Goal: Task Accomplishment & Management: Complete application form

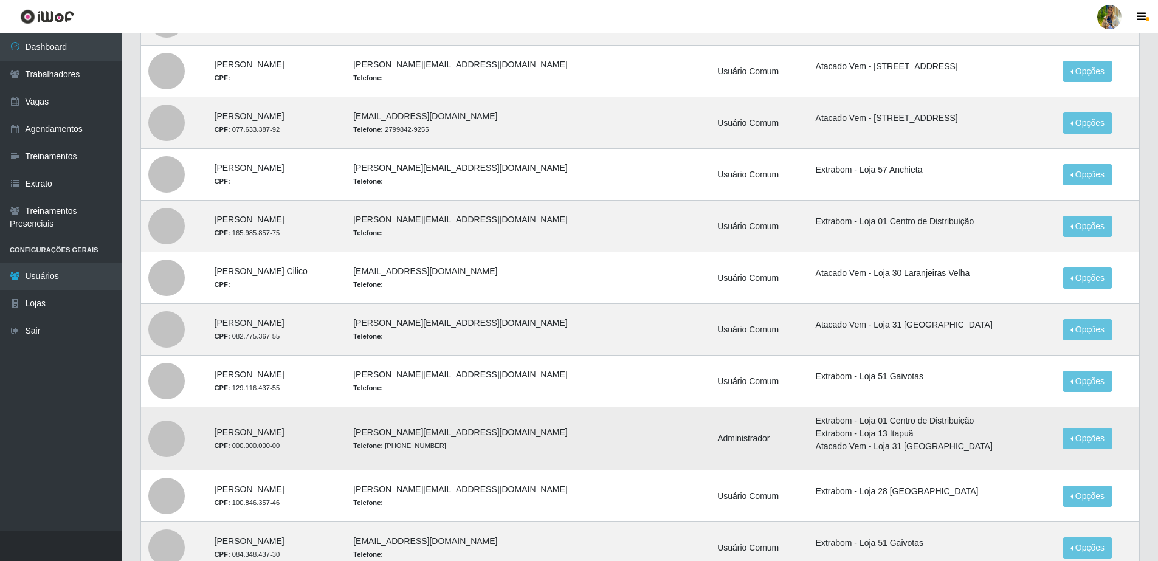
scroll to position [446, 0]
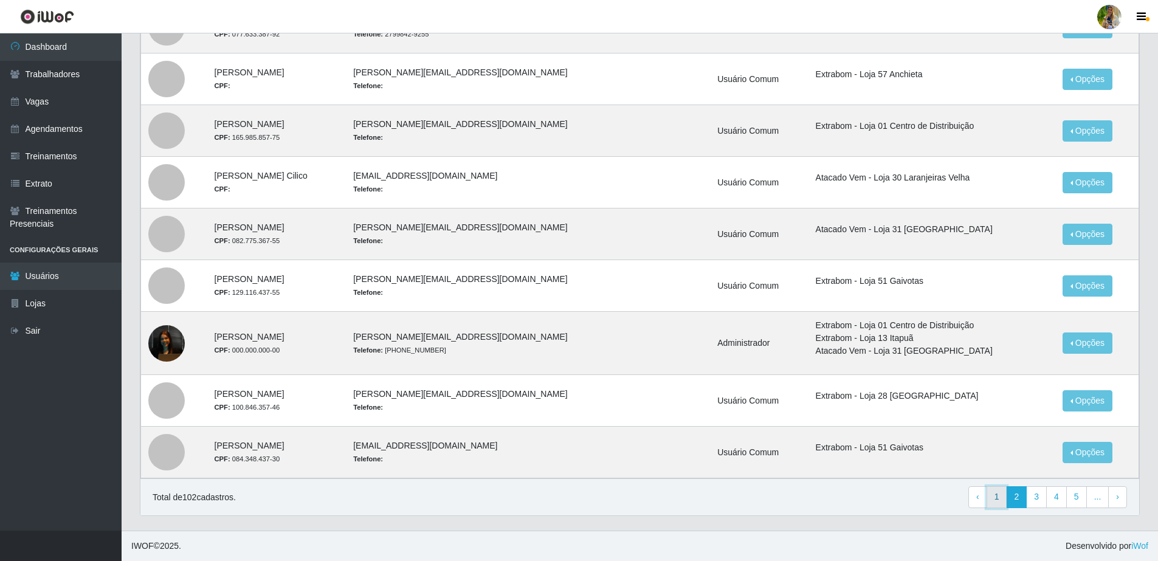
click at [1005, 497] on link "1" at bounding box center [997, 497] width 21 height 22
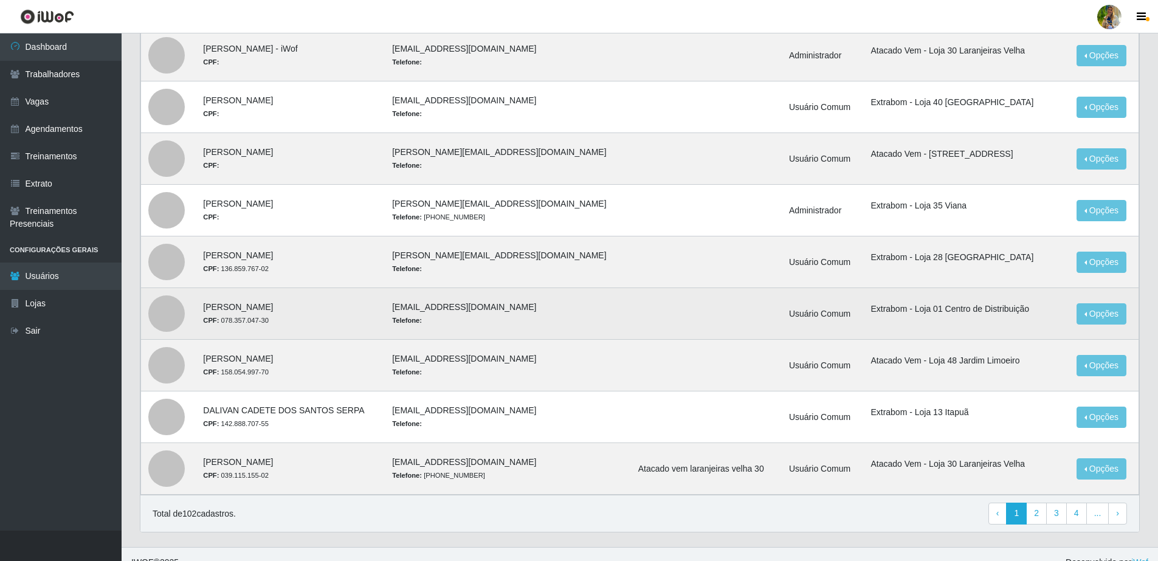
scroll to position [435, 0]
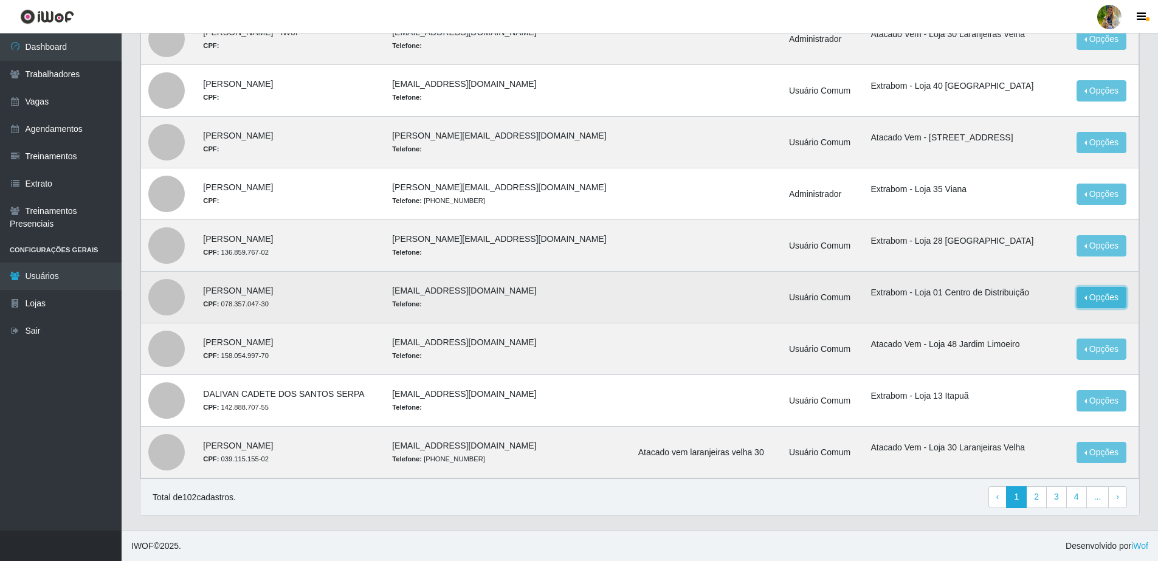
click at [1092, 297] on button "Opções" at bounding box center [1101, 297] width 50 height 21
click at [1017, 301] on link "Editar" at bounding box center [1008, 300] width 35 height 10
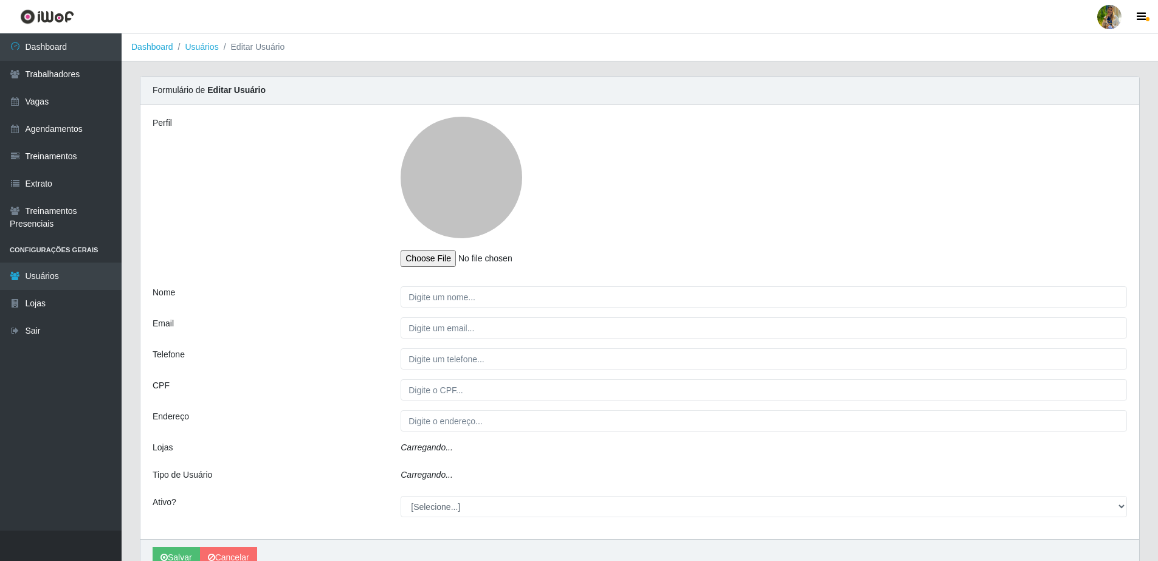
type input "Claudinei Goncalves Da Cruz"
type input "claudinei.cruz@grupocoutinho.com"
type input "078.357.047-30"
select select "1"
select select "2"
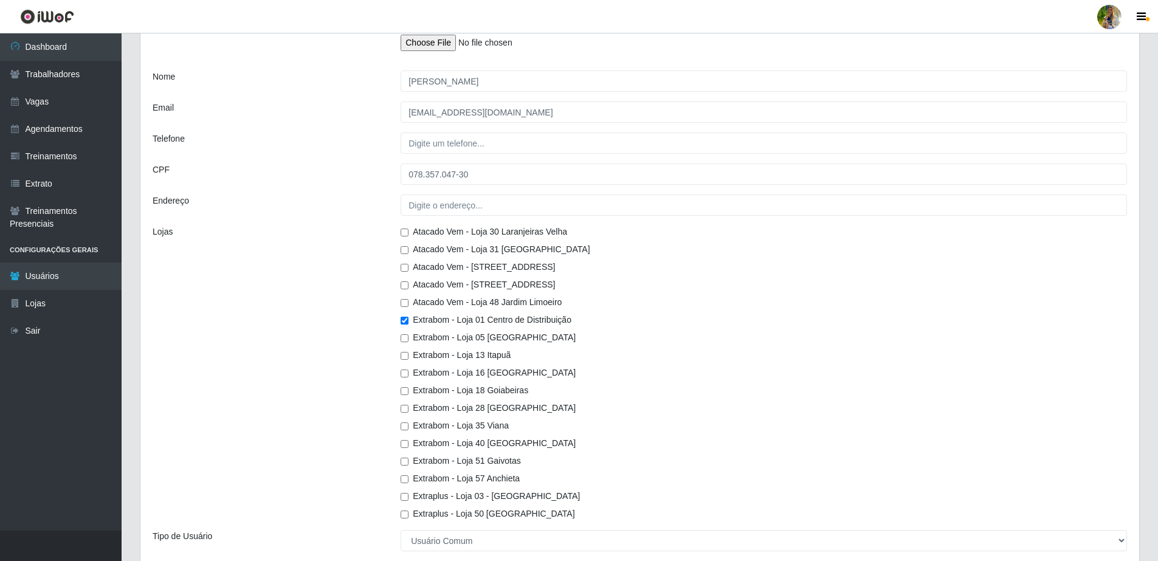
scroll to position [341, 0]
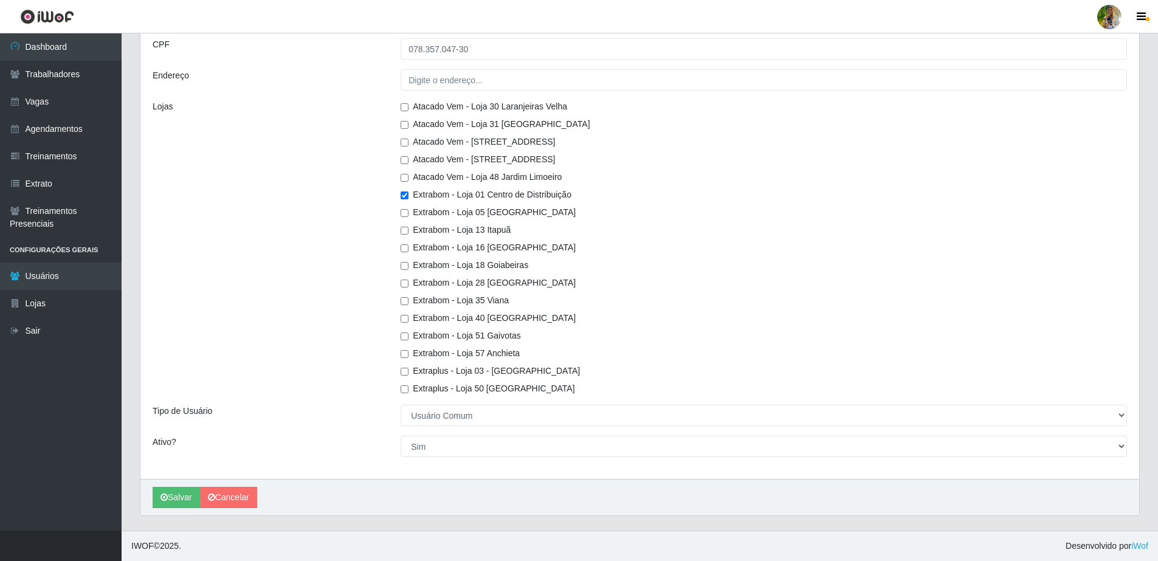
click at [406, 197] on input "Extrabom - Loja 01 Centro de Distribuição" at bounding box center [405, 195] width 8 height 8
checkbox input "false"
click at [405, 157] on input "Atacado Vem - Loja 47 Jardim Limoeiro" at bounding box center [405, 160] width 8 height 8
checkbox input "true"
click at [171, 494] on button "Salvar" at bounding box center [176, 497] width 47 height 21
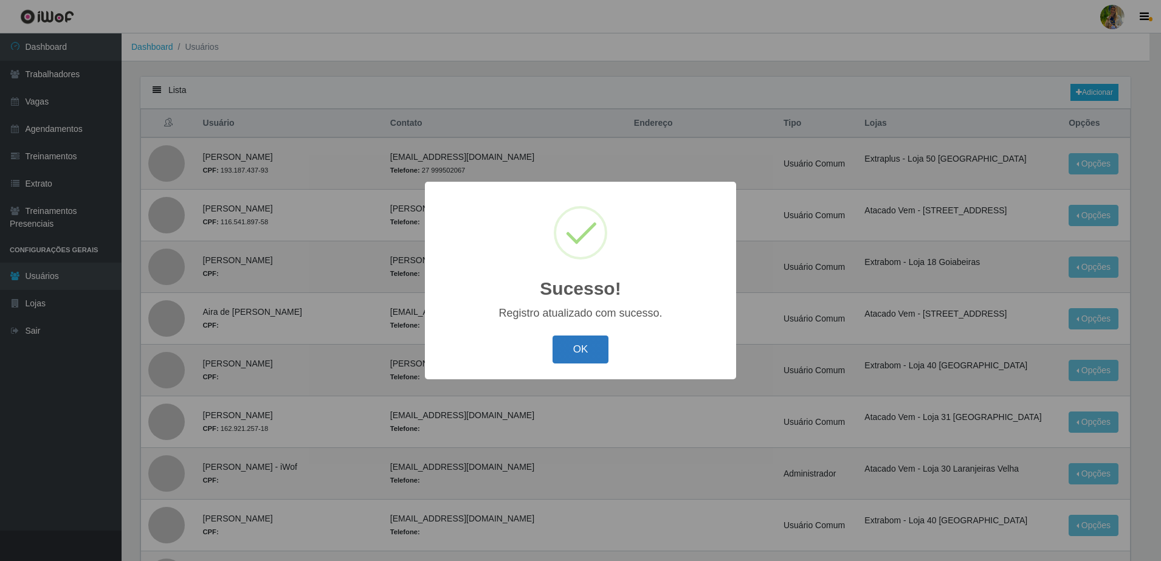
click at [582, 351] on button "OK" at bounding box center [581, 350] width 57 height 29
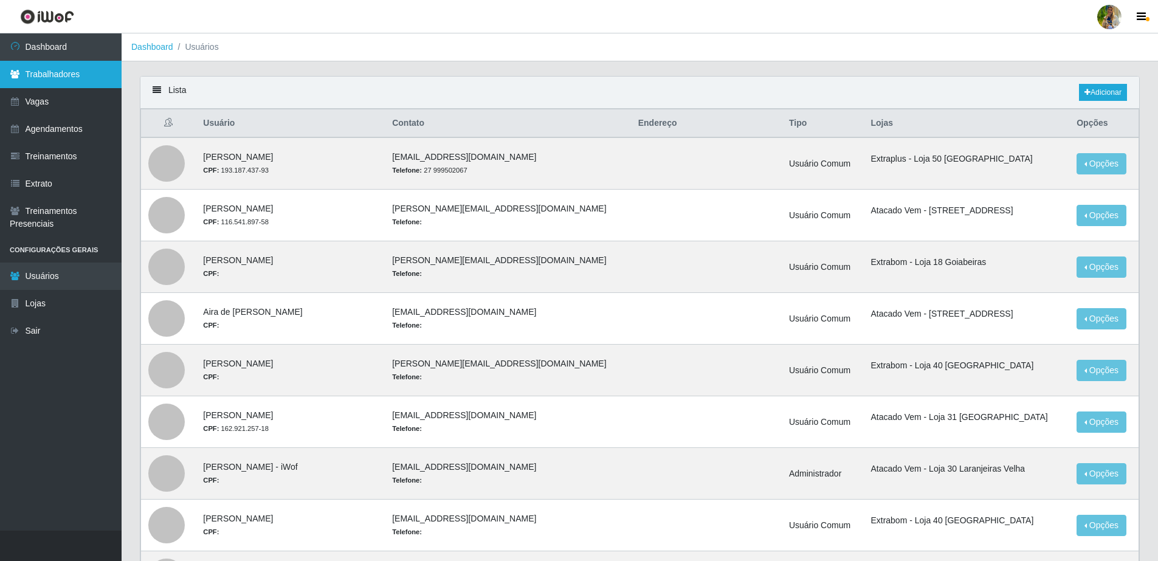
click at [70, 79] on link "Trabalhadores" at bounding box center [61, 74] width 122 height 27
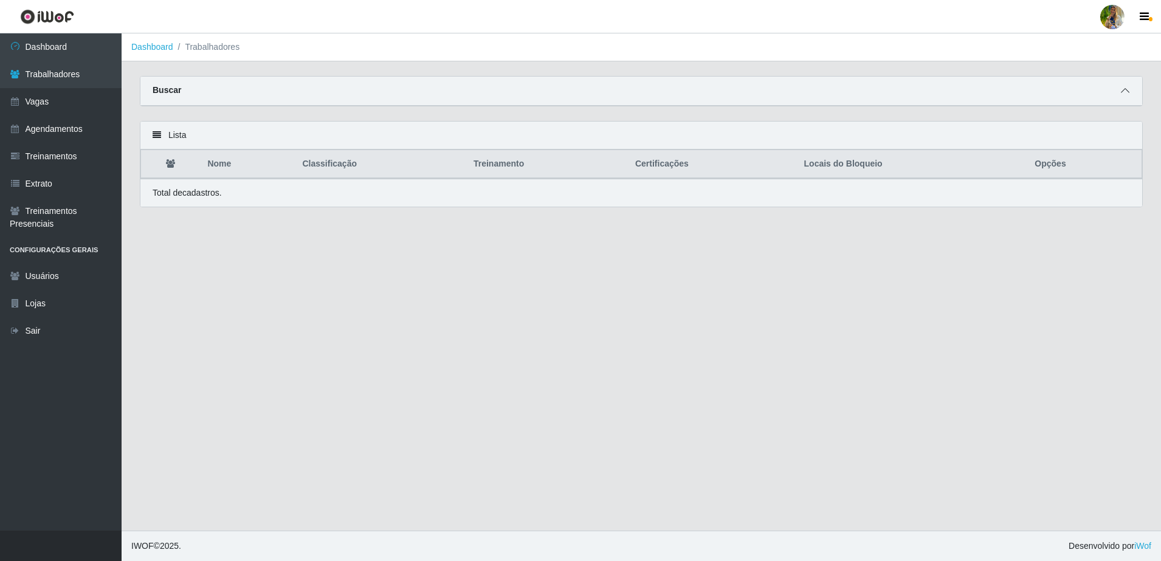
click at [1121, 93] on icon at bounding box center [1125, 90] width 9 height 9
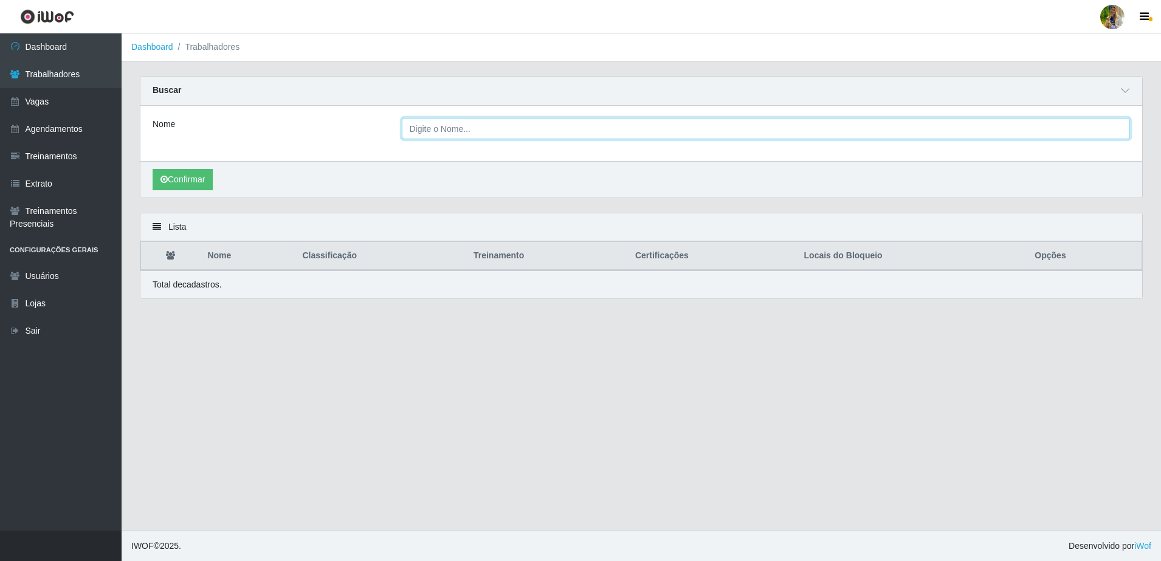
click at [602, 126] on input "Nome" at bounding box center [766, 128] width 729 height 21
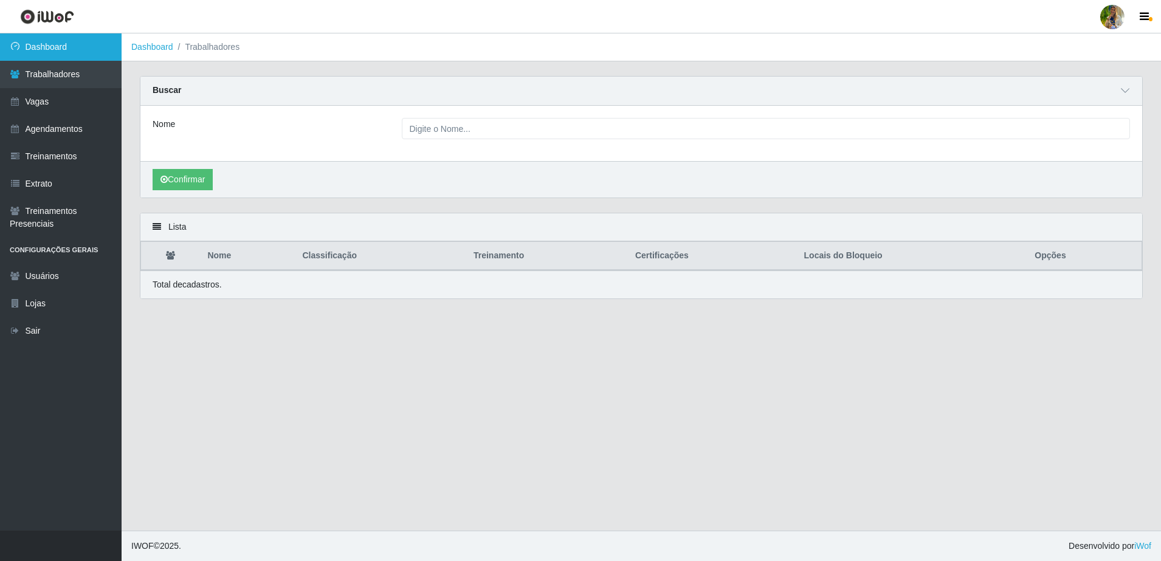
click at [32, 58] on link "Dashboard" at bounding box center [61, 46] width 122 height 27
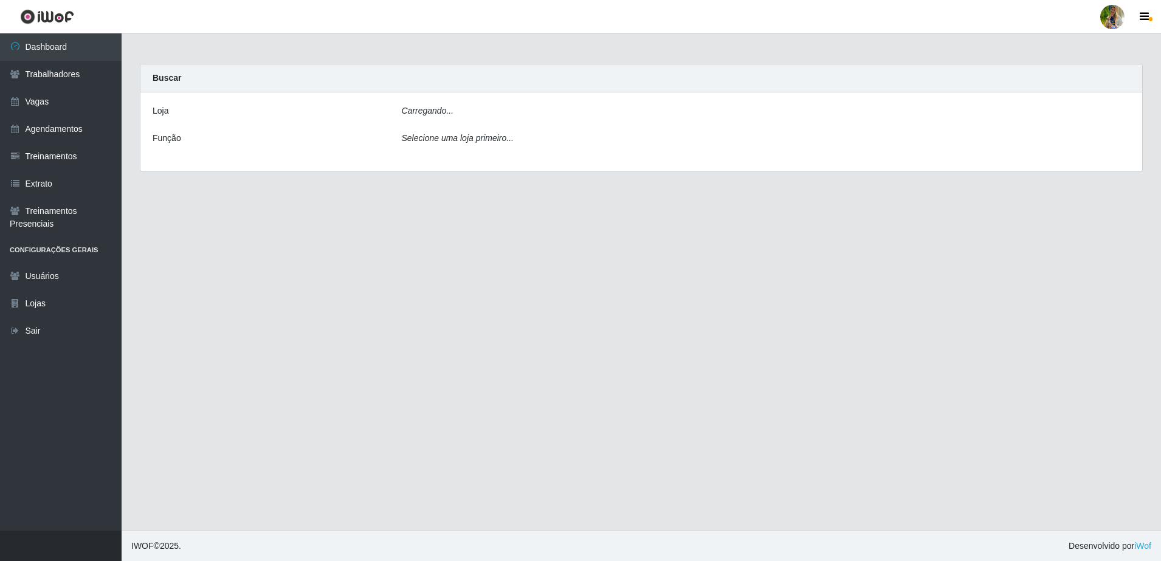
click at [514, 117] on div "Carregando..." at bounding box center [766, 114] width 747 height 18
click at [72, 64] on link "Trabalhadores" at bounding box center [61, 74] width 122 height 27
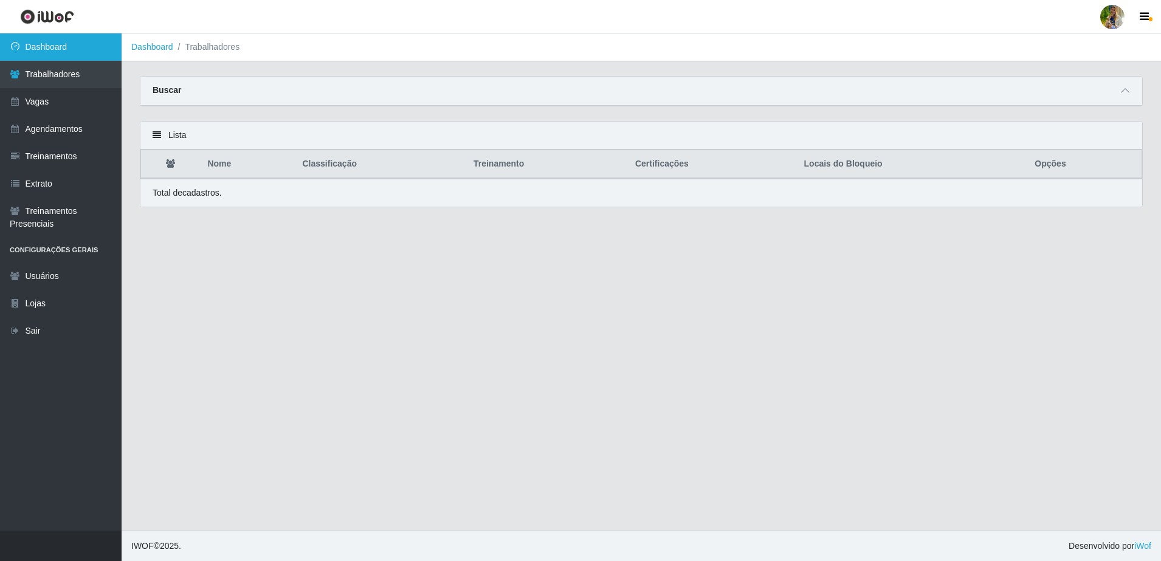
click at [69, 52] on link "Dashboard" at bounding box center [61, 46] width 122 height 27
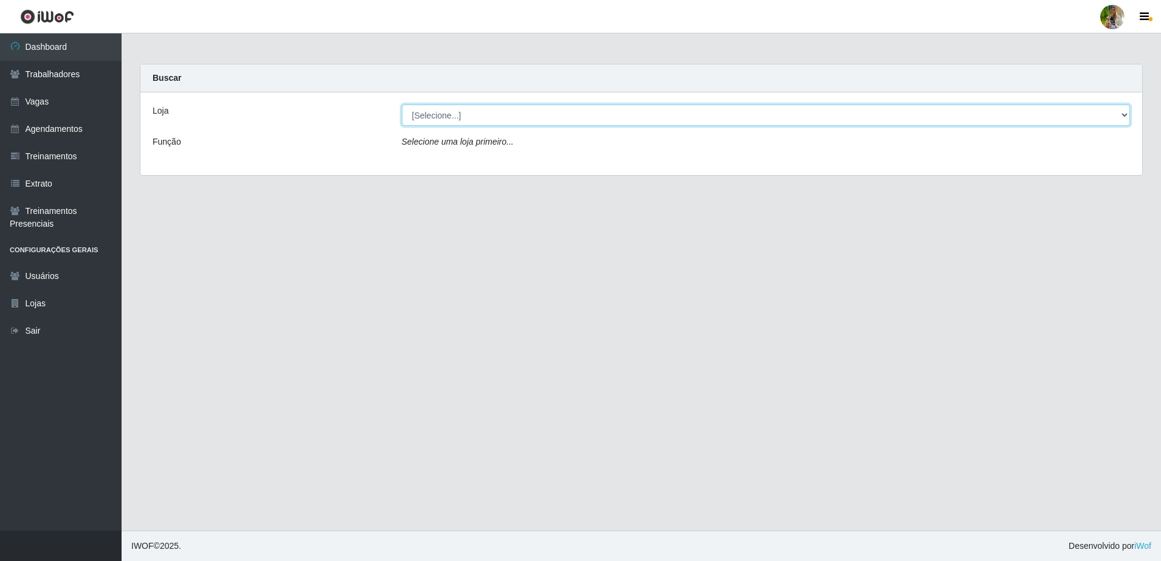
click at [481, 121] on select "[Selecione...] Atacado Vem - Loja 30 Laranjeiras Velha Atacado Vem - Loja 31 Sã…" at bounding box center [766, 115] width 729 height 21
select select "495"
click at [402, 105] on select "[Selecione...] Atacado Vem - Loja 30 Laranjeiras Velha Atacado Vem - Loja 31 Sã…" at bounding box center [766, 115] width 729 height 21
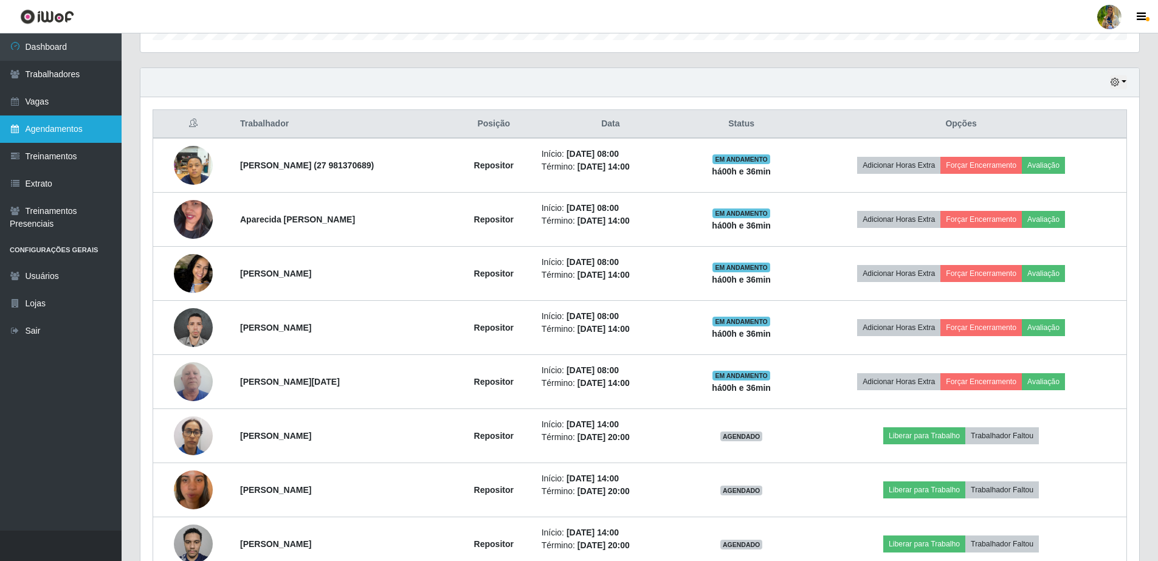
scroll to position [334, 0]
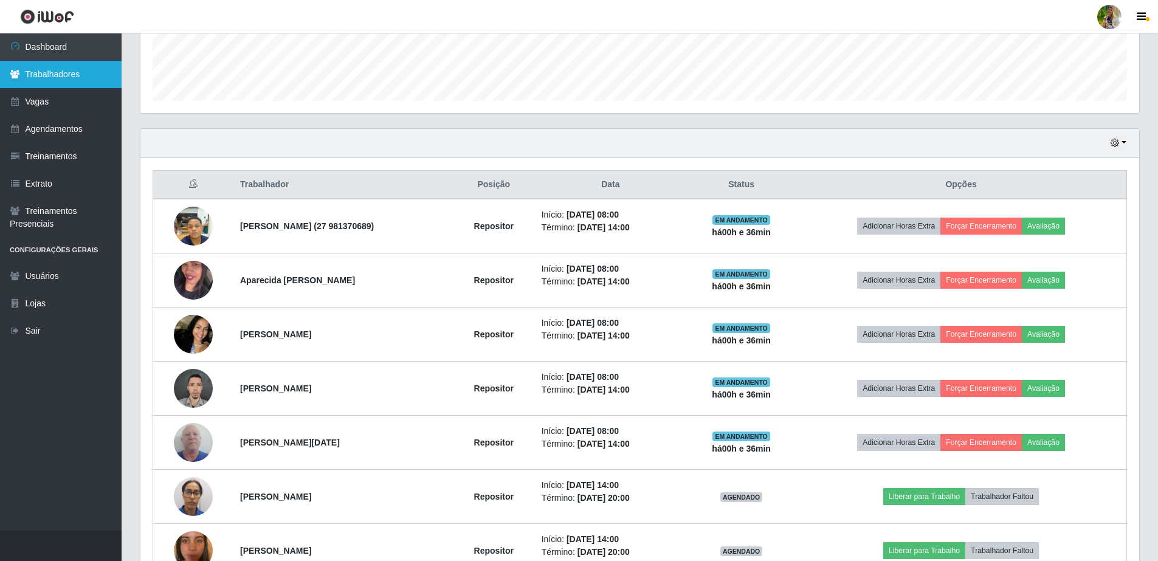
click at [81, 83] on link "Trabalhadores" at bounding box center [61, 74] width 122 height 27
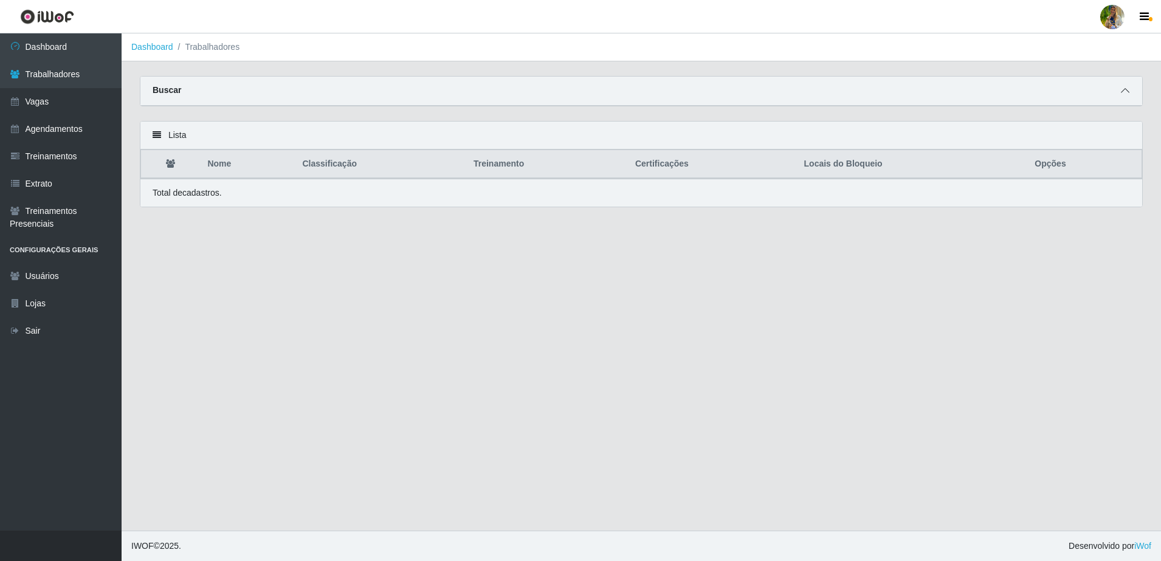
click at [1124, 91] on icon at bounding box center [1125, 90] width 9 height 9
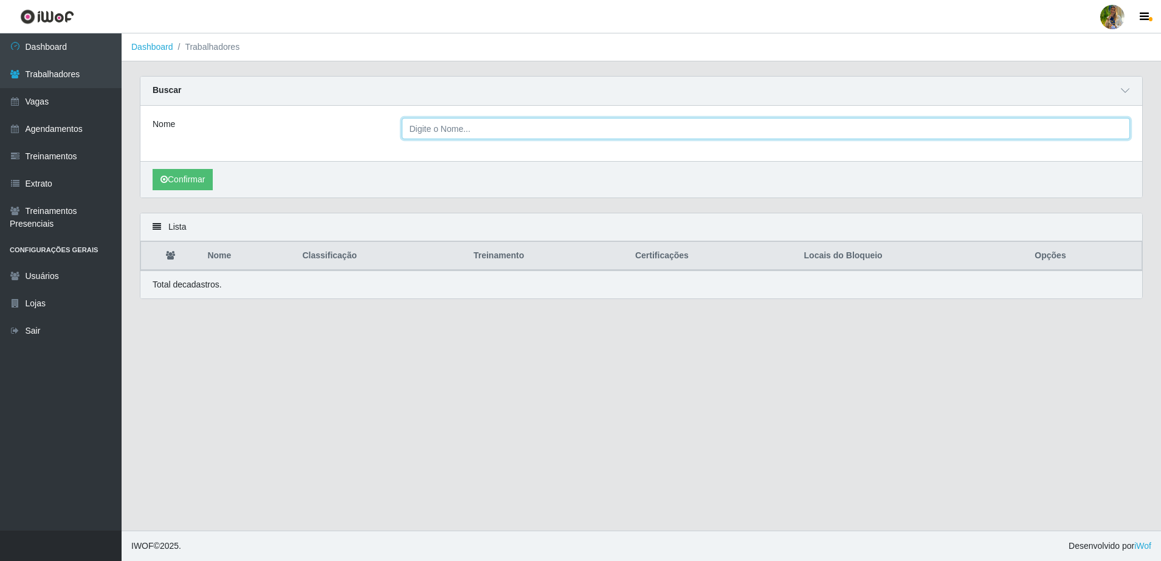
click at [652, 126] on input "Nome" at bounding box center [766, 128] width 729 height 21
type input "Gelson Vieira Junior"
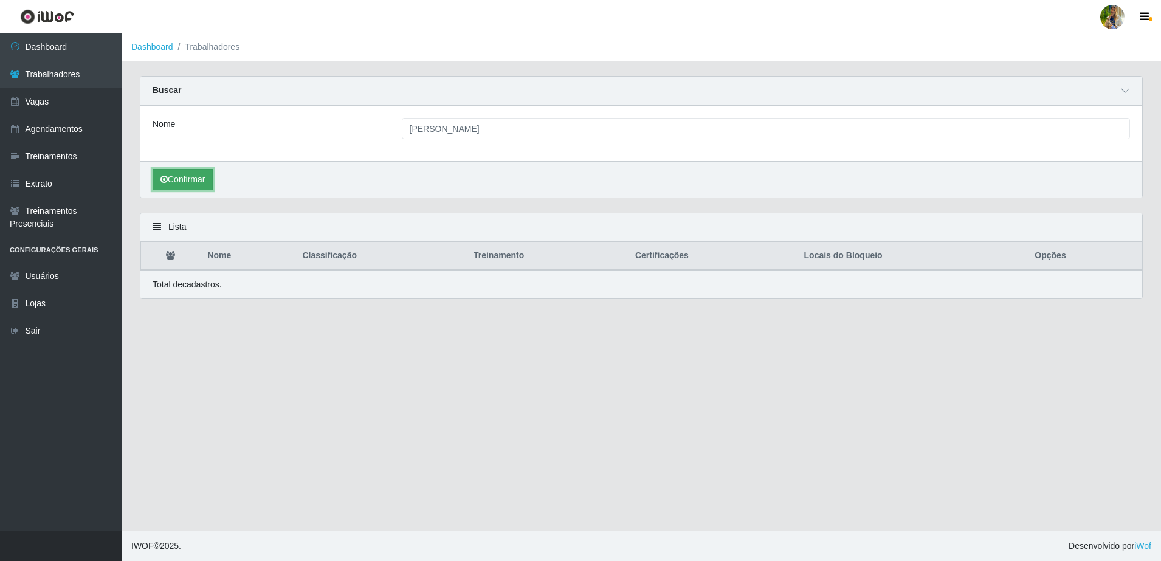
click at [178, 174] on button "Confirmar" at bounding box center [183, 179] width 60 height 21
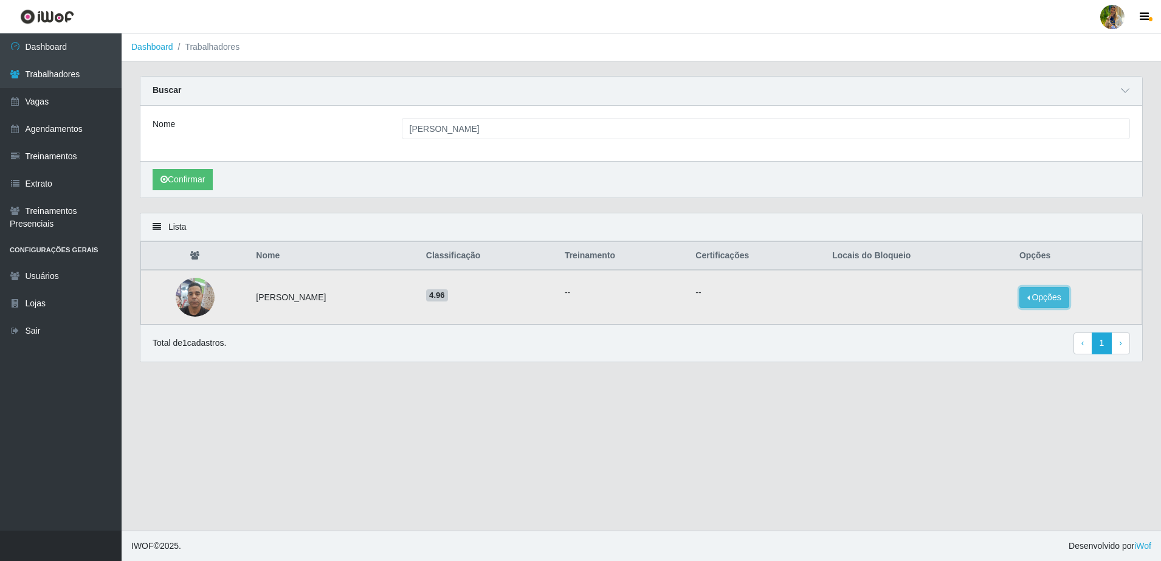
click at [1057, 305] on button "Opções" at bounding box center [1044, 297] width 50 height 21
click at [1004, 311] on button "Bloquear - Loja" at bounding box center [969, 309] width 98 height 25
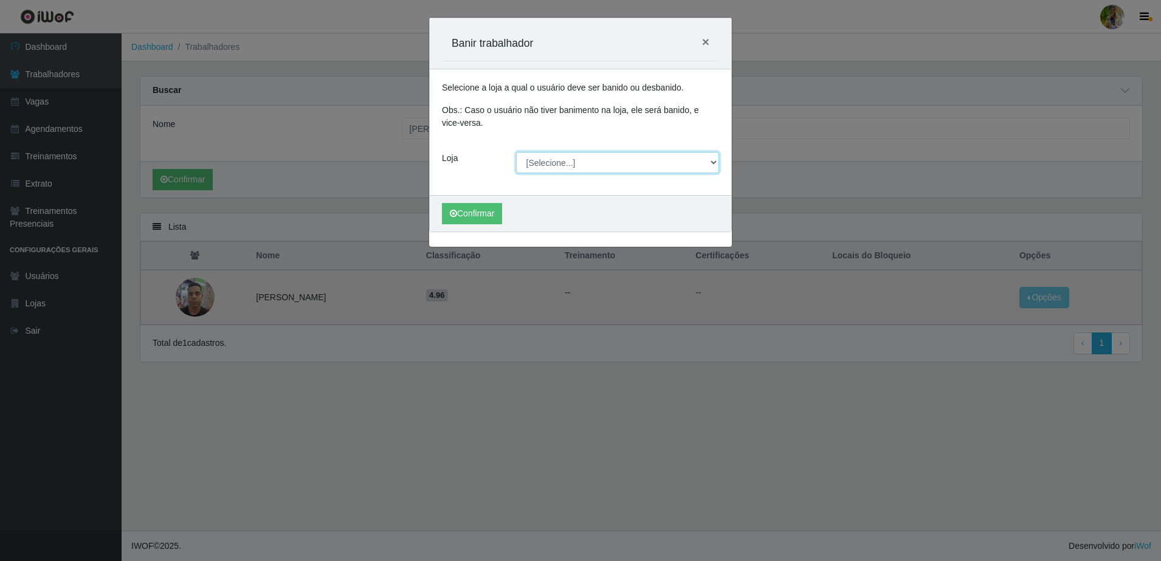
click at [526, 163] on select "[Selecione...] Atacado Vem - Loja 30 Laranjeiras Velha Atacado Vem - Loja 31 Sã…" at bounding box center [618, 162] width 204 height 21
select select "495"
click at [516, 152] on select "[Selecione...] Atacado Vem - Loja 30 Laranjeiras Velha Atacado Vem - Loja 31 Sã…" at bounding box center [618, 162] width 204 height 21
click at [474, 221] on button "Confirmar" at bounding box center [472, 213] width 60 height 21
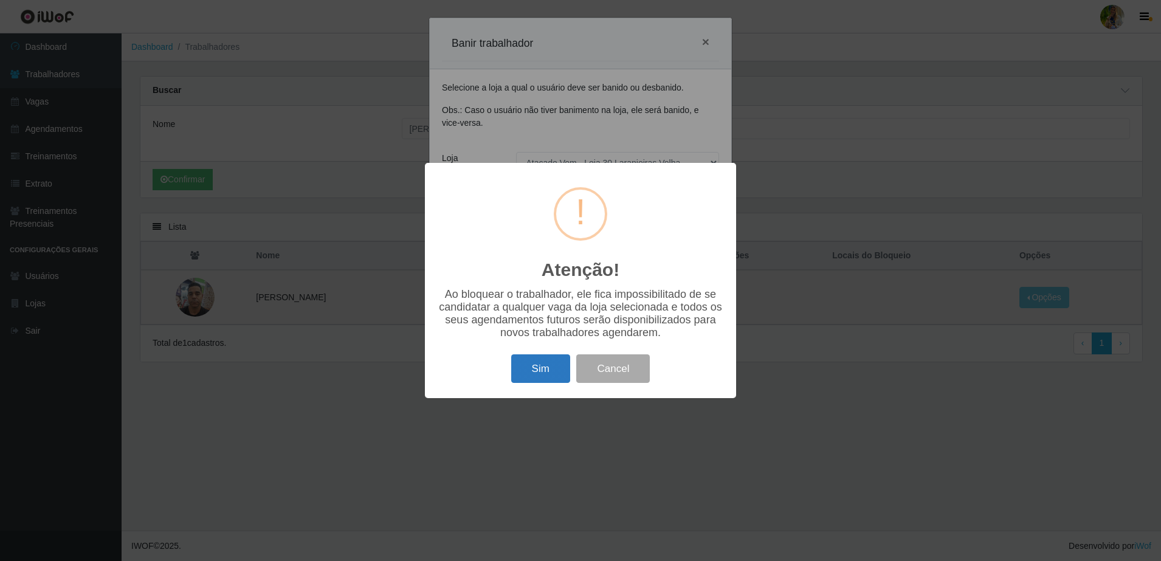
click at [551, 382] on button "Sim" at bounding box center [540, 368] width 59 height 29
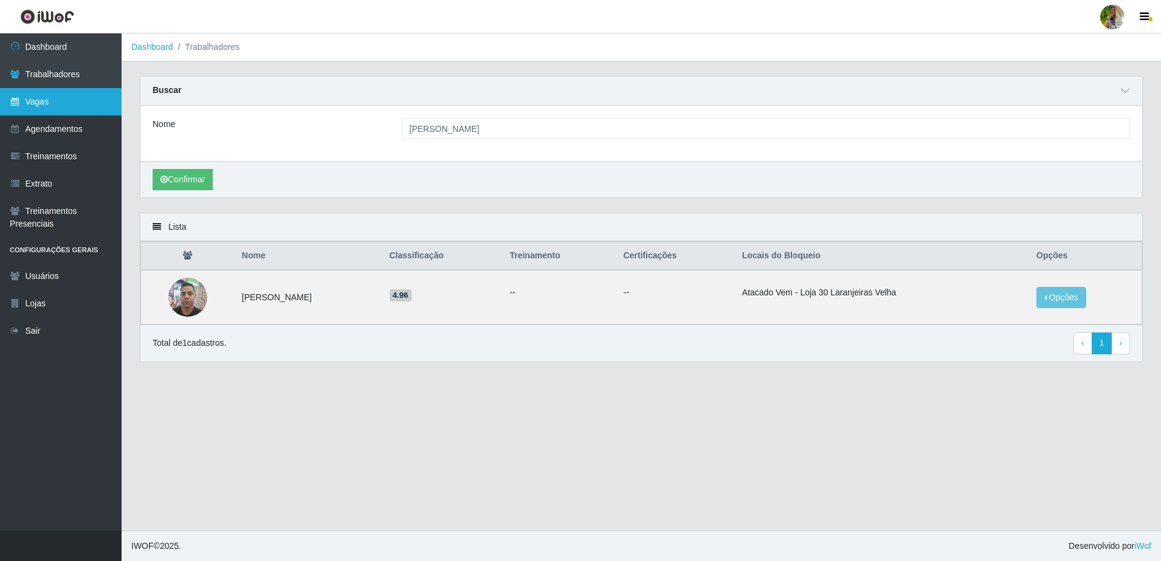
click at [59, 98] on link "Vagas" at bounding box center [61, 101] width 122 height 27
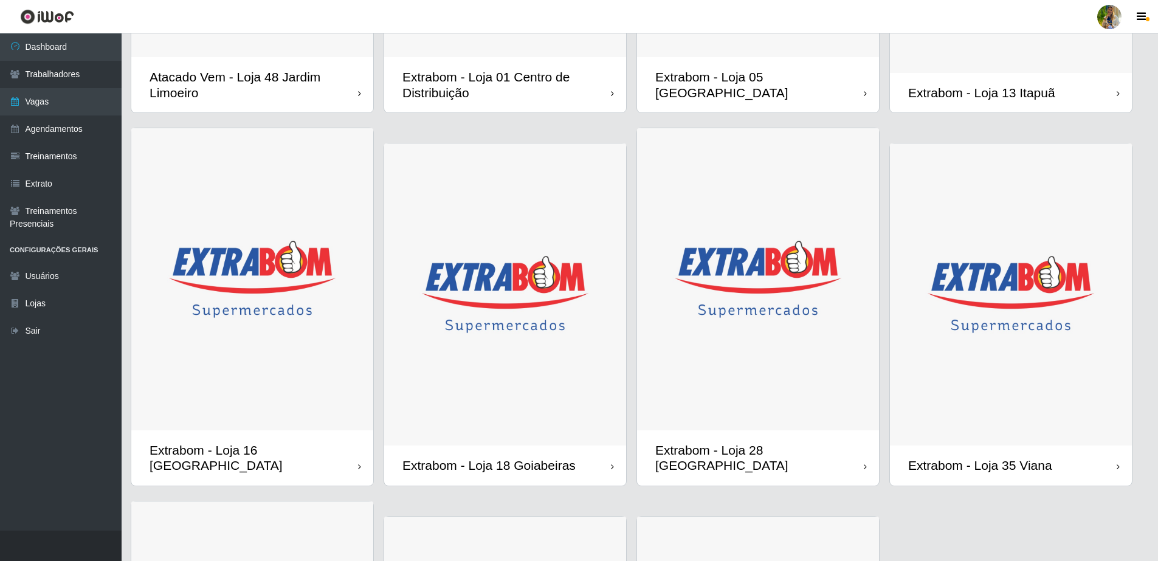
scroll to position [760, 0]
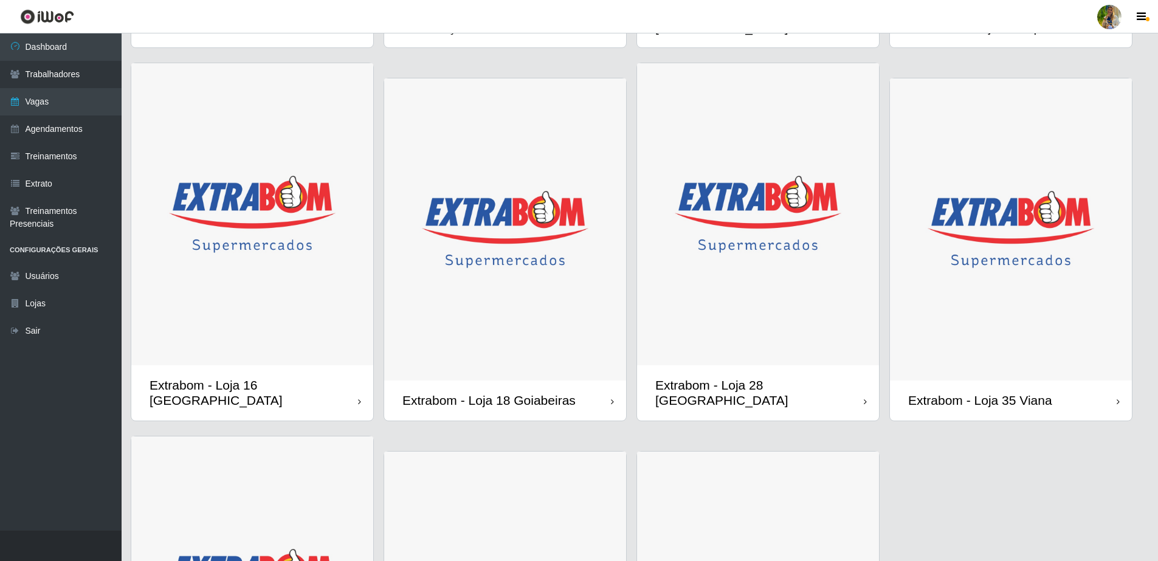
click at [515, 282] on img at bounding box center [505, 229] width 242 height 303
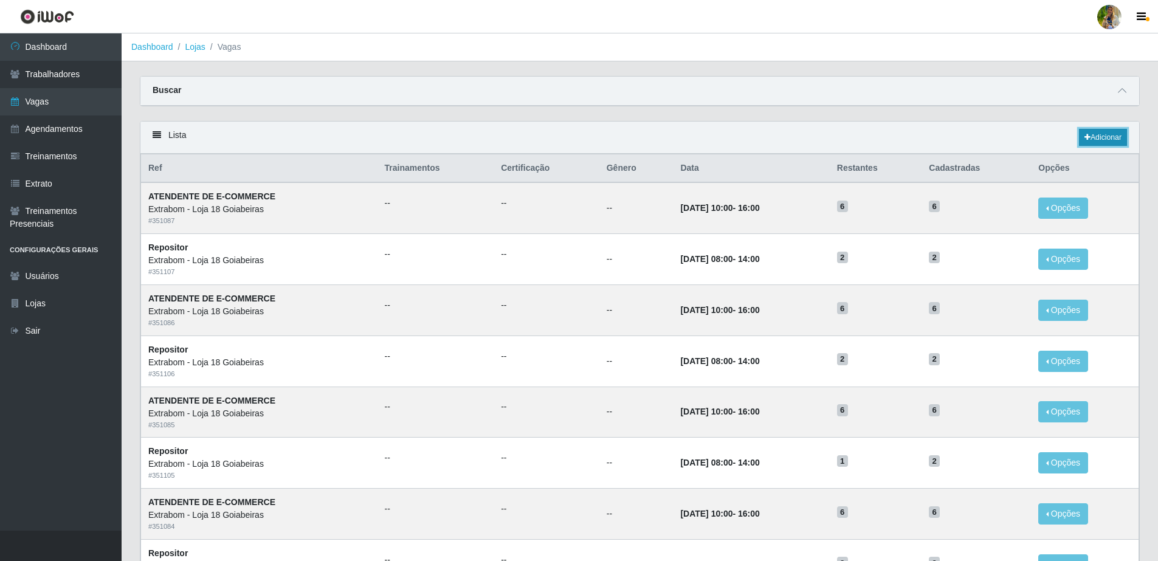
click at [1090, 141] on link "Adicionar" at bounding box center [1103, 137] width 48 height 17
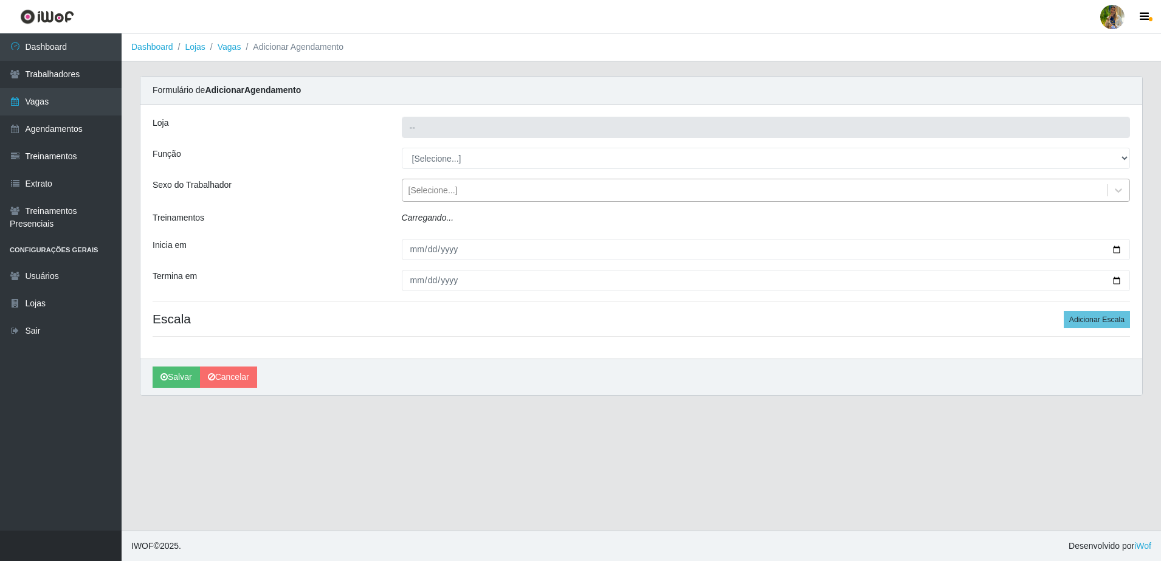
type input "Extrabom - Loja 18 Goiabeiras"
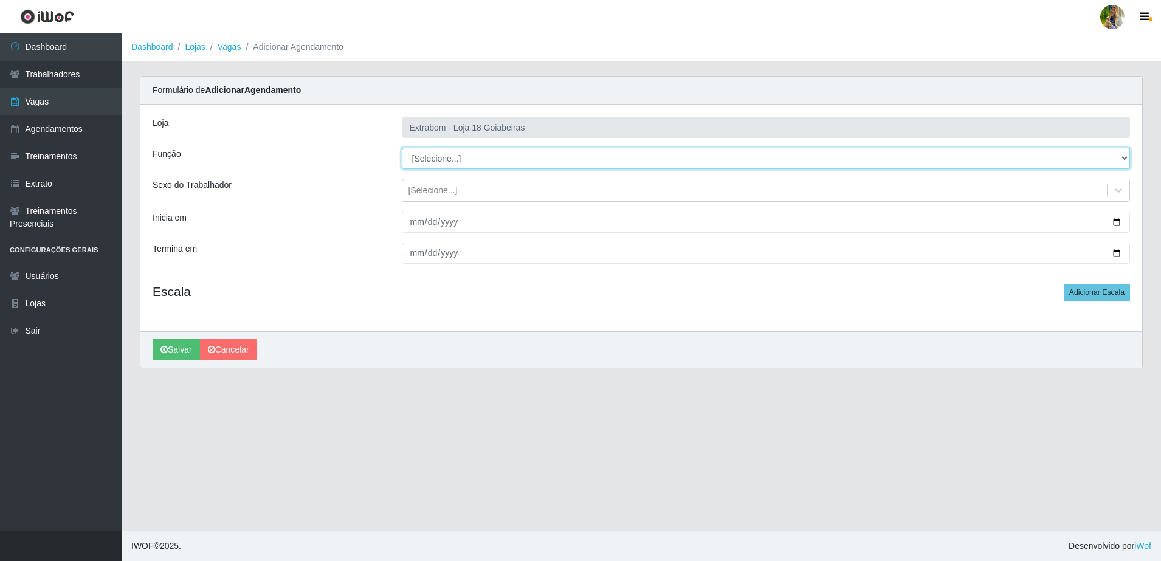
click at [447, 162] on select "[Selecione...] ATENDENTE DE E-COMMERCE ATENDENTE DE E-COMMERCE + ATENDENTE DE E…" at bounding box center [766, 158] width 729 height 21
select select "153"
click at [402, 148] on select "[Selecione...] ATENDENTE DE E-COMMERCE ATENDENTE DE E-COMMERCE + ATENDENTE DE E…" at bounding box center [766, 158] width 729 height 21
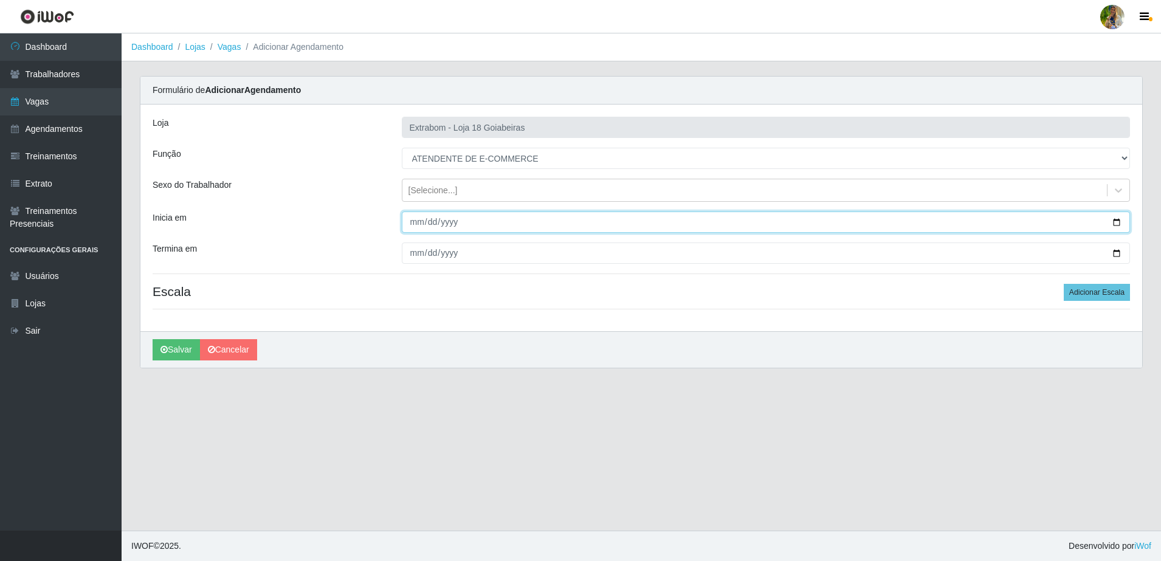
click at [410, 225] on input "Inicia em" at bounding box center [766, 222] width 729 height 21
type input "2025-10-30"
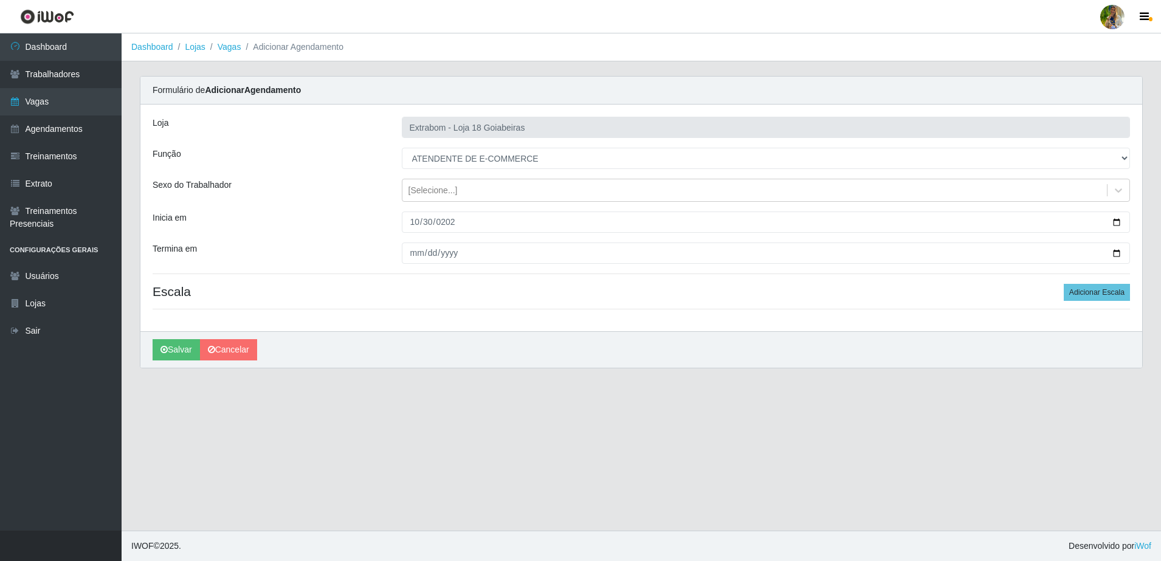
click at [419, 269] on div "Loja Extrabom - Loja 18 Goiabeiras Função [Selecione...] ATENDENTE DE E-COMMERC…" at bounding box center [641, 218] width 1002 height 227
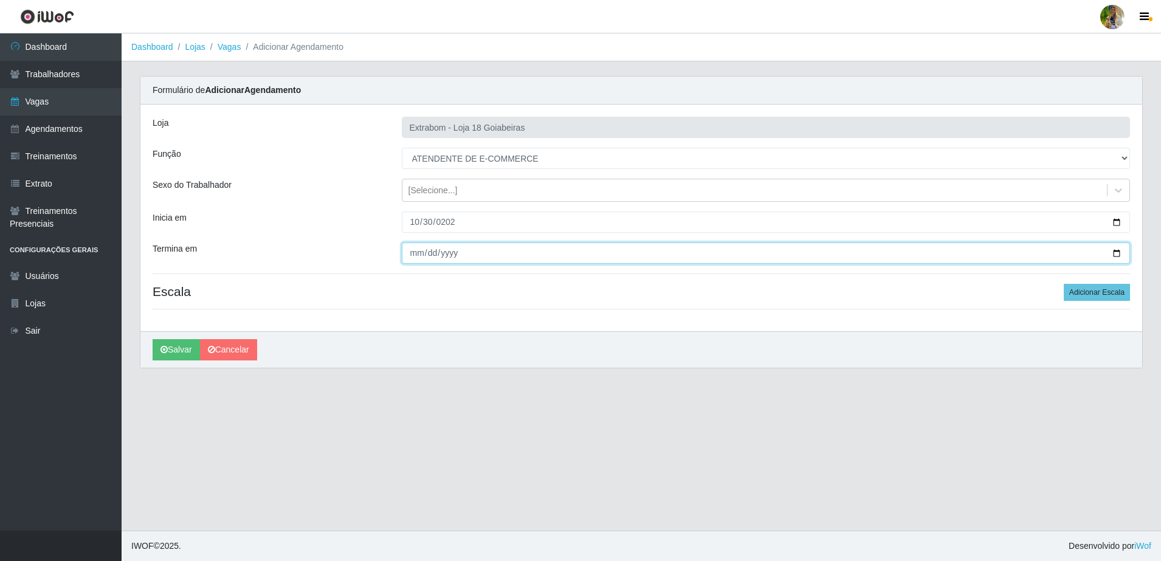
click at [416, 250] on input "Termina em" at bounding box center [766, 253] width 729 height 21
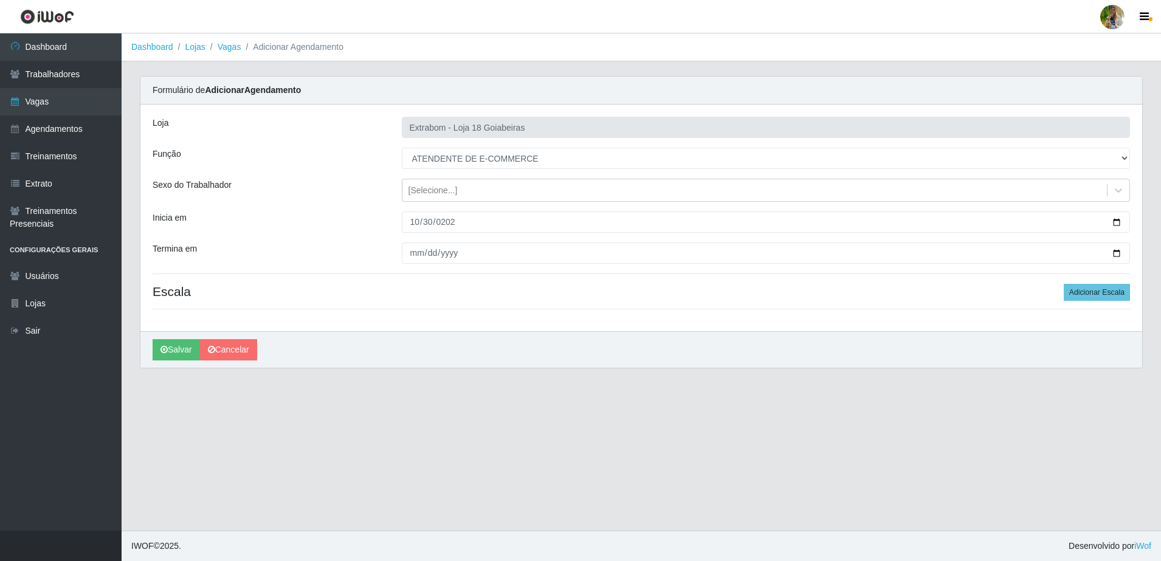
click at [1084, 304] on div "Loja Extrabom - Loja 18 Goiabeiras Função [Selecione...] ATENDENTE DE E-COMMERC…" at bounding box center [641, 218] width 1002 height 227
click at [1085, 294] on button "Adicionar Escala" at bounding box center [1097, 292] width 66 height 17
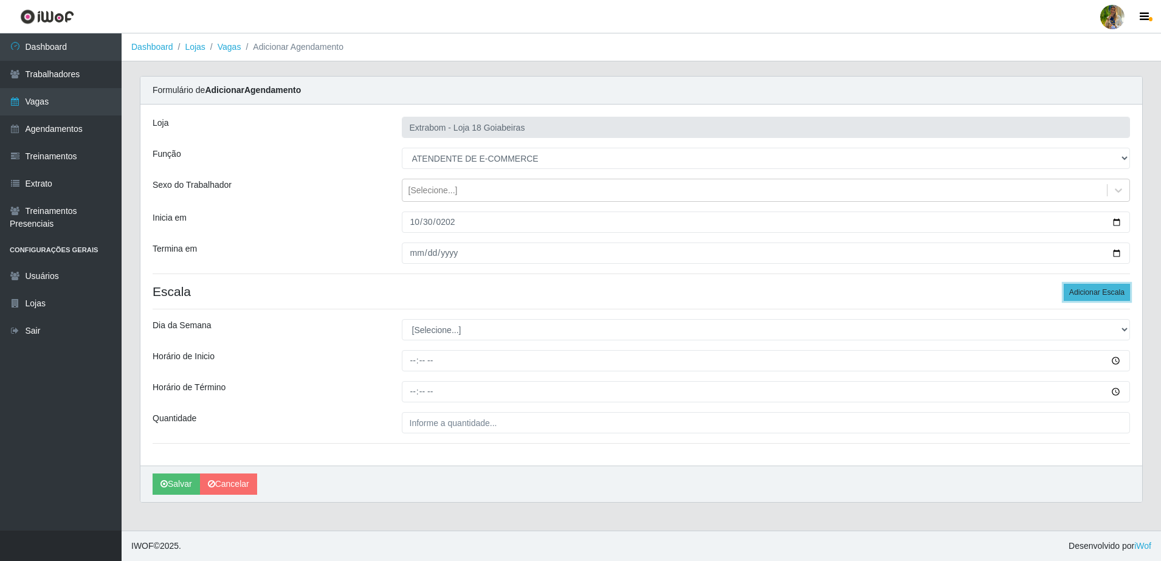
click at [1085, 294] on button "Adicionar Escala" at bounding box center [1097, 292] width 66 height 17
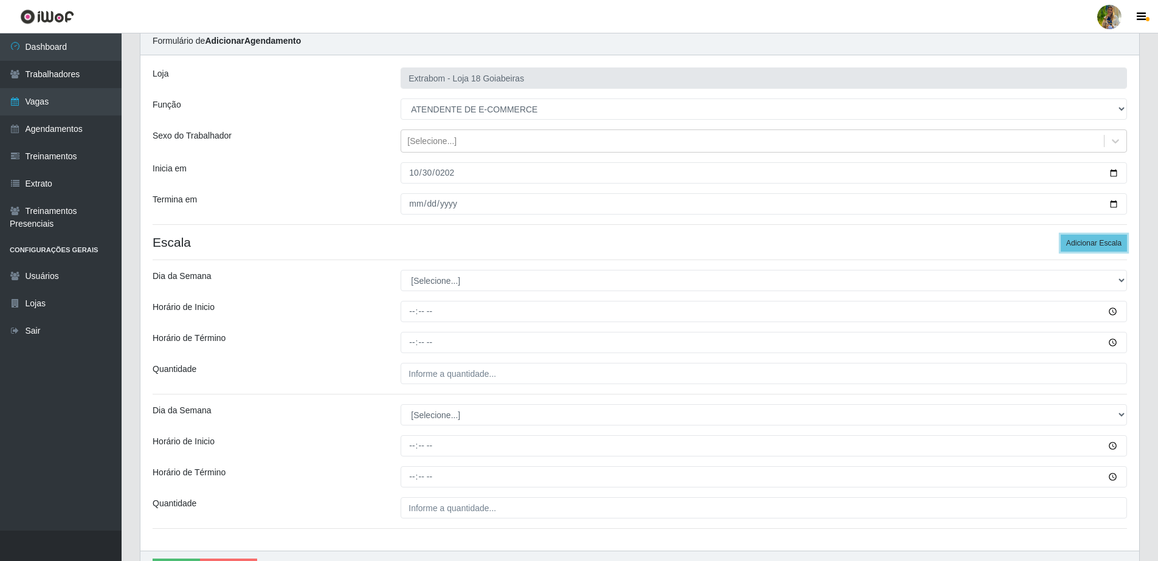
scroll to position [76, 0]
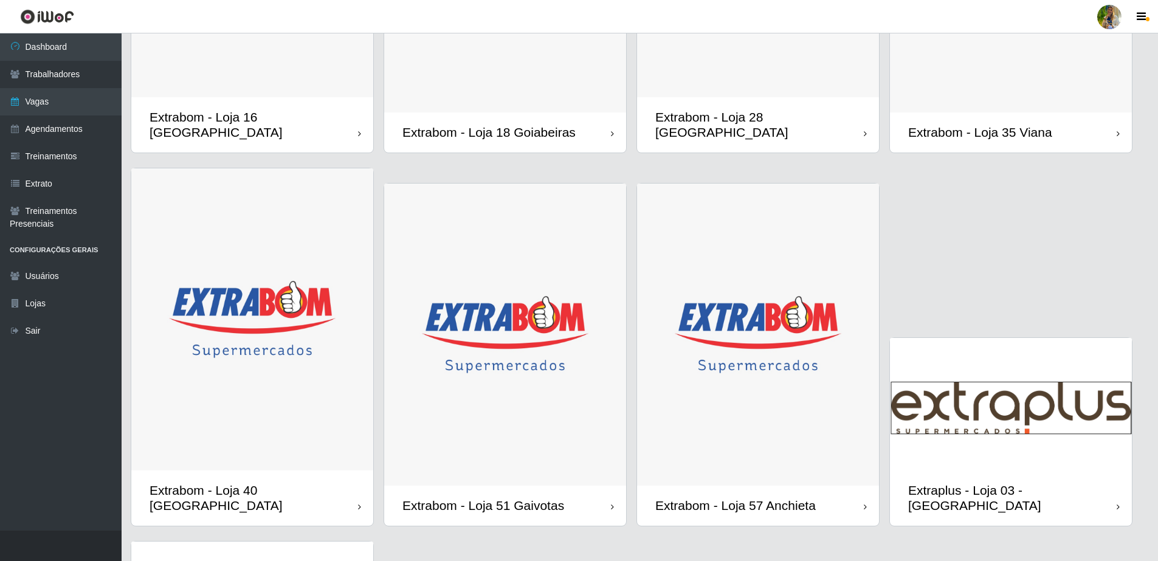
scroll to position [988, 0]
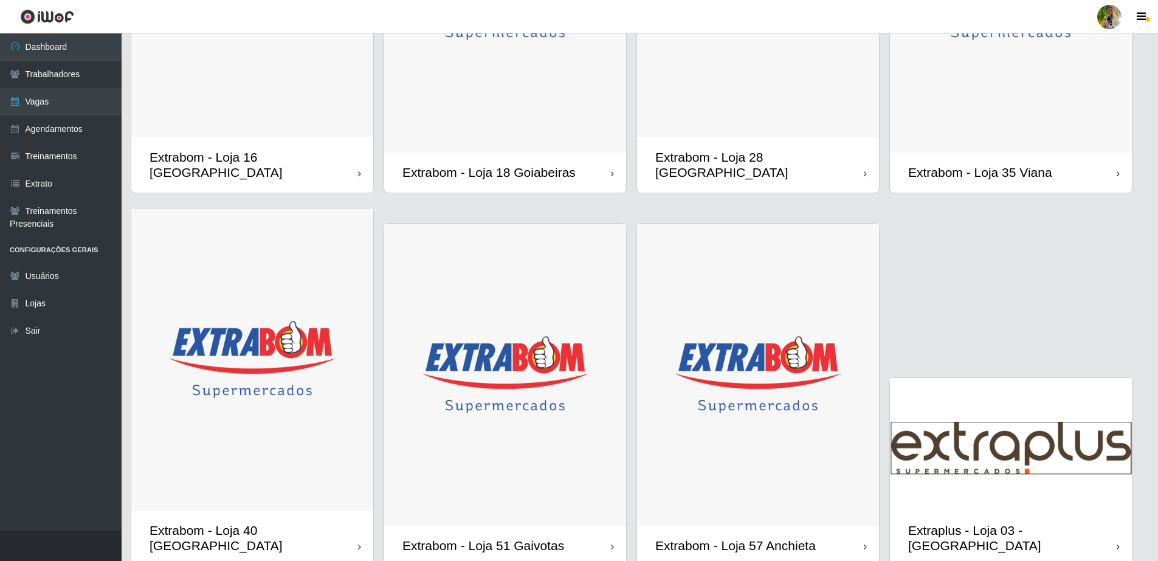
click at [548, 153] on div "Extrabom - Loja 18 Goiabeiras" at bounding box center [505, 173] width 242 height 40
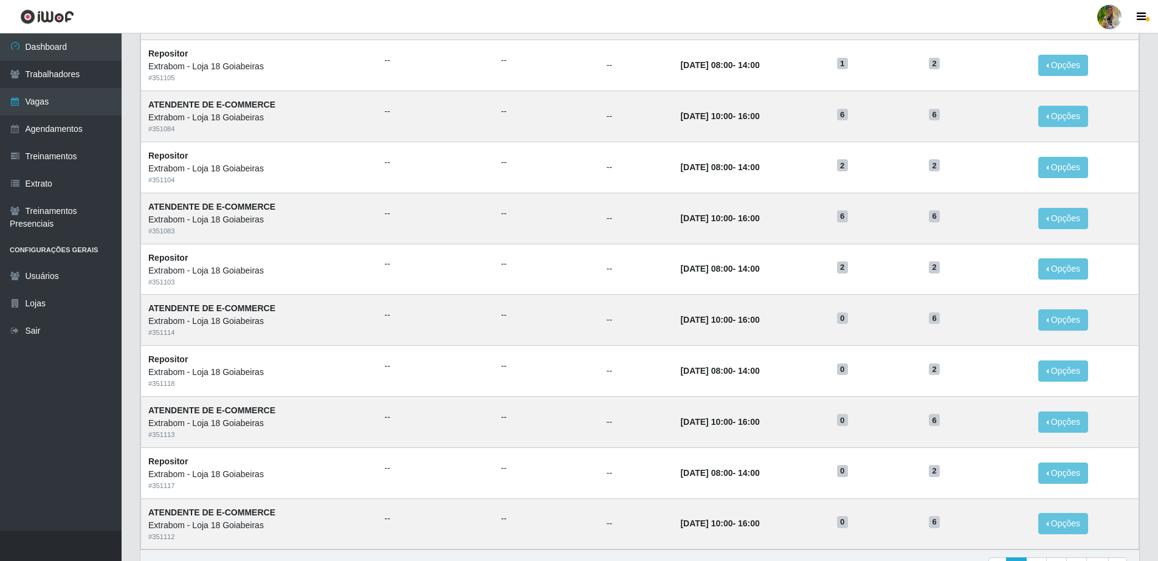
scroll to position [469, 0]
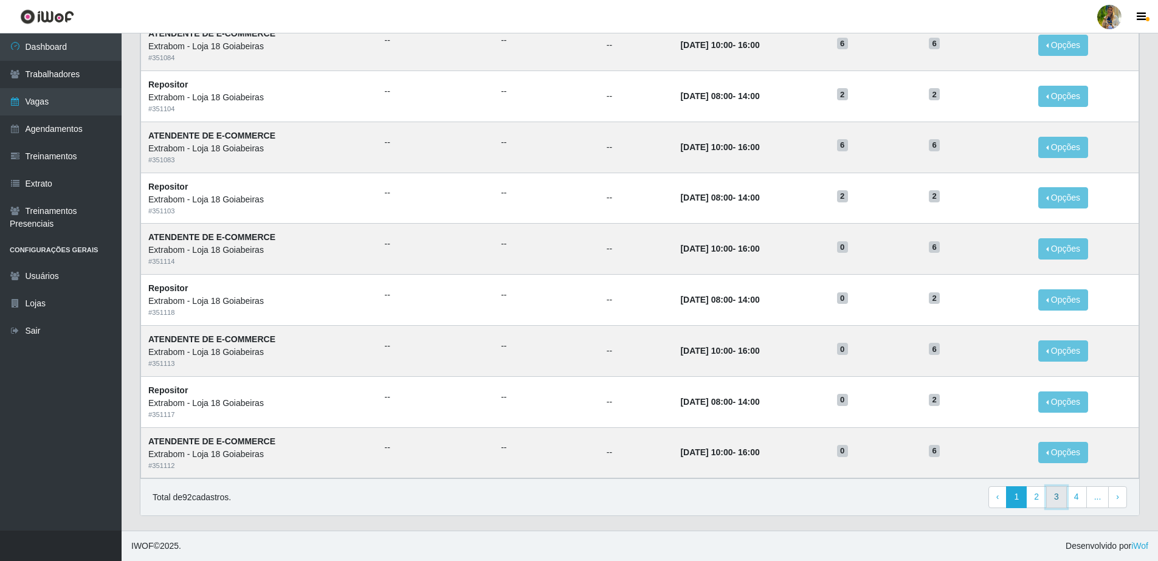
click at [1056, 498] on link "3" at bounding box center [1056, 497] width 21 height 22
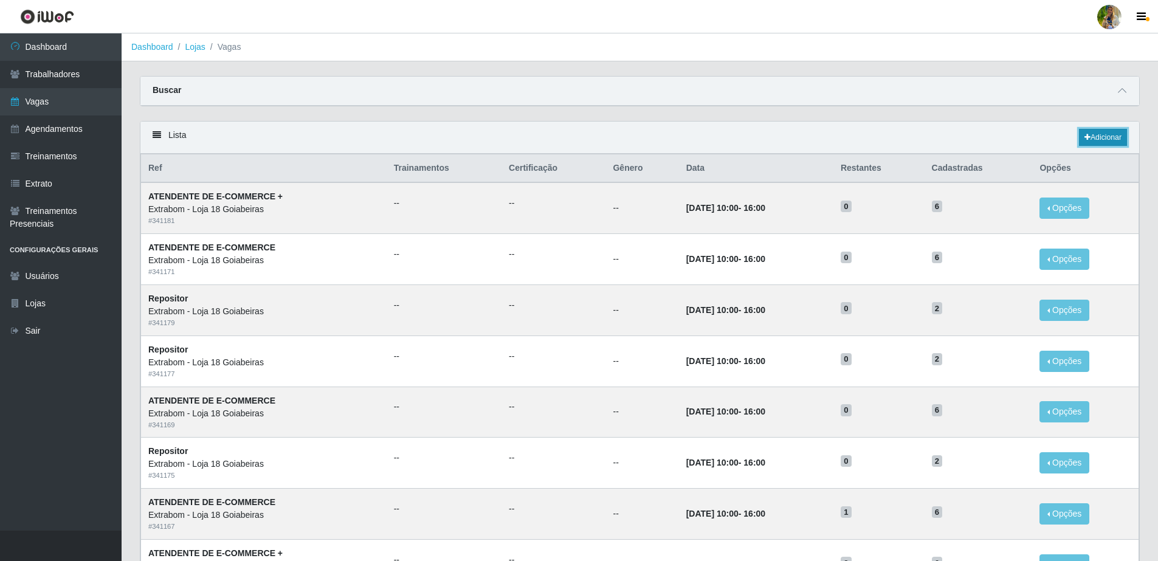
click at [1122, 140] on link "Adicionar" at bounding box center [1103, 137] width 48 height 17
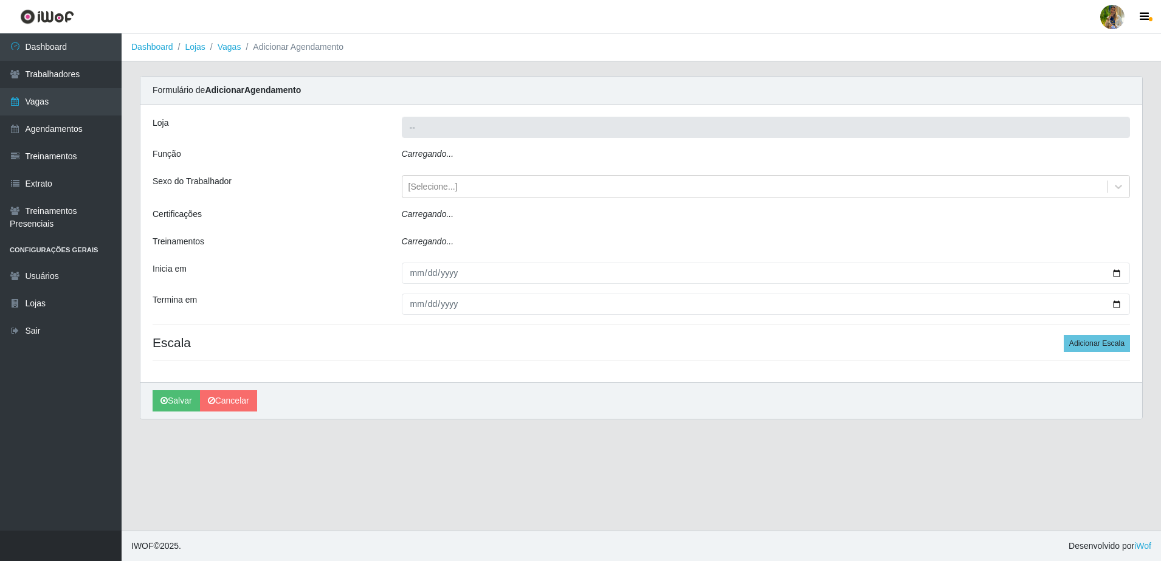
type input "Extrabom - Loja 18 Goiabeiras"
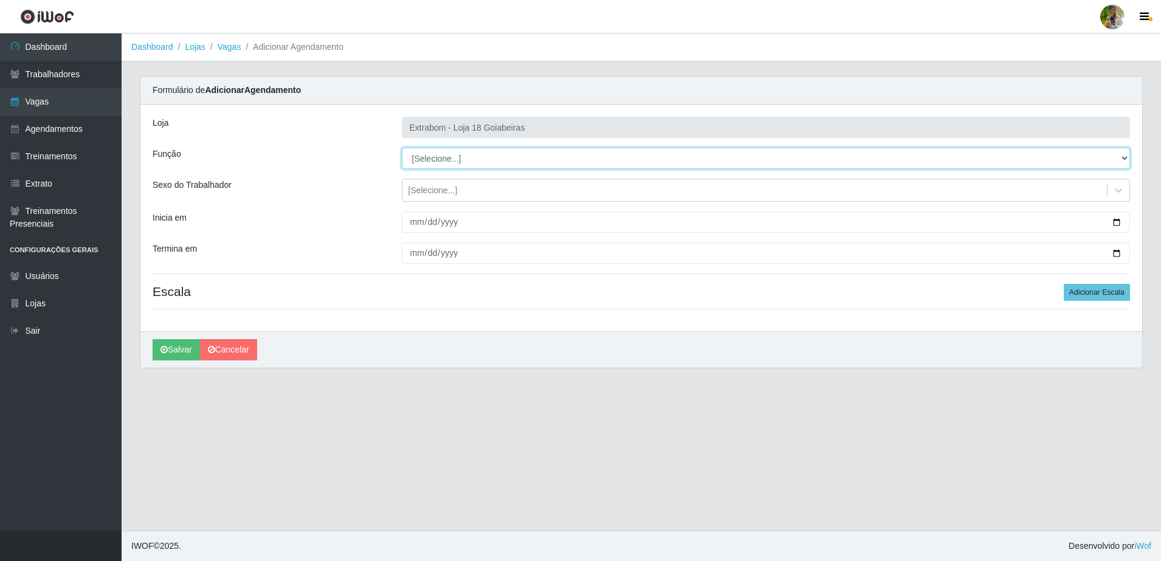
click at [450, 160] on select "[Selecione...] ATENDENTE DE E-COMMERCE ATENDENTE DE E-COMMERCE + ATENDENTE DE E…" at bounding box center [766, 158] width 729 height 21
select select "153"
click at [402, 148] on select "[Selecione...] ATENDENTE DE E-COMMERCE ATENDENTE DE E-COMMERCE + ATENDENTE DE E…" at bounding box center [766, 158] width 729 height 21
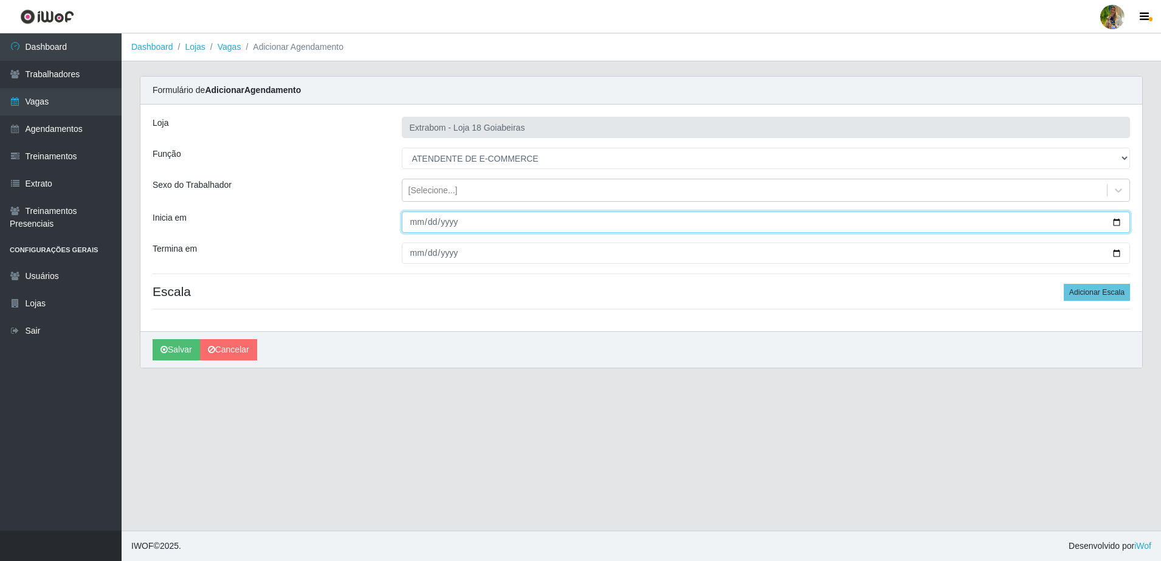
click at [416, 224] on input "Inicia em" at bounding box center [766, 222] width 729 height 21
type input "2025-10-10"
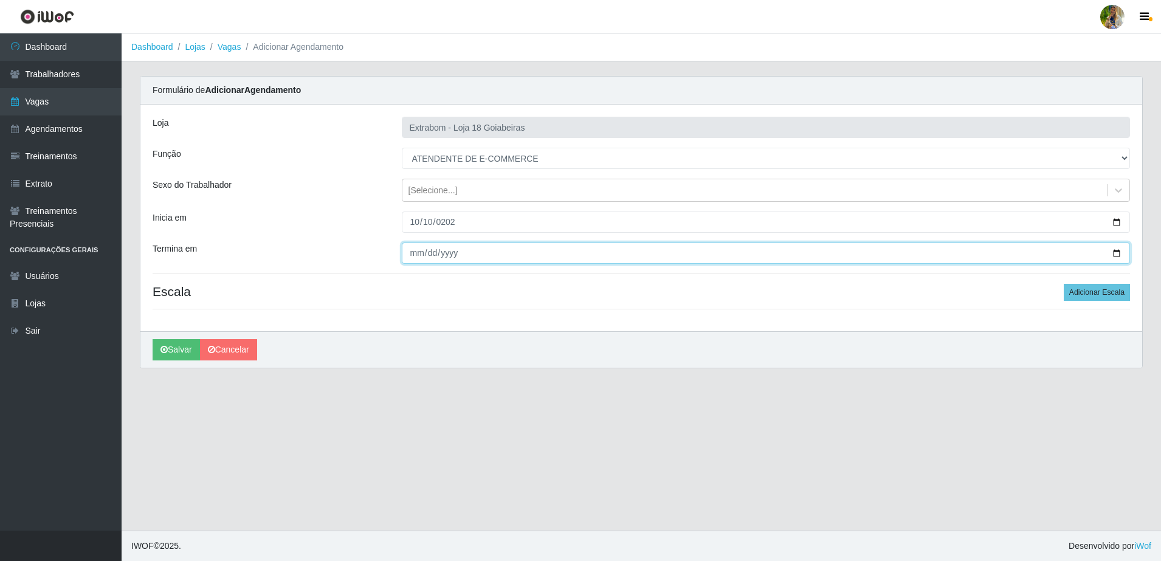
click at [417, 255] on input "Termina em" at bounding box center [766, 253] width 729 height 21
type input "2025-10-15"
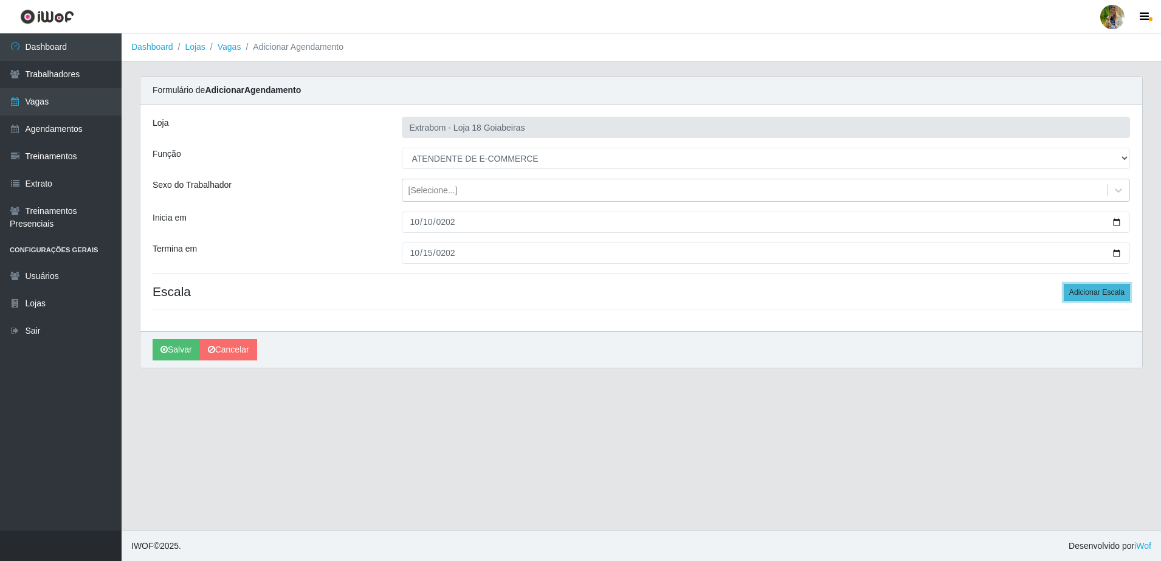
click at [1081, 292] on button "Adicionar Escala" at bounding box center [1097, 292] width 66 height 17
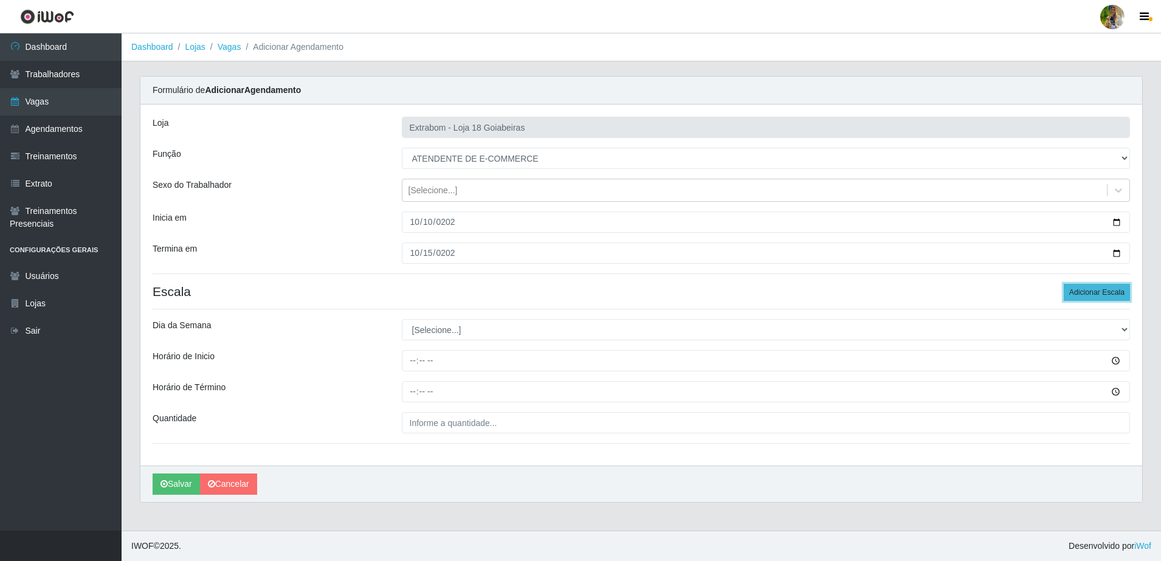
click at [1081, 292] on button "Adicionar Escala" at bounding box center [1097, 292] width 66 height 17
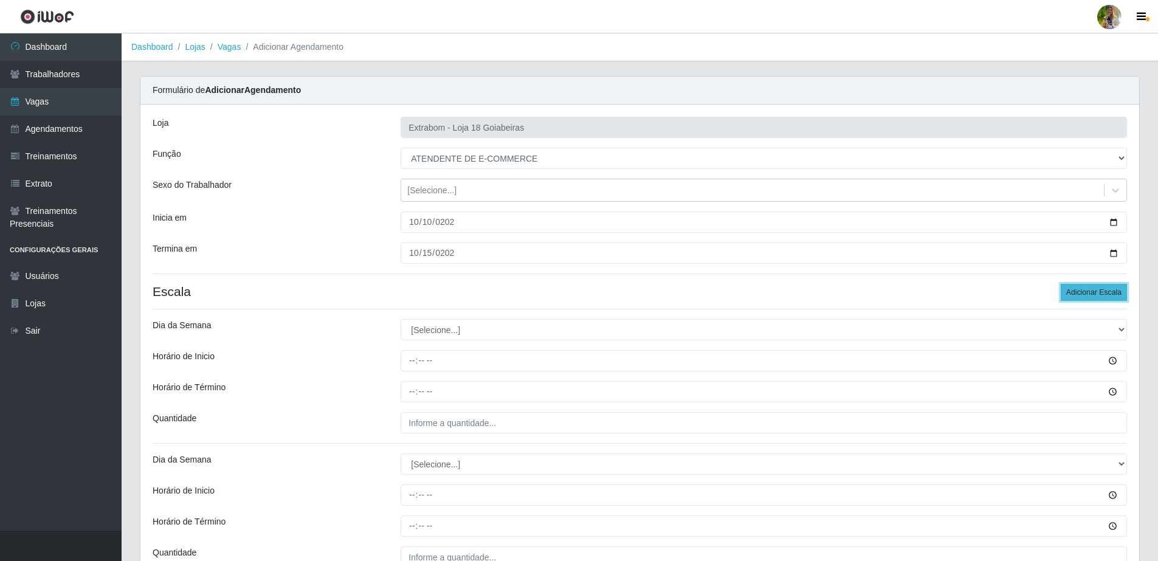
click at [1081, 292] on button "Adicionar Escala" at bounding box center [1094, 292] width 66 height 17
click at [1081, 290] on button "Adicionar Escala" at bounding box center [1094, 292] width 66 height 17
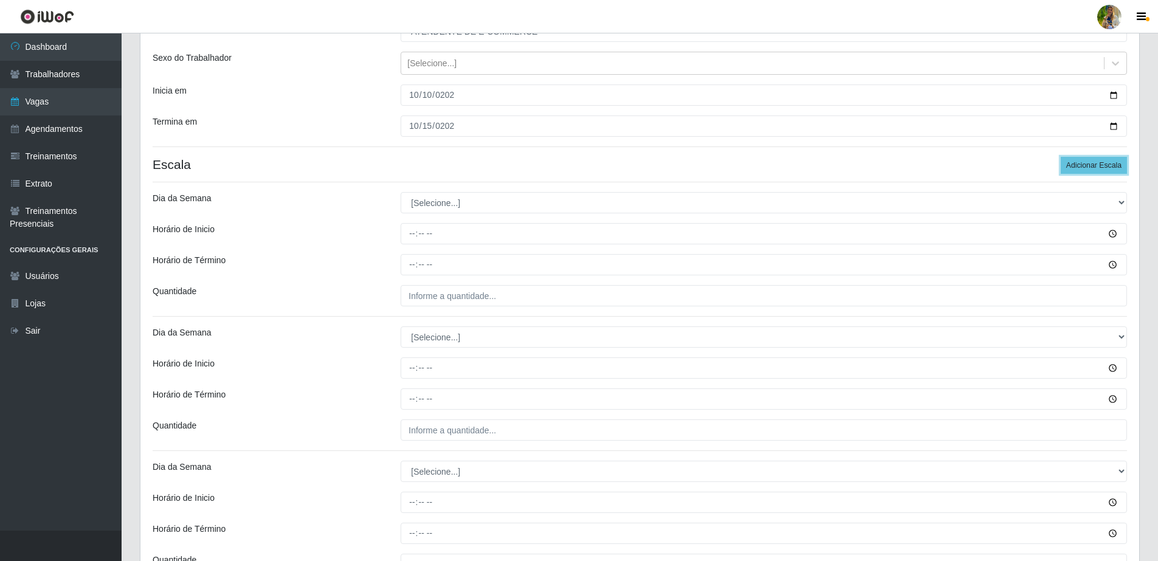
scroll to position [228, 0]
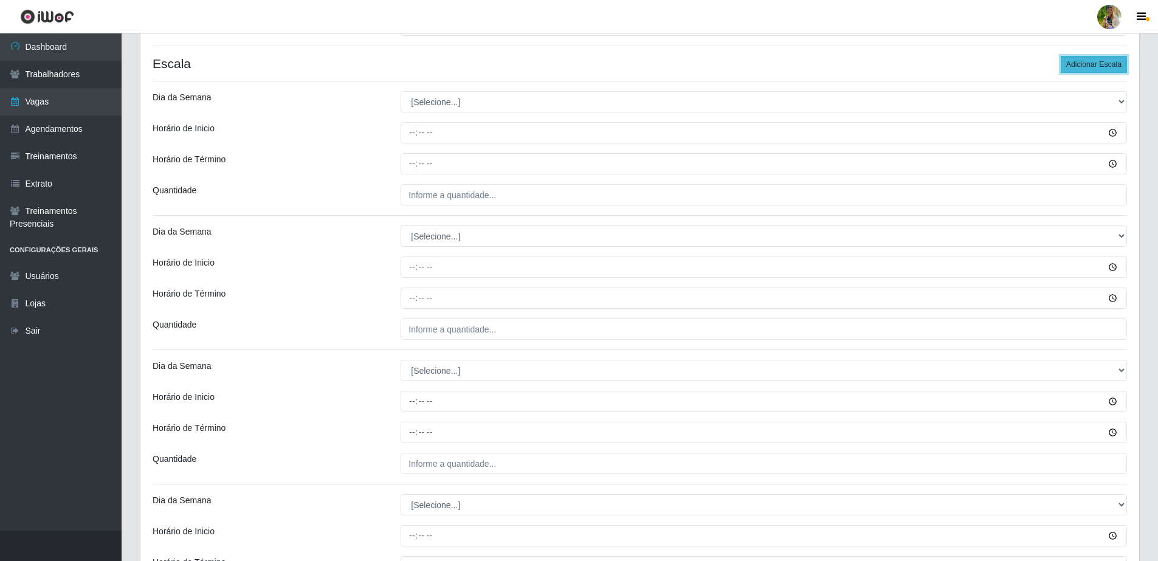
click at [1076, 68] on button "Adicionar Escala" at bounding box center [1094, 64] width 66 height 17
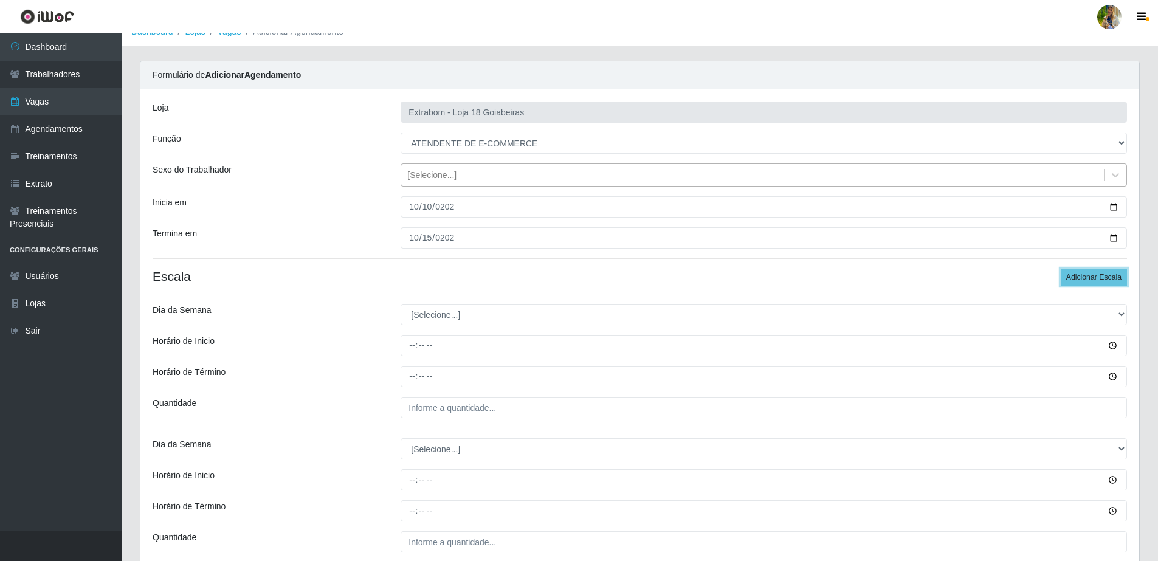
scroll to position [0, 0]
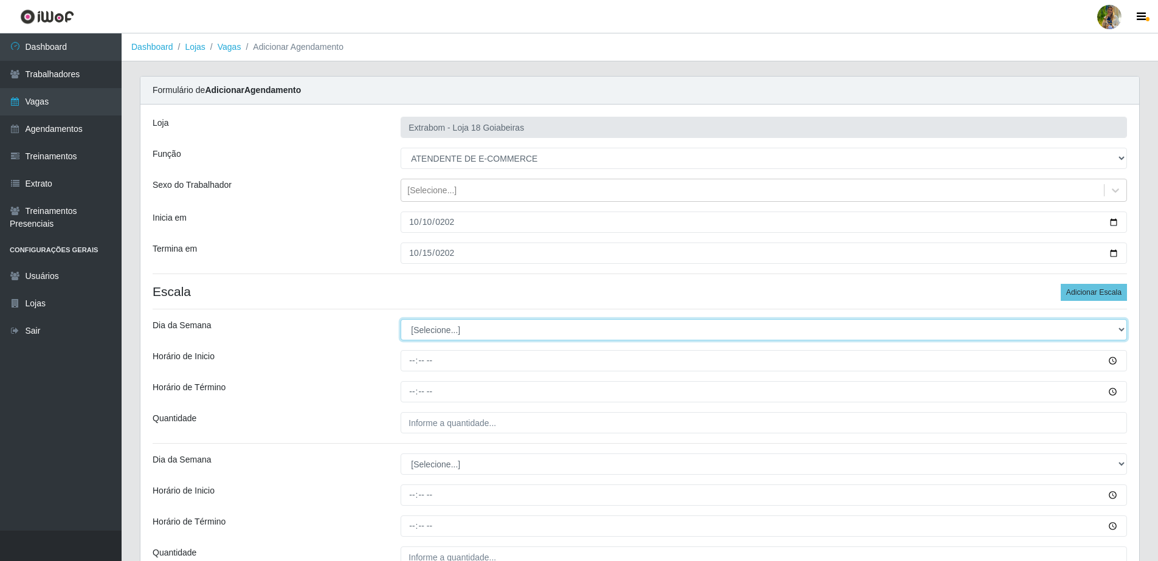
click at [437, 330] on select "[Selecione...] Segunda Terça Quarta Quinta Sexta Sábado Domingo" at bounding box center [764, 329] width 726 height 21
select select "1"
click at [401, 319] on select "[Selecione...] Segunda Terça Quarta Quinta Sexta Sábado Domingo" at bounding box center [764, 329] width 726 height 21
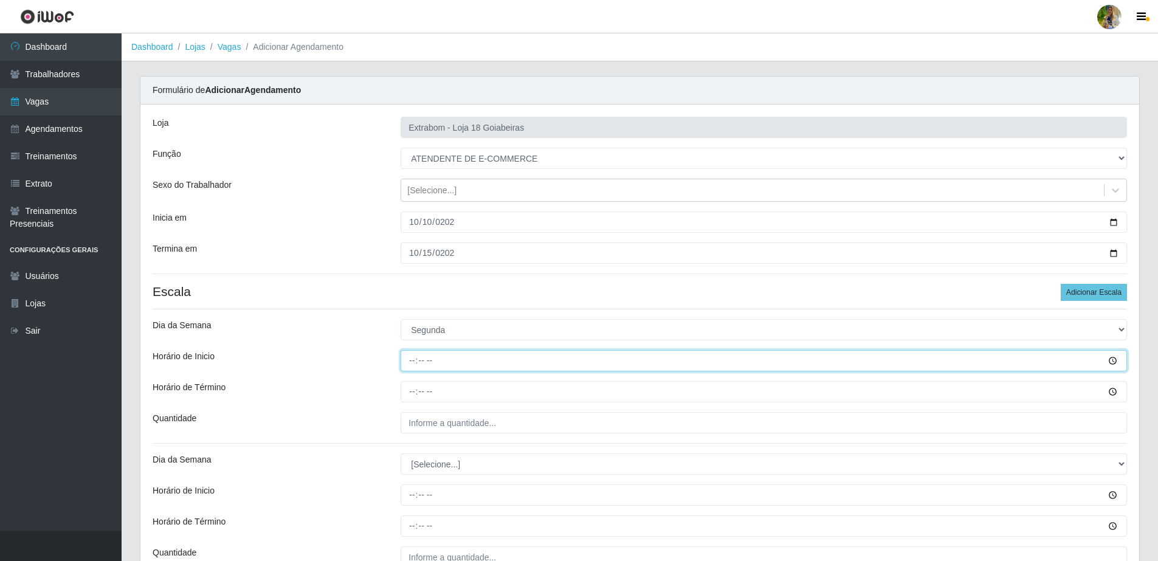
click at [414, 358] on input "Horário de Inicio" at bounding box center [764, 360] width 726 height 21
type input "14:00"
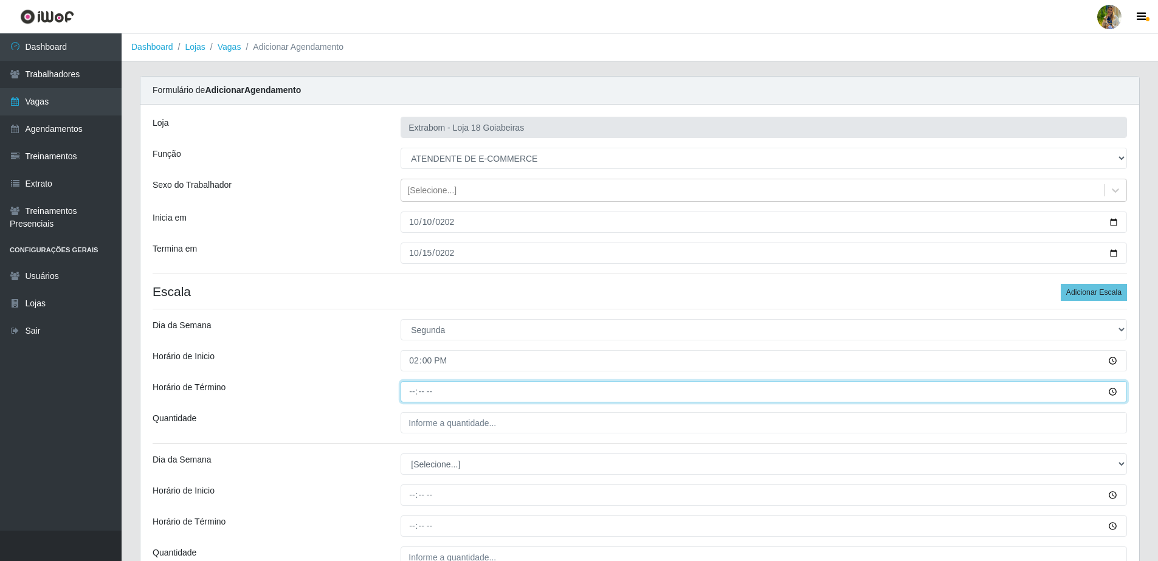
click at [402, 398] on input "Horário de Término" at bounding box center [764, 391] width 726 height 21
type input "20:00"
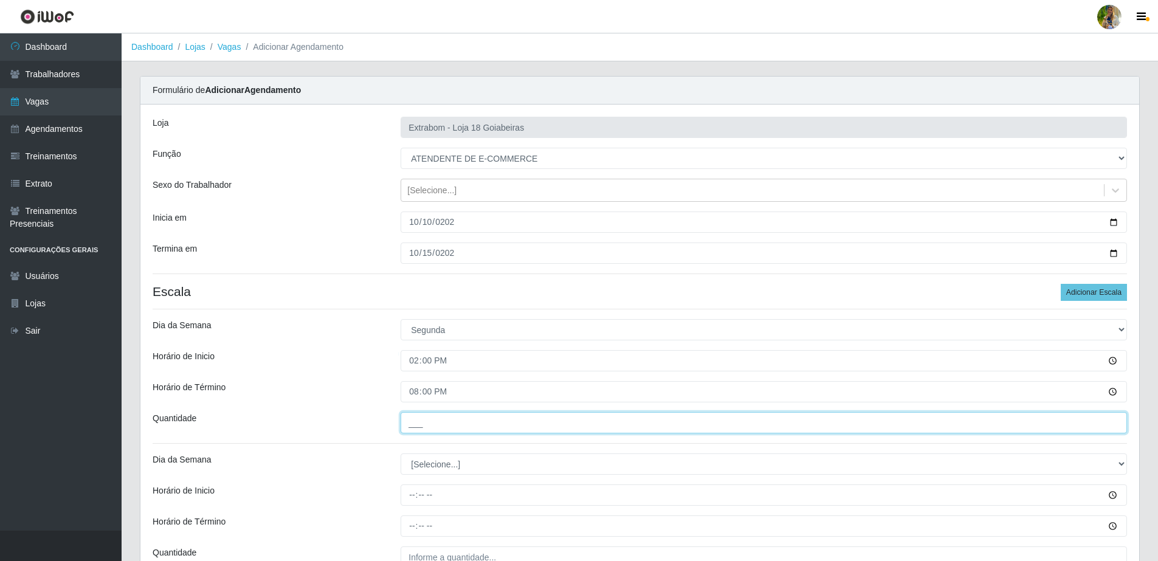
click at [434, 425] on input "___" at bounding box center [764, 422] width 726 height 21
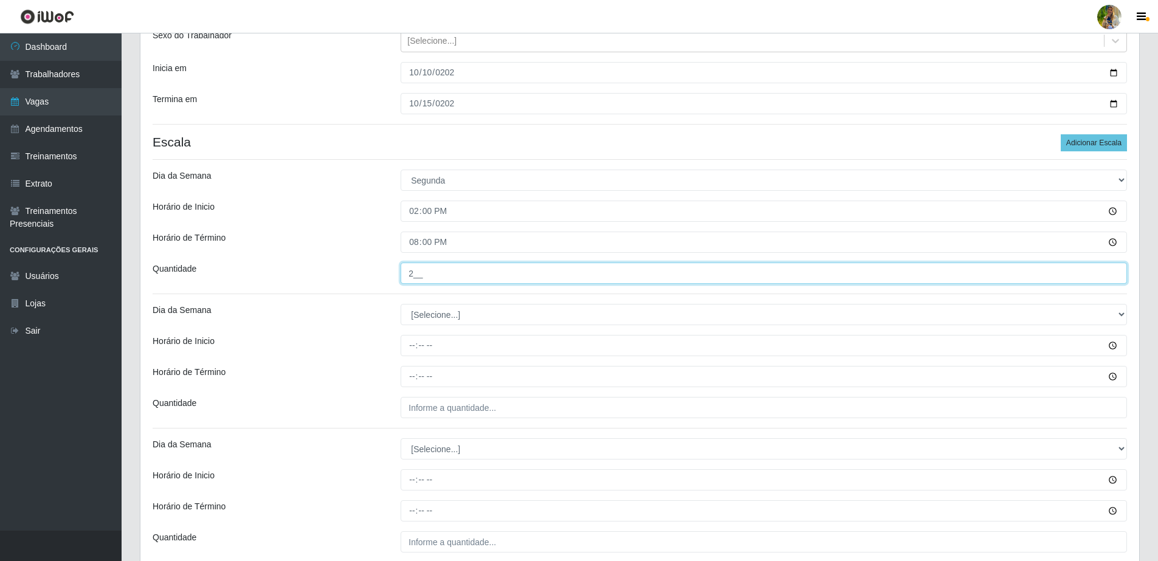
scroll to position [152, 0]
type input "2__"
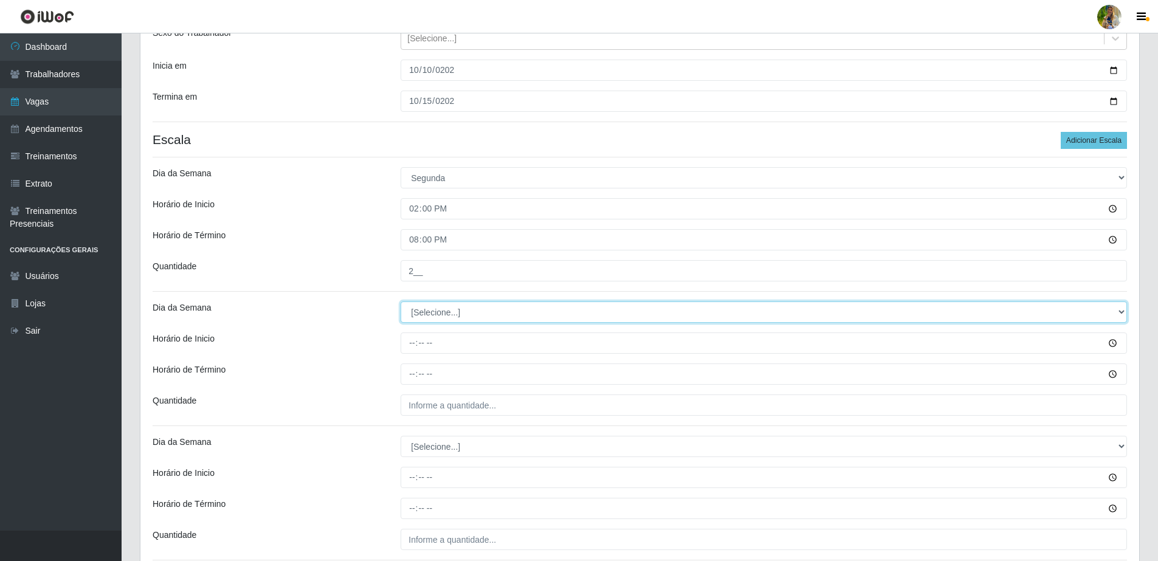
click at [434, 305] on select "[Selecione...] Segunda Terça Quarta Quinta Sexta Sábado Domingo" at bounding box center [764, 311] width 726 height 21
select select "2"
click at [401, 301] on select "[Selecione...] Segunda Terça Quarta Quinta Sexta Sábado Domingo" at bounding box center [764, 311] width 726 height 21
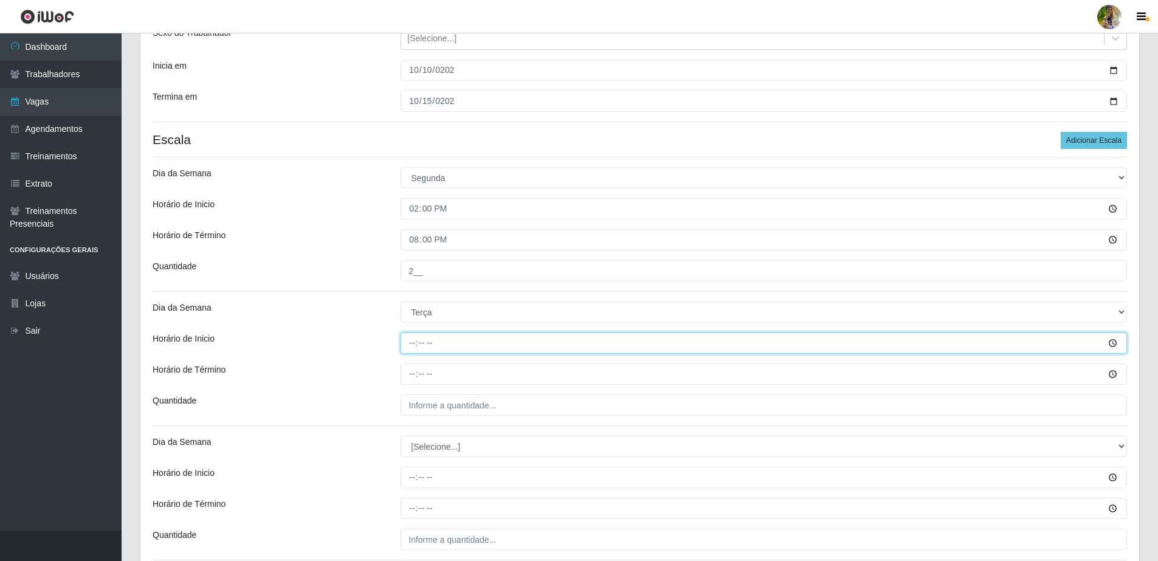
click at [407, 344] on input "Horário de Inicio" at bounding box center [764, 342] width 726 height 21
type input "14:00"
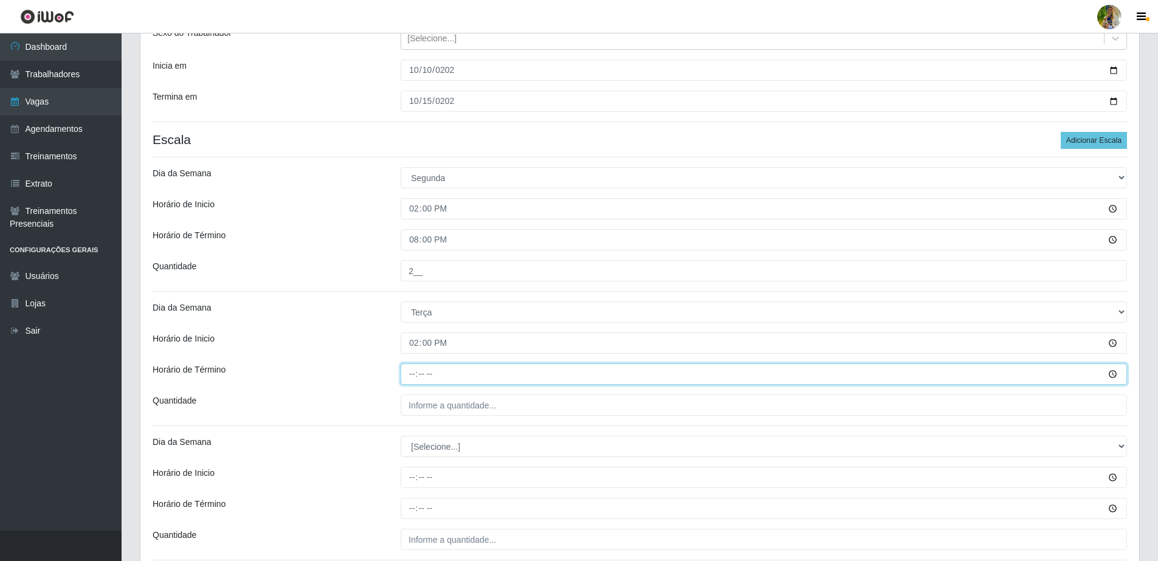
click at [411, 376] on input "Horário de Término" at bounding box center [764, 373] width 726 height 21
type input "20:00"
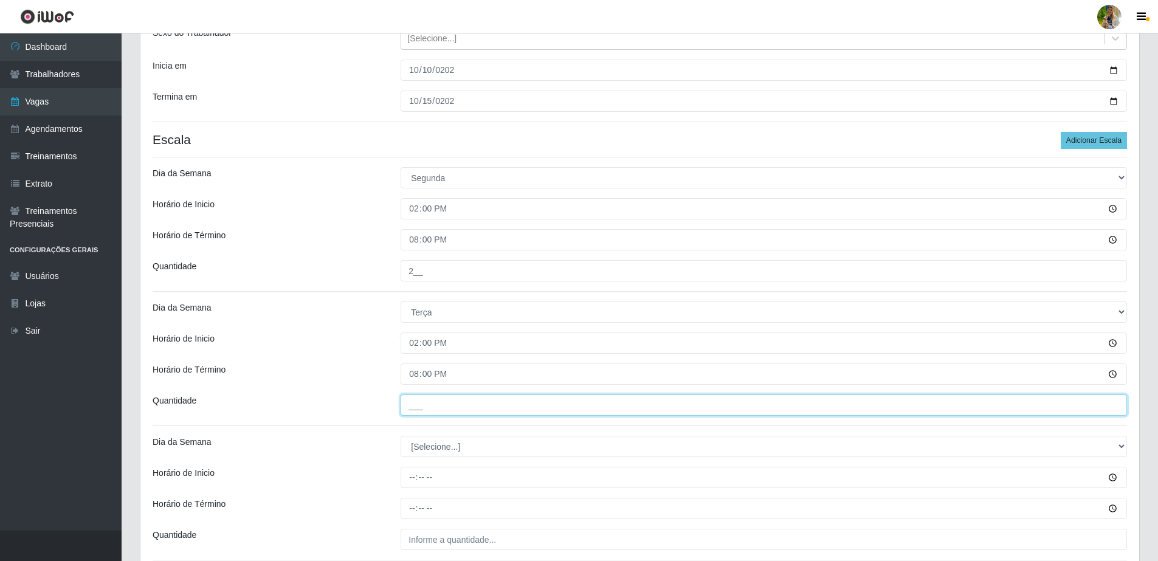
click at [436, 411] on input "___" at bounding box center [764, 404] width 726 height 21
drag, startPoint x: 413, startPoint y: 395, endPoint x: 399, endPoint y: 393, distance: 14.1
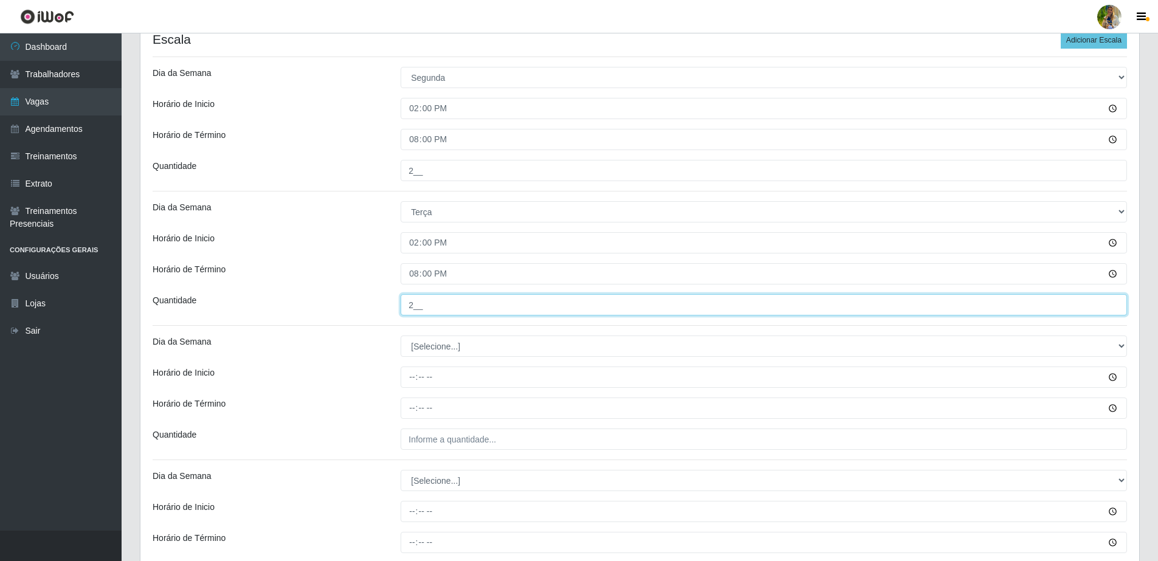
scroll to position [304, 0]
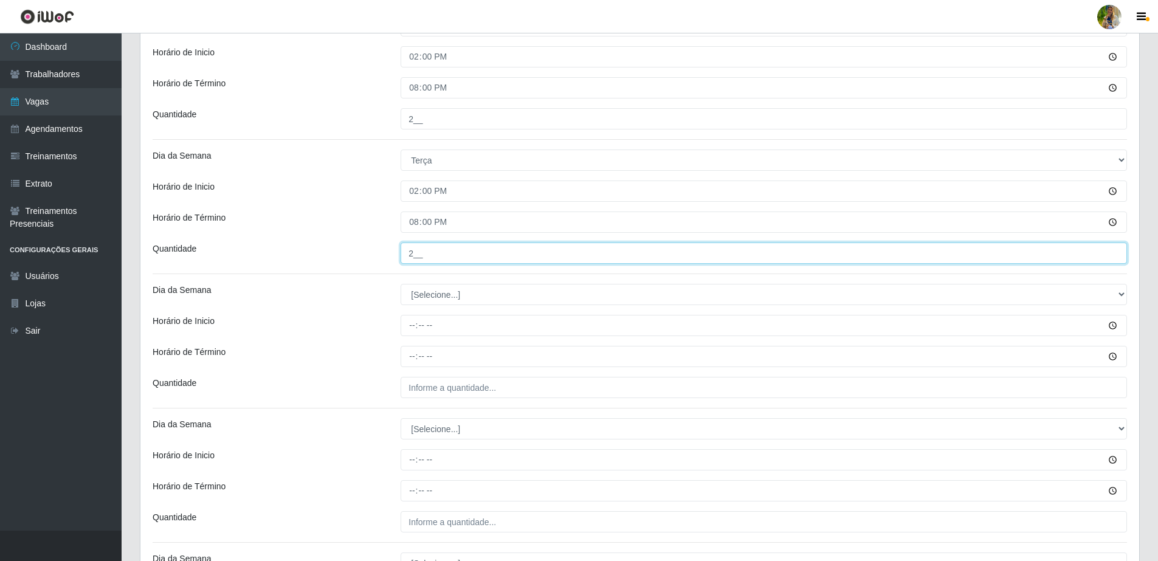
type input "2__"
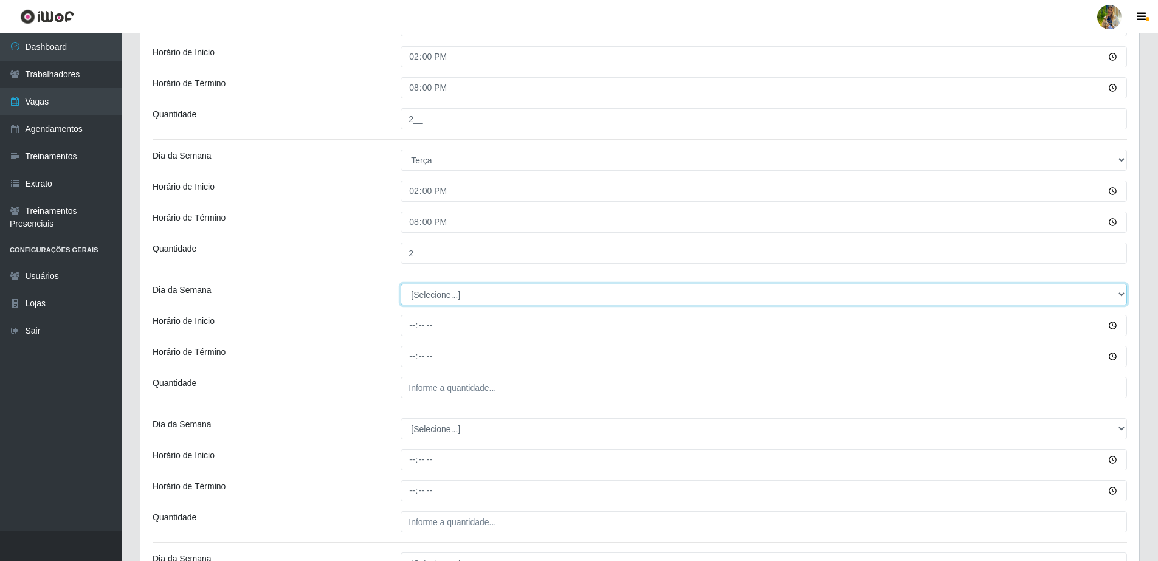
click at [444, 297] on select "[Selecione...] Segunda Terça Quarta Quinta Sexta Sábado Domingo" at bounding box center [764, 294] width 726 height 21
select select "3"
click at [401, 284] on select "[Selecione...] Segunda Terça Quarta Quinta Sexta Sábado Domingo" at bounding box center [764, 294] width 726 height 21
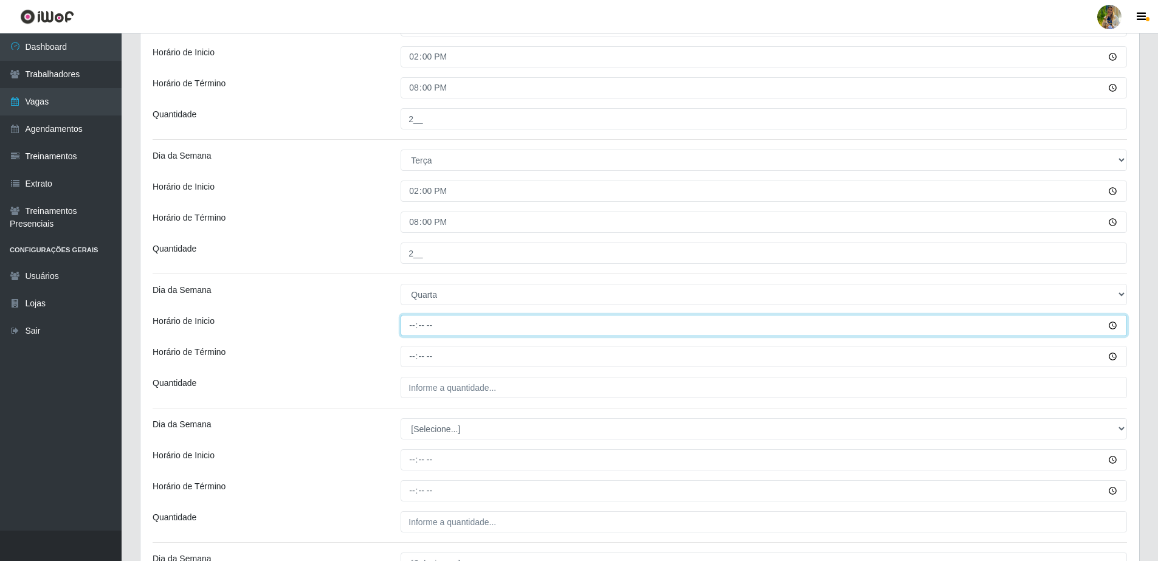
click at [408, 329] on input "Horário de Inicio" at bounding box center [764, 325] width 726 height 21
type input "14:00"
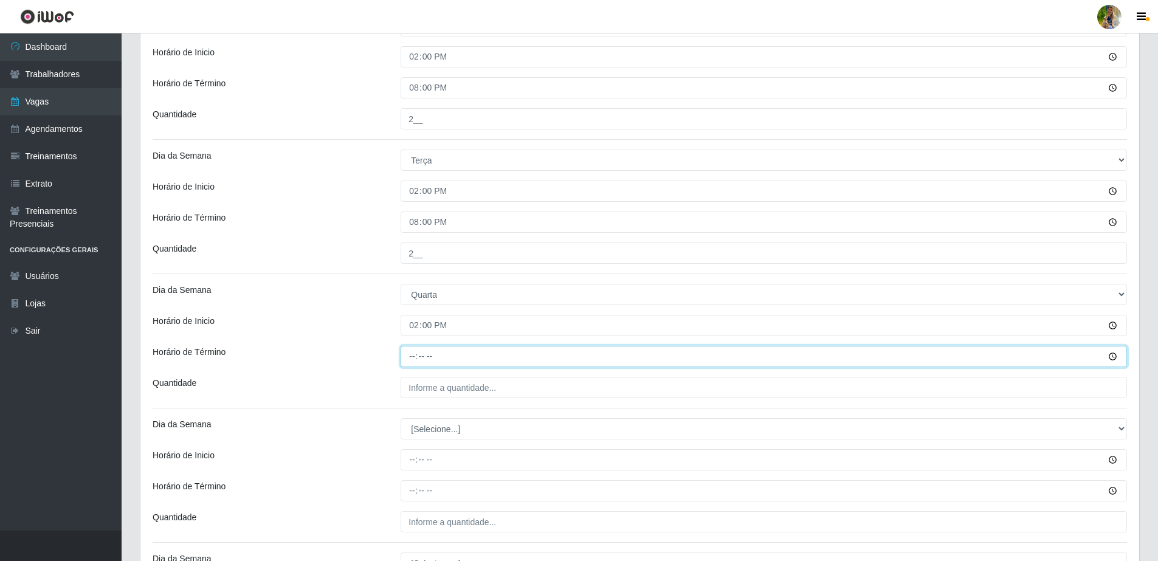
drag, startPoint x: 409, startPoint y: 347, endPoint x: 410, endPoint y: 357, distance: 9.8
click at [410, 357] on input "Horário de Término" at bounding box center [764, 356] width 726 height 21
type input "20:00"
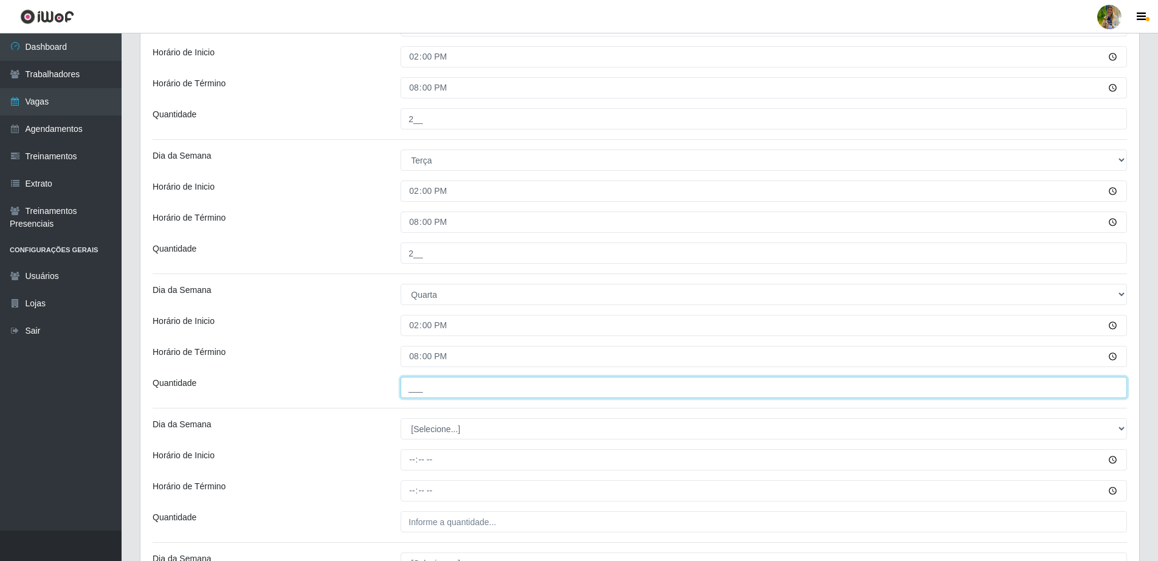
click at [475, 380] on input "___" at bounding box center [764, 387] width 726 height 21
type input "2__"
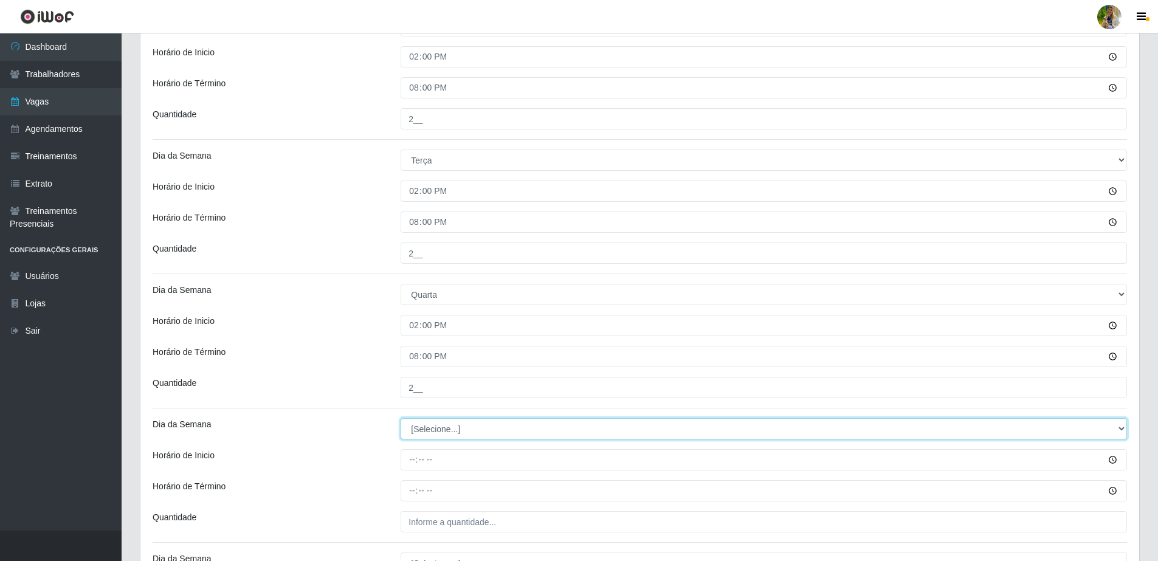
click at [439, 429] on select "[Selecione...] Segunda Terça Quarta Quinta Sexta Sábado Domingo" at bounding box center [764, 428] width 726 height 21
select select "4"
click at [401, 418] on select "[Selecione...] Segunda Terça Quarta Quinta Sexta Sábado Domingo" at bounding box center [764, 428] width 726 height 21
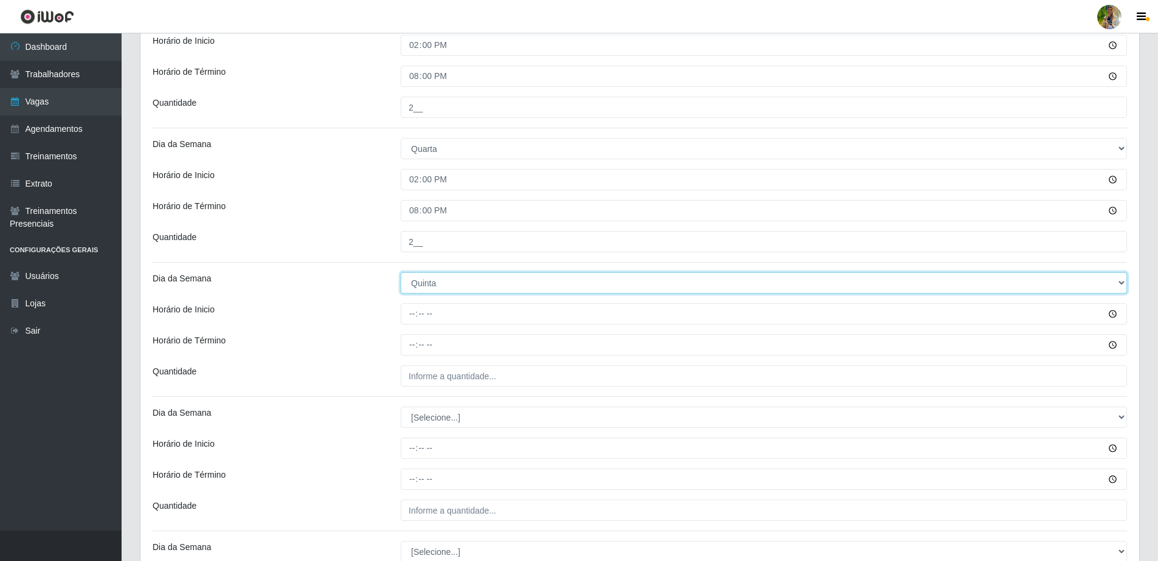
scroll to position [456, 0]
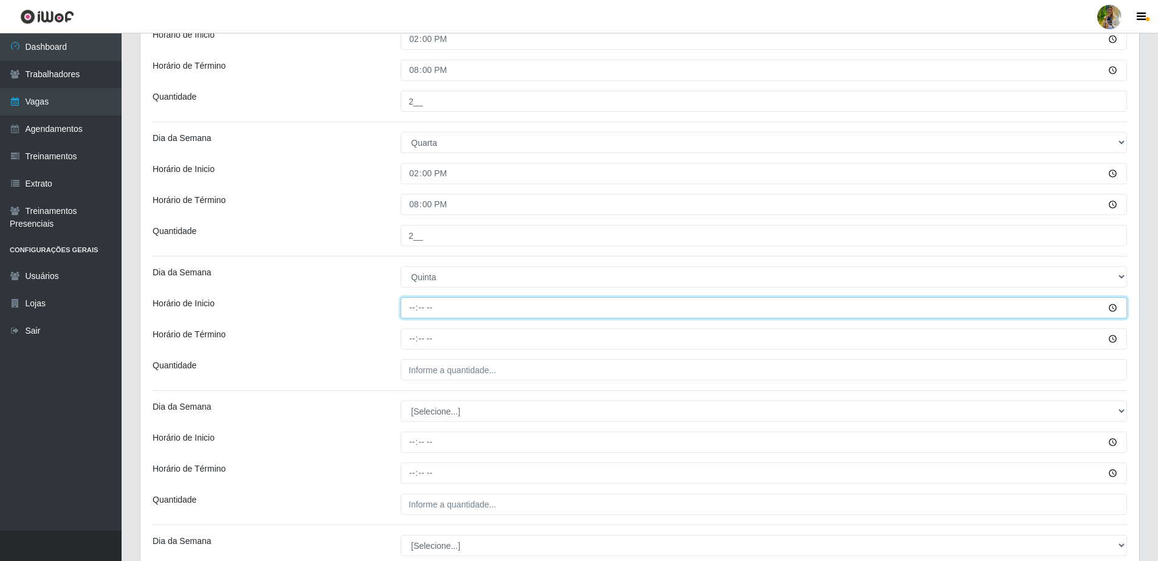
click at [408, 308] on input "Horário de Inicio" at bounding box center [764, 307] width 726 height 21
type input "14:00"
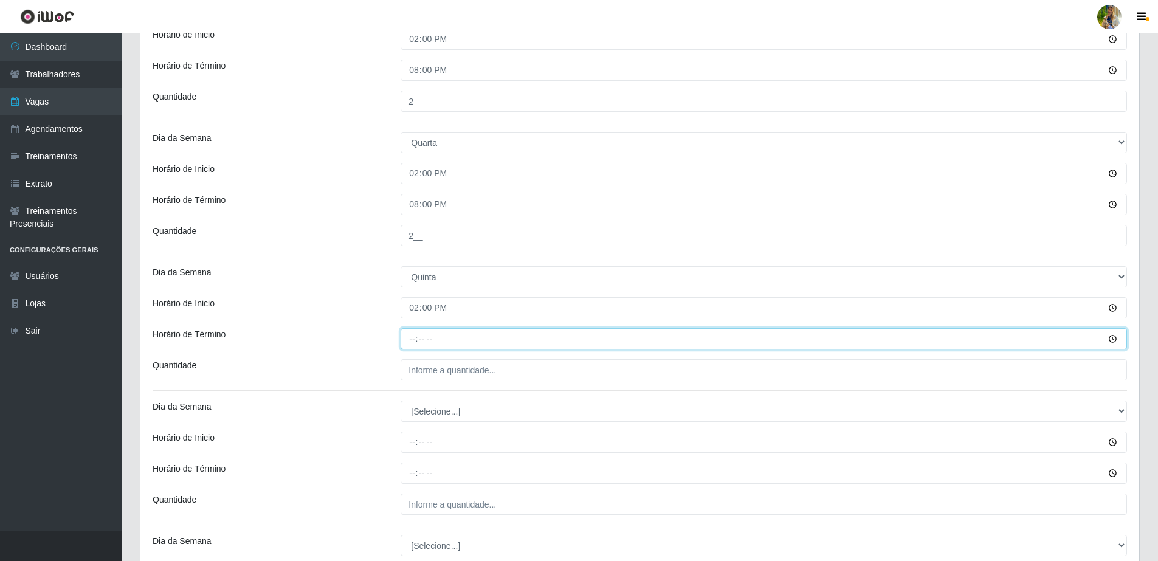
click at [412, 337] on input "Horário de Término" at bounding box center [764, 338] width 726 height 21
type input "20:00"
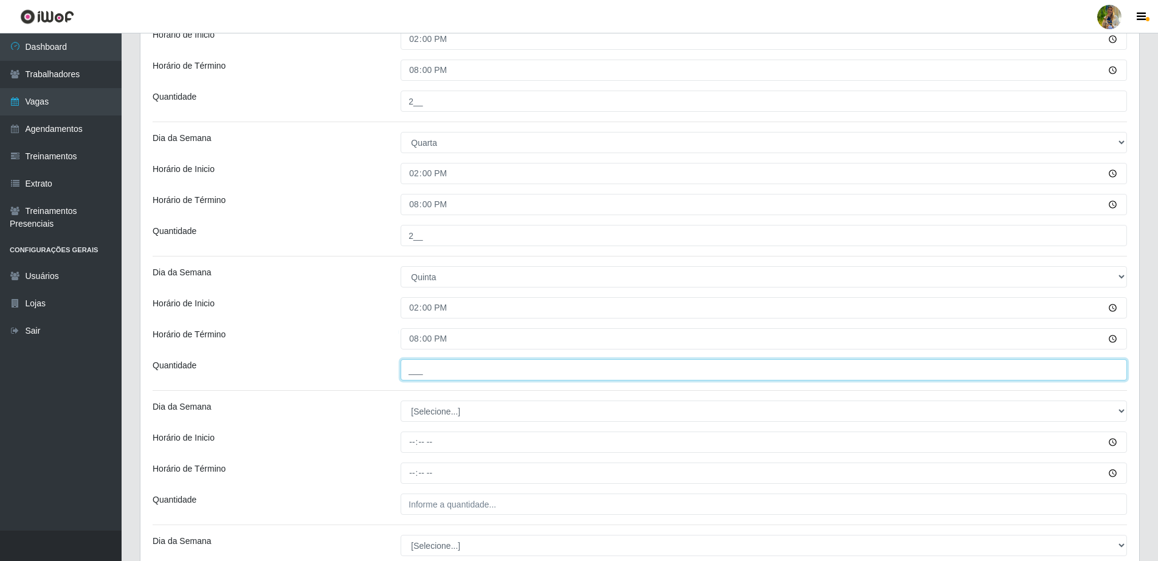
click at [450, 367] on input "___" at bounding box center [764, 369] width 726 height 21
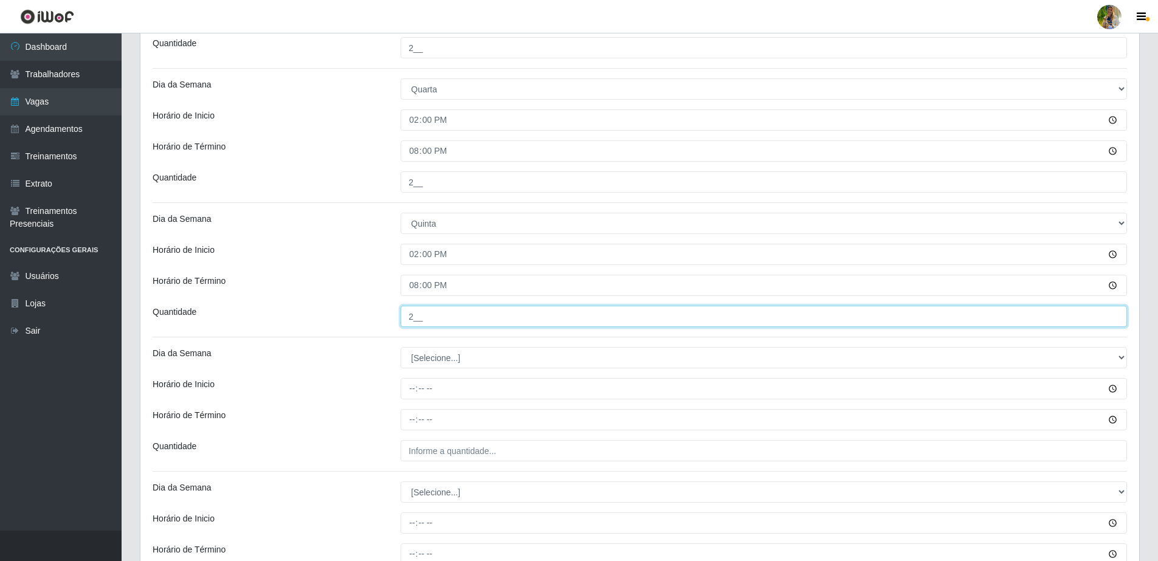
scroll to position [532, 0]
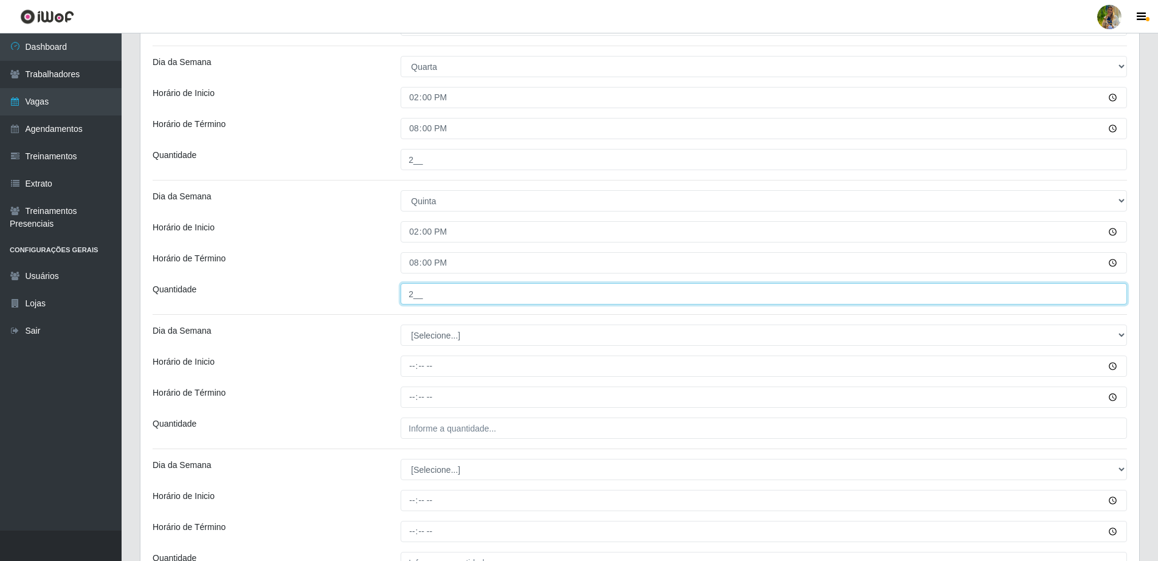
type input "2__"
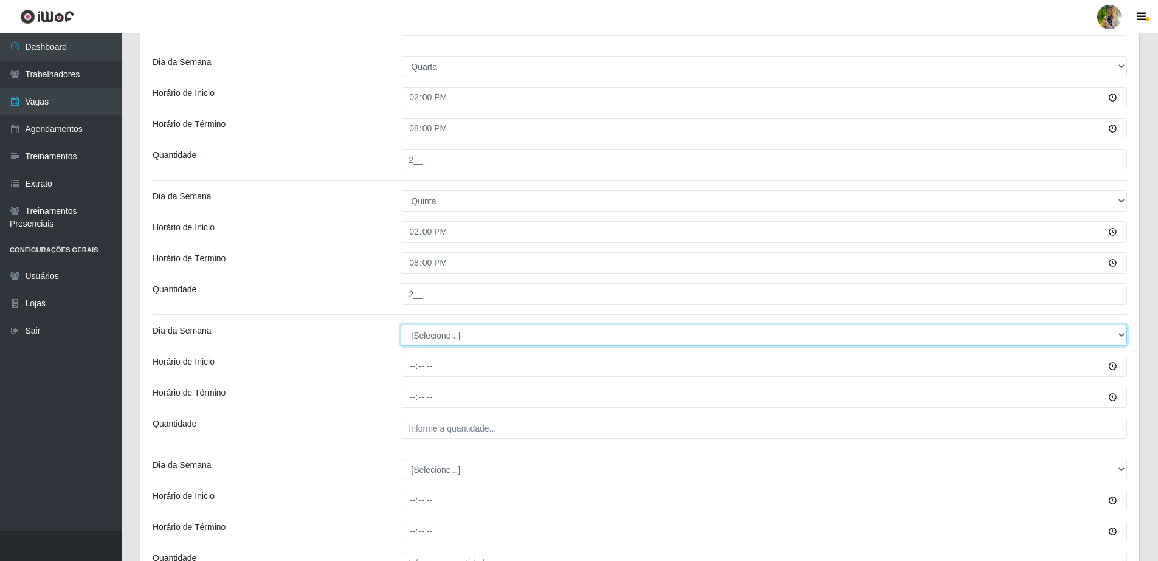
click at [438, 325] on select "[Selecione...] Segunda Terça Quarta Quinta Sexta Sábado Domingo" at bounding box center [764, 335] width 726 height 21
select select "5"
click at [401, 325] on select "[Selecione...] Segunda Terça Quarta Quinta Sexta Sábado Domingo" at bounding box center [764, 335] width 726 height 21
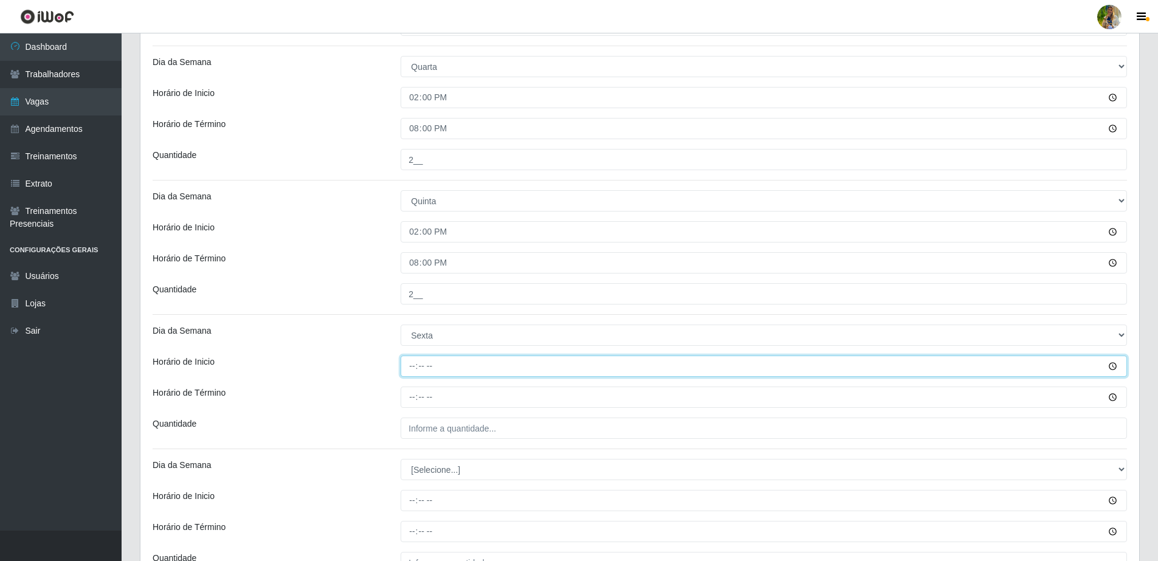
click at [407, 369] on input "Horário de Inicio" at bounding box center [764, 366] width 726 height 21
type input "14:00"
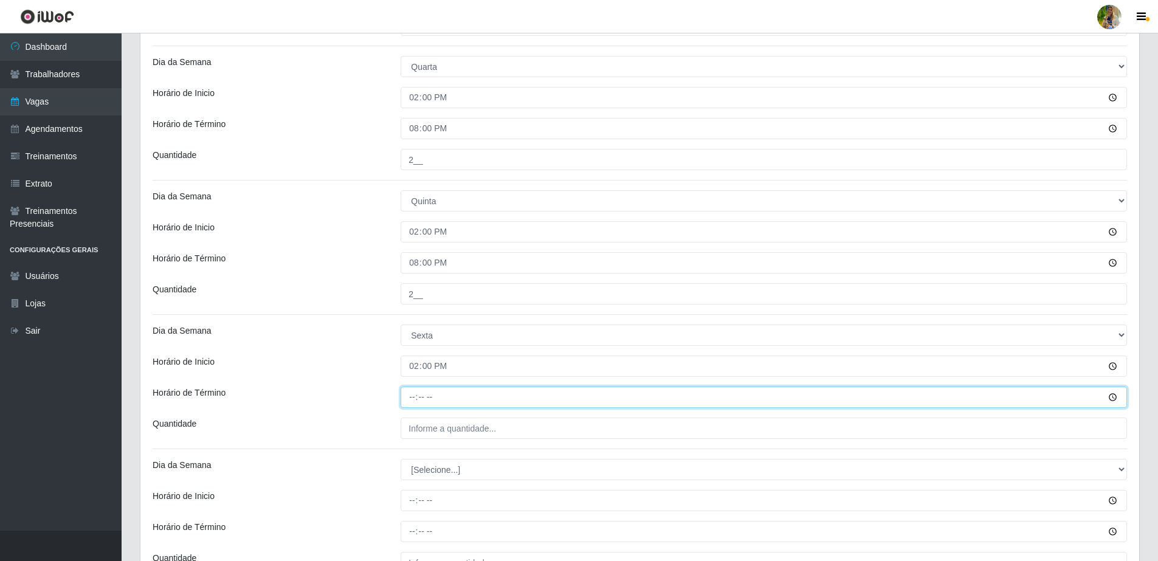
click at [410, 399] on input "Horário de Término" at bounding box center [764, 397] width 726 height 21
type input "20:00"
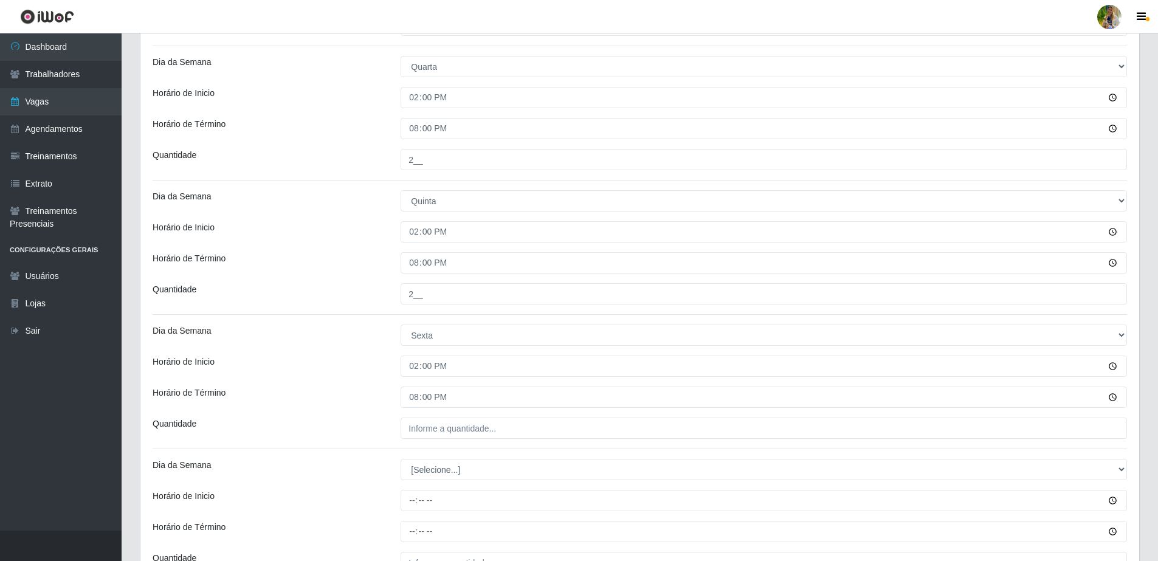
click at [345, 367] on div "Horário de Inicio" at bounding box center [267, 366] width 248 height 21
click at [442, 425] on input "___" at bounding box center [764, 428] width 726 height 21
type input "2__"
click at [357, 389] on div "Horário de Término" at bounding box center [267, 397] width 248 height 21
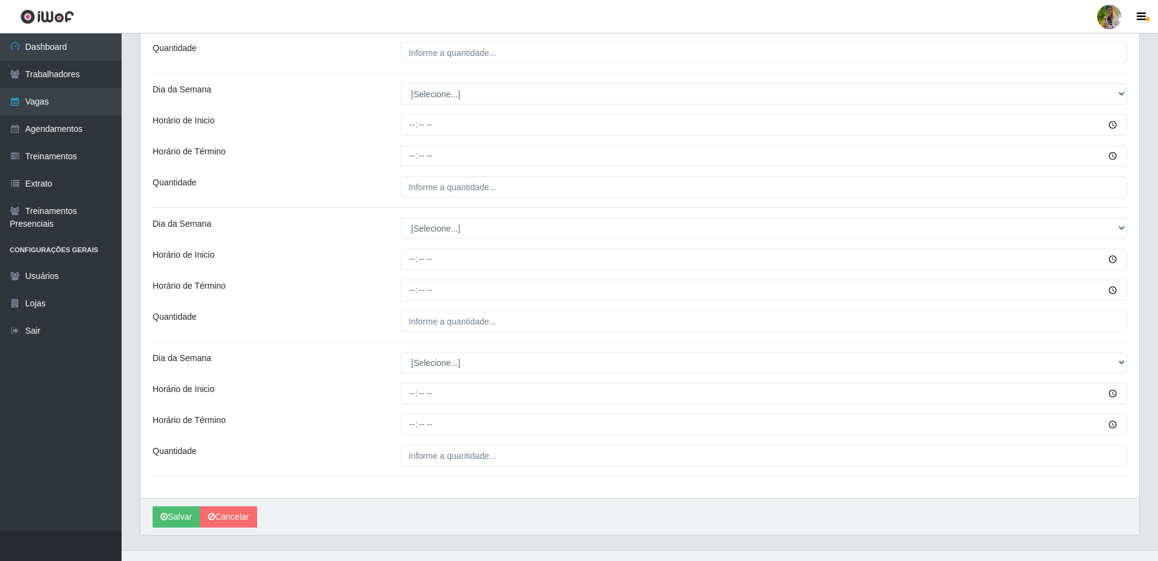
scroll to position [1196, 0]
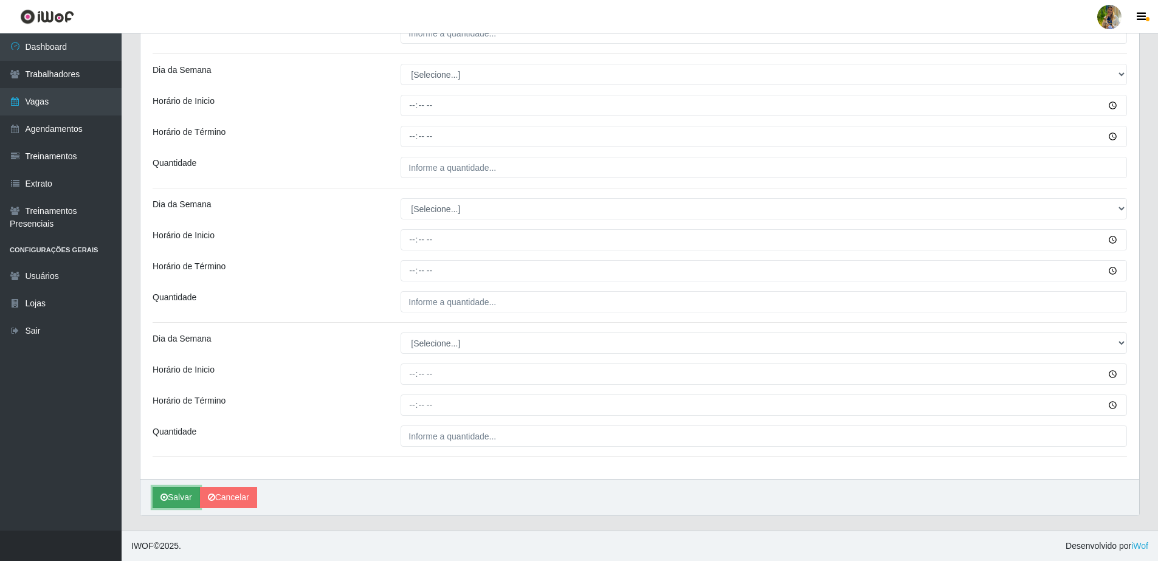
click at [190, 491] on button "Salvar" at bounding box center [176, 497] width 47 height 21
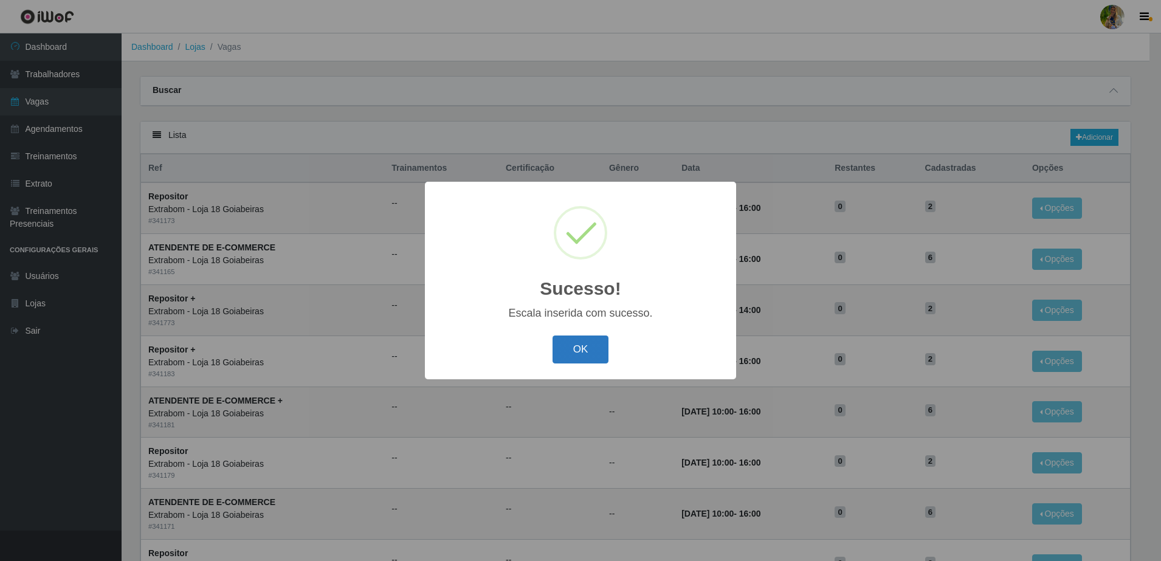
click at [580, 360] on button "OK" at bounding box center [581, 350] width 57 height 29
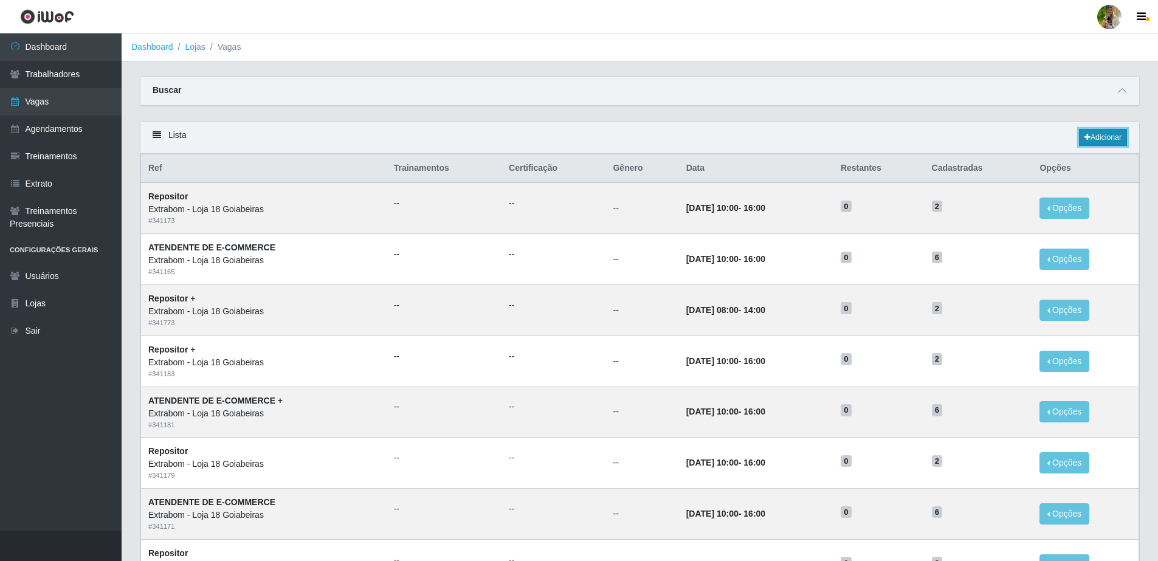
click at [1089, 131] on link "Adicionar" at bounding box center [1103, 137] width 48 height 17
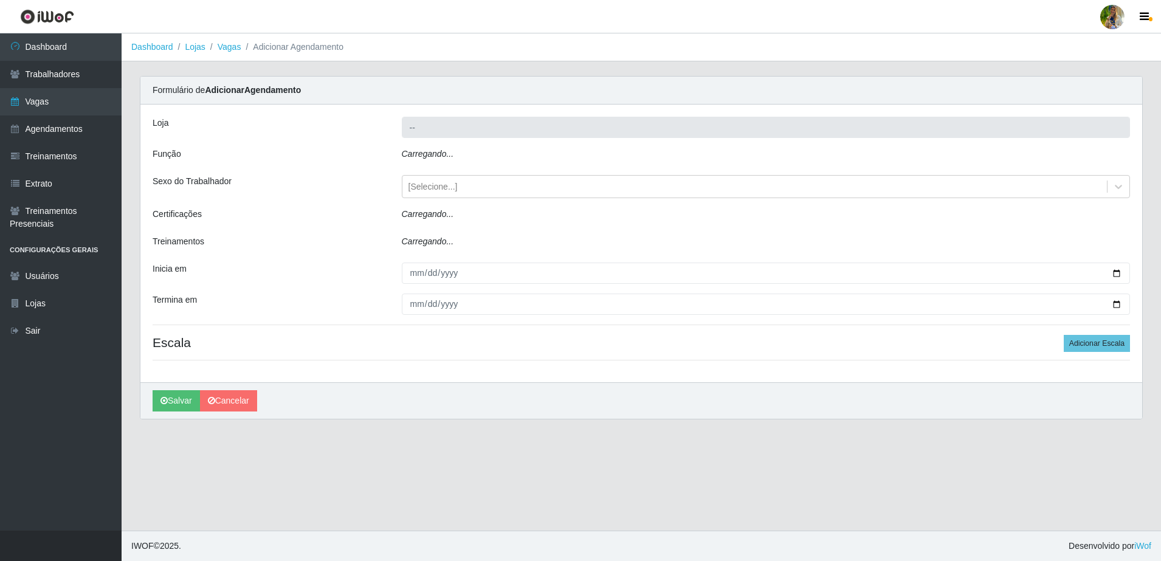
type input "Extrabom - Loja 18 Goiabeiras"
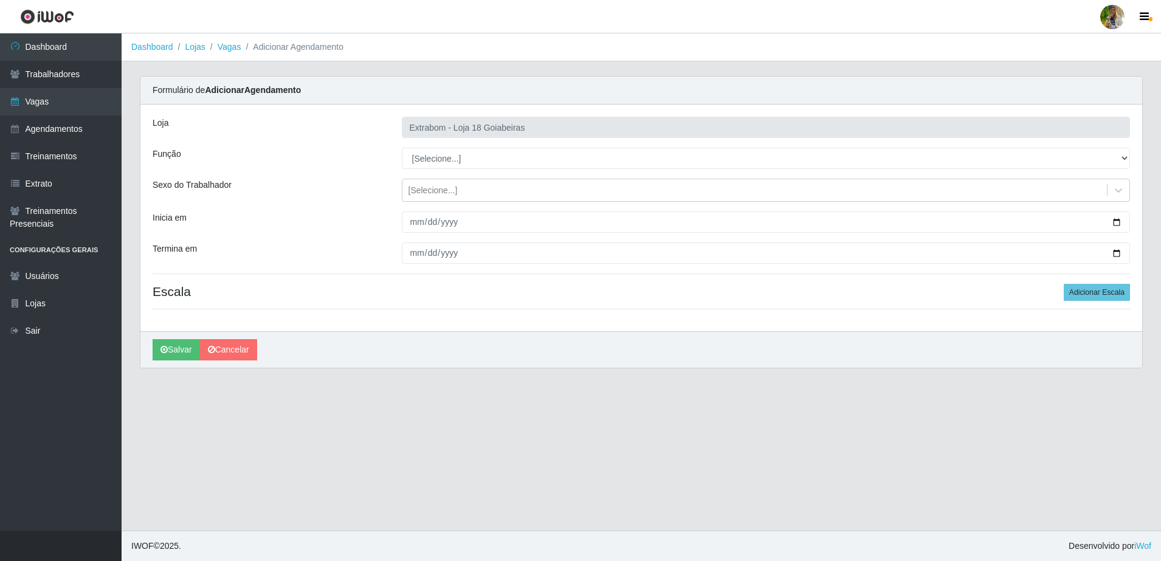
click at [422, 172] on div "Loja Extrabom - Loja 18 Goiabeiras Função [Selecione...] ATENDENTE DE E-COMMERC…" at bounding box center [641, 218] width 1002 height 227
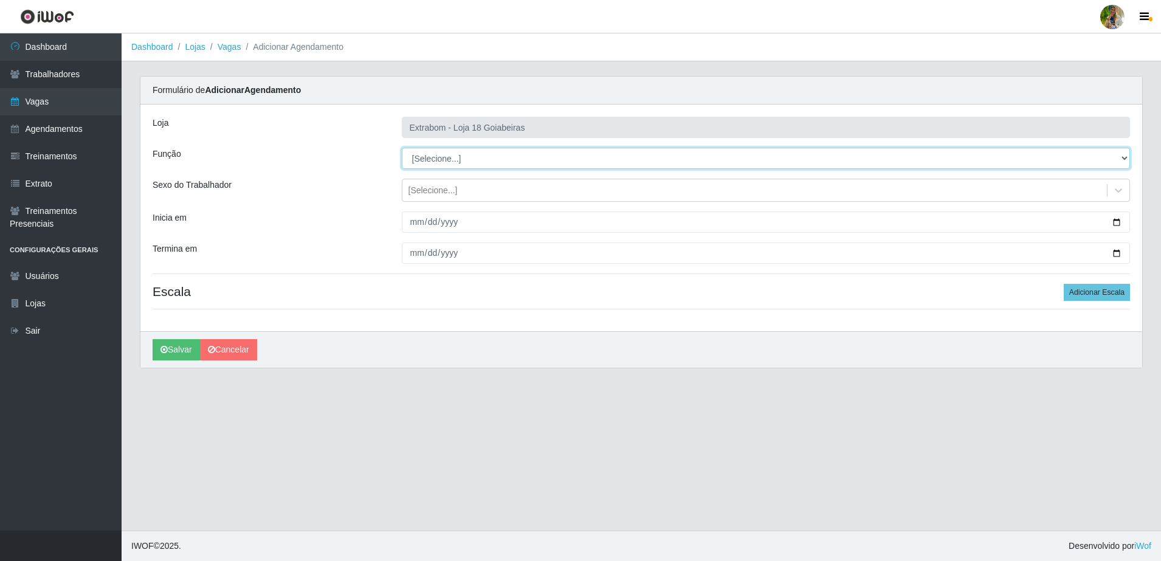
click at [421, 164] on select "[Selecione...] ATENDENTE DE E-COMMERCE ATENDENTE DE E-COMMERCE + ATENDENTE DE E…" at bounding box center [766, 158] width 729 height 21
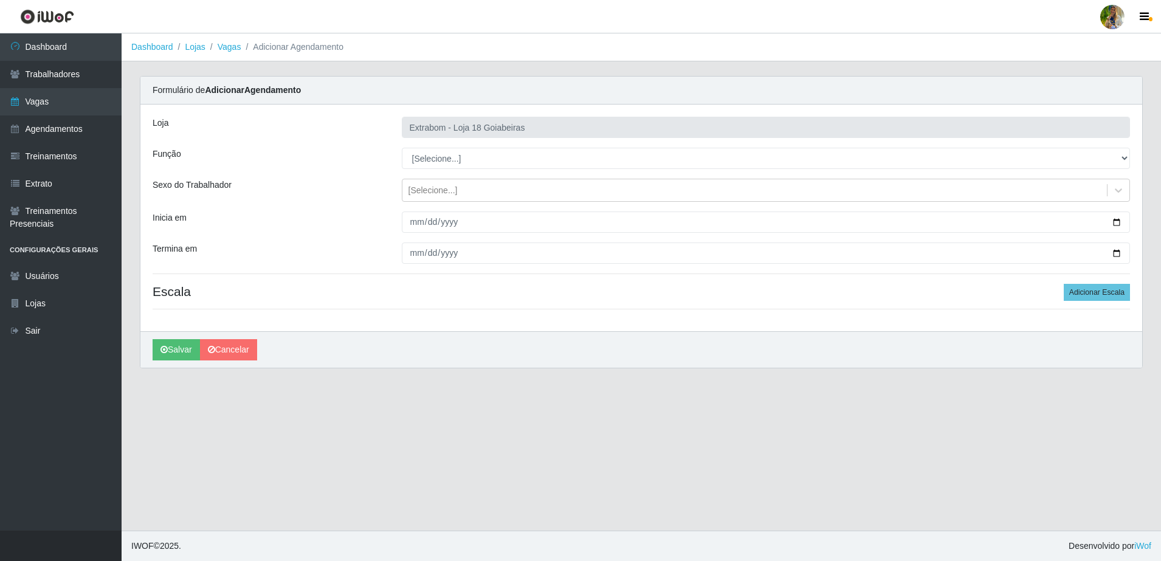
click at [369, 165] on div "Função" at bounding box center [267, 158] width 249 height 21
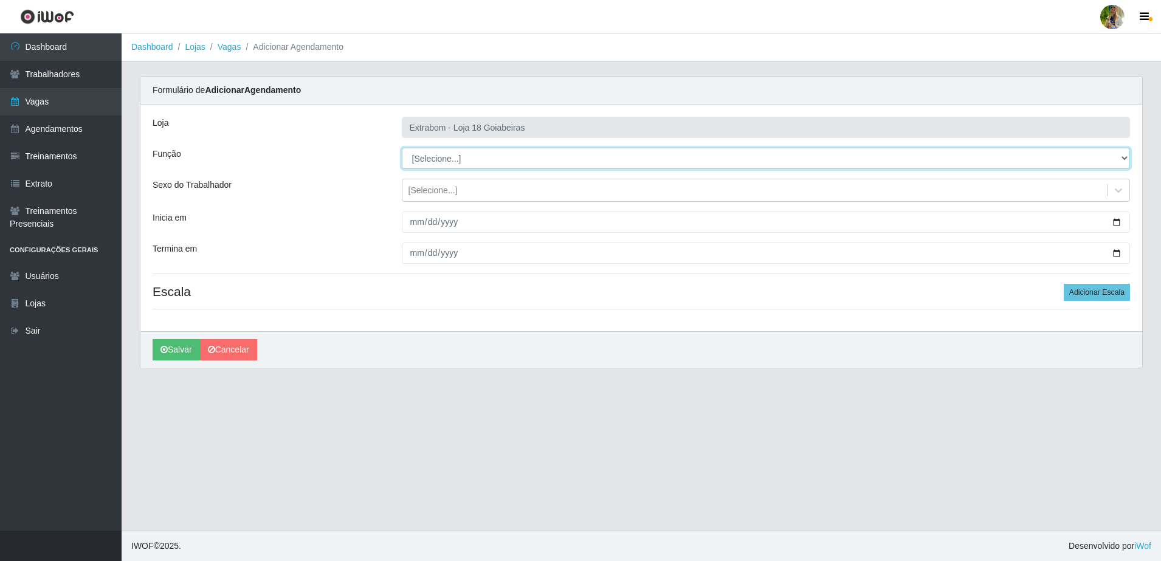
click at [443, 160] on select "[Selecione...] ATENDENTE DE E-COMMERCE ATENDENTE DE E-COMMERCE + ATENDENTE DE E…" at bounding box center [766, 158] width 729 height 21
select select "153"
click at [402, 148] on select "[Selecione...] ATENDENTE DE E-COMMERCE ATENDENTE DE E-COMMERCE + ATENDENTE DE E…" at bounding box center [766, 158] width 729 height 21
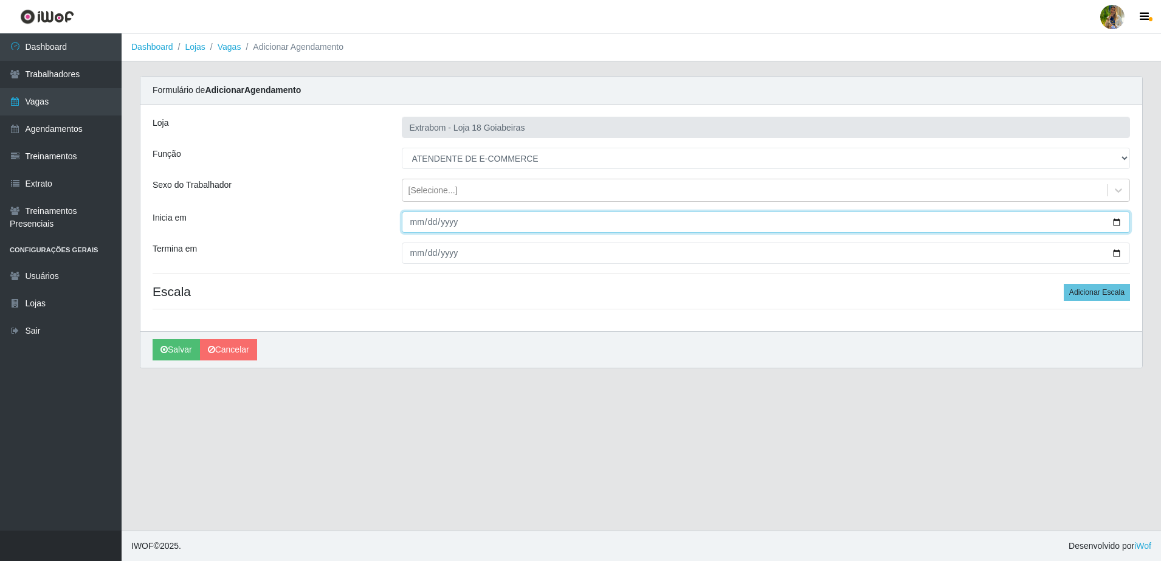
click at [411, 226] on input "Inicia em" at bounding box center [766, 222] width 729 height 21
type input "2025-10-10"
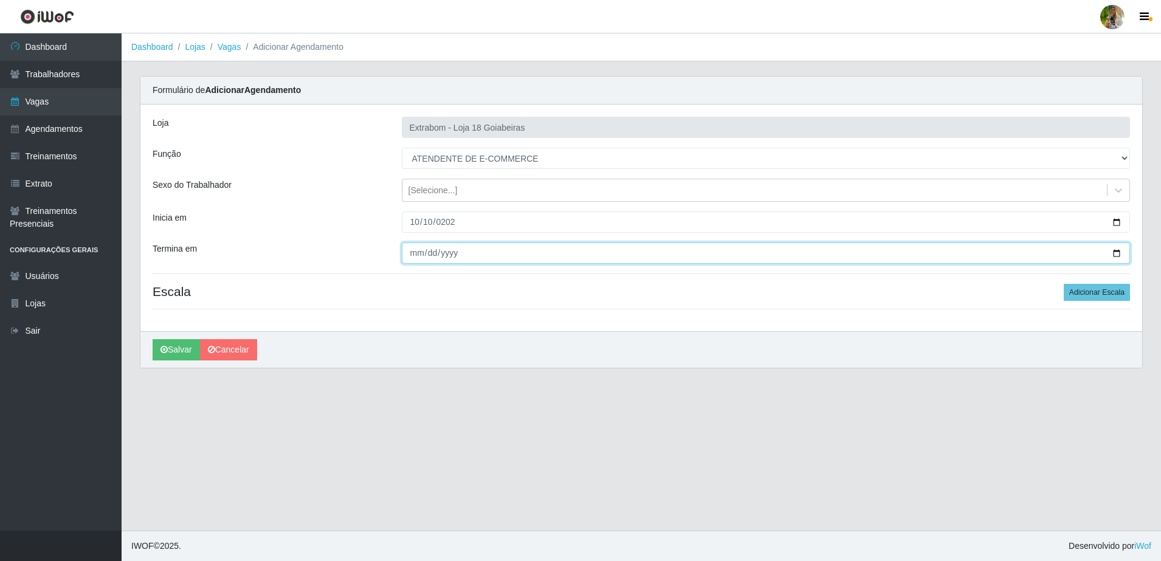
click at [419, 253] on input "Termina em" at bounding box center [766, 253] width 729 height 21
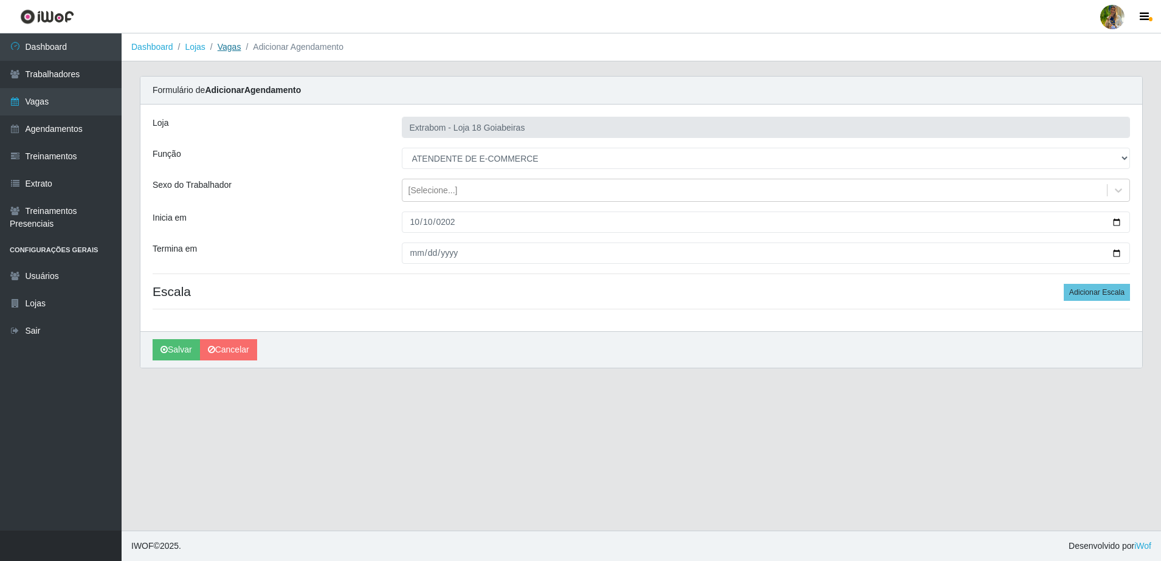
click at [227, 50] on link "Vagas" at bounding box center [230, 47] width 24 height 10
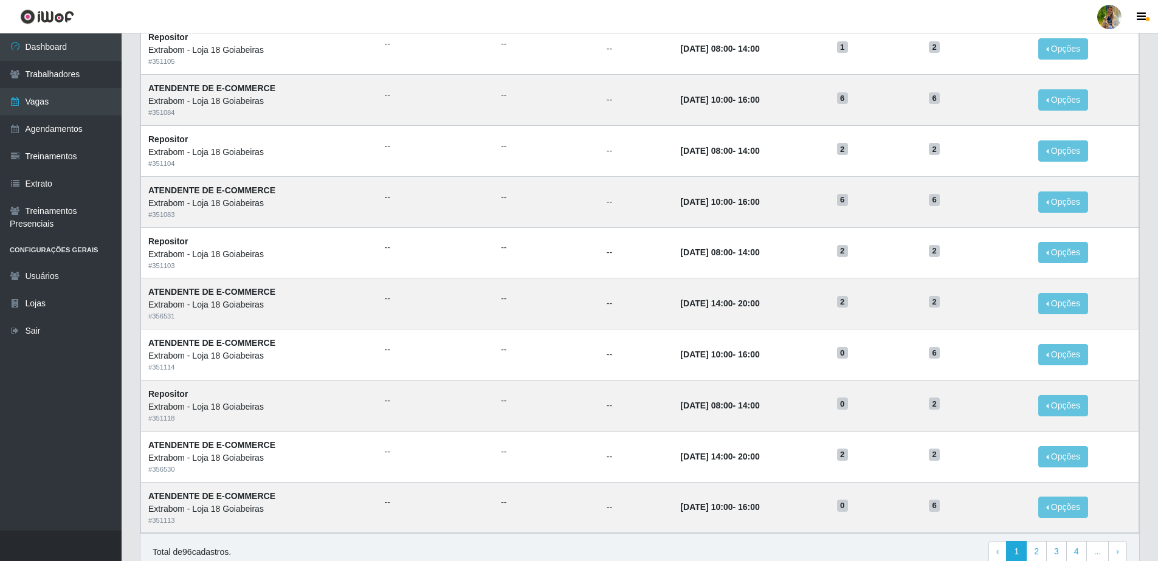
scroll to position [469, 0]
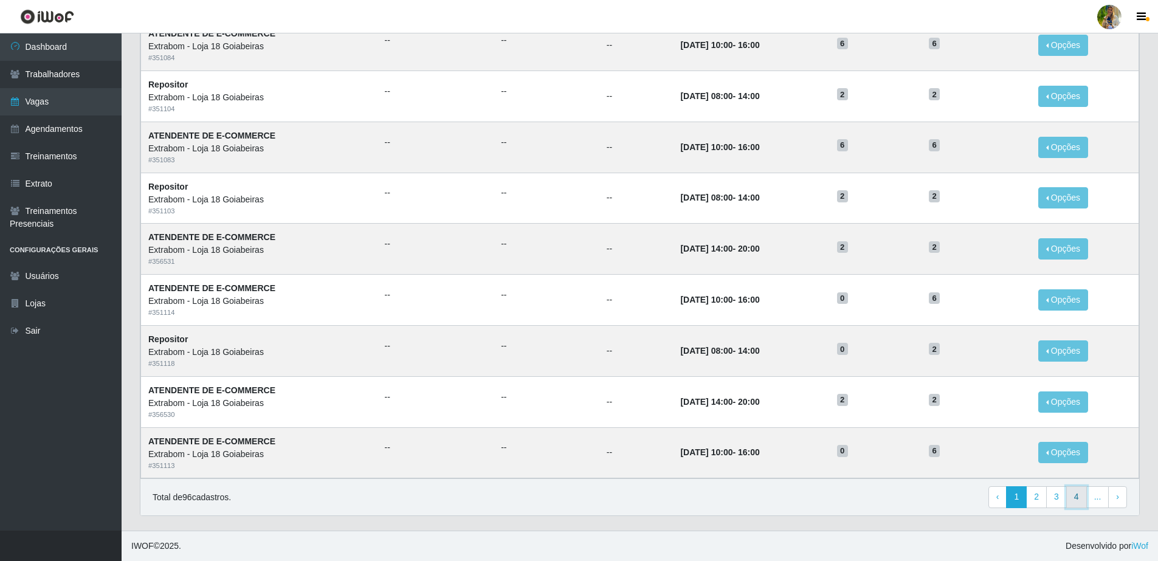
click at [1077, 503] on link "4" at bounding box center [1076, 497] width 21 height 22
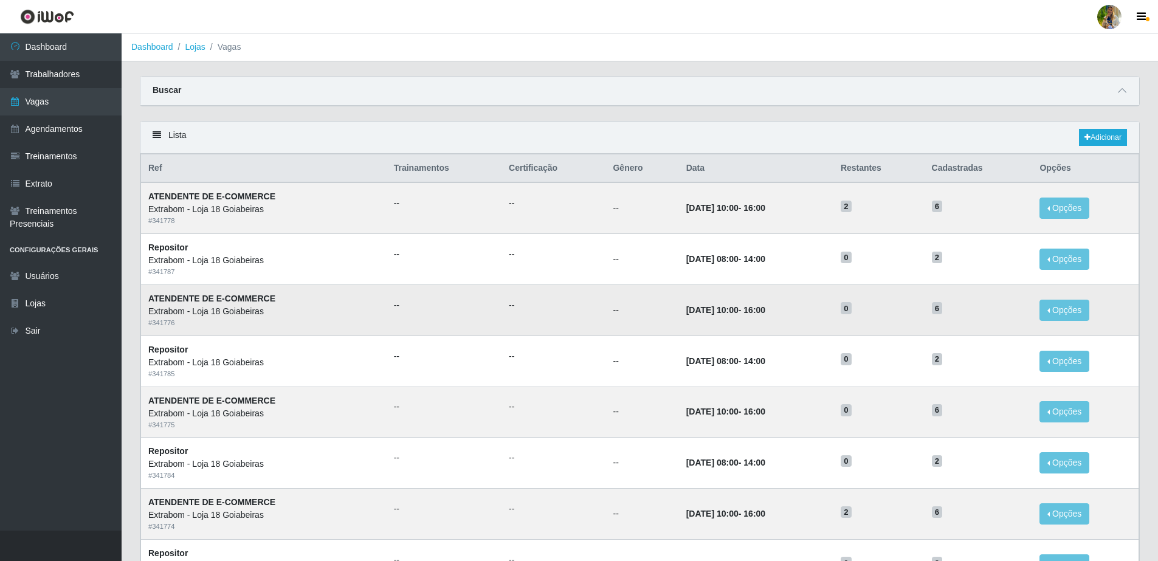
click at [679, 302] on td "17/09/2025, 10:00 - 16:00" at bounding box center [756, 309] width 154 height 51
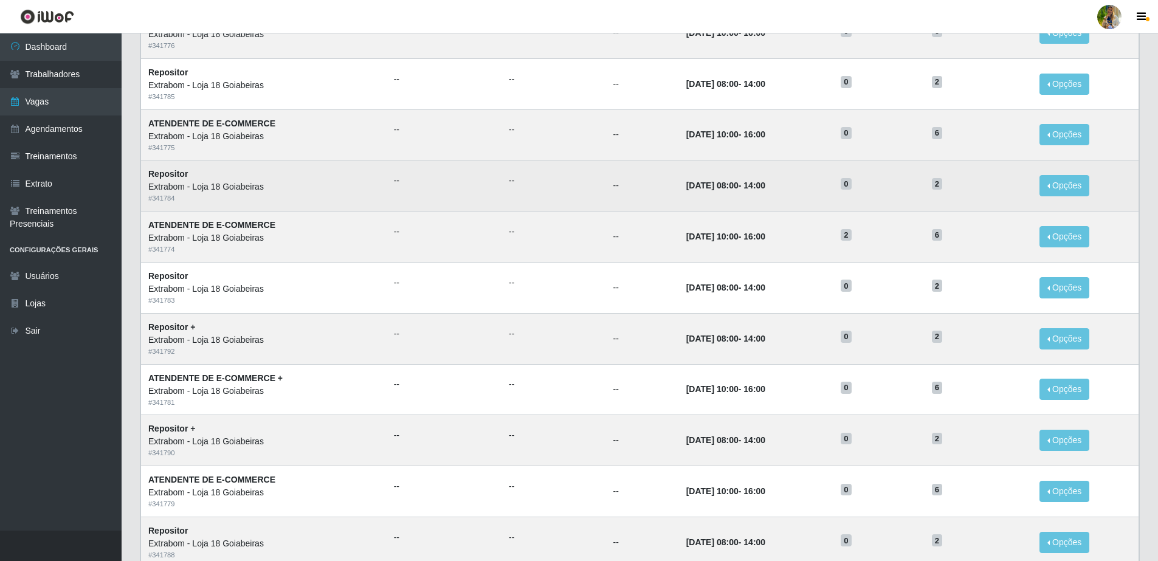
scroll to position [469, 0]
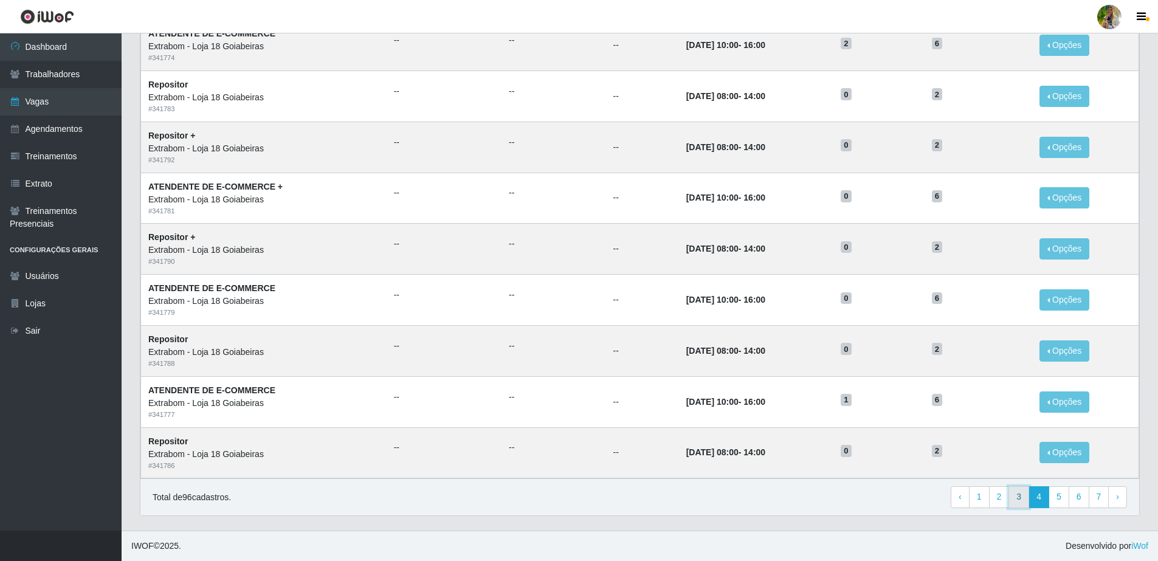
click at [1012, 494] on link "3" at bounding box center [1018, 497] width 21 height 22
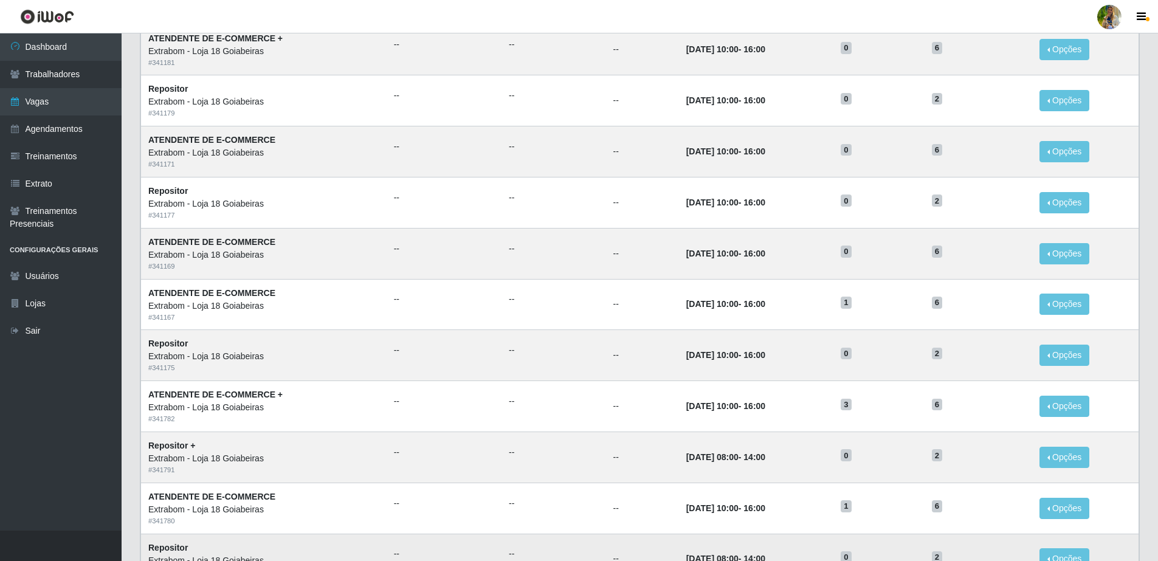
scroll to position [469, 0]
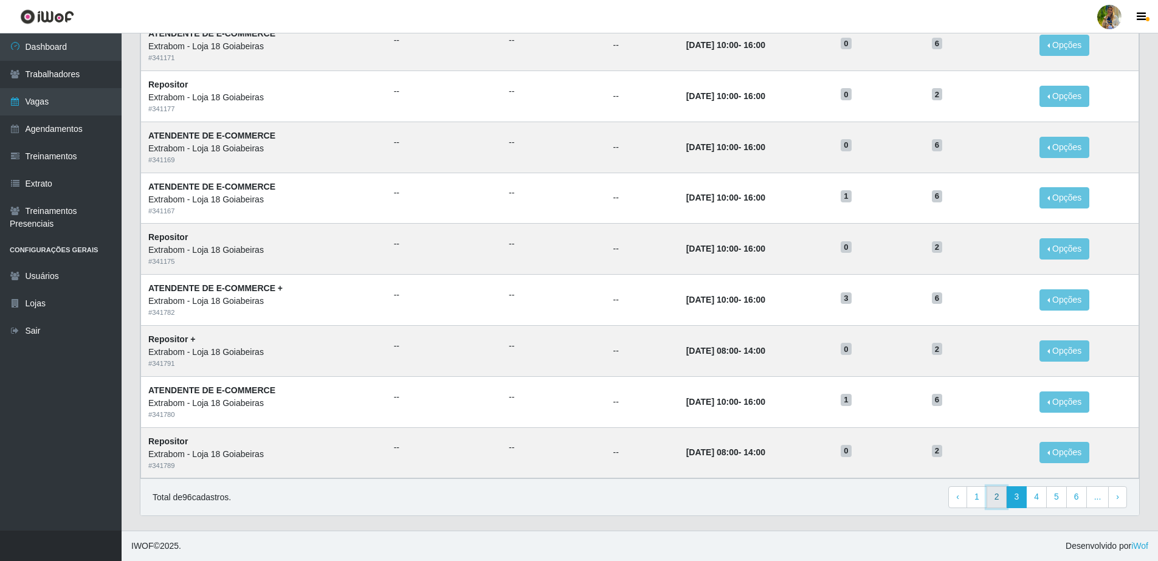
click at [999, 500] on link "2" at bounding box center [997, 497] width 21 height 22
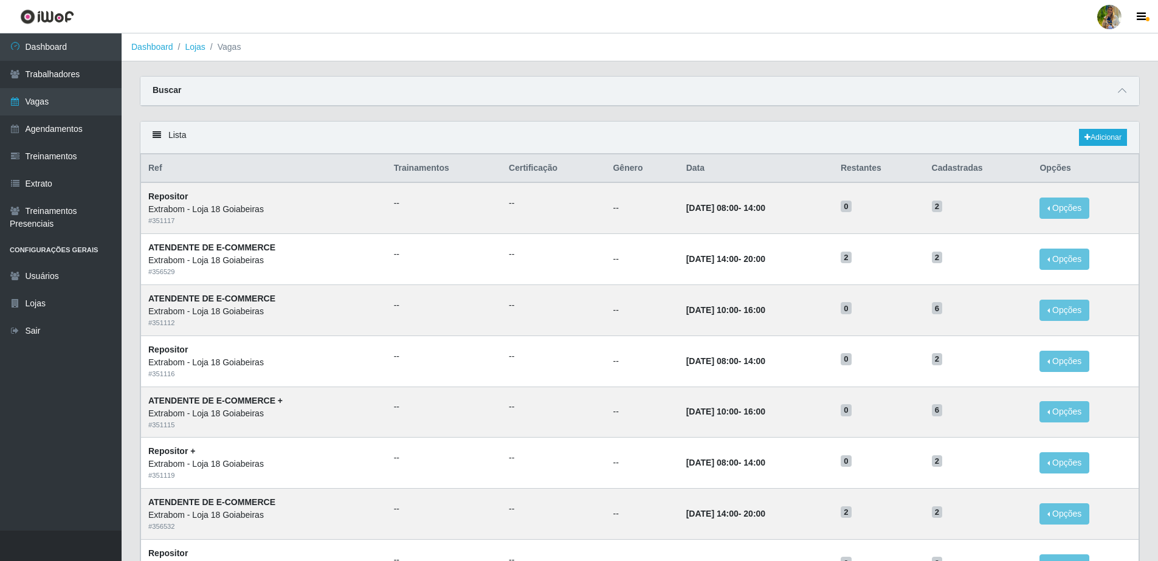
drag, startPoint x: 689, startPoint y: 105, endPoint x: 739, endPoint y: 133, distance: 56.3
click at [689, 105] on div "Buscar" at bounding box center [639, 91] width 999 height 29
click at [1087, 134] on icon at bounding box center [1087, 137] width 6 height 7
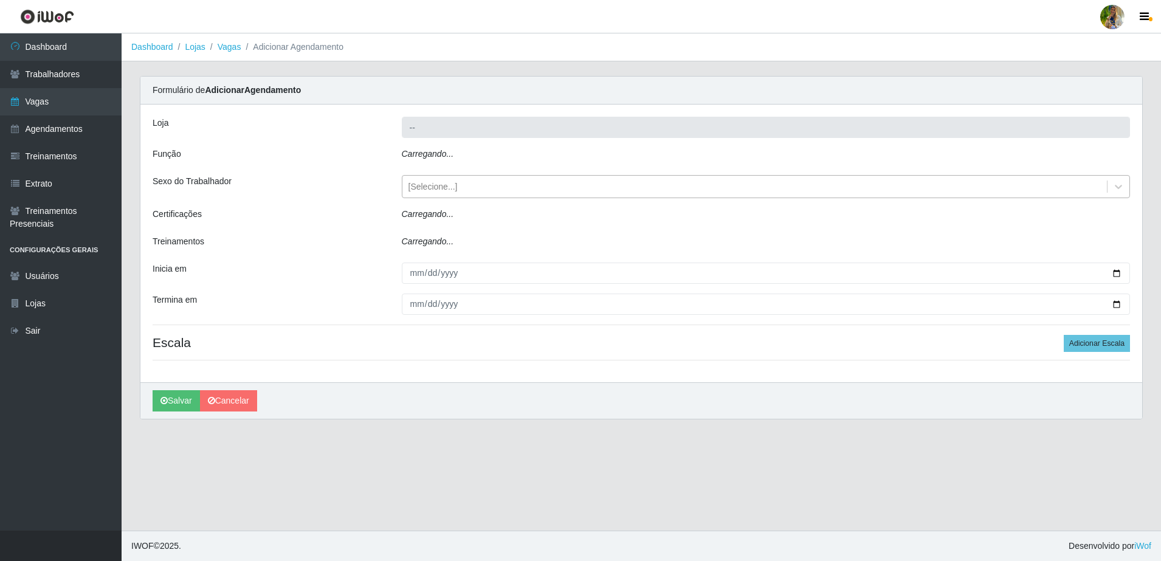
type input "Extrabom - Loja 18 Goiabeiras"
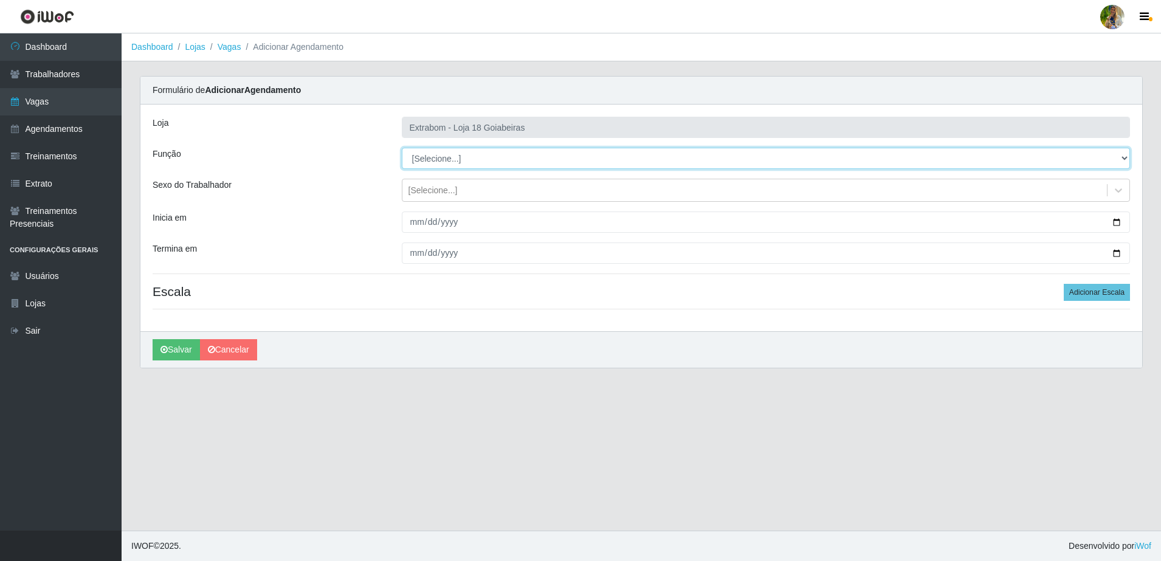
click at [445, 148] on select "[Selecione...] ATENDENTE DE E-COMMERCE ATENDENTE DE E-COMMERCE + ATENDENTE DE E…" at bounding box center [766, 158] width 729 height 21
select select "154"
click at [402, 148] on select "[Selecione...] ATENDENTE DE E-COMMERCE ATENDENTE DE E-COMMERCE + ATENDENTE DE E…" at bounding box center [766, 158] width 729 height 21
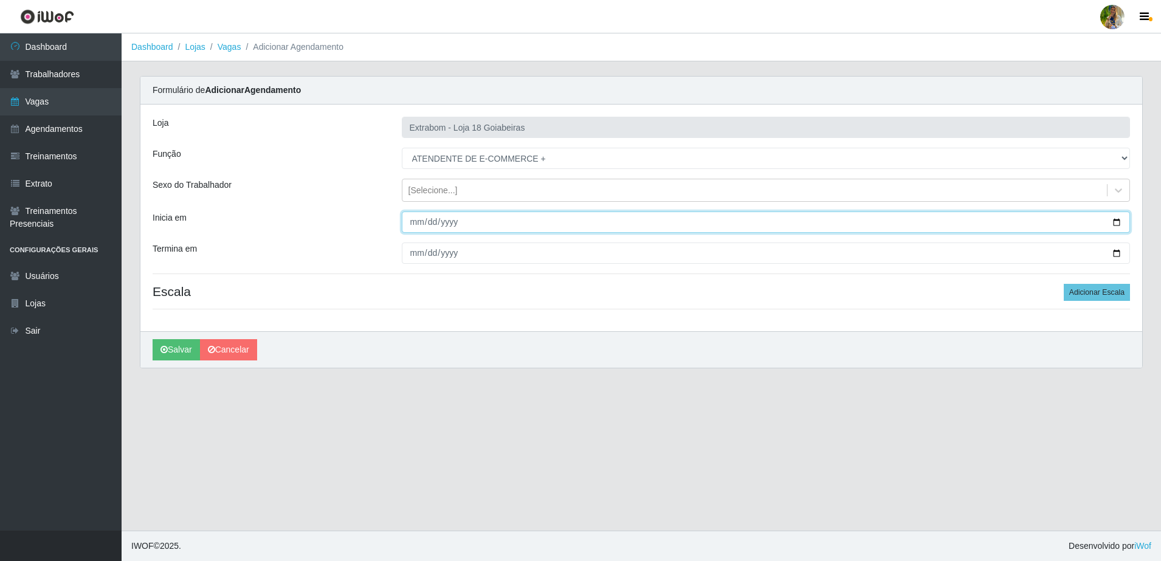
click at [416, 227] on input "Inicia em" at bounding box center [766, 222] width 729 height 21
type input "2025-10-10"
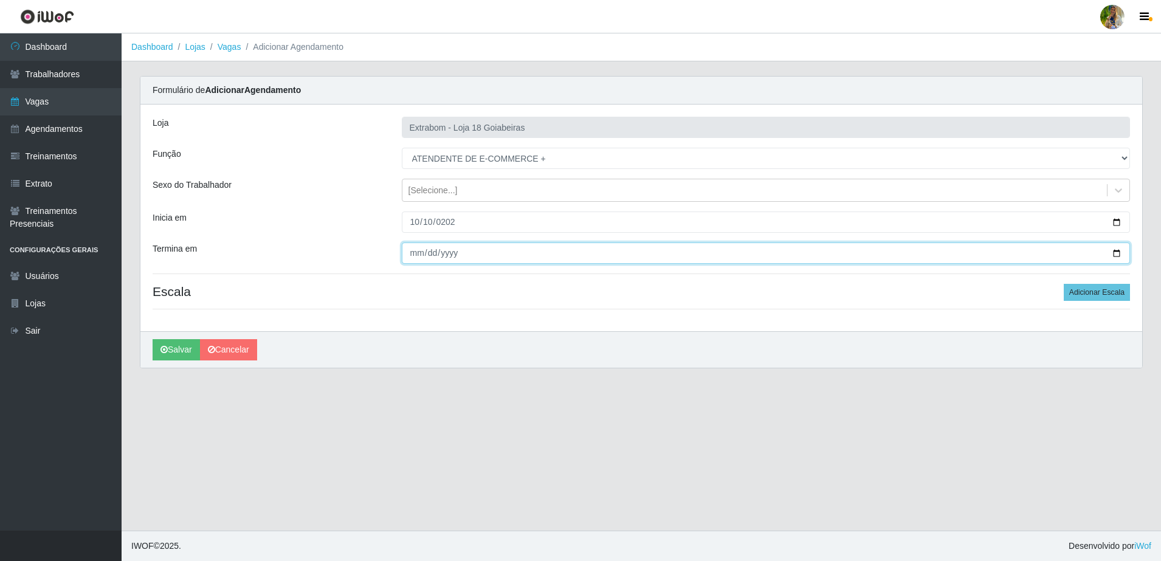
click at [413, 250] on input "Termina em" at bounding box center [766, 253] width 729 height 21
type input "2025-10-15"
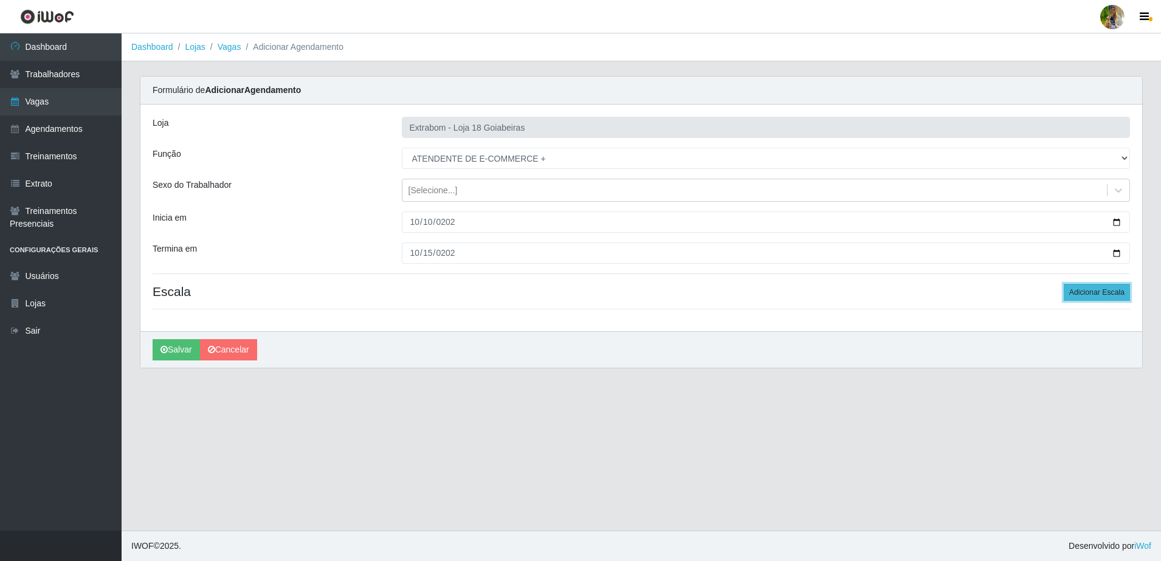
click at [1097, 284] on button "Adicionar Escala" at bounding box center [1097, 292] width 66 height 17
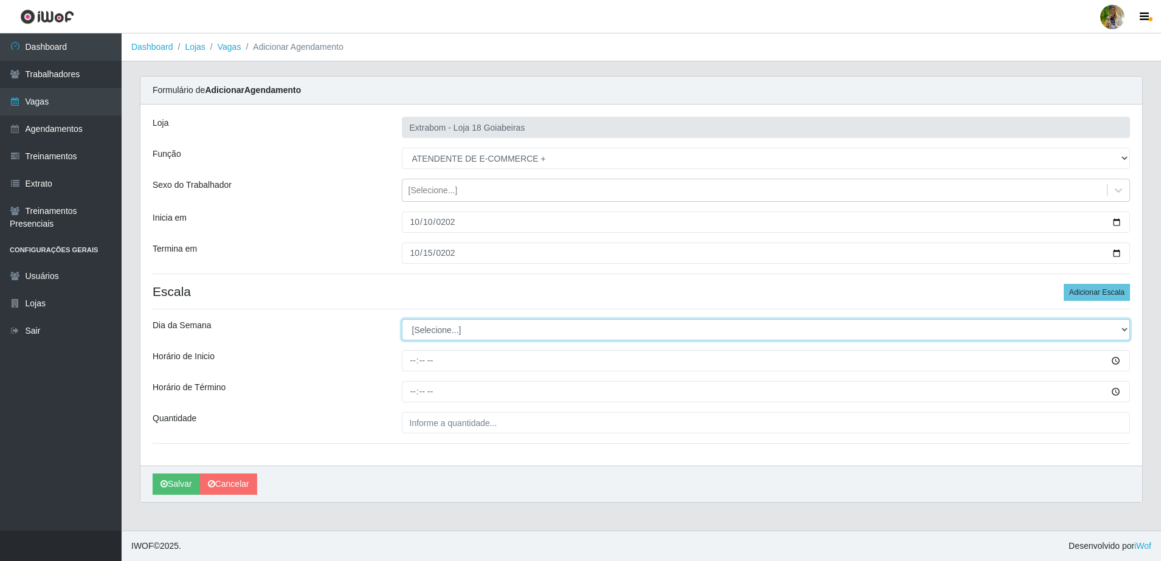
click at [501, 336] on select "[Selecione...] Segunda Terça Quarta Quinta Sexta Sábado Domingo" at bounding box center [766, 329] width 729 height 21
click at [402, 319] on select "[Selecione...] Segunda Terça Quarta Quinta Sexta Sábado Domingo" at bounding box center [766, 329] width 729 height 21
click at [439, 329] on select "[Selecione...] Segunda Terça Quarta Quinta Sexta Sábado Domingo" at bounding box center [766, 329] width 729 height 21
select select "6"
click at [402, 319] on select "[Selecione...] Segunda Terça Quarta Quinta Sexta Sábado Domingo" at bounding box center [766, 329] width 729 height 21
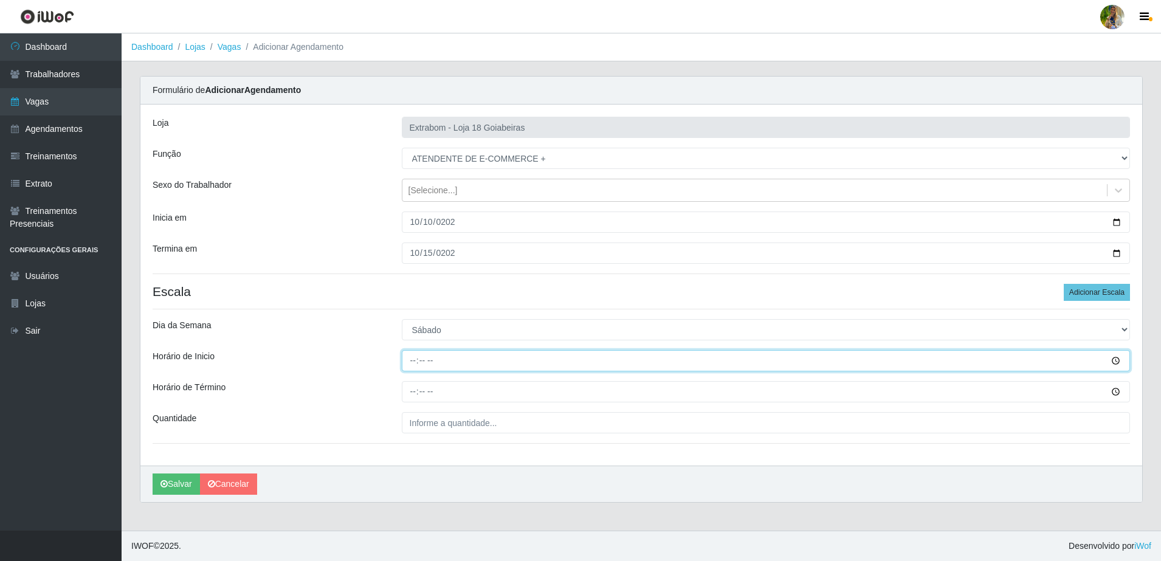
click at [409, 367] on input "Horário de Inicio" at bounding box center [766, 360] width 729 height 21
type input "14:00"
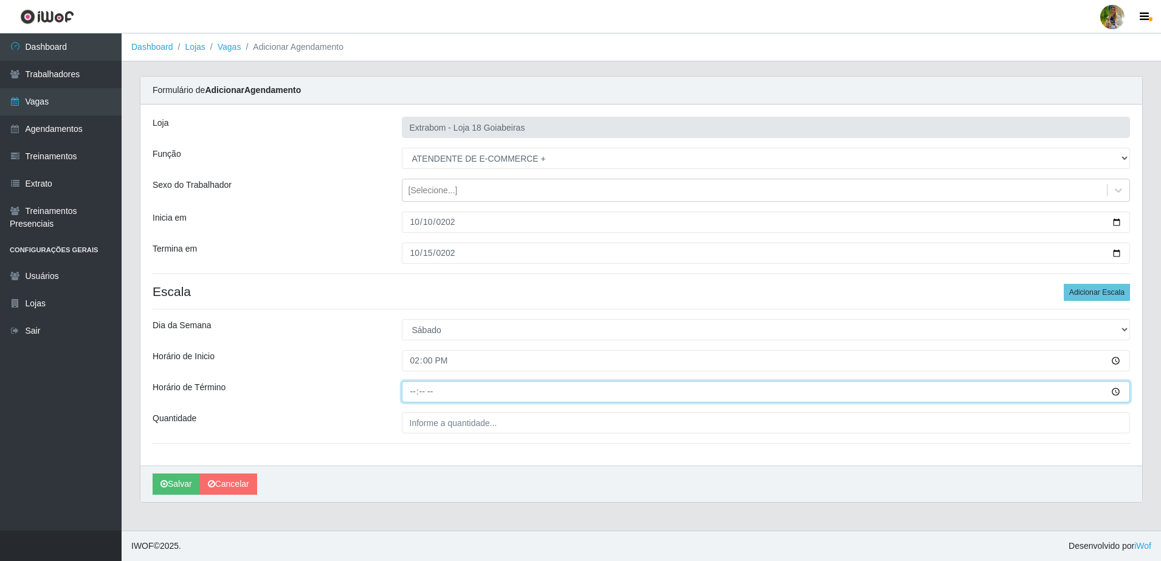
click at [412, 391] on input "Horário de Término" at bounding box center [766, 391] width 729 height 21
type input "20:00"
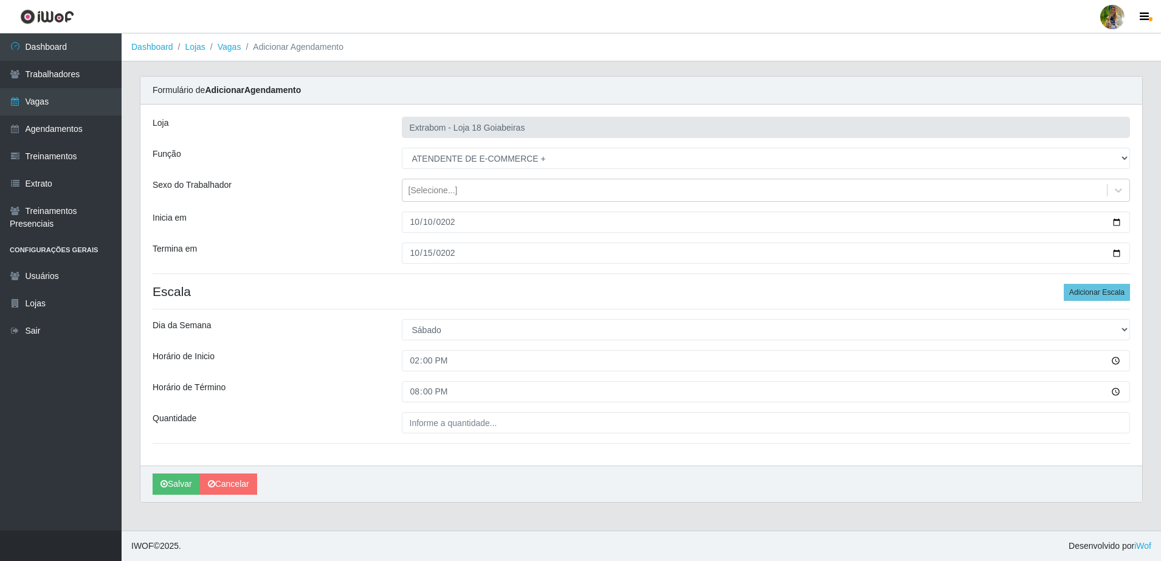
click at [509, 433] on div "Loja Extrabom - Loja 18 Goiabeiras Função [Selecione...] ATENDENTE DE E-COMMERC…" at bounding box center [641, 285] width 1002 height 361
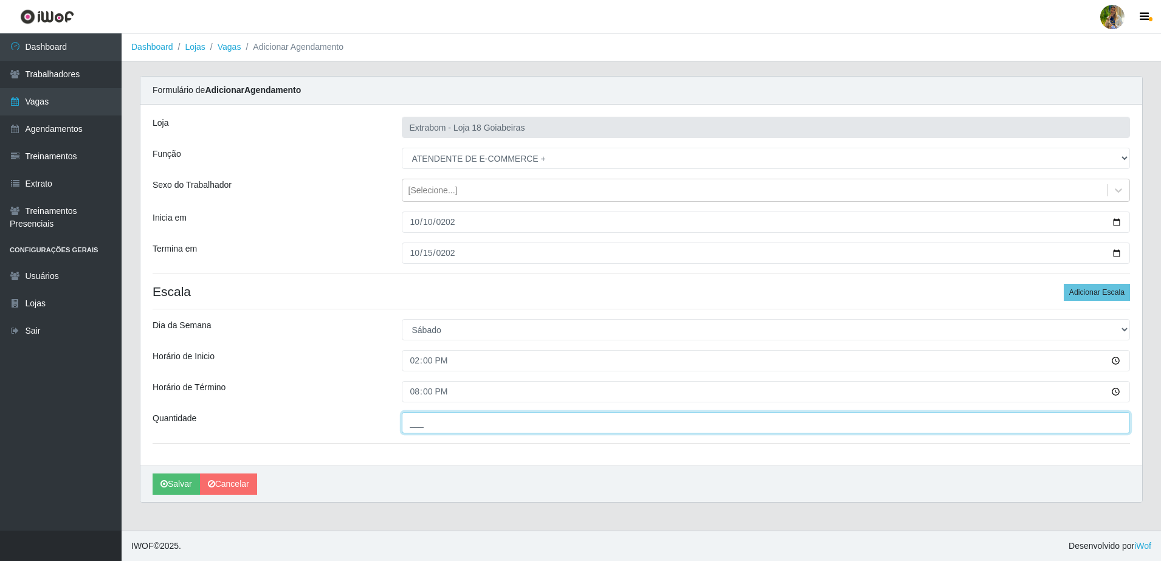
click at [515, 424] on input "___" at bounding box center [766, 422] width 729 height 21
type input "2__"
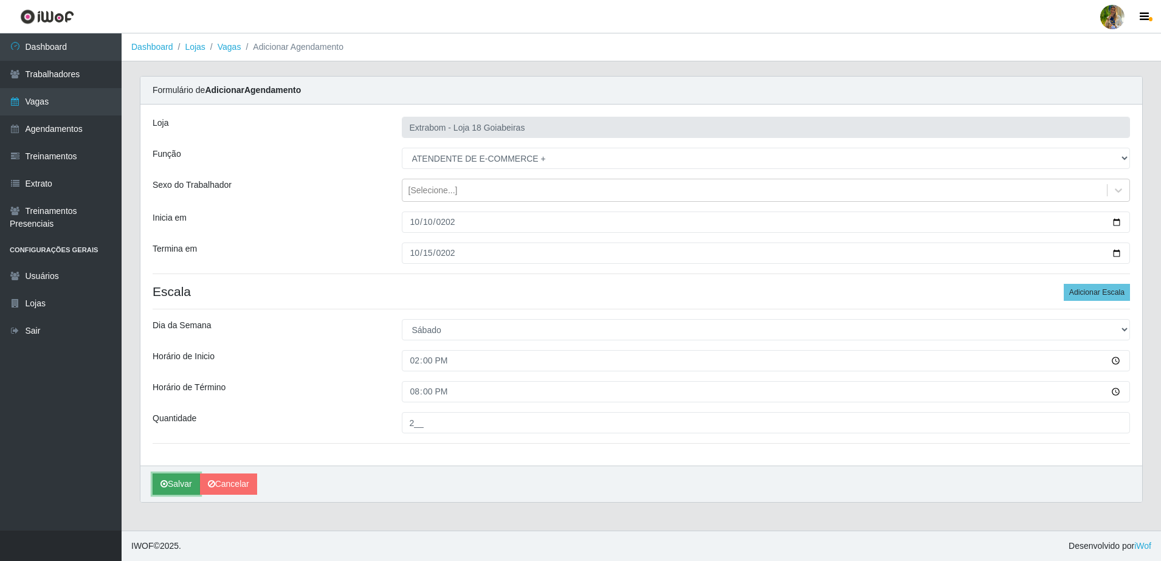
click at [179, 478] on button "Salvar" at bounding box center [176, 484] width 47 height 21
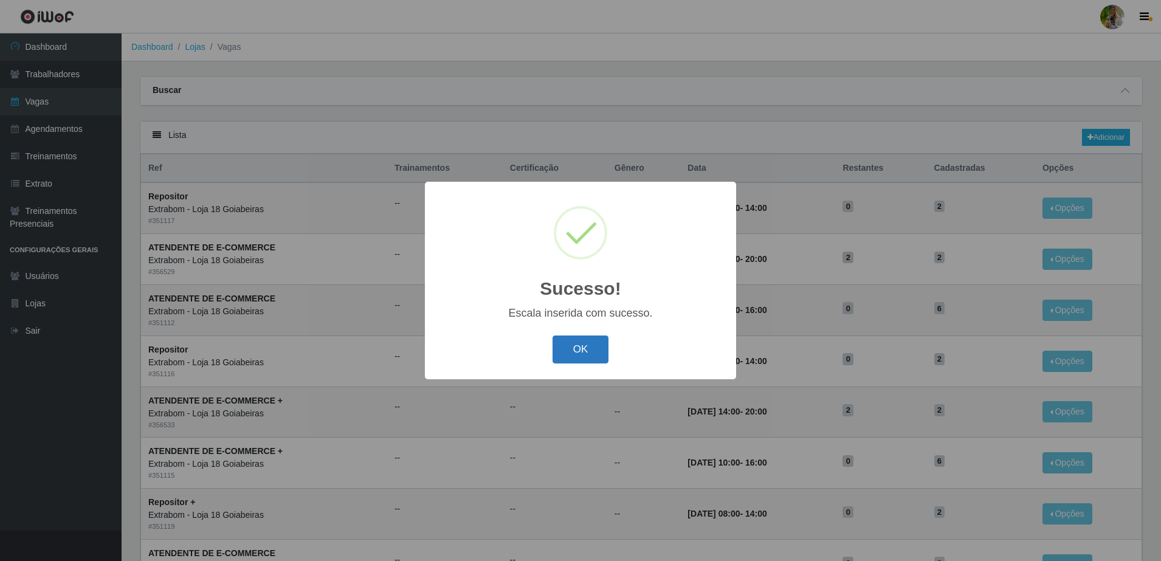
click at [601, 354] on button "OK" at bounding box center [581, 350] width 57 height 29
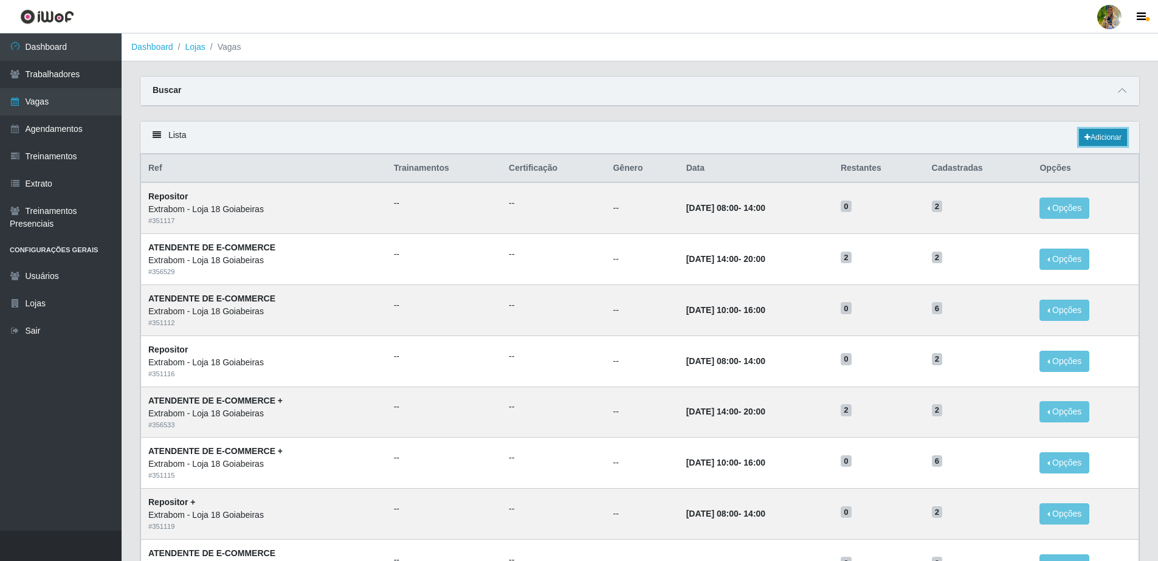
click at [1089, 137] on link "Adicionar" at bounding box center [1103, 137] width 48 height 17
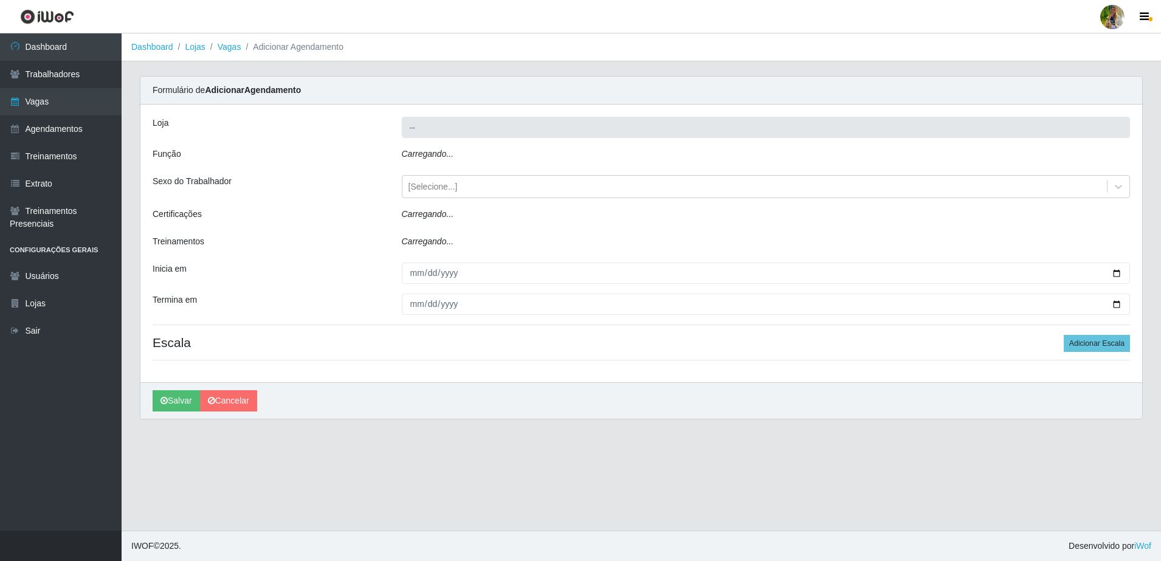
type input "Extrabom - Loja 18 Goiabeiras"
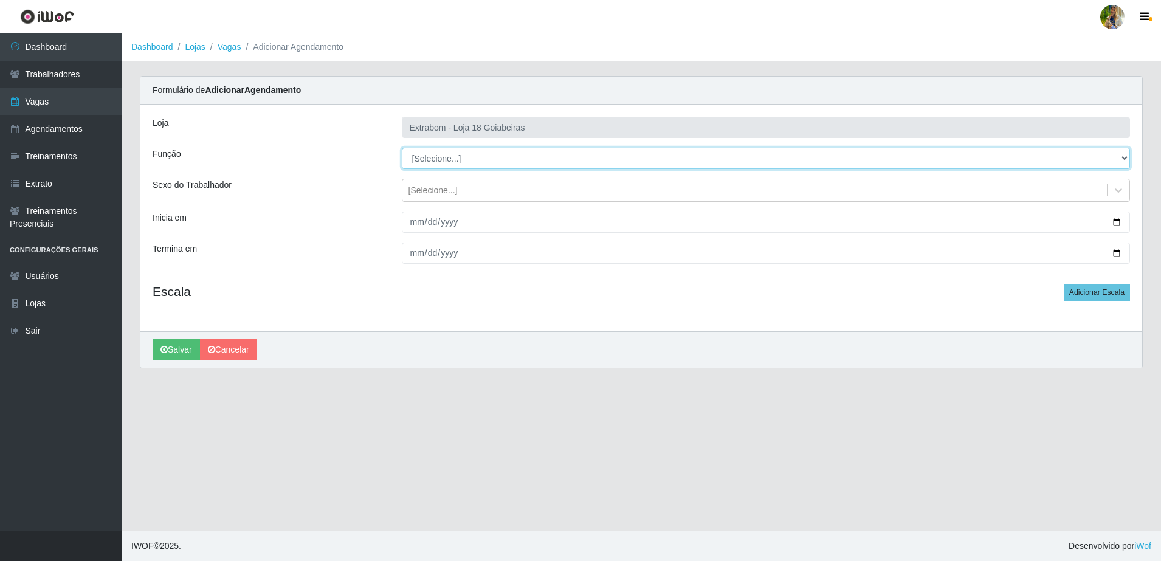
click at [445, 164] on select "[Selecione...] ATENDENTE DE E-COMMERCE ATENDENTE DE E-COMMERCE + ATENDENTE DE E…" at bounding box center [766, 158] width 729 height 21
select select "153"
click at [402, 148] on select "[Selecione...] ATENDENTE DE E-COMMERCE ATENDENTE DE E-COMMERCE + ATENDENTE DE E…" at bounding box center [766, 158] width 729 height 21
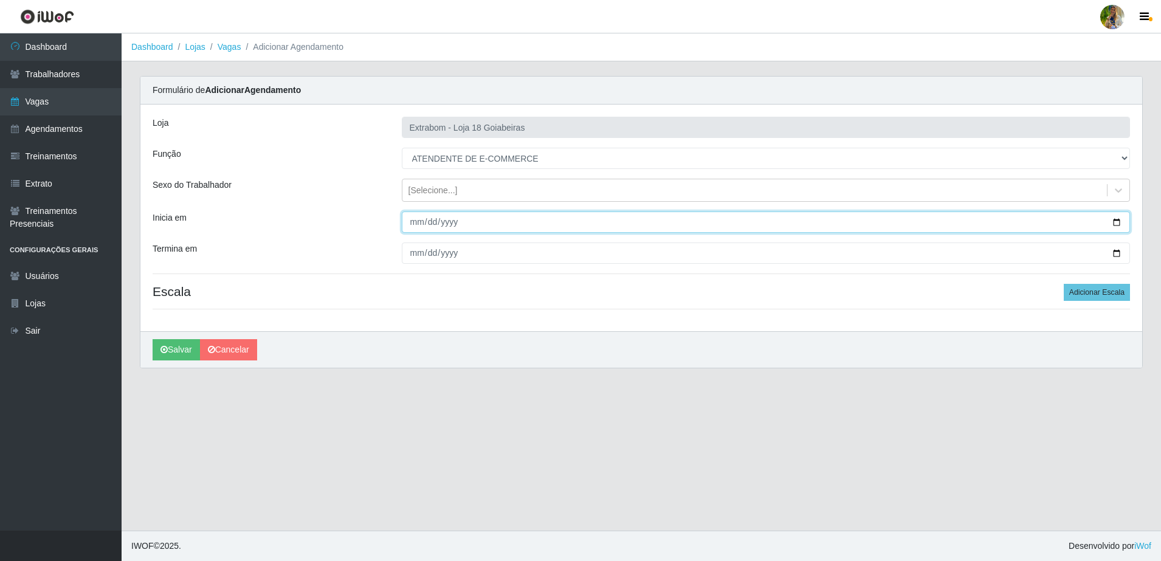
click at [416, 224] on input "Inicia em" at bounding box center [766, 222] width 729 height 21
type input "2025-10-16"
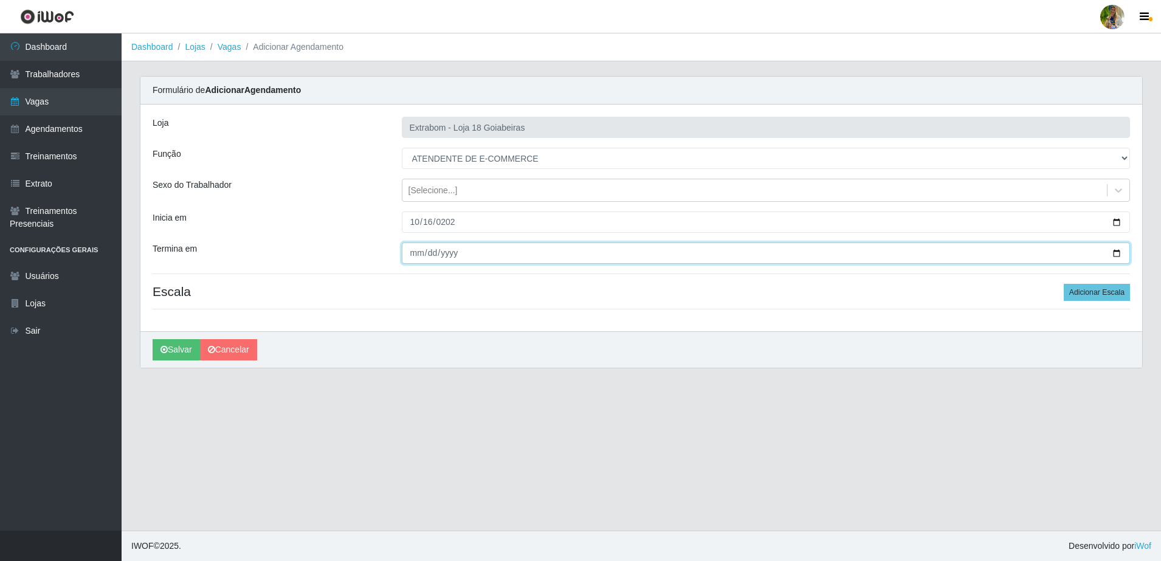
click at [416, 263] on input "Termina em" at bounding box center [766, 253] width 729 height 21
type input "2025-10-24"
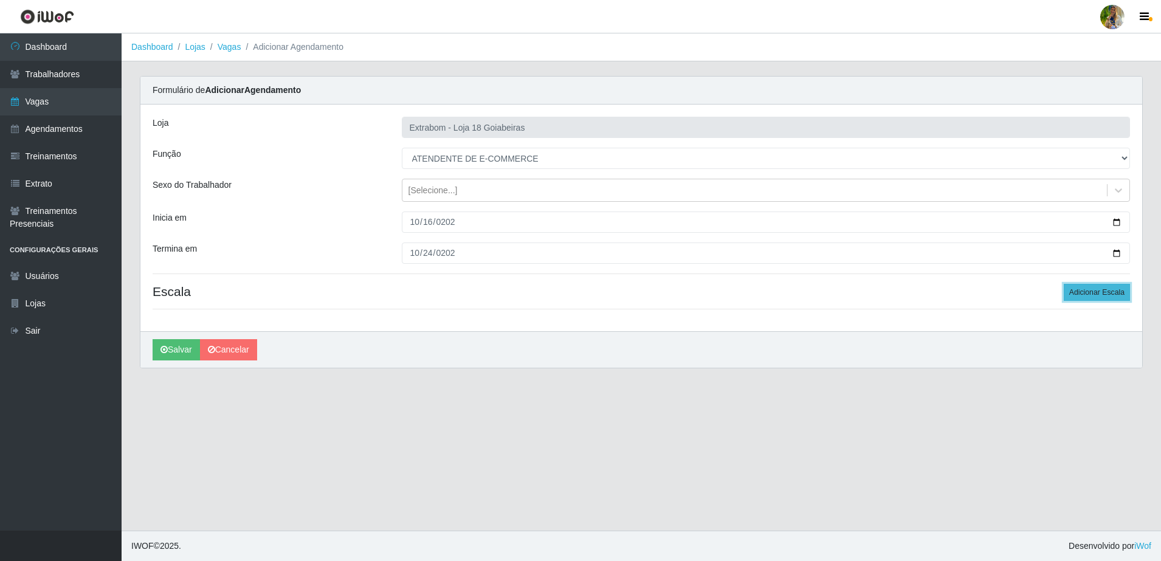
click at [1093, 284] on button "Adicionar Escala" at bounding box center [1097, 292] width 66 height 17
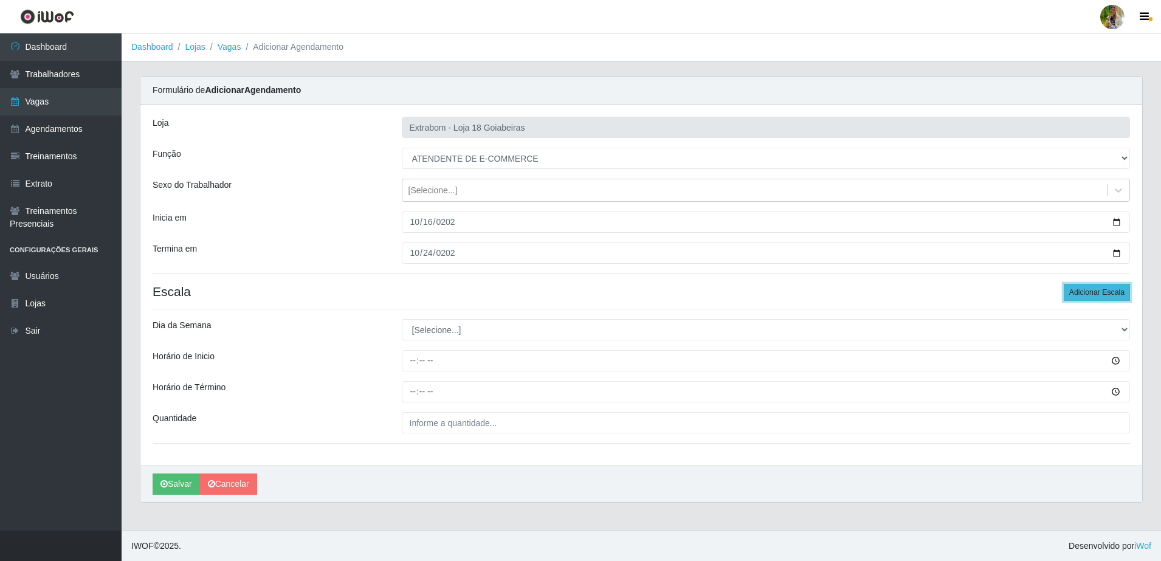
click at [1089, 290] on button "Adicionar Escala" at bounding box center [1097, 292] width 66 height 17
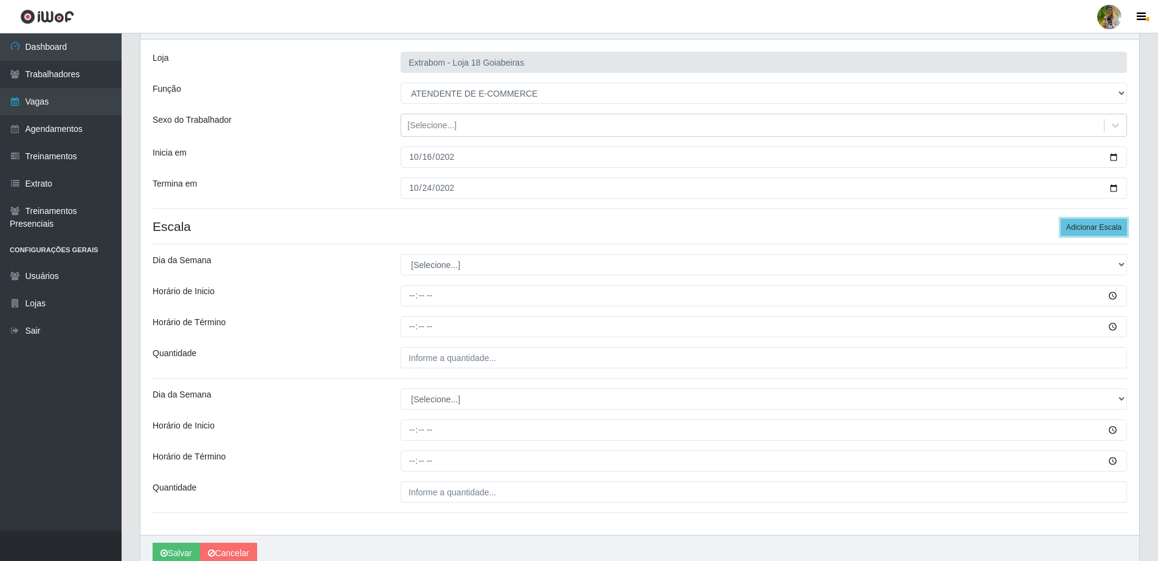
scroll to position [121, 0]
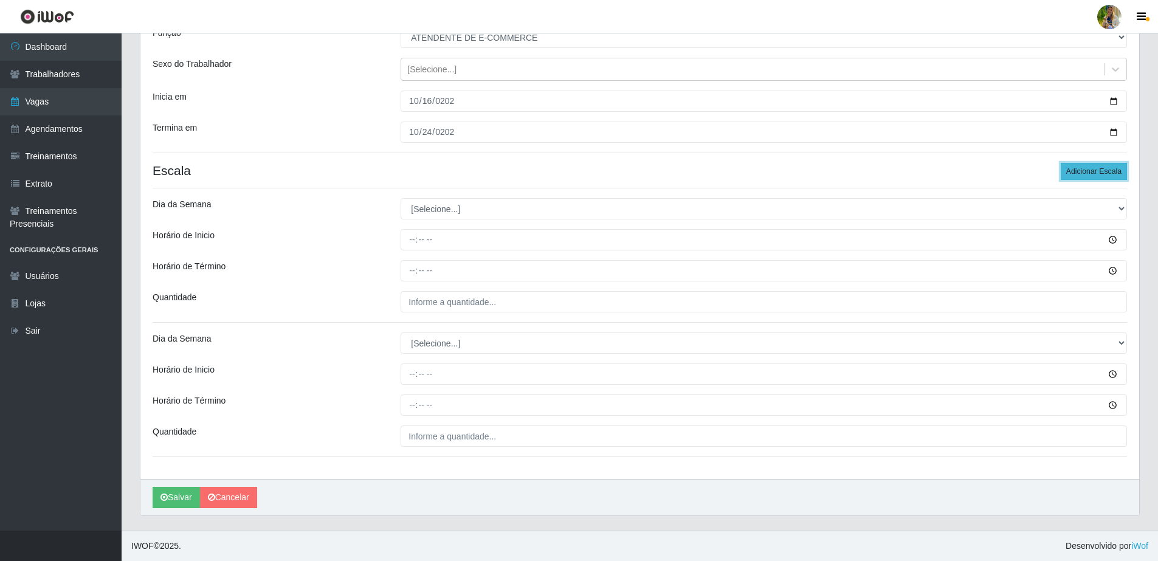
click at [1105, 171] on button "Adicionar Escala" at bounding box center [1094, 171] width 66 height 17
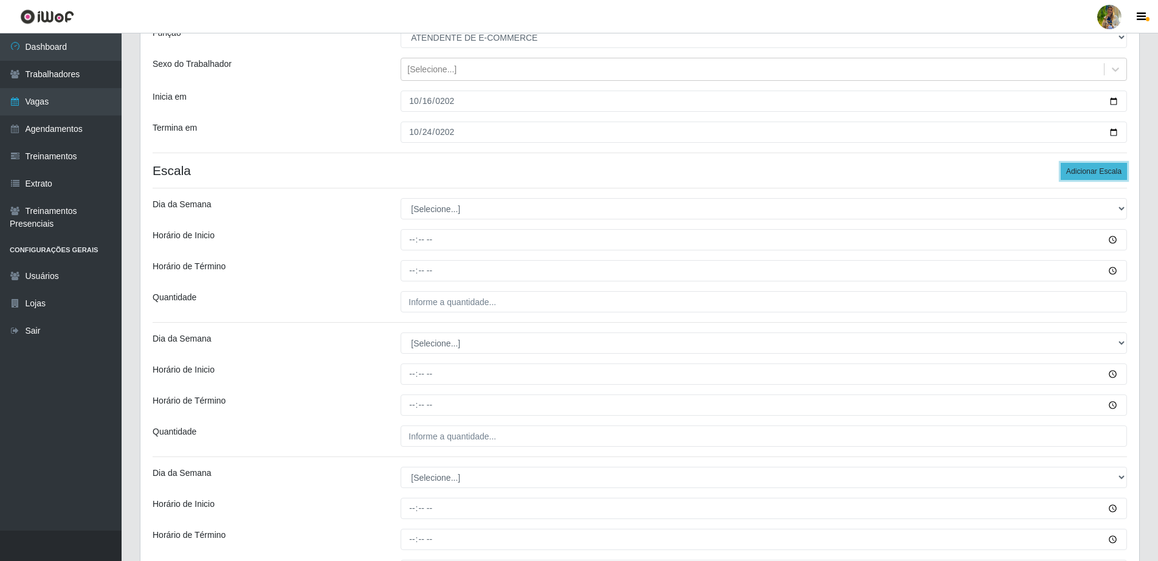
click at [1105, 171] on button "Adicionar Escala" at bounding box center [1094, 171] width 66 height 17
click at [1092, 177] on button "Adicionar Escala" at bounding box center [1094, 171] width 66 height 17
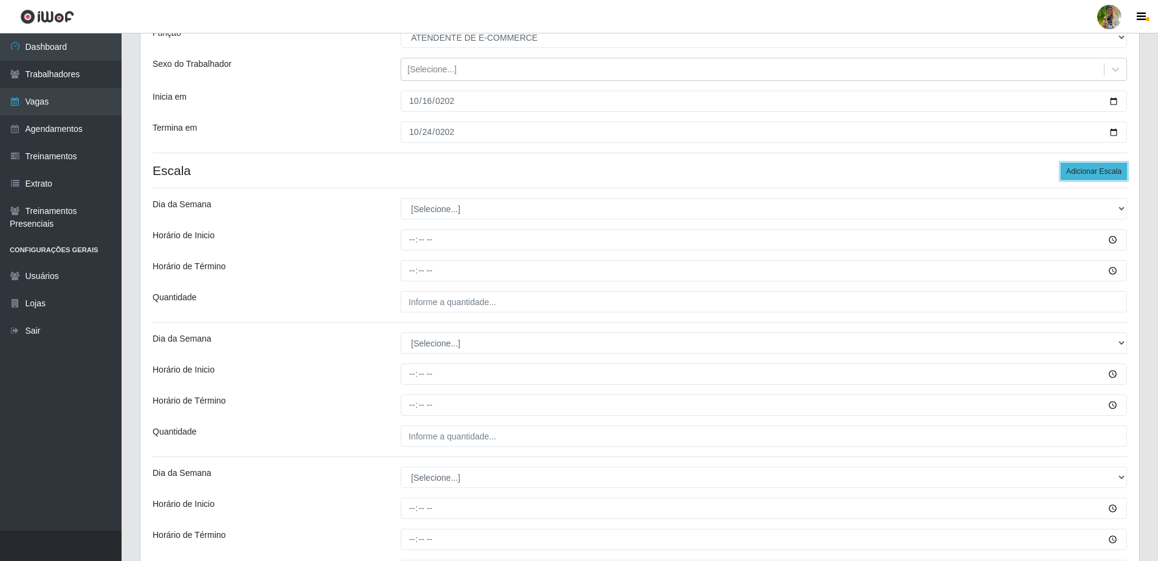
click at [1092, 177] on button "Adicionar Escala" at bounding box center [1094, 171] width 66 height 17
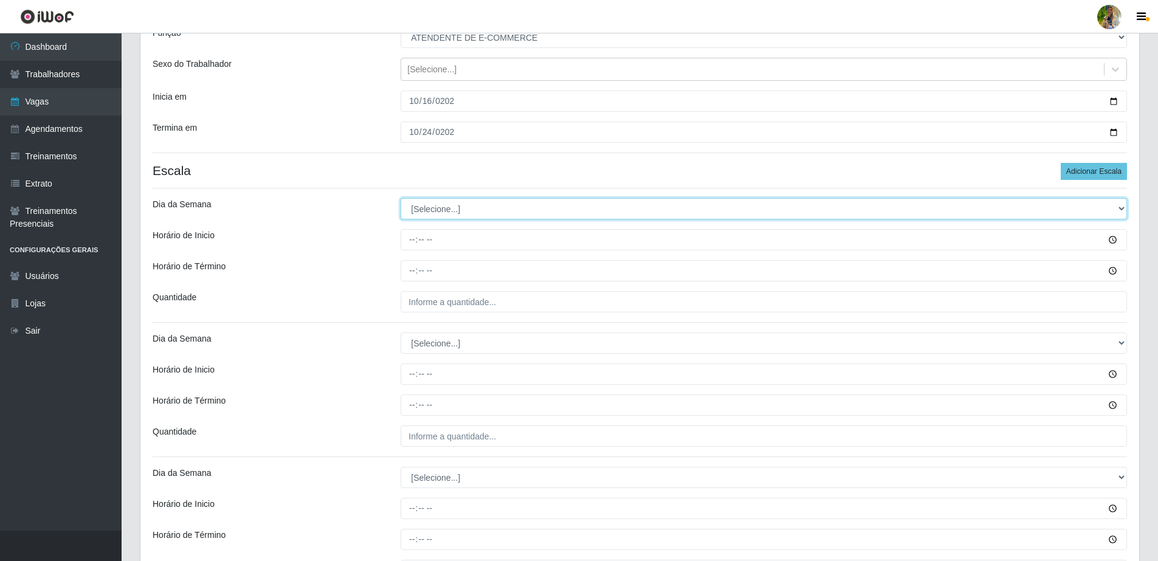
click at [439, 204] on select "[Selecione...] Segunda Terça Quarta Quinta Sexta Sábado Domingo" at bounding box center [764, 208] width 726 height 21
select select "1"
click at [401, 198] on select "[Selecione...] Segunda Terça Quarta Quinta Sexta Sábado Domingo" at bounding box center [764, 208] width 726 height 21
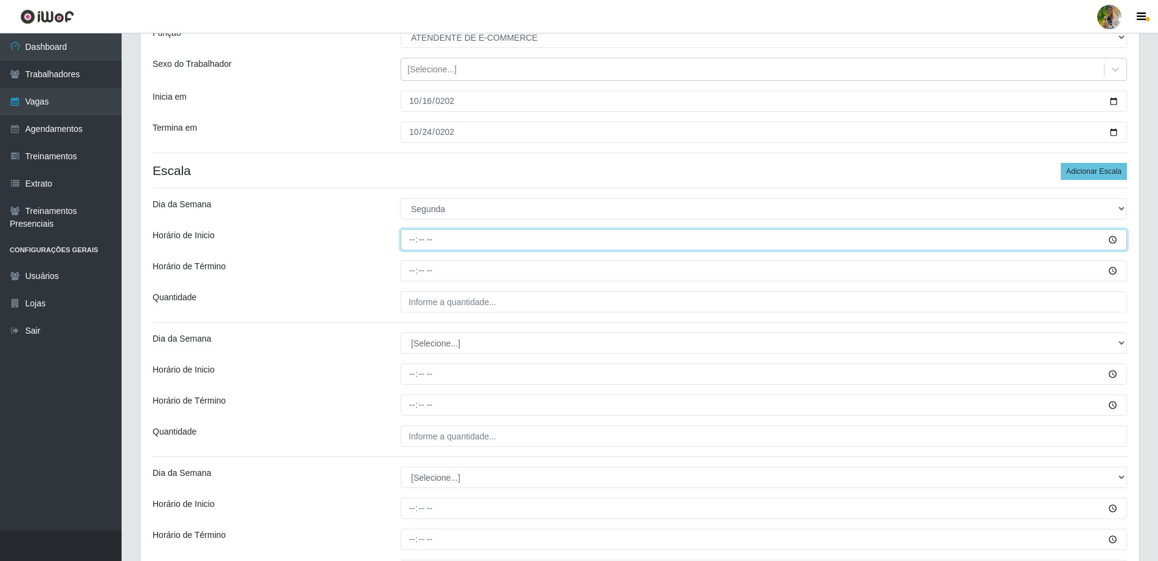
click at [412, 243] on input "Horário de Inicio" at bounding box center [764, 239] width 726 height 21
type input "10:16"
type input "10:00"
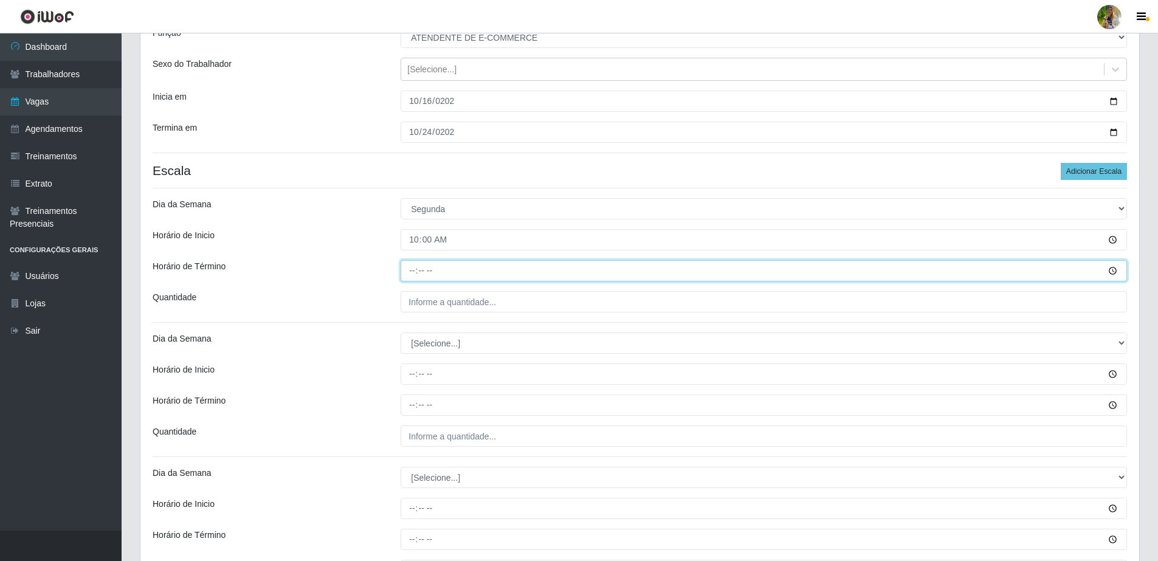
click at [410, 268] on input "Horário de Término" at bounding box center [764, 270] width 726 height 21
type input "16:00"
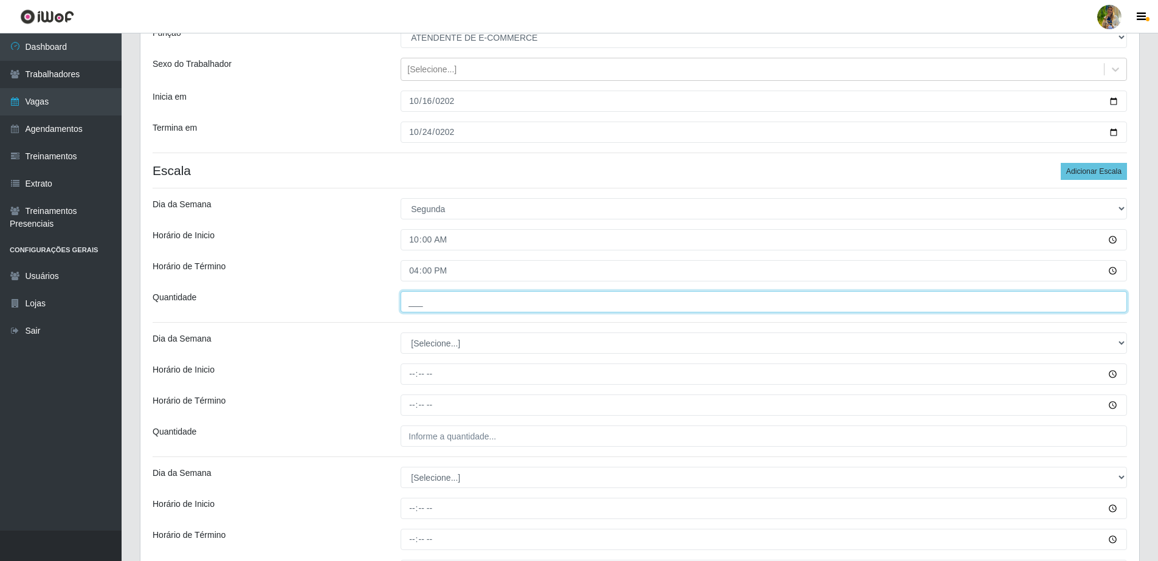
click at [523, 309] on input "___" at bounding box center [764, 301] width 726 height 21
type input "2__"
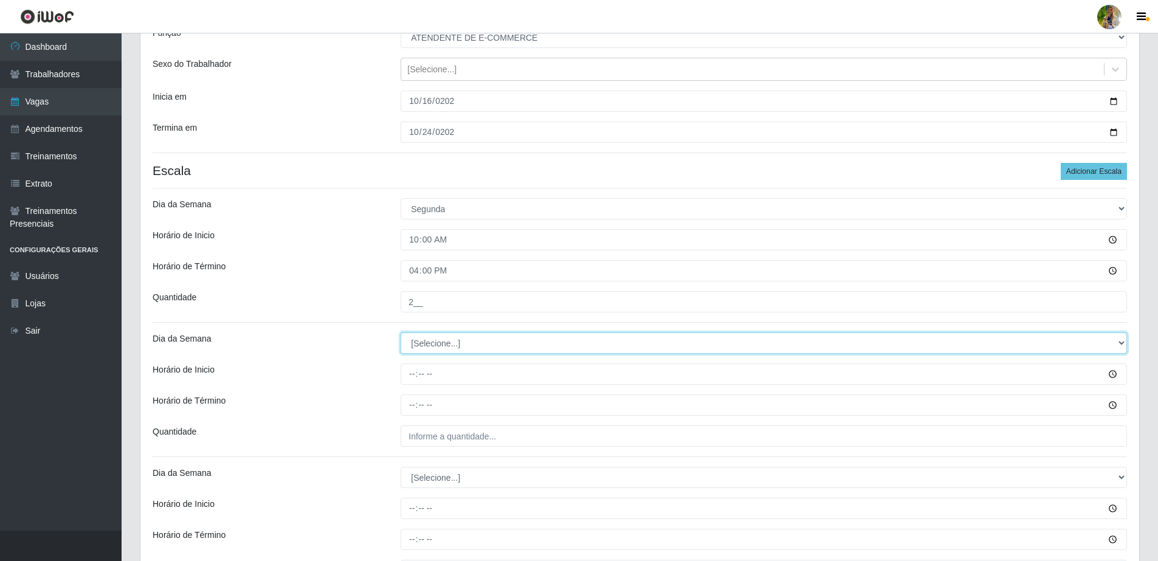
click at [438, 351] on select "[Selecione...] Segunda Terça Quarta Quinta Sexta Sábado Domingo" at bounding box center [764, 342] width 726 height 21
select select "1"
click at [401, 332] on select "[Selecione...] Segunda Terça Quarta Quinta Sexta Sábado Domingo" at bounding box center [764, 342] width 726 height 21
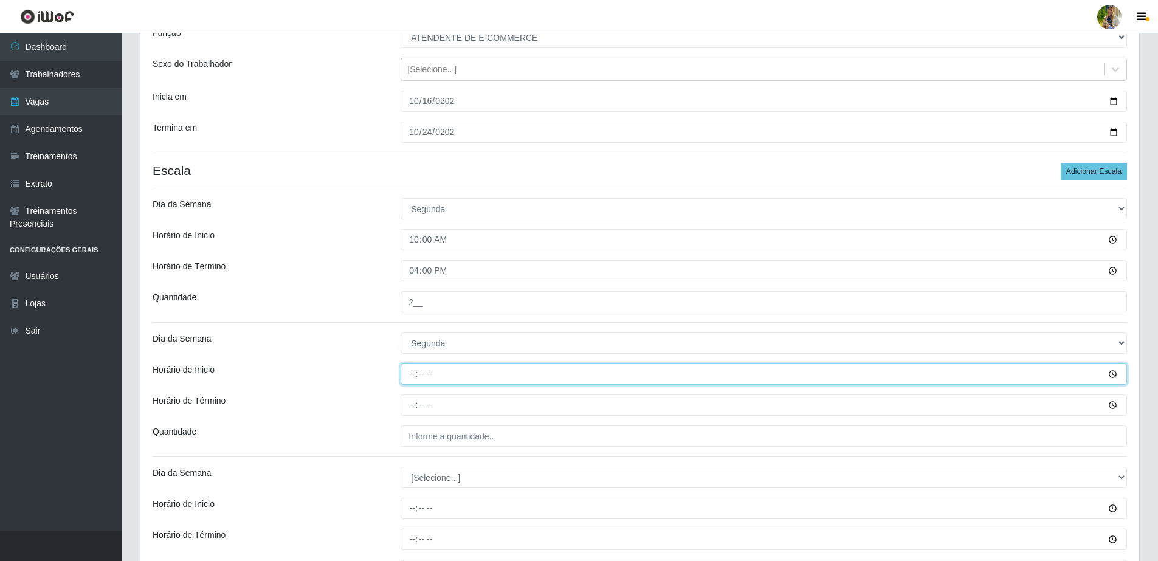
click at [407, 373] on input "Horário de Inicio" at bounding box center [764, 373] width 726 height 21
type input "14:00"
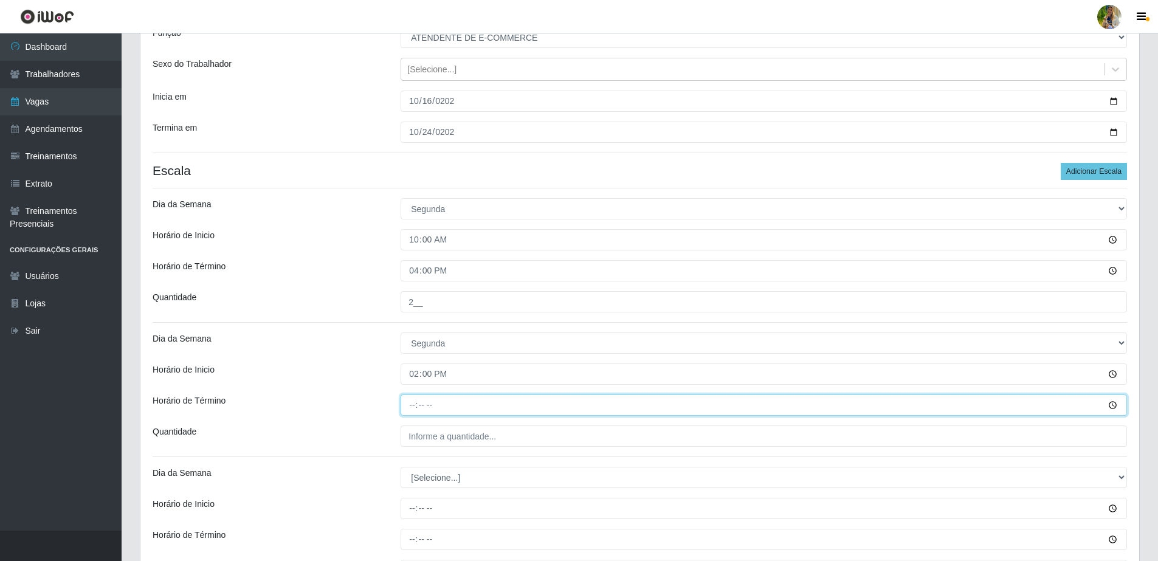
click at [411, 409] on input "Horário de Término" at bounding box center [764, 404] width 726 height 21
type input "20:00"
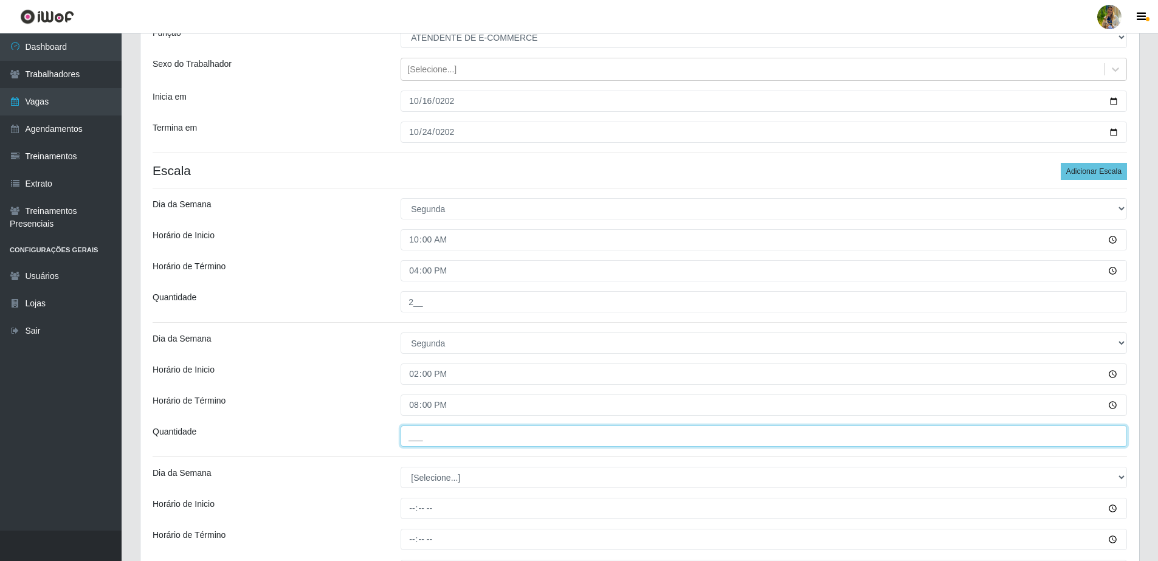
click at [416, 439] on input "___" at bounding box center [764, 435] width 726 height 21
type input "2__"
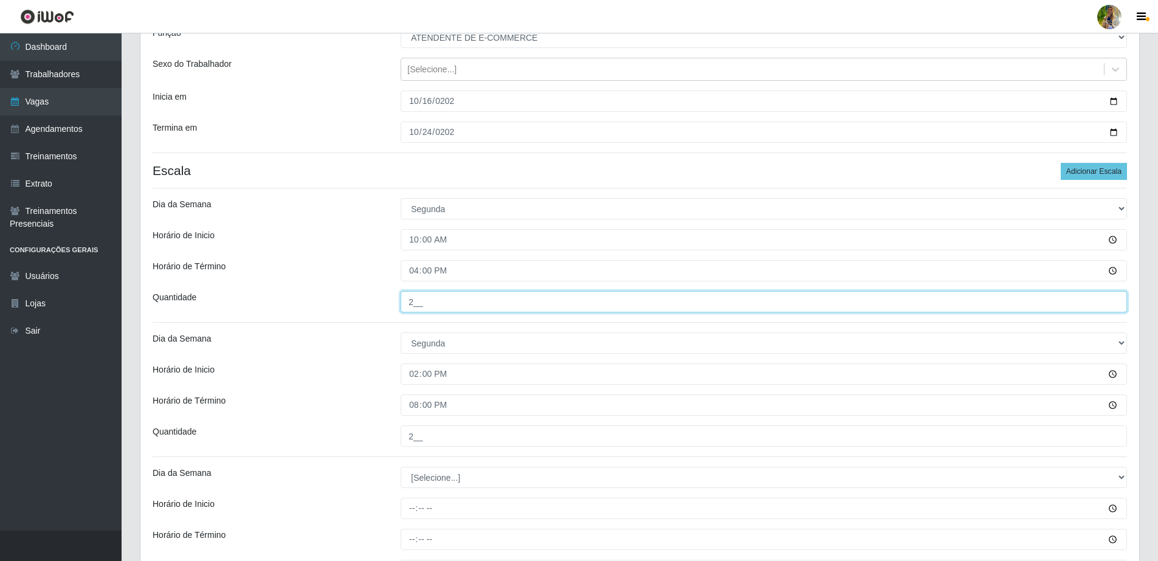
drag, startPoint x: 422, startPoint y: 298, endPoint x: 394, endPoint y: 295, distance: 27.5
click at [394, 295] on div "2__" at bounding box center [763, 301] width 745 height 21
type input "6__"
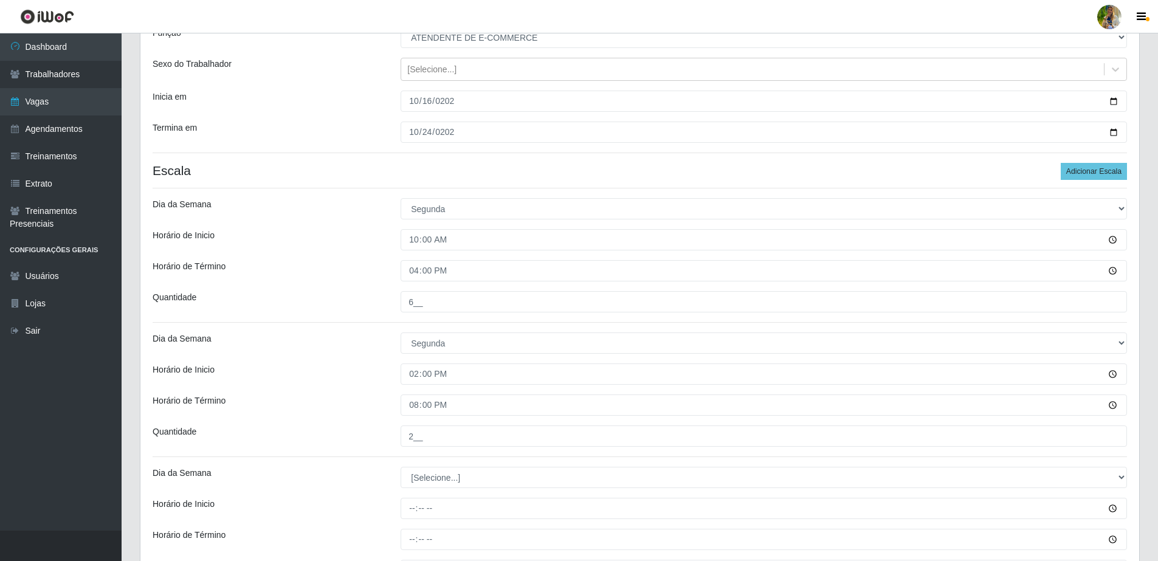
click at [339, 332] on div "Dia da Semana" at bounding box center [267, 342] width 248 height 21
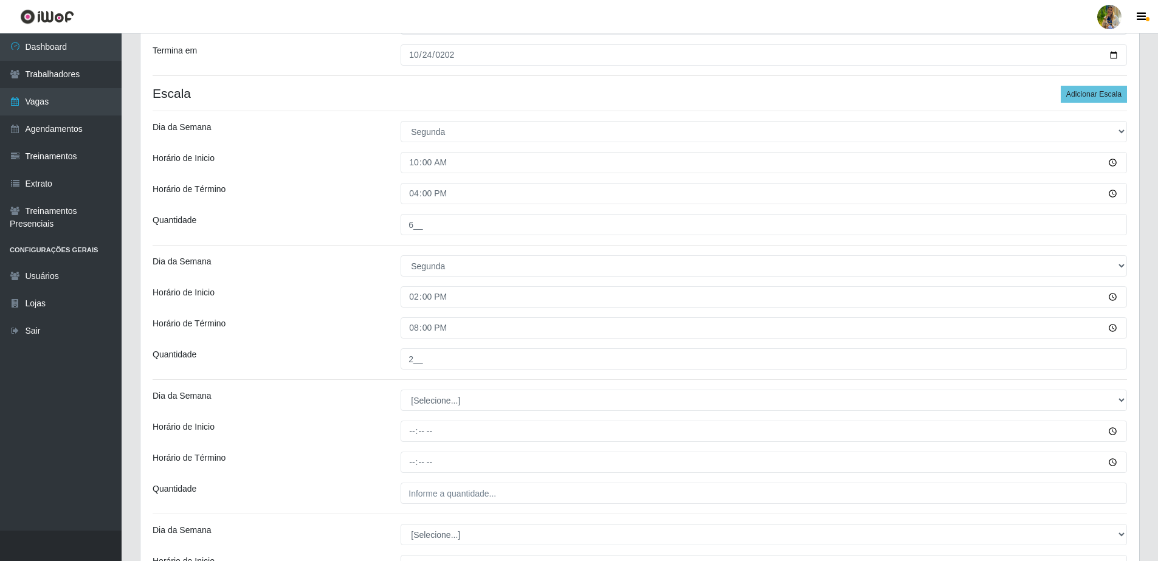
scroll to position [273, 0]
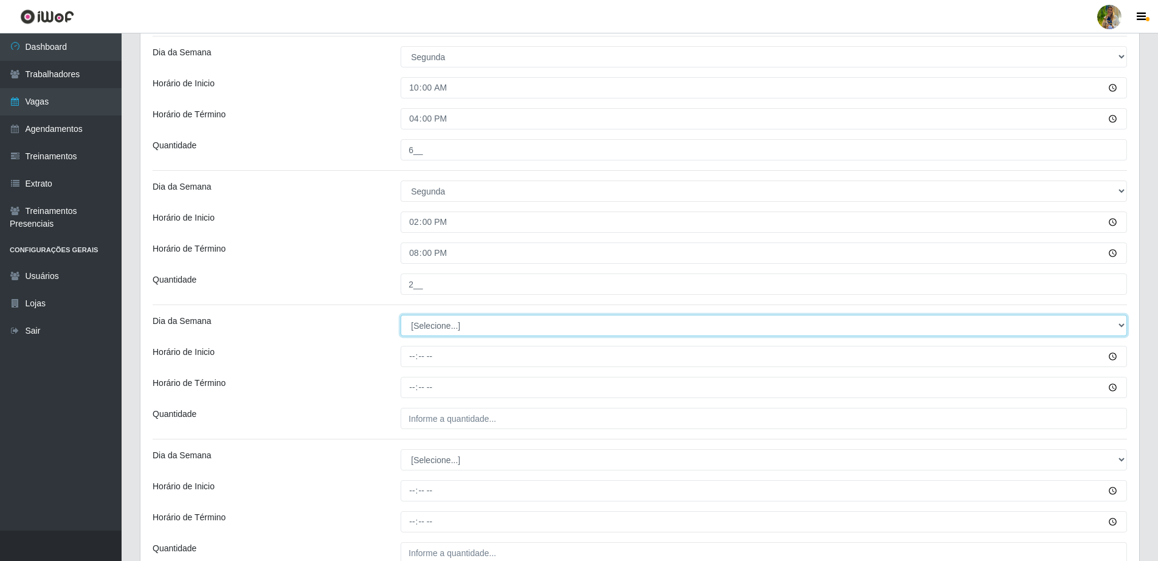
click at [438, 329] on select "[Selecione...] Segunda Terça Quarta Quinta Sexta Sábado Domingo" at bounding box center [764, 325] width 726 height 21
select select "2"
click at [401, 315] on select "[Selecione...] Segunda Terça Quarta Quinta Sexta Sábado Domingo" at bounding box center [764, 325] width 726 height 21
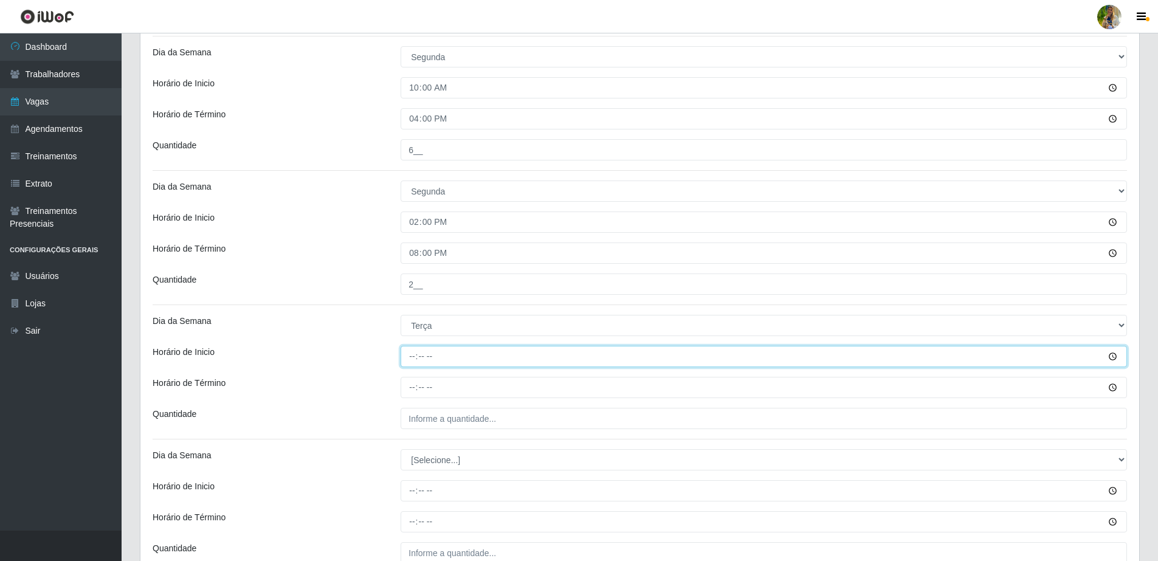
click at [407, 354] on input "Horário de Inicio" at bounding box center [764, 356] width 726 height 21
type input "10:00"
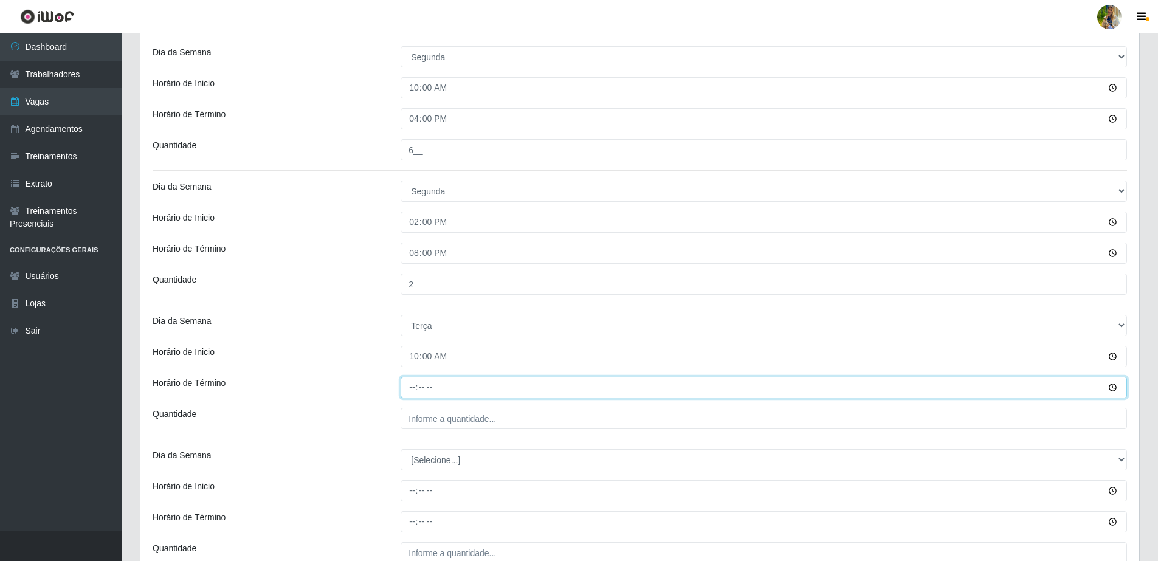
click at [412, 385] on input "Horário de Término" at bounding box center [764, 387] width 726 height 21
type input "16:00"
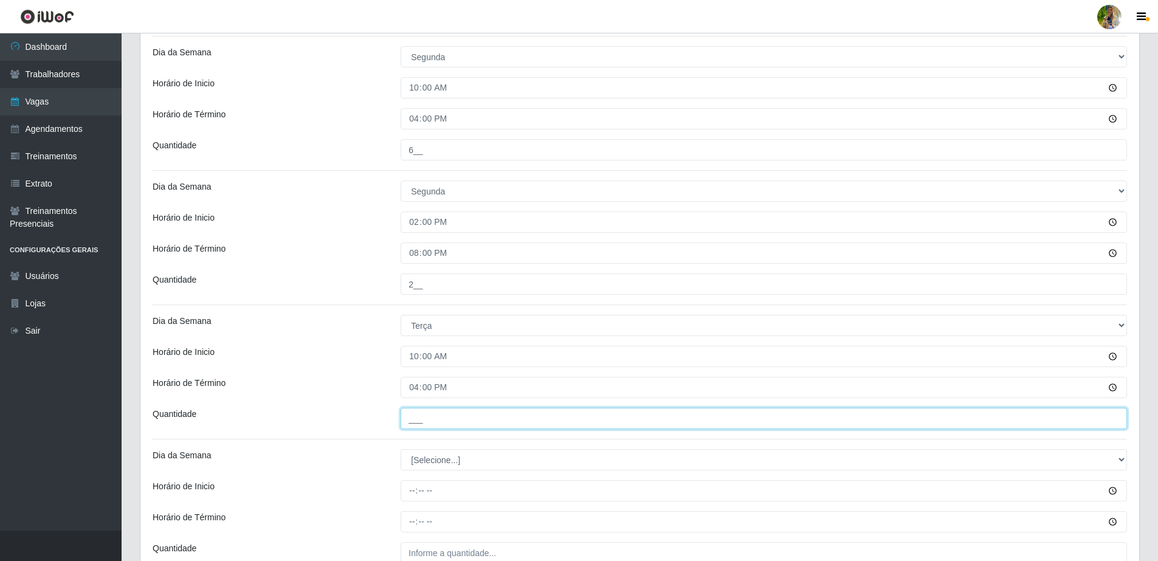
click at [432, 415] on input "___" at bounding box center [764, 418] width 726 height 21
type input "6__"
click at [345, 418] on div "Quantidade" at bounding box center [267, 418] width 248 height 21
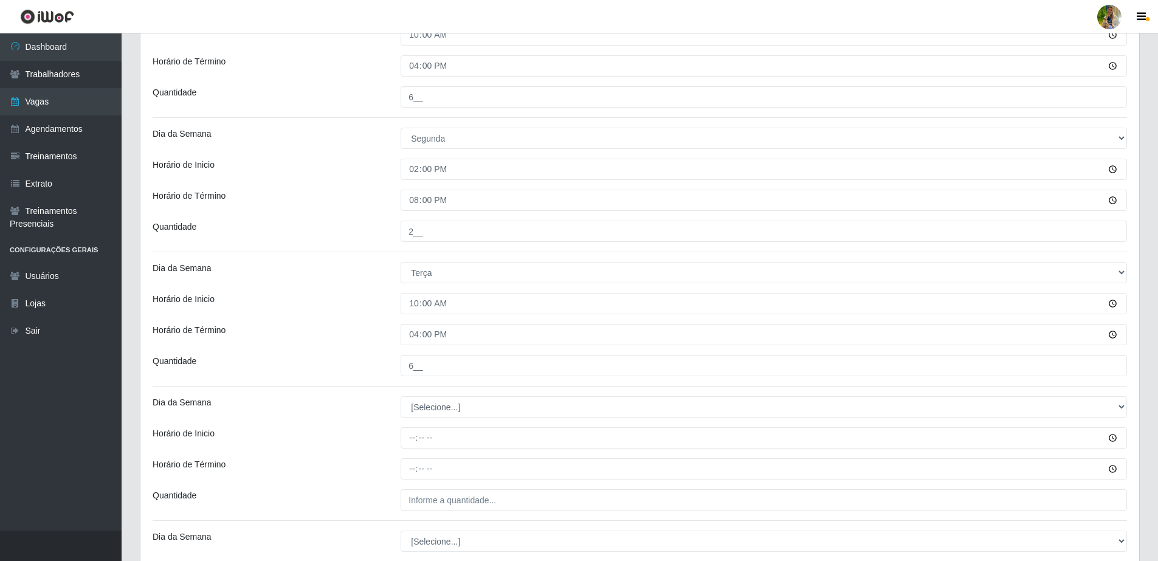
scroll to position [349, 0]
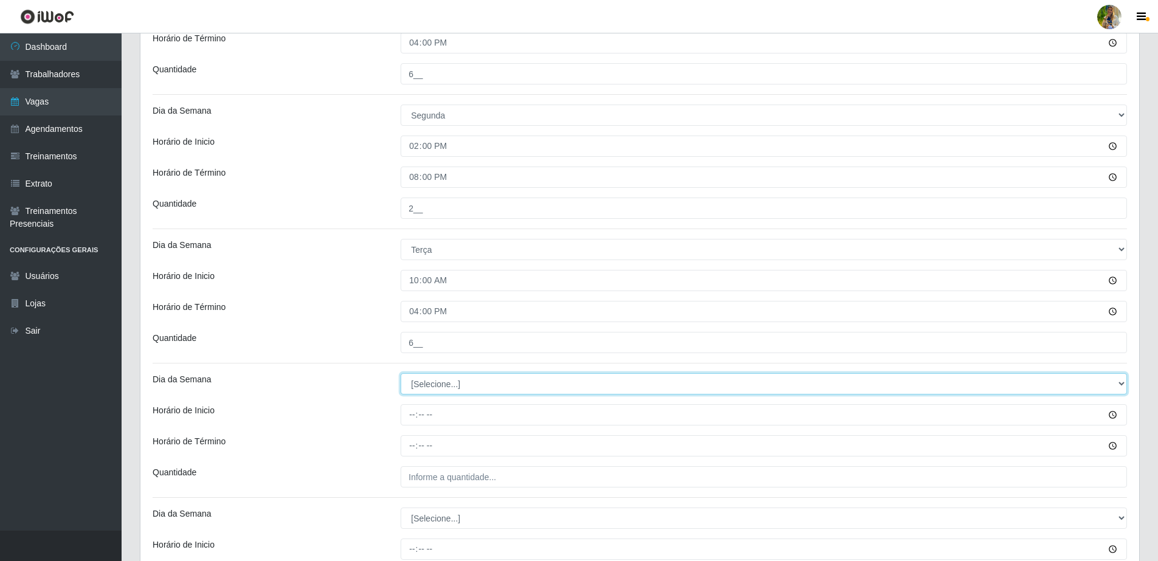
click at [424, 390] on select "[Selecione...] Segunda Terça Quarta Quinta Sexta Sábado Domingo" at bounding box center [764, 383] width 726 height 21
select select "2"
click at [401, 373] on select "[Selecione...] Segunda Terça Quarta Quinta Sexta Sábado Domingo" at bounding box center [764, 383] width 726 height 21
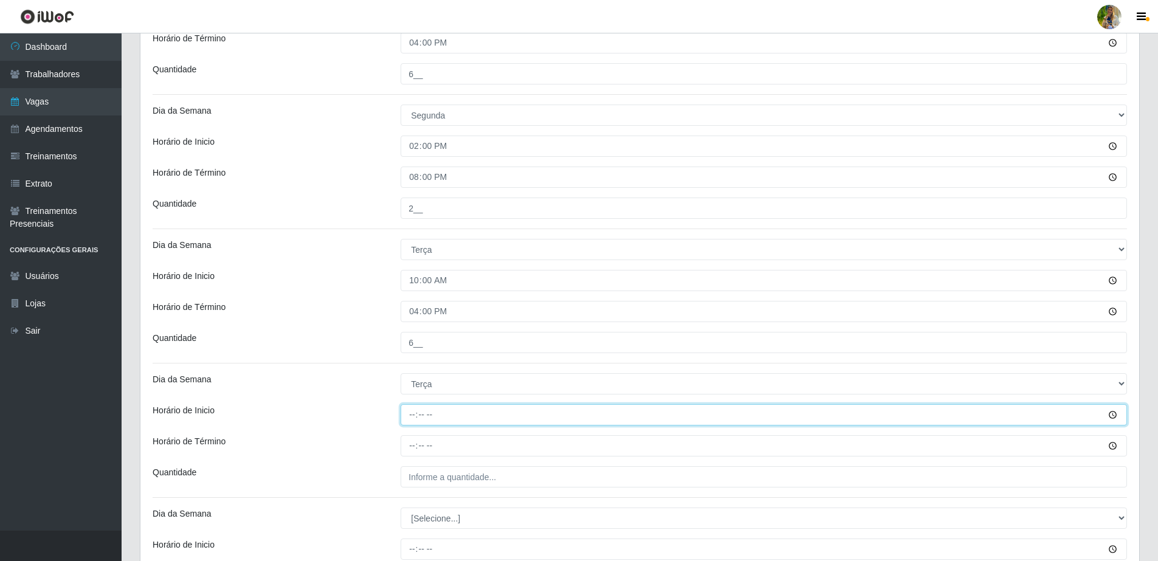
click at [417, 418] on input "Horário de Inicio" at bounding box center [764, 414] width 726 height 21
type input "14:00"
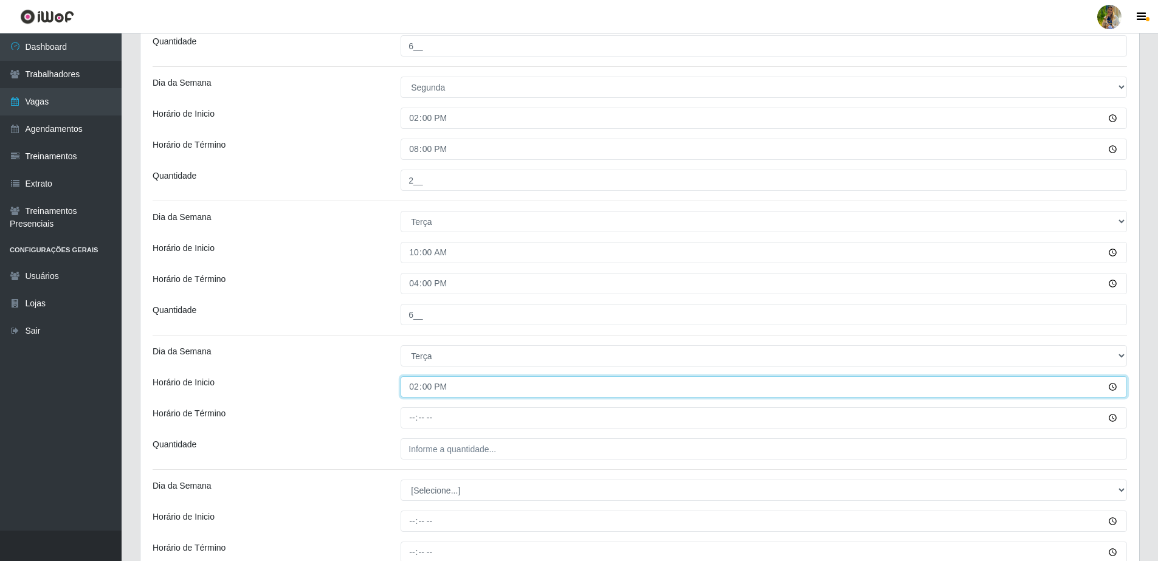
scroll to position [425, 0]
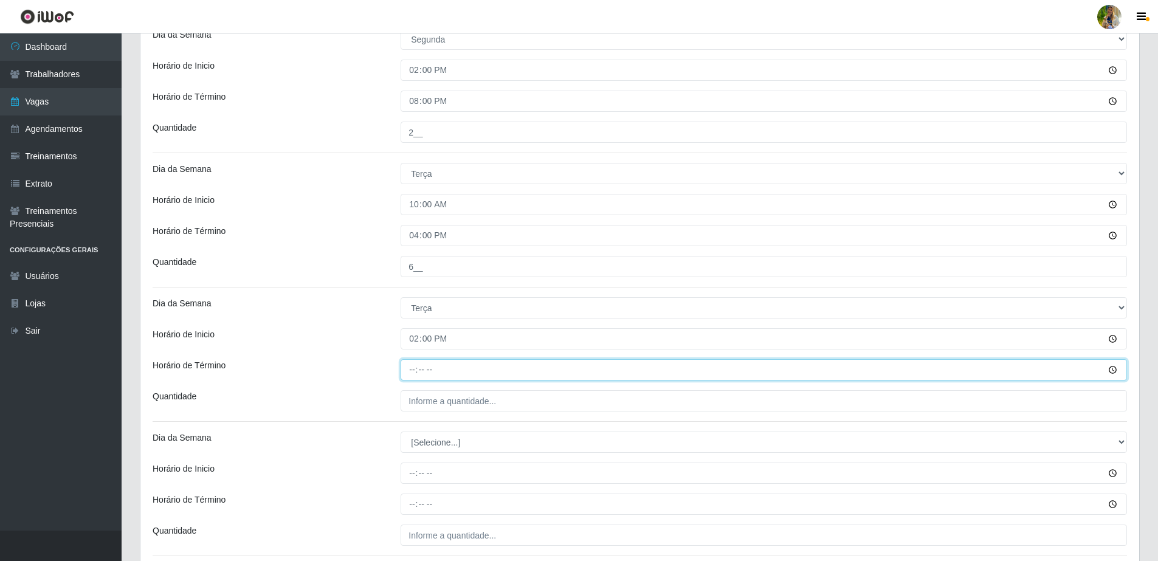
click at [413, 371] on input "Horário de Término" at bounding box center [764, 369] width 726 height 21
type input "20:00"
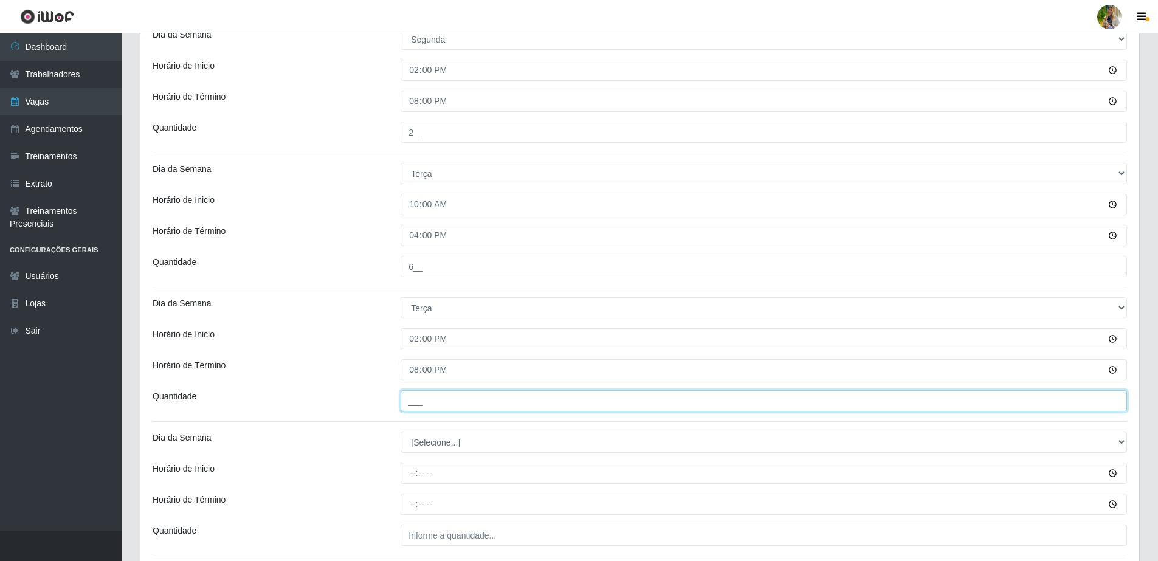
click at [420, 394] on input "___" at bounding box center [764, 400] width 726 height 21
type input "2__"
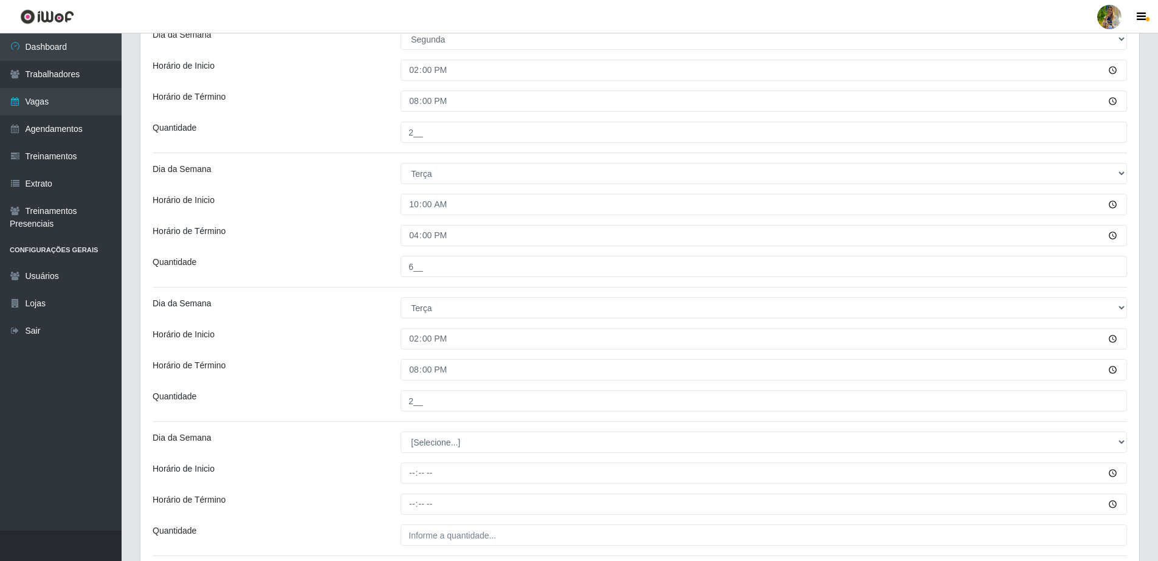
click at [337, 410] on div "Quantidade" at bounding box center [267, 400] width 248 height 21
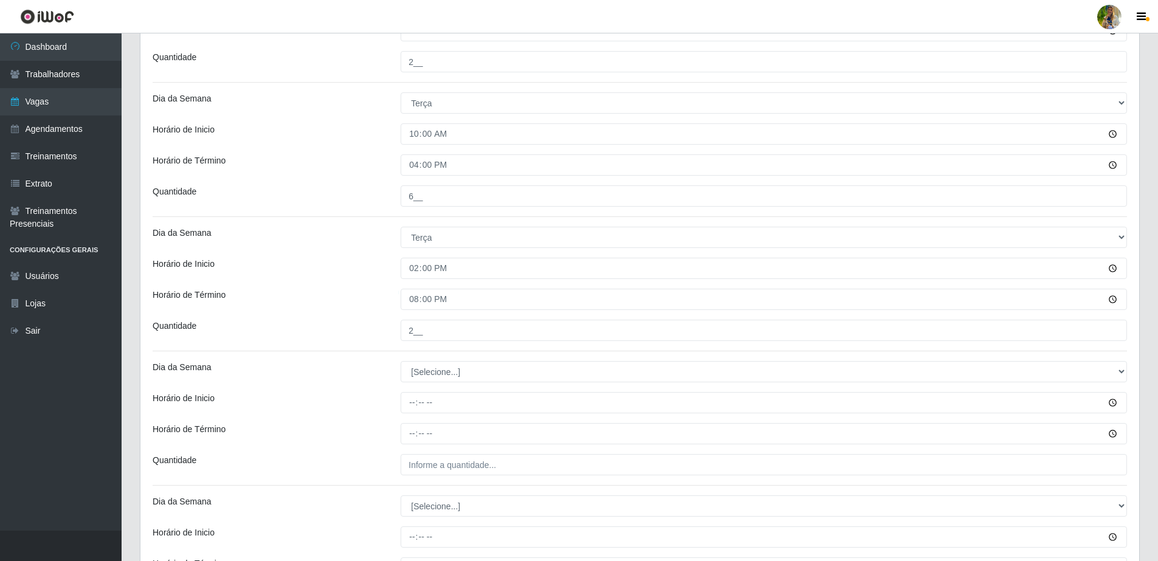
scroll to position [577, 0]
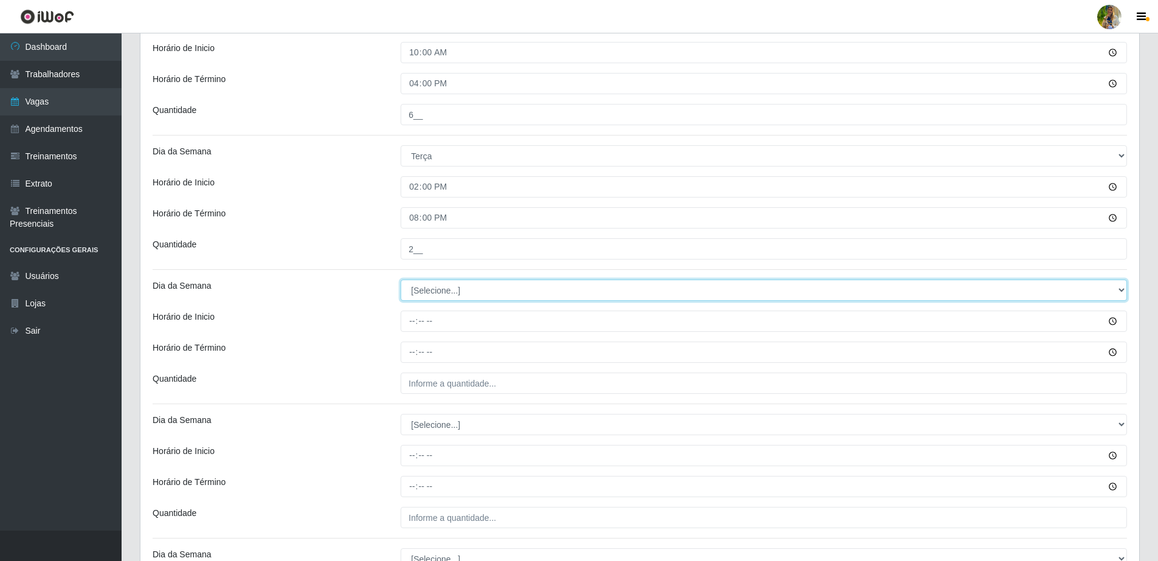
click at [431, 288] on select "[Selecione...] Segunda Terça Quarta Quinta Sexta Sábado Domingo" at bounding box center [764, 290] width 726 height 21
select select "3"
click at [401, 280] on select "[Selecione...] Segunda Terça Quarta Quinta Sexta Sábado Domingo" at bounding box center [764, 290] width 726 height 21
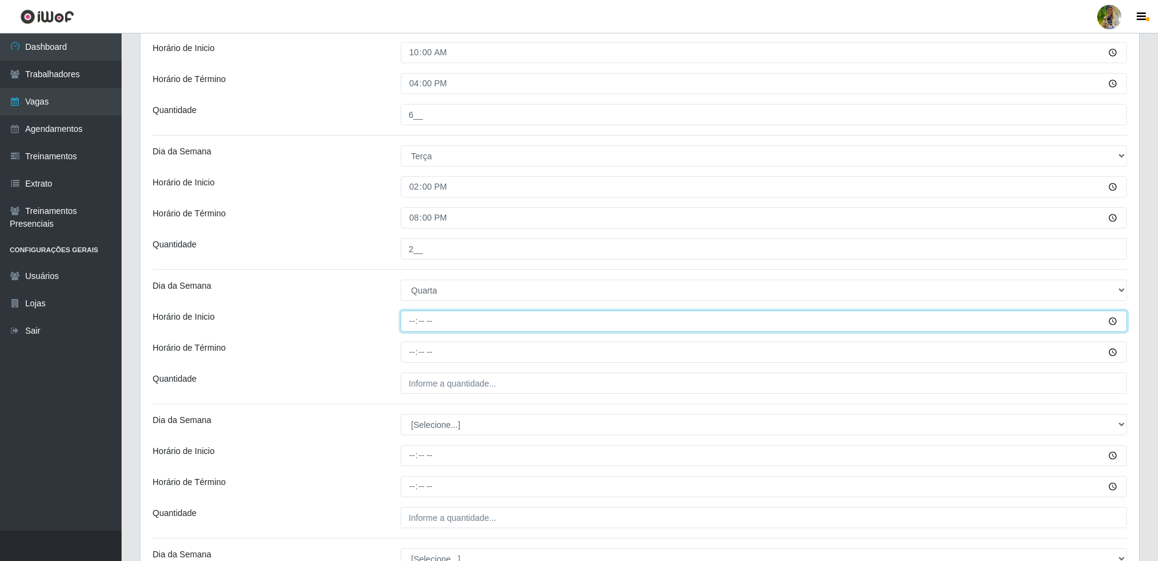
click at [413, 320] on input "Horário de Inicio" at bounding box center [764, 321] width 726 height 21
type input "10:00"
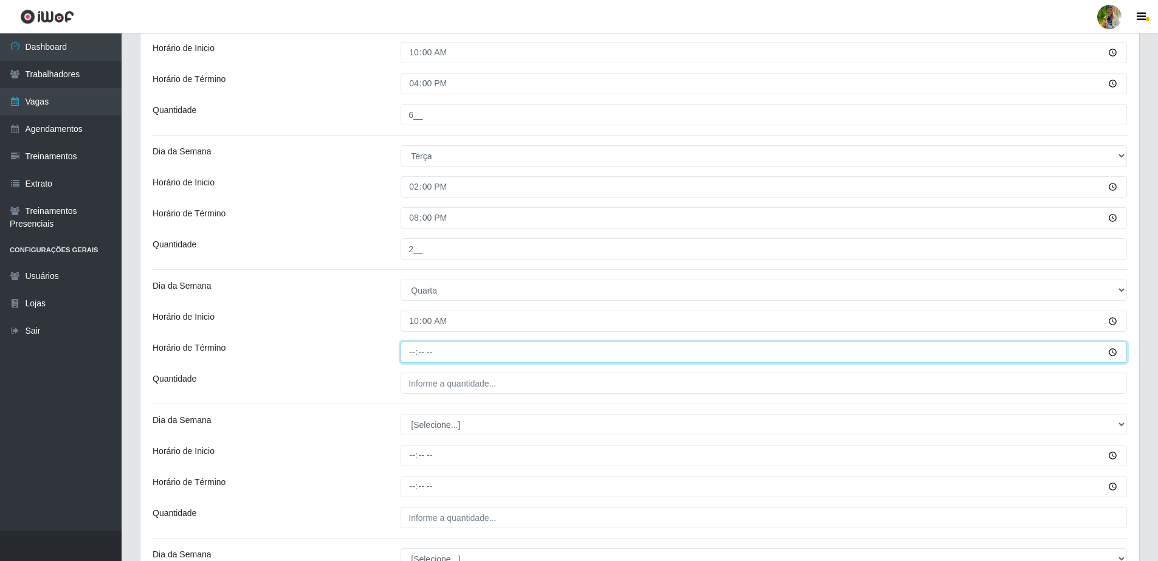
click at [412, 351] on input "Horário de Término" at bounding box center [764, 352] width 726 height 21
type input "16:00"
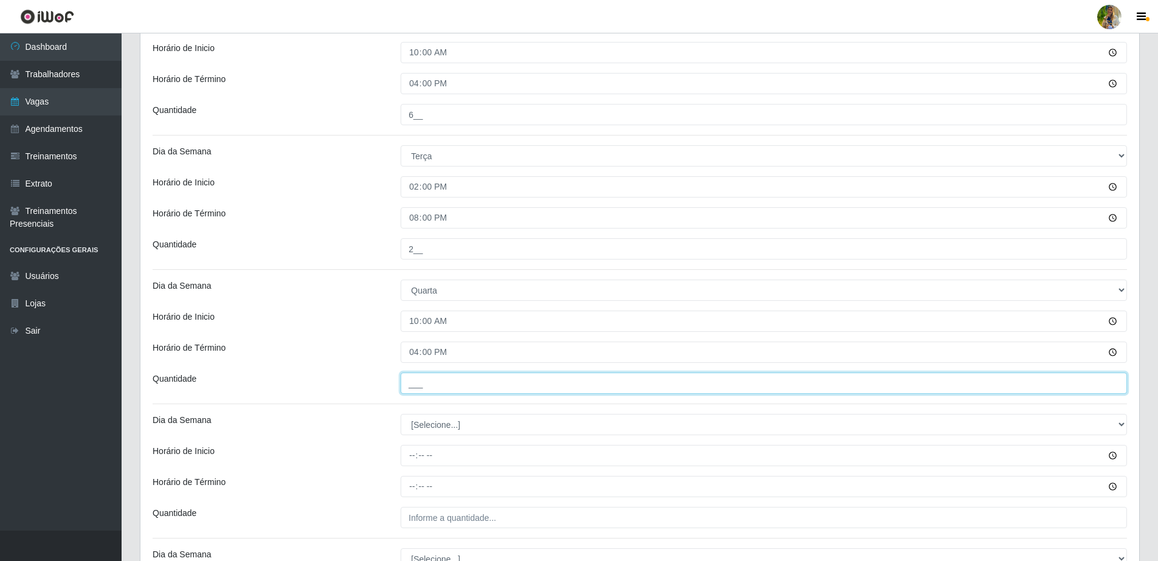
click at [426, 373] on input "___" at bounding box center [764, 383] width 726 height 21
type input "6__"
click at [367, 390] on div "Quantidade" at bounding box center [267, 383] width 248 height 21
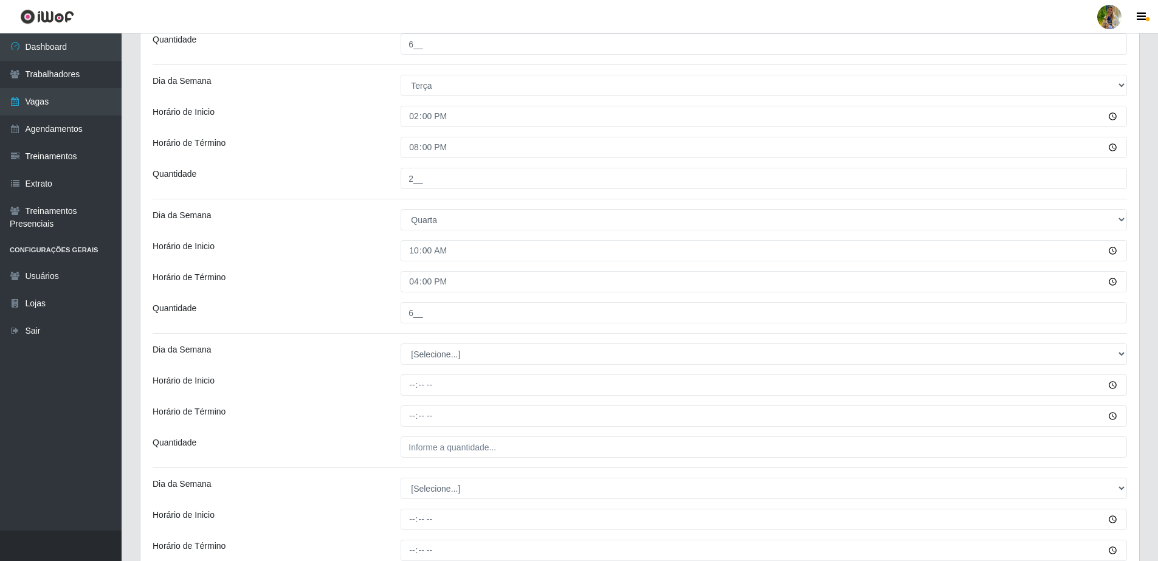
scroll to position [729, 0]
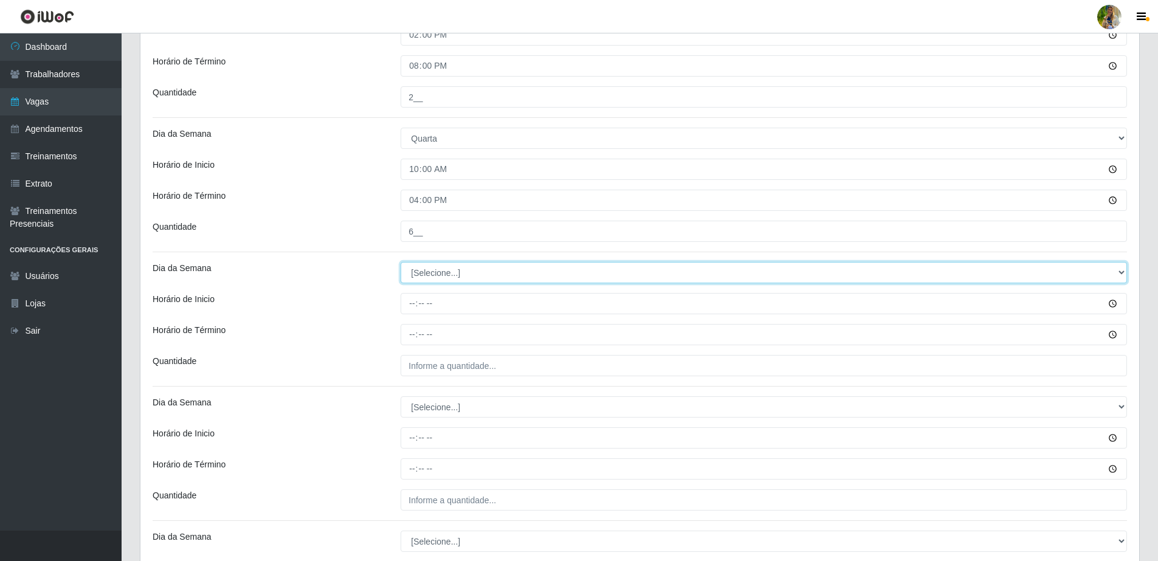
click at [458, 271] on select "[Selecione...] Segunda Terça Quarta Quinta Sexta Sábado Domingo" at bounding box center [764, 272] width 726 height 21
select select "3"
click at [401, 262] on select "[Selecione...] Segunda Terça Quarta Quinta Sexta Sábado Domingo" at bounding box center [764, 272] width 726 height 21
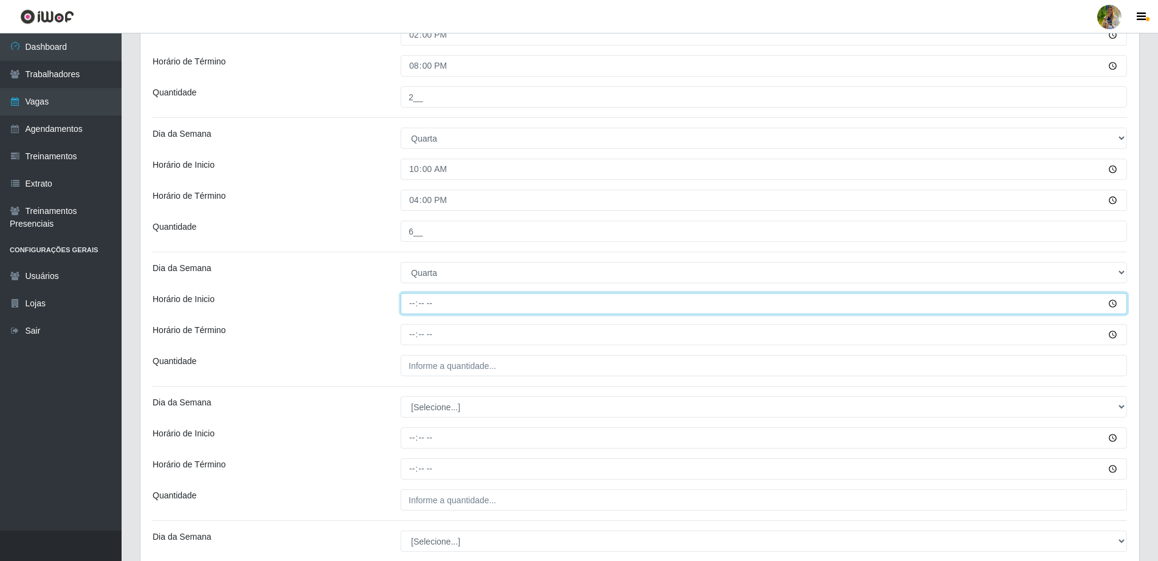
click at [405, 301] on input "Horário de Inicio" at bounding box center [764, 303] width 726 height 21
type input "14:00"
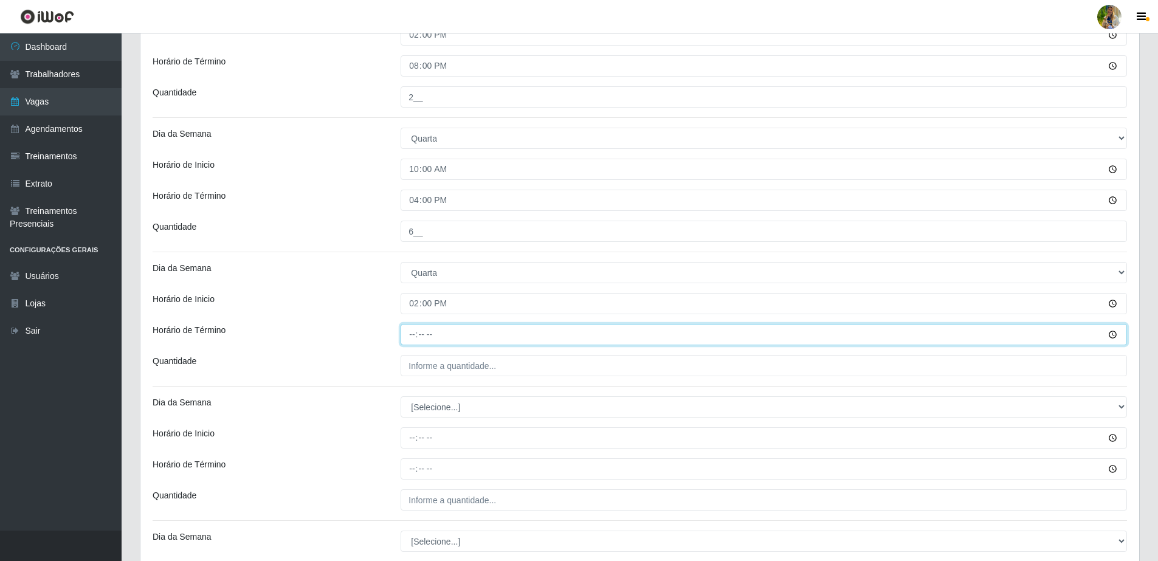
click at [407, 335] on input "Horário de Término" at bounding box center [764, 334] width 726 height 21
type input "20:00"
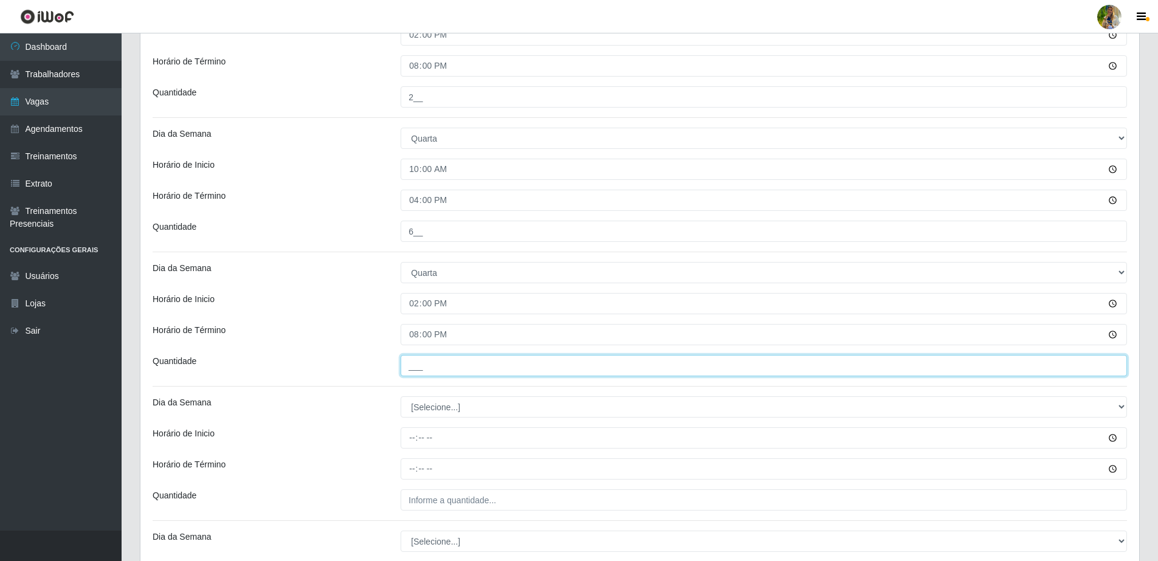
click at [436, 368] on input "___" at bounding box center [764, 365] width 726 height 21
type input "2__"
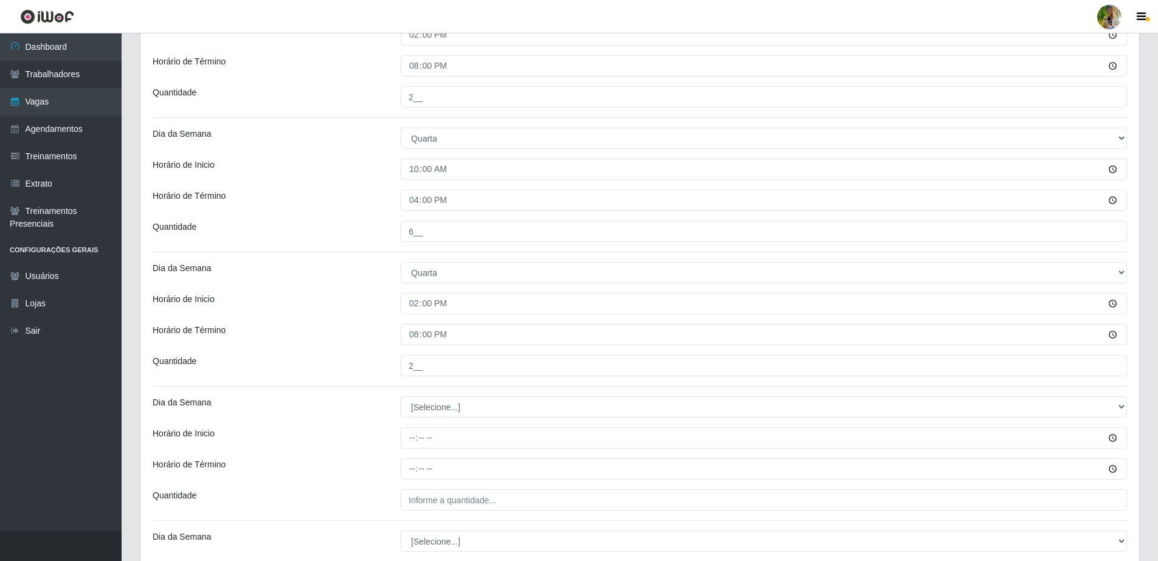
click at [357, 357] on div "Quantidade" at bounding box center [267, 365] width 248 height 21
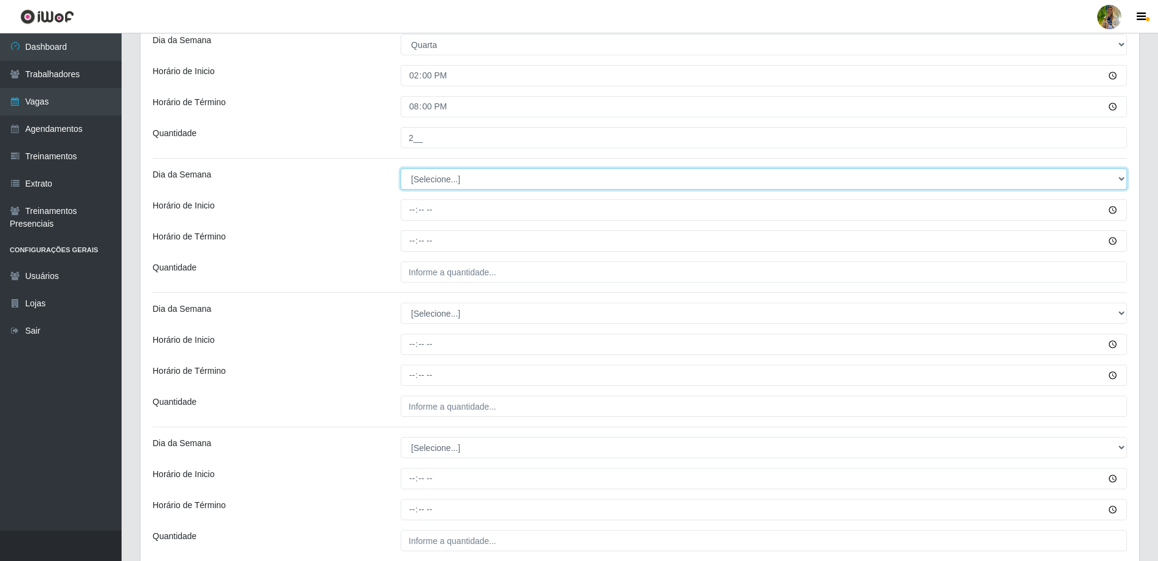
click at [439, 180] on select "[Selecione...] Segunda Terça Quarta Quinta Sexta Sábado Domingo" at bounding box center [764, 178] width 726 height 21
select select "4"
click at [401, 168] on select "[Selecione...] Segunda Terça Quarta Quinta Sexta Sábado Domingo" at bounding box center [764, 178] width 726 height 21
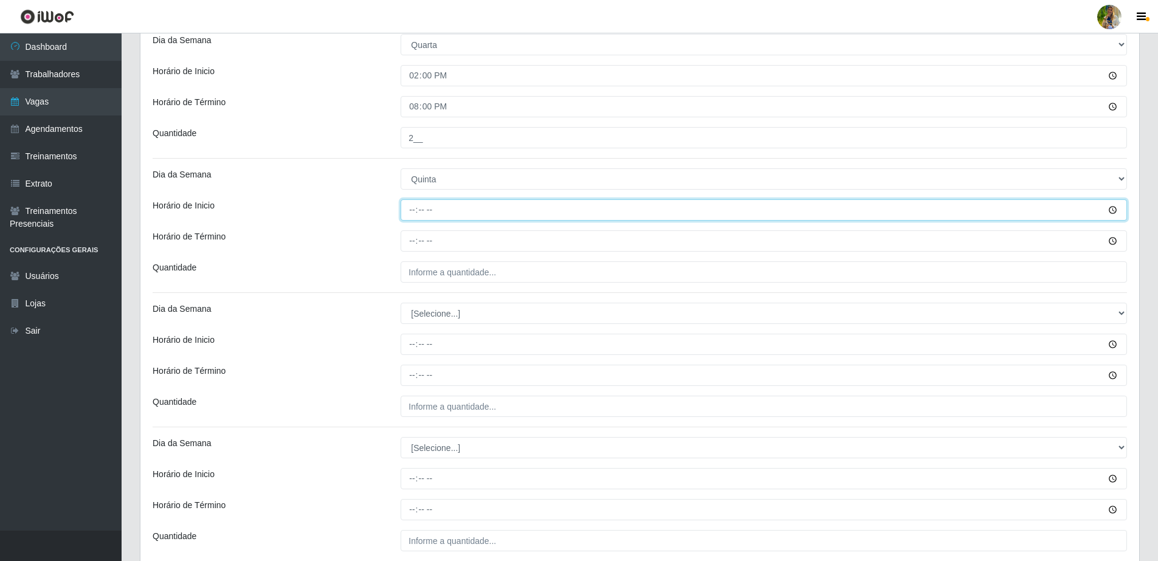
click at [408, 207] on input "Horário de Inicio" at bounding box center [764, 209] width 726 height 21
type input "10:00"
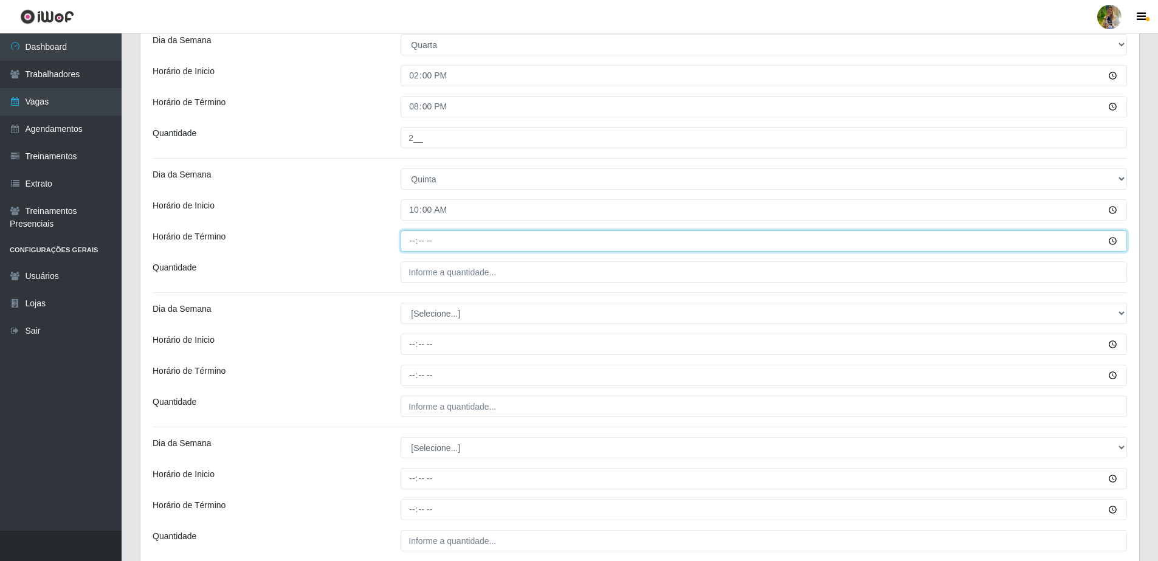
click at [410, 243] on input "Horário de Término" at bounding box center [764, 240] width 726 height 21
type input "16:00"
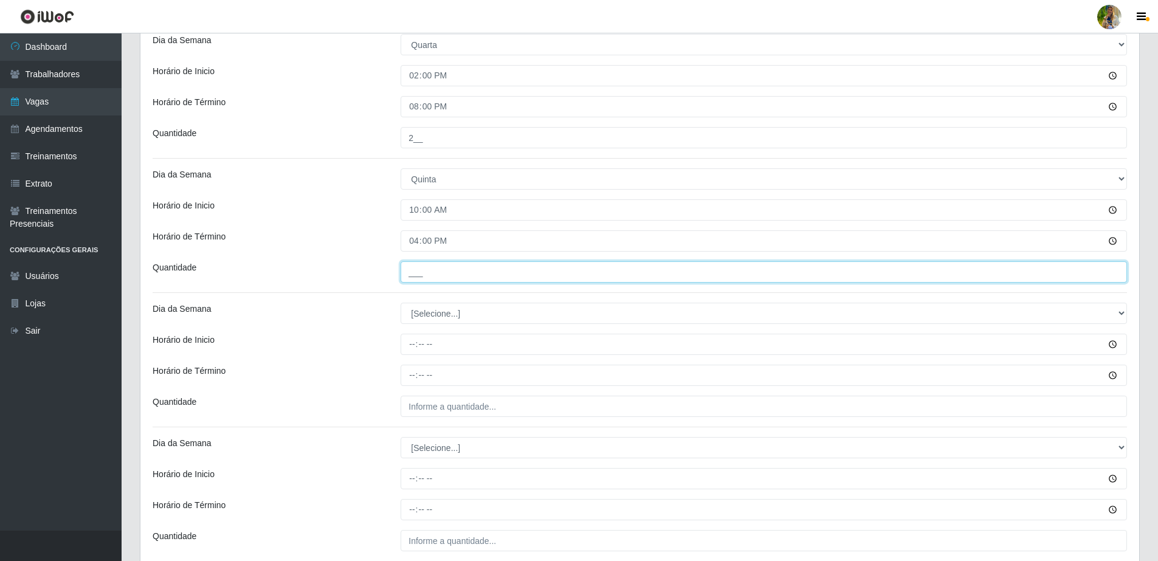
click at [413, 273] on input "___" at bounding box center [764, 271] width 726 height 21
drag, startPoint x: 422, startPoint y: 275, endPoint x: 360, endPoint y: 267, distance: 62.6
click at [360, 267] on div "Quantidade 2__" at bounding box center [639, 271] width 993 height 21
type input "6__"
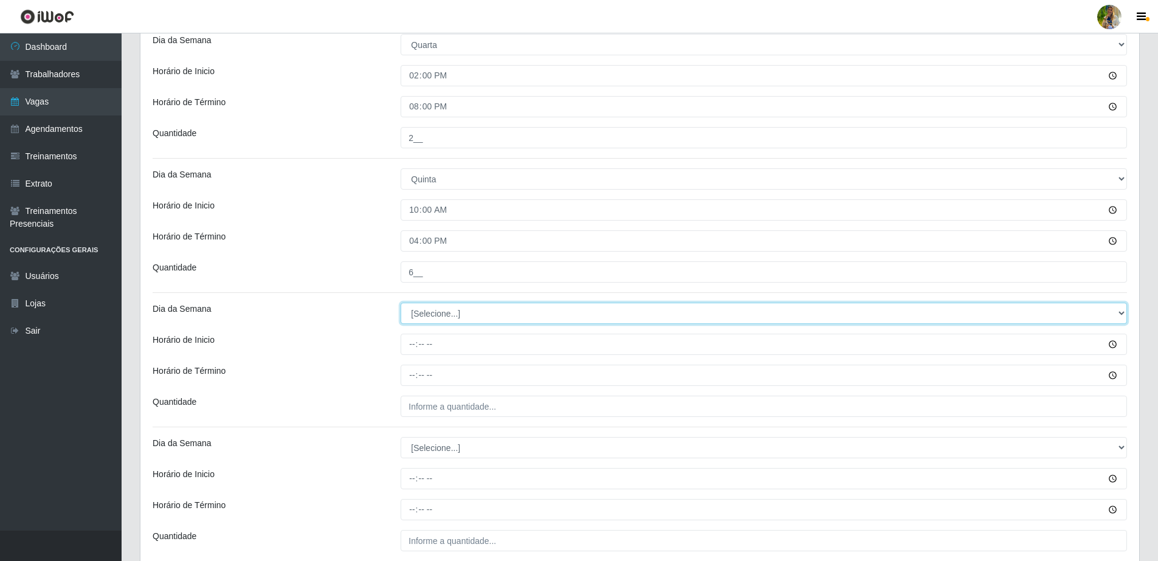
click at [422, 317] on select "[Selecione...] Segunda Terça Quarta Quinta Sexta Sábado Domingo" at bounding box center [764, 313] width 726 height 21
select select "4"
click at [401, 303] on select "[Selecione...] Segunda Terça Quarta Quinta Sexta Sábado Domingo" at bounding box center [764, 313] width 726 height 21
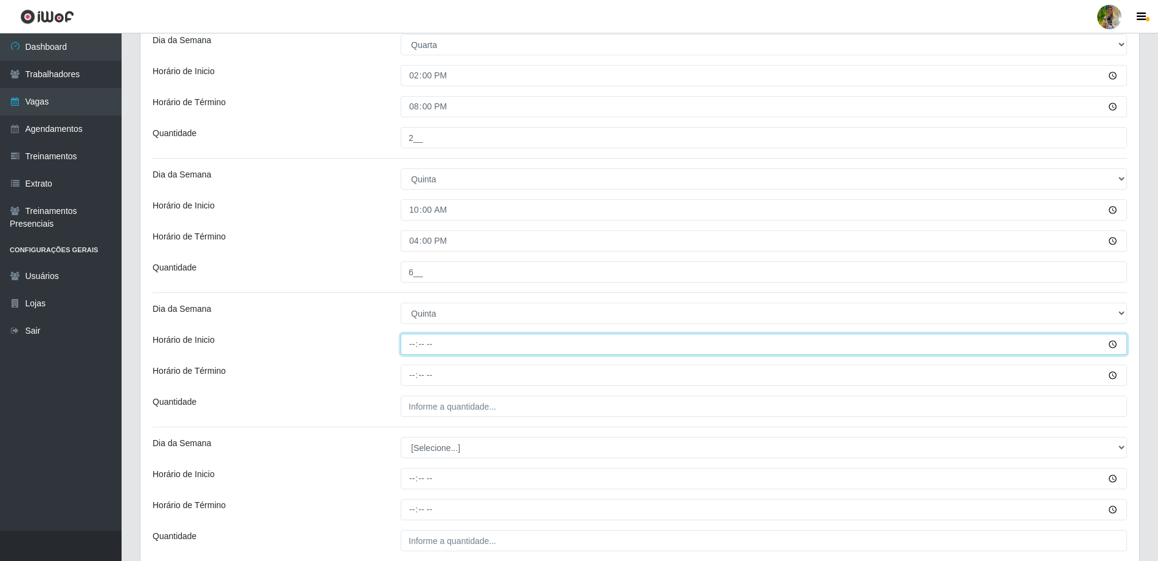
click at [410, 346] on input "Horário de Inicio" at bounding box center [764, 344] width 726 height 21
type input "14:00"
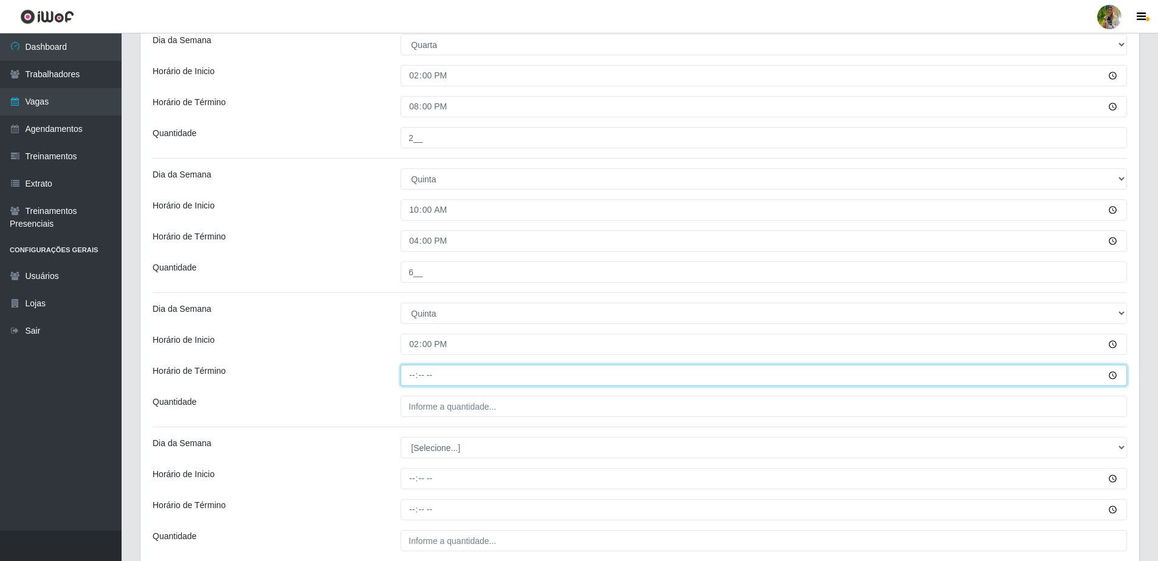
click at [404, 379] on input "Horário de Término" at bounding box center [764, 375] width 726 height 21
type input "20:00"
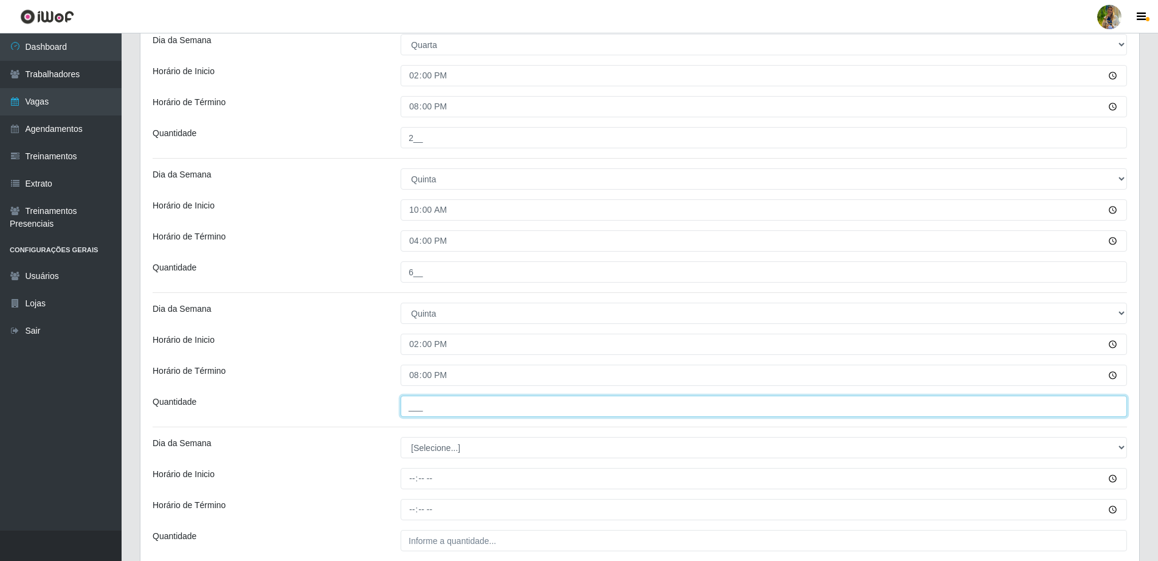
click at [435, 410] on input "___" at bounding box center [764, 406] width 726 height 21
type input "2__"
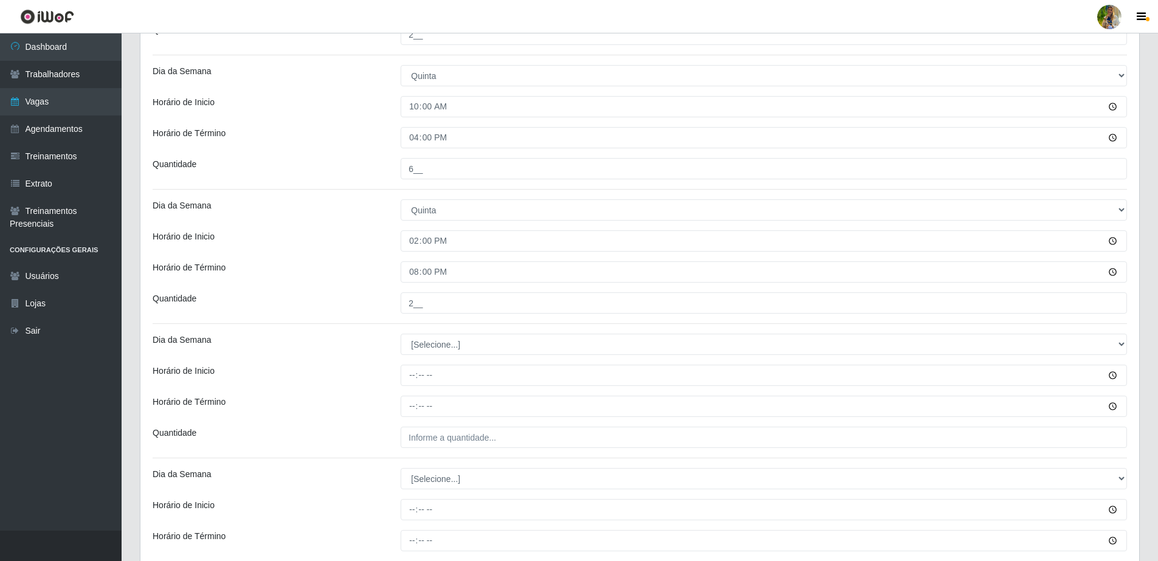
scroll to position [1185, 0]
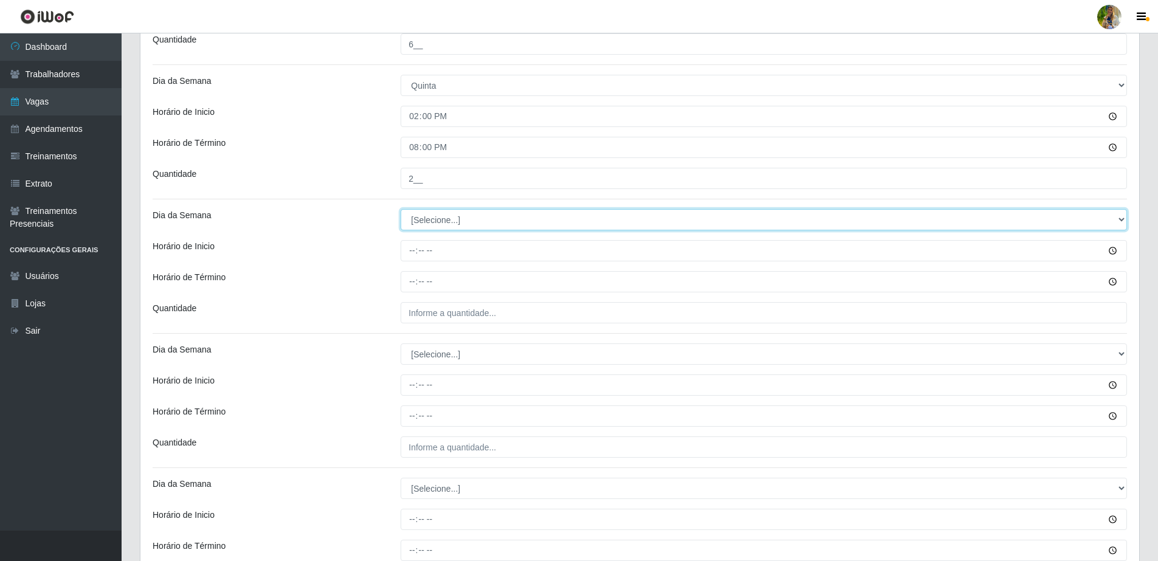
click at [439, 220] on select "[Selecione...] Segunda Terça Quarta Quinta Sexta Sábado Domingo" at bounding box center [764, 219] width 726 height 21
select select "5"
click at [401, 209] on select "[Selecione...] Segunda Terça Quarta Quinta Sexta Sábado Domingo" at bounding box center [764, 219] width 726 height 21
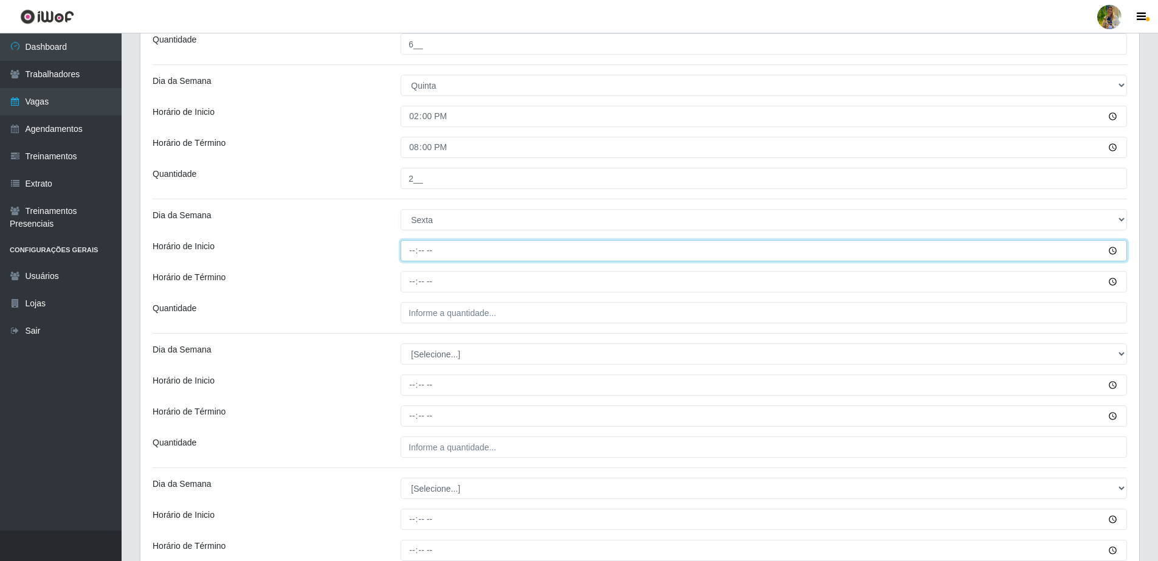
click at [412, 249] on input "Horário de Inicio" at bounding box center [764, 250] width 726 height 21
click at [411, 243] on input "14:00" at bounding box center [764, 250] width 726 height 21
type input "10:00"
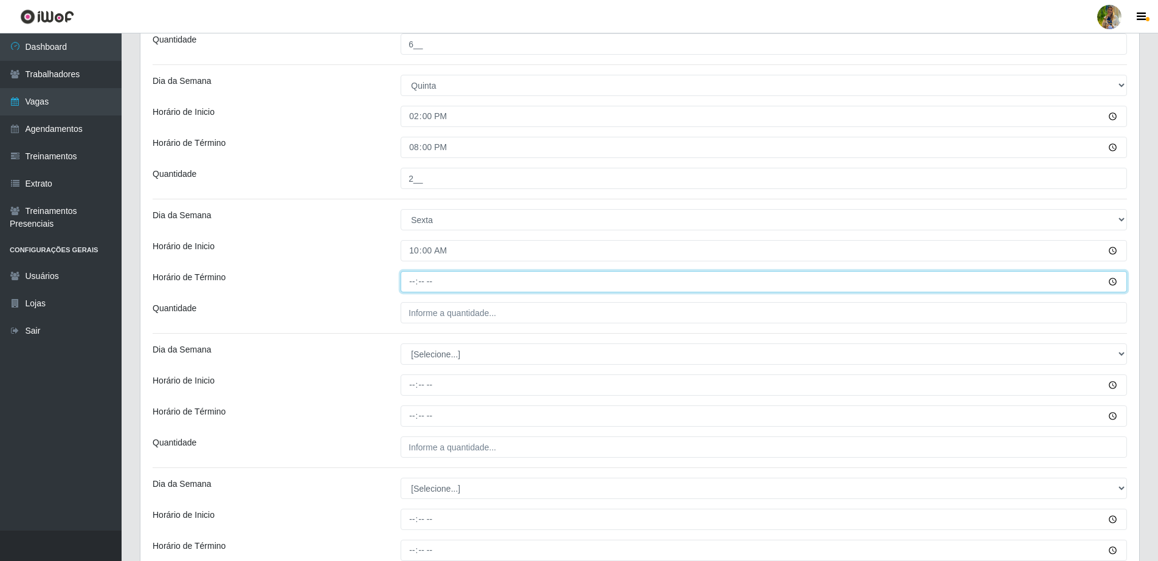
click at [410, 283] on input "Horário de Término" at bounding box center [764, 281] width 726 height 21
type input "16:00"
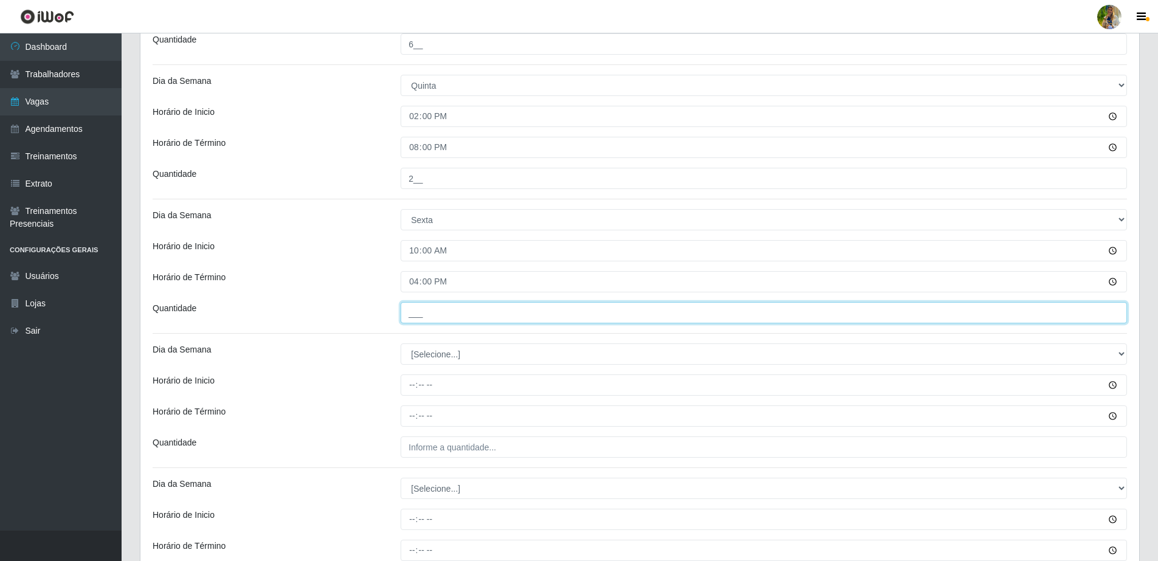
click at [442, 314] on input "___" at bounding box center [764, 312] width 726 height 21
type input "6__"
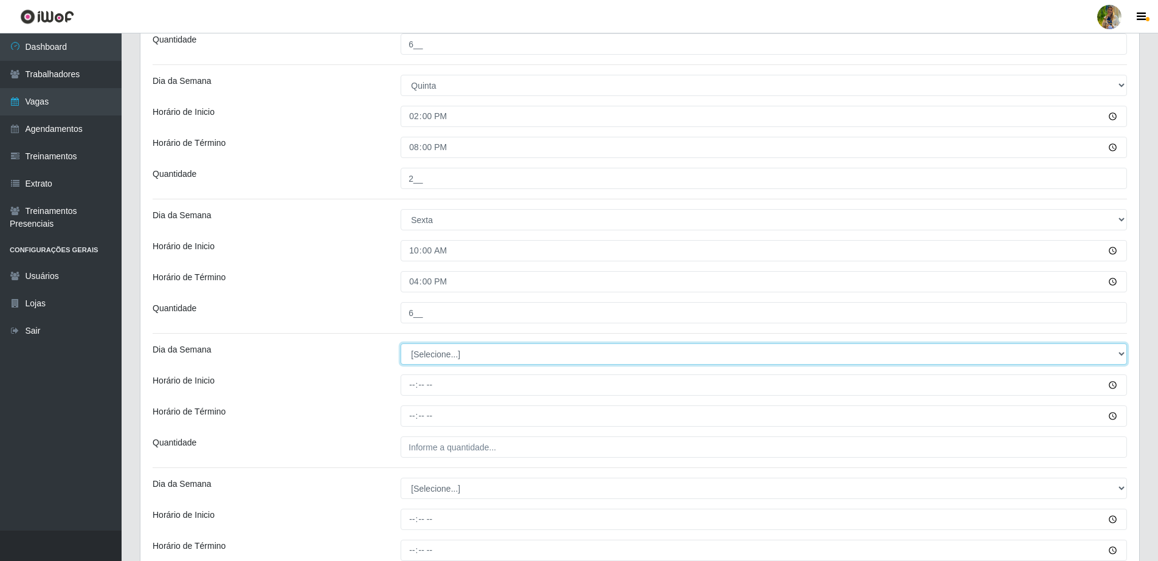
click at [439, 343] on select "[Selecione...] Segunda Terça Quarta Quinta Sexta Sábado Domingo" at bounding box center [764, 353] width 726 height 21
select select "5"
click at [401, 343] on select "[Selecione...] Segunda Terça Quarta Quinta Sexta Sábado Domingo" at bounding box center [764, 353] width 726 height 21
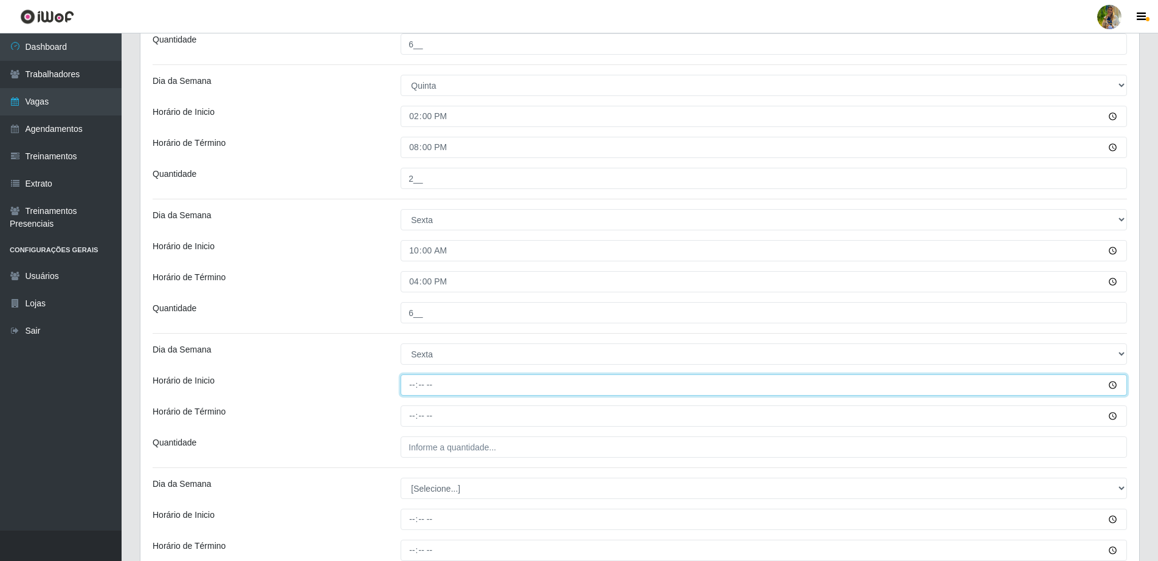
click at [407, 392] on input "Horário de Inicio" at bounding box center [764, 384] width 726 height 21
type input "14:00"
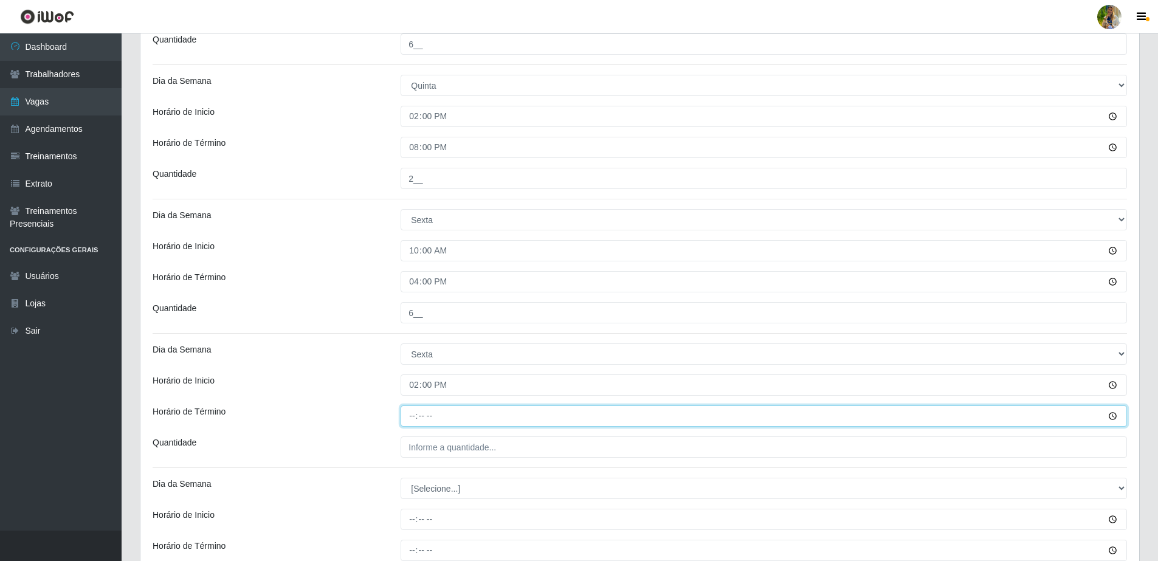
click at [412, 413] on input "Horário de Término" at bounding box center [764, 415] width 726 height 21
type input "20:00"
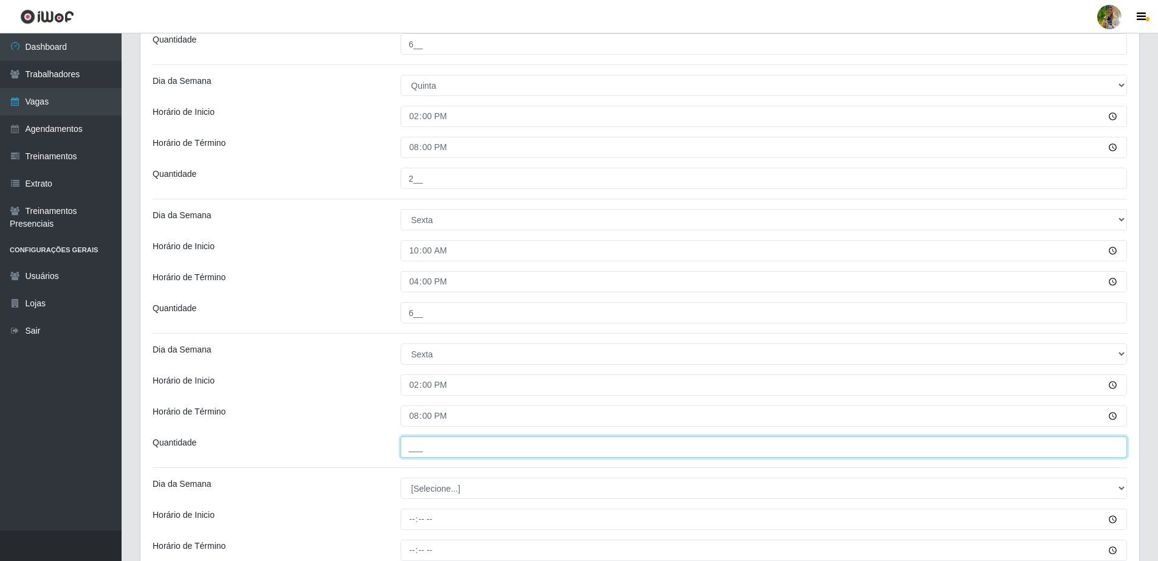
click at [447, 447] on input "___" at bounding box center [764, 446] width 726 height 21
type input "2__"
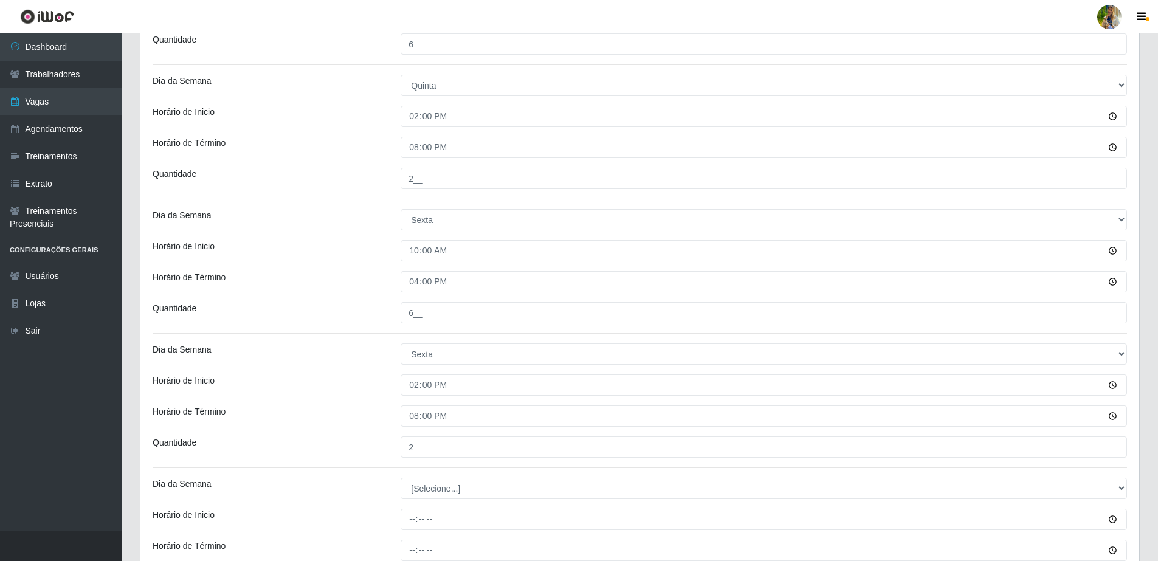
click at [322, 395] on div "Horário de Inicio" at bounding box center [267, 384] width 248 height 21
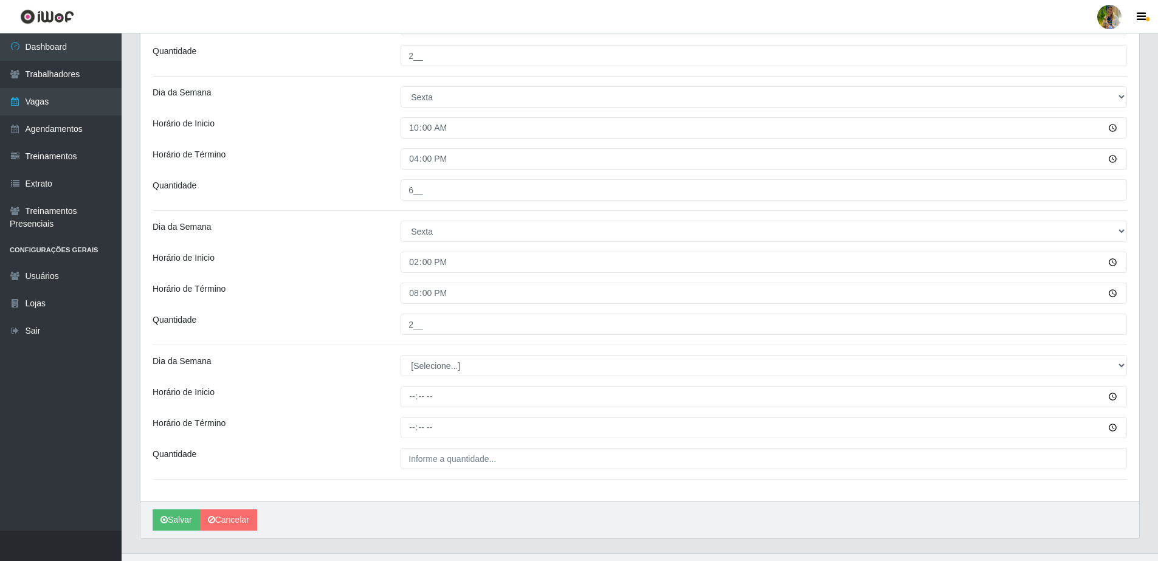
scroll to position [1330, 0]
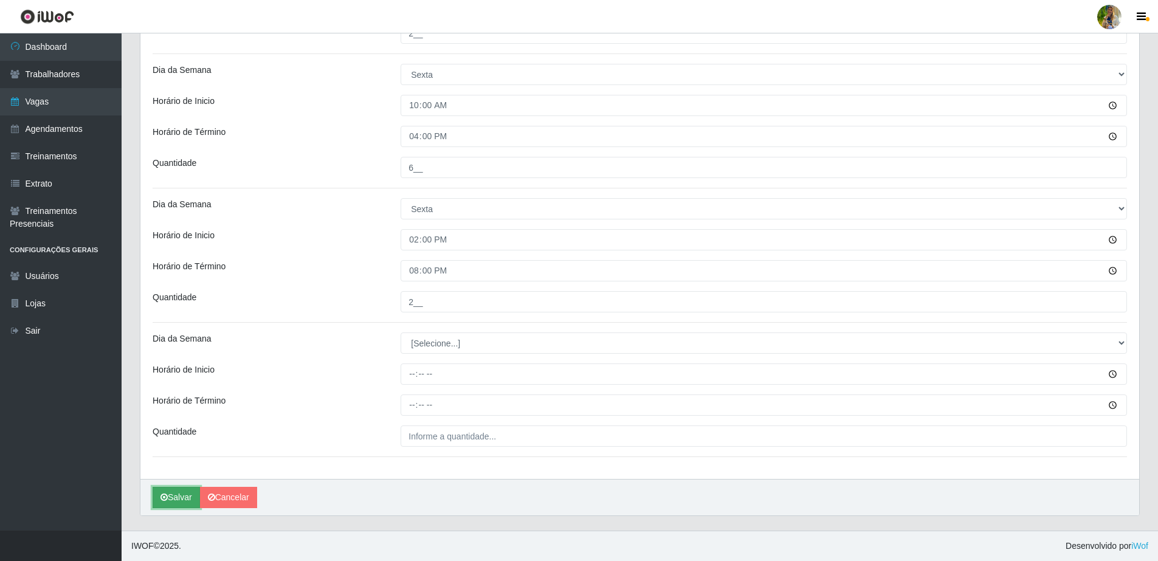
click at [182, 500] on button "Salvar" at bounding box center [176, 497] width 47 height 21
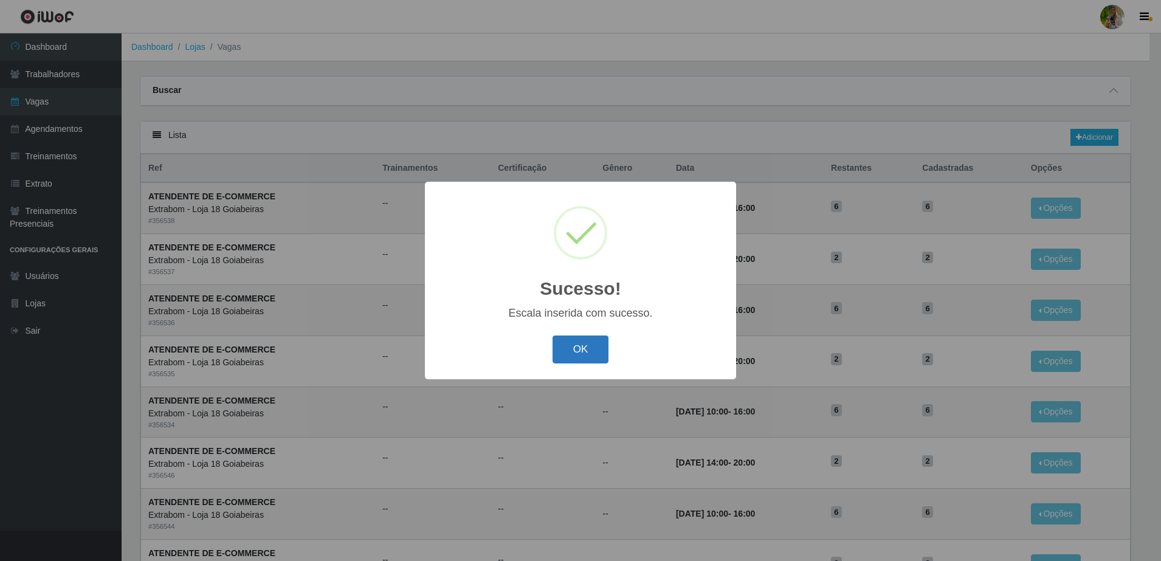
click at [593, 350] on button "OK" at bounding box center [581, 350] width 57 height 29
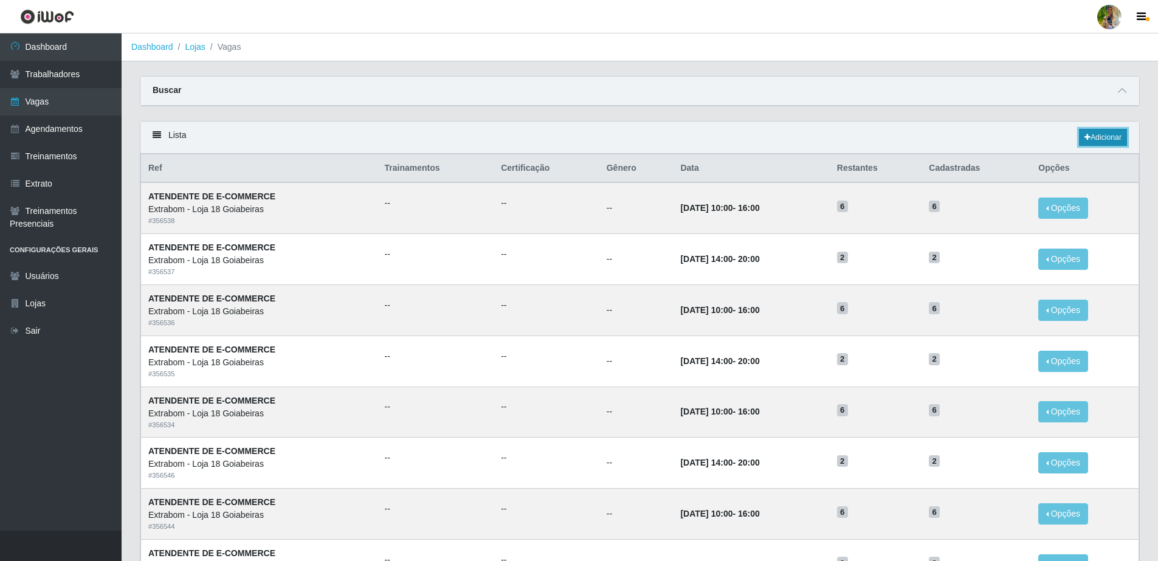
click at [1098, 133] on link "Adicionar" at bounding box center [1103, 137] width 48 height 17
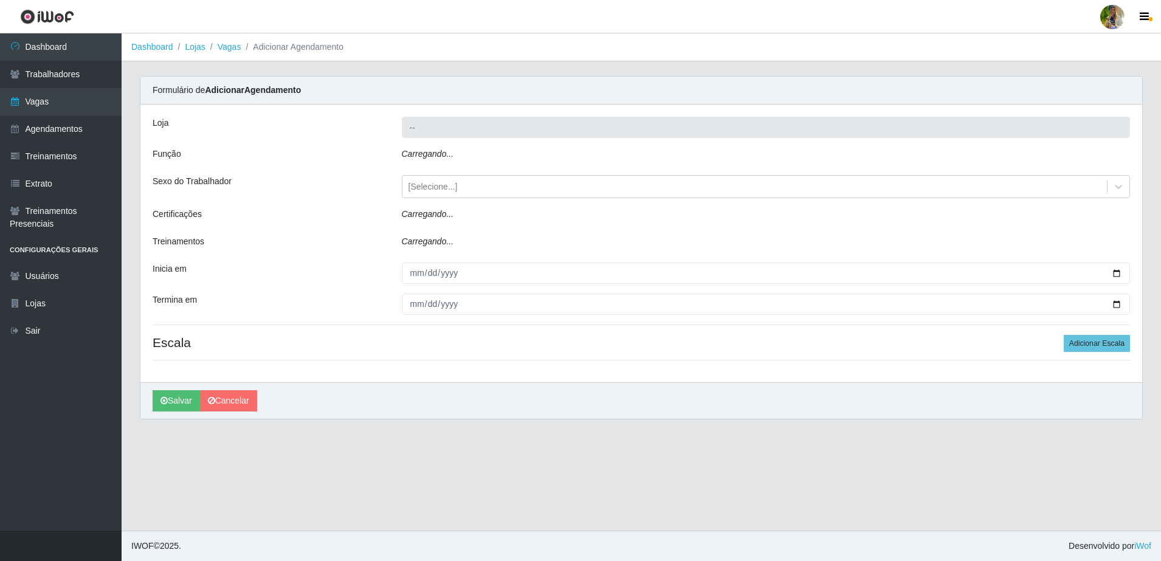
type input "Extrabom - Loja 18 Goiabeiras"
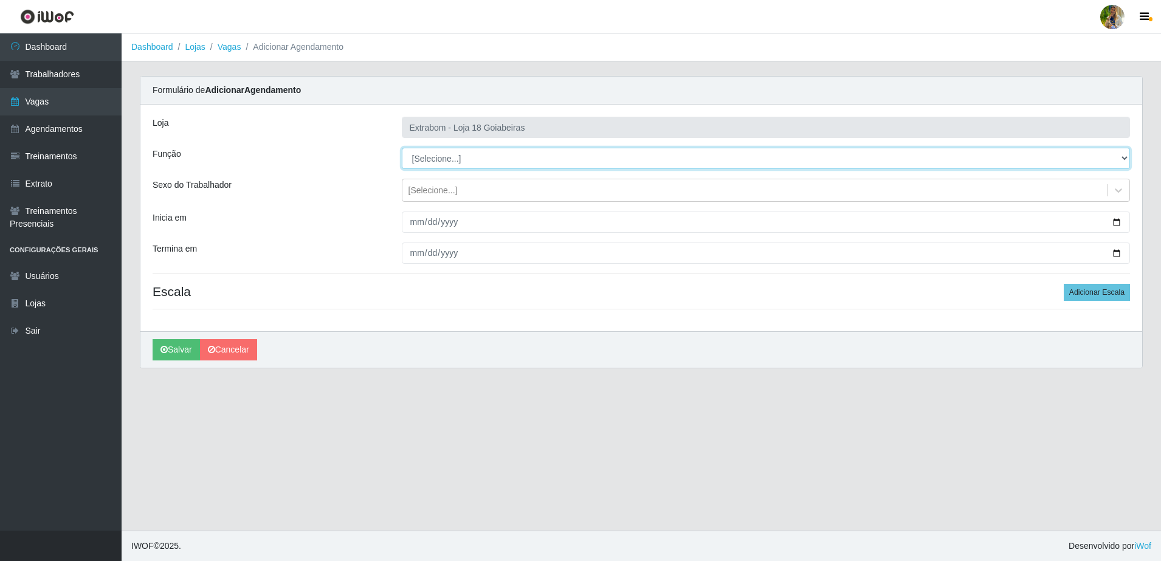
click at [461, 157] on select "[Selecione...] ATENDENTE DE E-COMMERCE ATENDENTE DE E-COMMERCE + ATENDENTE DE E…" at bounding box center [766, 158] width 729 height 21
select select "24"
click at [402, 148] on select "[Selecione...] ATENDENTE DE E-COMMERCE ATENDENTE DE E-COMMERCE + ATENDENTE DE E…" at bounding box center [766, 158] width 729 height 21
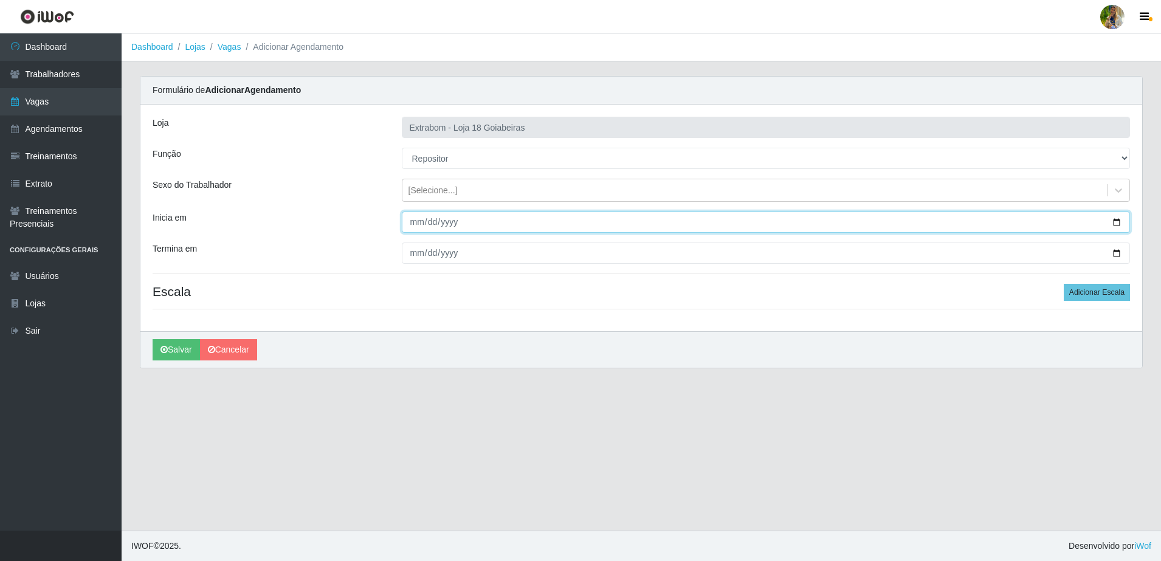
click at [416, 223] on input "Inicia em" at bounding box center [766, 222] width 729 height 21
type input "2025-10-16"
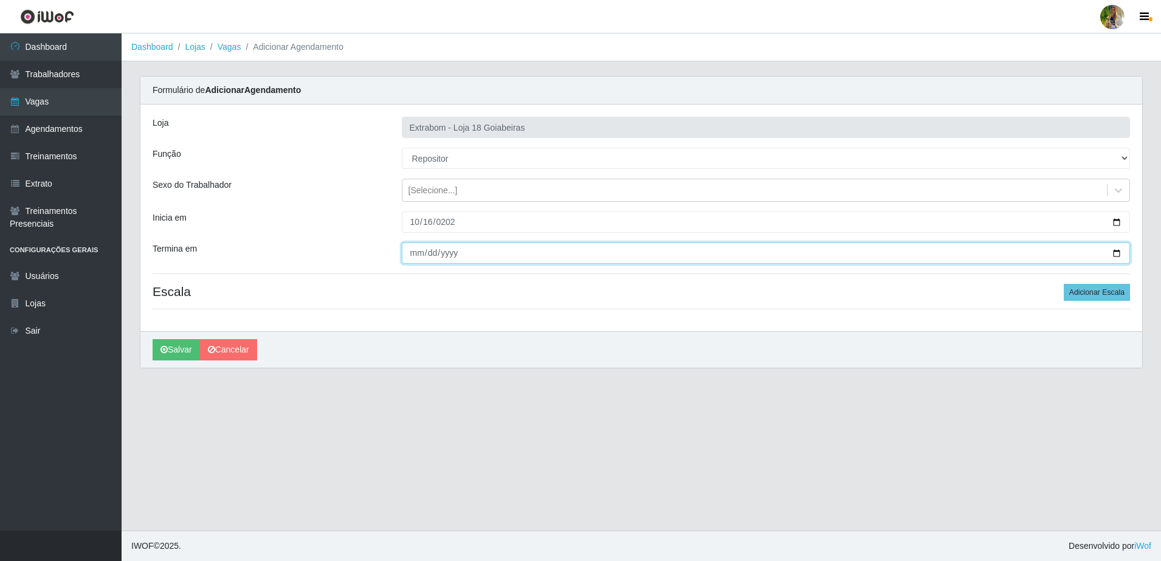
click at [412, 251] on input "Termina em" at bounding box center [766, 253] width 729 height 21
type input "2025-10-24"
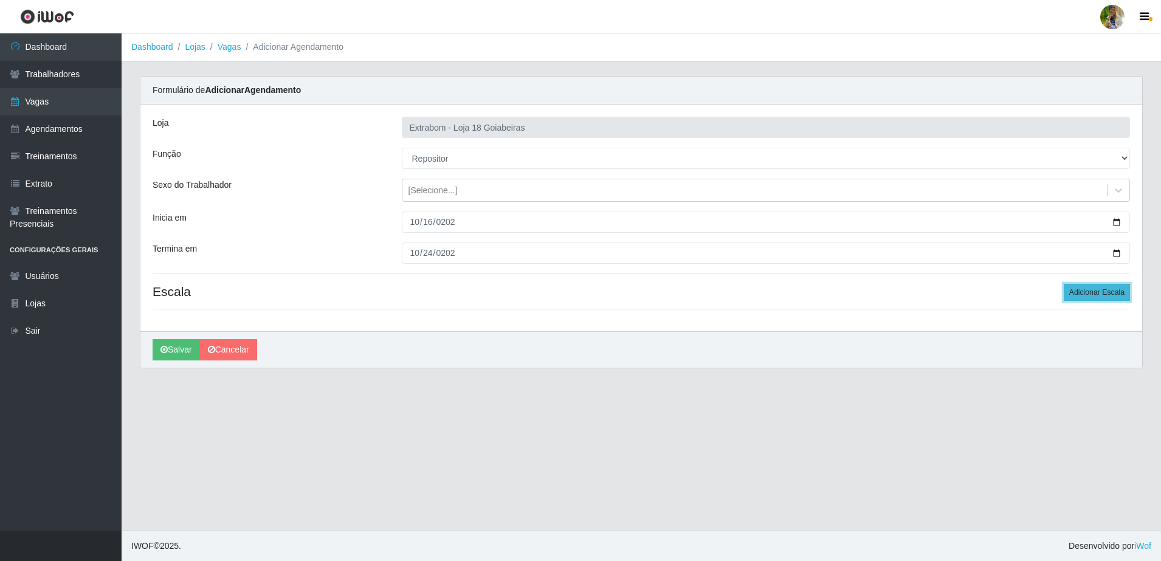
click at [1111, 290] on button "Adicionar Escala" at bounding box center [1097, 292] width 66 height 17
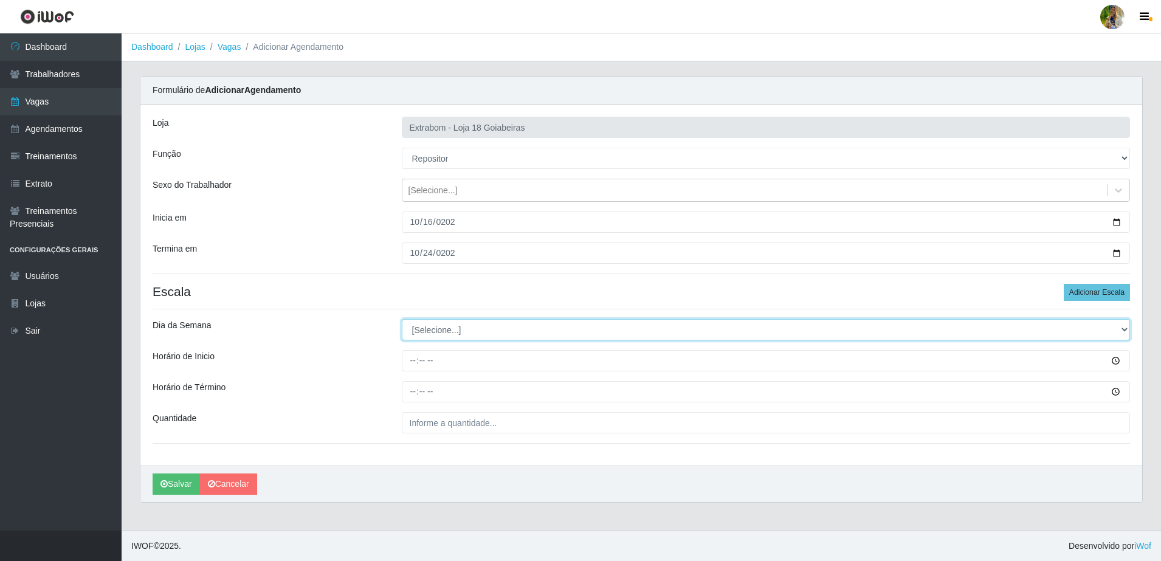
click at [456, 319] on select "[Selecione...] Segunda Terça Quarta Quinta Sexta Sábado Domingo" at bounding box center [766, 329] width 729 height 21
select select "6"
click at [402, 319] on select "[Selecione...] Segunda Terça Quarta Quinta Sexta Sábado Domingo" at bounding box center [766, 329] width 729 height 21
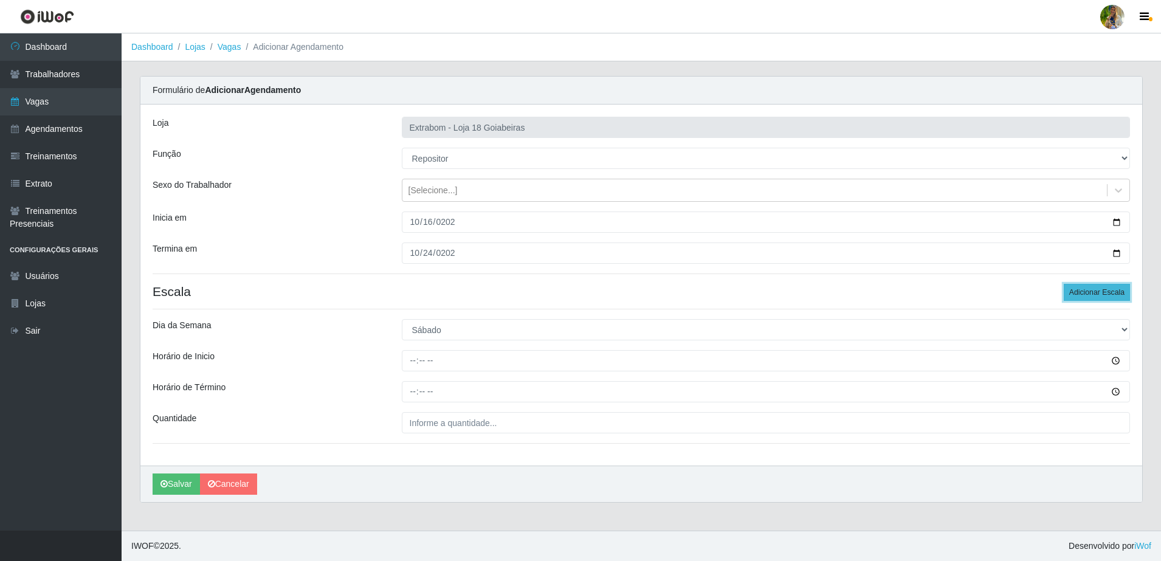
click at [1073, 296] on button "Adicionar Escala" at bounding box center [1097, 292] width 66 height 17
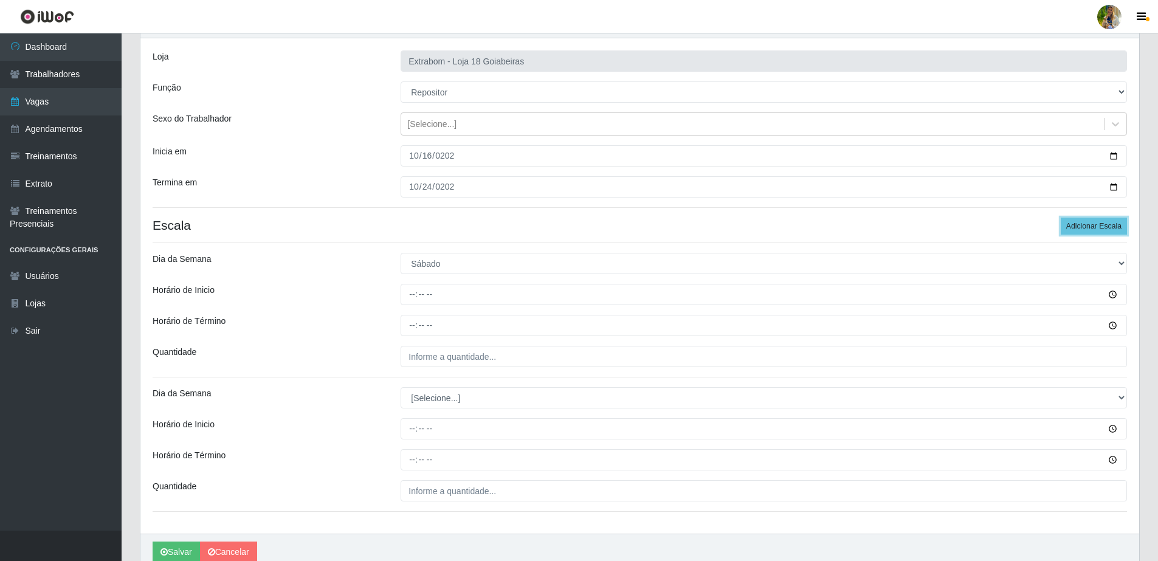
scroll to position [121, 0]
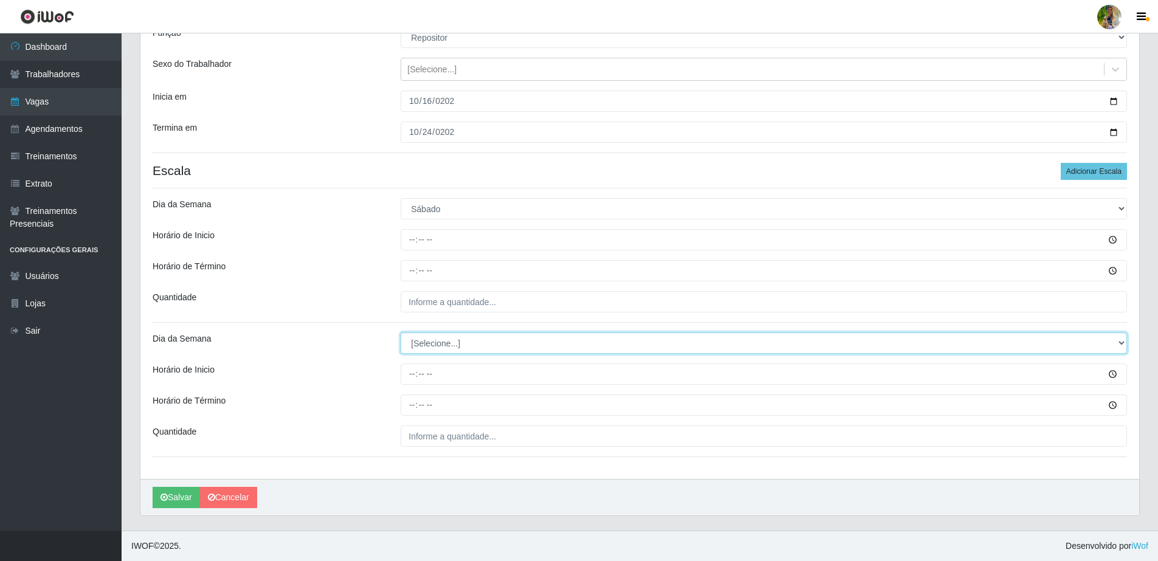
click at [418, 351] on select "[Selecione...] Segunda Terça Quarta Quinta Sexta Sábado Domingo" at bounding box center [764, 342] width 726 height 21
select select "6"
click at [401, 332] on select "[Selecione...] Segunda Terça Quarta Quinta Sexta Sábado Domingo" at bounding box center [764, 342] width 726 height 21
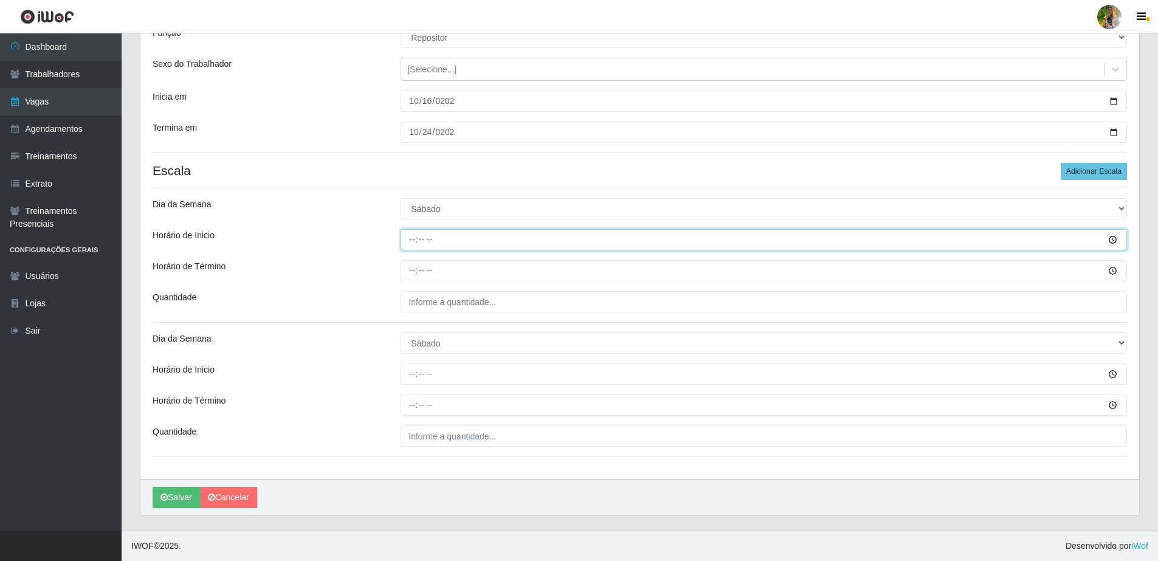
click at [403, 237] on input "Horário de Inicio" at bounding box center [764, 239] width 726 height 21
type input "10:00"
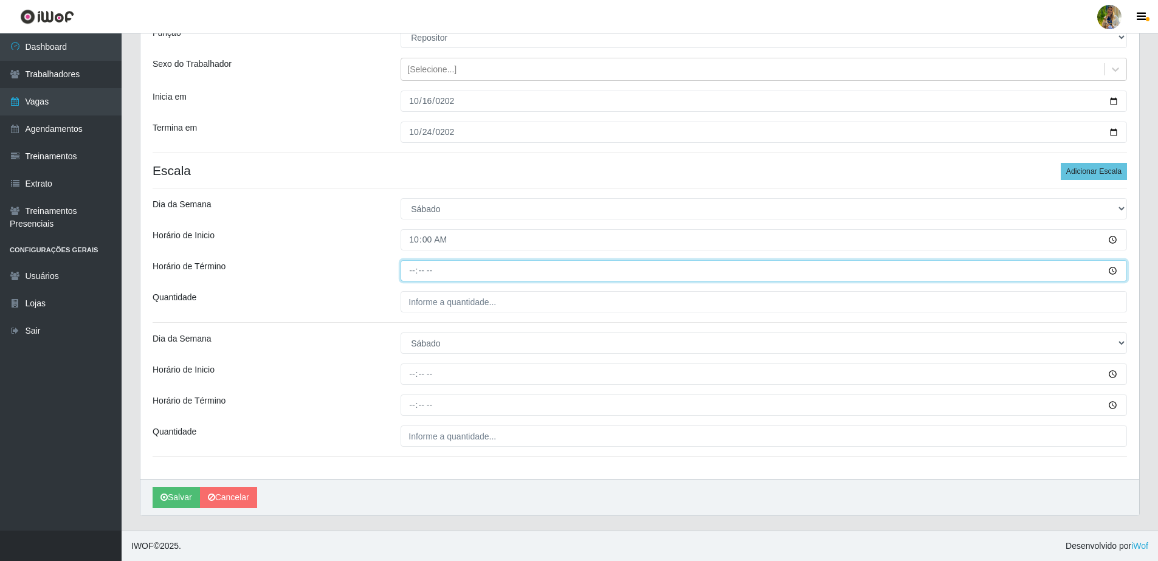
click at [408, 275] on input "Horário de Término" at bounding box center [764, 270] width 726 height 21
type input "16:00"
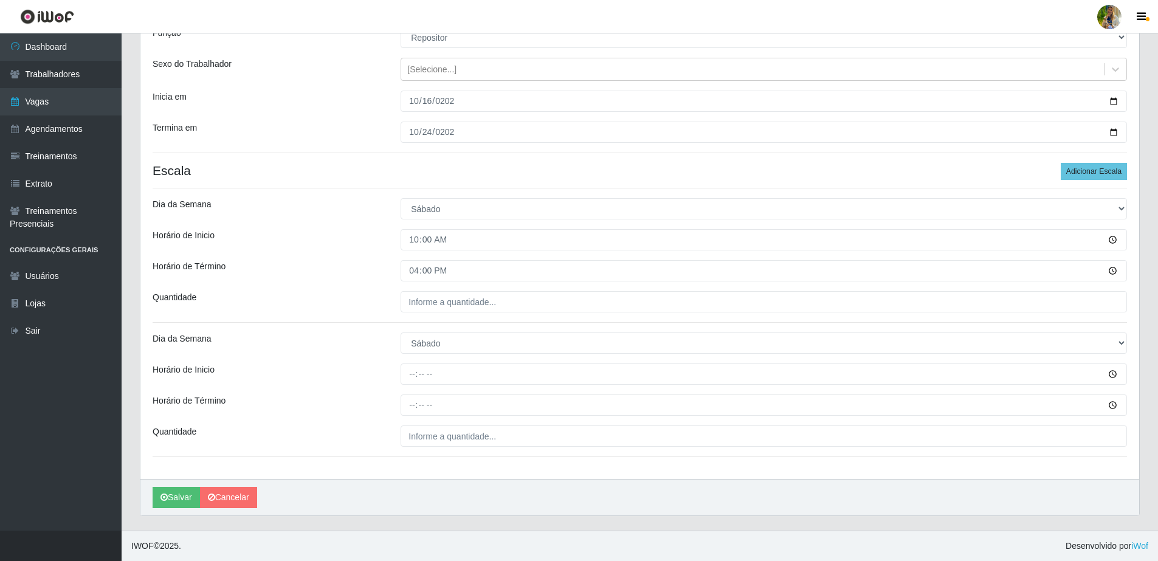
drag, startPoint x: 436, startPoint y: 318, endPoint x: 439, endPoint y: 306, distance: 12.1
click at [436, 315] on div "Loja Extrabom - Loja 18 Goiabeiras Função [Selecione...] ATENDENTE DE E-COMMERC…" at bounding box center [639, 231] width 999 height 495
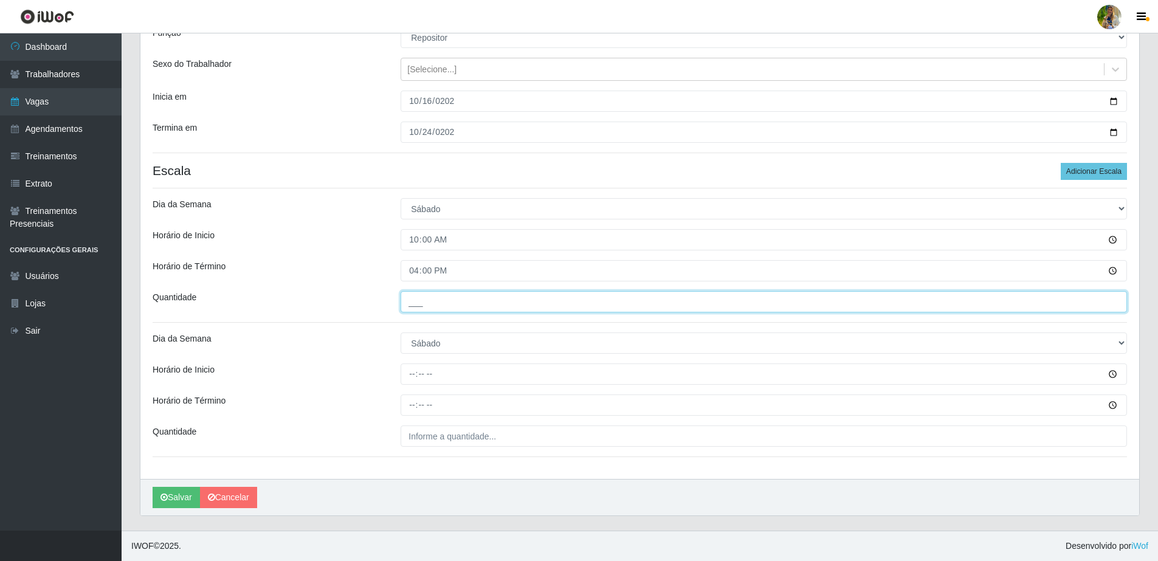
click at [441, 306] on input "___" at bounding box center [764, 301] width 726 height 21
type input "6__"
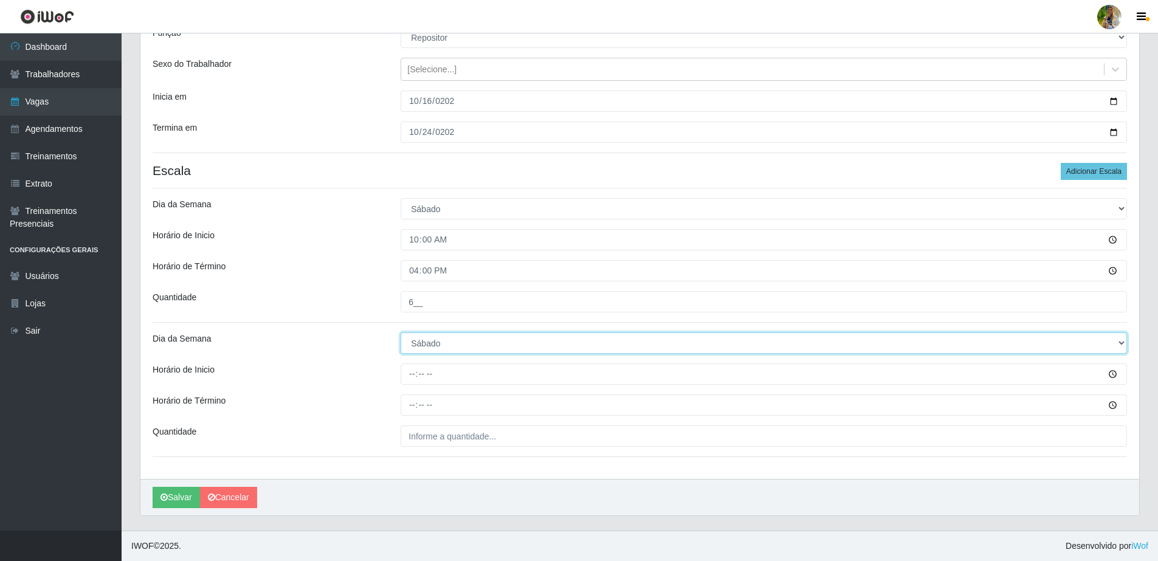
click at [424, 346] on select "[Selecione...] Segunda Terça Quarta Quinta Sexta Sábado Domingo" at bounding box center [764, 342] width 726 height 21
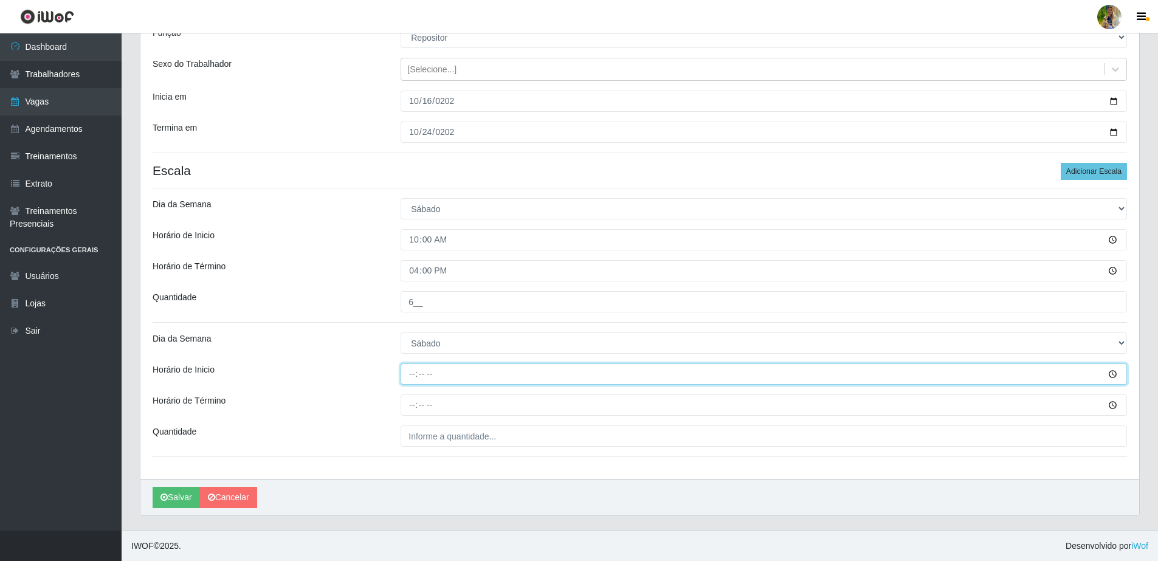
click at [412, 375] on input "Horário de Inicio" at bounding box center [764, 373] width 726 height 21
type input "14:00"
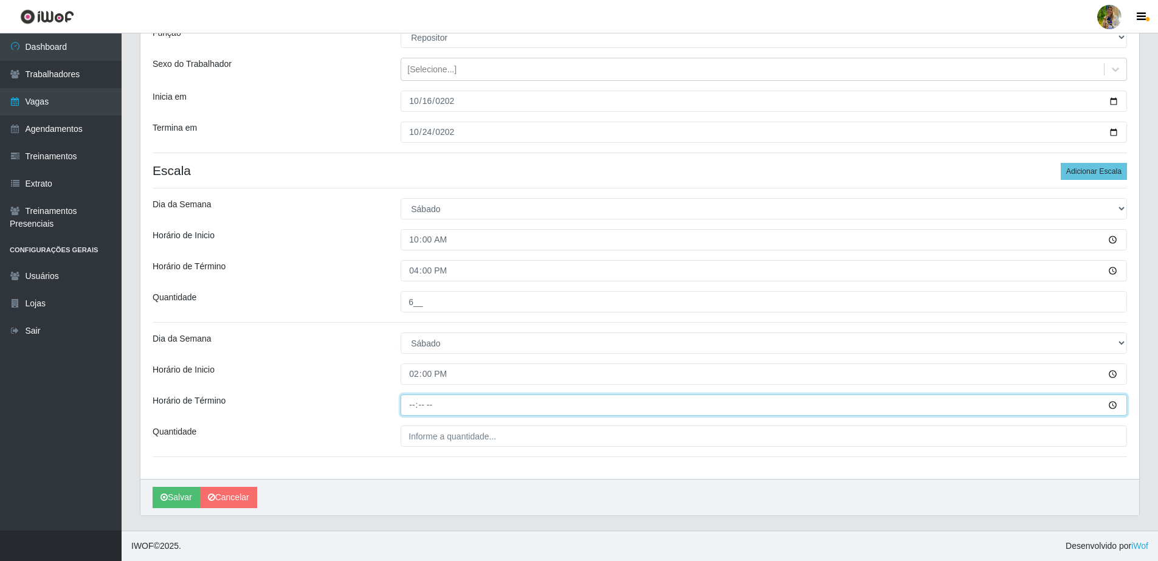
click at [412, 407] on input "Horário de Término" at bounding box center [764, 404] width 726 height 21
type input "20:00"
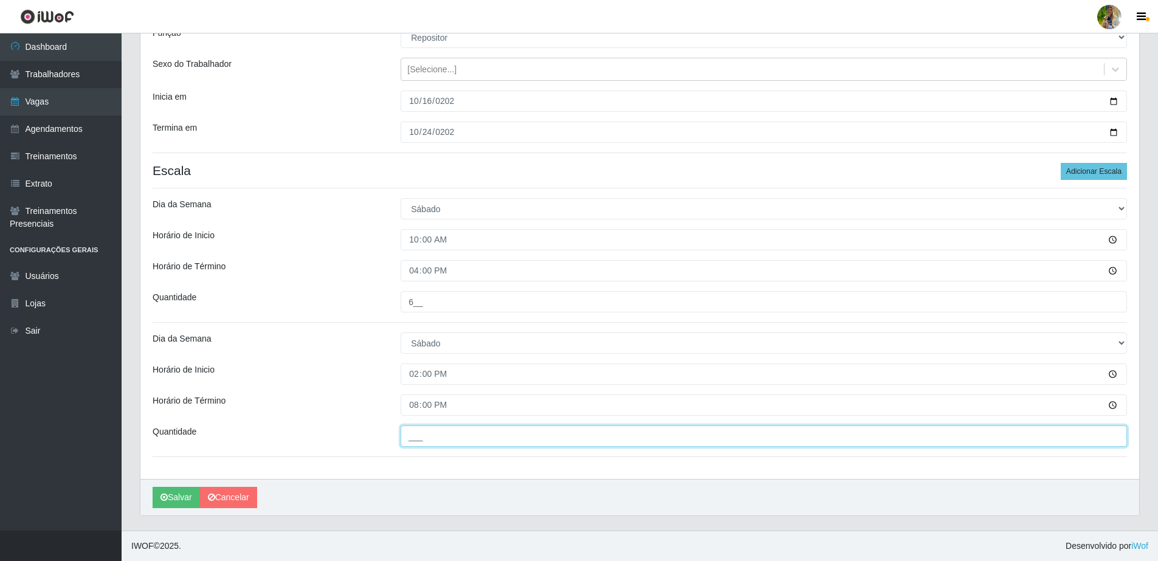
click at [494, 446] on input "___" at bounding box center [764, 435] width 726 height 21
type input "2__"
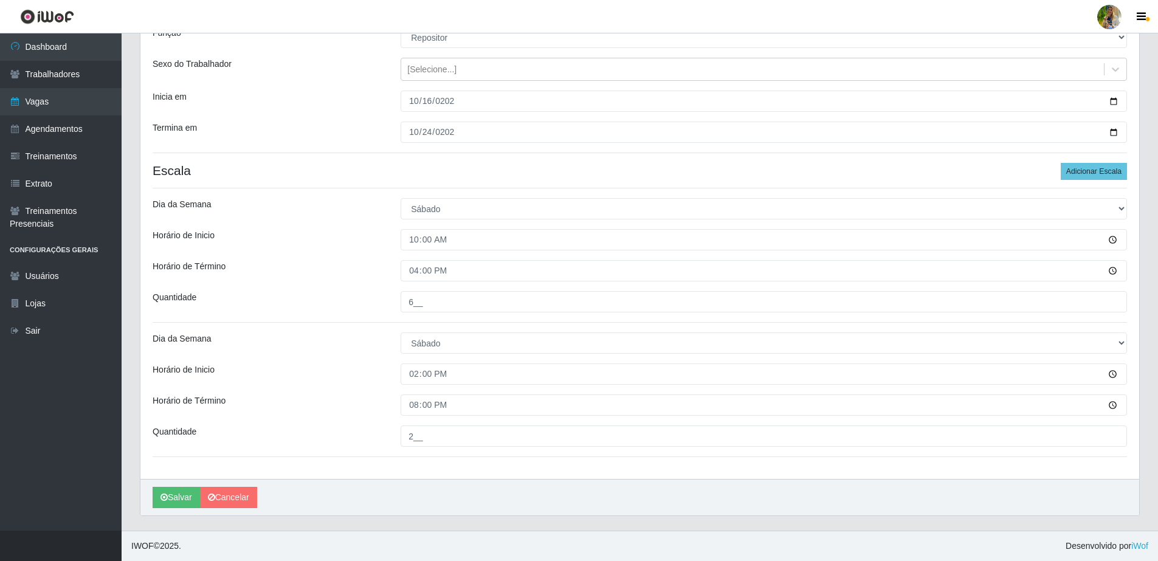
click at [382, 483] on div "Salvar Cancelar" at bounding box center [639, 497] width 999 height 36
click at [200, 497] on link "Cancelar" at bounding box center [228, 497] width 57 height 21
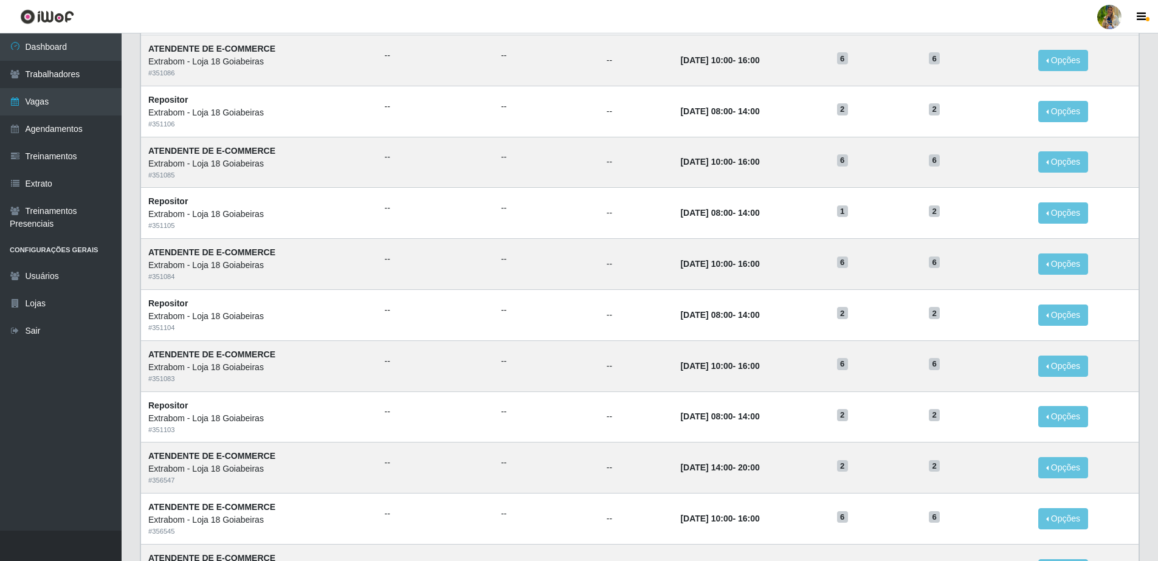
scroll to position [469, 0]
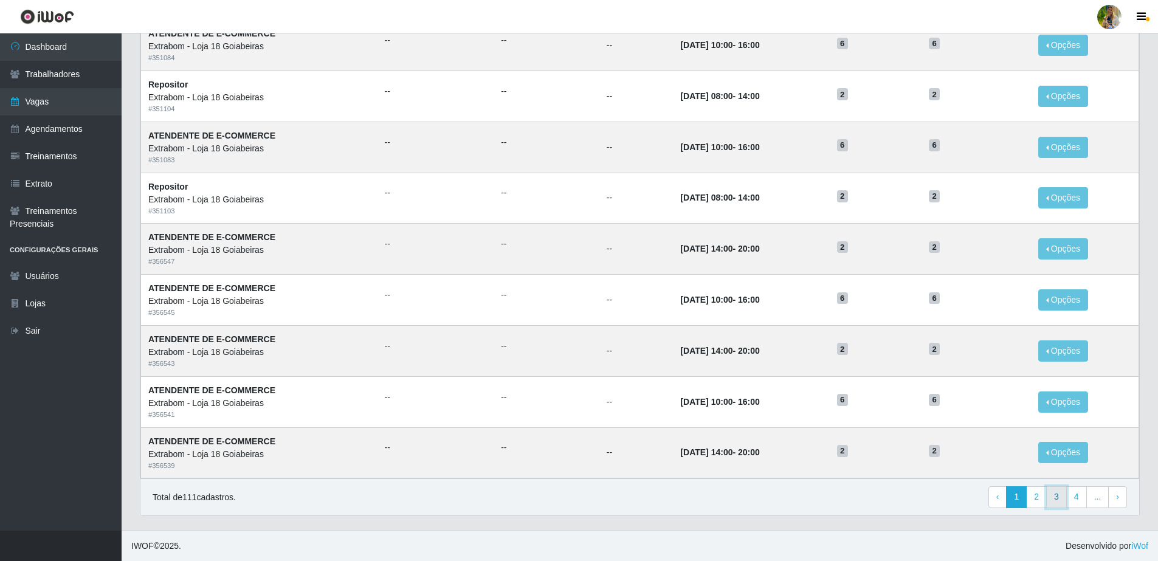
click at [1048, 500] on link "3" at bounding box center [1056, 497] width 21 height 22
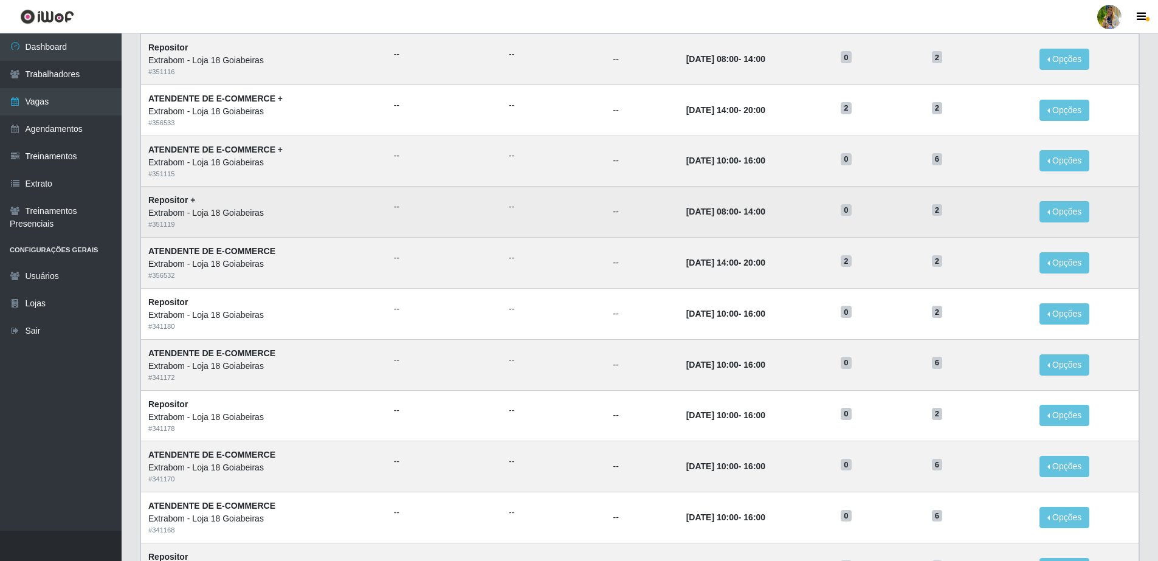
scroll to position [228, 0]
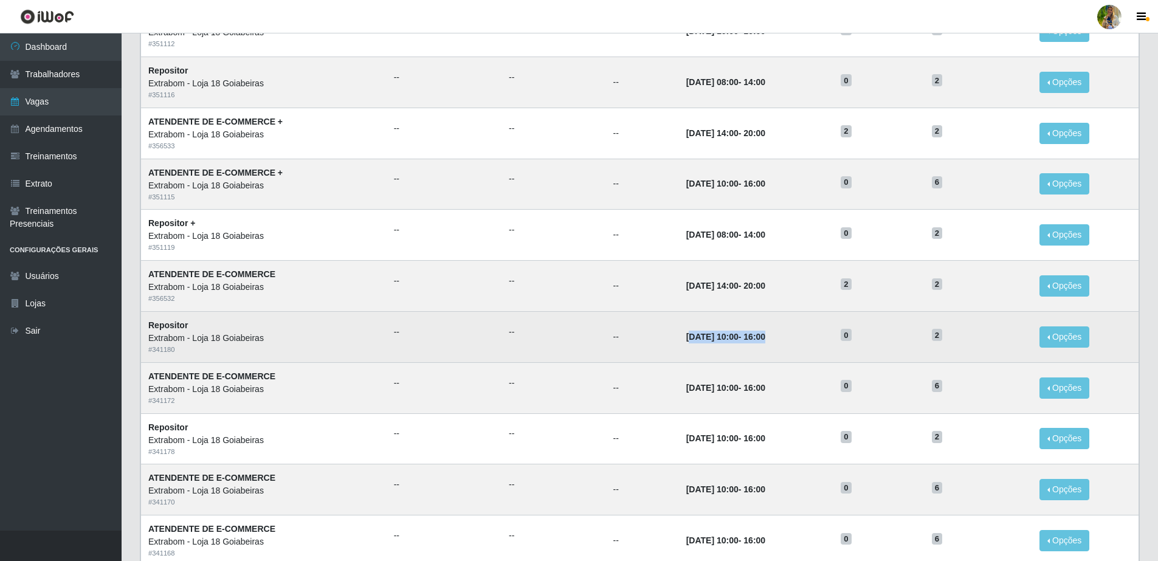
drag, startPoint x: 668, startPoint y: 336, endPoint x: 774, endPoint y: 345, distance: 106.7
click at [774, 345] on td "10/10/2025, 10:00 - 16:00" at bounding box center [756, 336] width 154 height 51
click at [775, 342] on td "10/10/2025, 10:00 - 16:00" at bounding box center [756, 336] width 154 height 51
drag, startPoint x: 658, startPoint y: 335, endPoint x: 767, endPoint y: 340, distance: 108.9
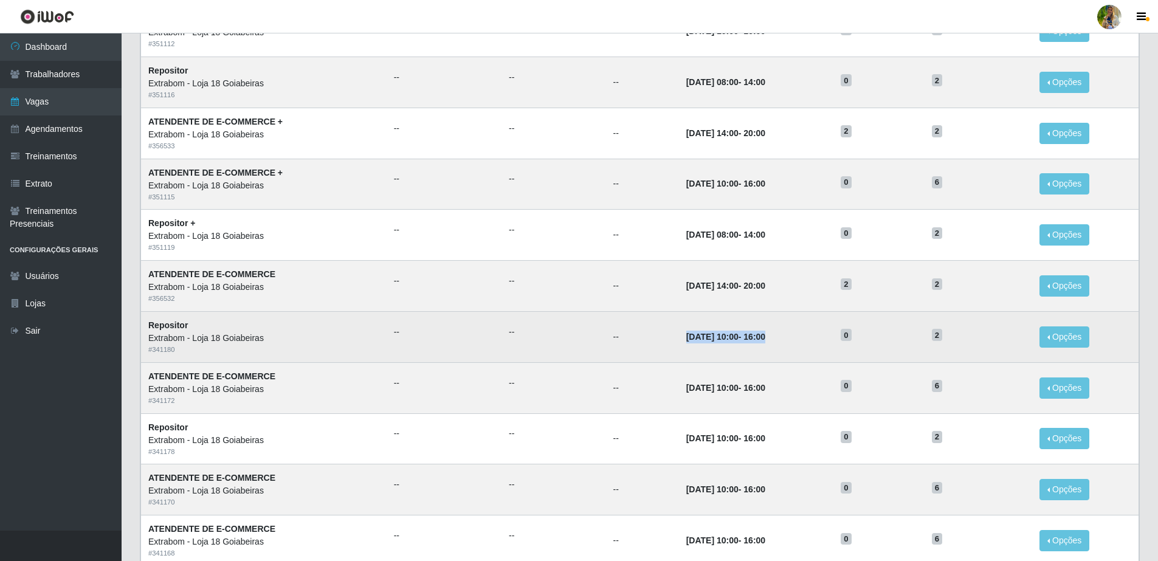
click at [767, 340] on td "10/10/2025, 10:00 - 16:00" at bounding box center [756, 336] width 154 height 51
click at [768, 340] on td "10/10/2025, 10:00 - 16:00" at bounding box center [756, 336] width 154 height 51
click at [961, 346] on td "2" at bounding box center [979, 336] width 108 height 51
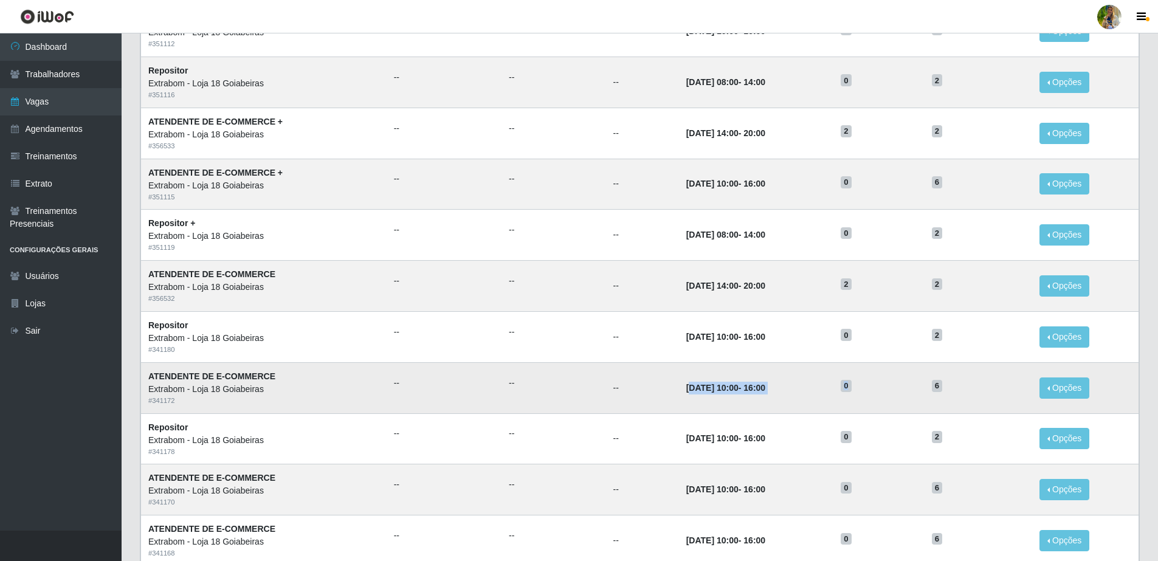
drag, startPoint x: 667, startPoint y: 389, endPoint x: 913, endPoint y: 388, distance: 246.2
click at [913, 388] on tr "ATENDENTE DE E-COMMERCE Extrabom - Loja 18 Goiabeiras # 341172 -- -- -- 10/10/2…" at bounding box center [640, 387] width 998 height 51
click at [913, 388] on h5 "0" at bounding box center [879, 385] width 77 height 13
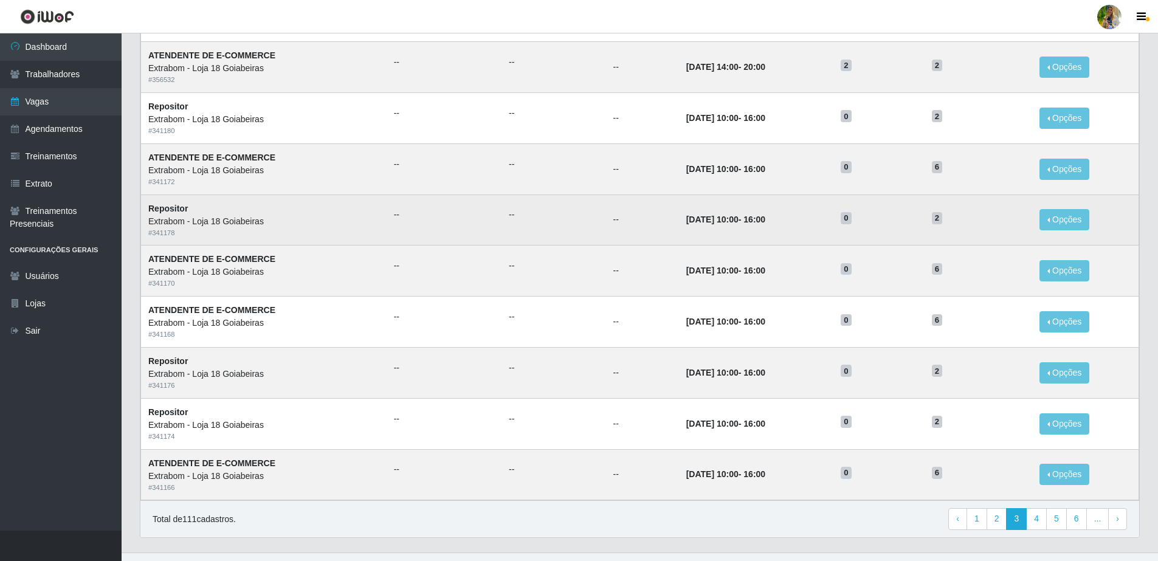
scroll to position [469, 0]
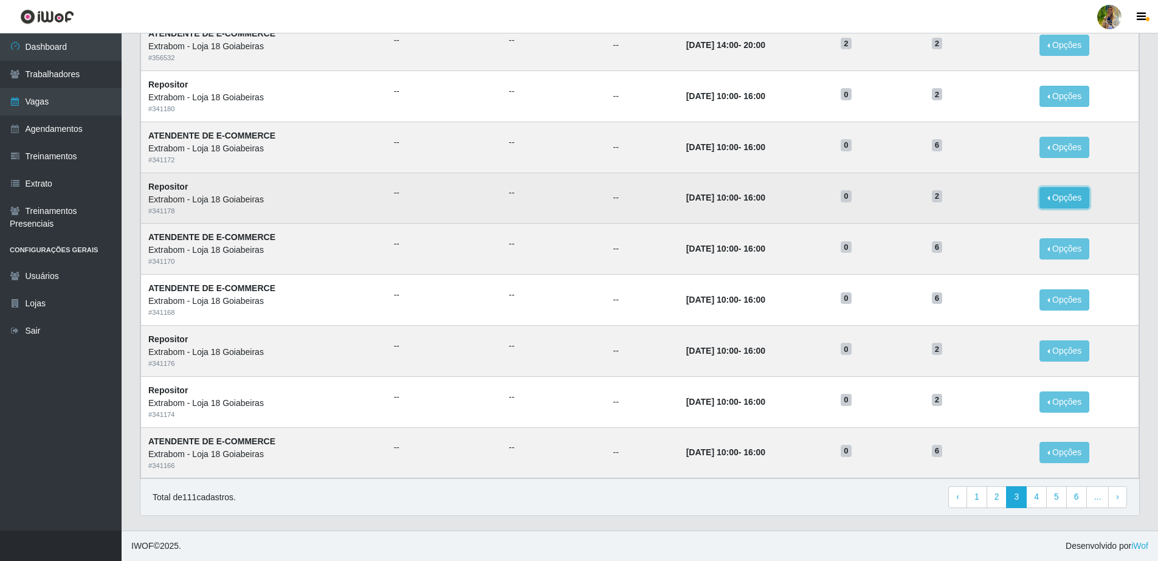
click at [1066, 198] on button "Opções" at bounding box center [1064, 197] width 50 height 21
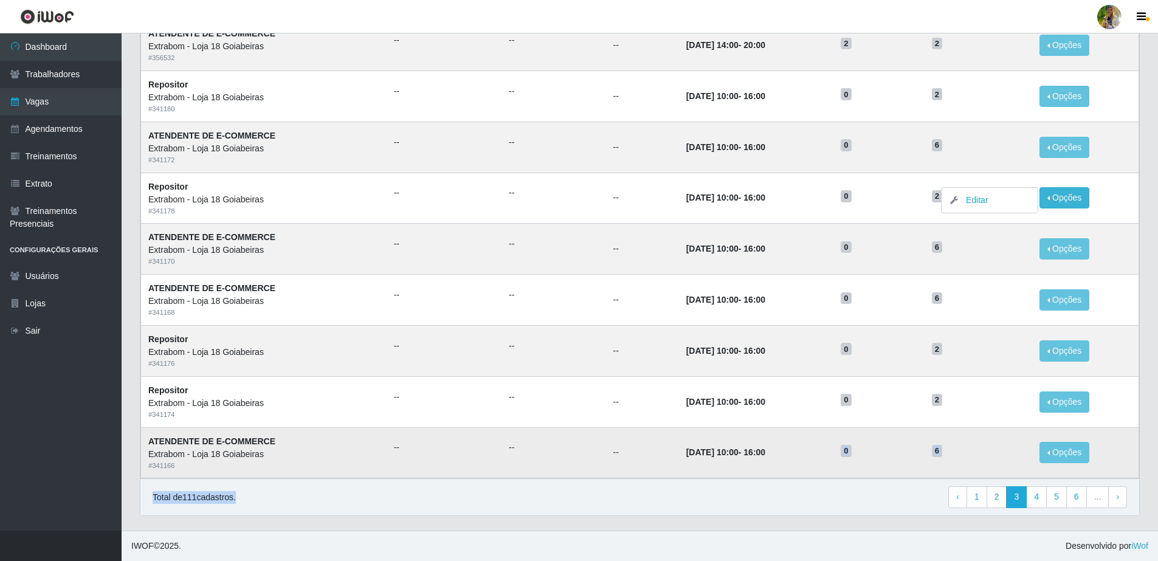
click at [800, 475] on div "Lista Adicionar Ref Trainamentos Certificação Gênero Data Restantes Cadastradas…" at bounding box center [640, 84] width 1000 height 864
drag, startPoint x: 800, startPoint y: 475, endPoint x: 763, endPoint y: 546, distance: 80.2
click at [763, 546] on footer "IWOF © 2025 . Desenvolvido por iWof" at bounding box center [640, 546] width 1036 height 30
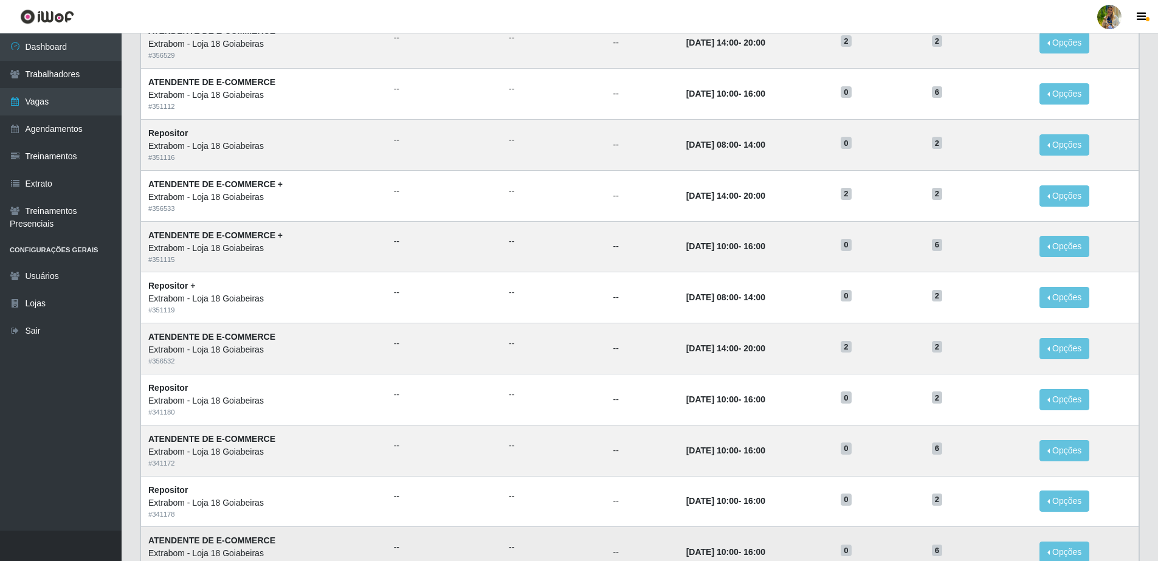
scroll to position [241, 0]
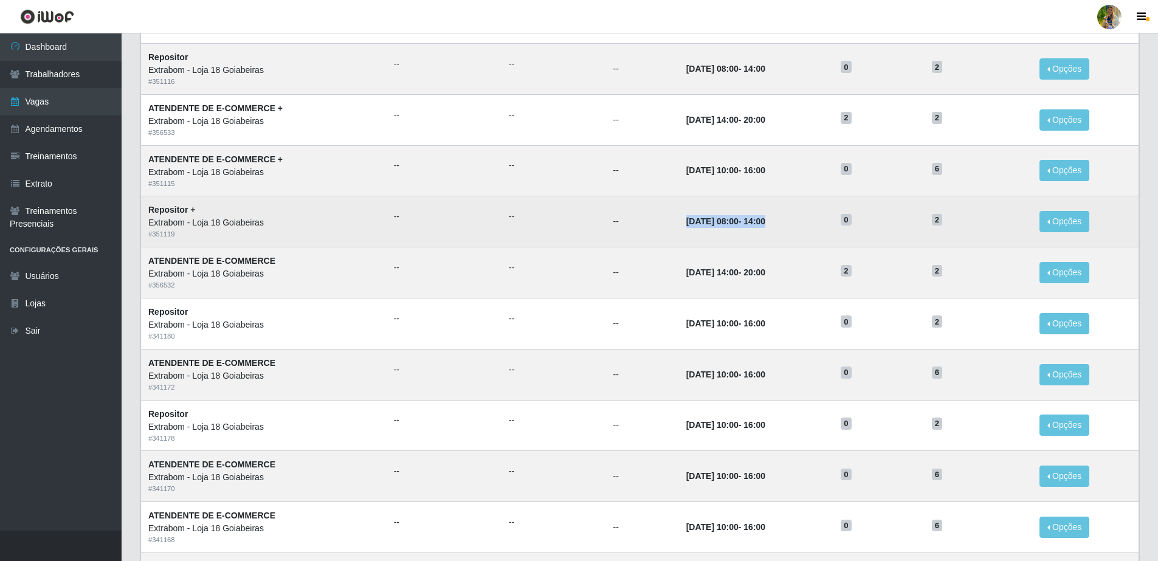
drag, startPoint x: 647, startPoint y: 227, endPoint x: 777, endPoint y: 229, distance: 130.7
click at [777, 229] on tr "Repositor + Extrabom - Loja 18 Goiabeiras # 351119 -- -- -- 11/10/2025, 08:00 -…" at bounding box center [640, 221] width 998 height 51
drag, startPoint x: 777, startPoint y: 229, endPoint x: 777, endPoint y: 235, distance: 6.7
click at [777, 229] on td "11/10/2025, 08:00 - 14:00" at bounding box center [756, 221] width 154 height 51
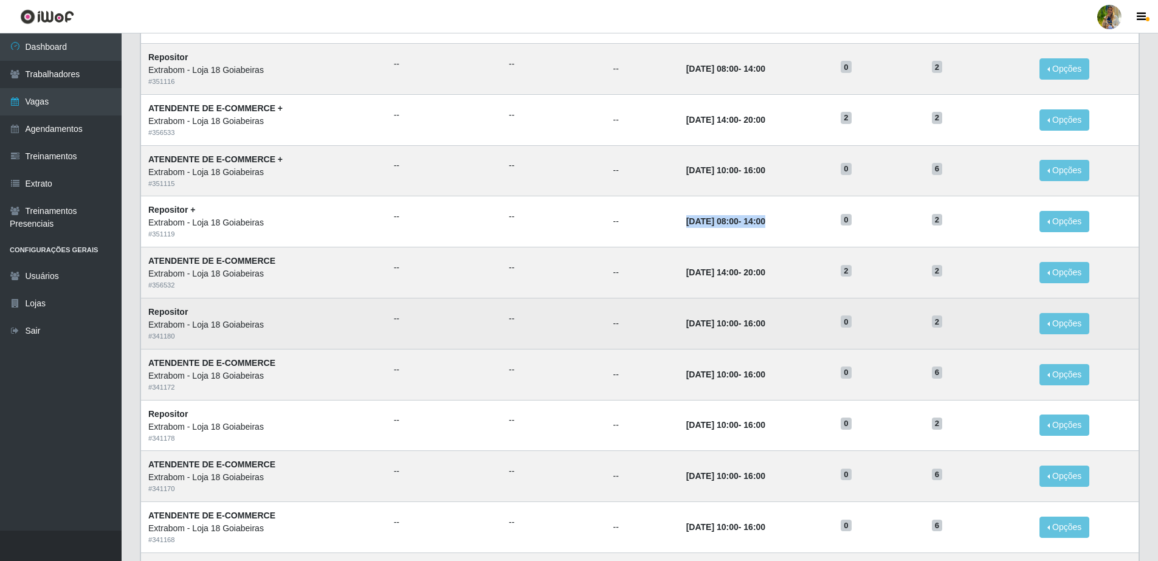
scroll to position [393, 0]
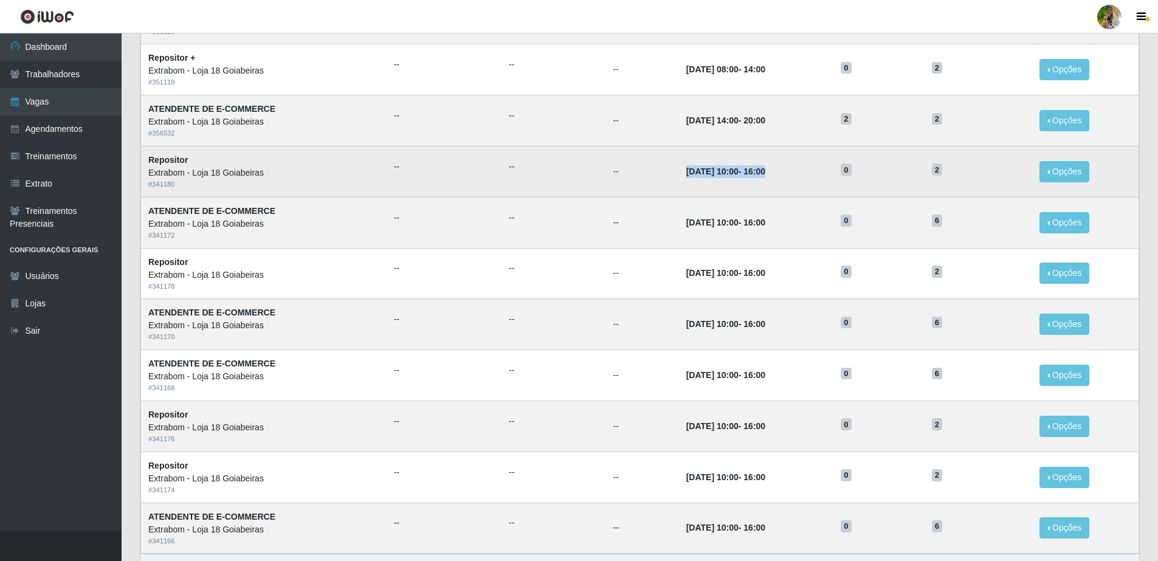
drag, startPoint x: 646, startPoint y: 169, endPoint x: 798, endPoint y: 173, distance: 152.6
click at [798, 173] on tr "Repositor Extrabom - Loja 18 Goiabeiras # 341180 -- -- -- 10/10/2025, 10:00 - 1…" at bounding box center [640, 171] width 998 height 51
click at [798, 173] on td "10/10/2025, 10:00 - 16:00" at bounding box center [756, 171] width 154 height 51
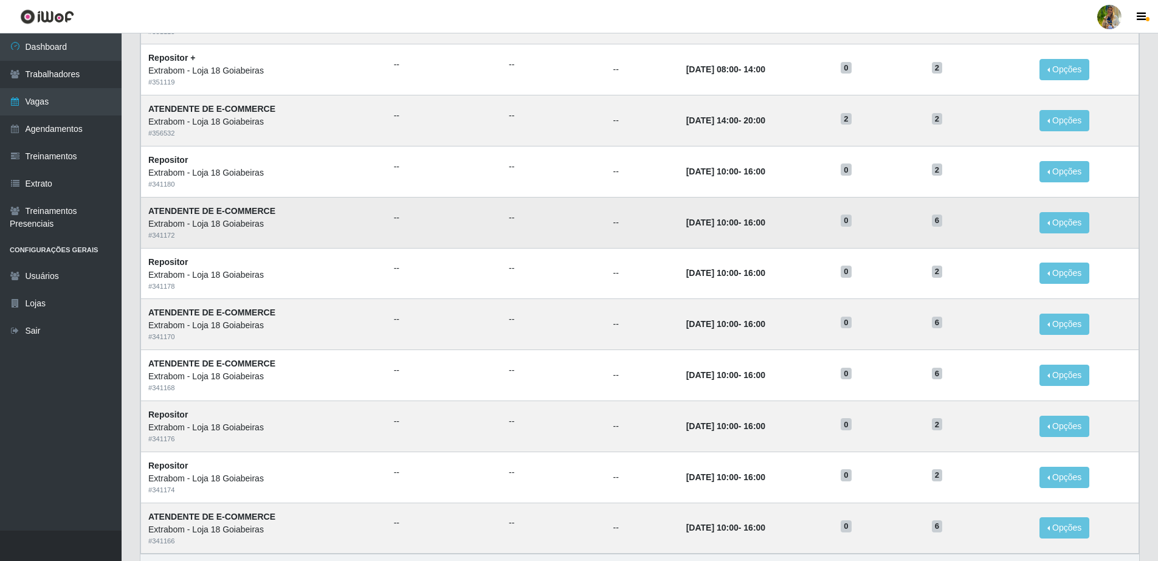
click at [827, 199] on td "10/10/2025, 10:00 - 16:00" at bounding box center [756, 222] width 154 height 51
click at [1152, 154] on div "Carregando... Buscar Início em Término em Função [Selecione...] ATENDENTE DE E-…" at bounding box center [640, 144] width 1036 height 923
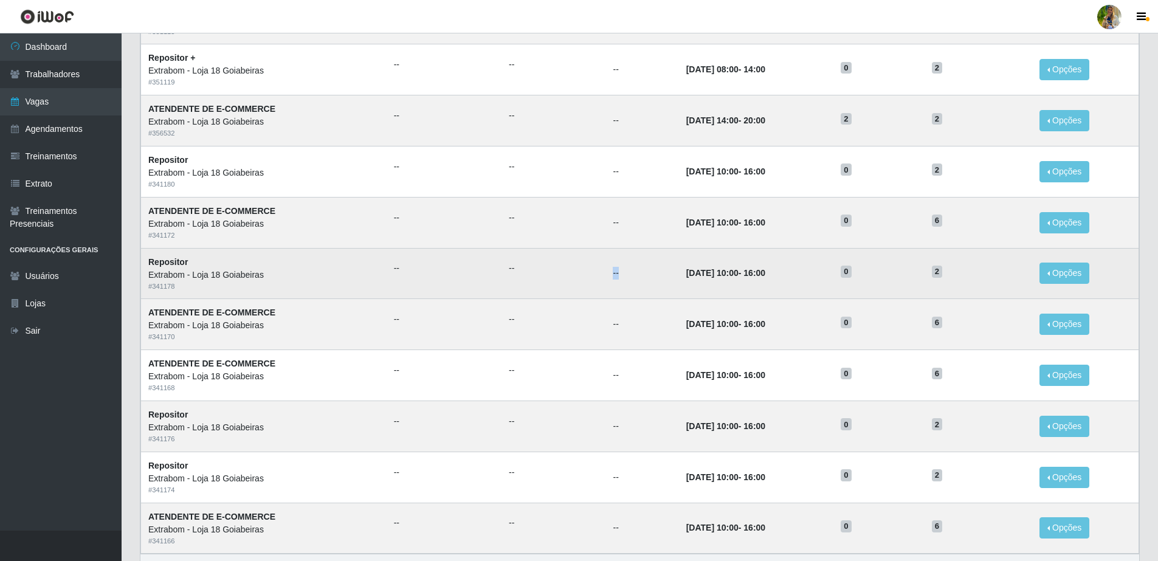
drag, startPoint x: 603, startPoint y: 269, endPoint x: 625, endPoint y: 271, distance: 22.0
click at [625, 271] on tr "Repositor Extrabom - Loja 18 Goiabeiras # 341178 -- -- -- 09/10/2025, 10:00 - 1…" at bounding box center [640, 273] width 998 height 51
drag, startPoint x: 625, startPoint y: 271, endPoint x: 675, endPoint y: 278, distance: 50.4
click at [686, 278] on time "09/10/2025, 10:00" at bounding box center [712, 273] width 52 height 10
drag, startPoint x: 662, startPoint y: 275, endPoint x: 797, endPoint y: 274, distance: 134.9
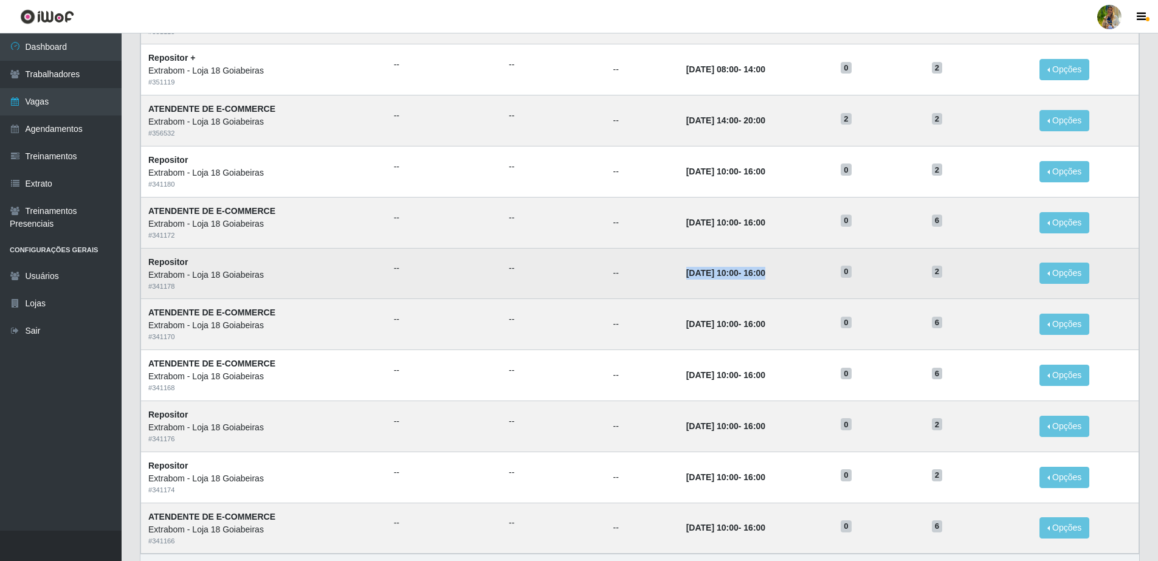
click at [797, 274] on td "09/10/2025, 10:00 - 16:00" at bounding box center [756, 273] width 154 height 51
drag, startPoint x: 797, startPoint y: 274, endPoint x: 782, endPoint y: 267, distance: 16.9
click at [782, 266] on td "09/10/2025, 10:00 - 16:00" at bounding box center [756, 273] width 154 height 51
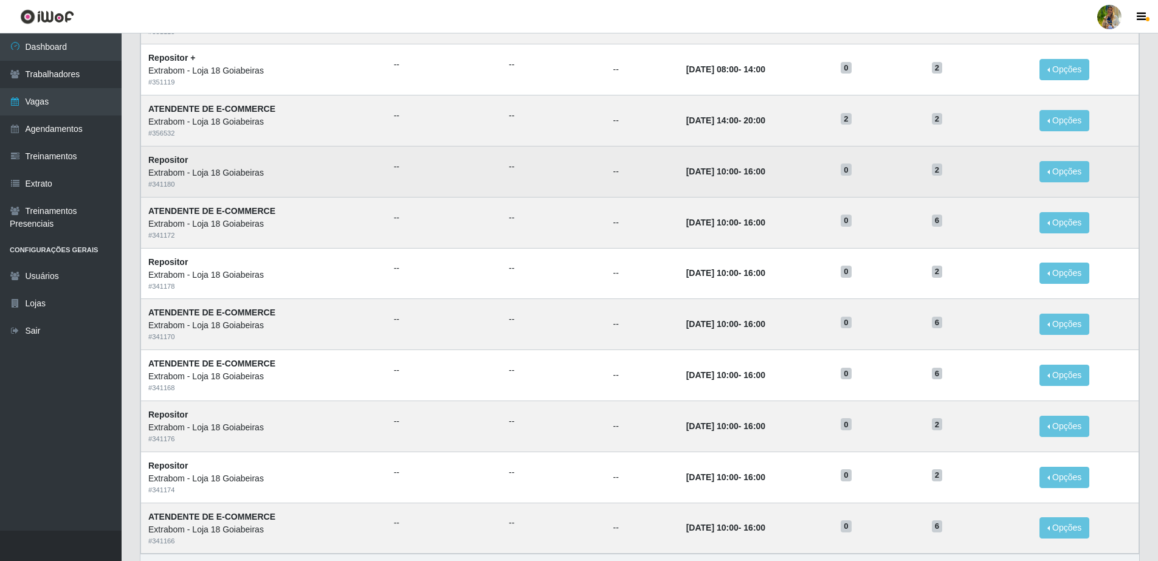
click at [653, 171] on td "--" at bounding box center [641, 171] width 73 height 51
drag, startPoint x: 660, startPoint y: 175, endPoint x: 816, endPoint y: 182, distance: 157.0
click at [816, 182] on td "10/10/2025, 10:00 - 16:00" at bounding box center [756, 171] width 154 height 51
click at [815, 185] on td "10/10/2025, 10:00 - 16:00" at bounding box center [756, 171] width 154 height 51
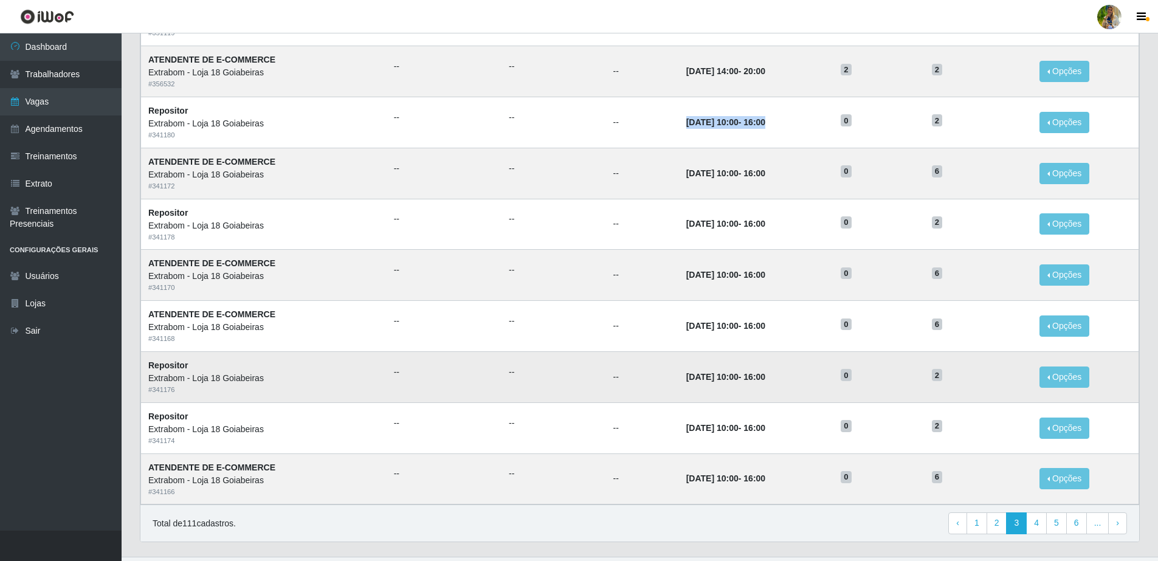
scroll to position [469, 0]
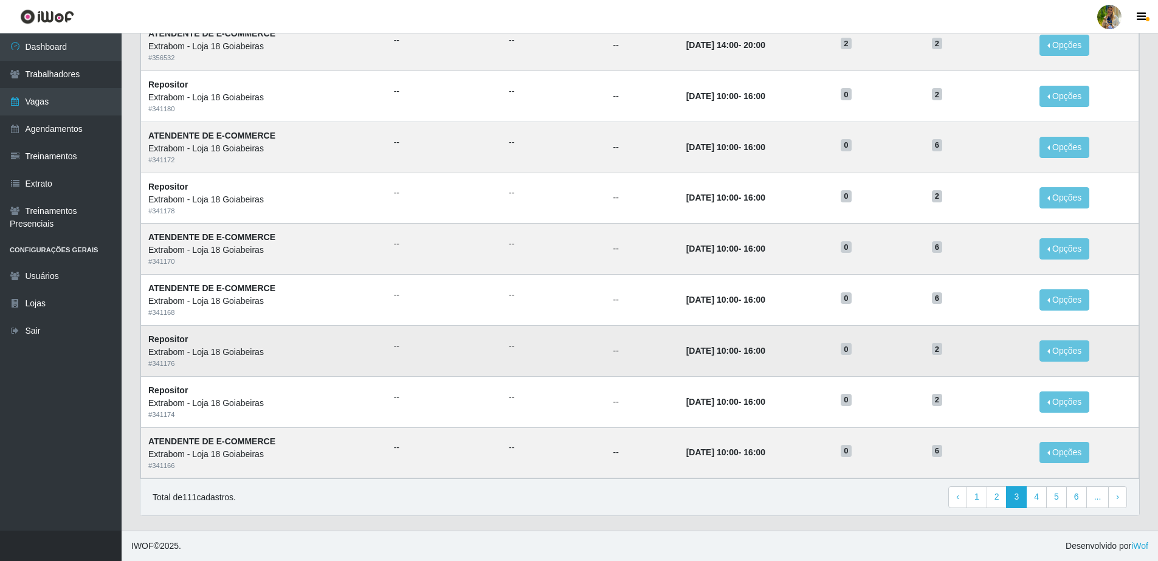
click at [688, 336] on td "08/10/2025, 10:00 - 16:00" at bounding box center [756, 350] width 154 height 51
drag, startPoint x: 665, startPoint y: 245, endPoint x: 1071, endPoint y: 254, distance: 406.1
click at [1071, 254] on tr "ATENDENTE DE E-COMMERCE Extrabom - Loja 18 Goiabeiras # 341170 -- -- -- 09/10/2…" at bounding box center [640, 249] width 998 height 51
click at [821, 337] on td "08/10/2025, 10:00 - 16:00" at bounding box center [756, 350] width 154 height 51
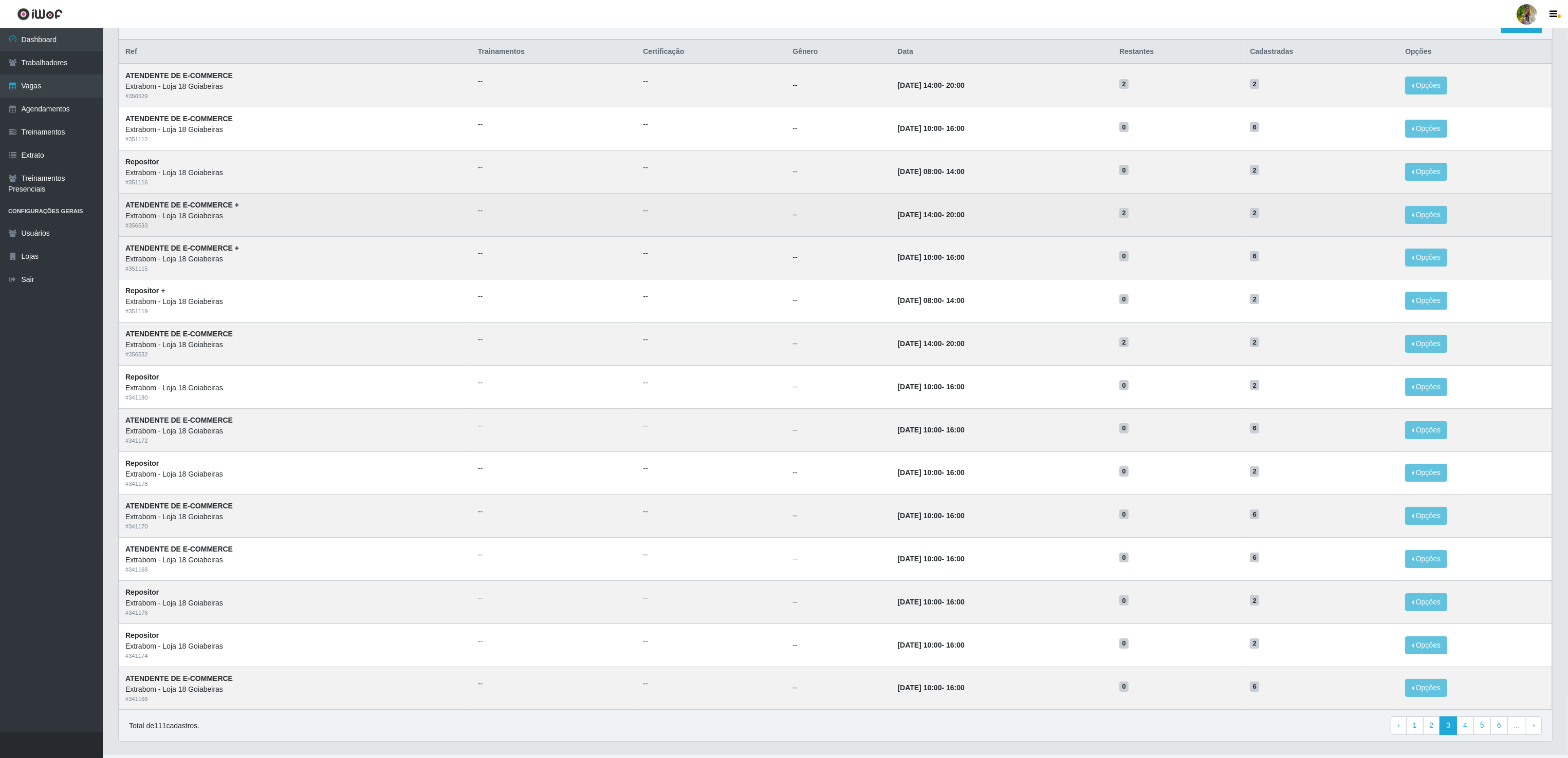
scroll to position [121, 0]
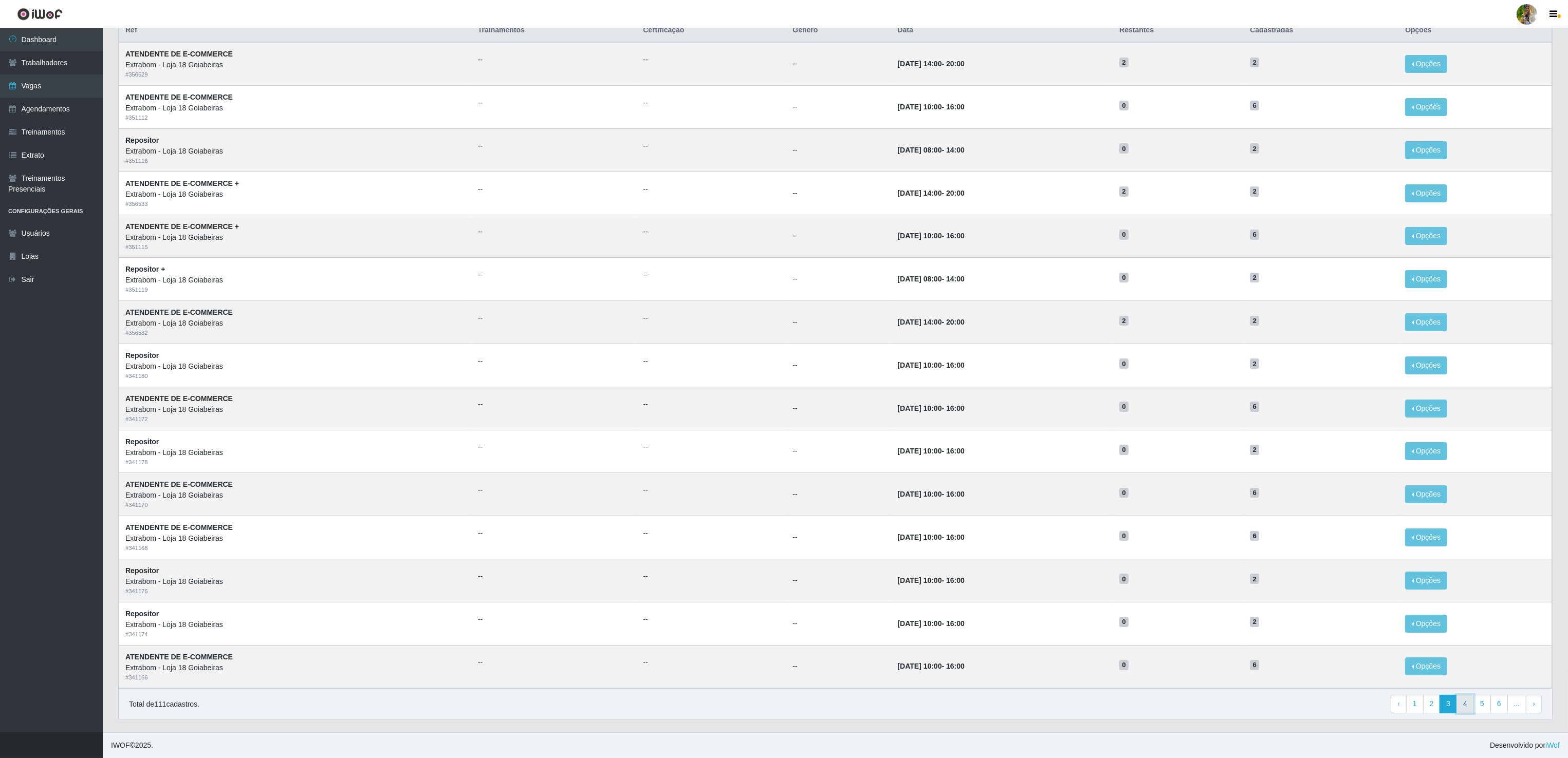
click at [981, 473] on link "4" at bounding box center [1465, 704] width 18 height 19
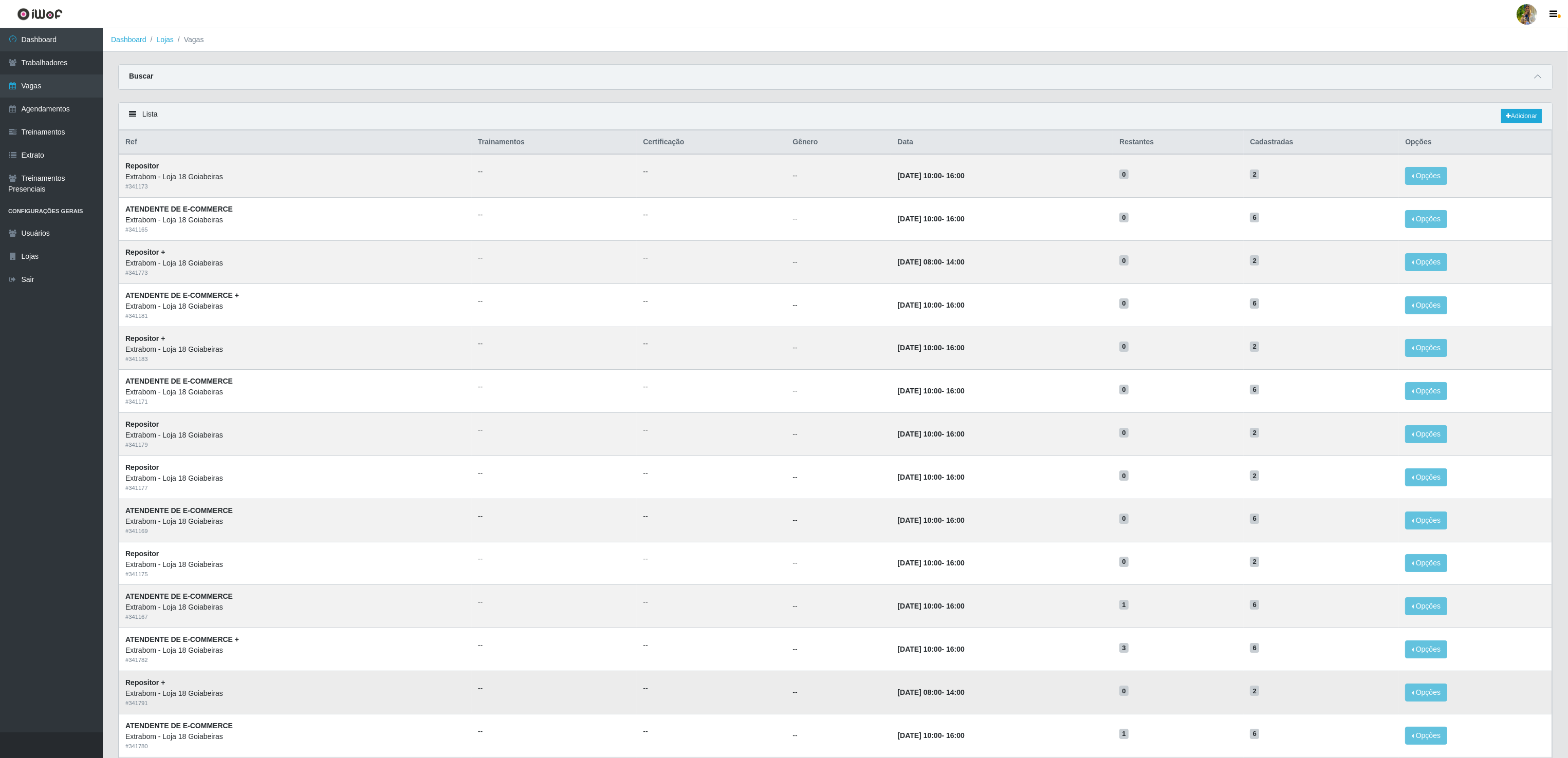
scroll to position [121, 0]
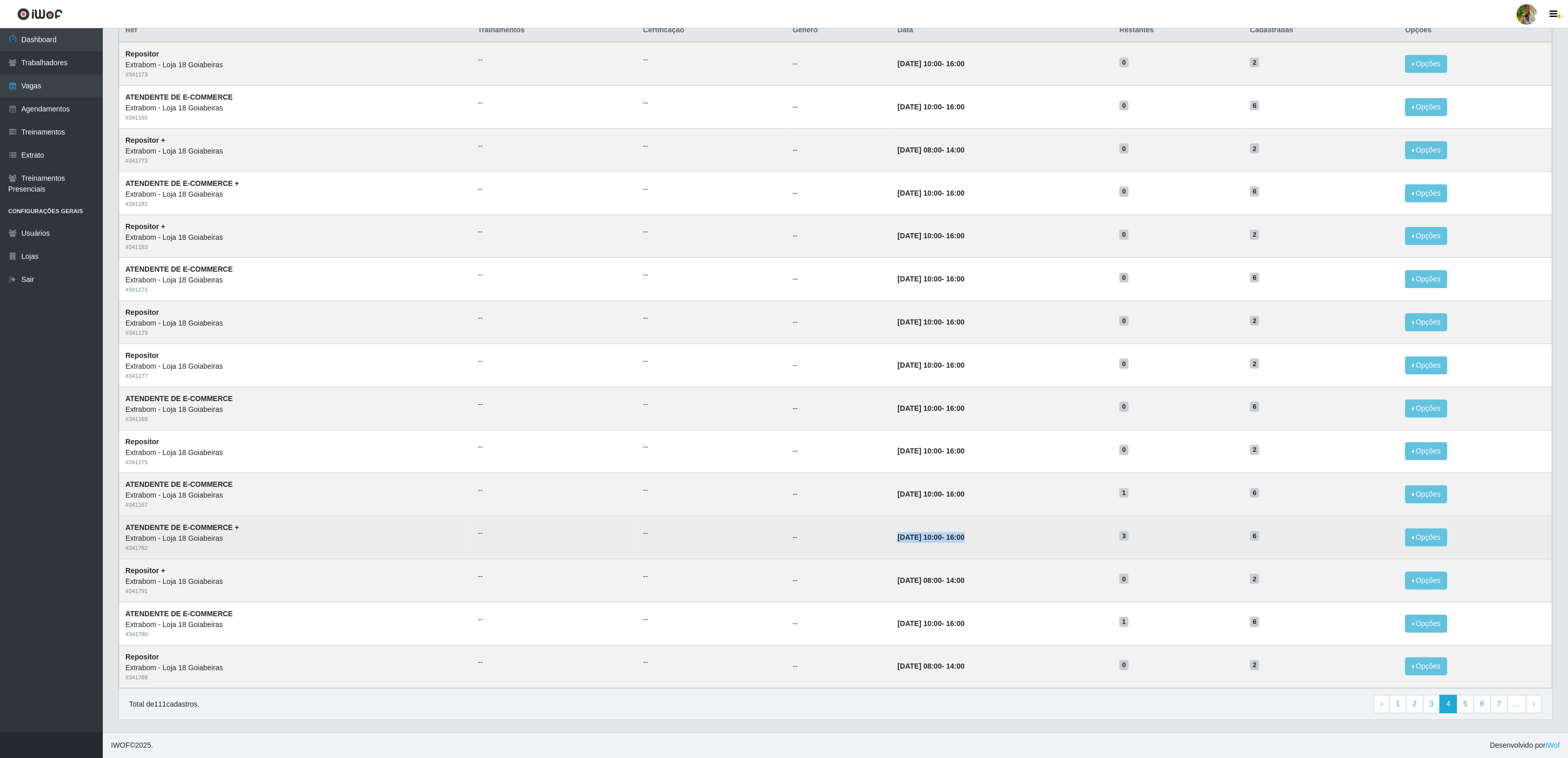
drag, startPoint x: 896, startPoint y: 550, endPoint x: 1016, endPoint y: 553, distance: 120.0
click at [1016, 553] on tr "ATENDENTE DE E-COMMERCE + Extrabom - Loja 18 Goiabeiras # 341782 -- -- -- [DATE…" at bounding box center [835, 537] width 1433 height 43
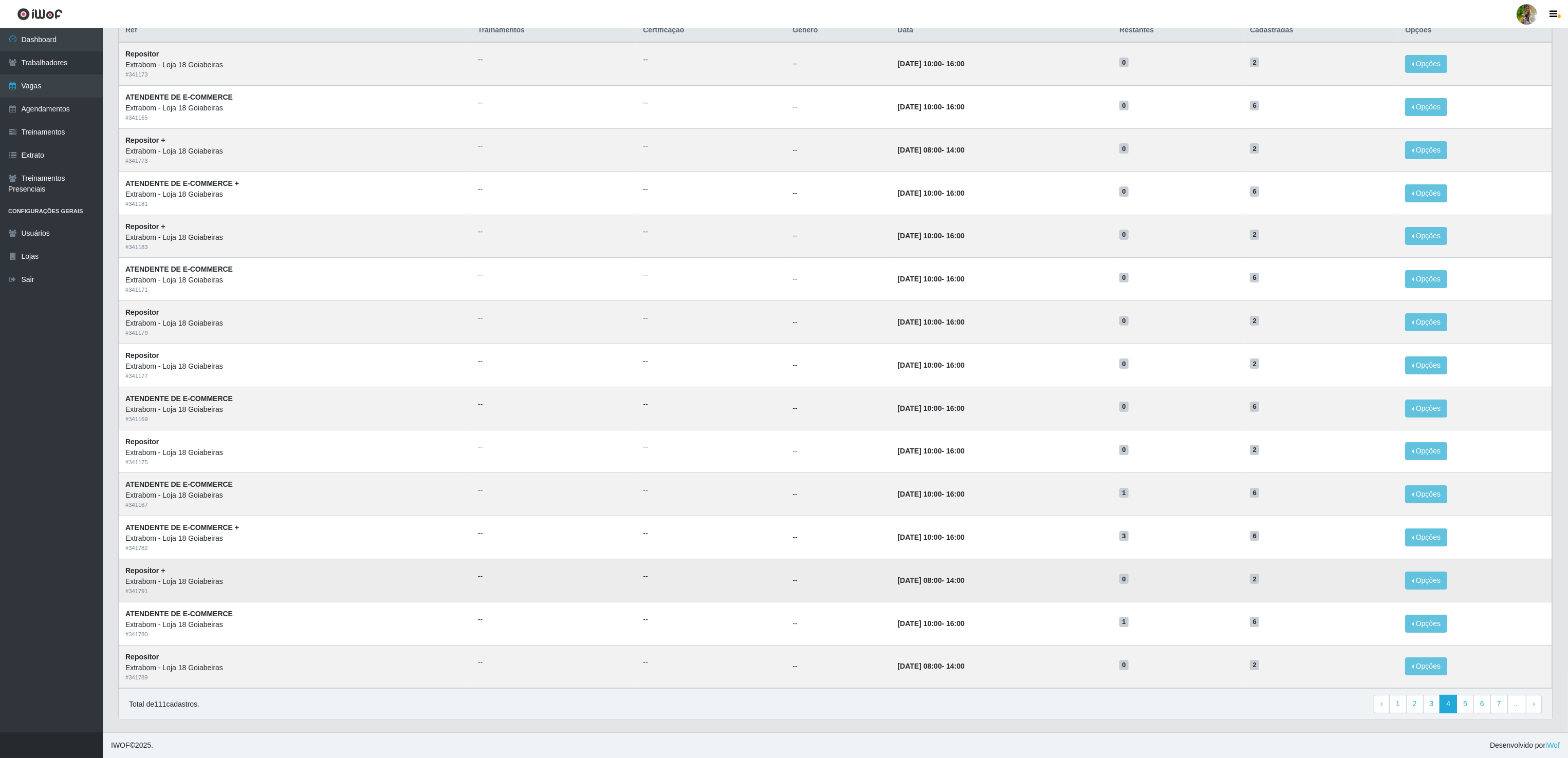
drag, startPoint x: 1016, startPoint y: 553, endPoint x: 1011, endPoint y: 559, distance: 7.8
click at [1011, 559] on td "[DATE] 08:00 - 14:00" at bounding box center [1002, 580] width 222 height 43
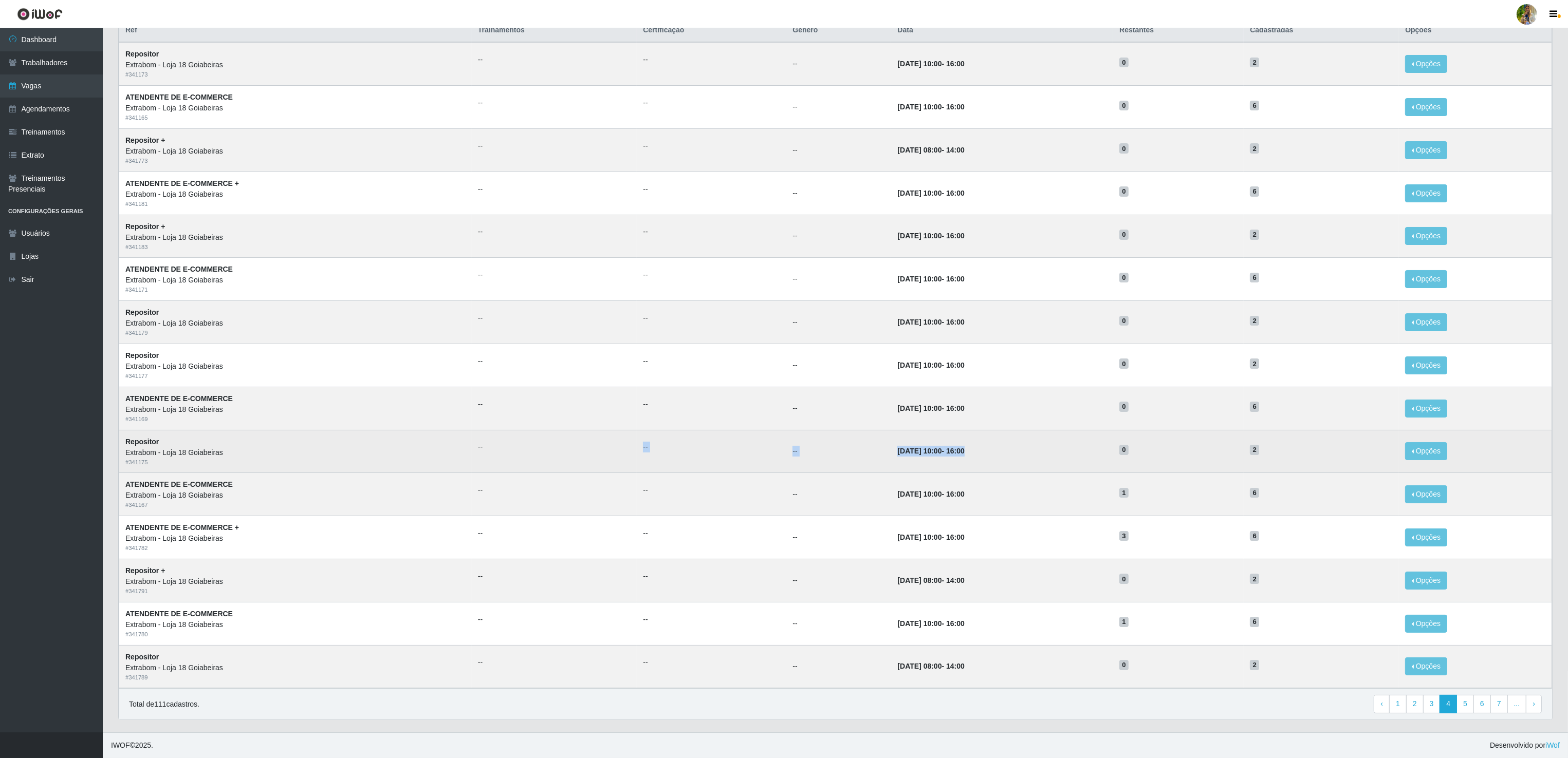
click at [975, 447] on tr "Repositor Extrabom - Loja 18 Goiabeiras # 341175 -- -- -- [DATE] 10:00 - 16:00 …" at bounding box center [835, 451] width 1433 height 43
drag, startPoint x: 975, startPoint y: 447, endPoint x: 976, endPoint y: 459, distance: 12.0
click at [976, 447] on td "[DATE] 10:00 - 16:00" at bounding box center [1002, 451] width 222 height 43
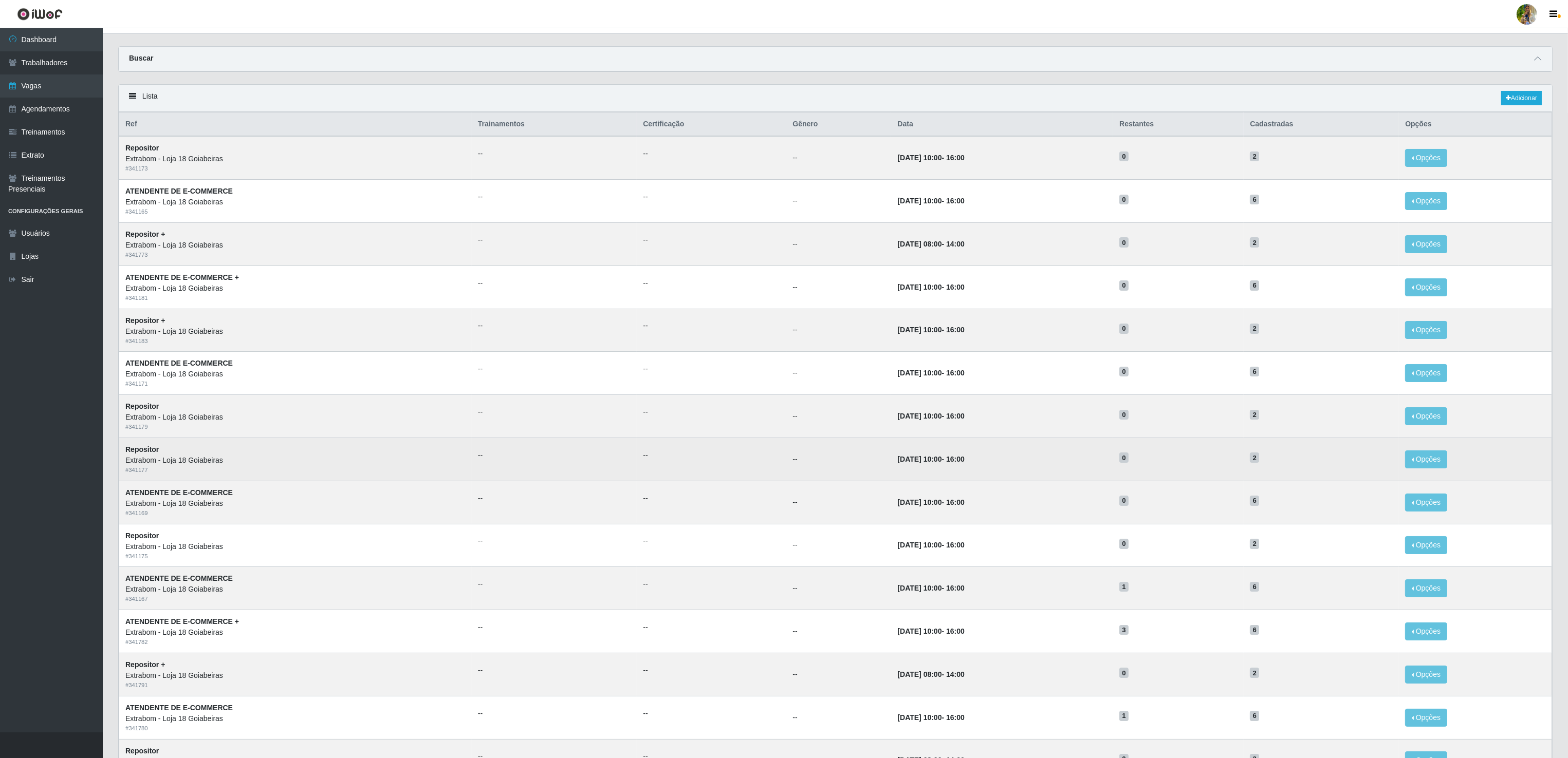
click at [915, 472] on td "[DATE] 10:00 - 16:00" at bounding box center [1002, 459] width 222 height 43
drag, startPoint x: 858, startPoint y: 462, endPoint x: 1061, endPoint y: 450, distance: 203.4
click at [1061, 450] on td "[DATE] 10:00 - 16:00" at bounding box center [1002, 459] width 222 height 43
drag, startPoint x: 1061, startPoint y: 450, endPoint x: 1046, endPoint y: 471, distance: 25.8
click at [1054, 460] on td "[DATE] 10:00 - 16:00" at bounding box center [1002, 459] width 222 height 43
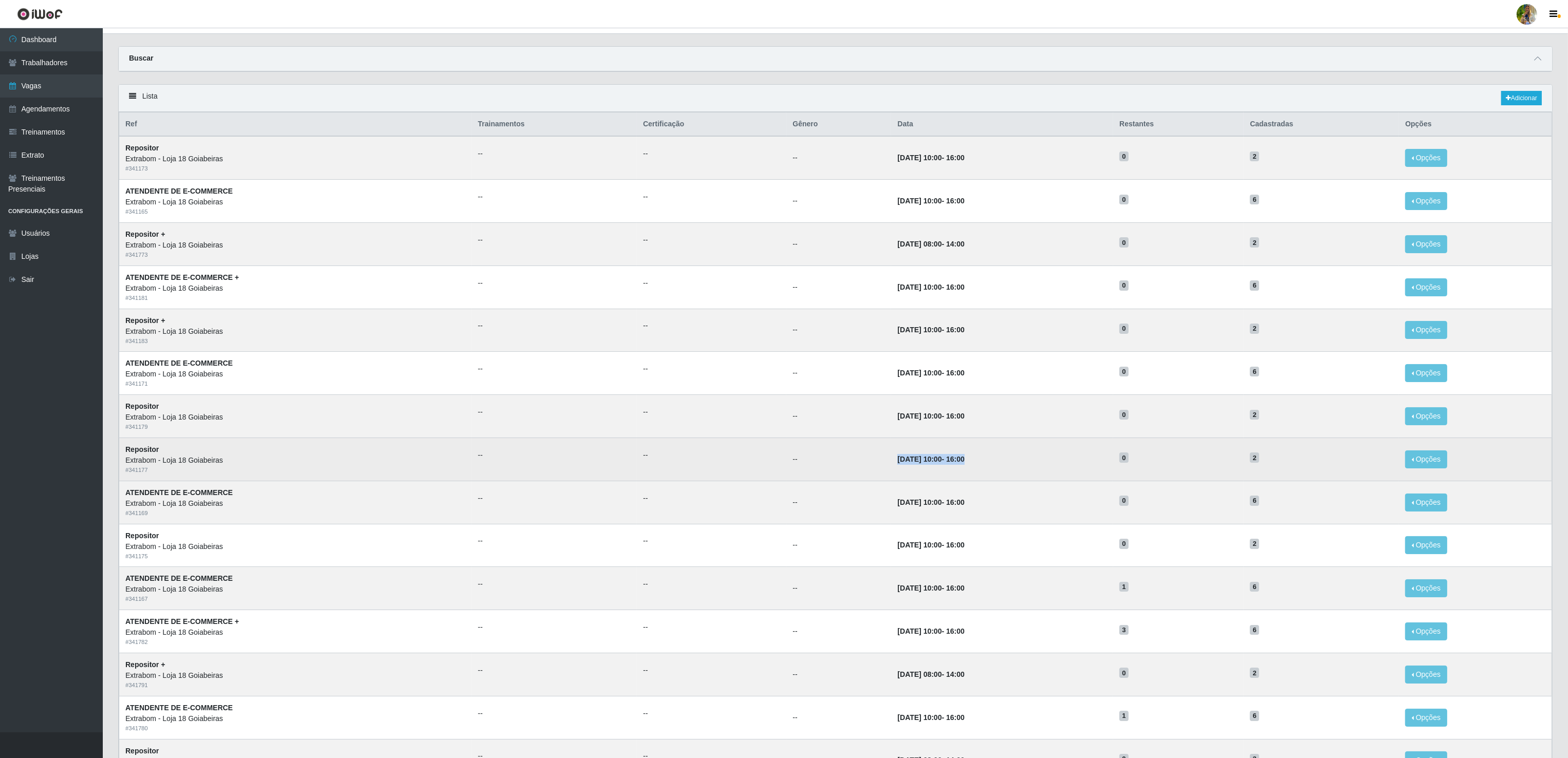
scroll to position [0, 0]
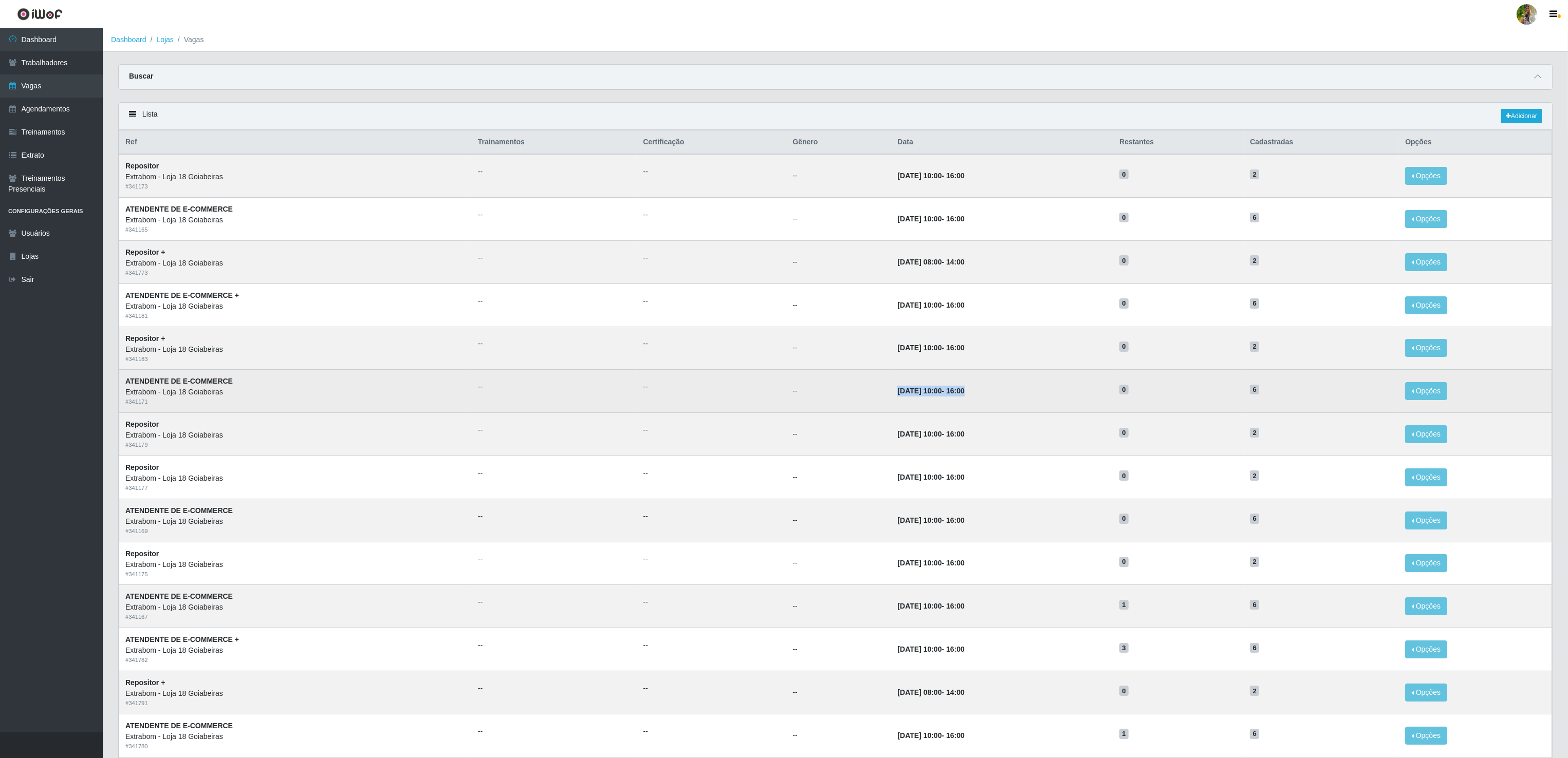
drag, startPoint x: 855, startPoint y: 400, endPoint x: 976, endPoint y: 379, distance: 122.8
click at [976, 379] on tr "ATENDENTE DE E-COMMERCE Extrabom - Loja 18 Goiabeiras # 341171 -- -- -- [DATE] …" at bounding box center [835, 391] width 1433 height 43
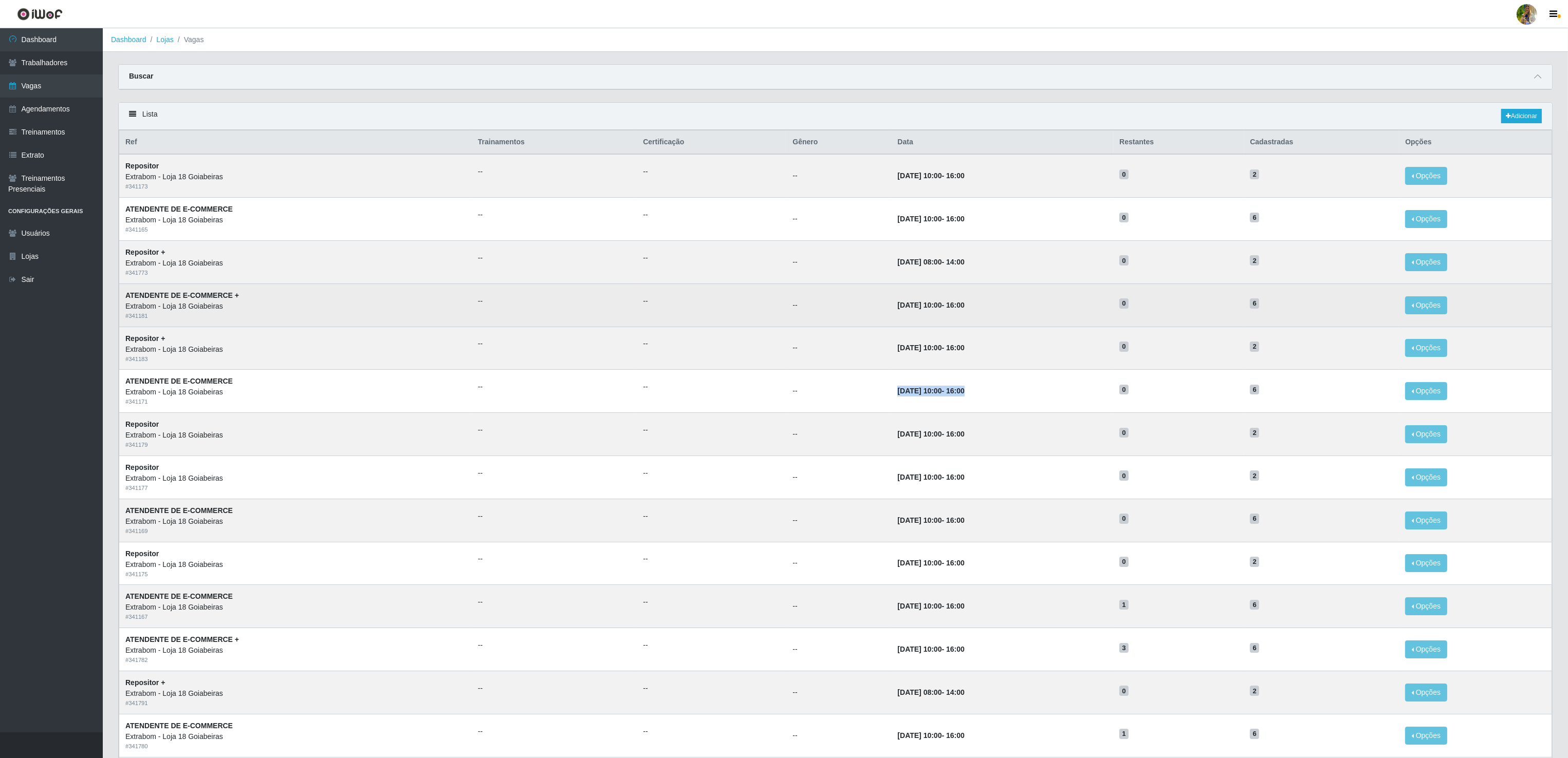
drag, startPoint x: 976, startPoint y: 379, endPoint x: 931, endPoint y: 308, distance: 84.1
click at [931, 308] on strong "[DATE] 10:00 - 16:00" at bounding box center [930, 305] width 67 height 8
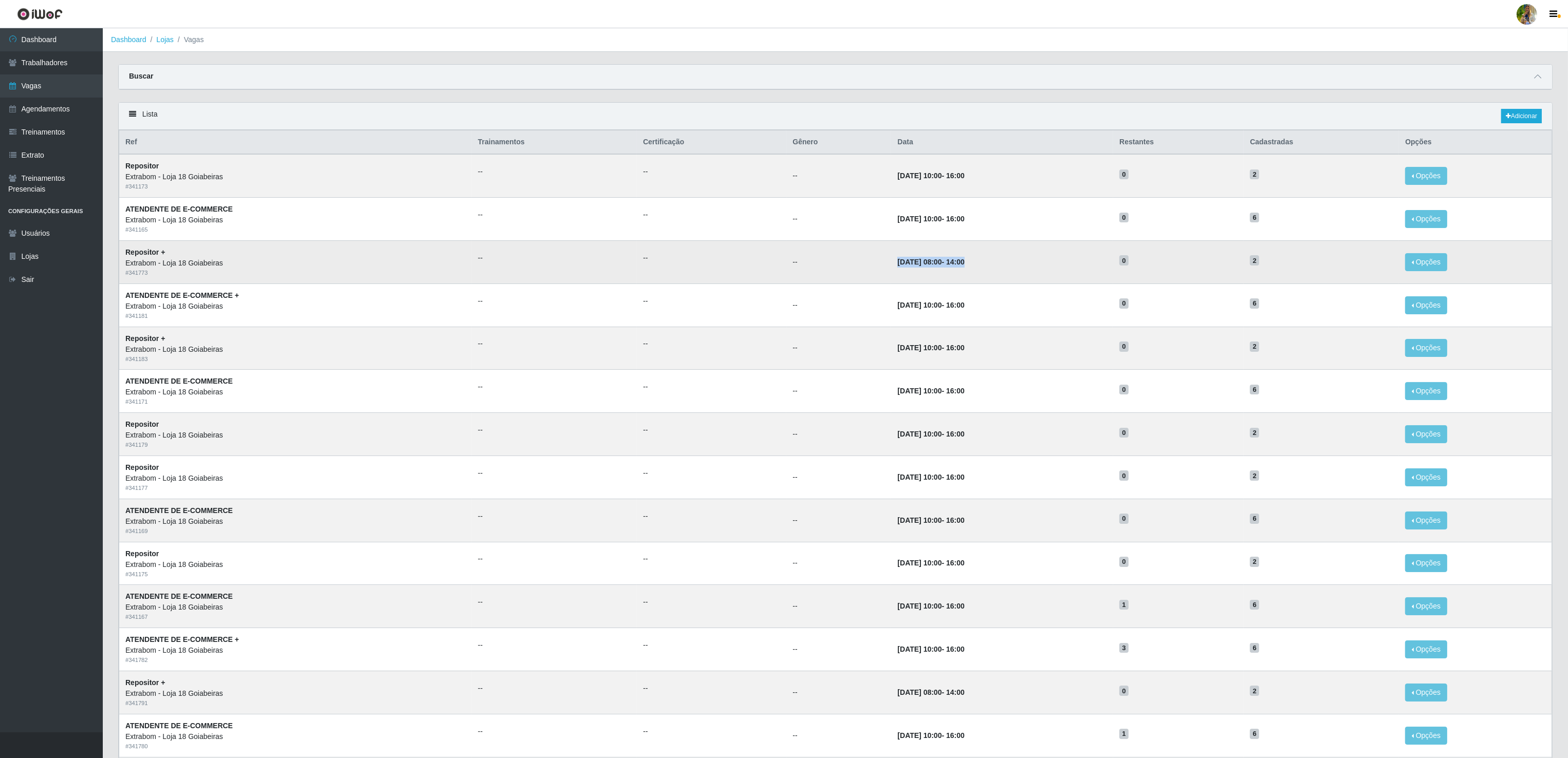
drag, startPoint x: 931, startPoint y: 308, endPoint x: 962, endPoint y: 266, distance: 52.2
click at [962, 266] on tr "Repositor + Extrabom - Loja 18 Goiabeiras # 341773 -- -- -- [DATE] 08:00 - 14:0…" at bounding box center [835, 261] width 1433 height 43
click at [962, 266] on td "[DATE] 08:00 - 14:00" at bounding box center [1002, 261] width 222 height 43
click at [977, 273] on td "[DATE] 08:00 - 14:00" at bounding box center [1002, 261] width 222 height 43
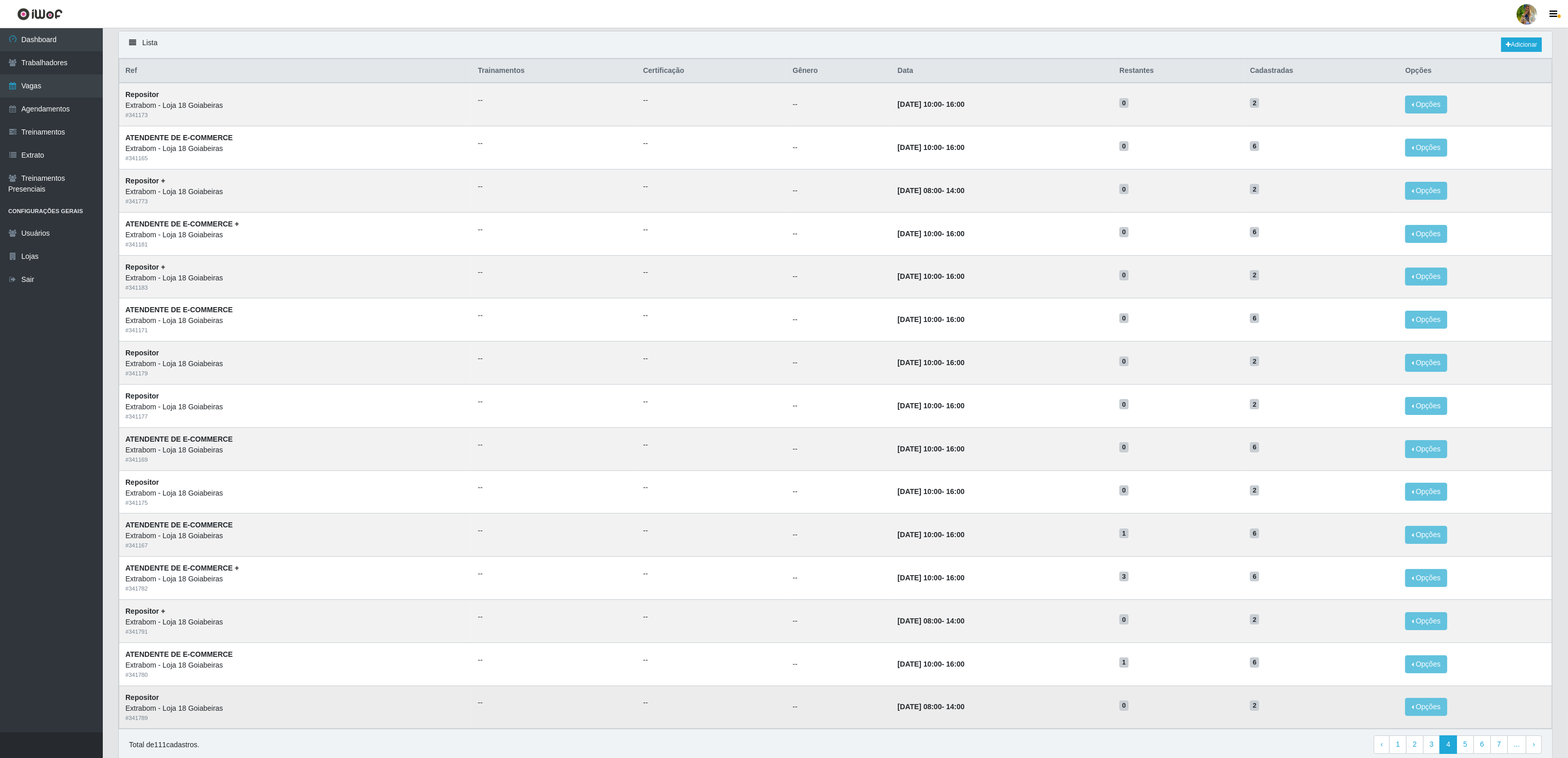
scroll to position [121, 0]
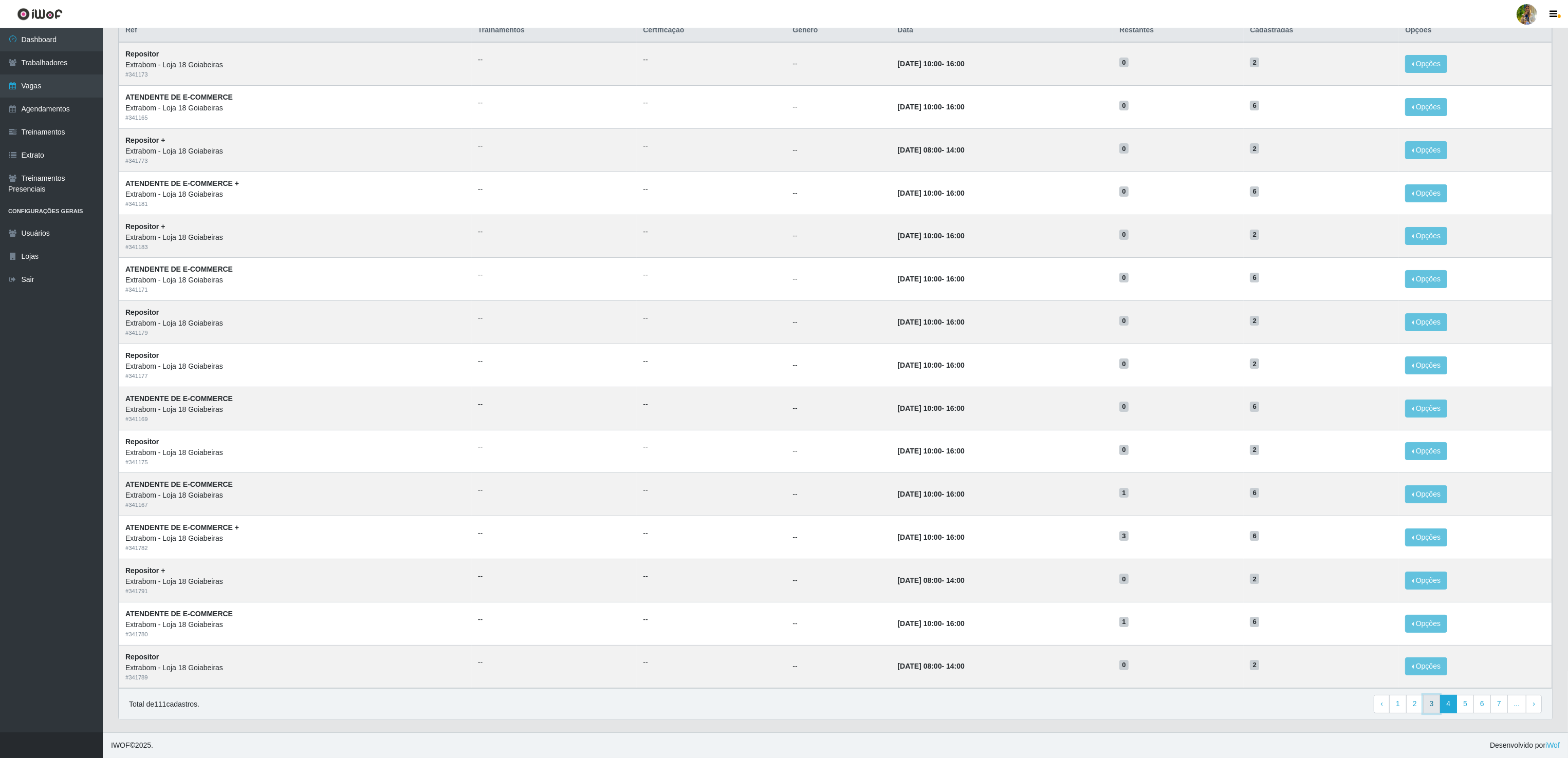
click at [1423, 700] on link "3" at bounding box center [1431, 704] width 18 height 19
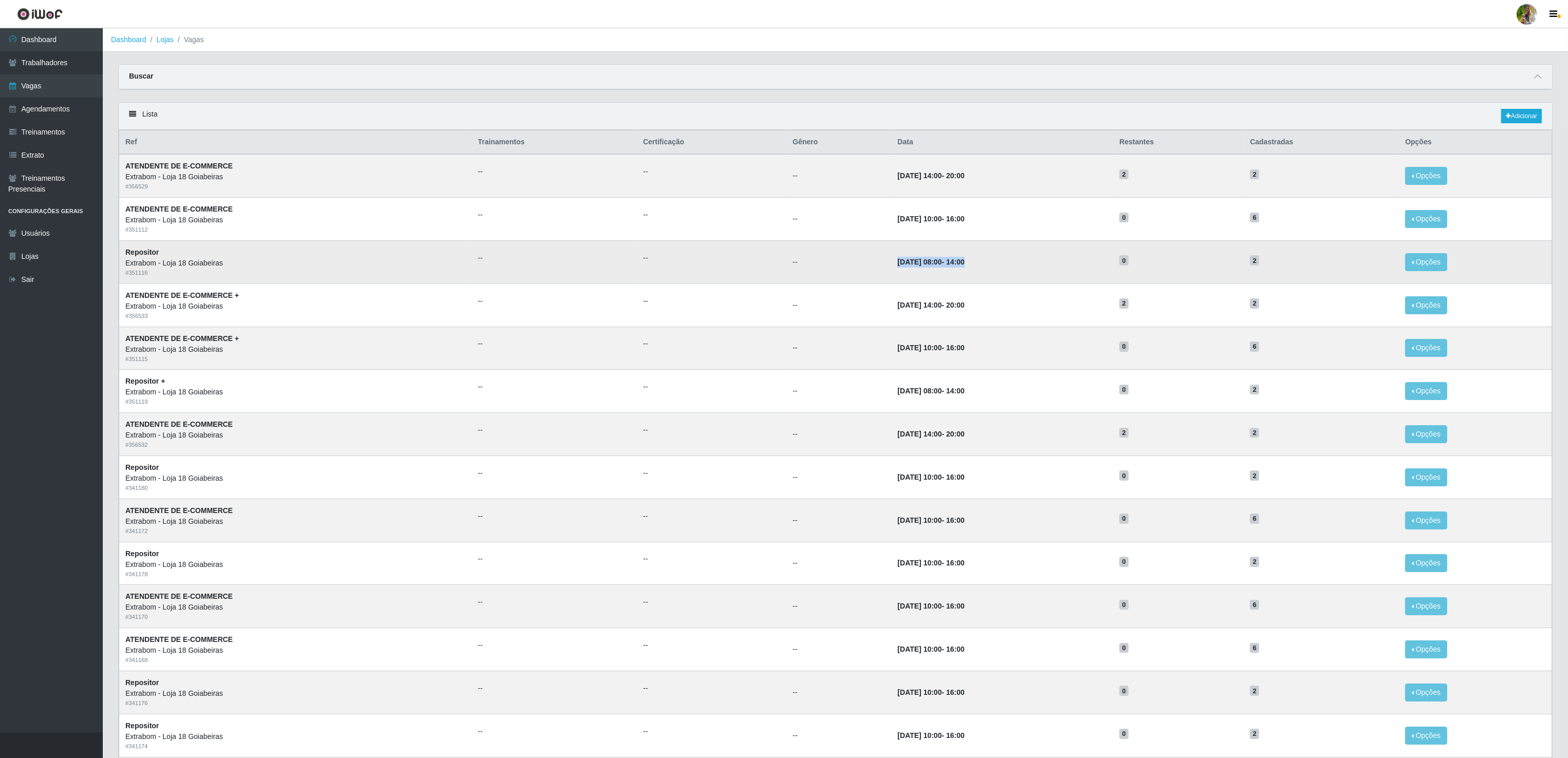
drag, startPoint x: 862, startPoint y: 267, endPoint x: 1009, endPoint y: 286, distance: 148.2
click at [1009, 284] on td "[DATE] 08:00 - 14:00" at bounding box center [1002, 261] width 222 height 43
click at [1001, 271] on td "[DATE] 08:00 - 14:00" at bounding box center [1002, 261] width 222 height 43
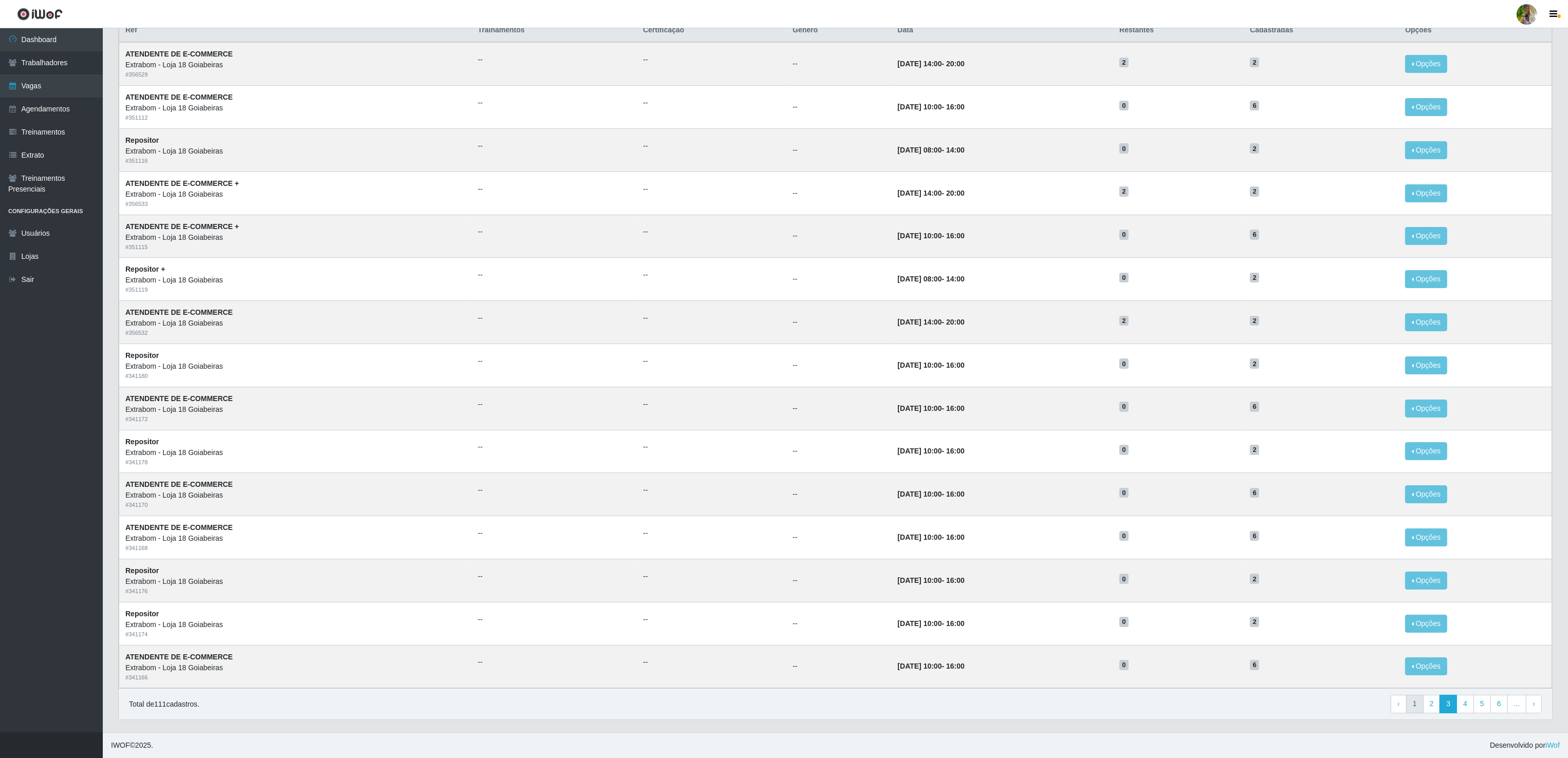
scroll to position [121, 0]
click at [1427, 704] on link "2" at bounding box center [1431, 704] width 18 height 19
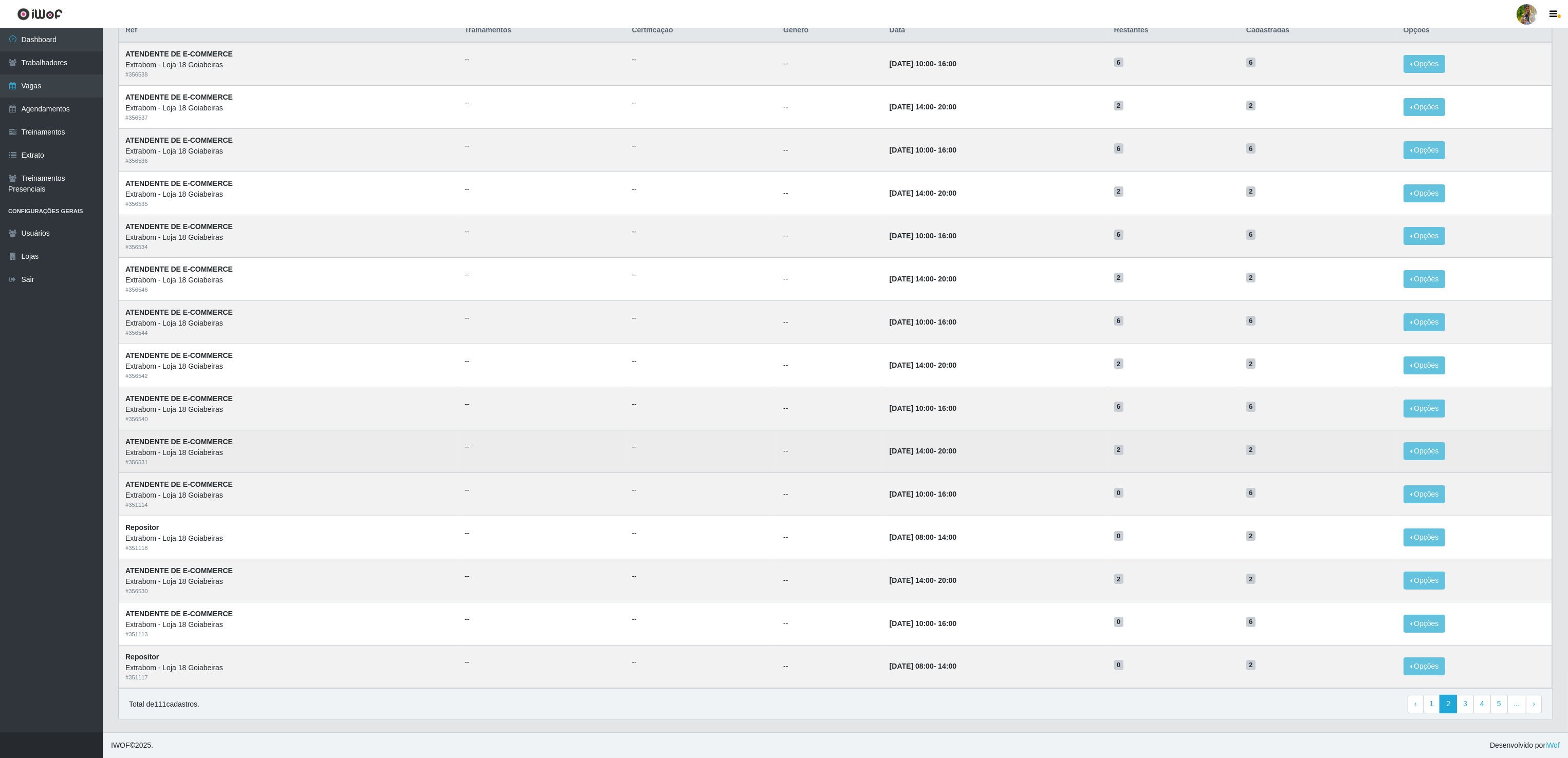
scroll to position [121, 0]
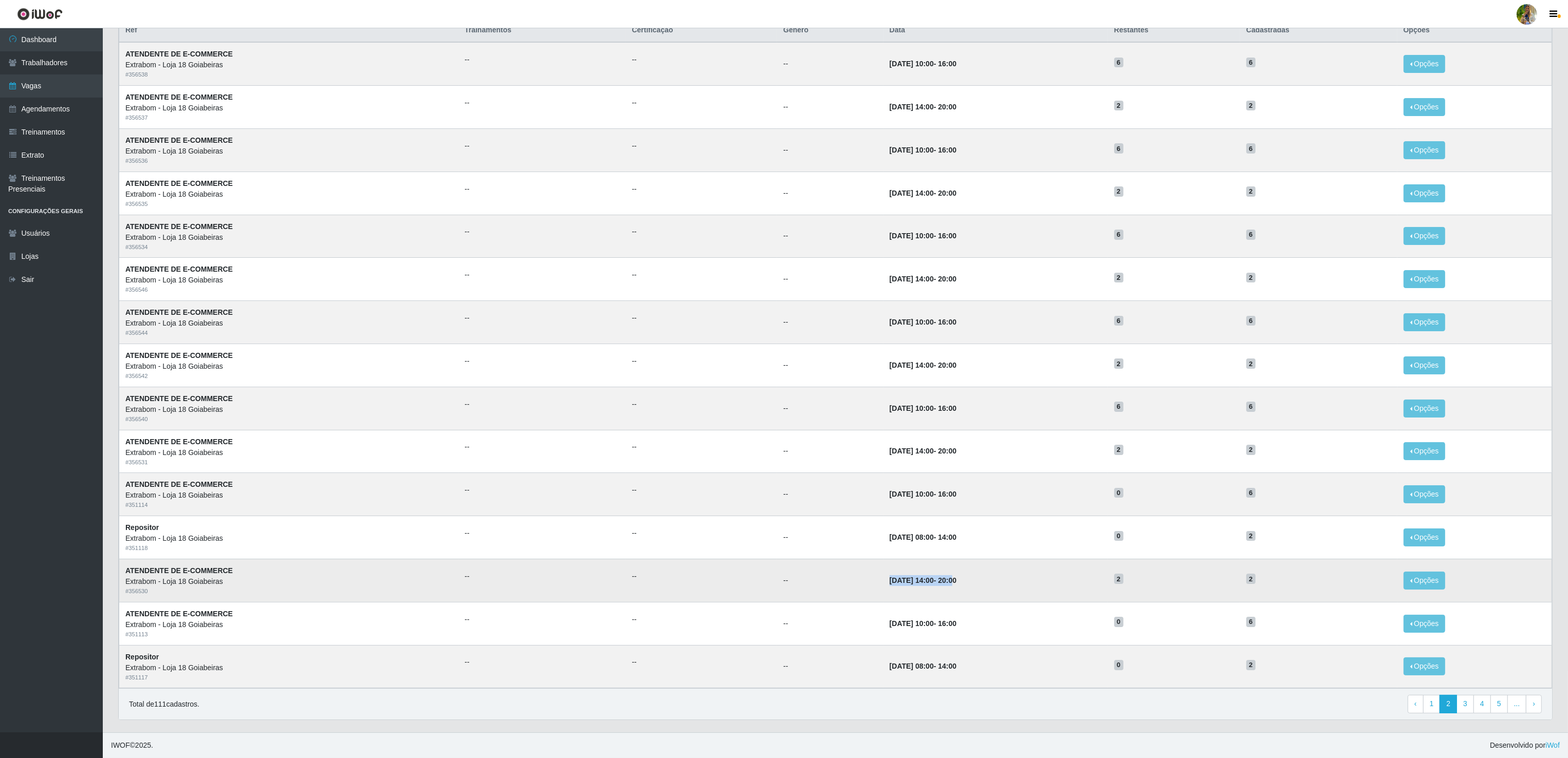
drag, startPoint x: 854, startPoint y: 581, endPoint x: 939, endPoint y: 594, distance: 86.0
click at [939, 594] on td "[DATE] 14:00 - 20:00" at bounding box center [996, 580] width 225 height 43
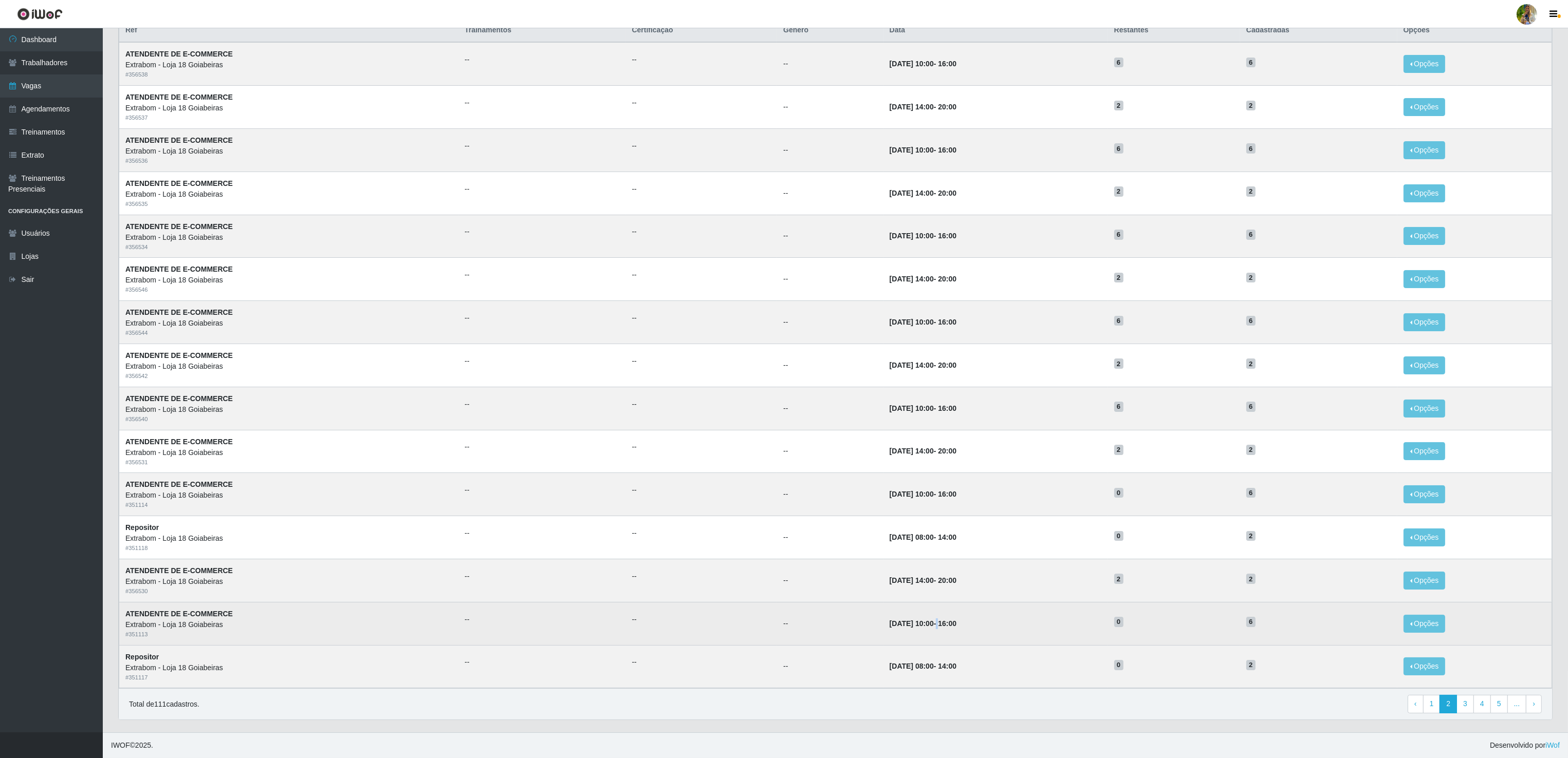
drag, startPoint x: 939, startPoint y: 594, endPoint x: 898, endPoint y: 630, distance: 54.6
click at [924, 619] on strong "[DATE] 10:00 - 16:00" at bounding box center [922, 624] width 67 height 8
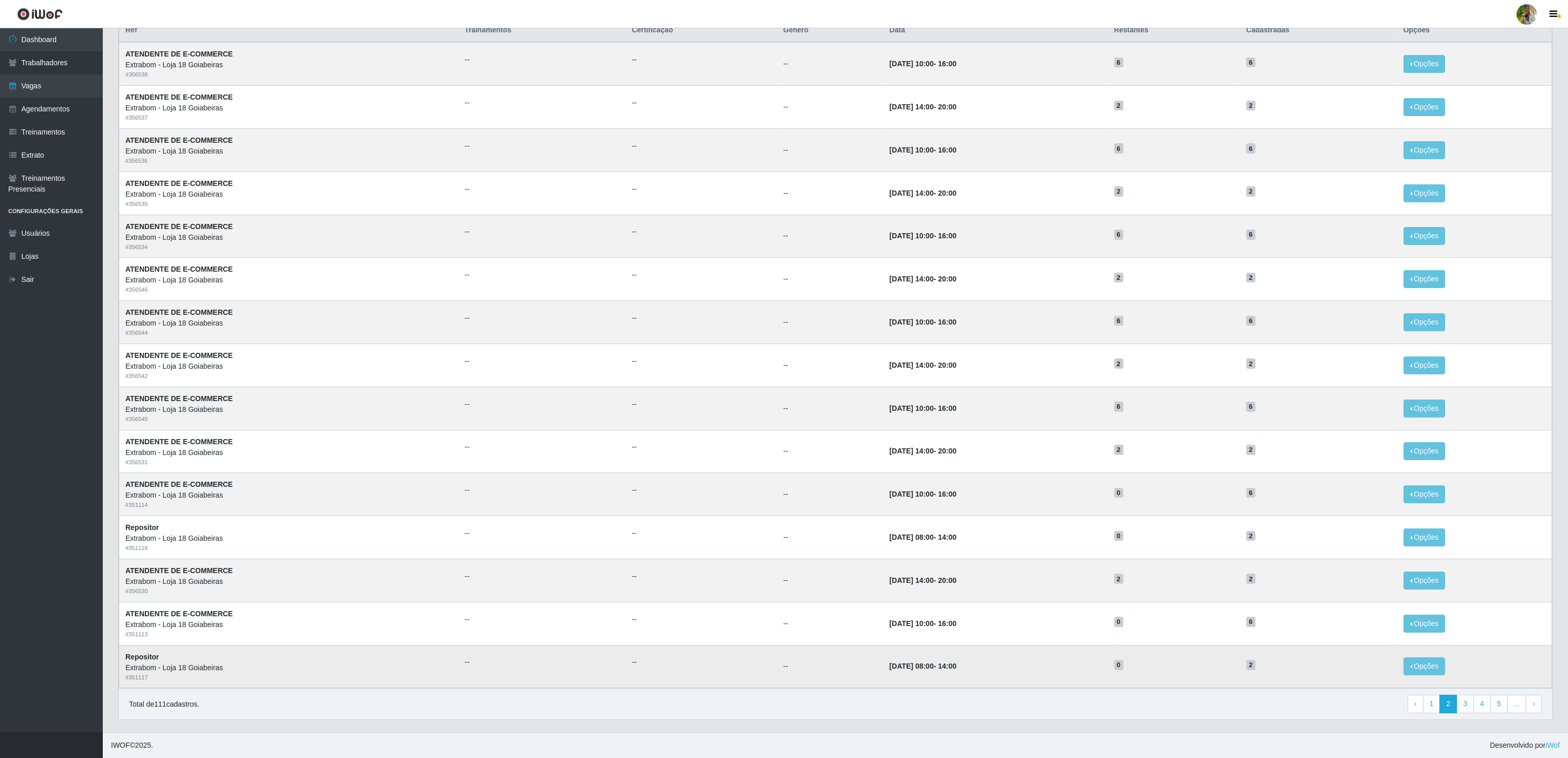
click at [889, 663] on time "[DATE] 08:00" at bounding box center [911, 667] width 44 height 8
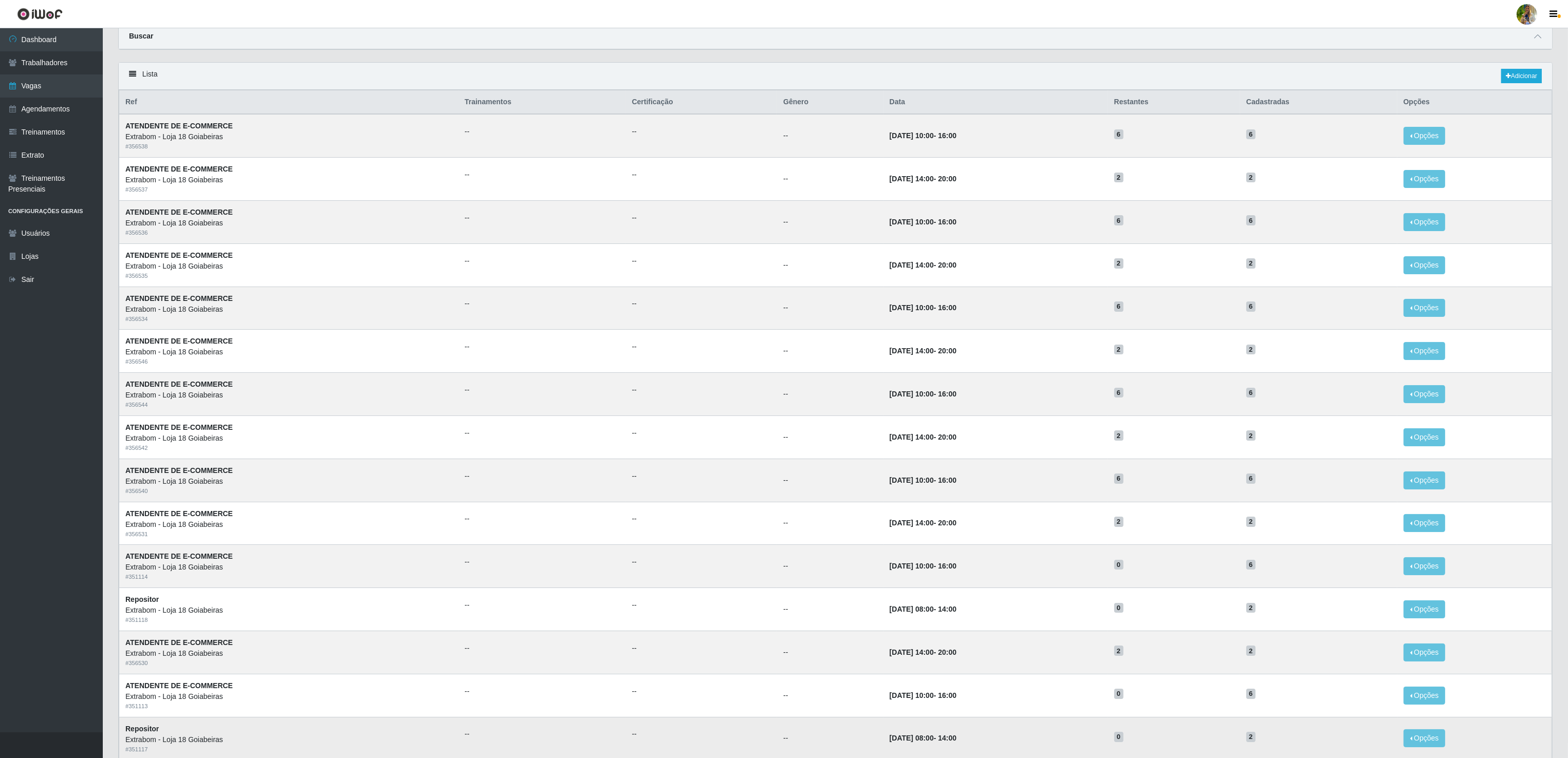
scroll to position [18, 0]
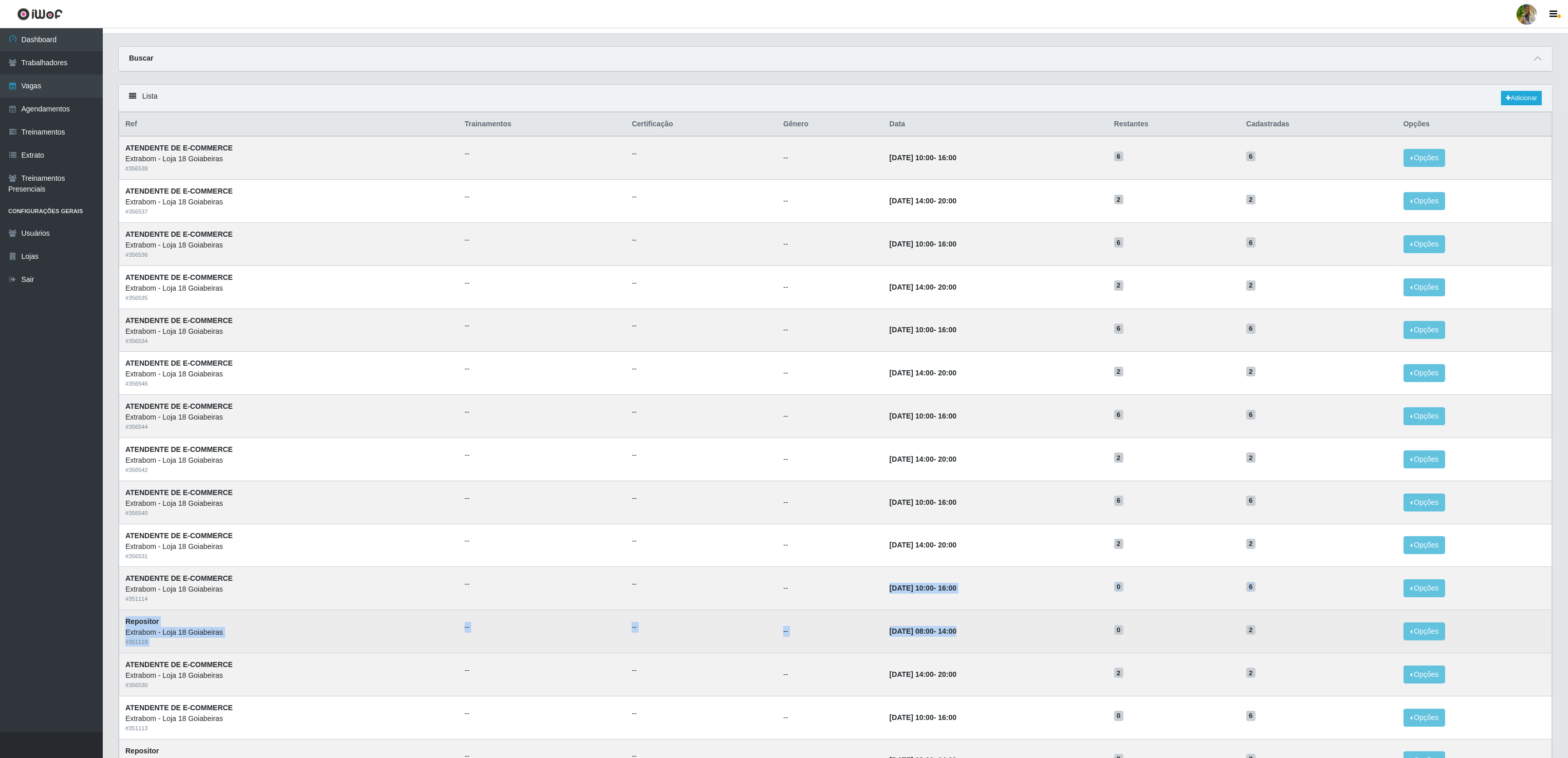
drag, startPoint x: 849, startPoint y: 595, endPoint x: 973, endPoint y: 632, distance: 129.4
click at [973, 632] on tbody "ATENDENTE DE E-COMMERCE Extrabom - Loja 18 Goiabeiras # 356538 -- -- -- [DATE] …" at bounding box center [835, 459] width 1433 height 646
drag, startPoint x: 973, startPoint y: 632, endPoint x: 974, endPoint y: 641, distance: 9.1
click at [974, 641] on td "[DATE] 08:00 - 14:00" at bounding box center [996, 631] width 225 height 43
click at [1126, 638] on td "0" at bounding box center [1173, 631] width 132 height 43
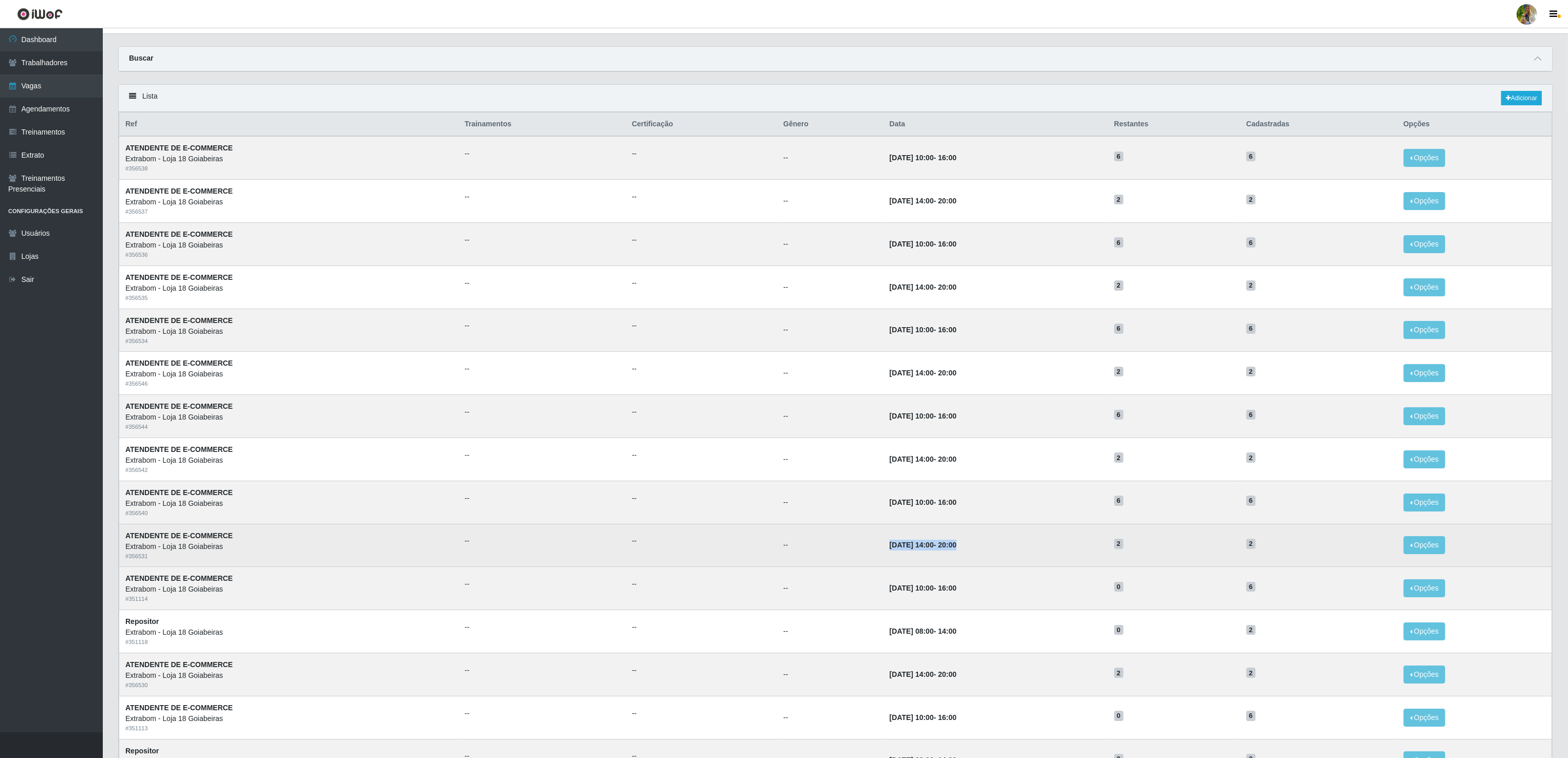
drag, startPoint x: 843, startPoint y: 548, endPoint x: 981, endPoint y: 559, distance: 138.4
click at [981, 559] on tr "ATENDENTE DE E-COMMERCE Extrabom - Loja 18 Goiabeiras # 356531 -- -- -- [DATE] …" at bounding box center [835, 545] width 1433 height 43
click at [980, 559] on td "[DATE] 14:00 - 20:00" at bounding box center [996, 545] width 225 height 43
click at [979, 559] on td "[DATE] 14:00 - 20:00" at bounding box center [996, 545] width 225 height 43
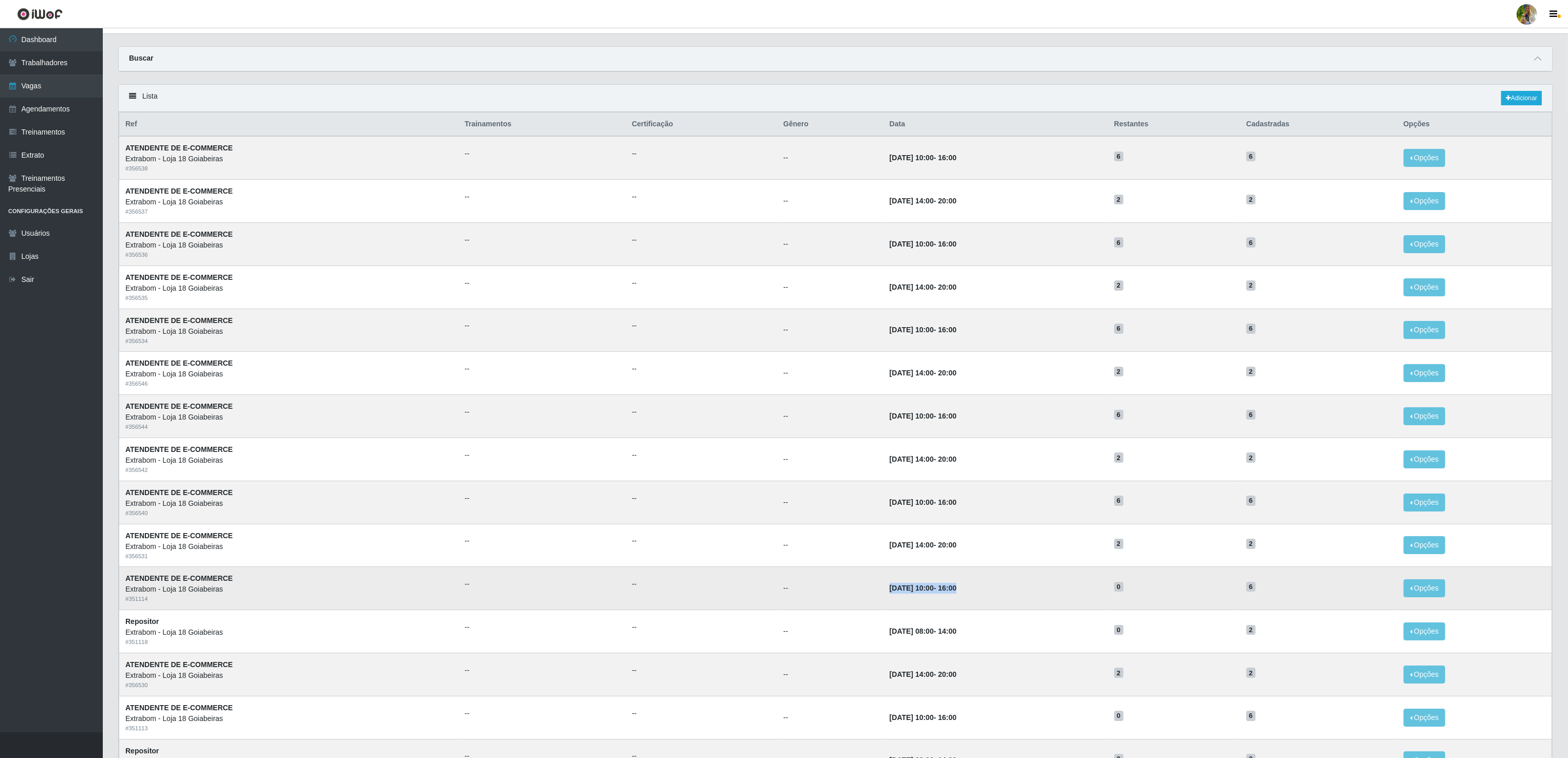
drag, startPoint x: 849, startPoint y: 590, endPoint x: 955, endPoint y: 604, distance: 106.9
click at [955, 604] on td "[DATE] 10:00 - 16:00" at bounding box center [996, 588] width 225 height 43
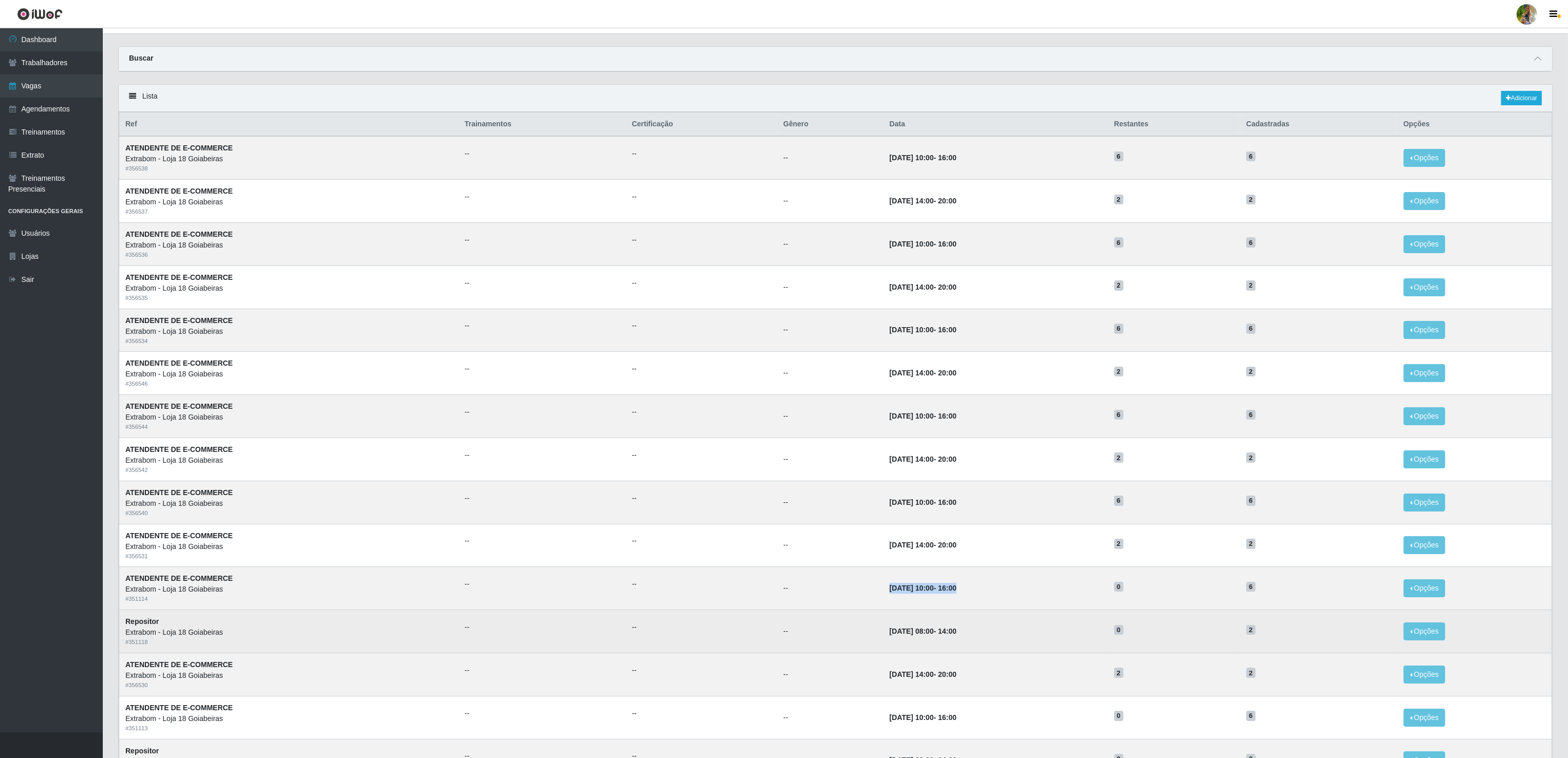
drag, startPoint x: 955, startPoint y: 604, endPoint x: 927, endPoint y: 618, distance: 31.3
click at [955, 604] on td "[DATE] 10:00 - 16:00" at bounding box center [996, 588] width 225 height 43
drag, startPoint x: 866, startPoint y: 628, endPoint x: 940, endPoint y: 641, distance: 75.1
click at [940, 641] on tr "Repositor Extrabom - Loja 18 Goiabeiras # 351118 -- -- -- [DATE] 08:00 - 14:00 …" at bounding box center [835, 631] width 1433 height 43
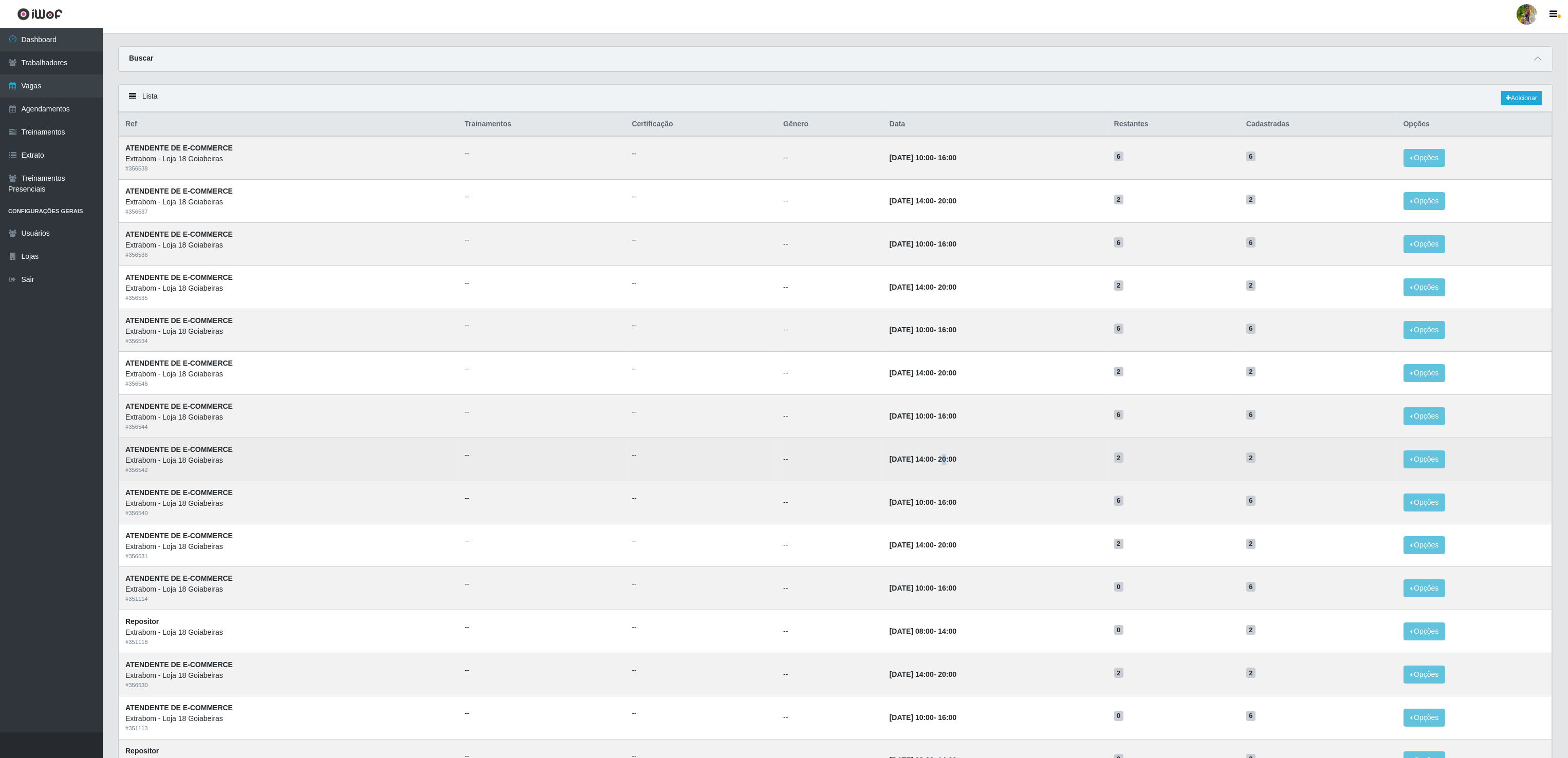
drag, startPoint x: 940, startPoint y: 641, endPoint x: 931, endPoint y: 476, distance: 165.2
click at [931, 476] on td "[DATE] 14:00 - 20:00" at bounding box center [996, 459] width 225 height 43
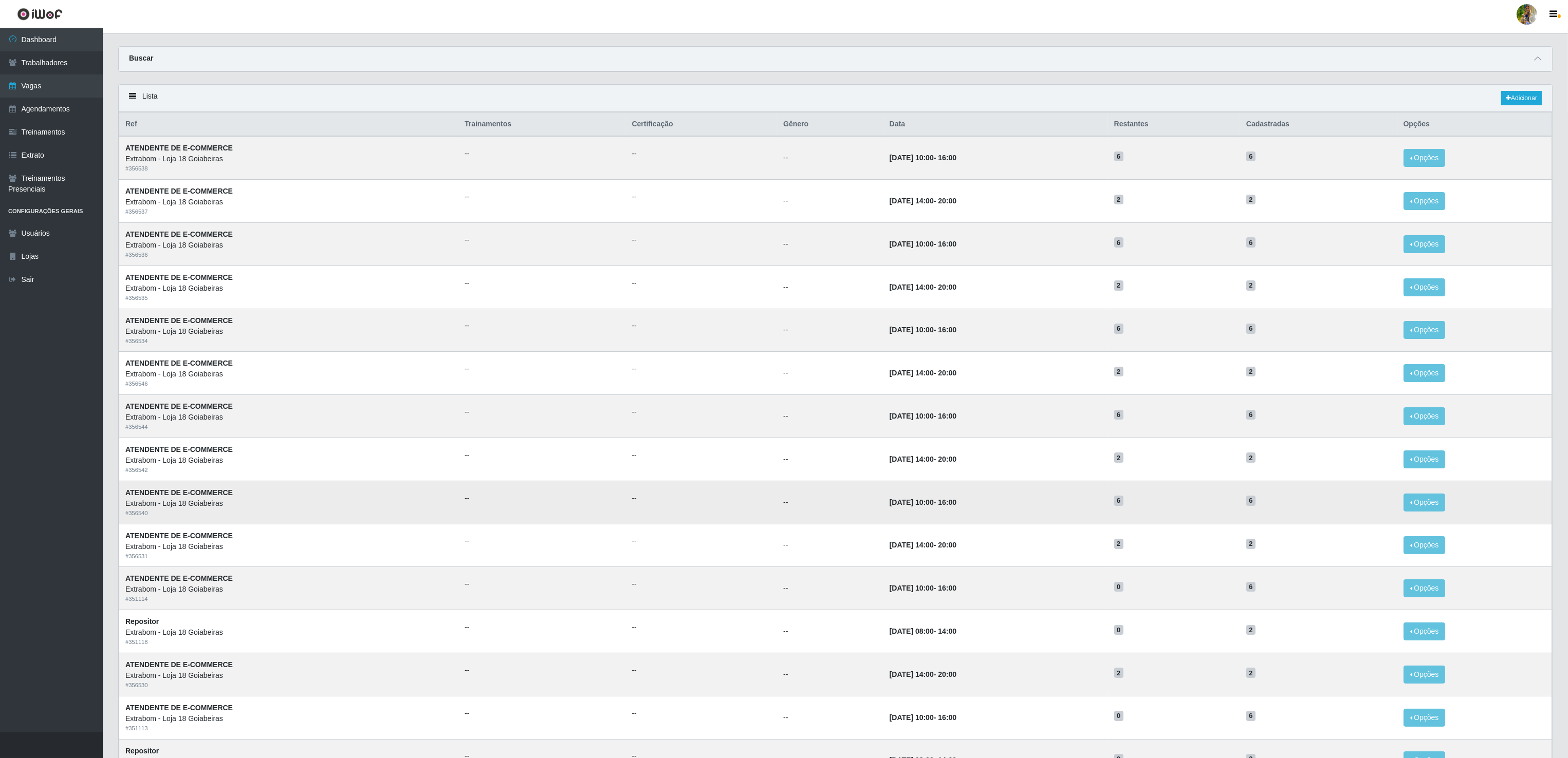
drag, startPoint x: 931, startPoint y: 476, endPoint x: 925, endPoint y: 495, distance: 19.9
click at [925, 493] on td "[DATE] 10:00 - 16:00" at bounding box center [996, 502] width 225 height 43
drag, startPoint x: 852, startPoint y: 512, endPoint x: 936, endPoint y: 513, distance: 84.0
click at [936, 513] on td "[DATE] 10:00 - 16:00" at bounding box center [996, 502] width 225 height 43
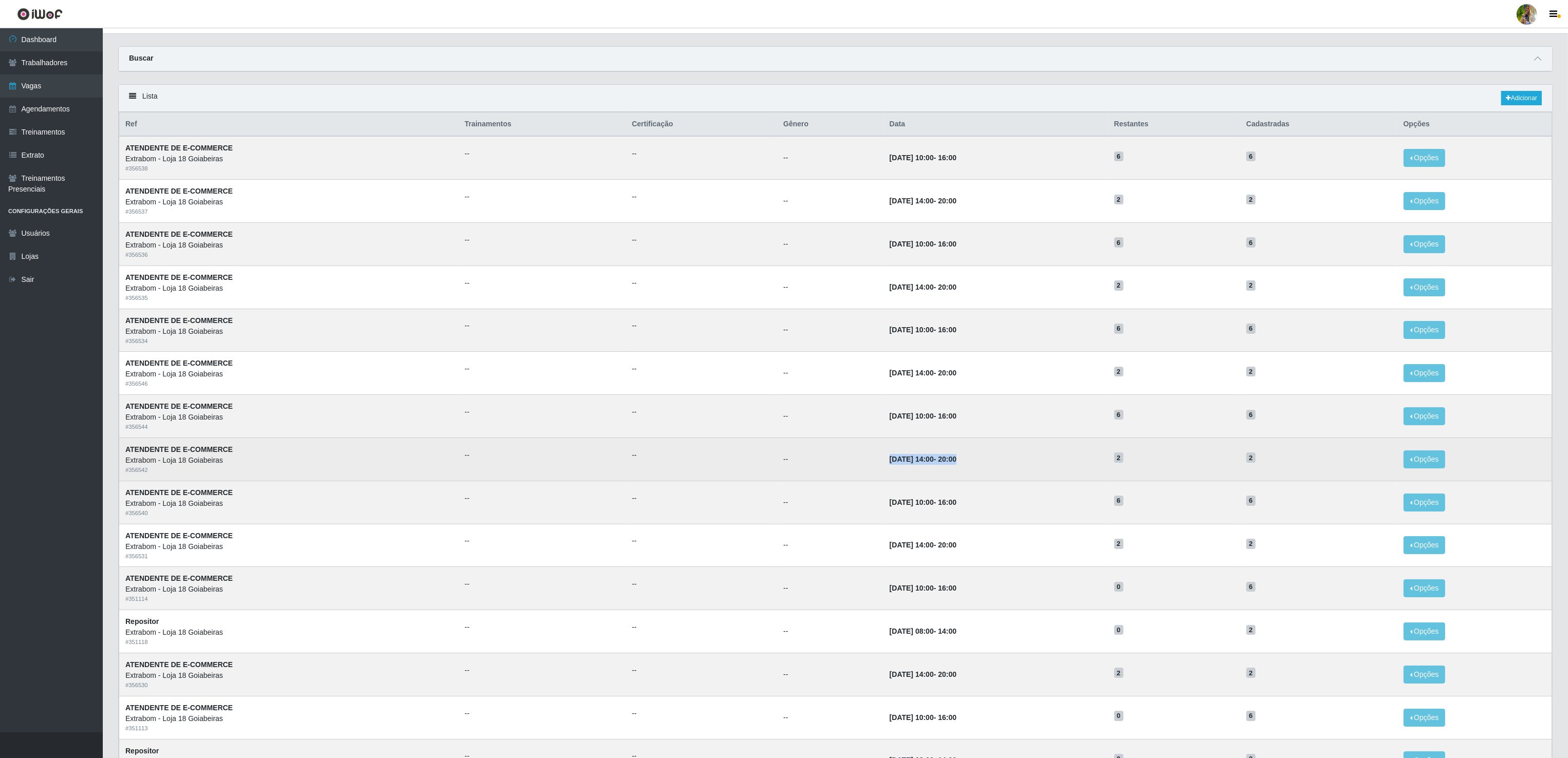
drag, startPoint x: 936, startPoint y: 513, endPoint x: 966, endPoint y: 466, distance: 55.8
click at [966, 466] on tr "ATENDENTE DE E-COMMERCE Extrabom - Loja 18 Goiabeiras # 356542 -- -- -- [DATE] …" at bounding box center [835, 459] width 1433 height 43
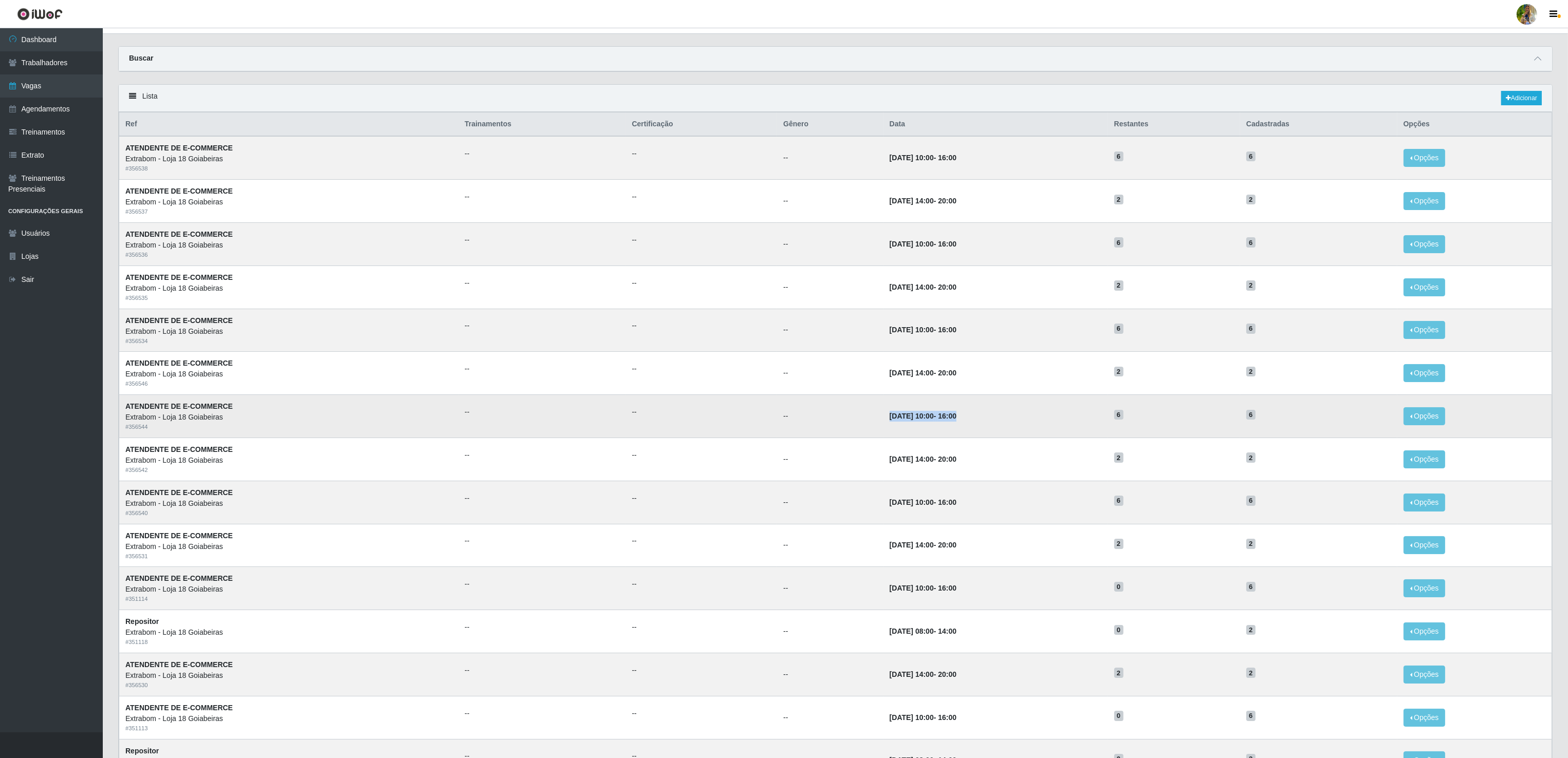
drag, startPoint x: 966, startPoint y: 466, endPoint x: 948, endPoint y: 426, distance: 43.9
click at [948, 426] on tr "ATENDENTE DE E-COMMERCE Extrabom - Loja 18 Goiabeiras # 356544 -- -- -- [DATE] …" at bounding box center [835, 416] width 1433 height 43
click at [948, 426] on td "[DATE] 10:00 - 16:00" at bounding box center [996, 416] width 225 height 43
click at [983, 429] on td "[DATE] 10:00 - 16:00" at bounding box center [996, 416] width 225 height 43
drag, startPoint x: 945, startPoint y: 510, endPoint x: 852, endPoint y: 516, distance: 93.2
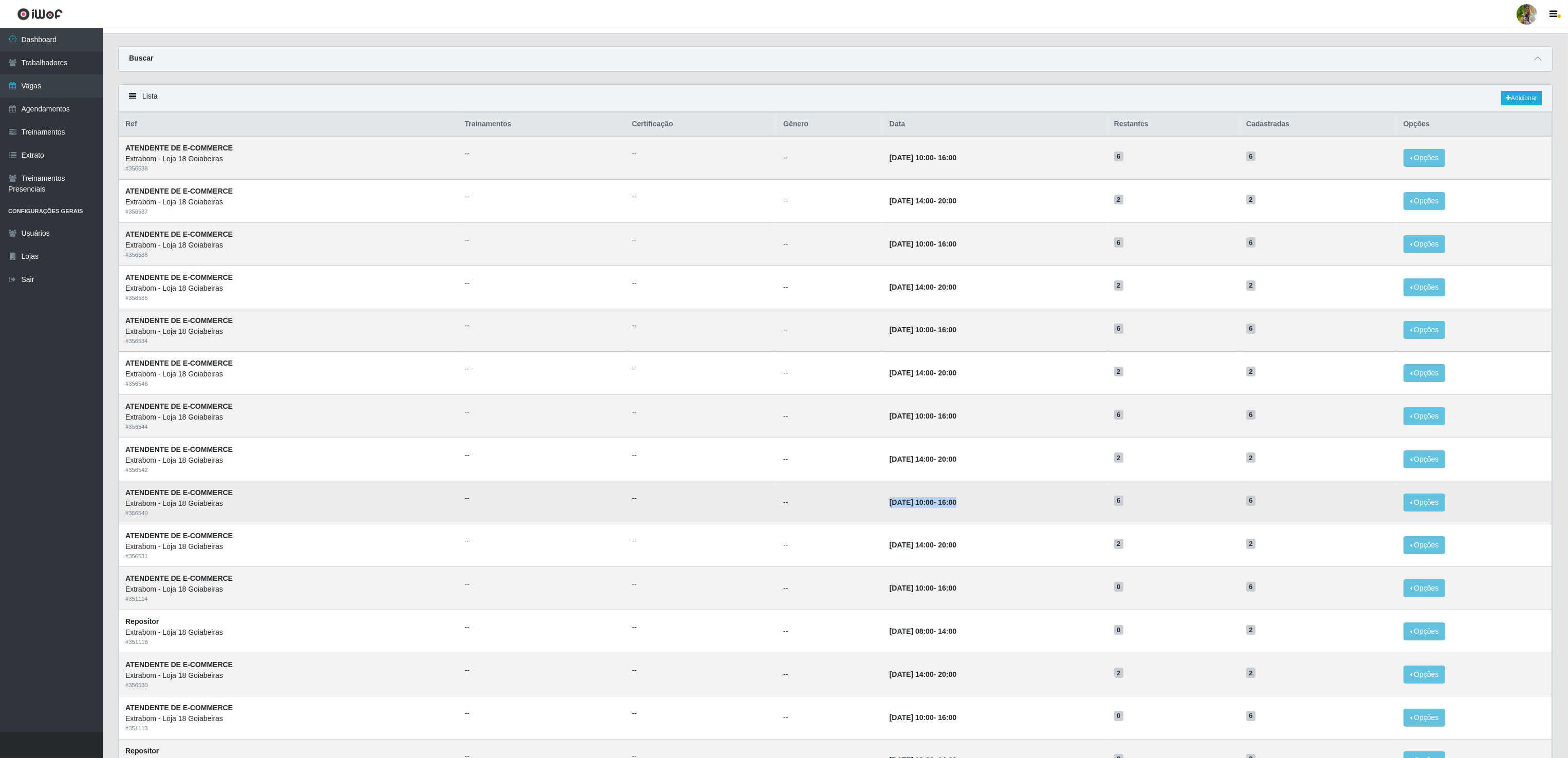
click at [883, 516] on td "[DATE] 10:00 - 16:00" at bounding box center [996, 502] width 225 height 43
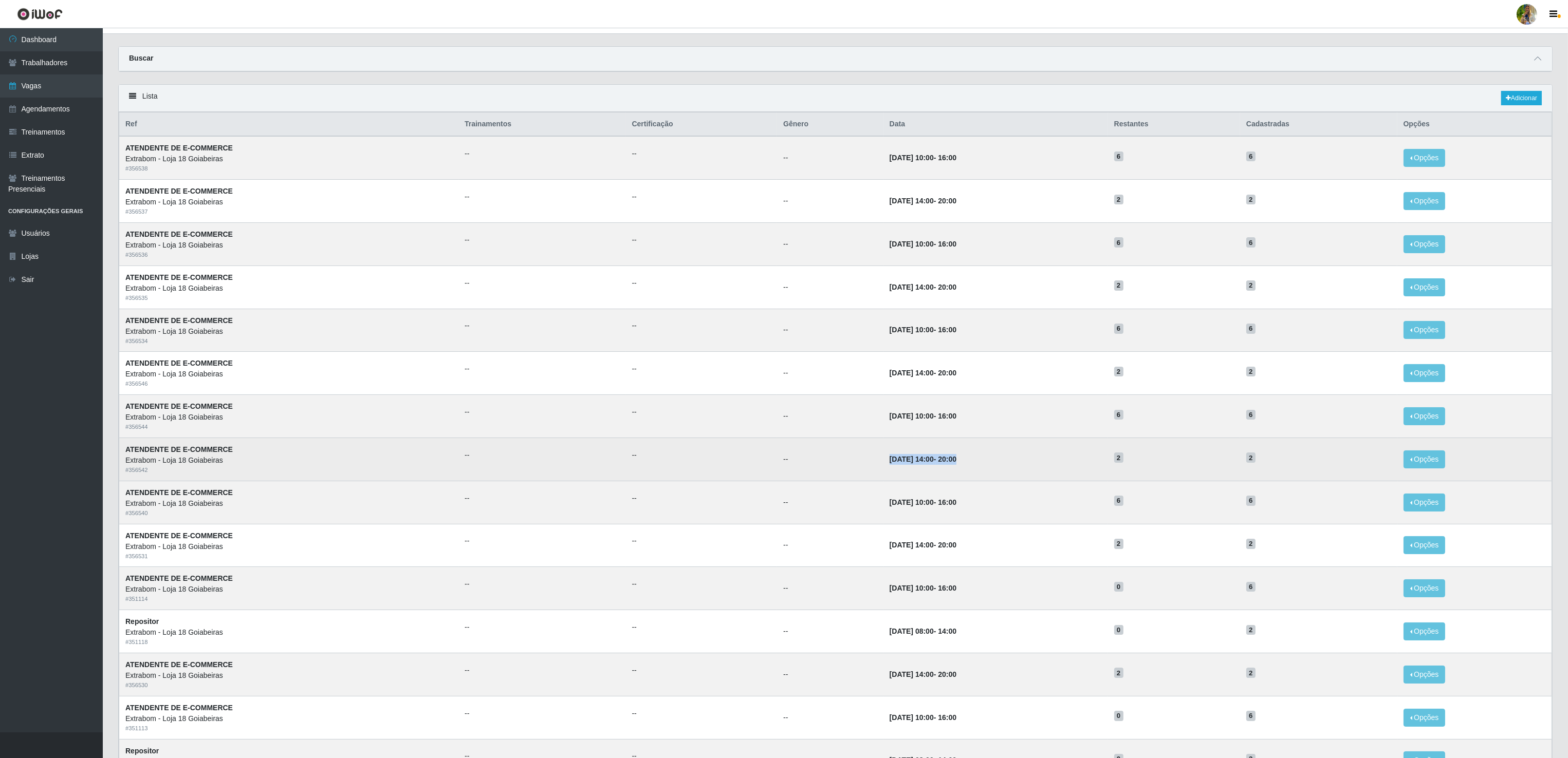
drag, startPoint x: 852, startPoint y: 463, endPoint x: 968, endPoint y: 476, distance: 116.7
click at [968, 476] on td "[DATE] 14:00 - 20:00" at bounding box center [996, 459] width 225 height 43
click at [959, 471] on td "[DATE] 14:00 - 20:00" at bounding box center [996, 459] width 225 height 43
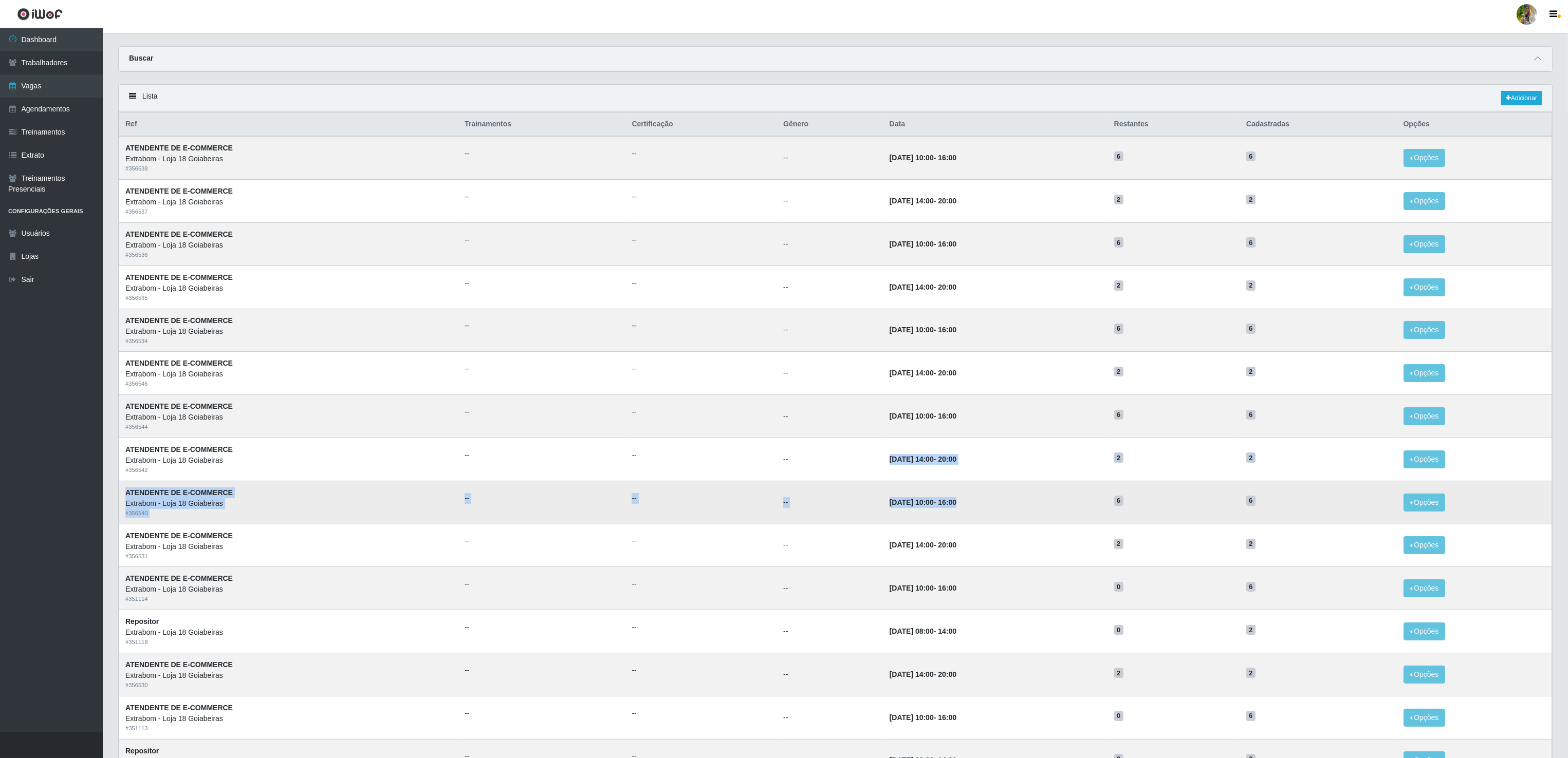
drag, startPoint x: 866, startPoint y: 467, endPoint x: 946, endPoint y: 486, distance: 82.2
click at [946, 486] on tbody "ATENDENTE DE E-COMMERCE Extrabom - Loja 18 Goiabeiras # 356538 -- -- -- [DATE] …" at bounding box center [835, 459] width 1433 height 646
drag, startPoint x: 946, startPoint y: 486, endPoint x: 949, endPoint y: 505, distance: 19.2
click at [948, 499] on td "[DATE] 10:00 - 16:00" at bounding box center [996, 502] width 225 height 43
click at [949, 506] on td "[DATE] 10:00 - 16:00" at bounding box center [996, 502] width 225 height 43
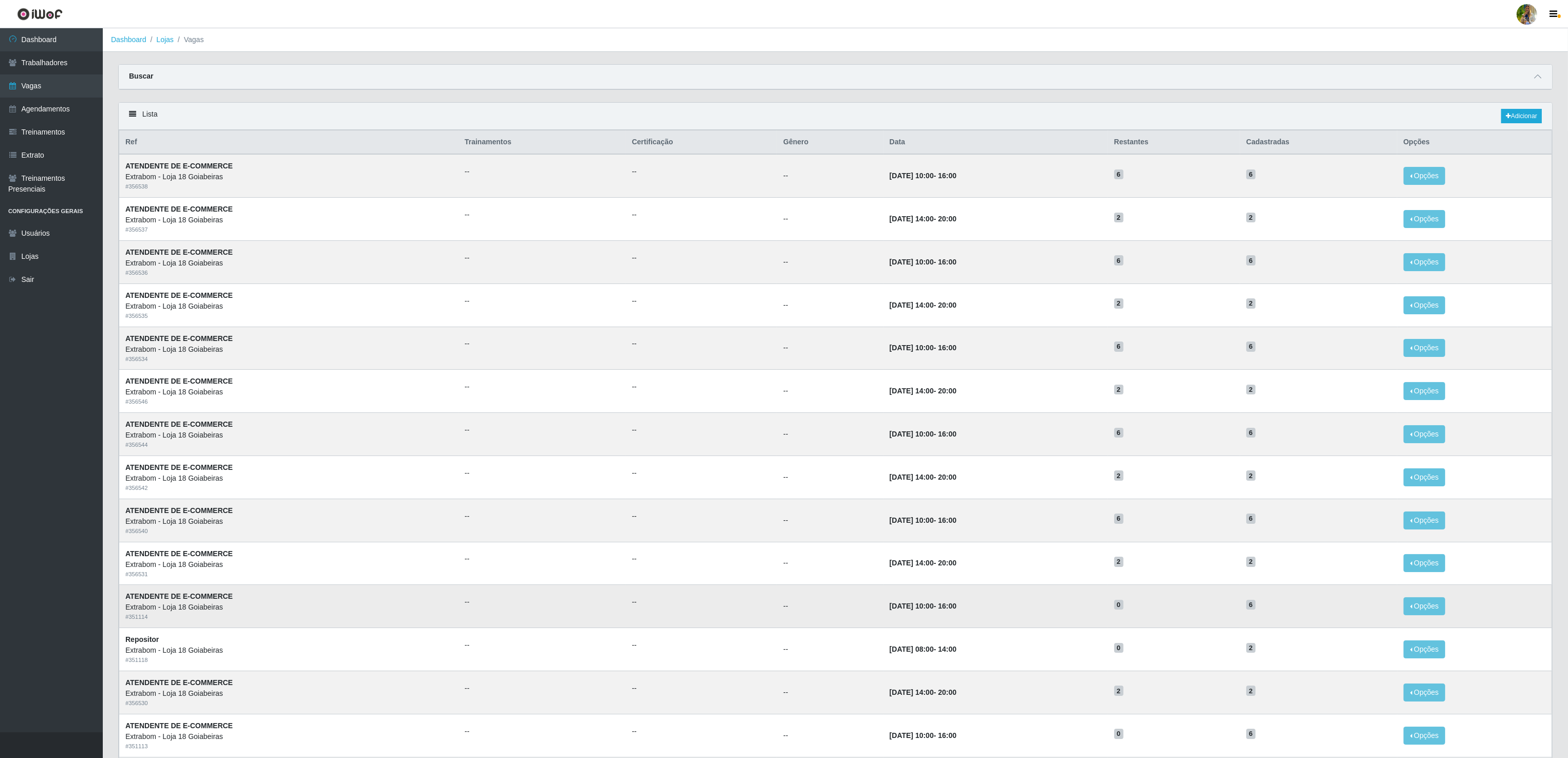
scroll to position [121, 0]
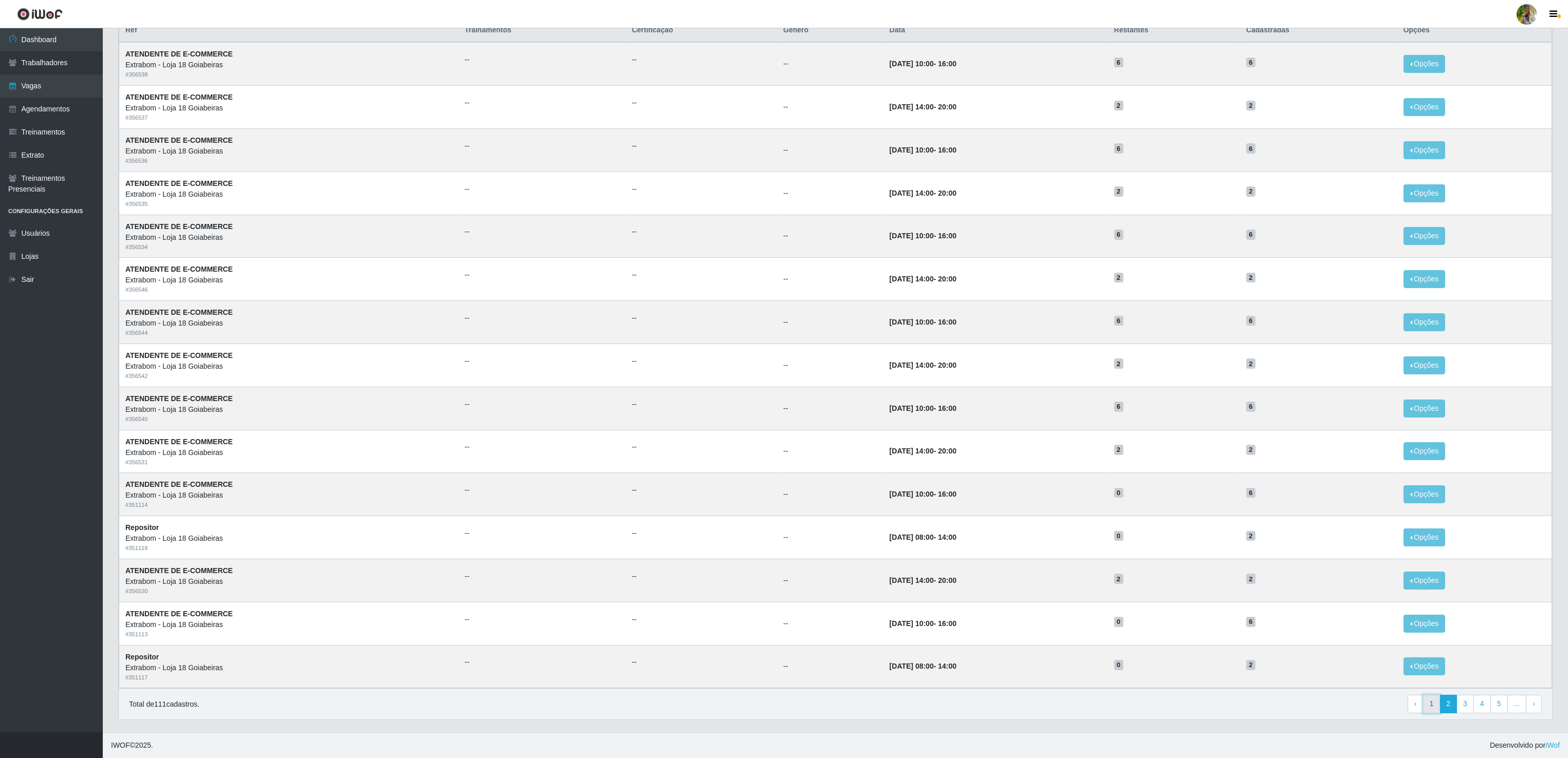
click at [1433, 709] on link "1" at bounding box center [1431, 704] width 18 height 19
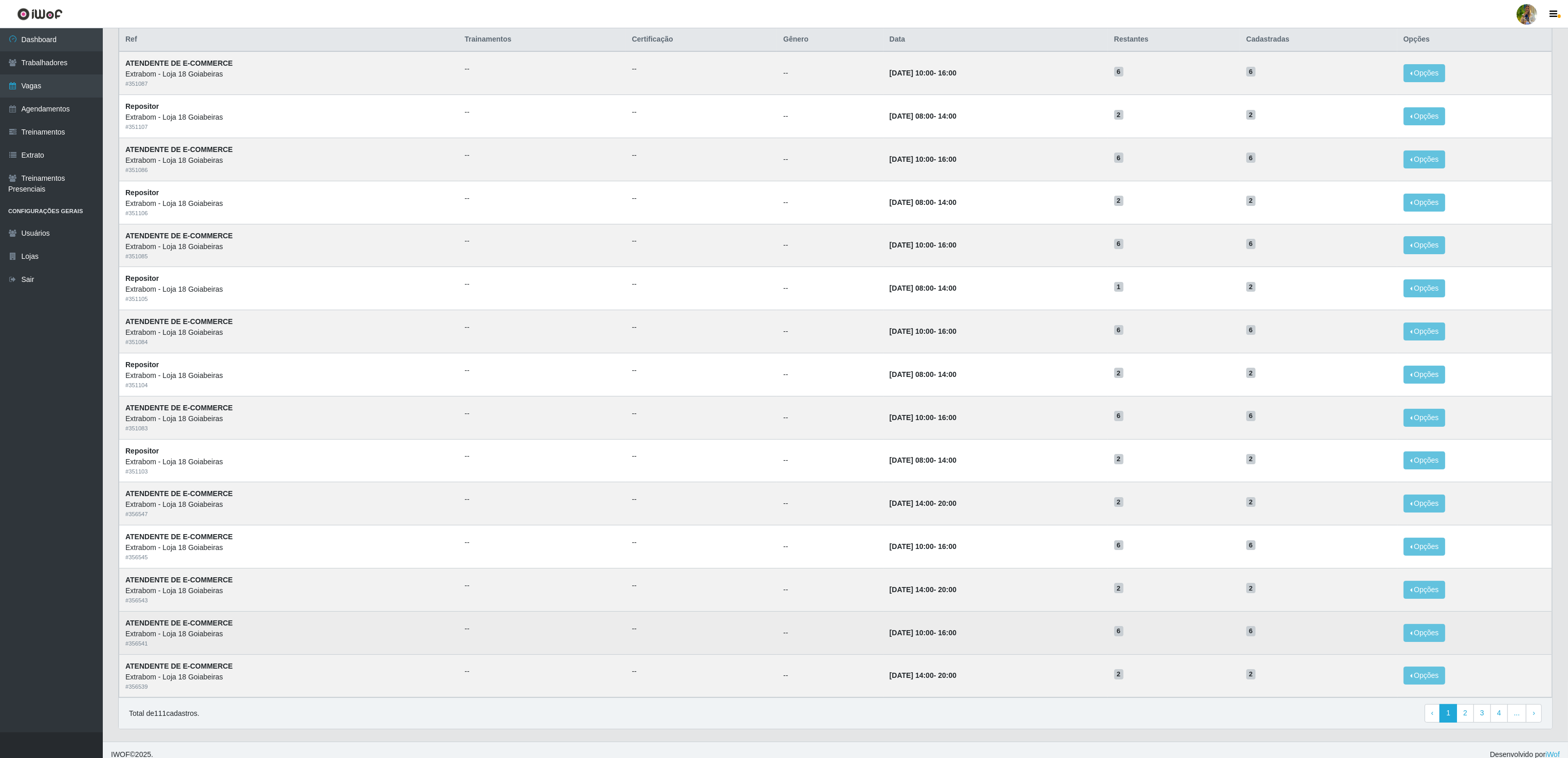
scroll to position [121, 0]
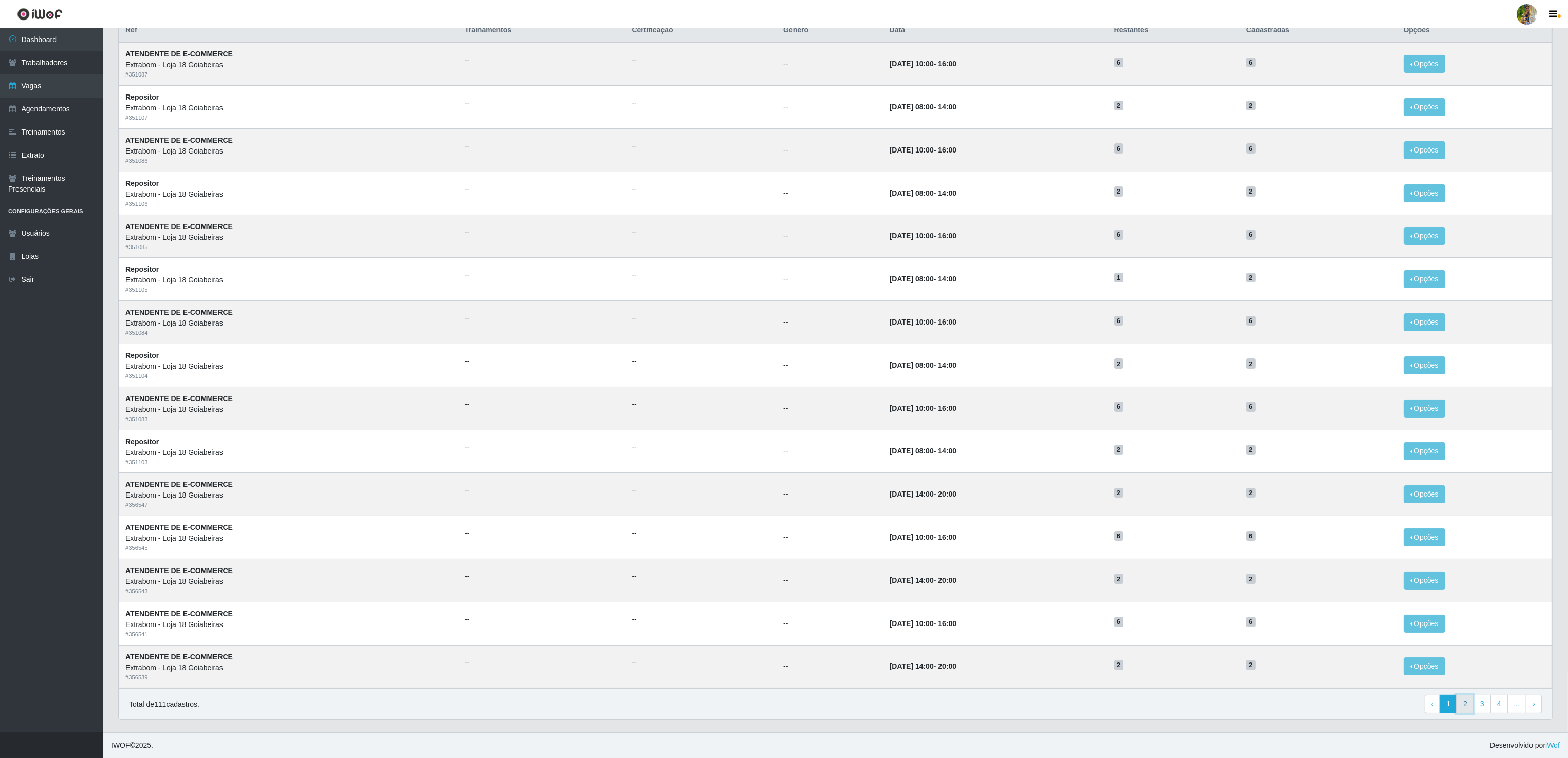
click at [1467, 702] on link "2" at bounding box center [1465, 704] width 18 height 19
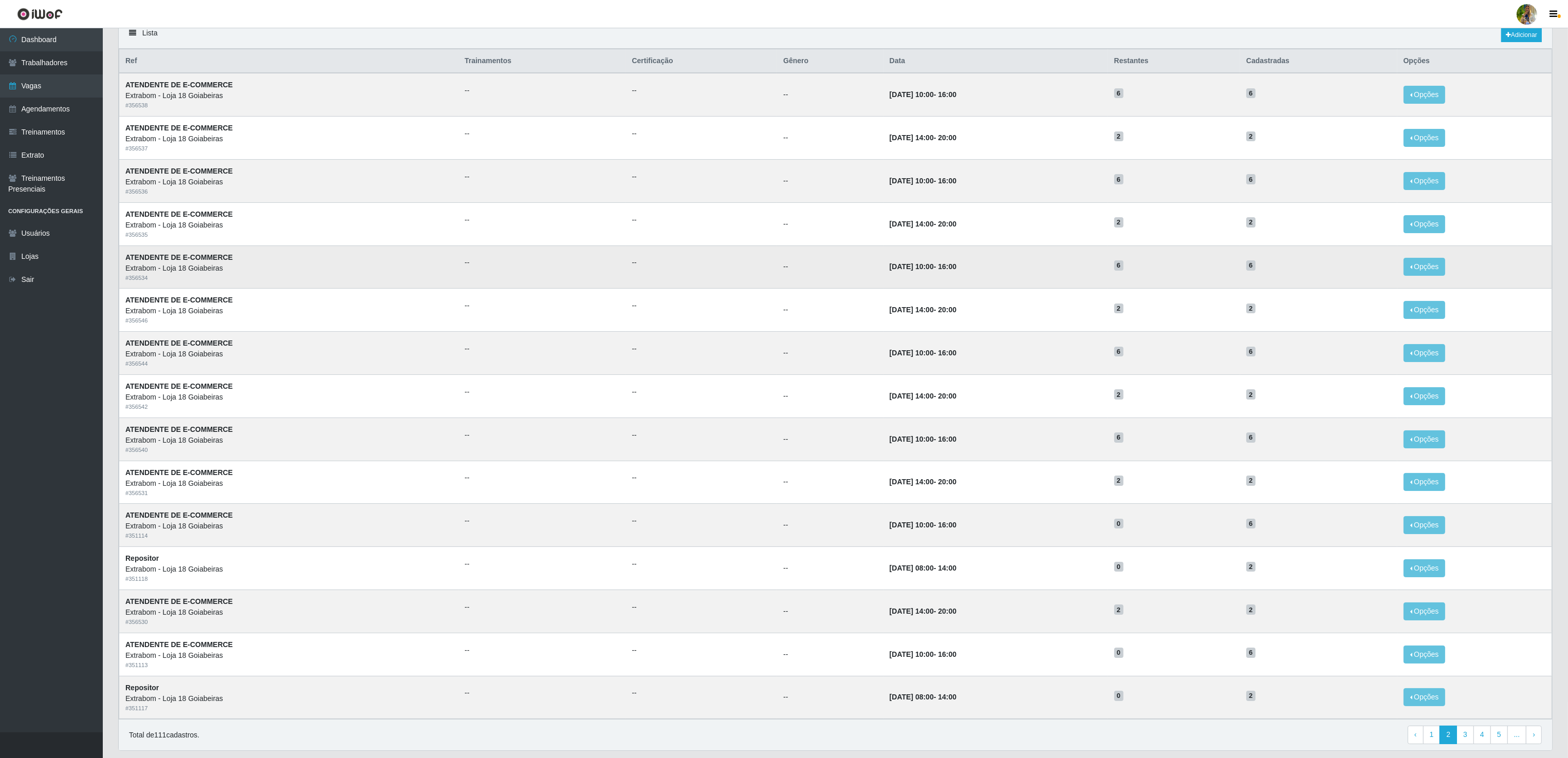
scroll to position [121, 0]
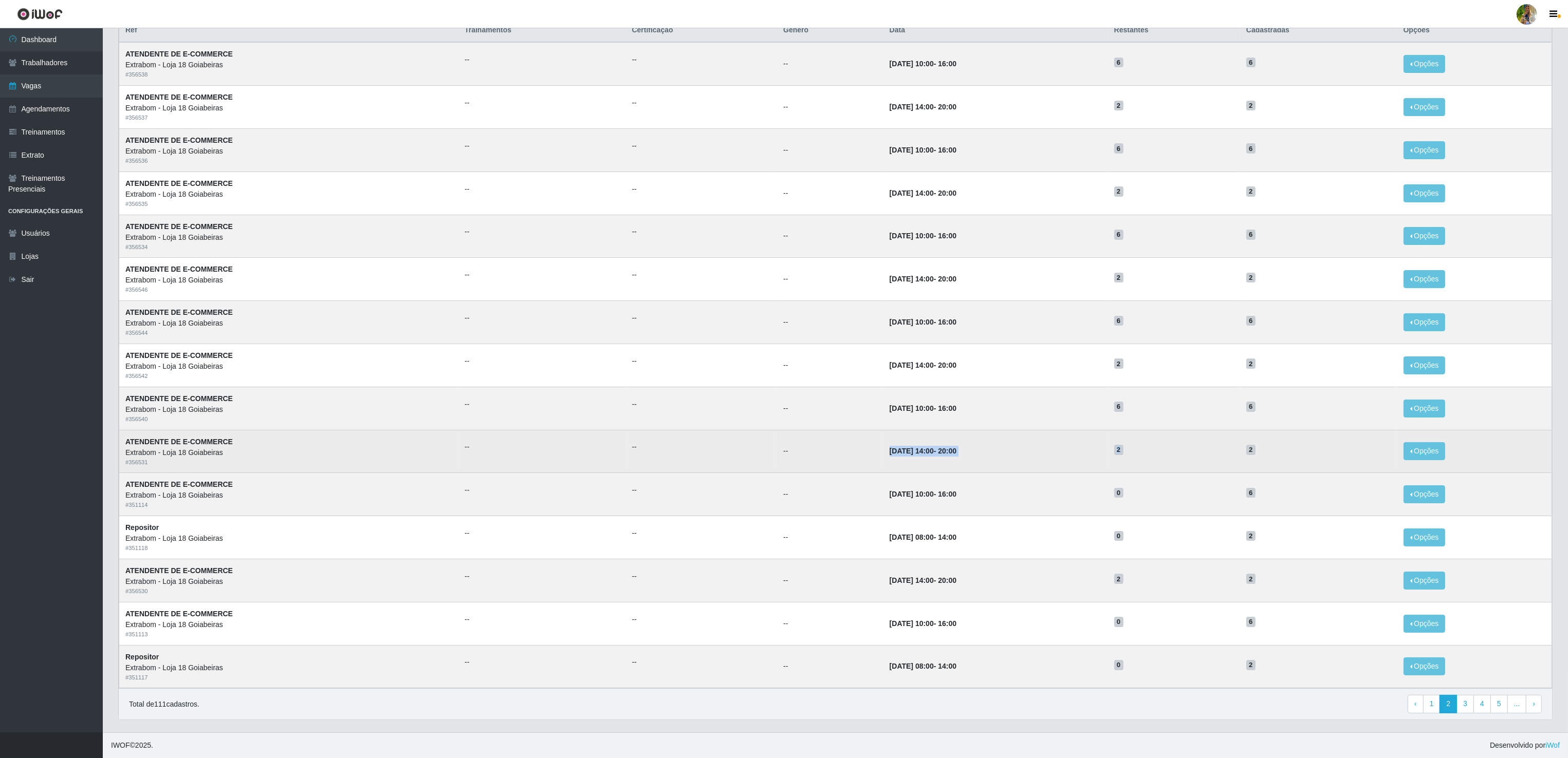
drag, startPoint x: 829, startPoint y: 442, endPoint x: 1224, endPoint y: 448, distance: 395.0
click at [1224, 448] on tr "ATENDENTE DE E-COMMERCE Extrabom - Loja 18 Goiabeiras # 356531 -- -- -- [DATE] …" at bounding box center [835, 451] width 1433 height 43
drag, startPoint x: 1224, startPoint y: 448, endPoint x: 1199, endPoint y: 453, distance: 25.5
click at [1199, 452] on h5 "2" at bounding box center [1174, 449] width 120 height 11
drag, startPoint x: 827, startPoint y: 455, endPoint x: 1032, endPoint y: 460, distance: 205.1
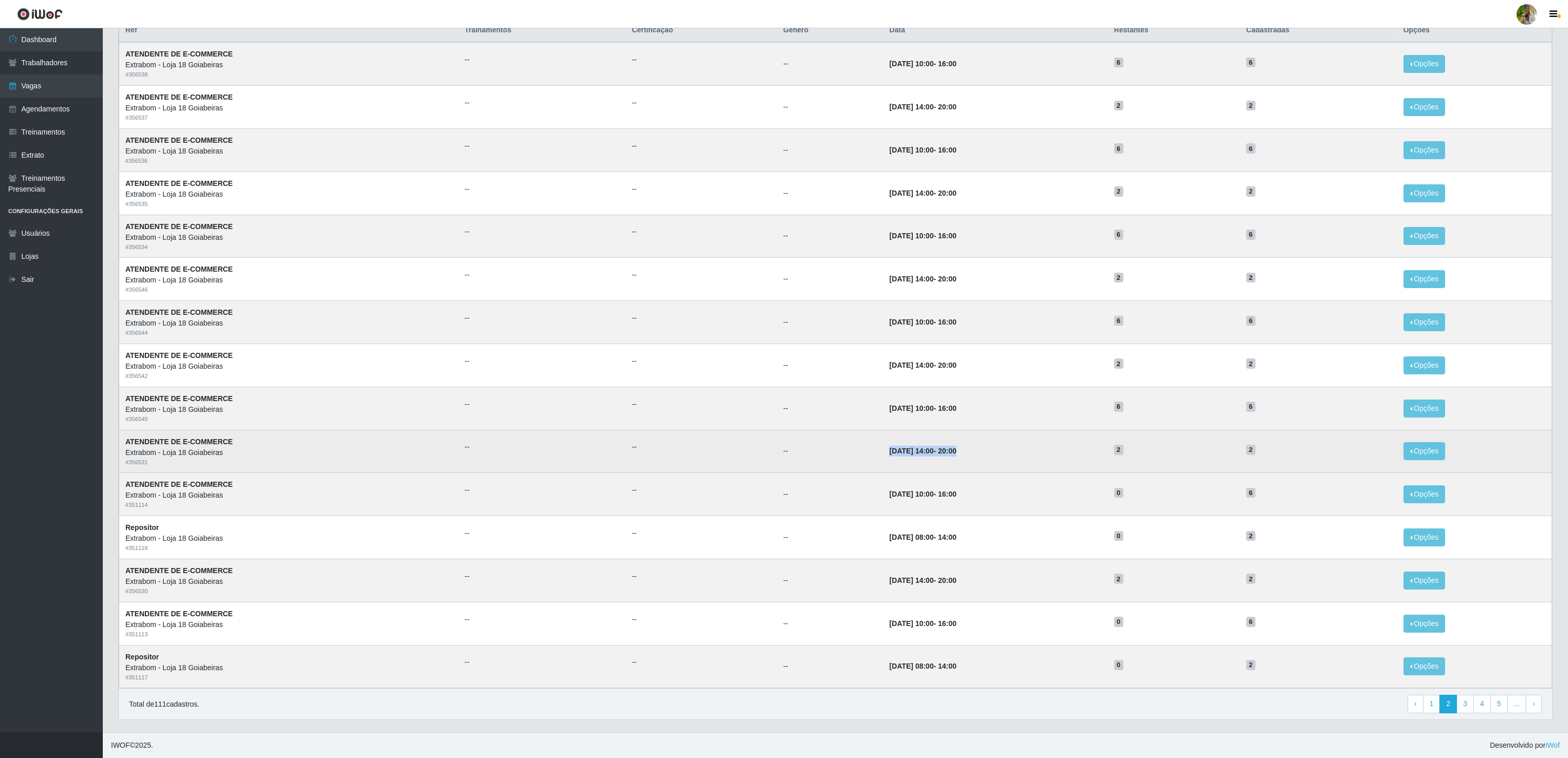
click at [1032, 460] on tr "ATENDENTE DE E-COMMERCE Extrabom - Loja 18 Goiabeiras # 356531 -- -- -- [DATE] …" at bounding box center [835, 451] width 1433 height 43
click at [1032, 460] on td "[DATE] 14:00 - 20:00" at bounding box center [996, 451] width 225 height 43
click at [1021, 458] on td "[DATE] 14:00 - 20:00" at bounding box center [996, 451] width 225 height 43
drag, startPoint x: 852, startPoint y: 451, endPoint x: 997, endPoint y: 455, distance: 145.1
click at [997, 455] on td "[DATE] 14:00 - 20:00" at bounding box center [996, 451] width 225 height 43
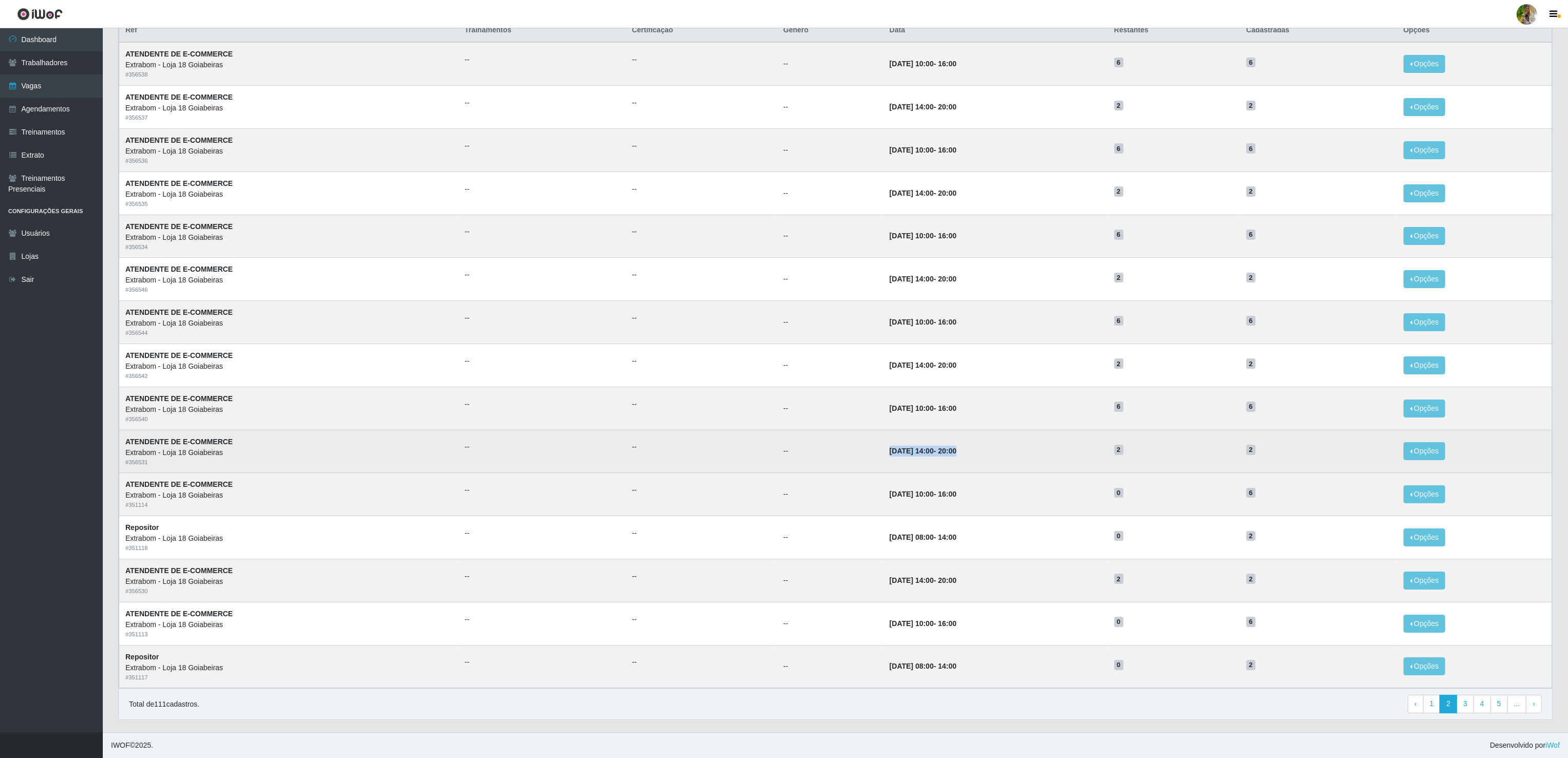
click at [997, 455] on td "[DATE] 14:00 - 20:00" at bounding box center [996, 451] width 225 height 43
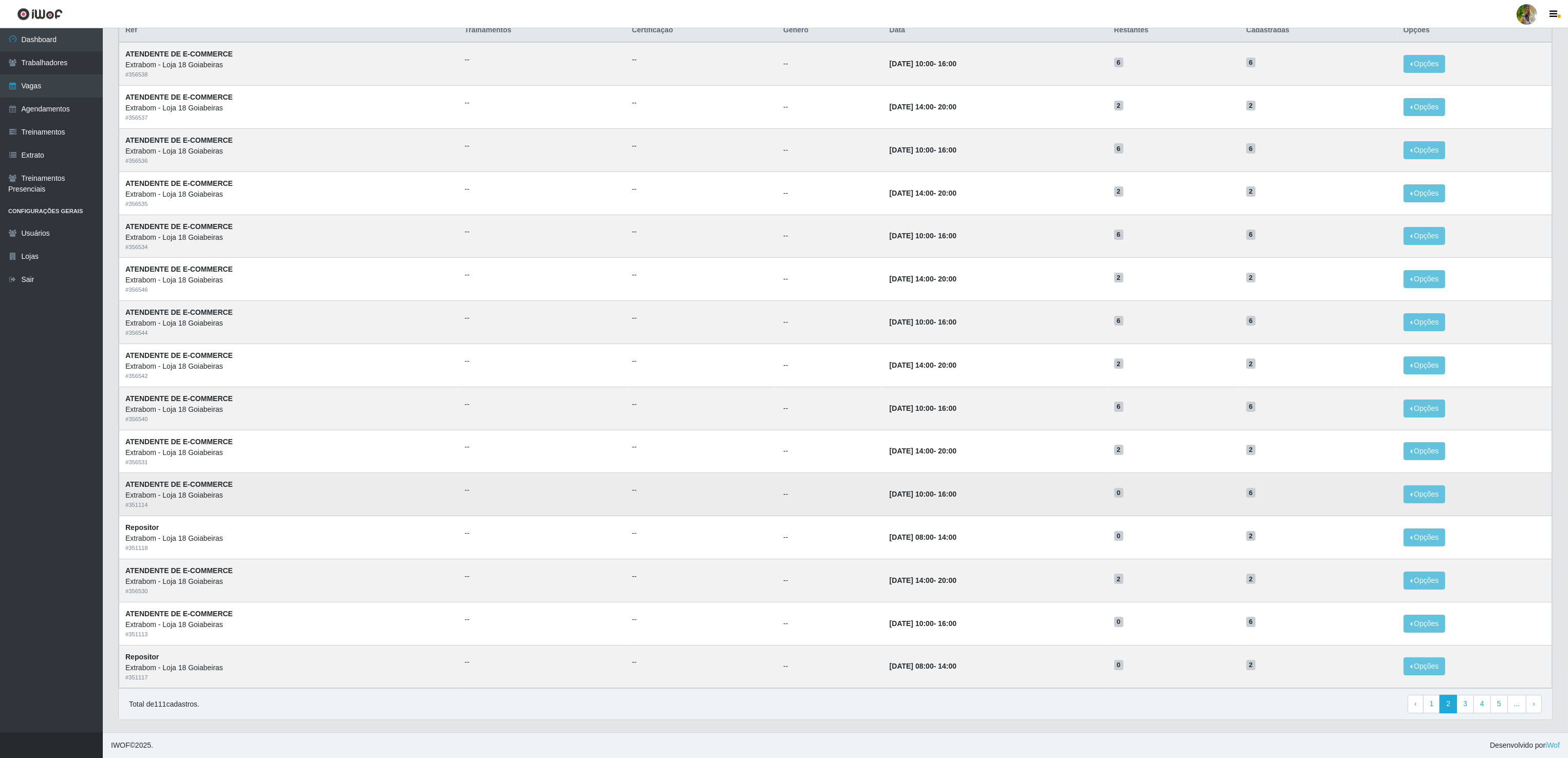
click at [888, 477] on td "[DATE] 10:00 - 16:00" at bounding box center [996, 494] width 225 height 43
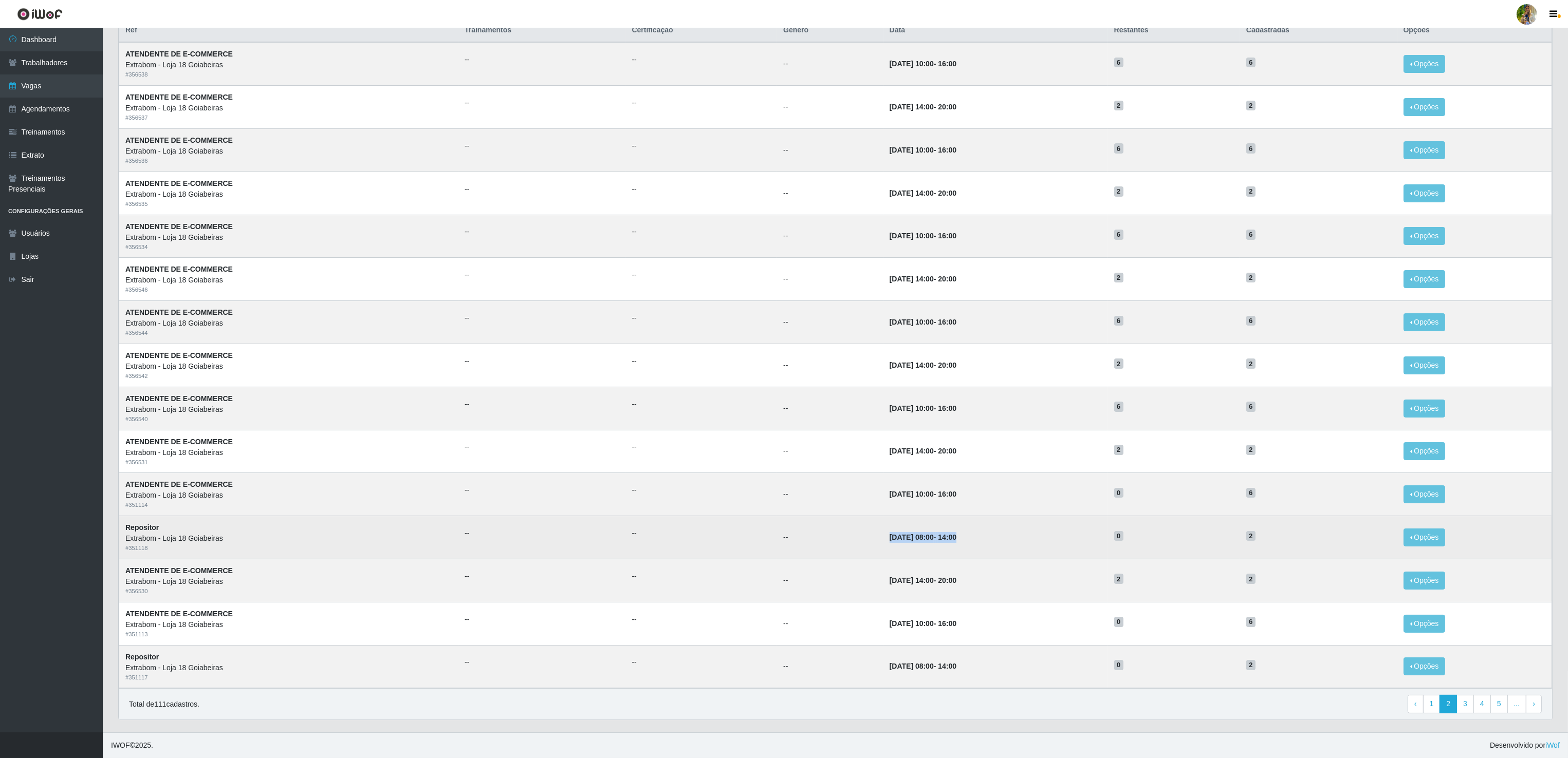
drag, startPoint x: 811, startPoint y: 534, endPoint x: 957, endPoint y: 543, distance: 146.3
click at [957, 543] on tr "Repositor Extrabom - Loja 18 Goiabeiras # 351118 -- -- -- [DATE] 08:00 - 14:00 …" at bounding box center [835, 537] width 1433 height 43
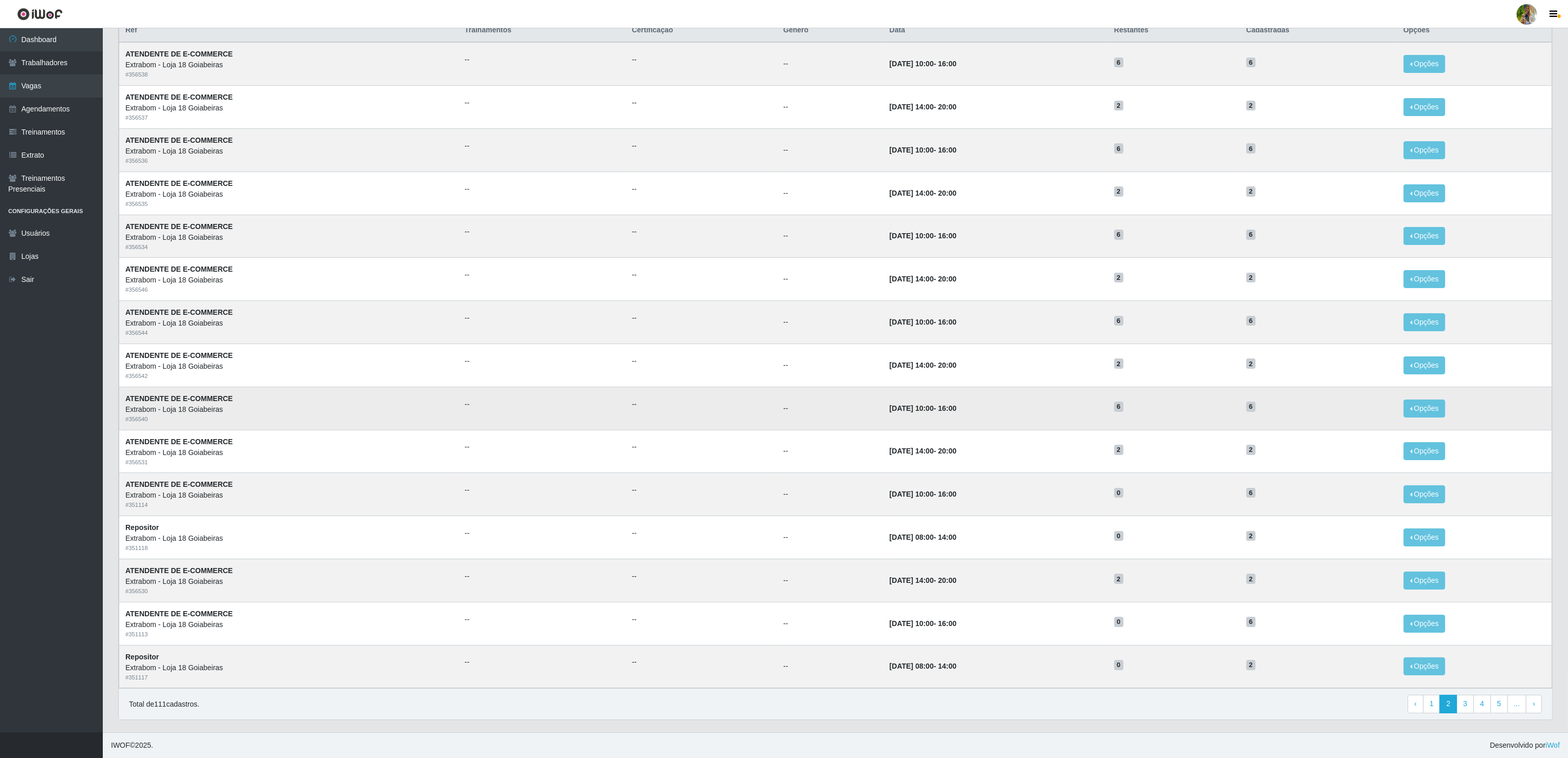
drag, startPoint x: 957, startPoint y: 543, endPoint x: 860, endPoint y: 415, distance: 160.6
click at [883, 415] on td "[DATE] 10:00 - 16:00" at bounding box center [996, 408] width 225 height 43
drag, startPoint x: 856, startPoint y: 406, endPoint x: 968, endPoint y: 411, distance: 112.1
click at [968, 411] on td "[DATE] 10:00 - 16:00" at bounding box center [996, 408] width 225 height 43
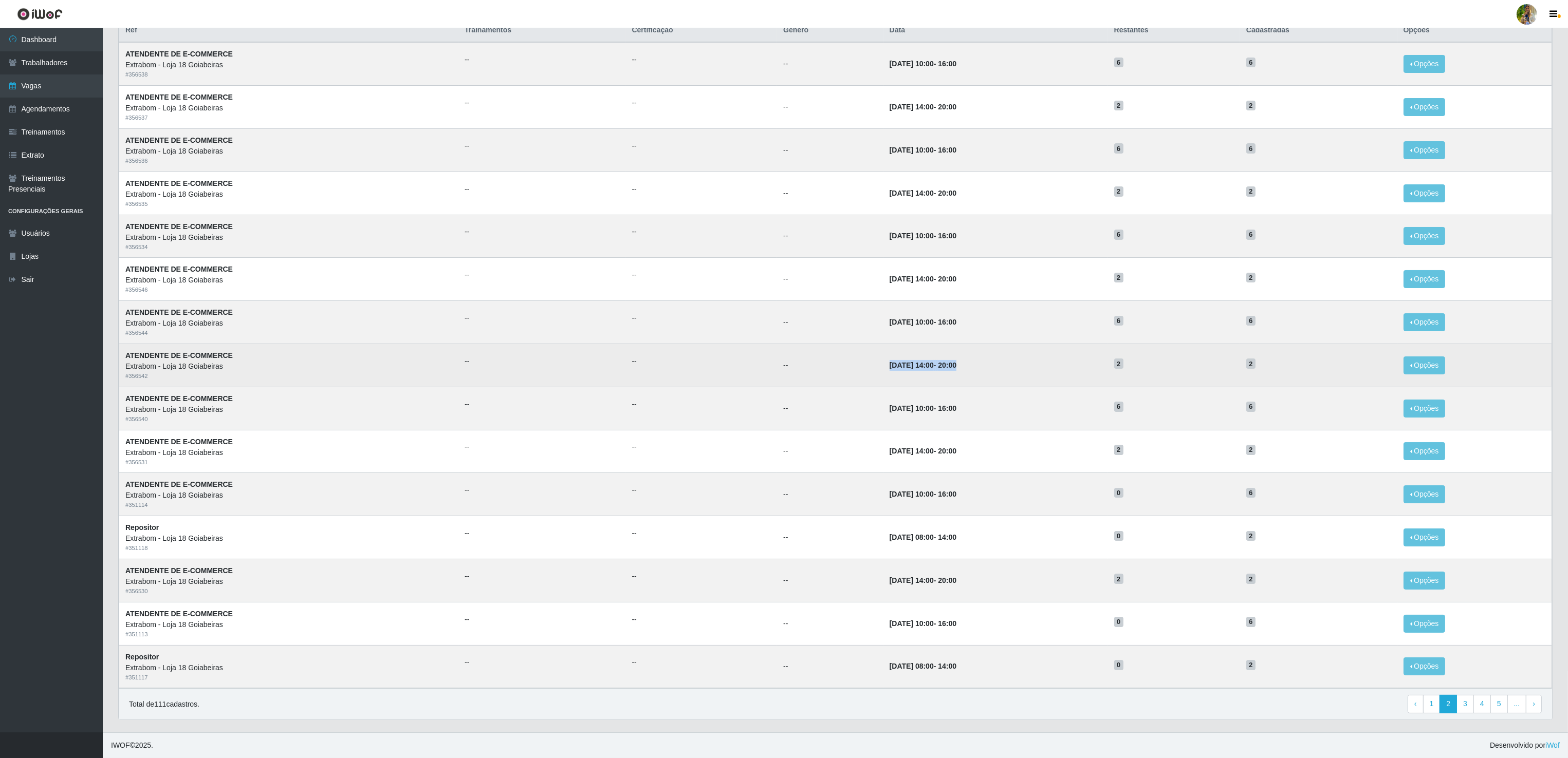
drag, startPoint x: 968, startPoint y: 411, endPoint x: 950, endPoint y: 360, distance: 54.1
click at [950, 360] on td "[DATE] 14:00 - 20:00" at bounding box center [996, 365] width 225 height 43
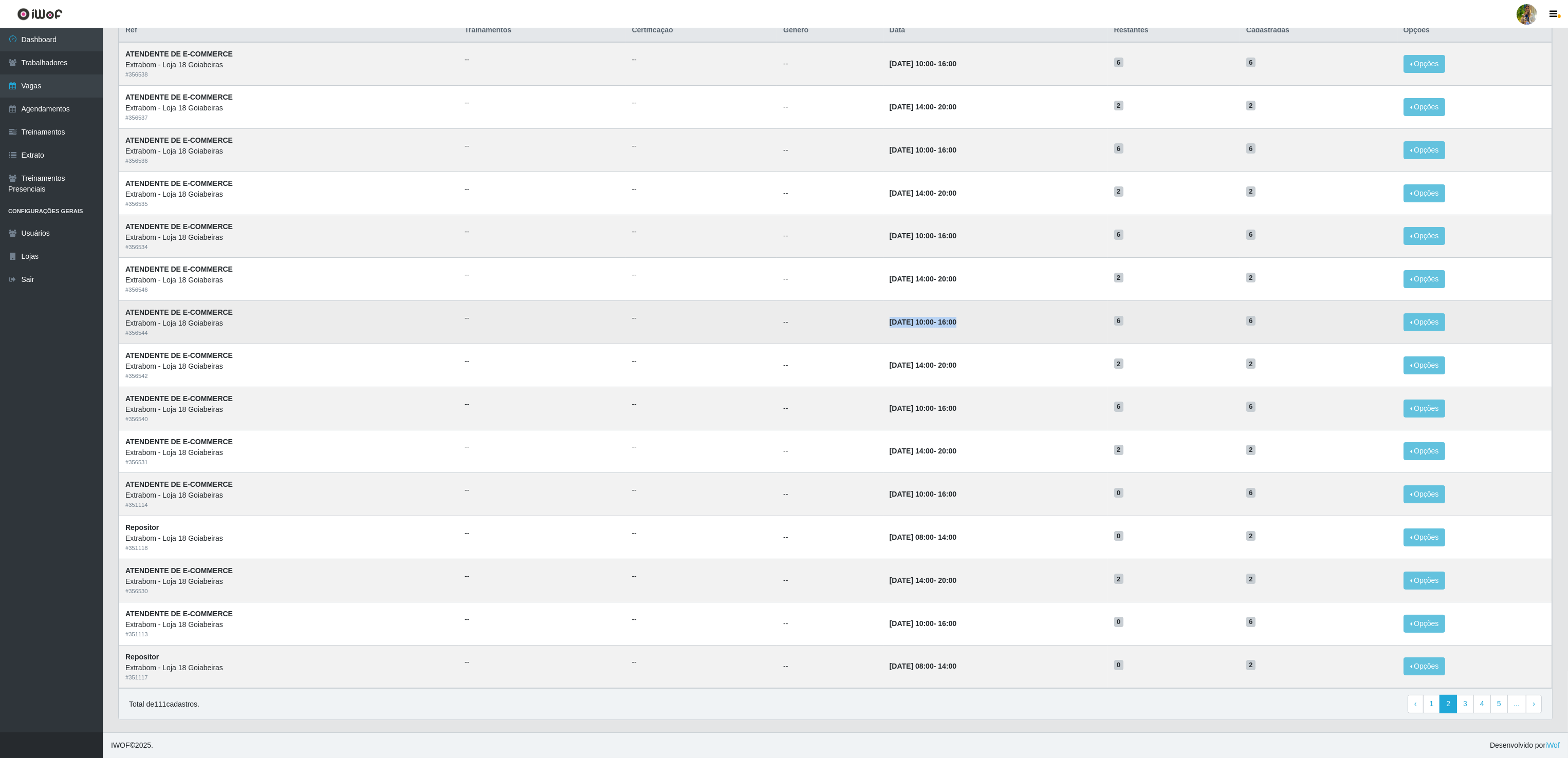
drag, startPoint x: 950, startPoint y: 360, endPoint x: 975, endPoint y: 308, distance: 57.7
click at [975, 308] on td "[DATE] 10:00 - 16:00" at bounding box center [996, 322] width 225 height 43
click at [1427, 696] on link "1" at bounding box center [1431, 704] width 18 height 19
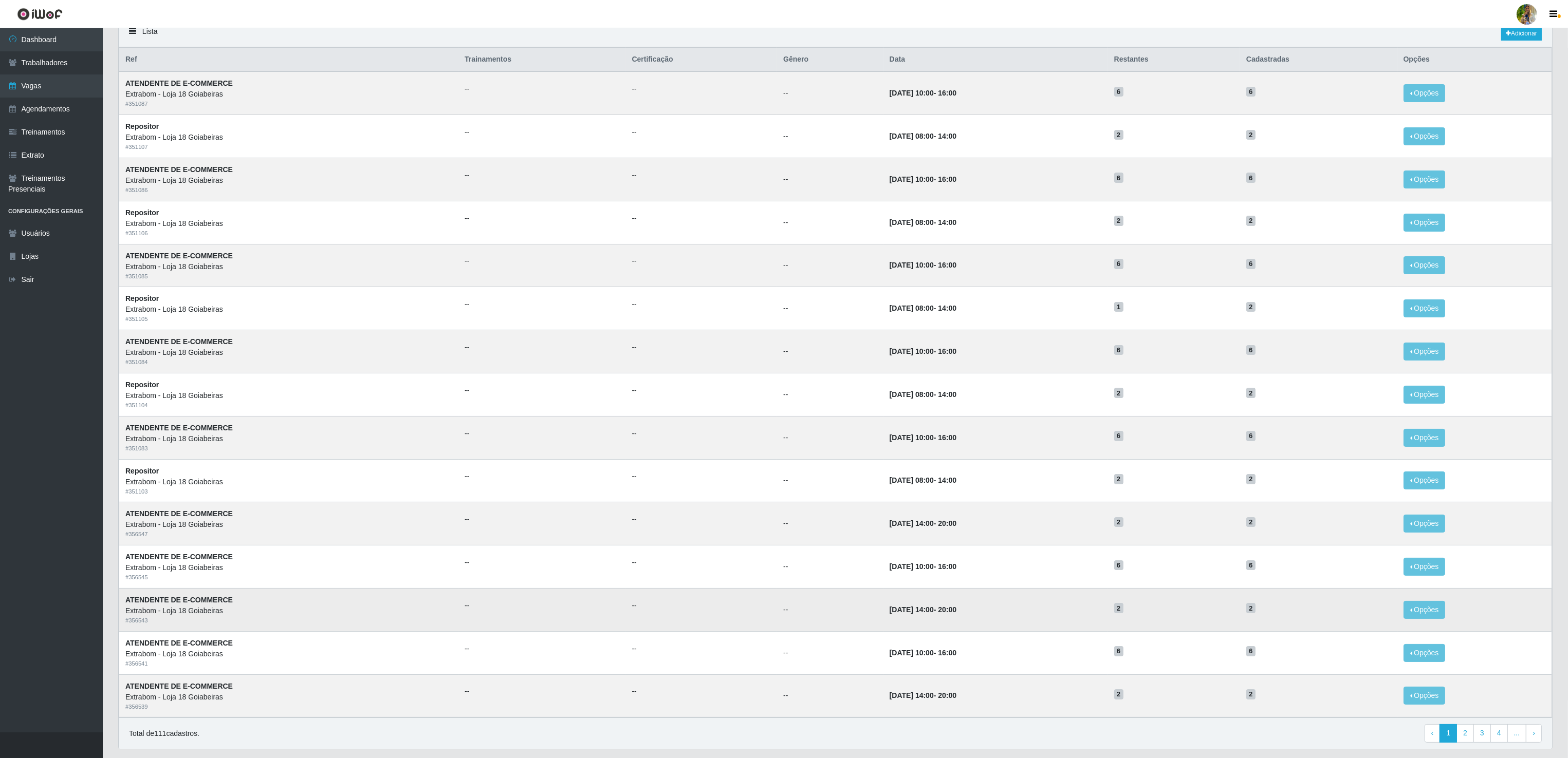
scroll to position [121, 0]
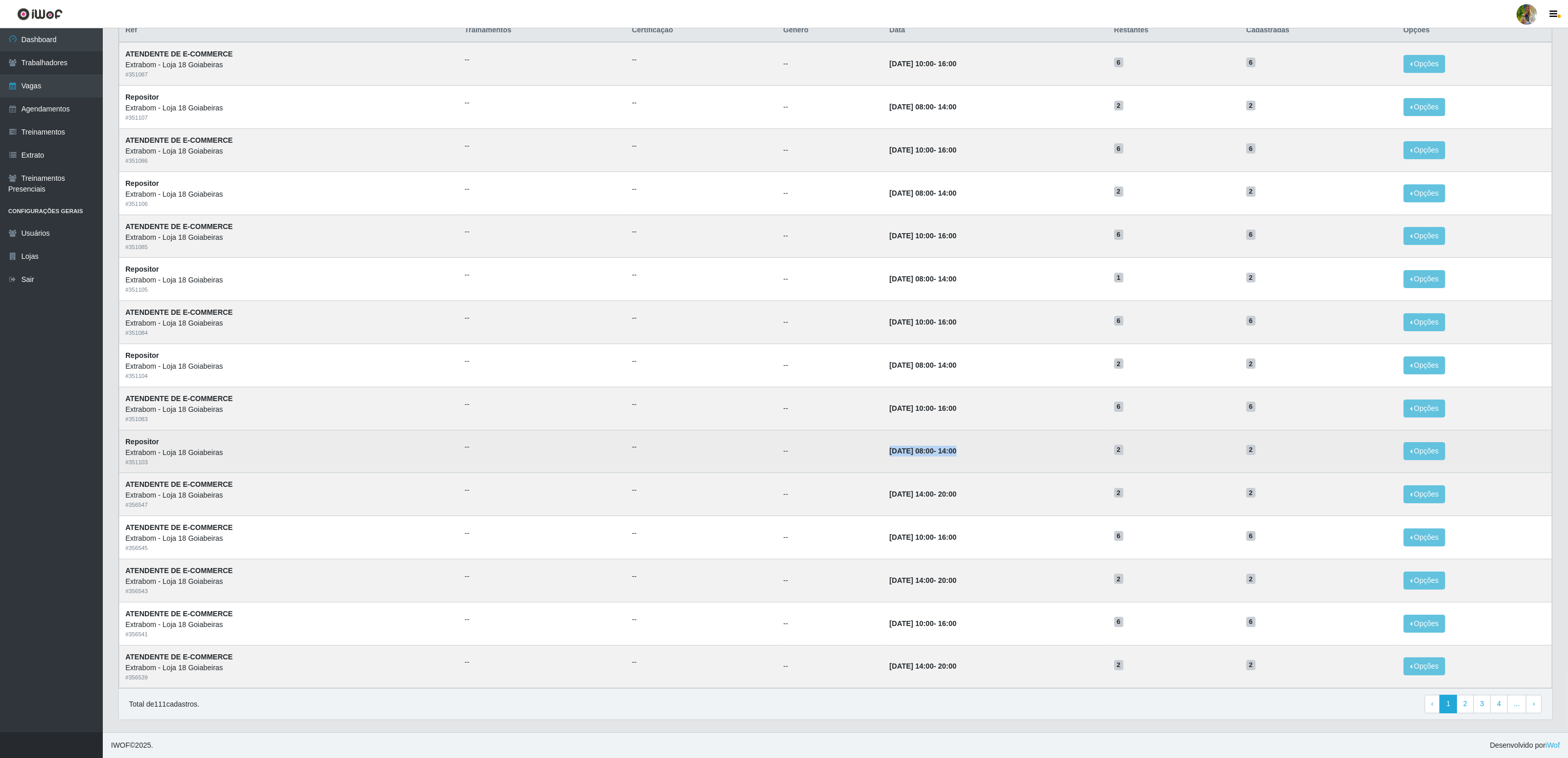
drag, startPoint x: 931, startPoint y: 456, endPoint x: 1003, endPoint y: 461, distance: 72.2
click at [1003, 461] on td "27/10/2025, 08:00 - 14:00" at bounding box center [996, 451] width 225 height 43
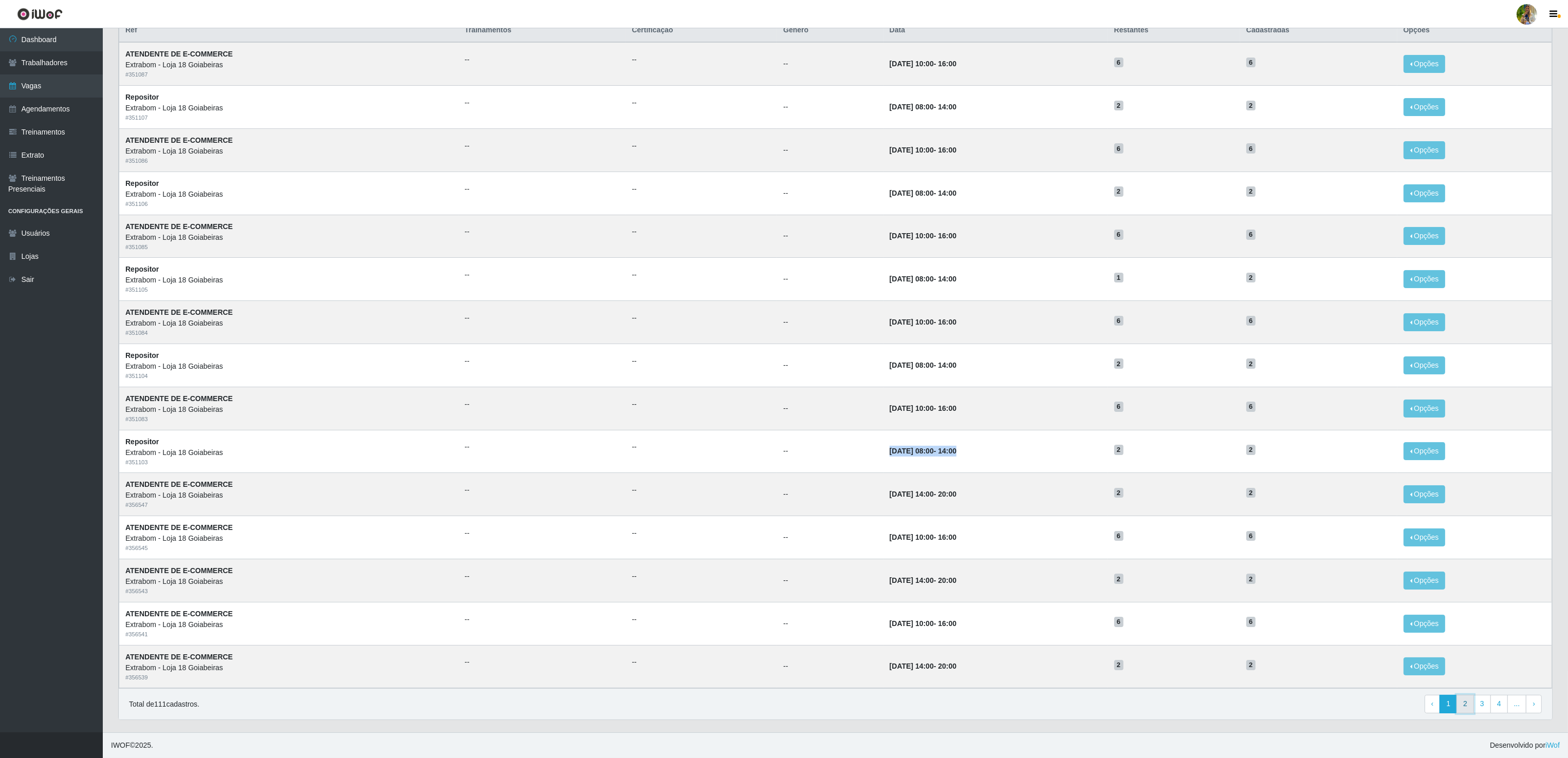
click at [1469, 706] on link "2" at bounding box center [1465, 704] width 18 height 19
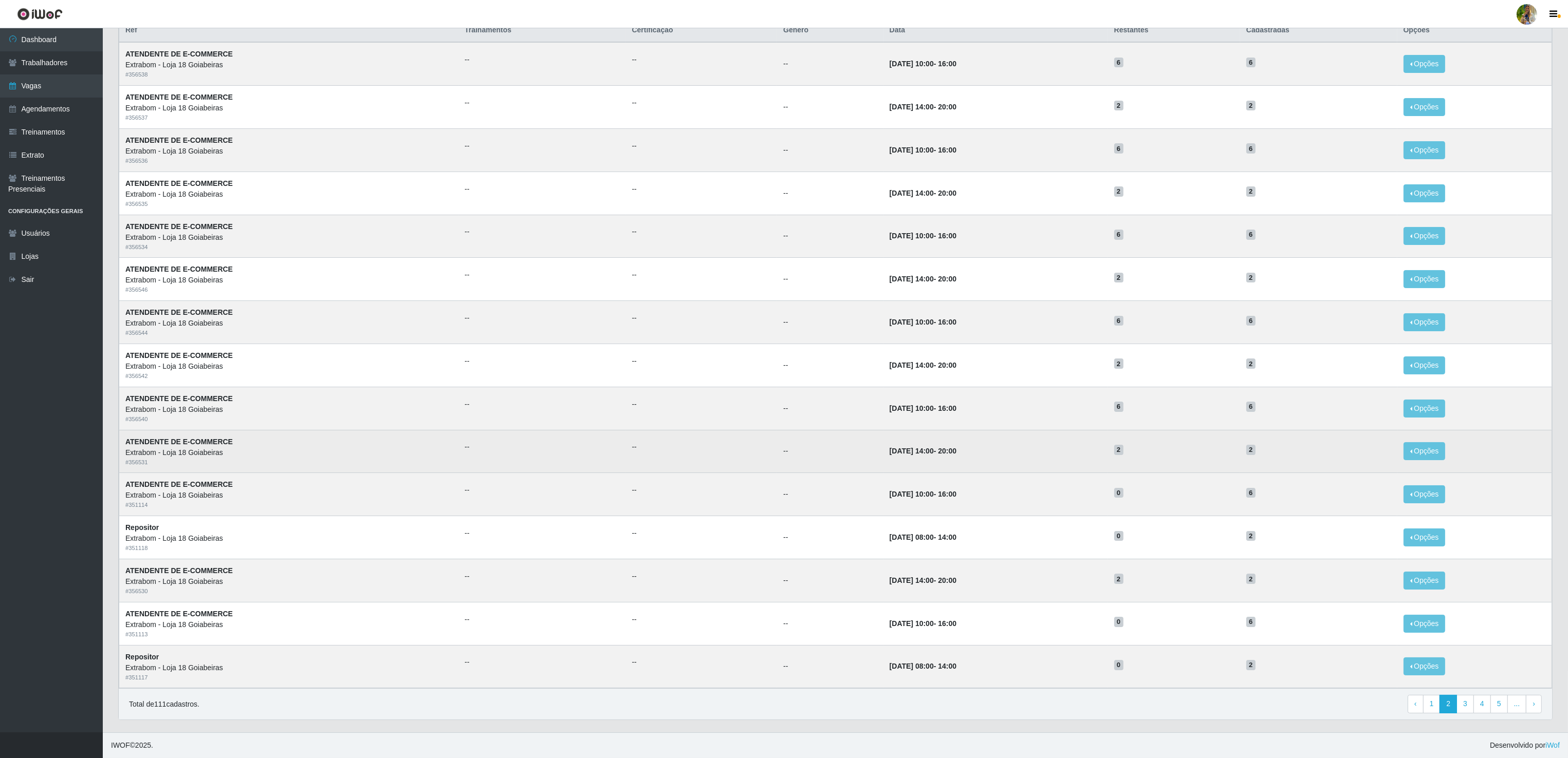
scroll to position [18, 0]
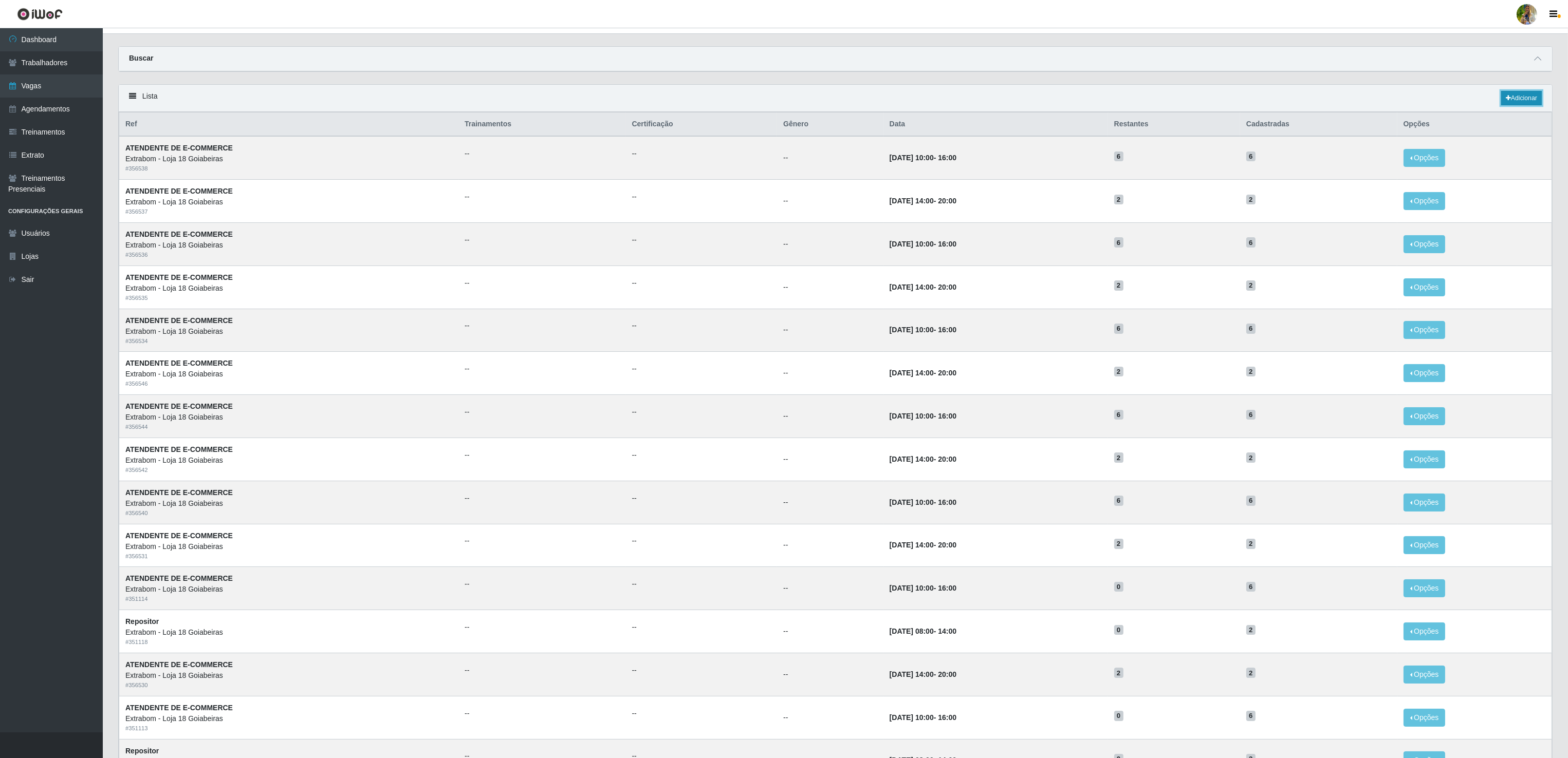
click at [1522, 101] on link "Adicionar" at bounding box center [1521, 98] width 41 height 14
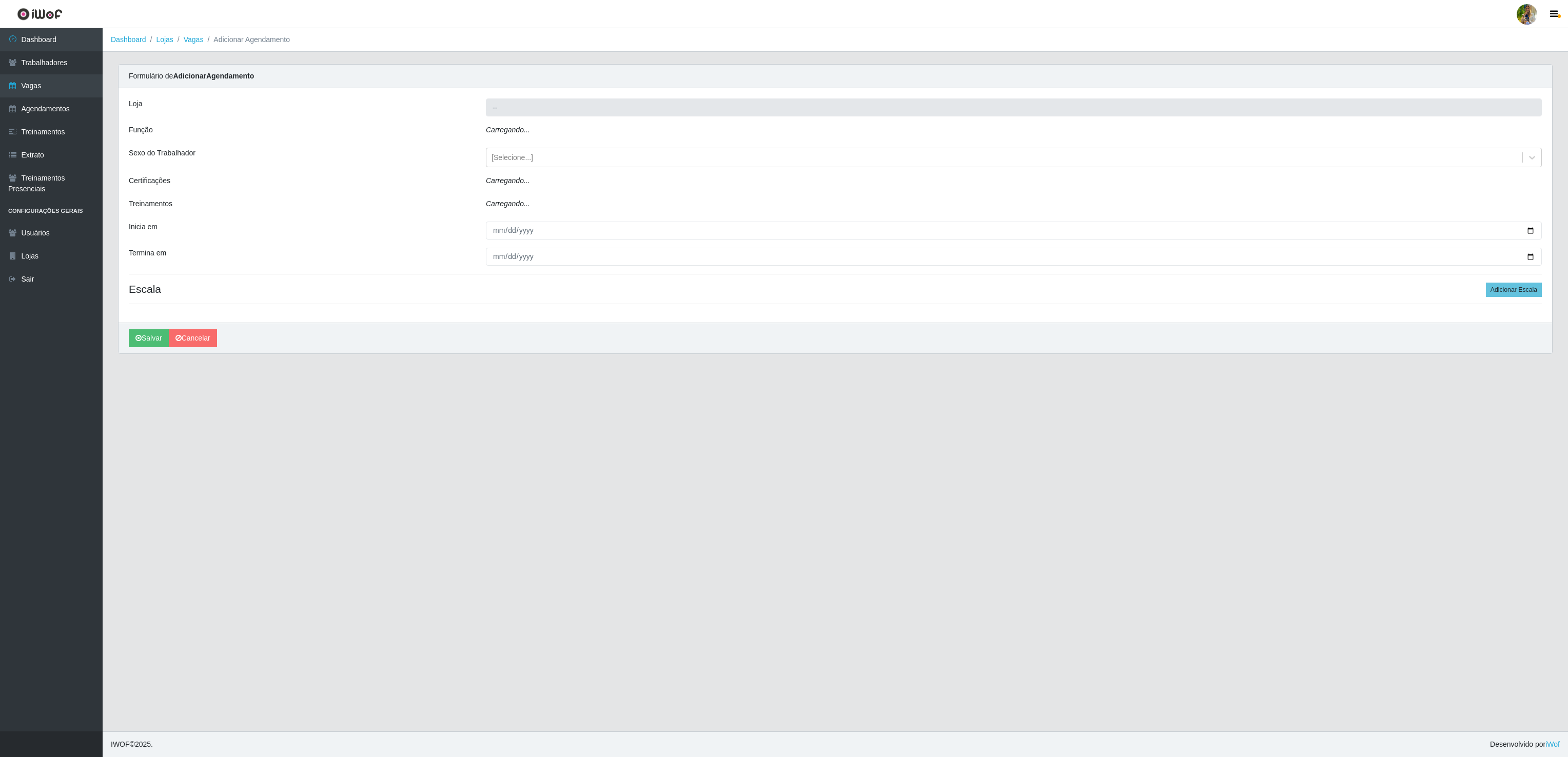
type input "Extrabom - Loja 18 Goiabeiras"
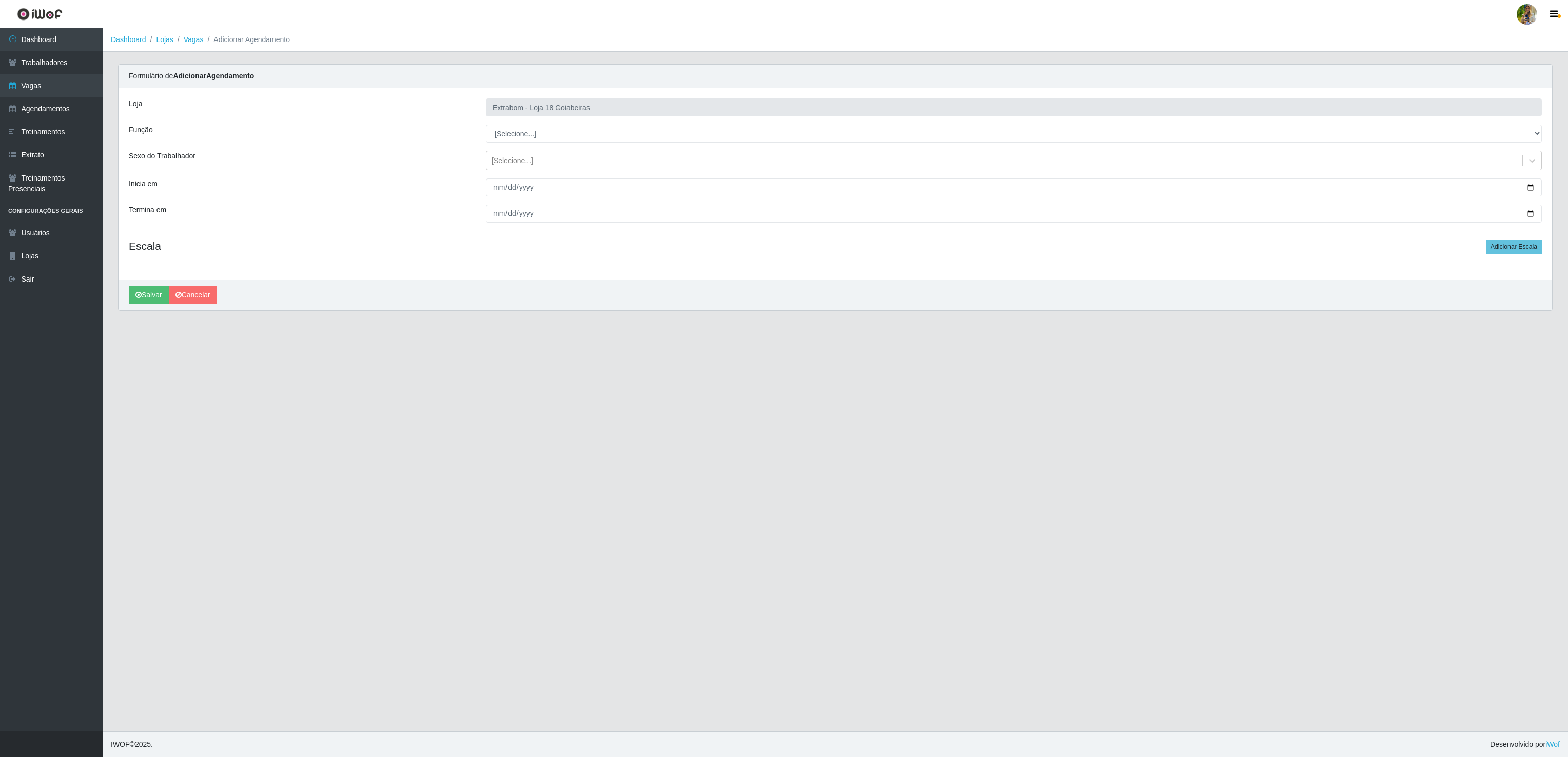
click at [498, 199] on div "Loja Extrabom - Loja 18 Goiabeiras Função [Selecione...] ATENDENTE DE E-COMMERC…" at bounding box center [835, 184] width 1433 height 192
click at [494, 187] on input "Inicia em" at bounding box center [1014, 187] width 1056 height 18
click at [525, 138] on select "[Selecione...] ATENDENTE DE E-COMMERCE ATENDENTE DE E-COMMERCE + ATENDENTE DE E…" at bounding box center [1014, 133] width 1056 height 18
select select "24"
click at [486, 125] on select "[Selecione...] ATENDENTE DE E-COMMERCE ATENDENTE DE E-COMMERCE + ATENDENTE DE E…" at bounding box center [1014, 133] width 1056 height 18
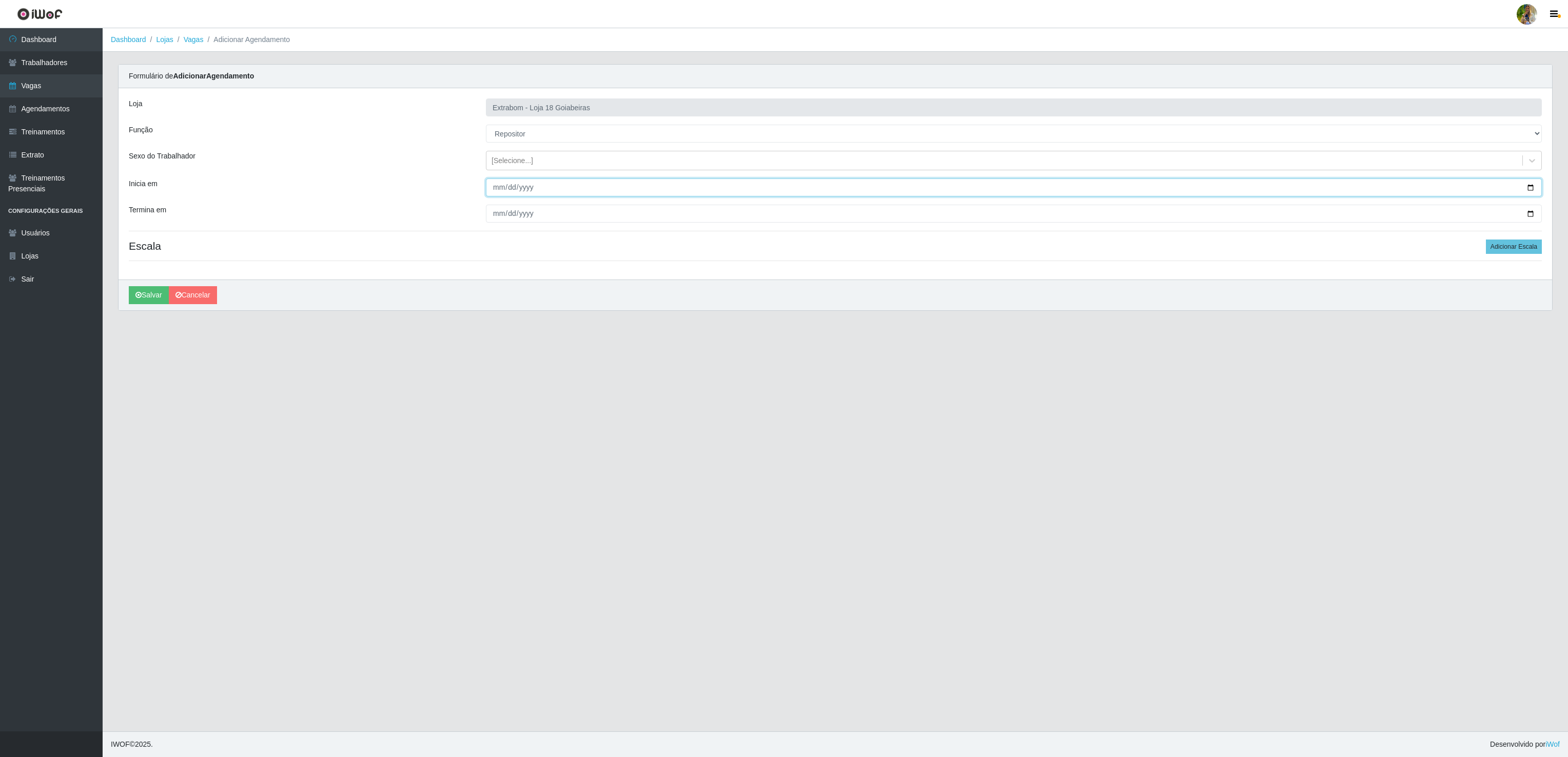
click at [500, 187] on input "Inicia em" at bounding box center [1014, 187] width 1056 height 18
type input "[DATE]"
click at [495, 216] on input "Termina em" at bounding box center [1014, 214] width 1056 height 18
type input "[DATE]"
click at [1518, 254] on button "Adicionar Escala" at bounding box center [1513, 246] width 56 height 14
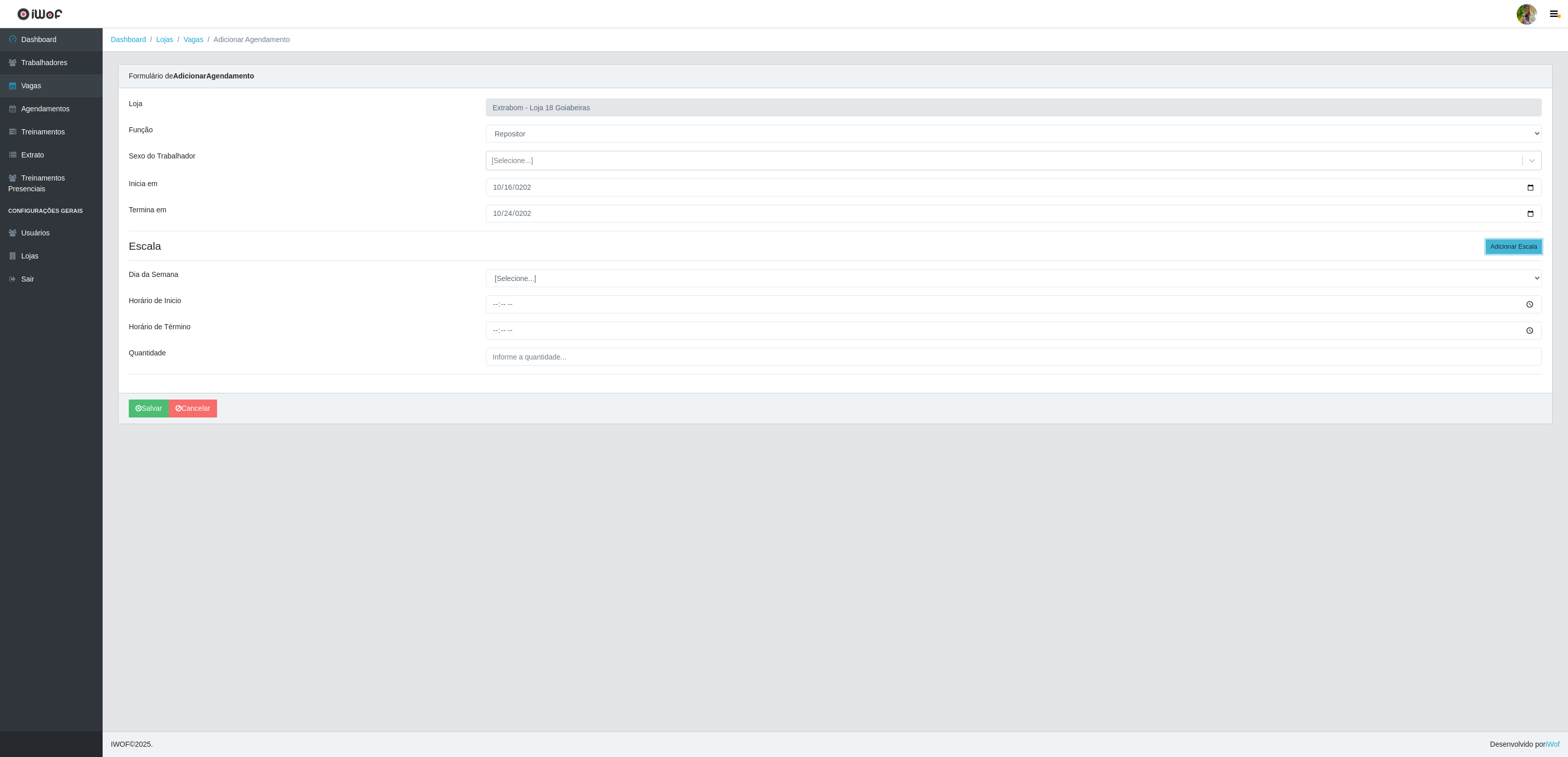
click at [1514, 248] on button "Adicionar Escala" at bounding box center [1513, 246] width 56 height 14
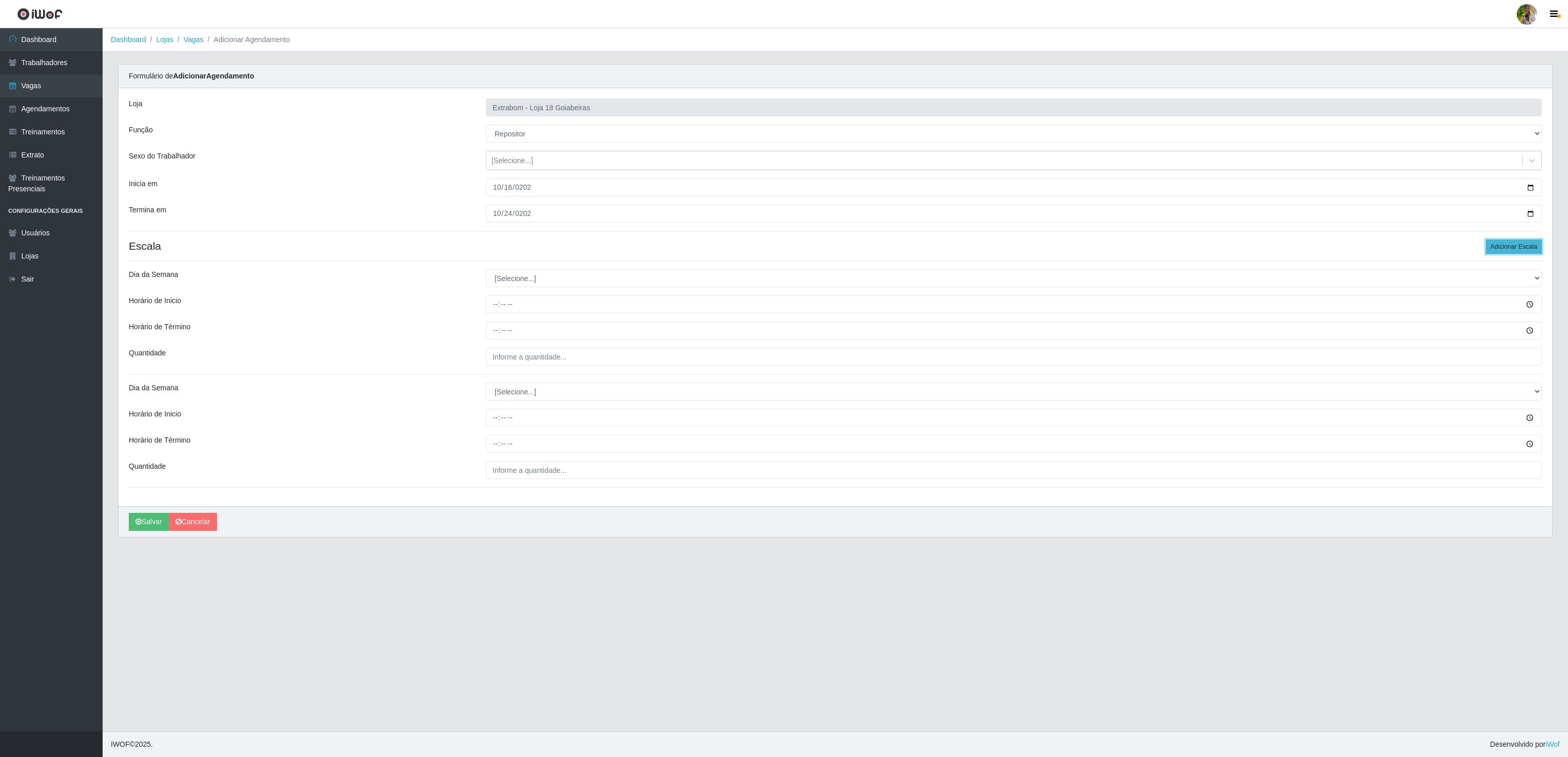
click at [1514, 248] on button "Adicionar Escala" at bounding box center [1513, 246] width 56 height 14
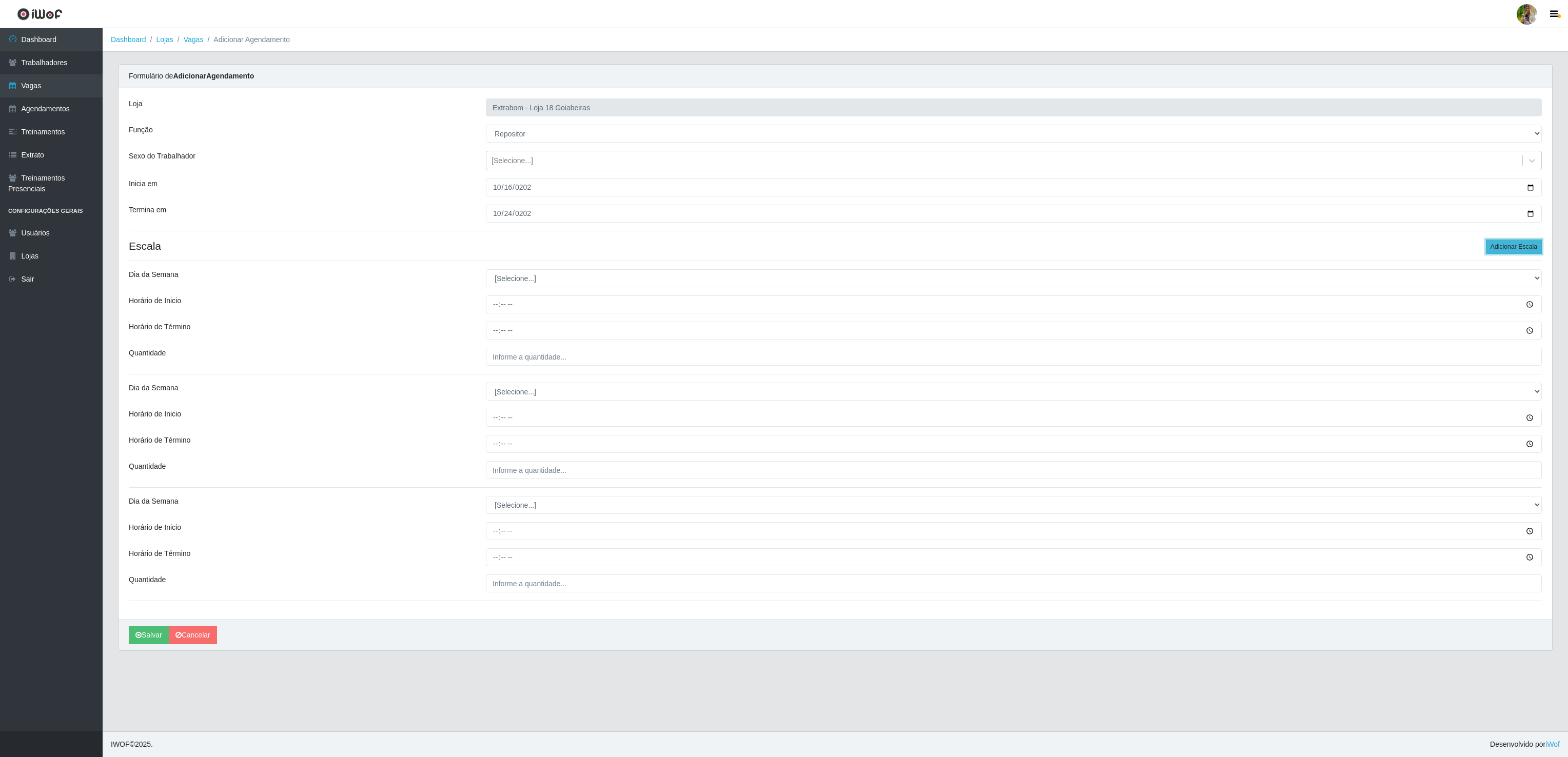
click at [1514, 248] on button "Adicionar Escala" at bounding box center [1513, 246] width 56 height 14
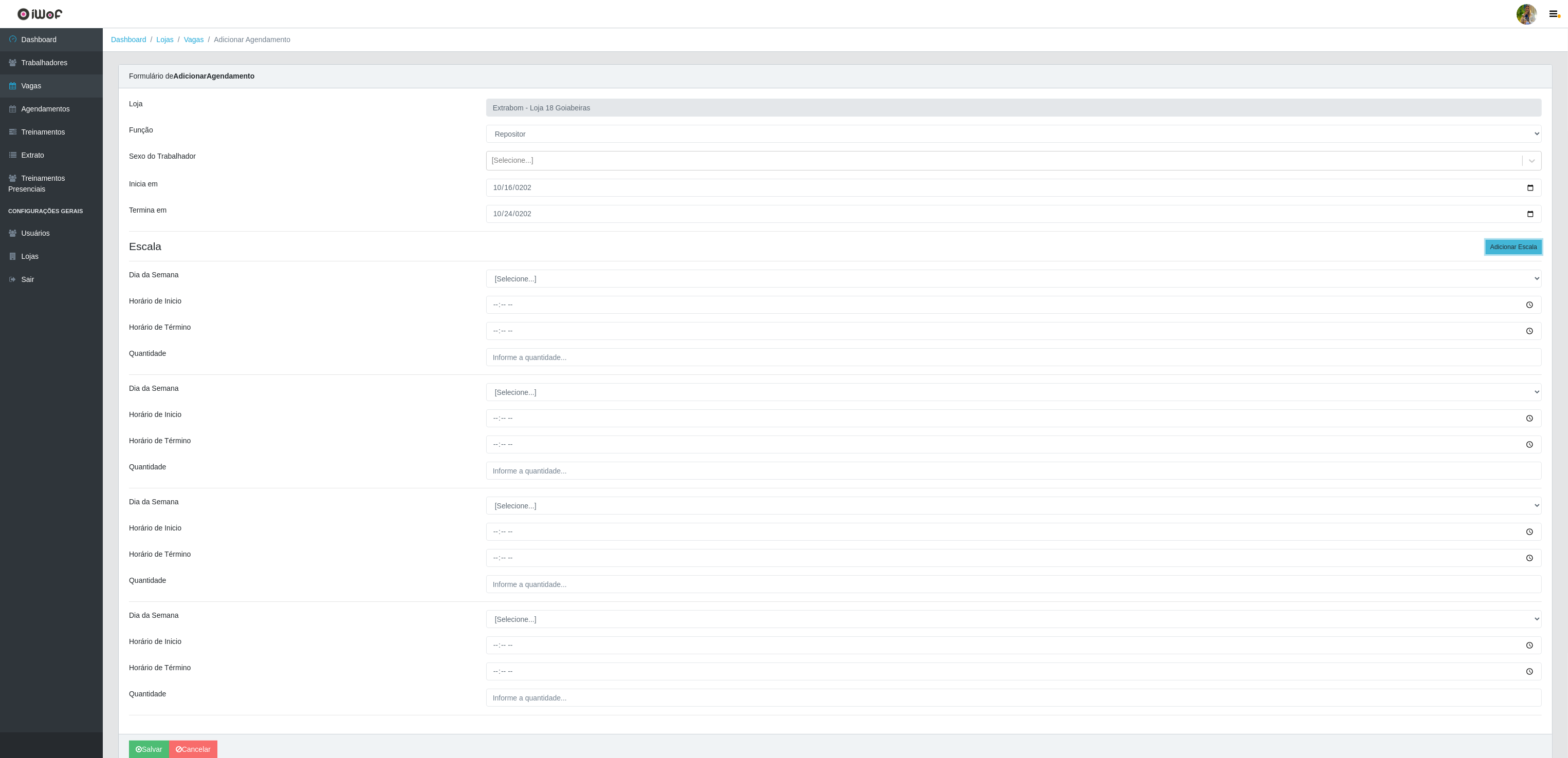
click at [1516, 248] on button "Adicionar Escala" at bounding box center [1513, 247] width 56 height 14
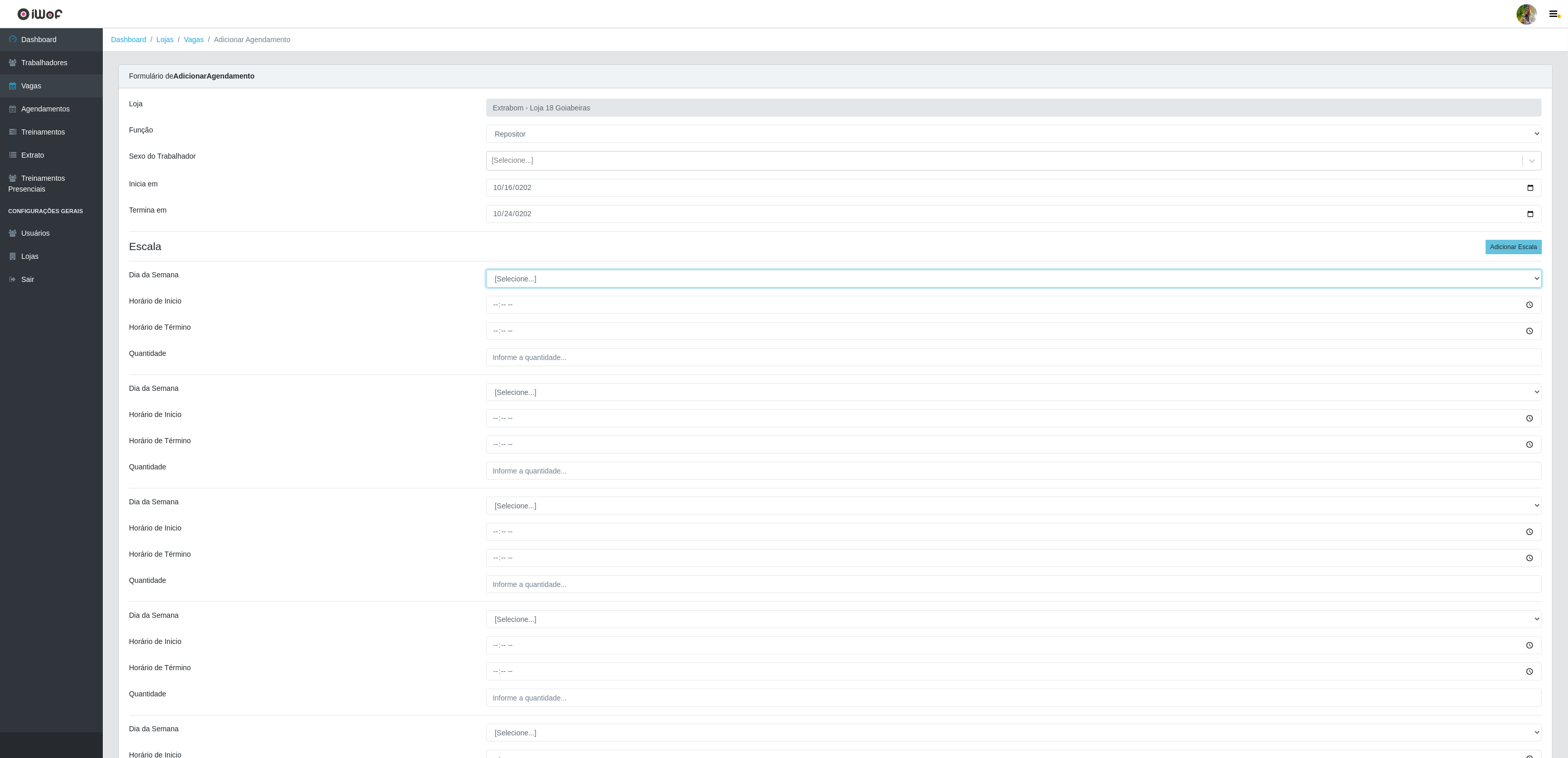
click at [497, 281] on select "[Selecione...] Segunda Terça Quarta Quinta Sexta Sábado Domingo" at bounding box center [1013, 278] width 1055 height 18
select select "1"
click at [486, 272] on select "[Selecione...] Segunda Terça Quarta Quinta Sexta Sábado Domingo" at bounding box center [1013, 278] width 1055 height 18
click at [494, 314] on input "Horário de Inicio" at bounding box center [1013, 304] width 1055 height 18
type input "08:00"
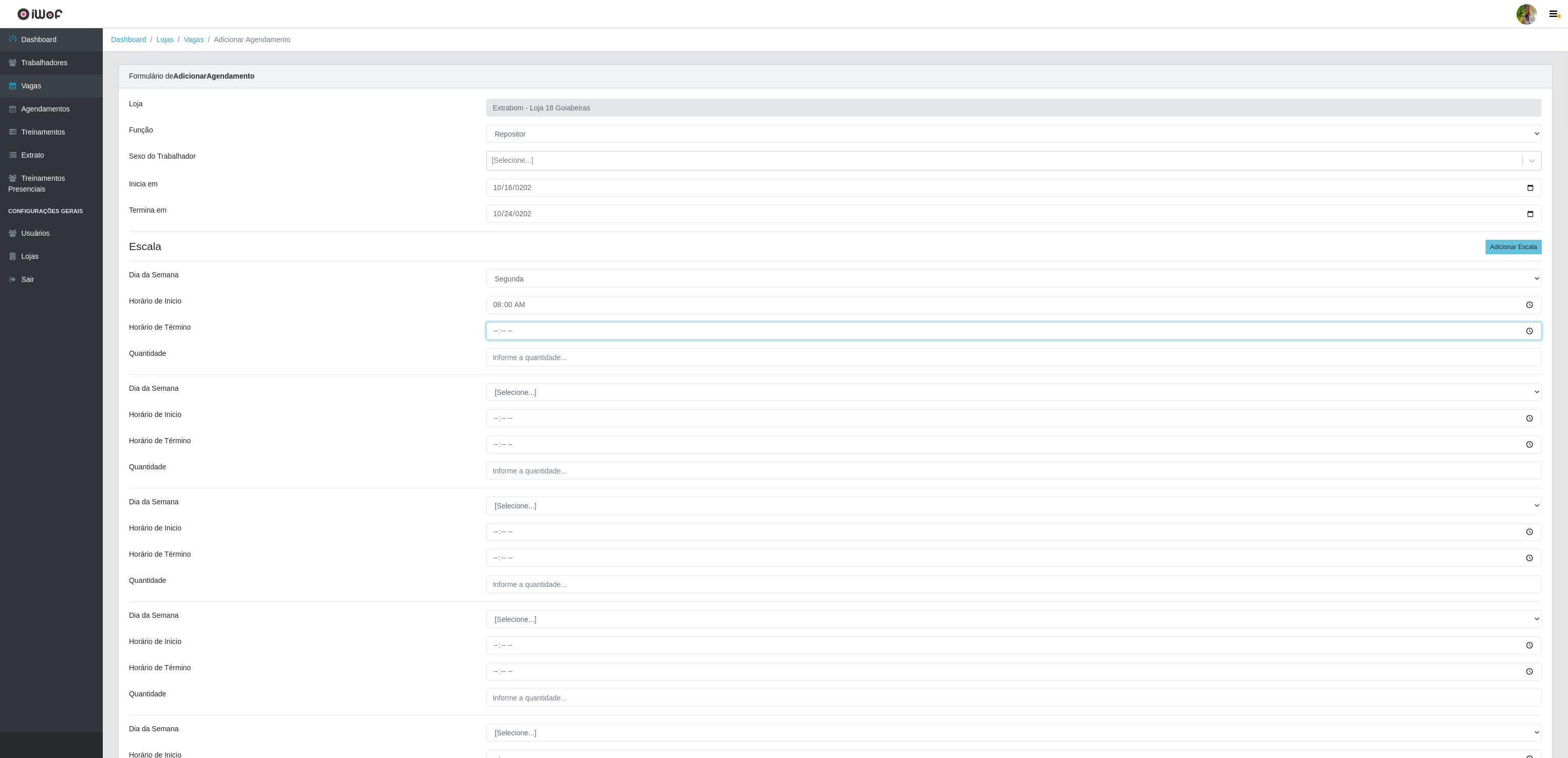
click at [488, 336] on input "Horário de Término" at bounding box center [1013, 330] width 1055 height 18
type input "14:00"
click at [520, 368] on div "Loja Extrabom - Loja 18 Goiabeiras Função [Selecione...] ATENDENTE DE E-COMMERC…" at bounding box center [834, 468] width 1433 height 759
click at [521, 356] on input "___" at bounding box center [1013, 357] width 1055 height 18
type input "2__"
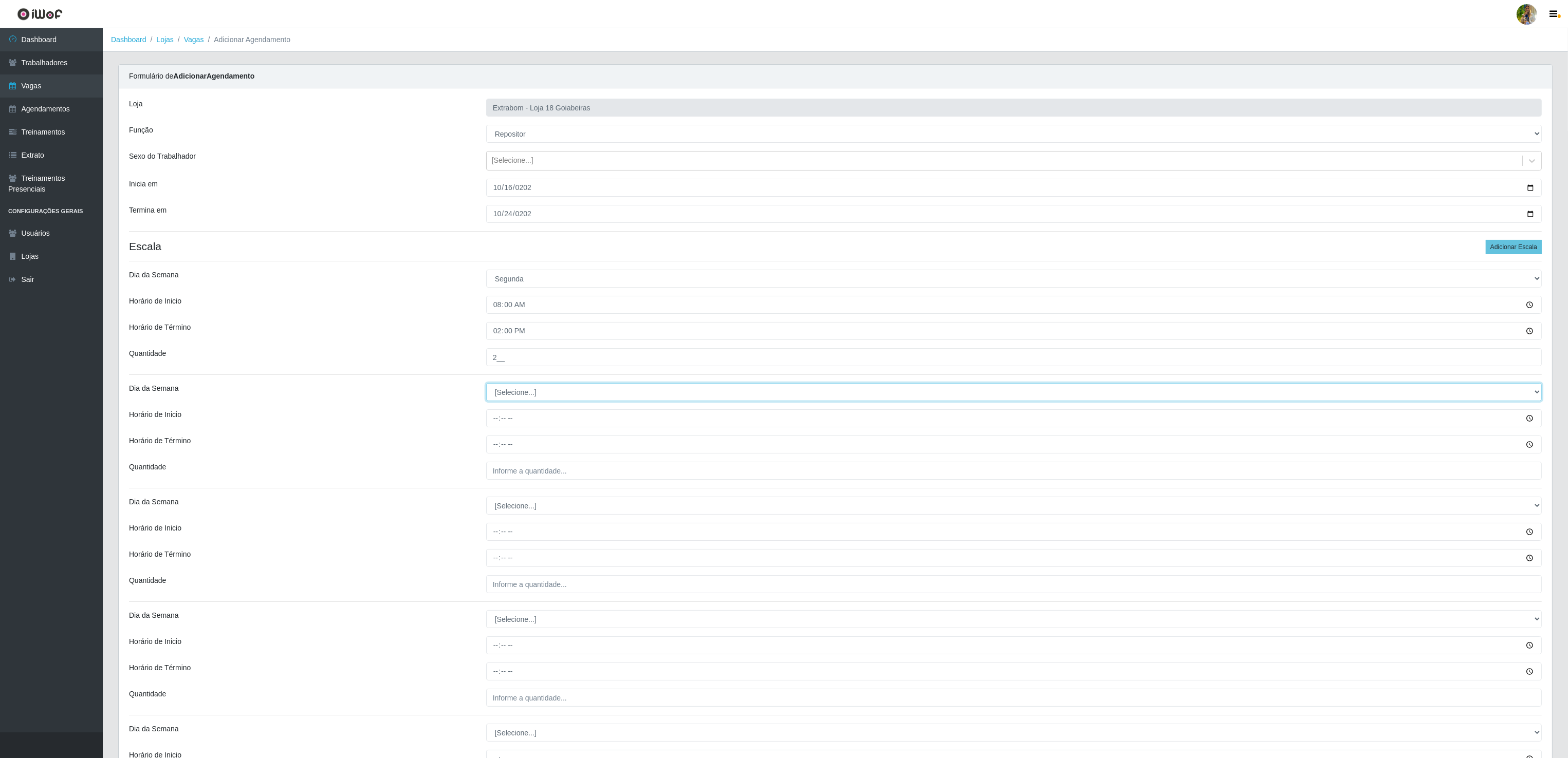
click at [516, 396] on select "[Selecione...] Segunda Terça Quarta Quinta Sexta Sábado Domingo" at bounding box center [1013, 391] width 1055 height 18
select select "2"
click at [486, 385] on select "[Selecione...] Segunda Terça Quarta Quinta Sexta Sábado Domingo" at bounding box center [1013, 391] width 1055 height 18
click at [492, 419] on input "Horário de Inicio" at bounding box center [1013, 417] width 1055 height 18
type input "08:00"
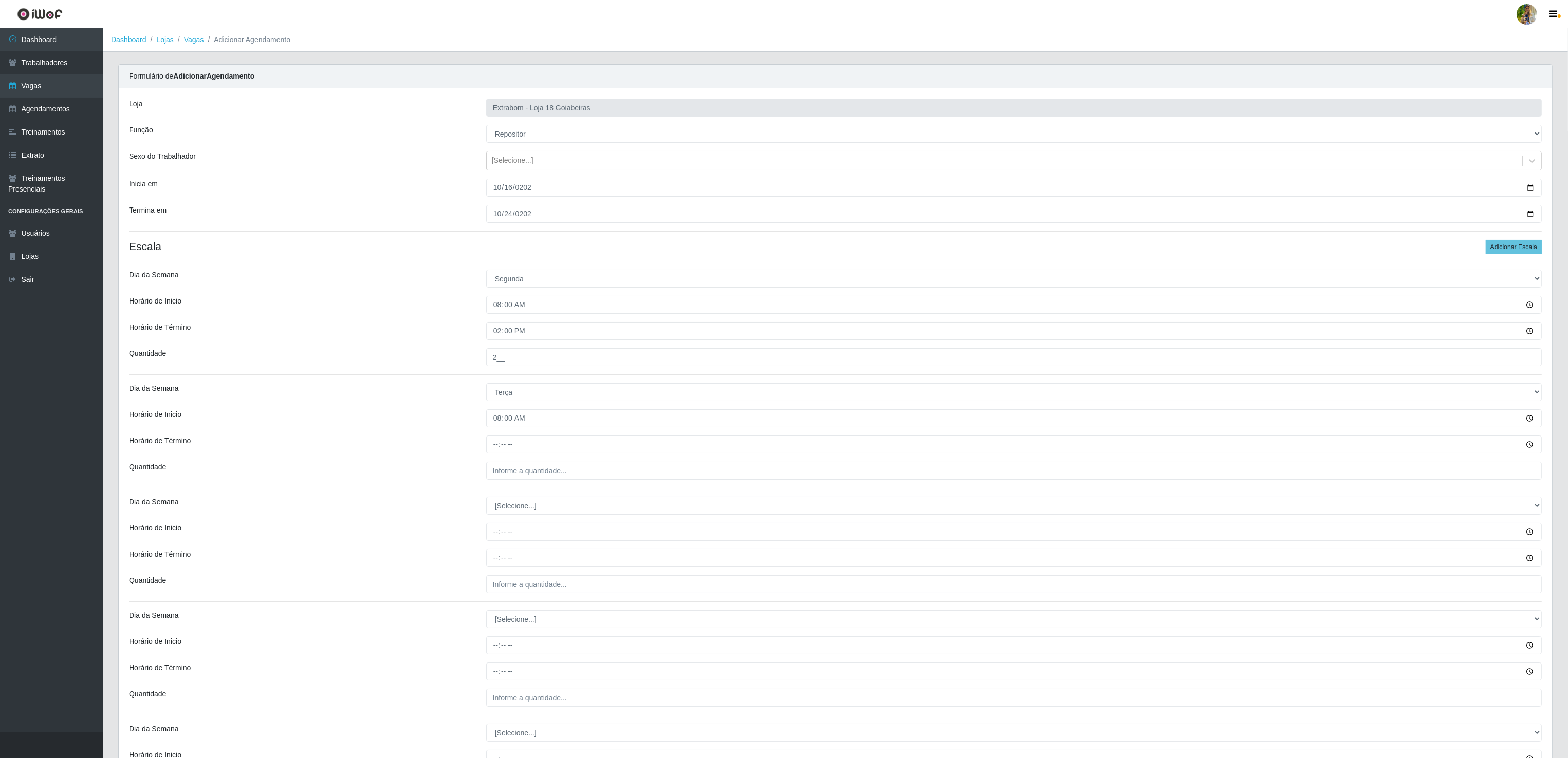
click at [492, 458] on div "Loja Extrabom - Loja 18 Goiabeiras Função [Selecione...] ATENDENTE DE E-COMMERC…" at bounding box center [834, 468] width 1433 height 759
click at [492, 454] on input "Horário de Término" at bounding box center [1013, 444] width 1055 height 18
type input "14:00"
click at [511, 466] on input "___" at bounding box center [1013, 470] width 1055 height 18
type input "2__"
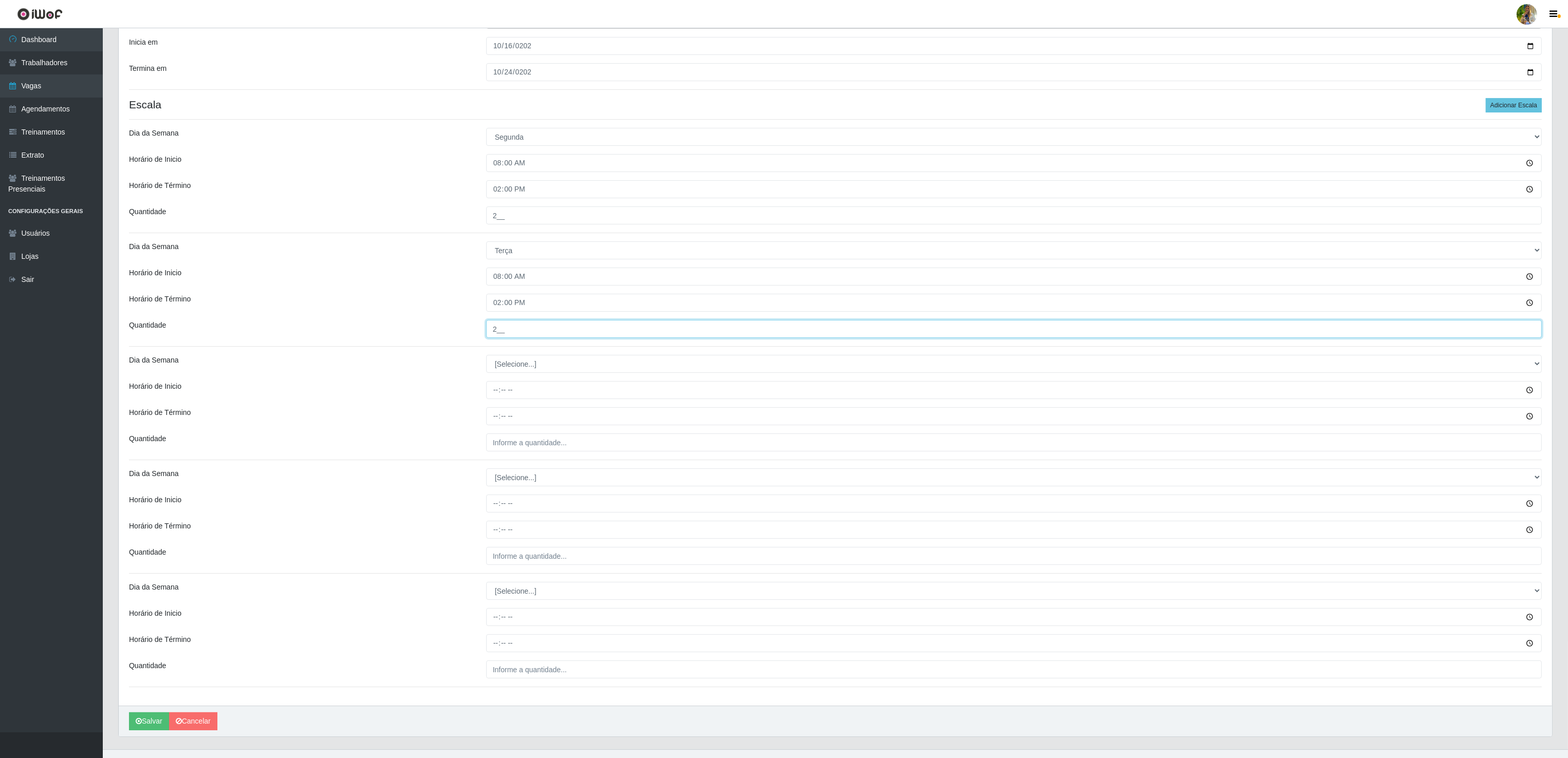
scroll to position [163, 0]
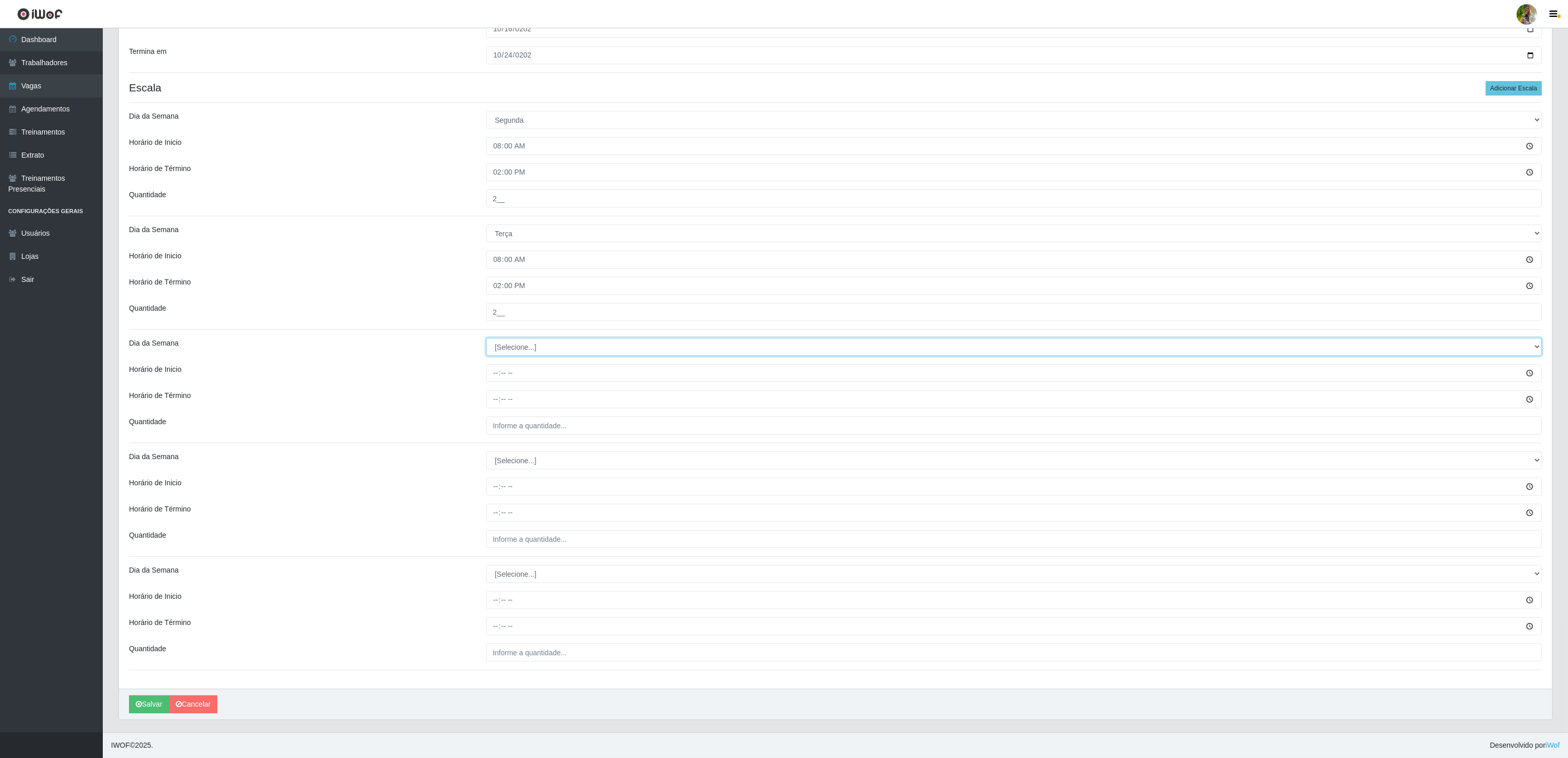
click at [505, 345] on select "[Selecione...] Segunda Terça Quarta Quinta Sexta Sábado Domingo" at bounding box center [1013, 346] width 1055 height 18
select select "3"
click at [486, 338] on select "[Selecione...] Segunda Terça Quarta Quinta Sexta Sábado Domingo" at bounding box center [1013, 346] width 1055 height 18
click at [494, 379] on input "Horário de Inicio" at bounding box center [1013, 373] width 1055 height 18
type input "08:00"
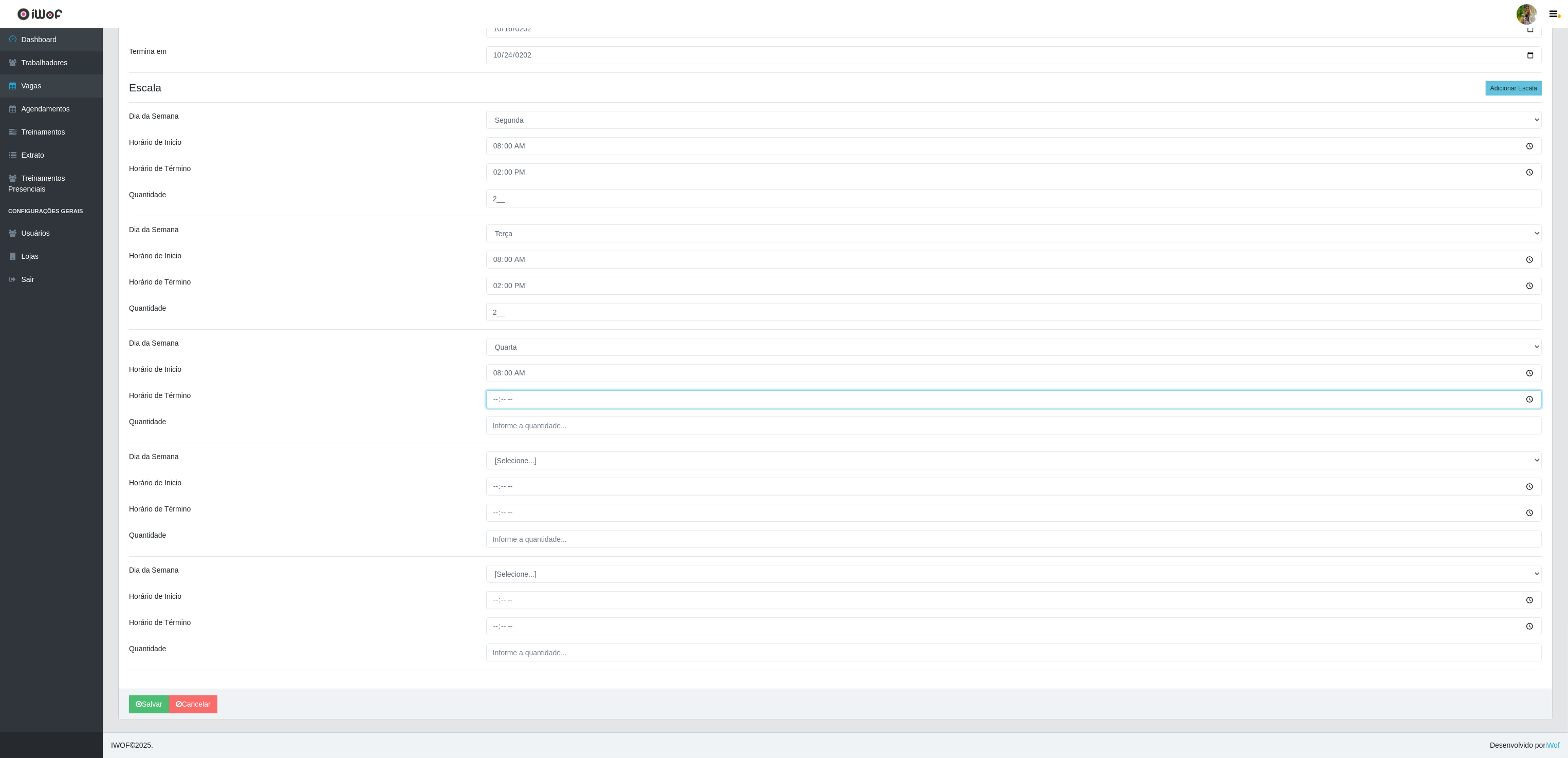
click at [491, 400] on input "Horário de Término" at bounding box center [1013, 399] width 1055 height 18
type input "14:00"
click at [518, 429] on input "___" at bounding box center [1013, 425] width 1055 height 18
type input "2__"
click at [490, 457] on select "[Selecione...] Segunda Terça Quarta Quinta Sexta Sábado Domingo" at bounding box center [1013, 460] width 1055 height 18
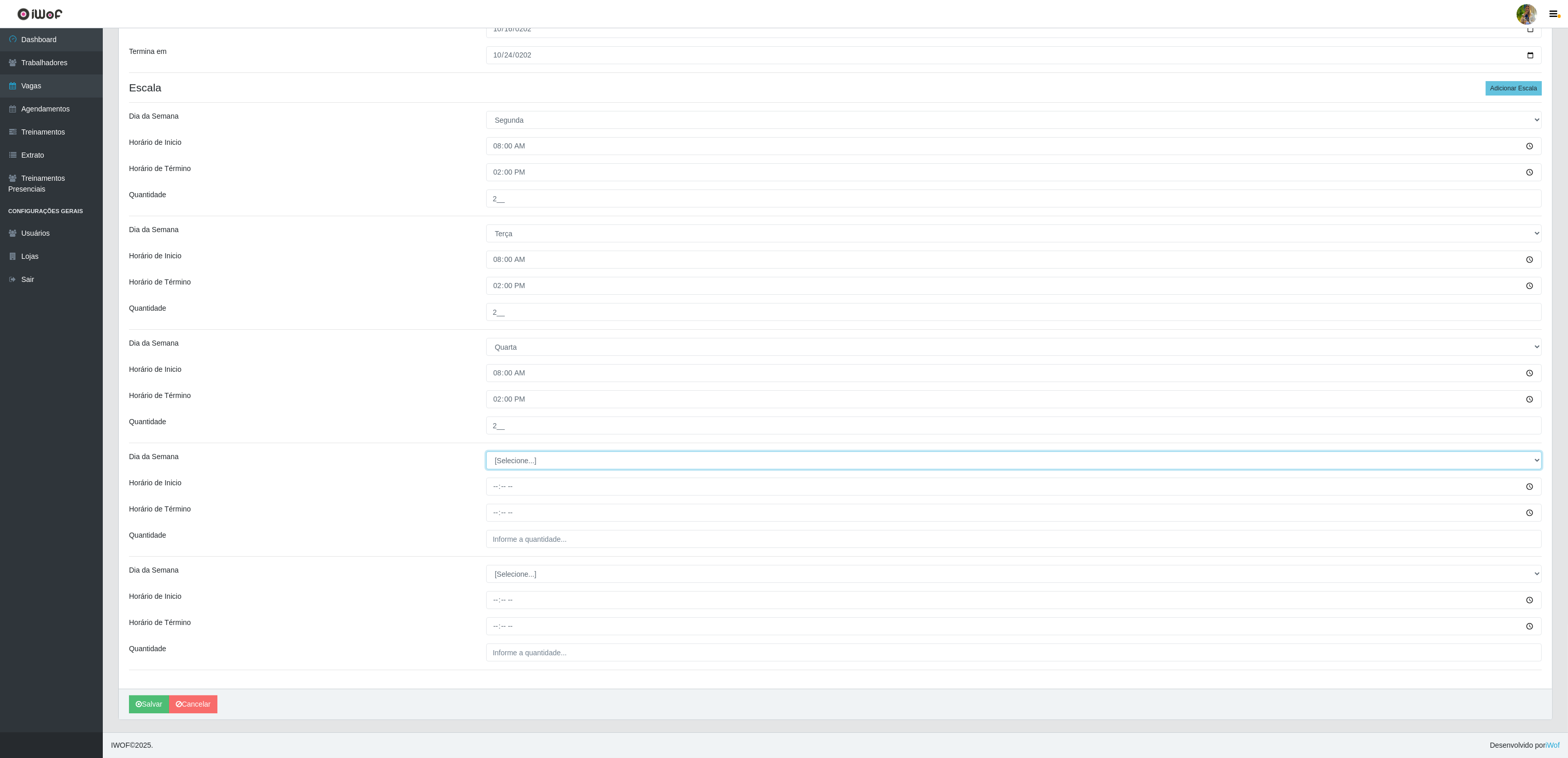
select select "4"
click at [486, 451] on select "[Selecione...] Segunda Terça Quarta Quinta Sexta Sábado Domingo" at bounding box center [1013, 460] width 1055 height 18
click at [494, 488] on input "Horário de Inicio" at bounding box center [1013, 486] width 1055 height 18
type input "08:00"
click at [494, 513] on input "Horário de Término" at bounding box center [1013, 512] width 1055 height 18
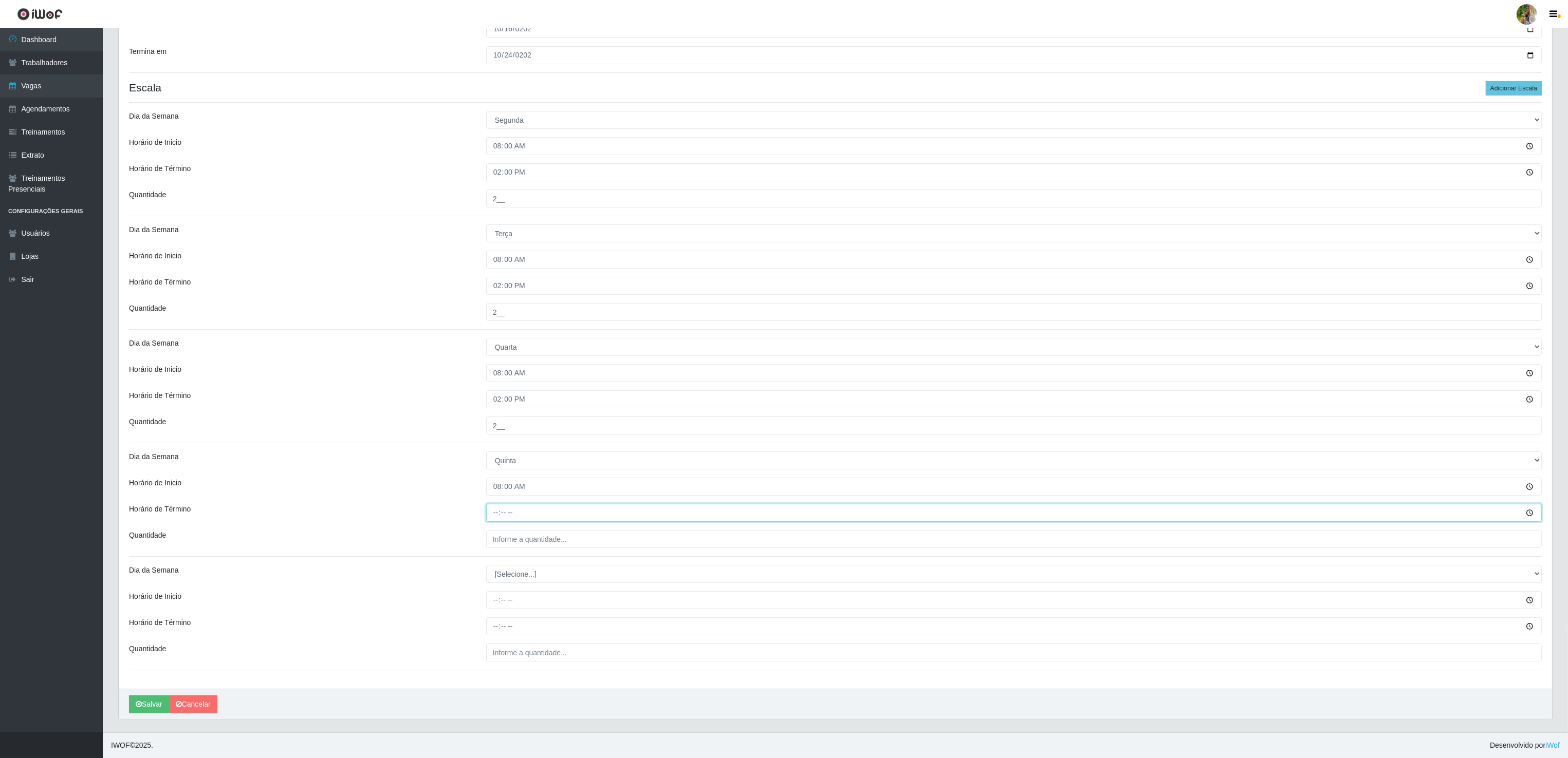
type input "14:00"
click at [516, 534] on input "___" at bounding box center [1013, 538] width 1055 height 18
type input "2__"
click at [506, 574] on select "[Selecione...] Segunda Terça Quarta Quinta Sexta Sábado Domingo" at bounding box center [1013, 574] width 1055 height 18
select select "5"
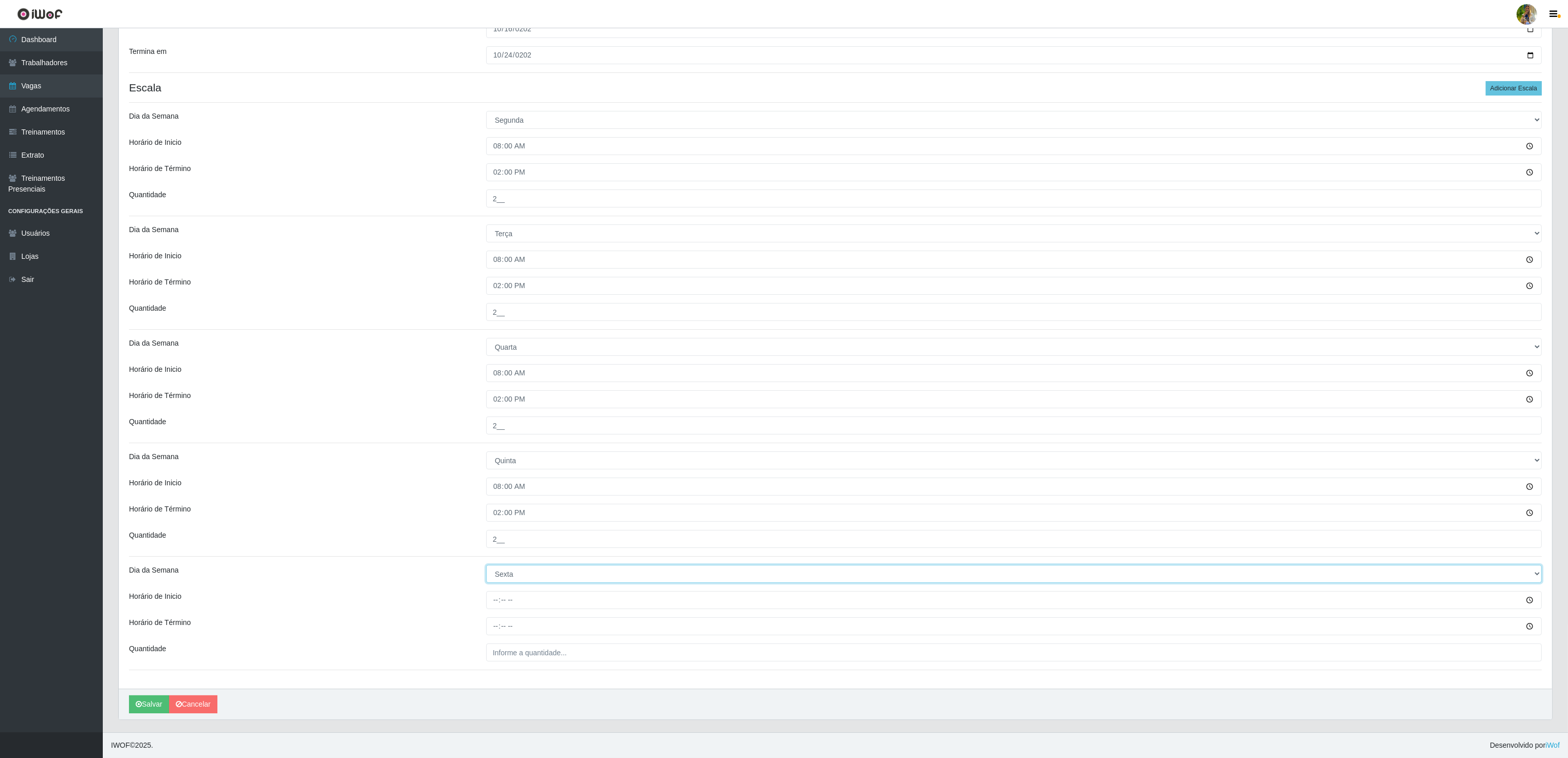
click at [486, 565] on select "[Selecione...] Segunda Terça Quarta Quinta Sexta Sábado Domingo" at bounding box center [1013, 574] width 1055 height 18
click at [492, 600] on input "Horário de Inicio" at bounding box center [1013, 600] width 1055 height 18
type input "08:00"
click at [496, 619] on input "Horário de Término" at bounding box center [1013, 626] width 1055 height 18
type input "14:00"
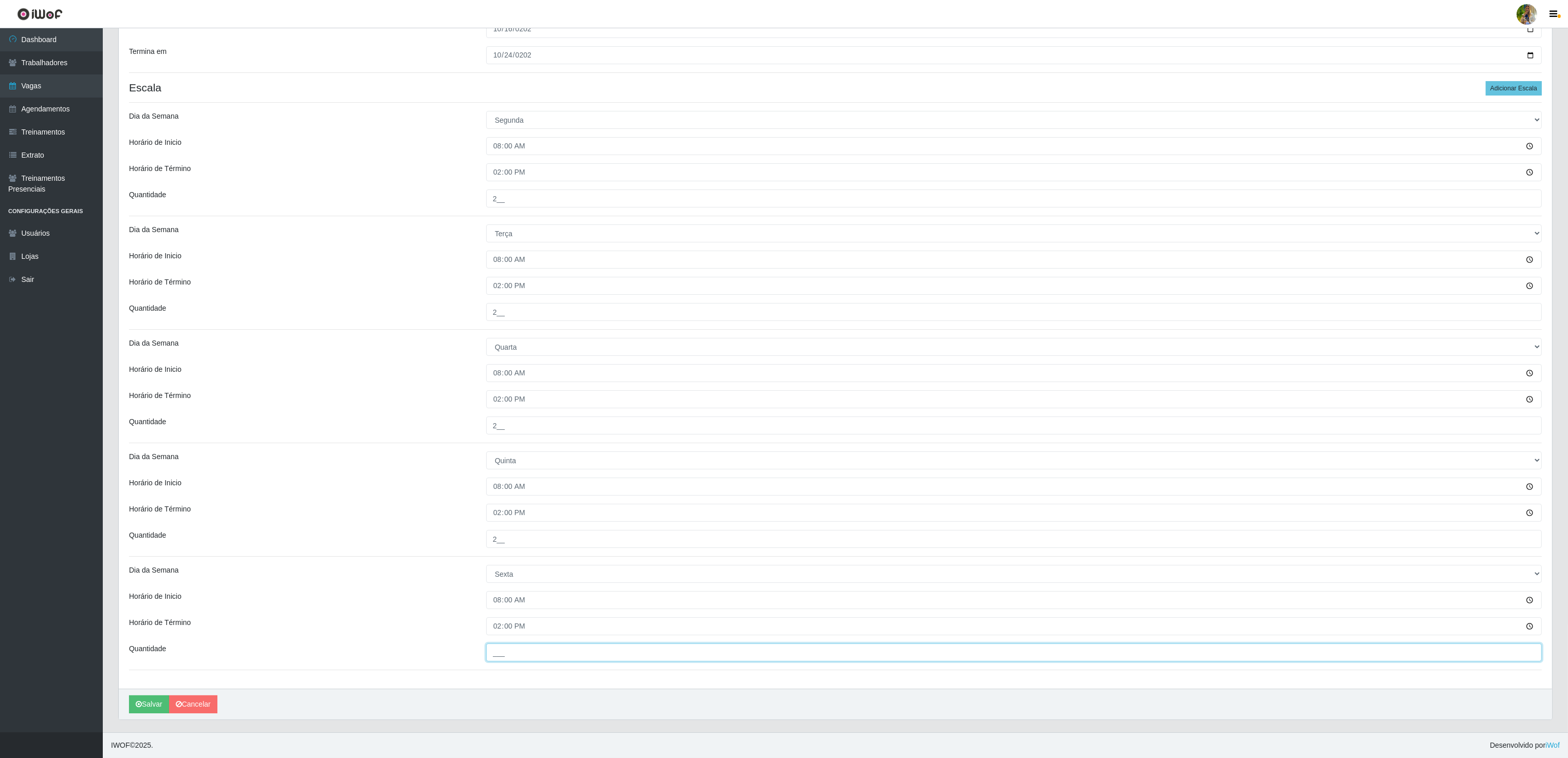
click at [544, 652] on input "___" at bounding box center [1013, 652] width 1055 height 18
type input "2__"
click at [138, 706] on icon "submit" at bounding box center [138, 704] width 6 height 8
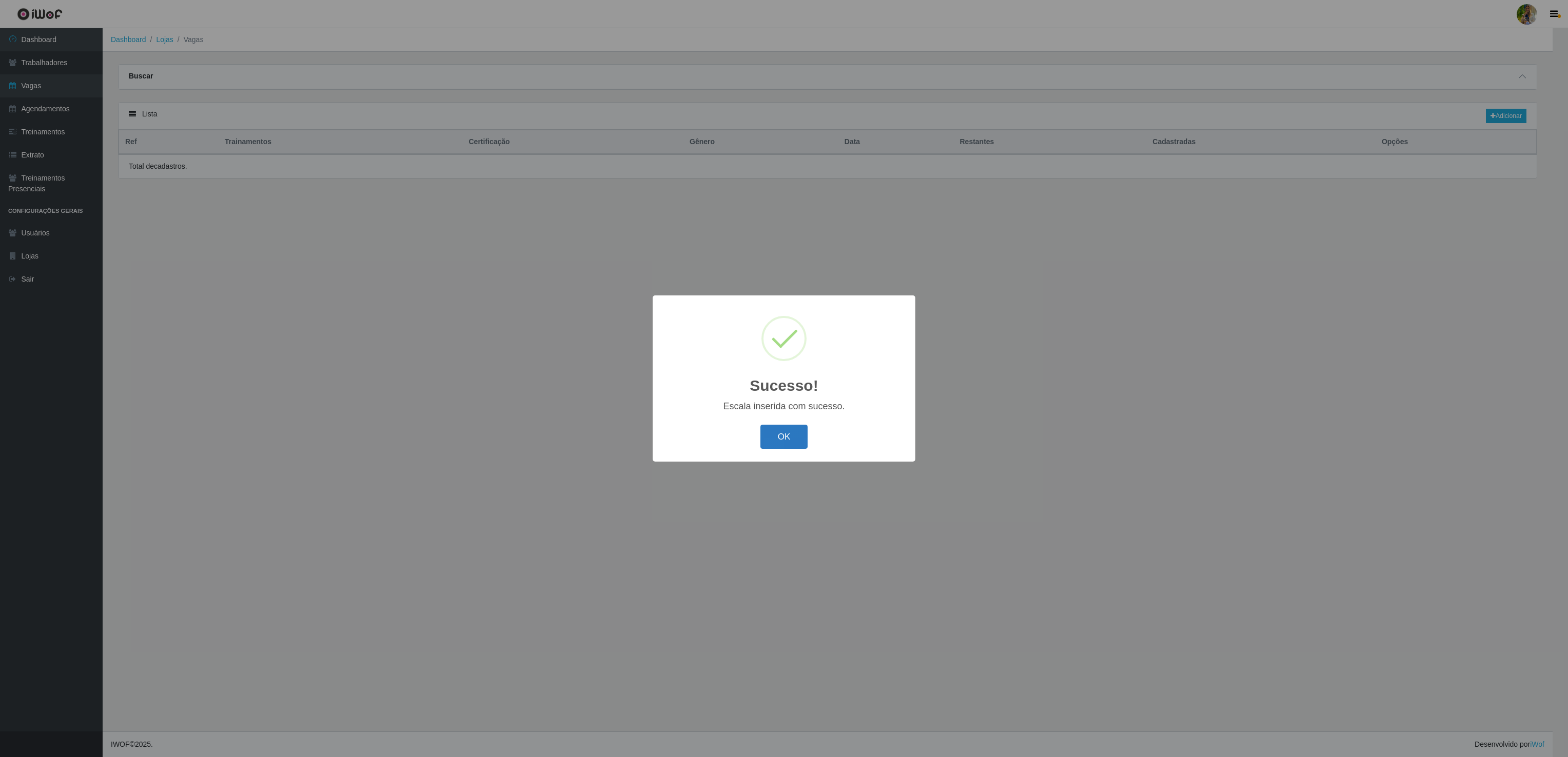
click at [769, 447] on button "OK" at bounding box center [784, 436] width 48 height 24
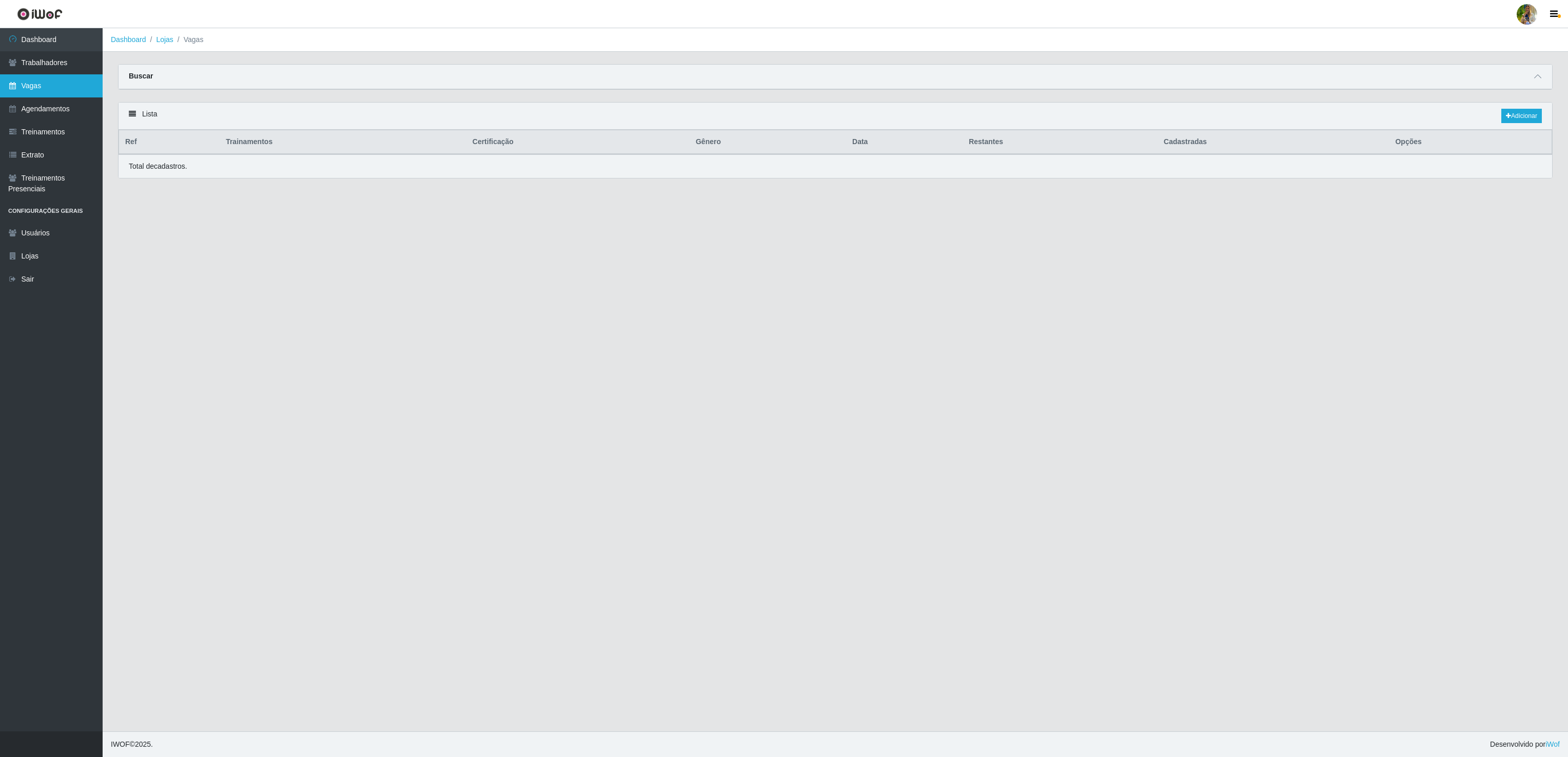
click at [57, 89] on link "Vagas" at bounding box center [51, 85] width 103 height 23
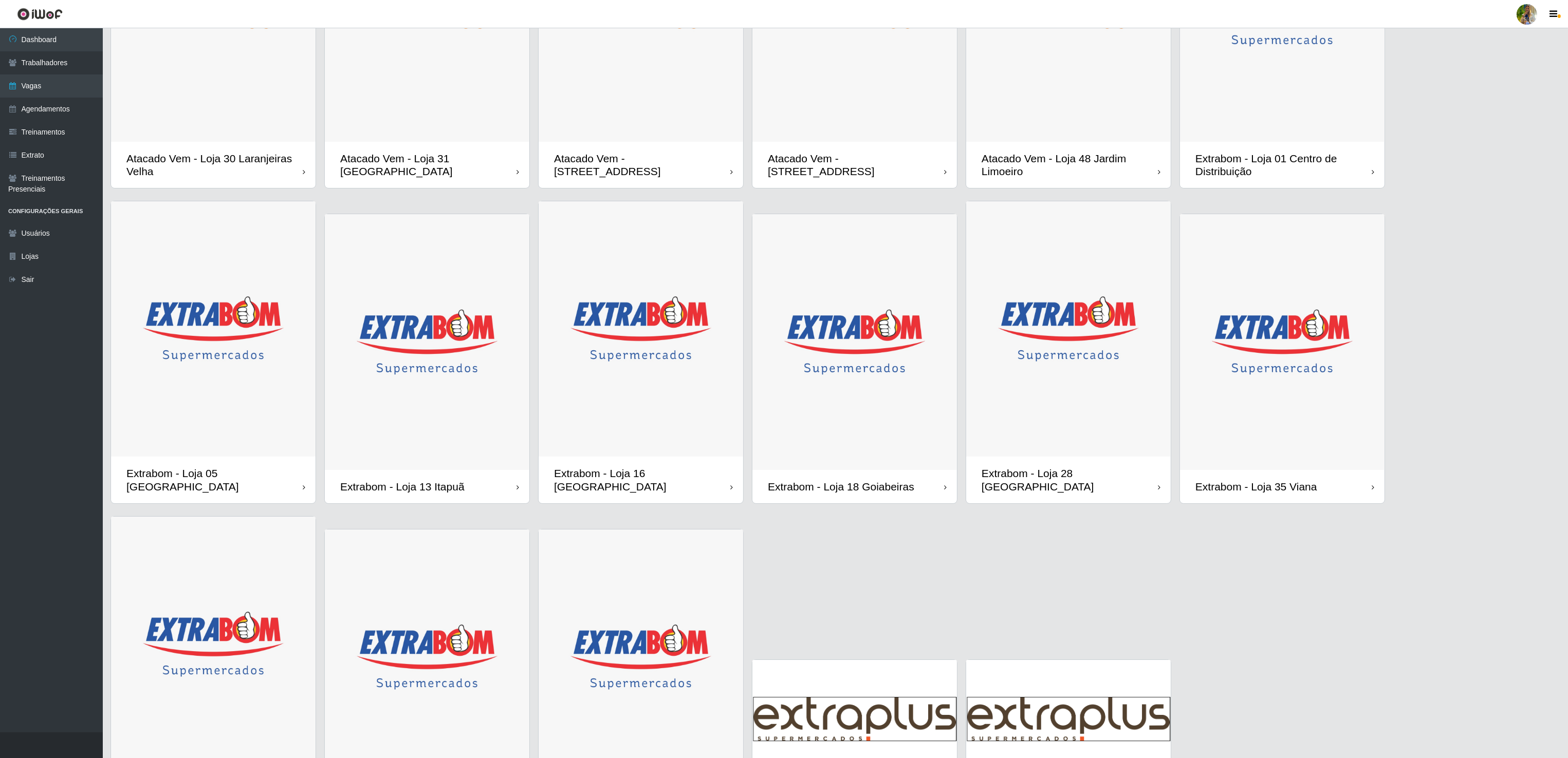
scroll to position [251, 0]
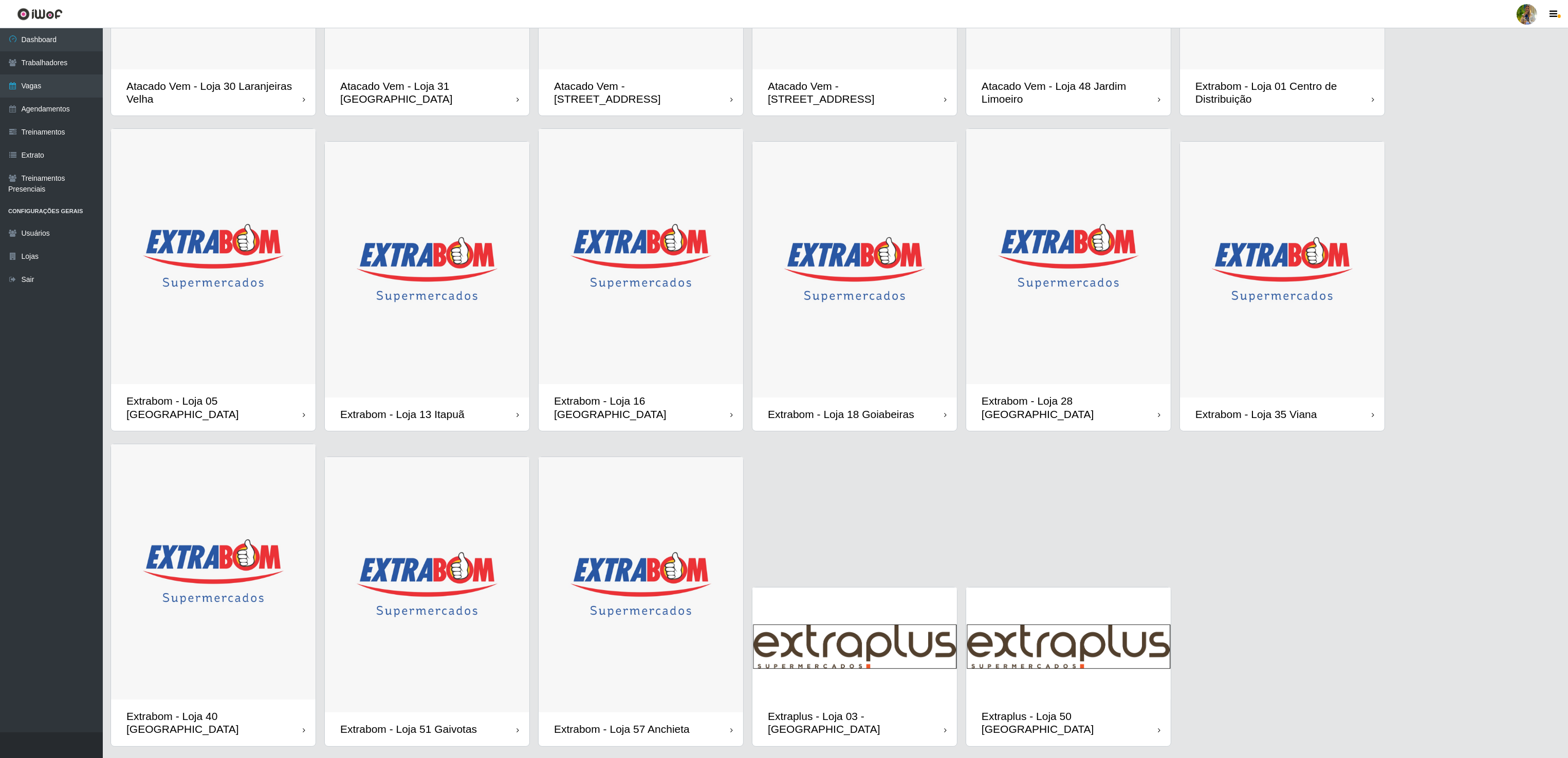
click at [900, 334] on img at bounding box center [855, 270] width 205 height 256
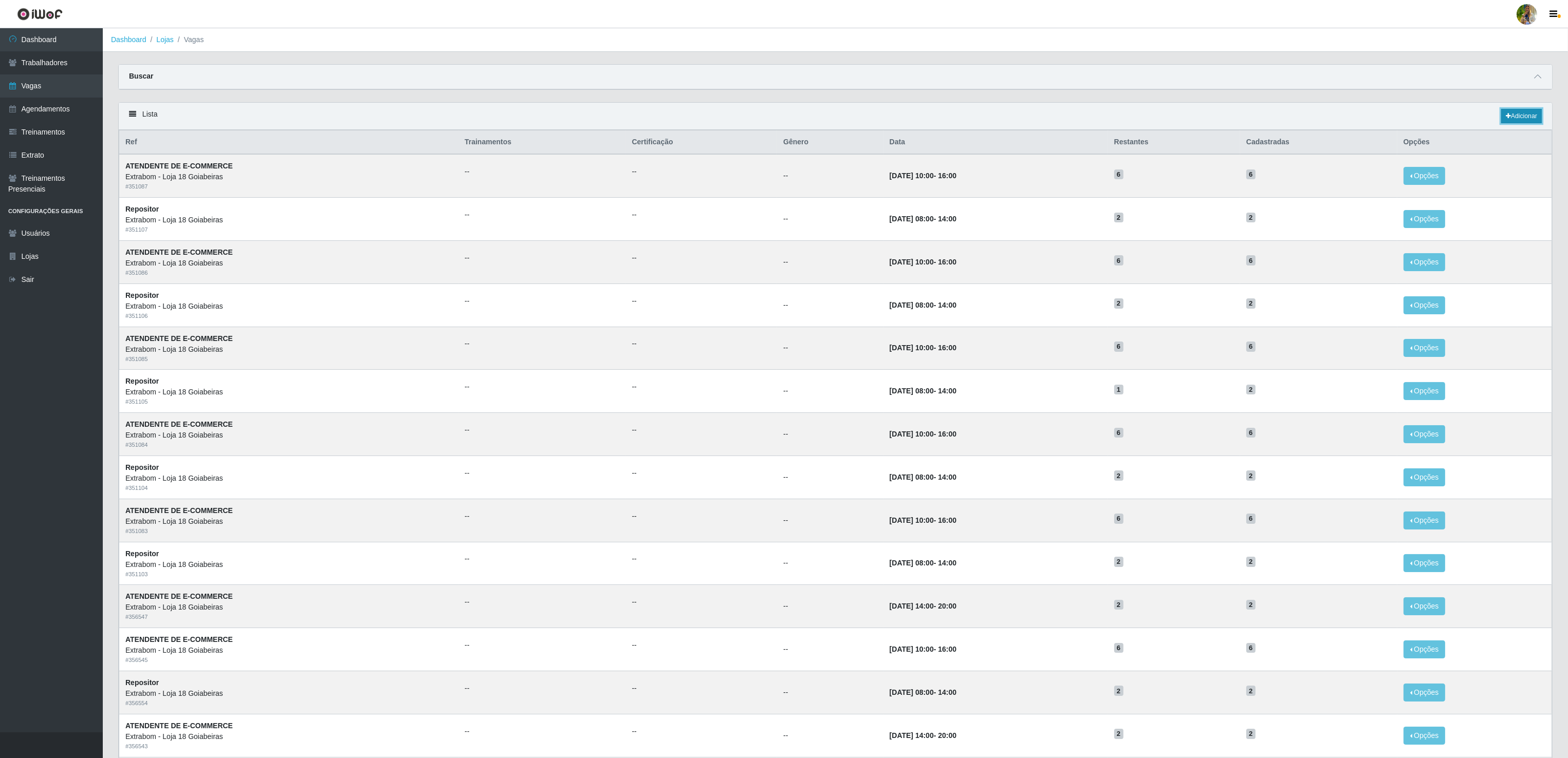
click at [1513, 115] on link "Adicionar" at bounding box center [1521, 116] width 41 height 14
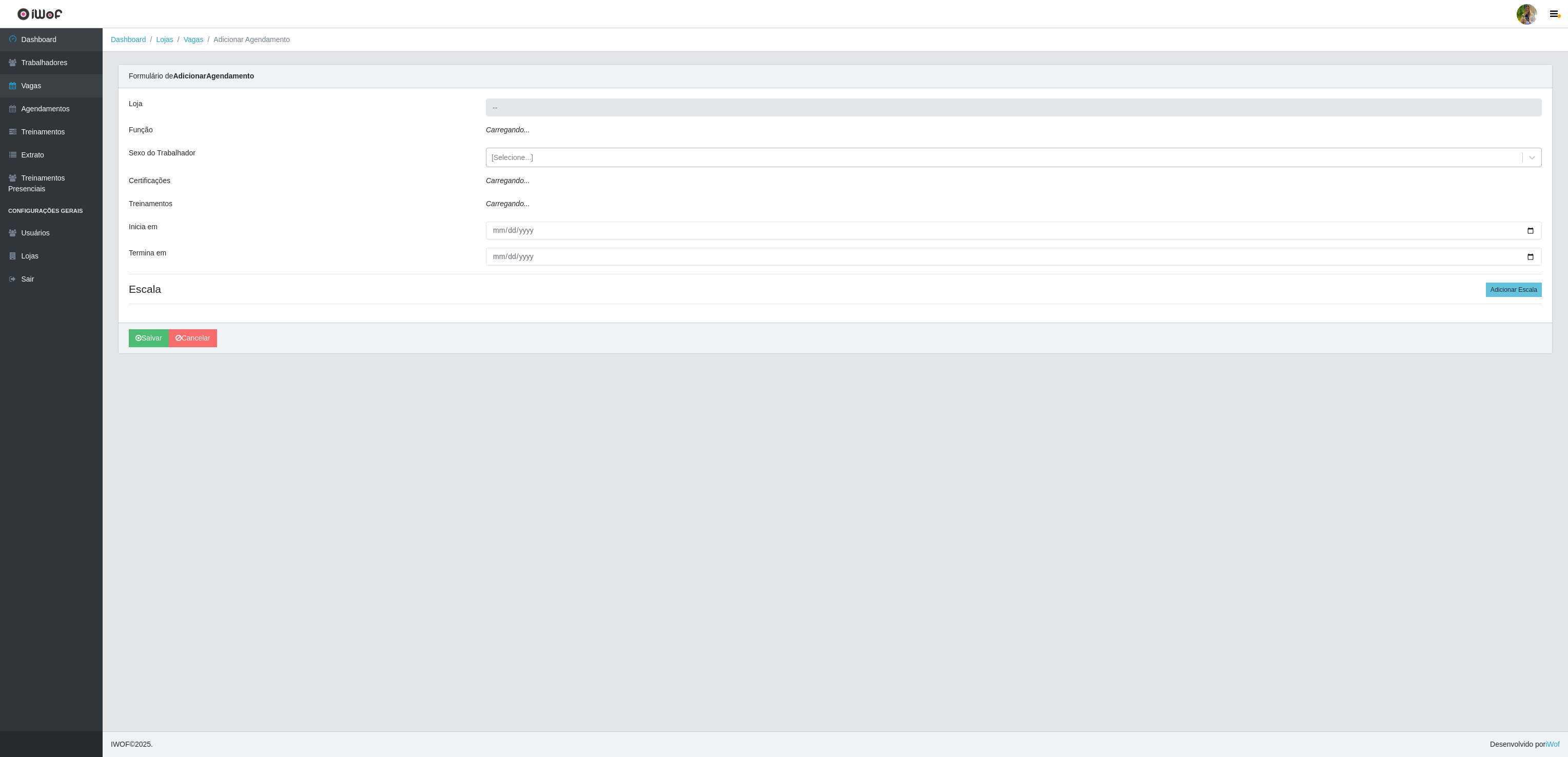
type input "Extrabom - Loja 18 Goiabeiras"
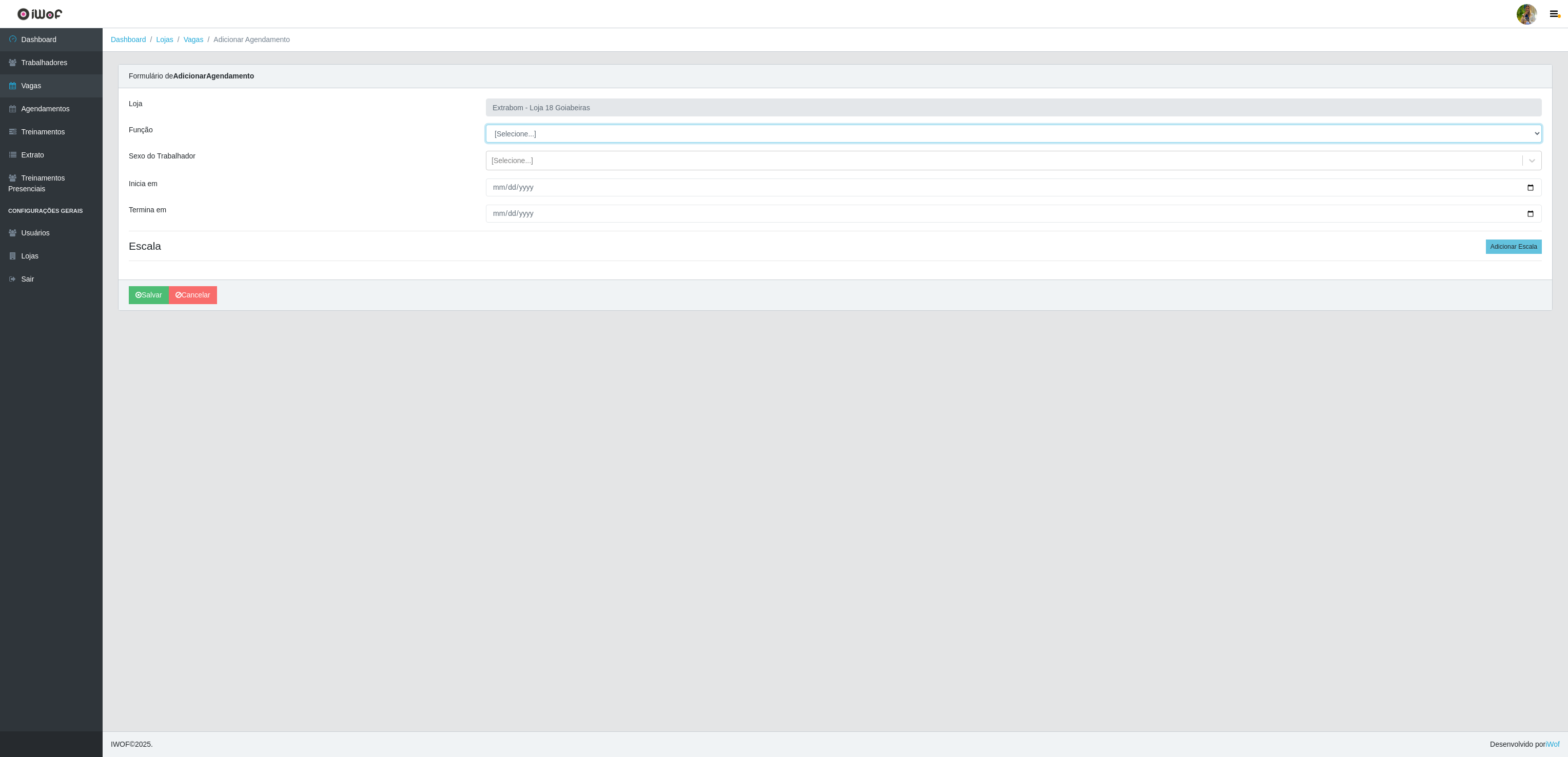
click at [529, 139] on select "[Selecione...] ATENDENTE DE E-COMMERCE ATENDENTE DE E-COMMERCE + ATENDENTE DE E…" at bounding box center [1014, 133] width 1056 height 18
select select "82"
click at [486, 125] on select "[Selecione...] ATENDENTE DE E-COMMERCE ATENDENTE DE E-COMMERCE + ATENDENTE DE E…" at bounding box center [1014, 133] width 1056 height 18
click at [497, 196] on input "Inicia em" at bounding box center [1014, 187] width 1056 height 18
type input "2025-10-16"
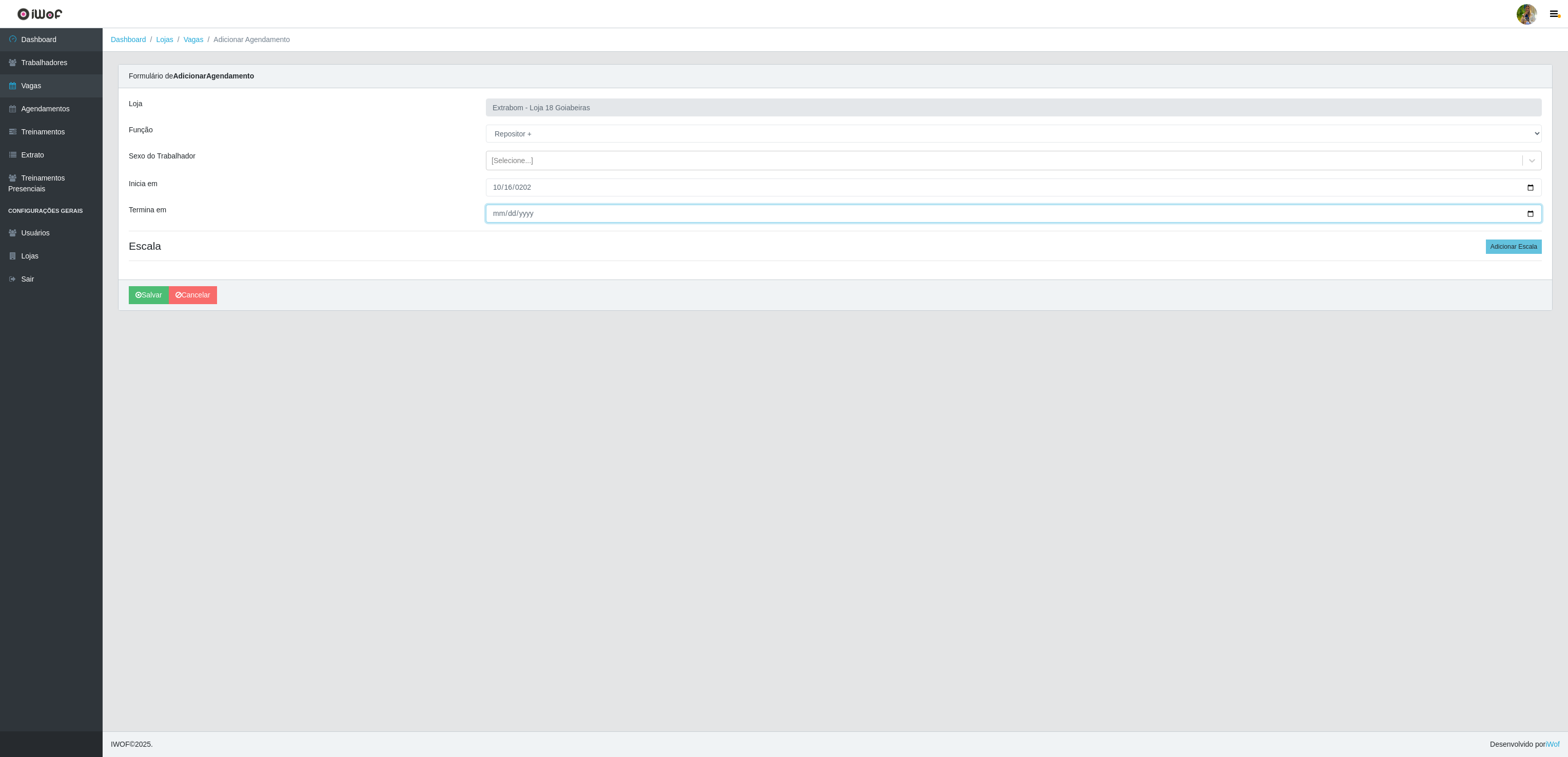
click at [500, 214] on input "Termina em" at bounding box center [1014, 214] width 1056 height 18
type input "2025-10-24"
click at [1523, 249] on button "Adicionar Escala" at bounding box center [1513, 246] width 56 height 14
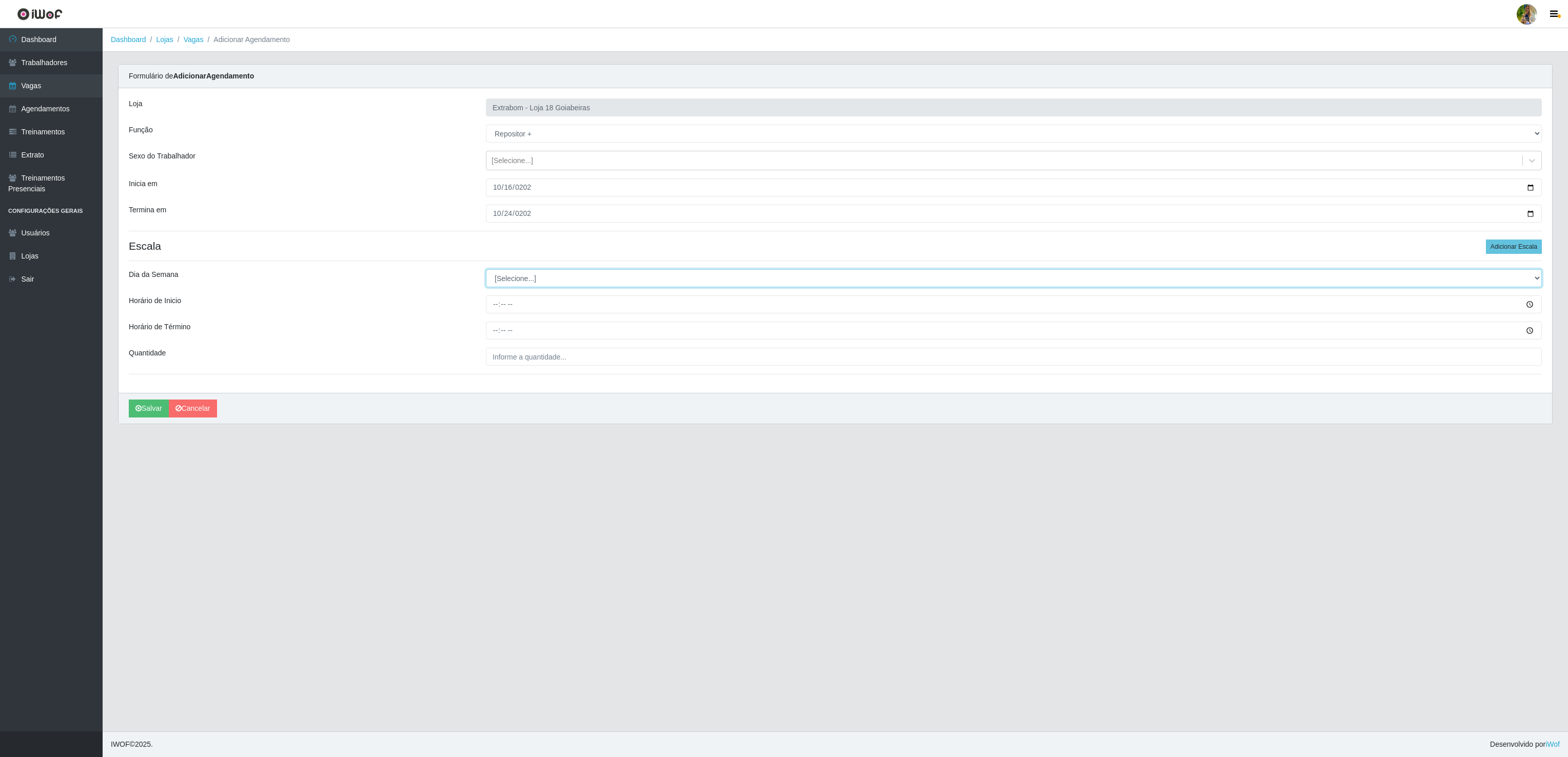
click at [519, 284] on select "[Selecione...] Segunda Terça Quarta Quinta Sexta Sábado Domingo" at bounding box center [1014, 278] width 1056 height 18
select select "6"
click at [486, 272] on select "[Selecione...] Segunda Terça Quarta Quinta Sexta Sábado Domingo" at bounding box center [1014, 278] width 1056 height 18
click at [495, 311] on input "Horário de Inicio" at bounding box center [1014, 304] width 1056 height 18
type input "08:00"
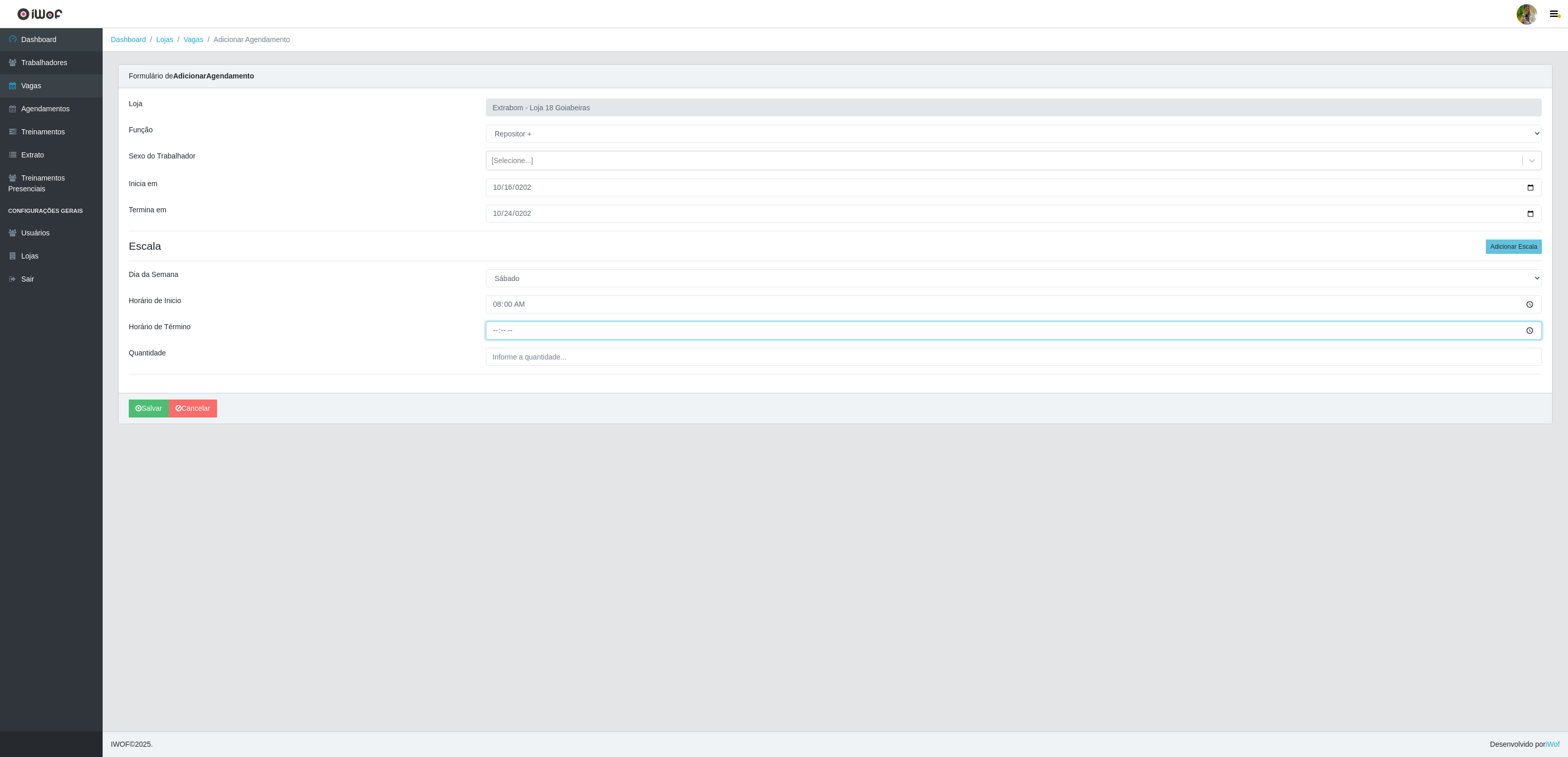
drag, startPoint x: 489, startPoint y: 325, endPoint x: 493, endPoint y: 330, distance: 6.4
click at [493, 329] on input "Horário de Término" at bounding box center [1014, 330] width 1056 height 18
type input "14:00"
click at [548, 357] on input "___" at bounding box center [1014, 356] width 1056 height 18
type input "2__"
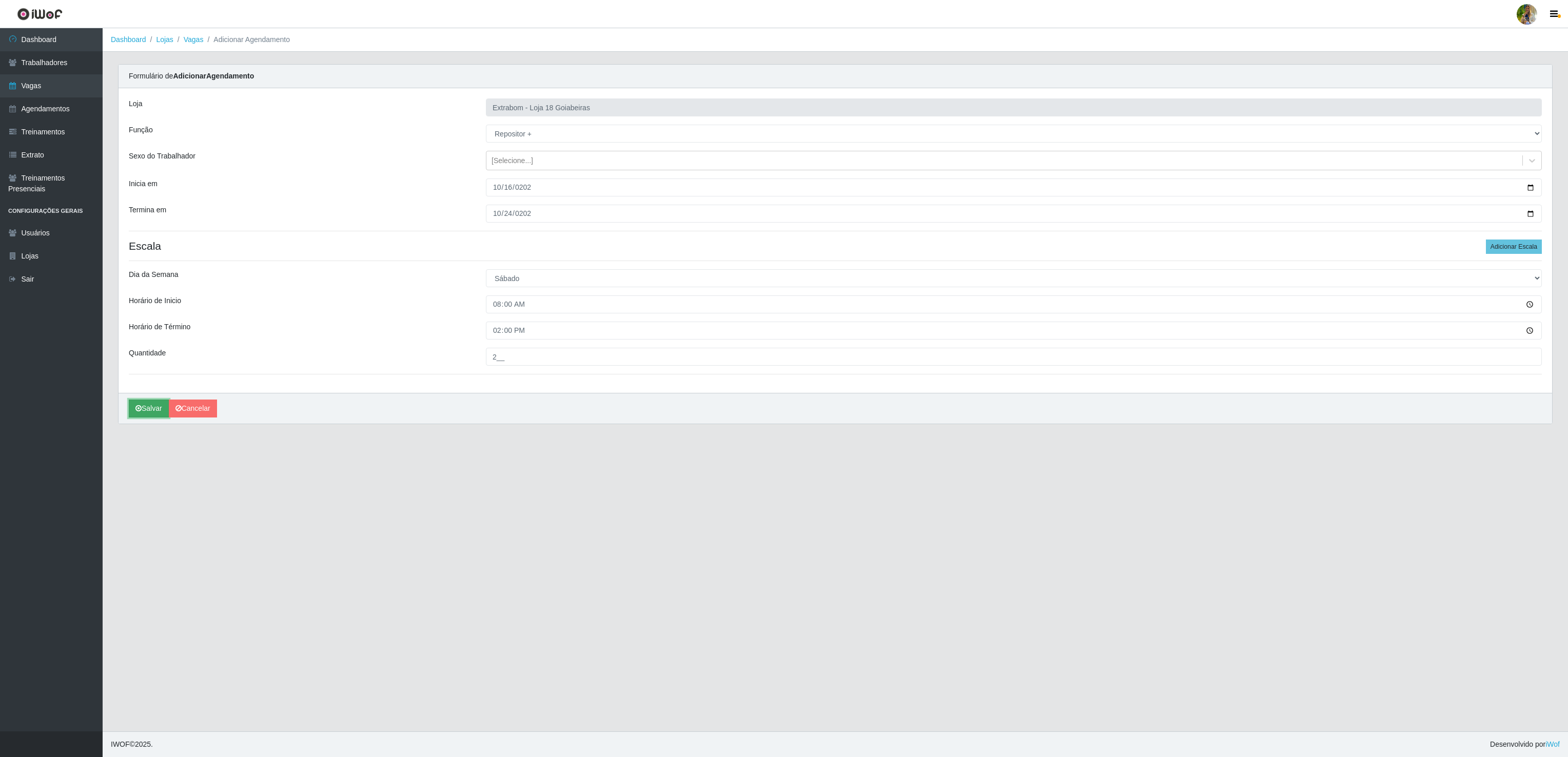
click at [138, 411] on icon "submit" at bounding box center [138, 408] width 6 height 8
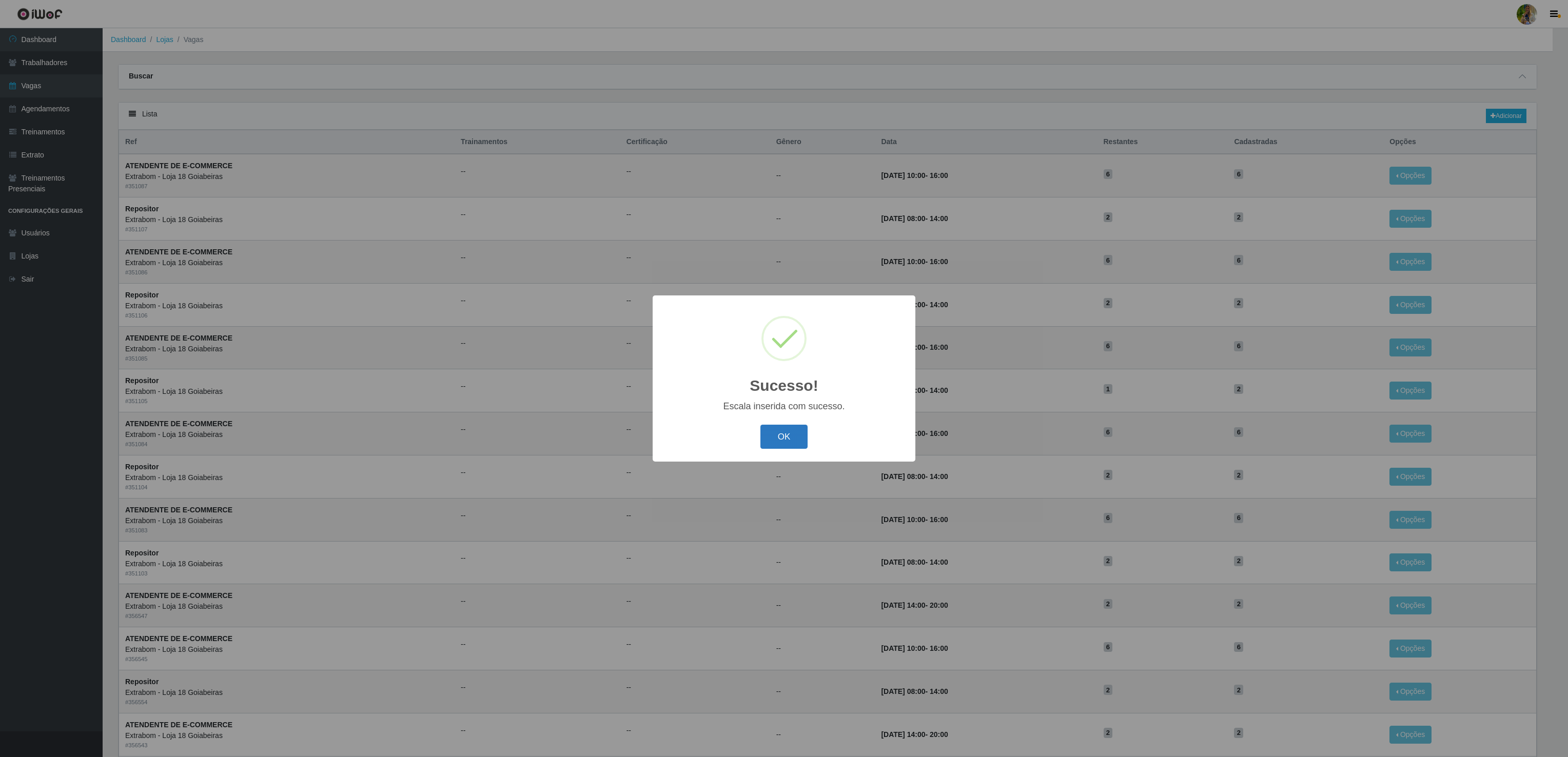
click at [776, 436] on button "OK" at bounding box center [784, 436] width 48 height 24
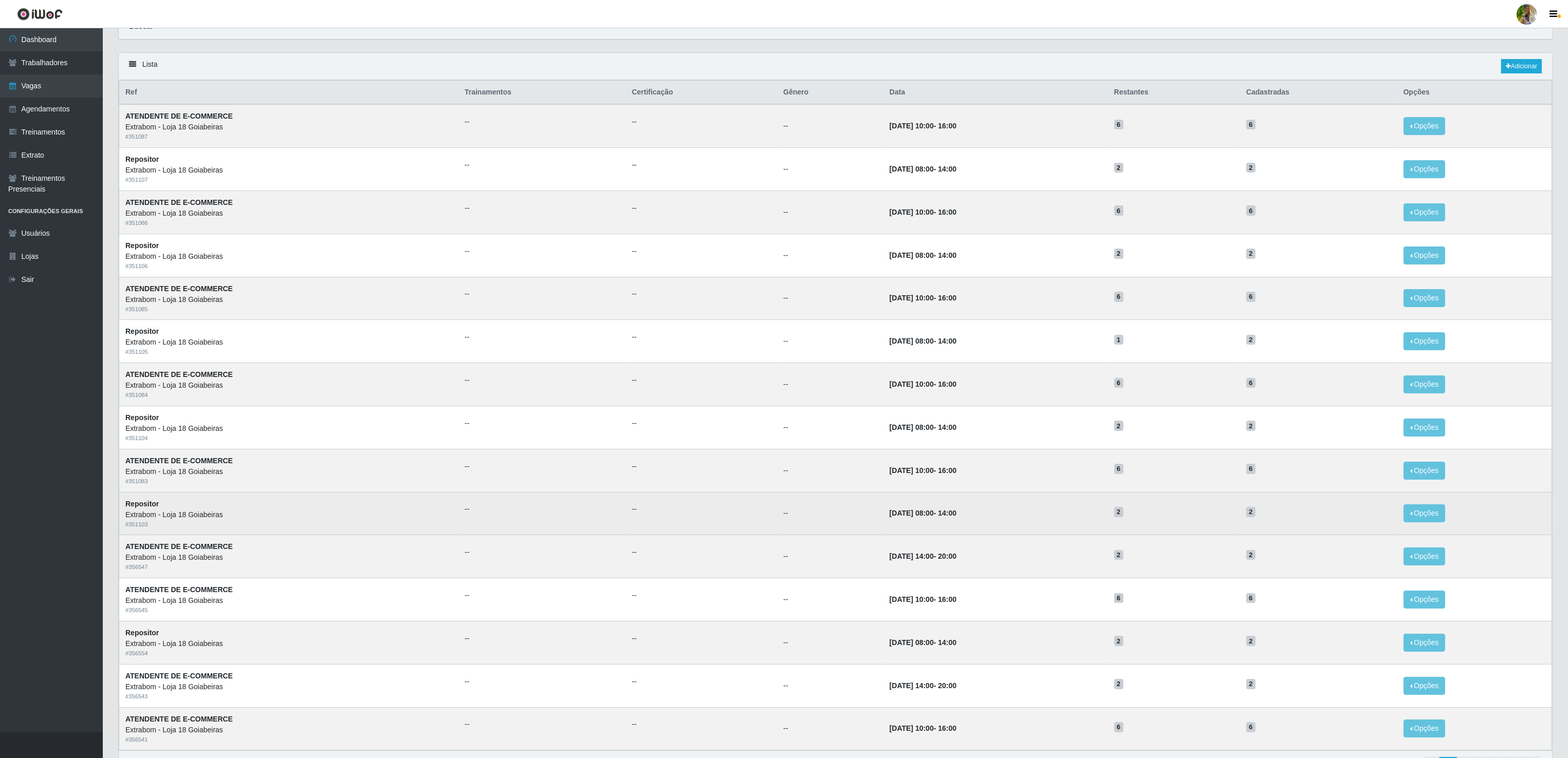
scroll to position [121, 0]
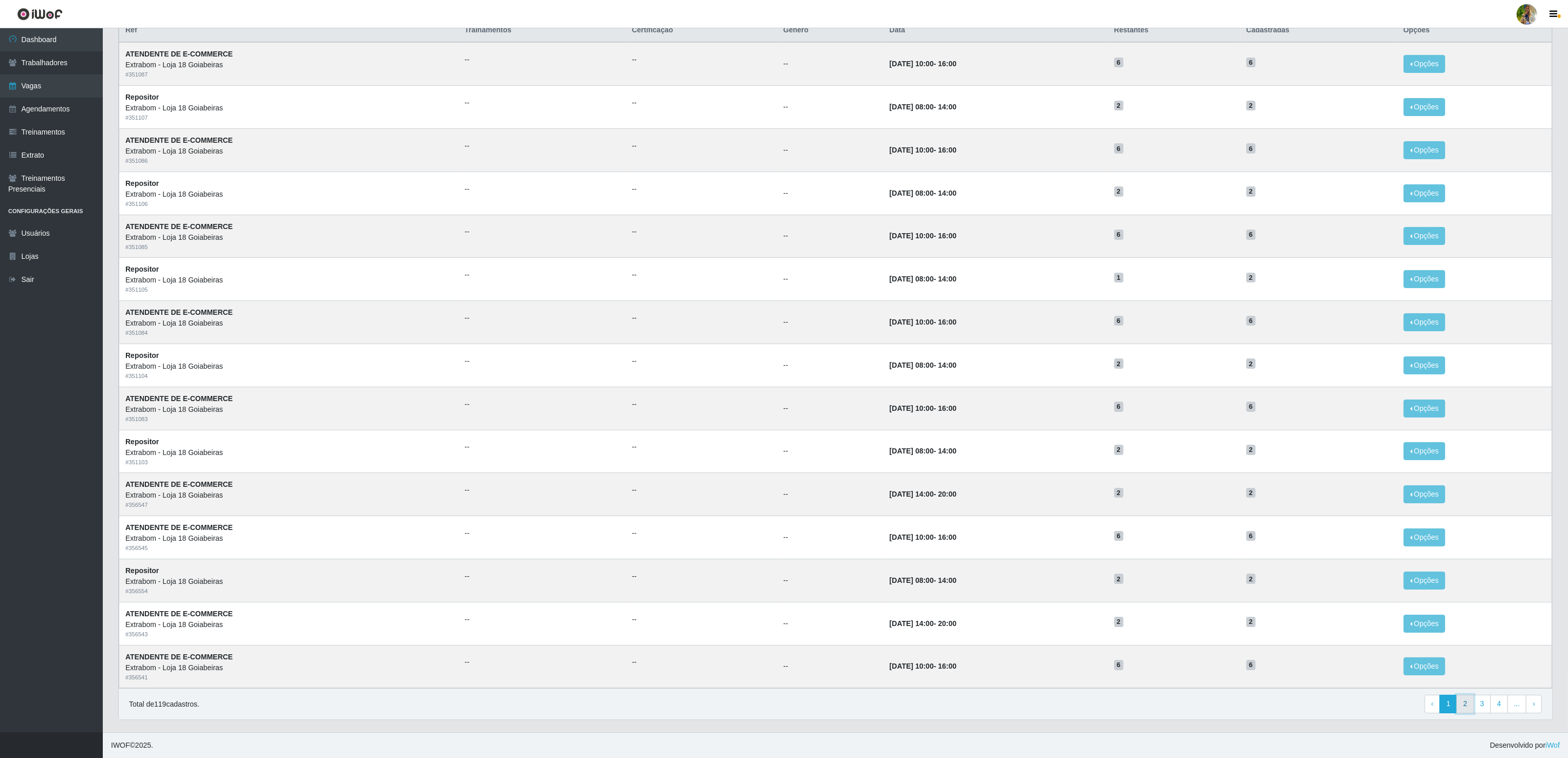
click at [1467, 706] on link "2" at bounding box center [1465, 704] width 18 height 19
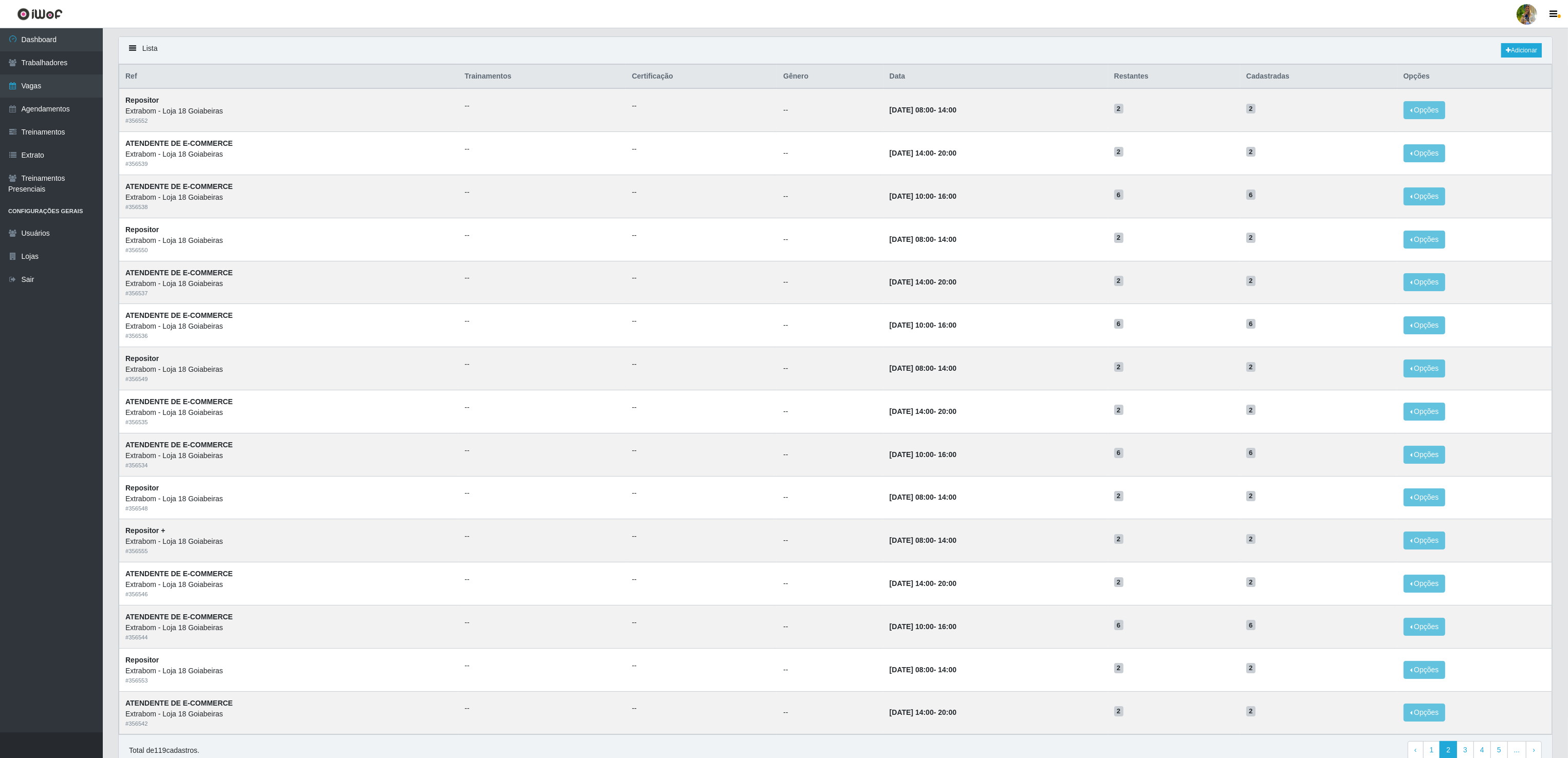
scroll to position [121, 0]
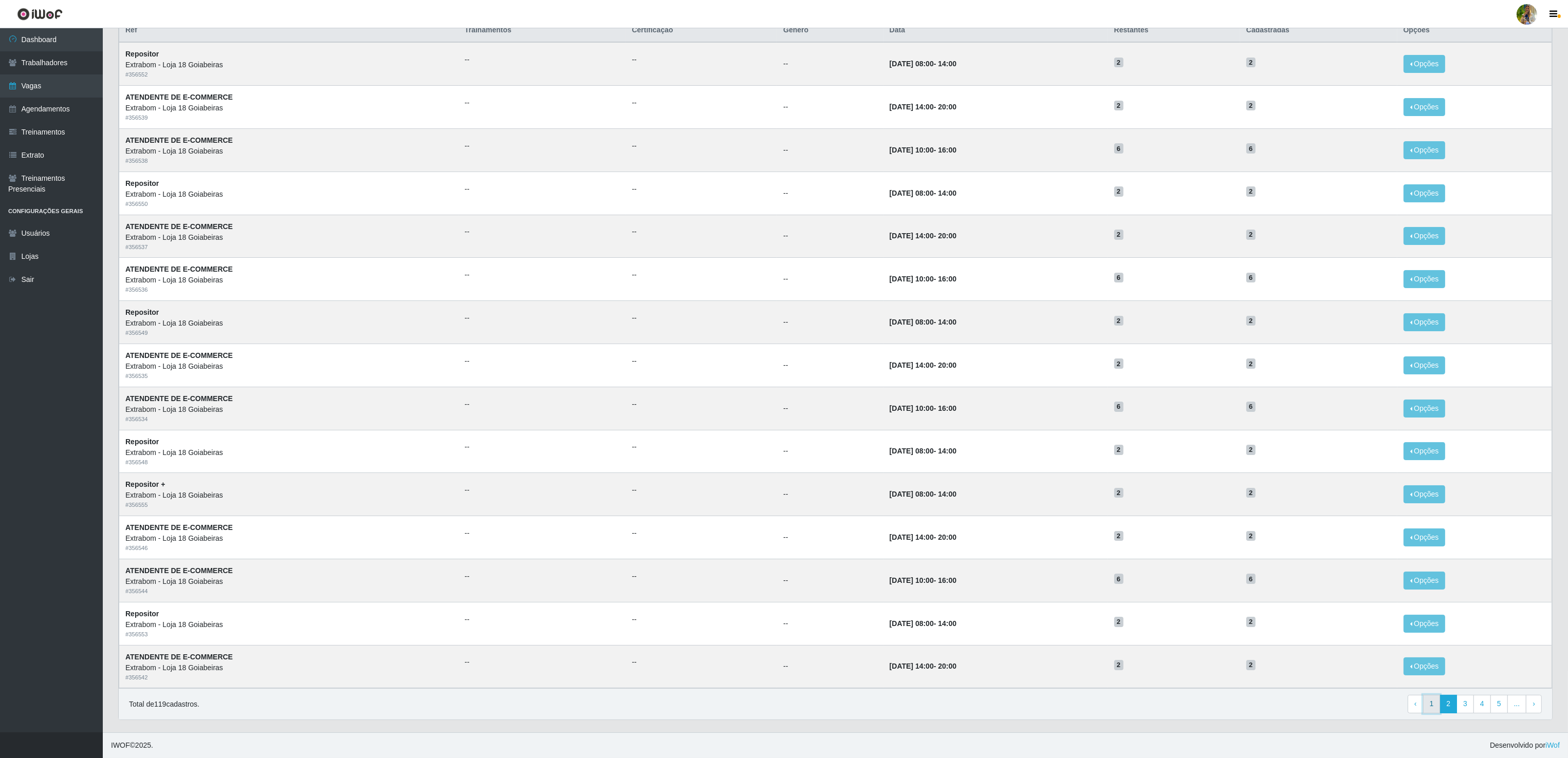
click at [1427, 702] on link "1" at bounding box center [1431, 704] width 18 height 19
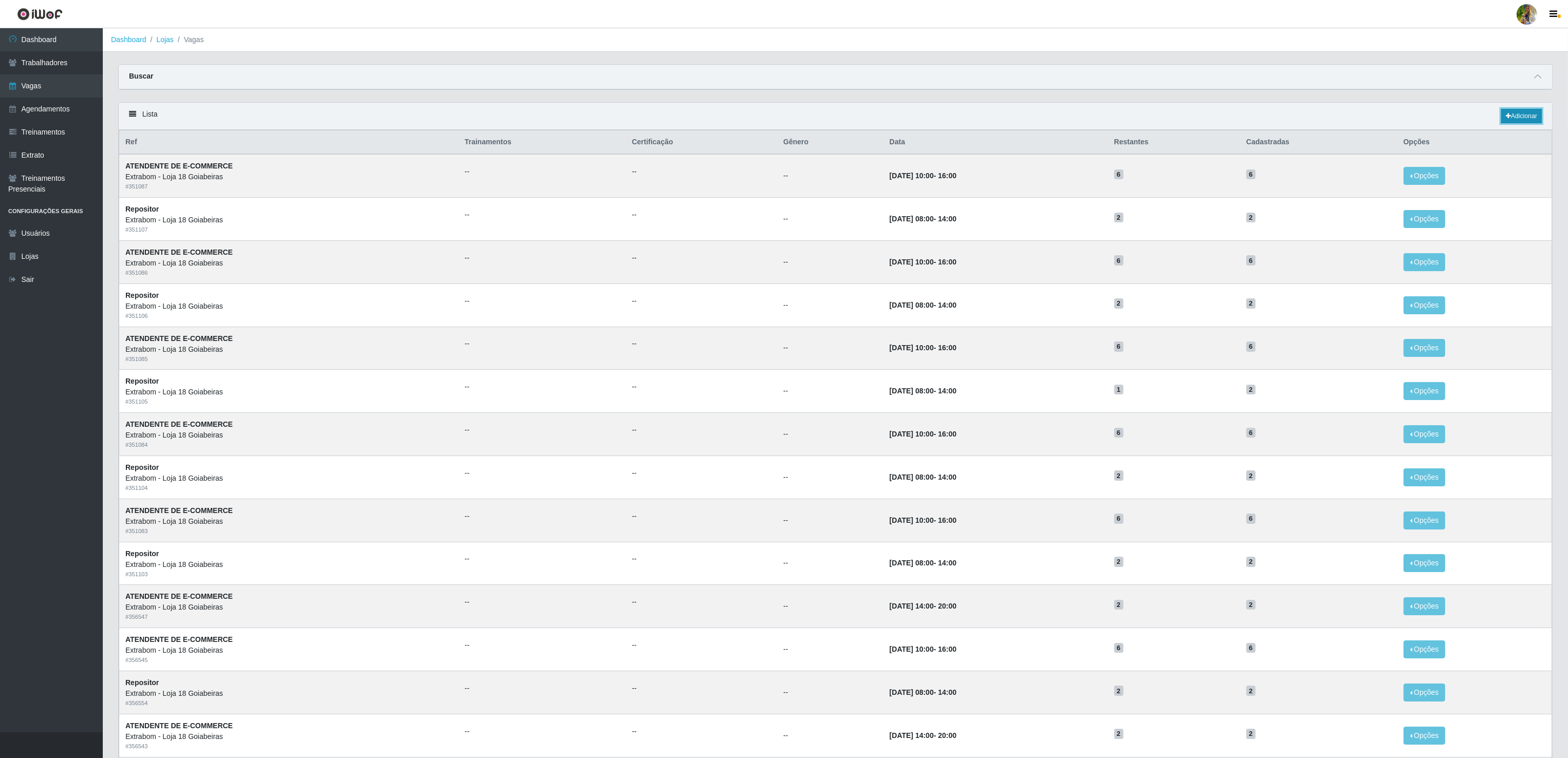
click at [1529, 115] on link "Adicionar" at bounding box center [1521, 116] width 41 height 14
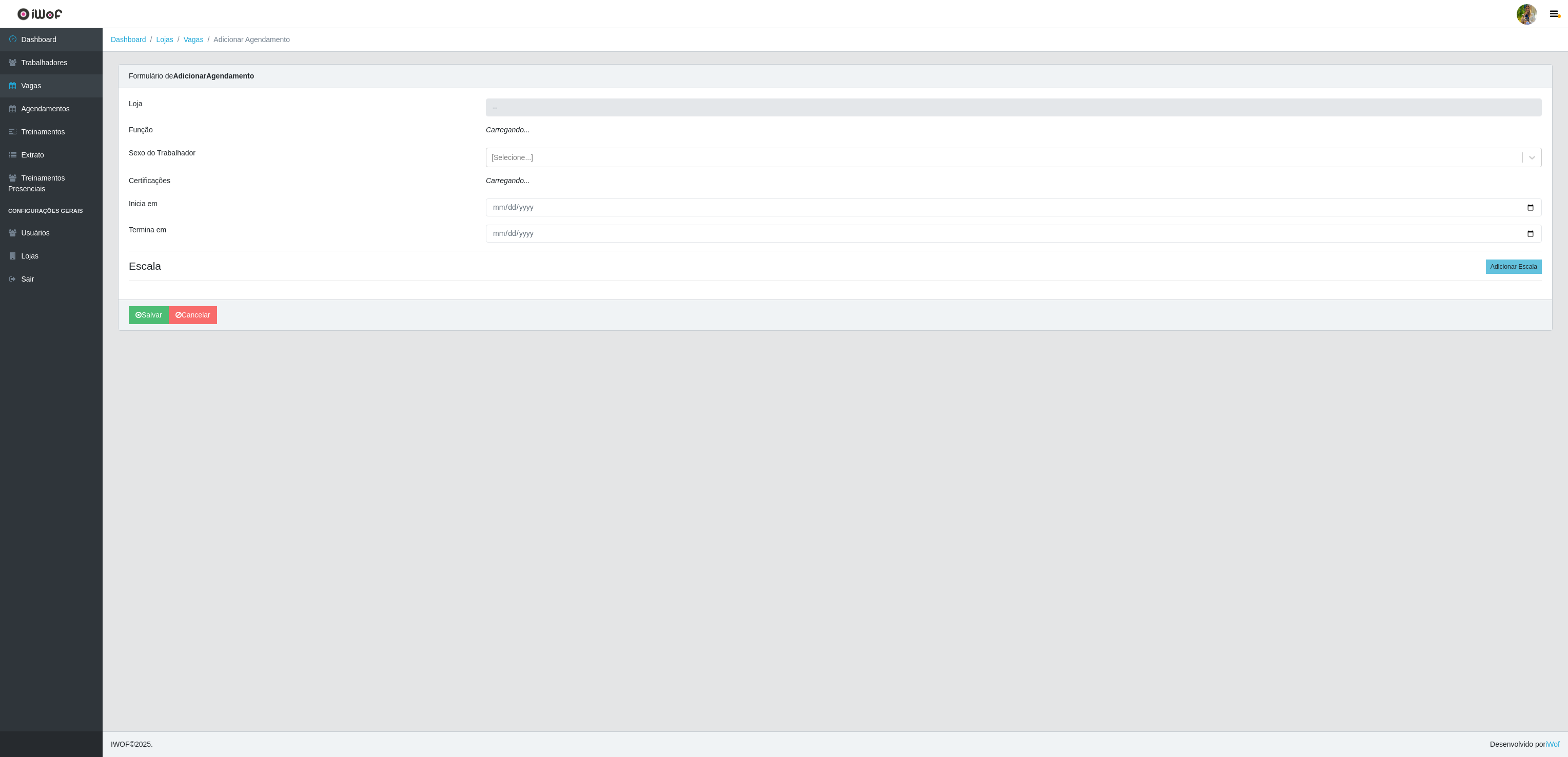
type input "Extrabom - Loja 18 Goiabeiras"
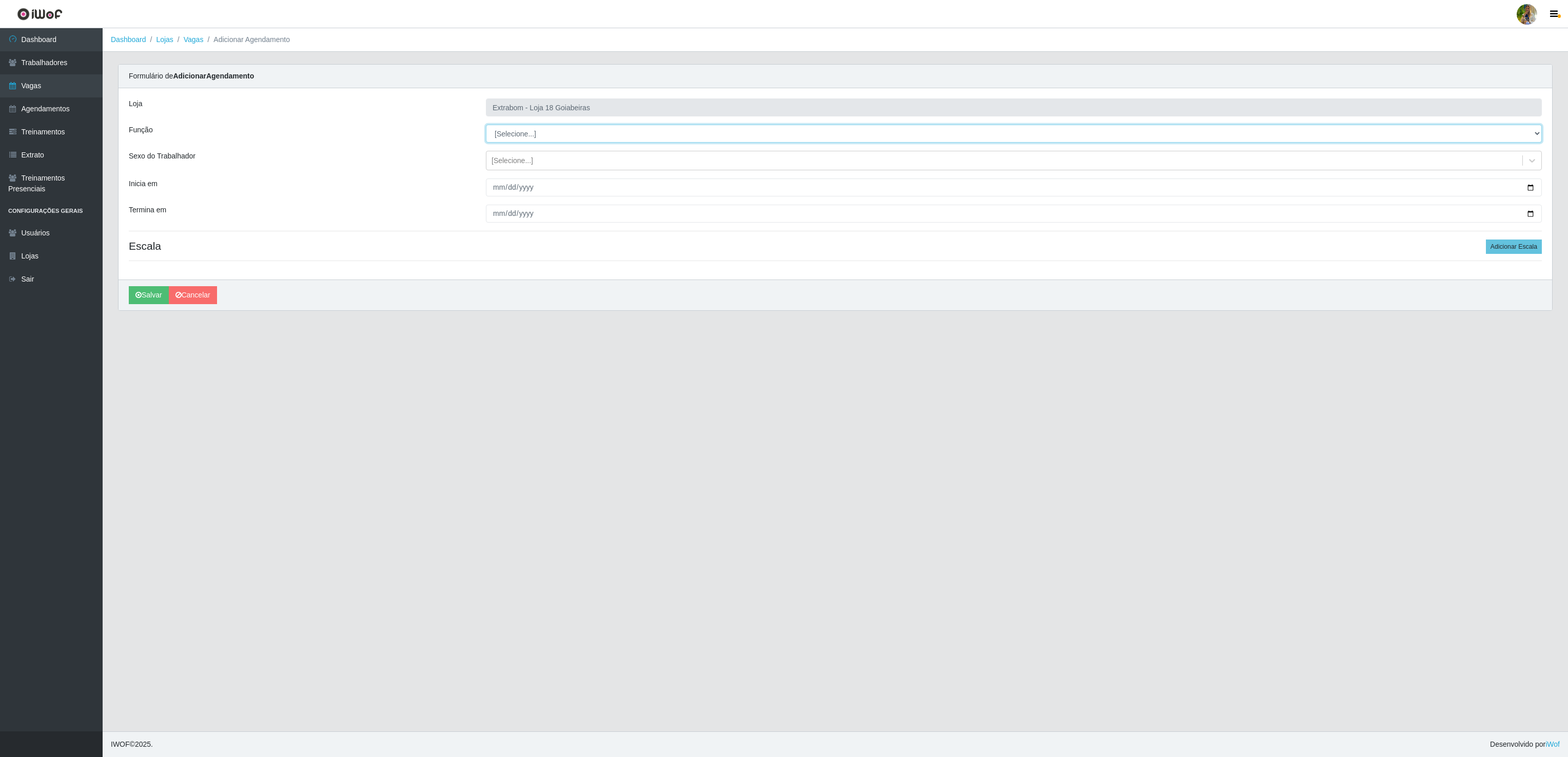
click at [538, 141] on select "[Selecione...] ATENDENTE DE E-COMMERCE ATENDENTE DE E-COMMERCE + ATENDENTE DE E…" at bounding box center [1014, 133] width 1056 height 18
select select "153"
click at [486, 125] on select "[Selecione...] ATENDENTE DE E-COMMERCE ATENDENTE DE E-COMMERCE + ATENDENTE DE E…" at bounding box center [1014, 133] width 1056 height 18
click at [493, 192] on input "Inicia em" at bounding box center [1014, 187] width 1056 height 18
type input "[DATE]"
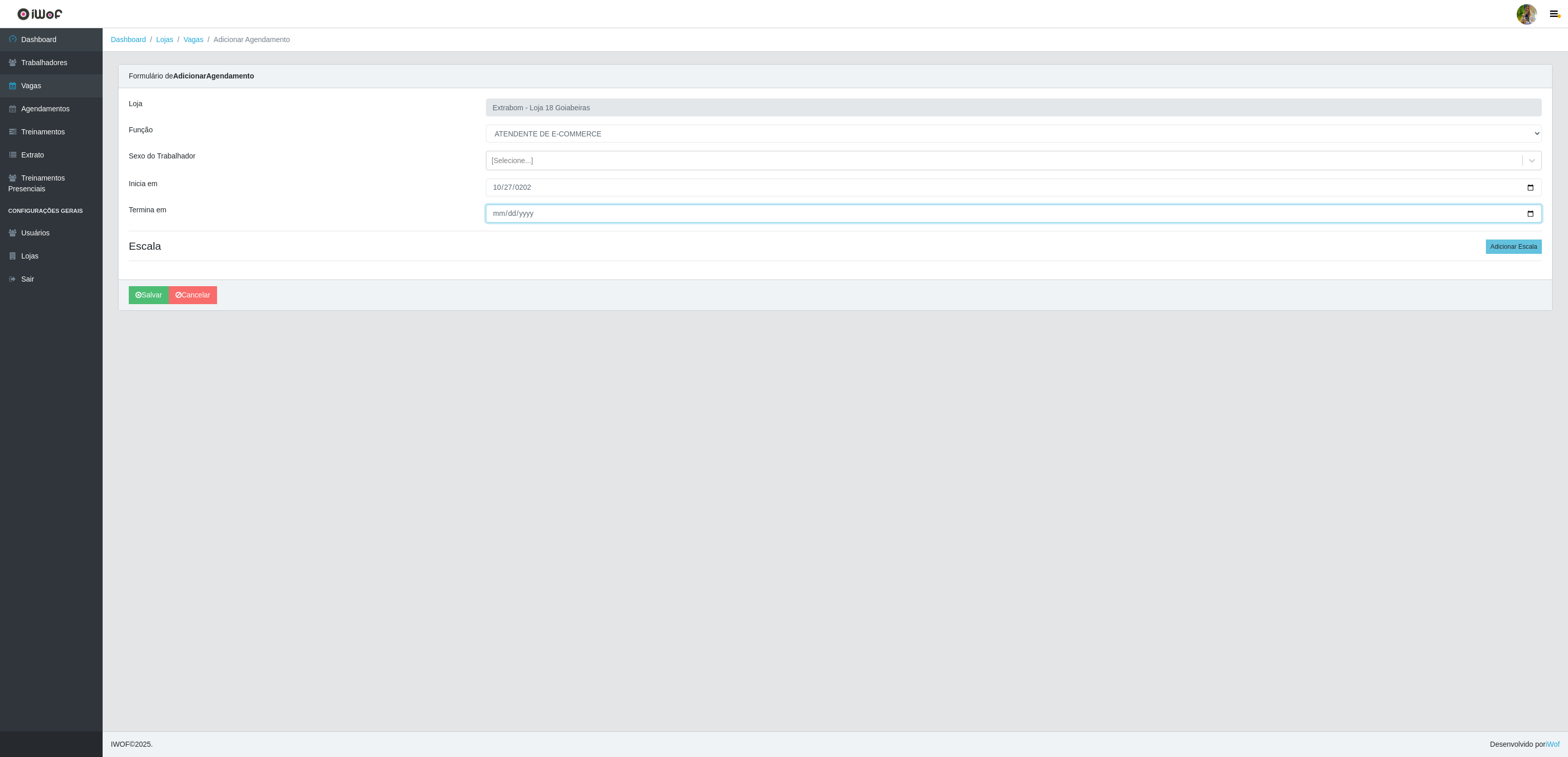
click at [493, 209] on input "Termina em" at bounding box center [1014, 214] width 1056 height 18
type input "[DATE]"
click at [1498, 246] on button "Adicionar Escala" at bounding box center [1513, 246] width 56 height 14
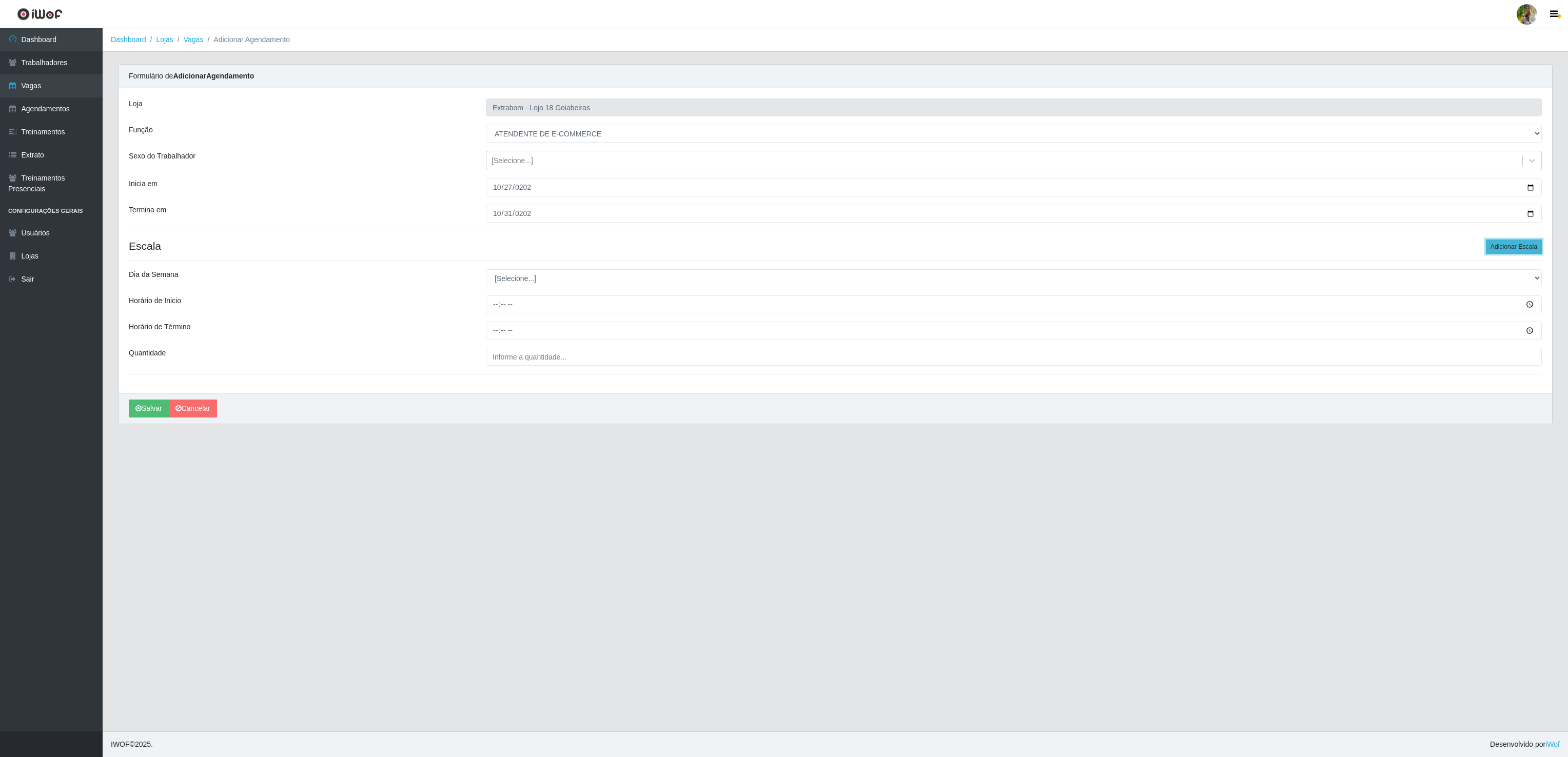
click at [1498, 246] on button "Adicionar Escala" at bounding box center [1513, 246] width 56 height 14
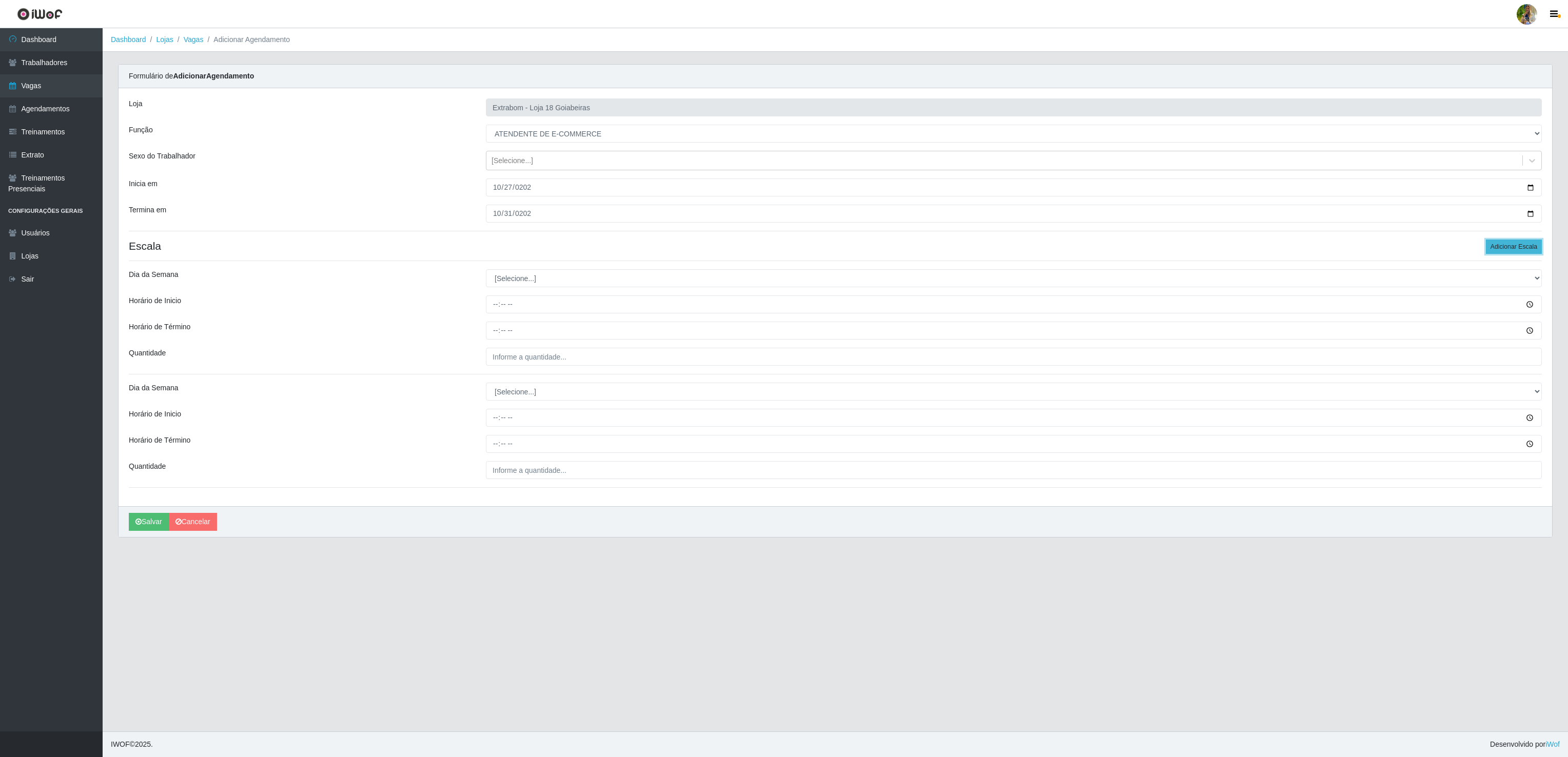
click at [1498, 246] on button "Adicionar Escala" at bounding box center [1513, 246] width 56 height 14
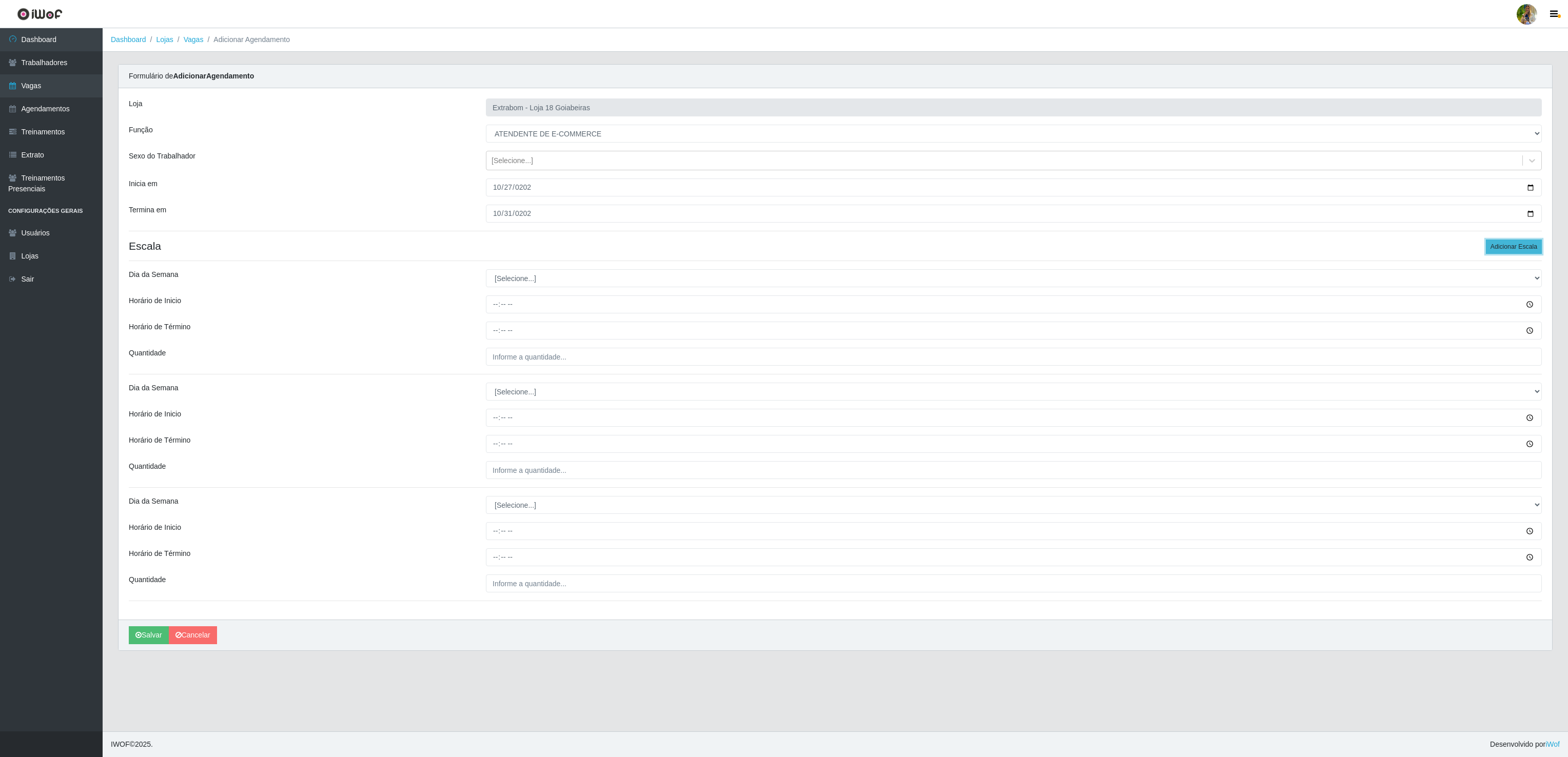
click at [1498, 246] on button "Adicionar Escala" at bounding box center [1513, 246] width 56 height 14
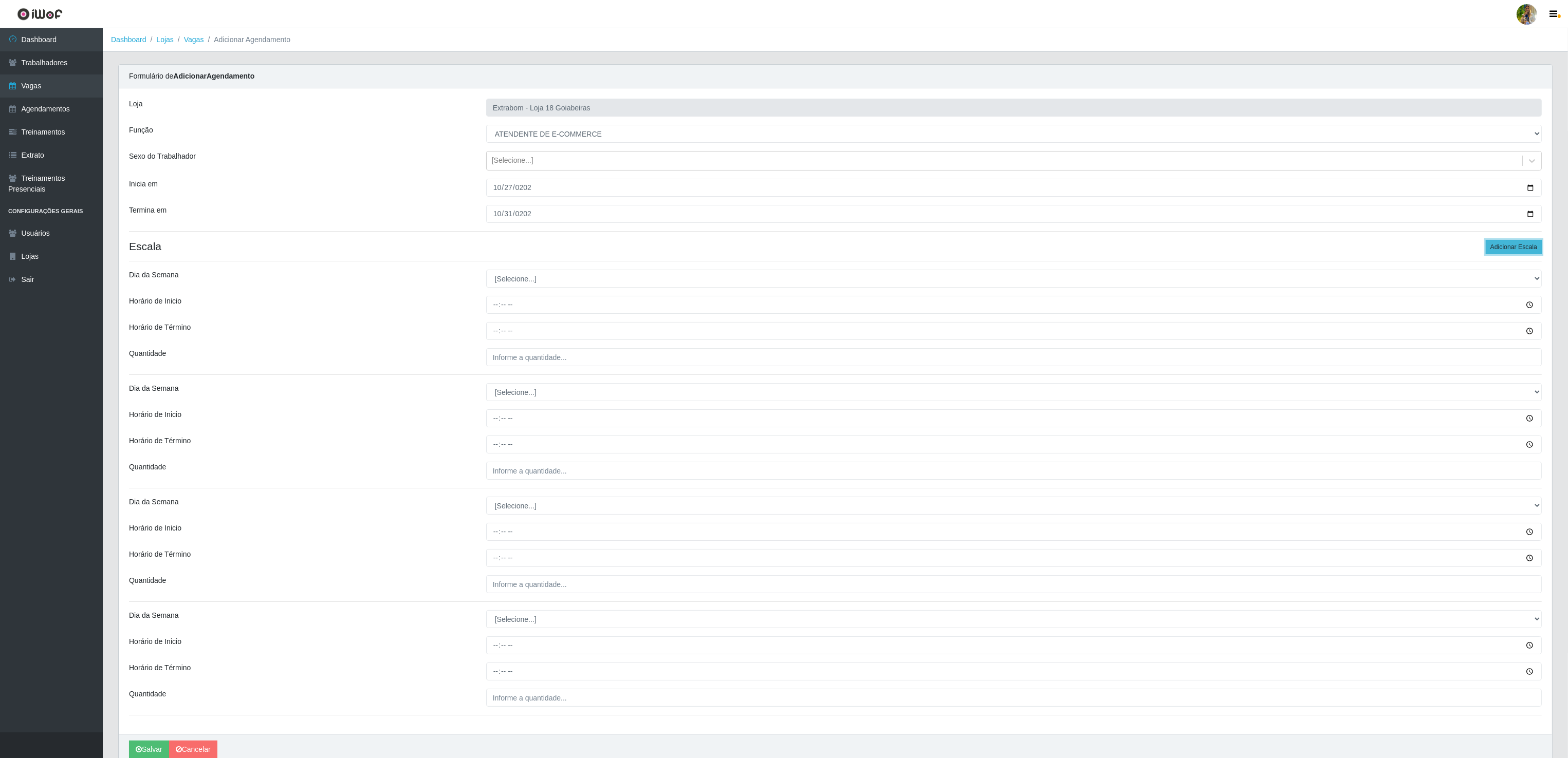
click at [1500, 247] on button "Adicionar Escala" at bounding box center [1513, 247] width 56 height 14
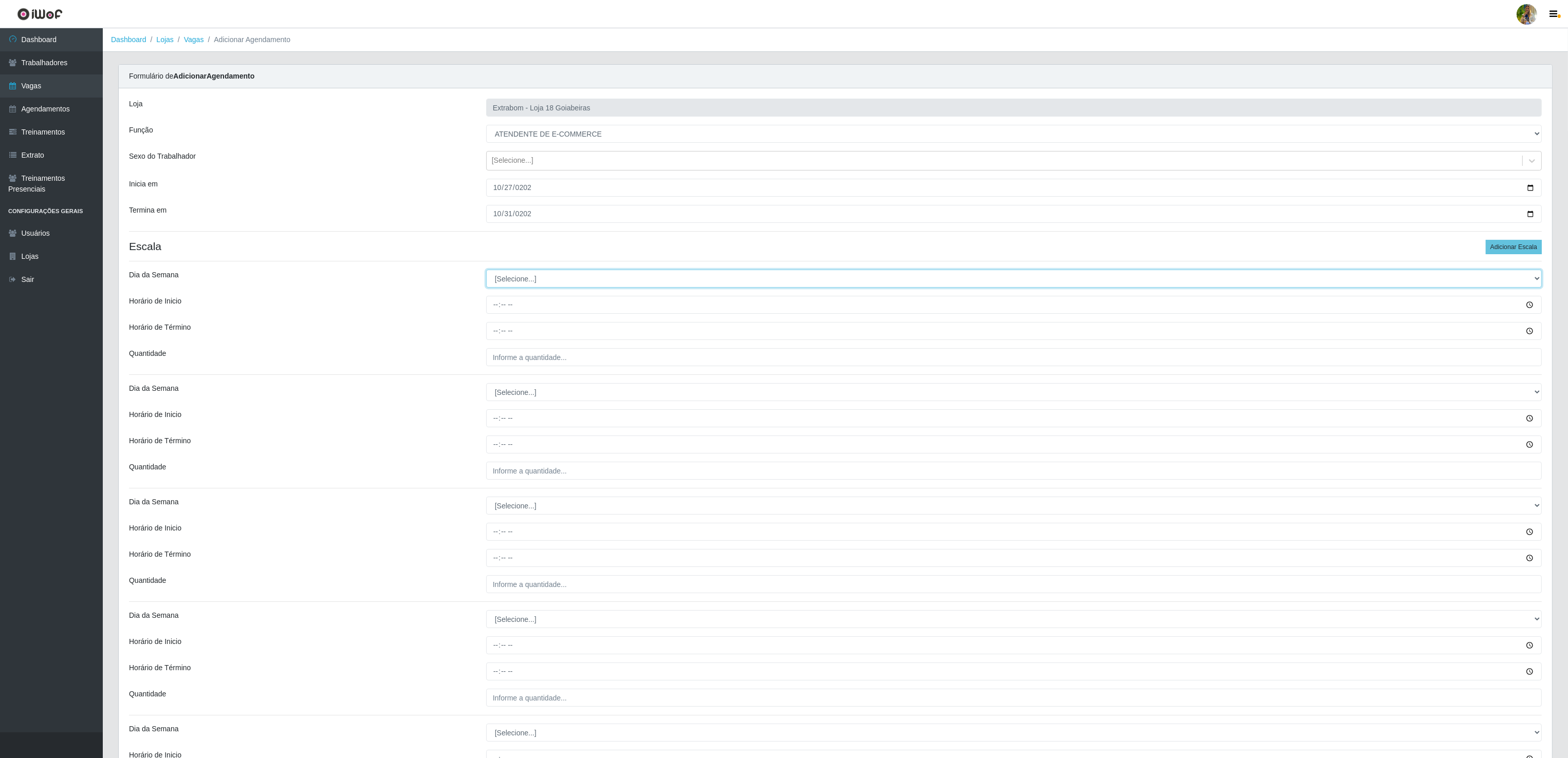
click at [557, 280] on select "[Selecione...] Segunda Terça Quarta Quinta Sexta Sábado Domingo" at bounding box center [1013, 278] width 1055 height 18
select select "1"
click at [486, 272] on select "[Selecione...] Segunda Terça Quarta Quinta Sexta Sábado Domingo" at bounding box center [1013, 278] width 1055 height 18
click at [500, 308] on input "Horário de Inicio" at bounding box center [1013, 304] width 1055 height 18
type input "14:00"
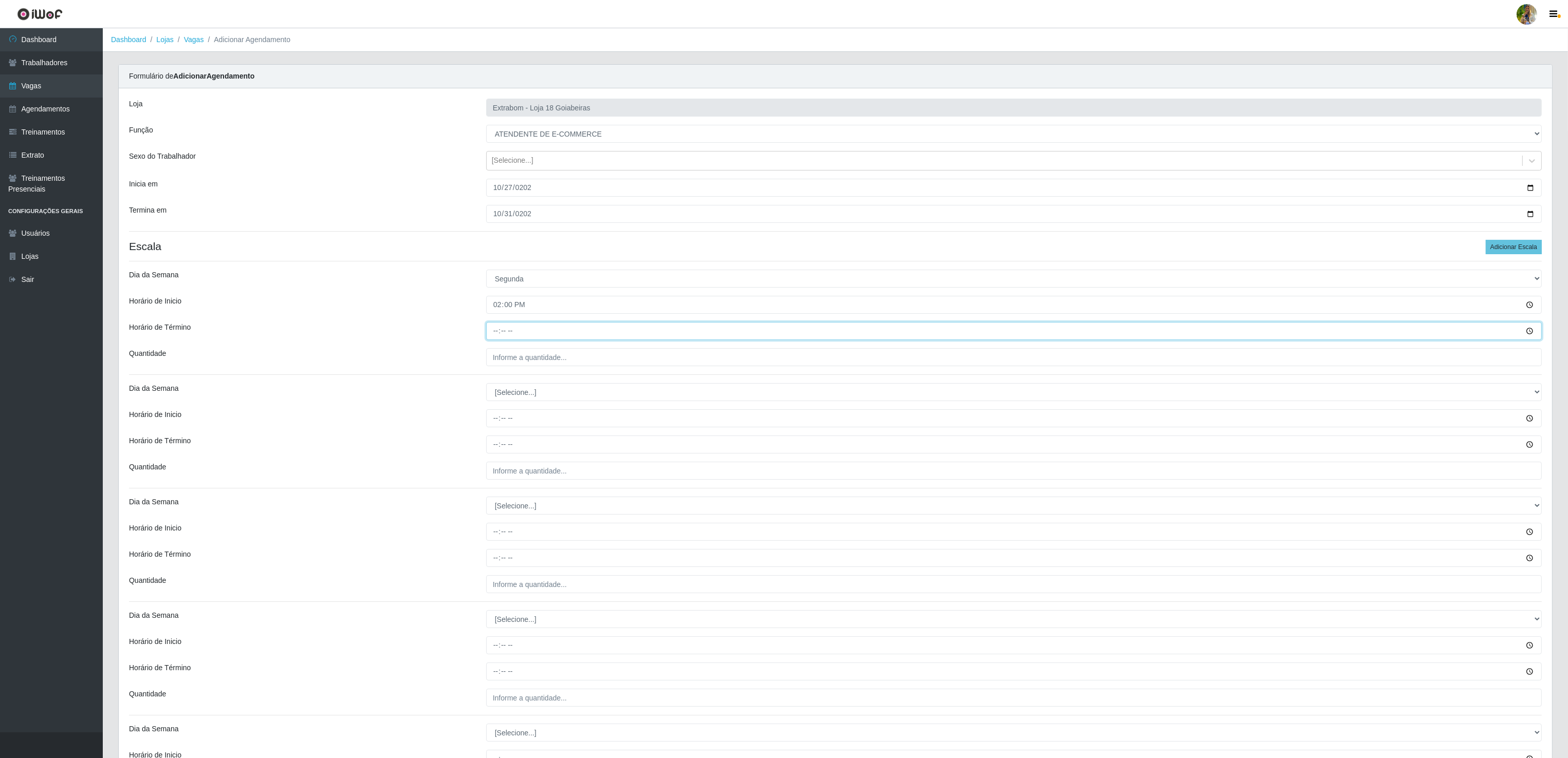
click at [500, 334] on input "Horário de Término" at bounding box center [1013, 330] width 1055 height 18
type input "20:00"
click at [532, 351] on input "___" at bounding box center [1013, 357] width 1055 height 18
type input "2__"
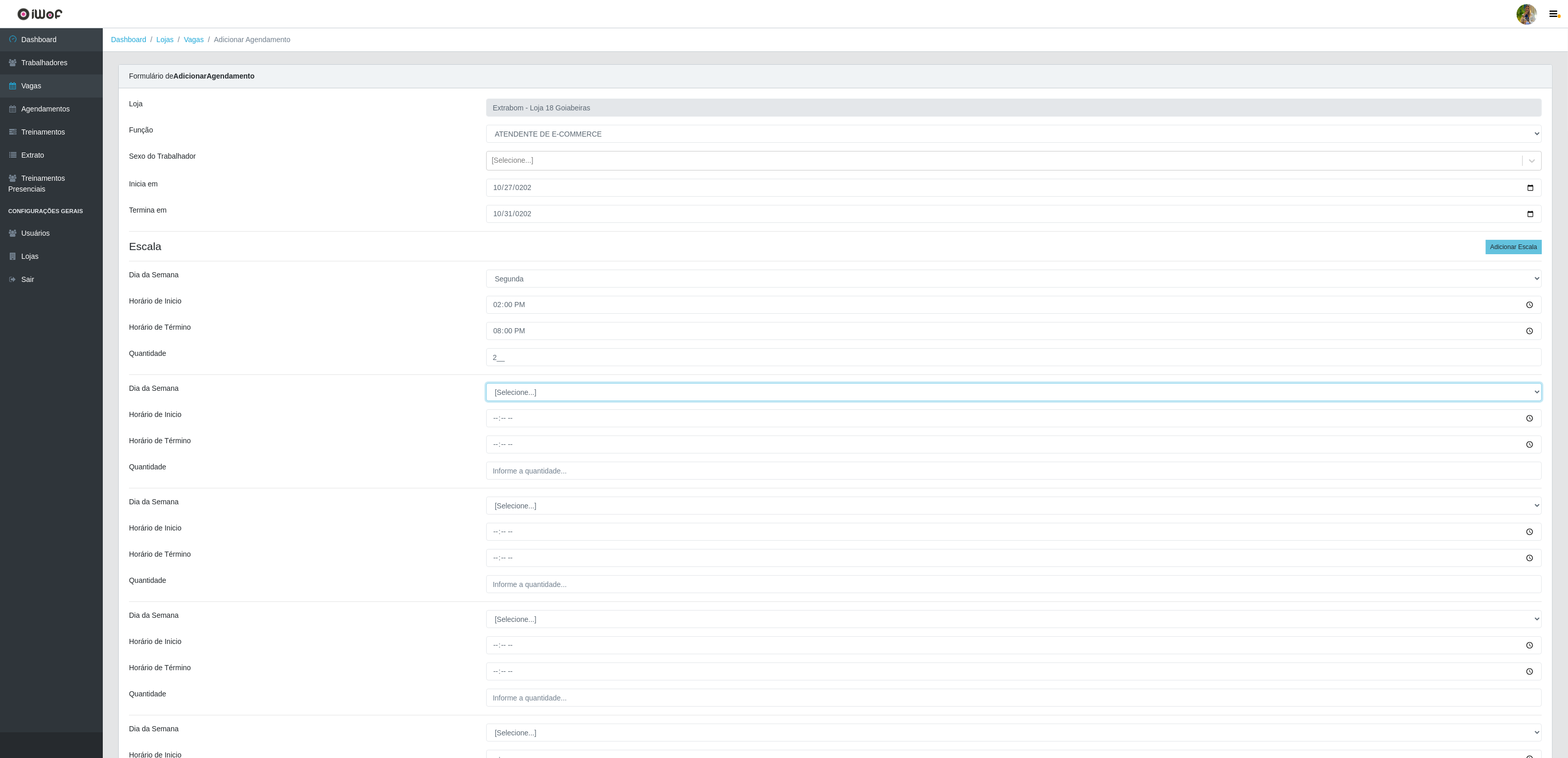
click at [509, 392] on select "[Selecione...] Segunda Terça Quarta Quinta Sexta Sábado Domingo" at bounding box center [1013, 391] width 1055 height 18
select select "2"
click at [486, 385] on select "[Selecione...] Segunda Terça Quarta Quinta Sexta Sábado Domingo" at bounding box center [1013, 391] width 1055 height 18
click at [492, 423] on input "Horário de Inicio" at bounding box center [1013, 417] width 1055 height 18
type input "14:00"
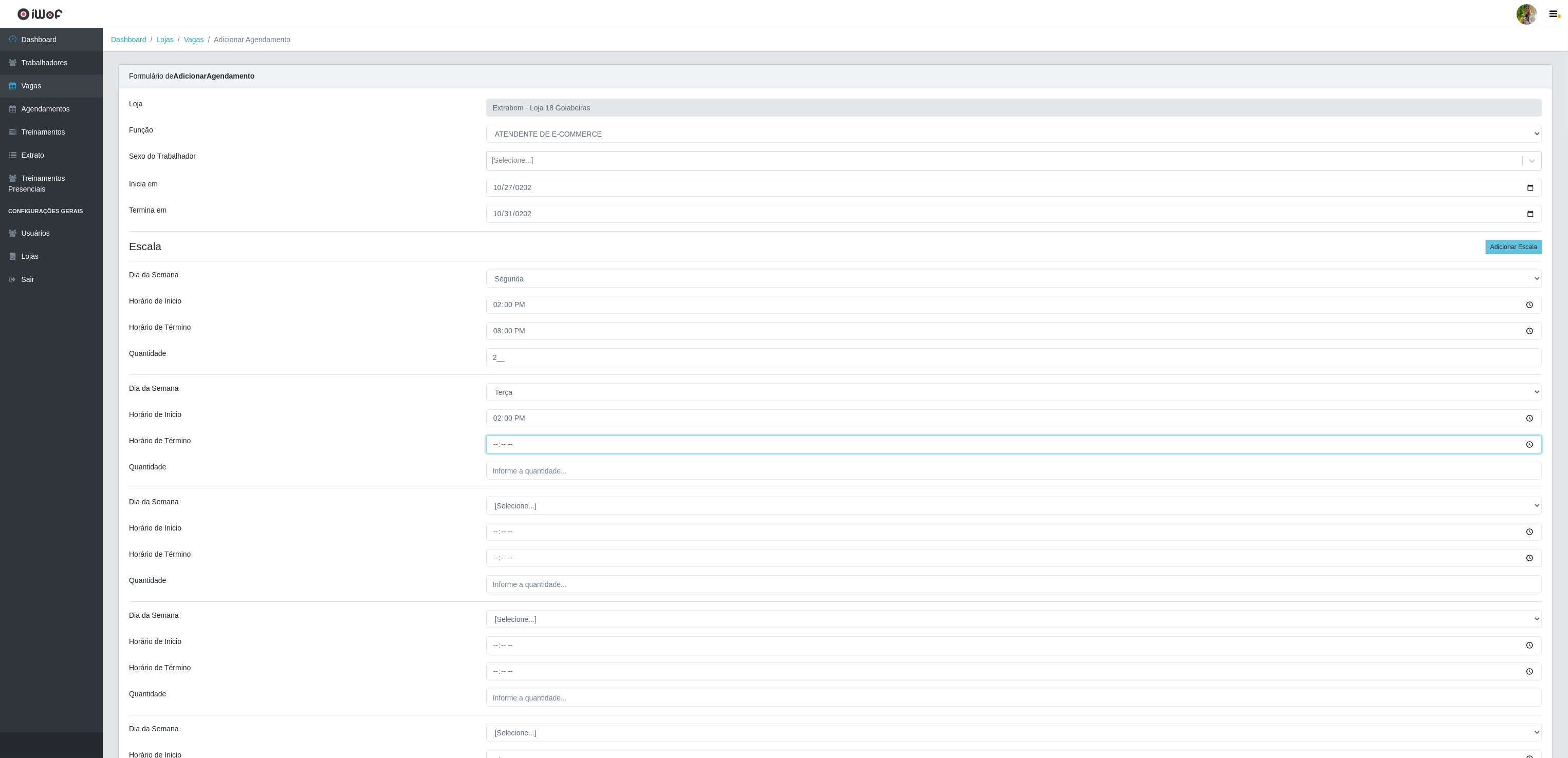
click at [492, 449] on input "Horário de Término" at bounding box center [1013, 444] width 1055 height 18
type input "20:00"
click at [510, 472] on input "___" at bounding box center [1013, 470] width 1055 height 18
type input "2__"
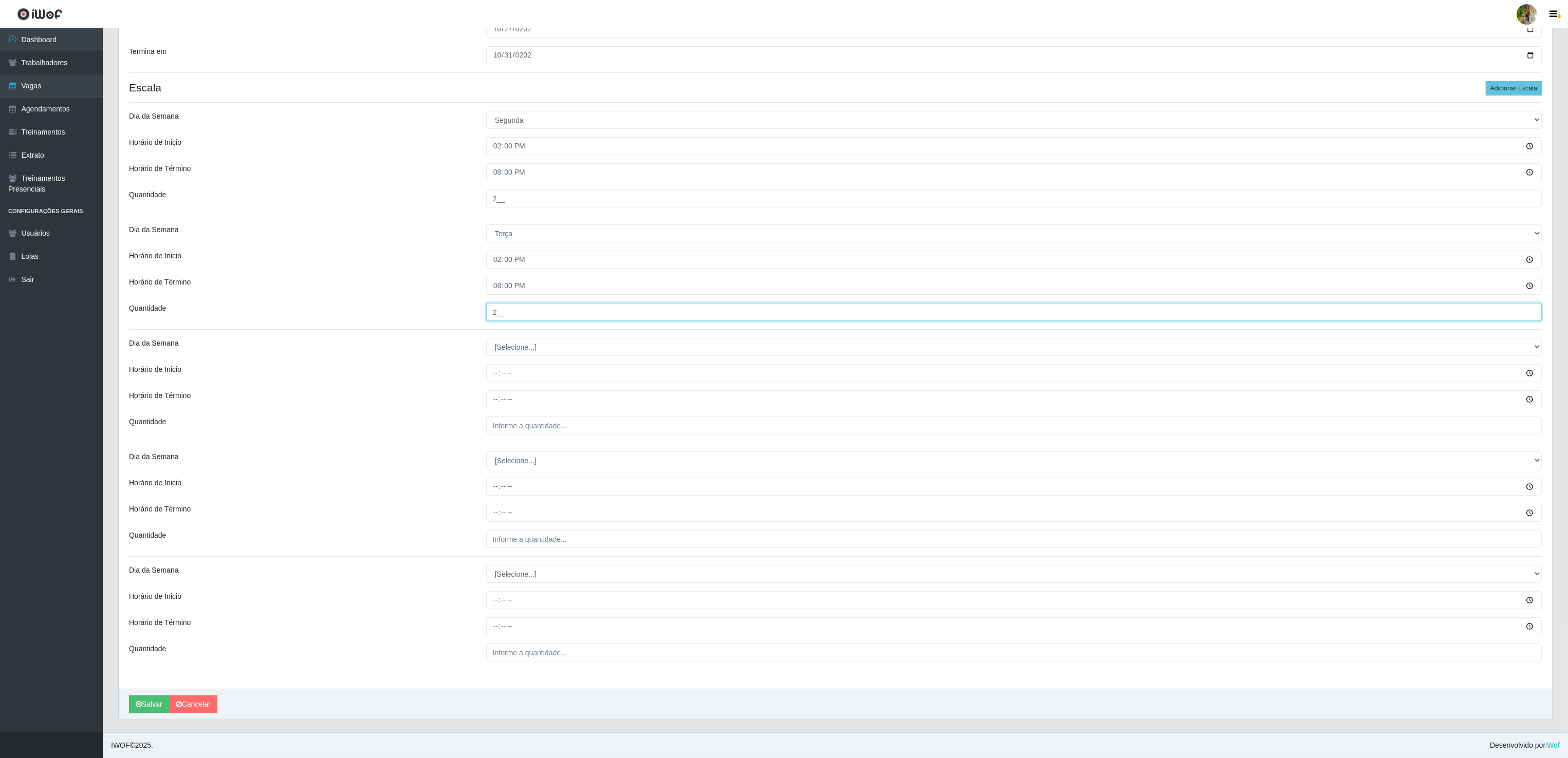
scroll to position [163, 0]
click at [500, 349] on select "[Selecione...] Segunda Terça Quarta Quinta Sexta Sábado Domingo" at bounding box center [1013, 346] width 1055 height 18
select select "3"
click at [486, 338] on select "[Selecione...] Segunda Terça Quarta Quinta Sexta Sábado Domingo" at bounding box center [1013, 346] width 1055 height 18
click at [495, 374] on input "Horário de Inicio" at bounding box center [1013, 373] width 1055 height 18
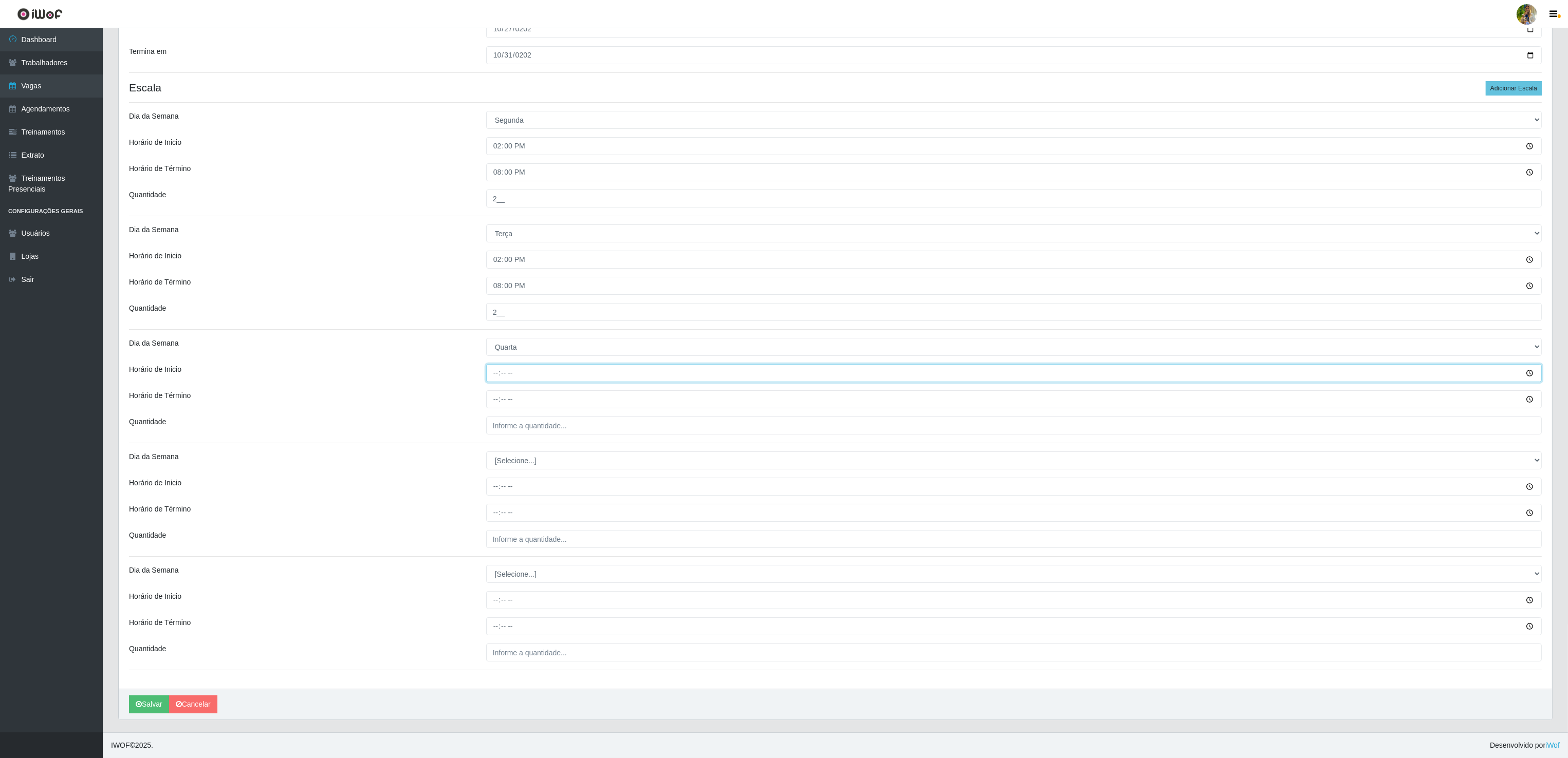
type input "14:00"
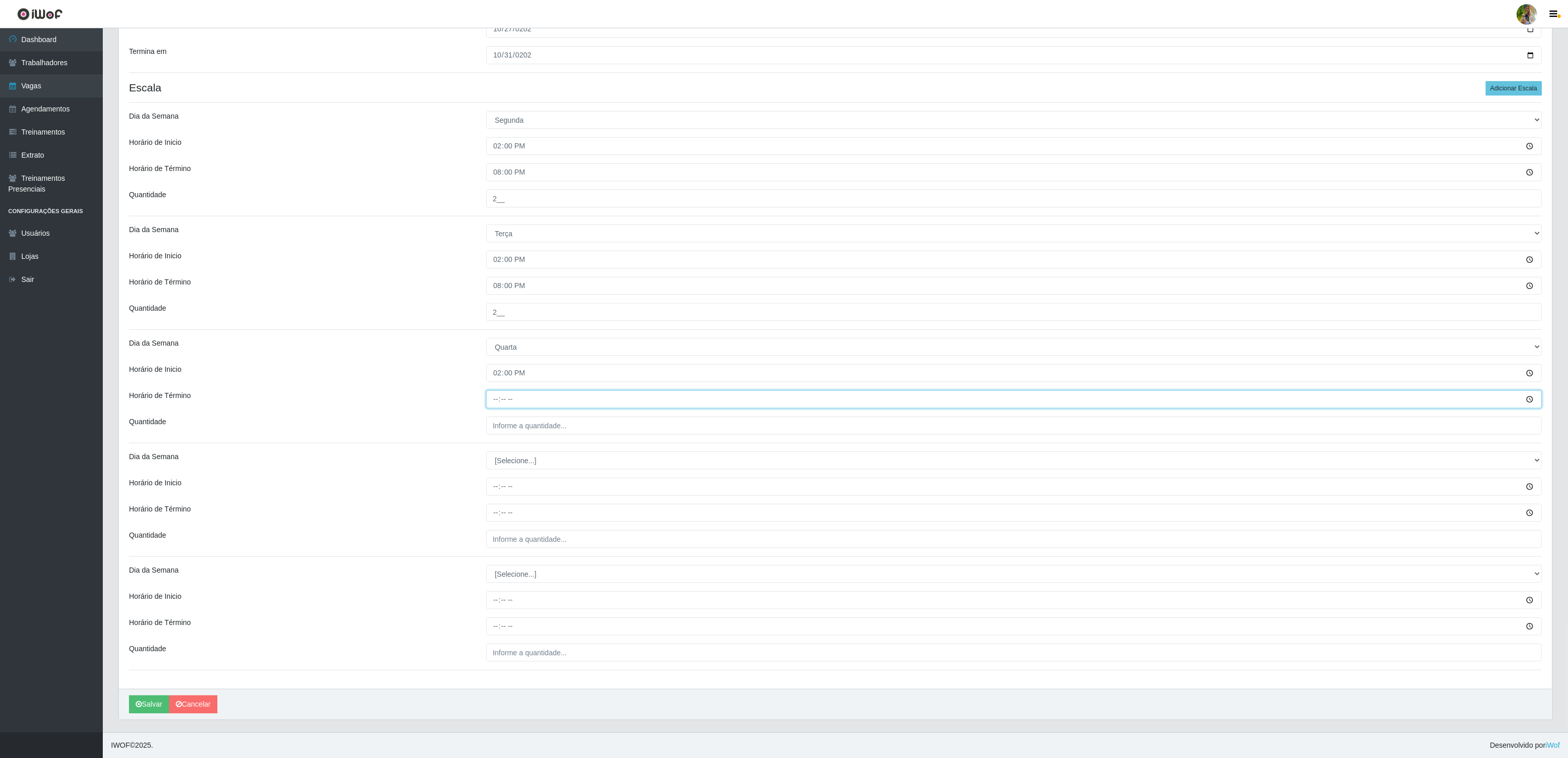
click at [496, 396] on input "Horário de Término" at bounding box center [1013, 399] width 1055 height 18
type input "20:00"
click at [534, 417] on input "___" at bounding box center [1013, 425] width 1055 height 18
type input "2__"
click at [502, 464] on select "[Selecione...] Segunda Terça Quarta Quinta Sexta Sábado Domingo" at bounding box center [1013, 460] width 1055 height 18
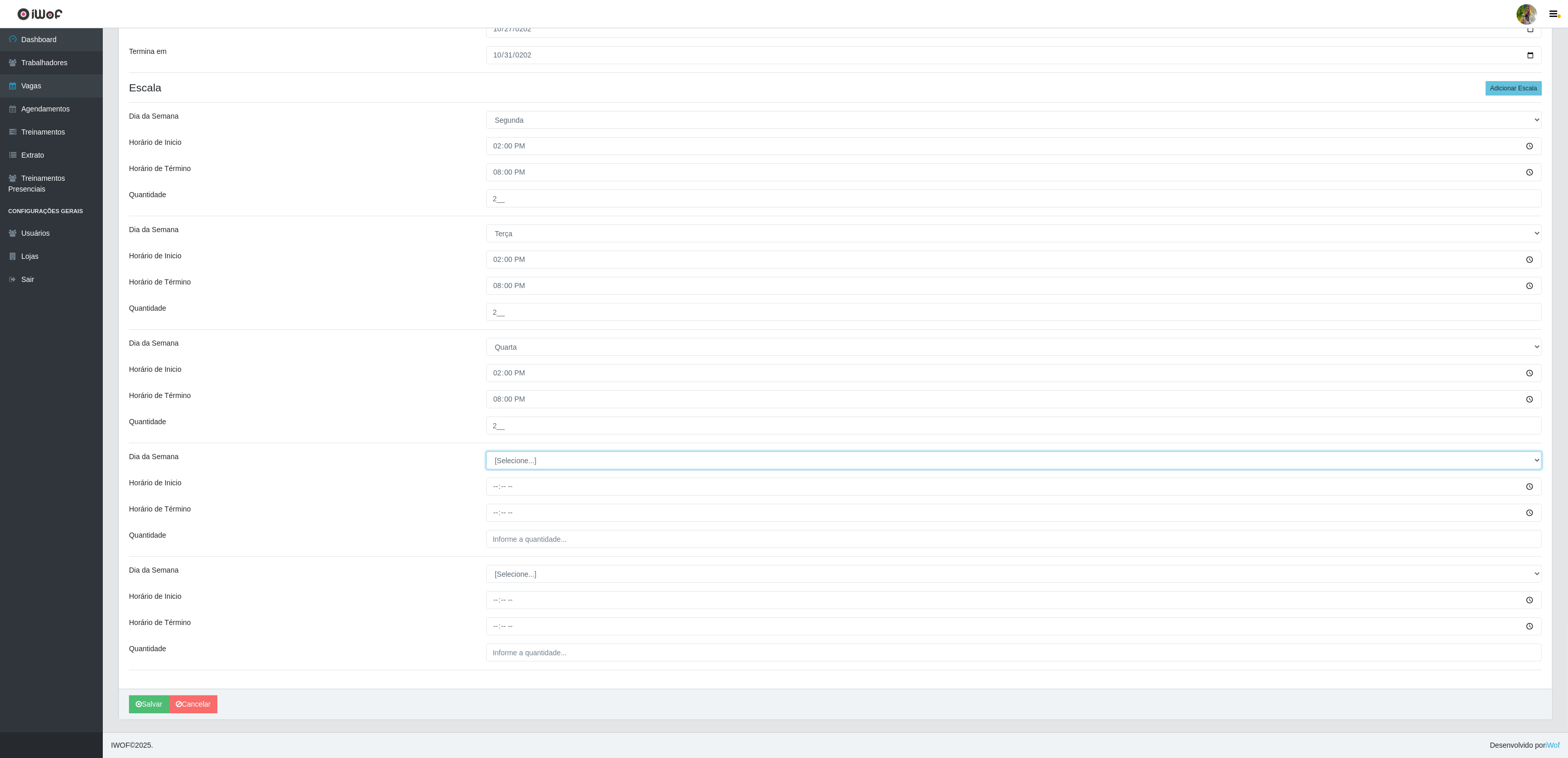
select select "4"
click at [486, 451] on select "[Selecione...] Segunda Terça Quarta Quinta Sexta Sábado Domingo" at bounding box center [1013, 460] width 1055 height 18
click at [497, 479] on input "Horário de Inicio" at bounding box center [1013, 486] width 1055 height 18
type input "14:00"
click at [490, 510] on input "Horário de Término" at bounding box center [1013, 512] width 1055 height 18
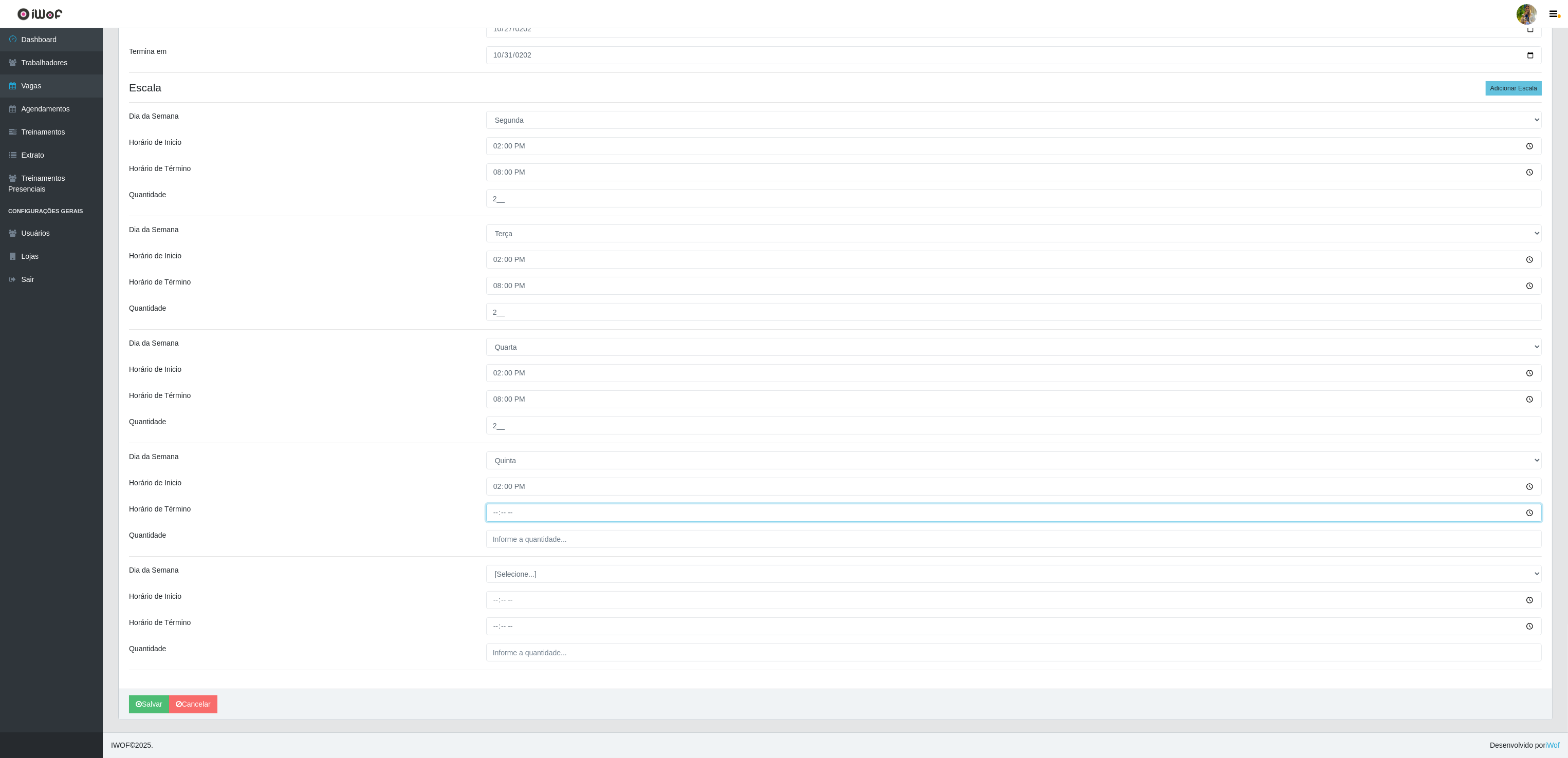
type input "20:00"
click at [523, 537] on input "___" at bounding box center [1013, 538] width 1055 height 18
type input "2__"
click at [510, 577] on select "[Selecione...] Segunda Terça Quarta Quinta Sexta Sábado Domingo" at bounding box center [1013, 574] width 1055 height 18
select select "5"
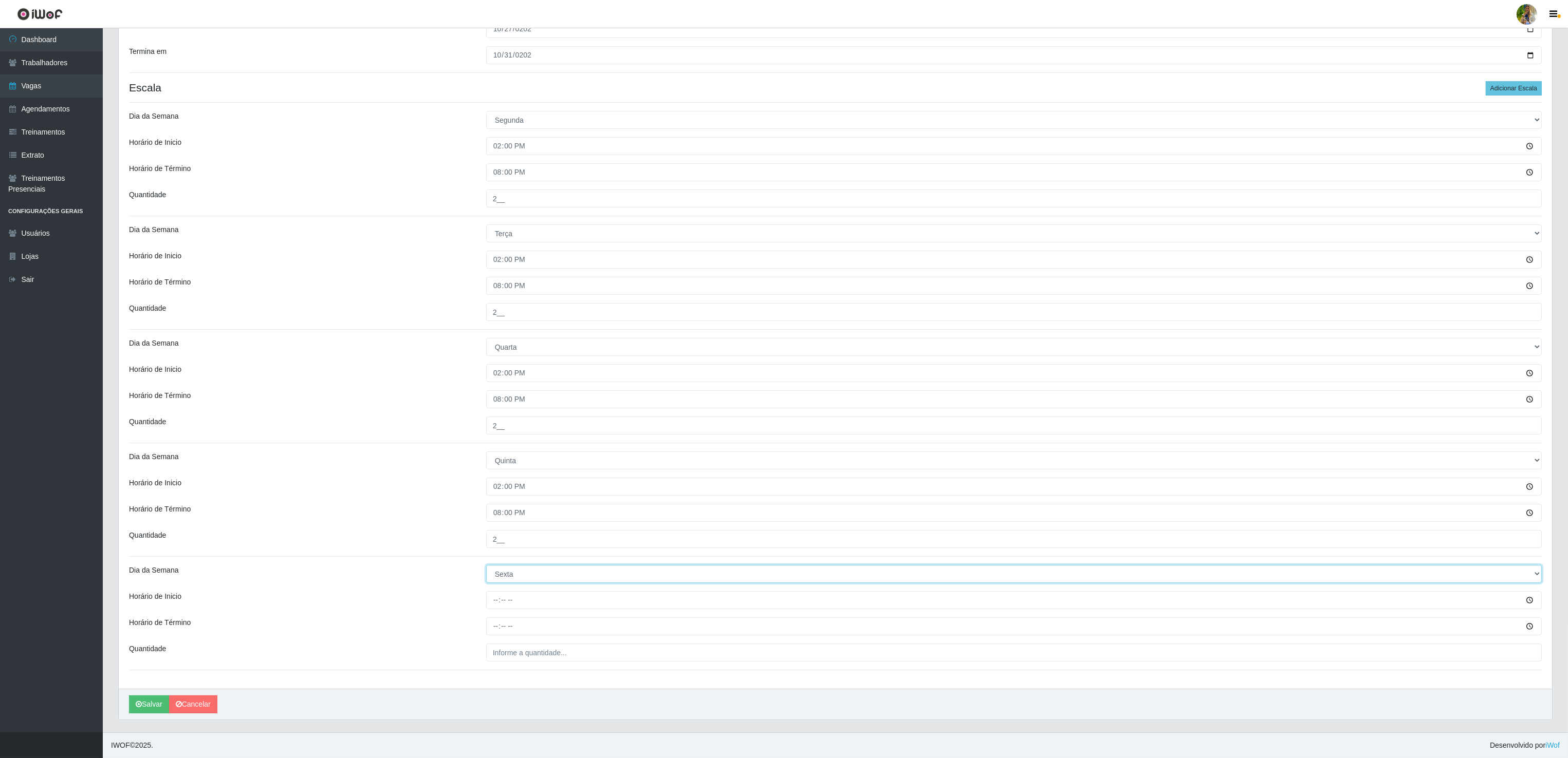
click at [486, 565] on select "[Selecione...] Segunda Terça Quarta Quinta Sexta Sábado Domingo" at bounding box center [1013, 574] width 1055 height 18
click at [490, 603] on input "Horário de Inicio" at bounding box center [1013, 600] width 1055 height 18
type input "14:00"
click at [499, 627] on input "Horário de Término" at bounding box center [1013, 626] width 1055 height 18
type input "20:00"
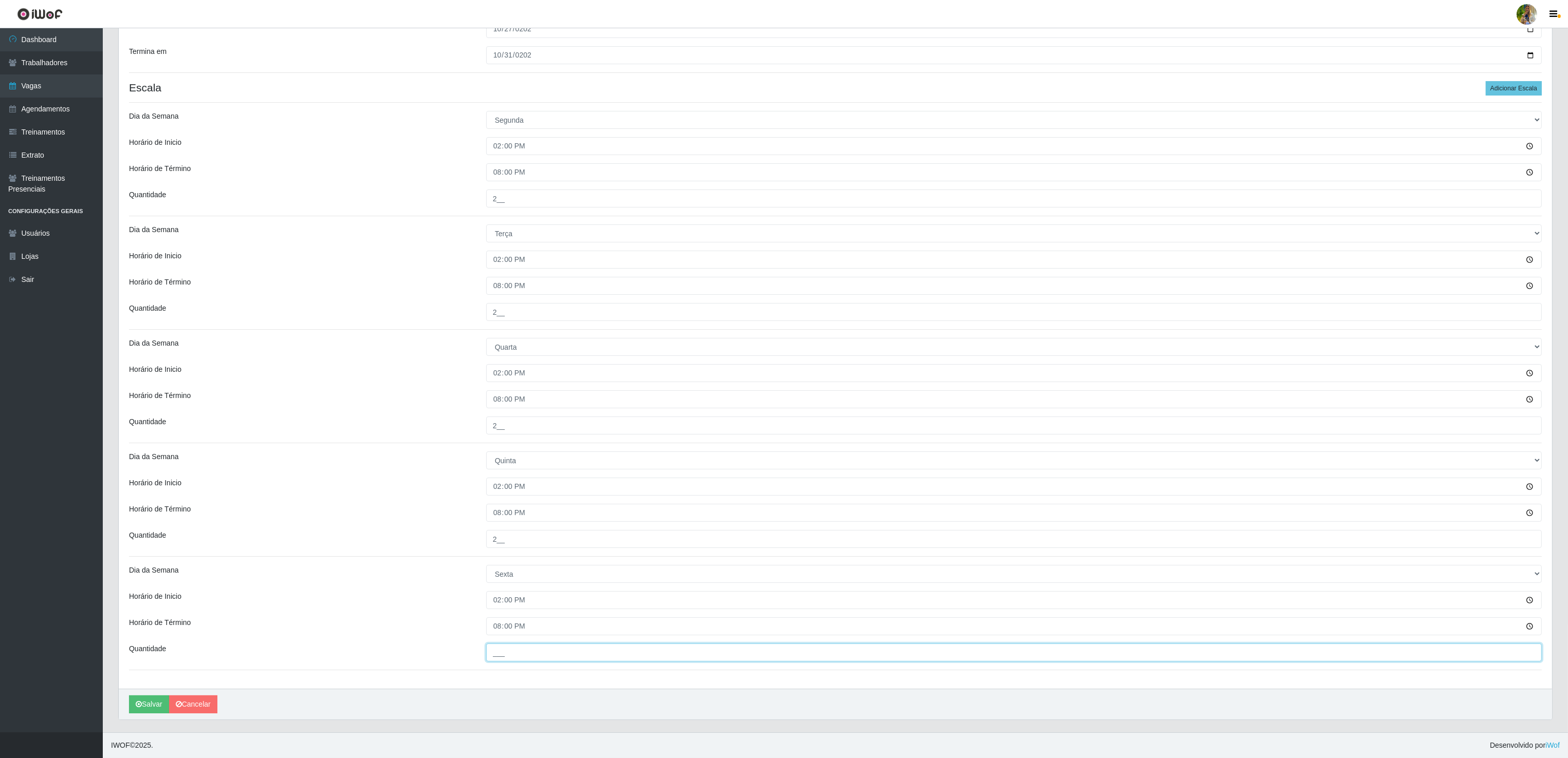
click at [533, 644] on input "___" at bounding box center [1013, 652] width 1055 height 18
type input "2__"
click at [148, 698] on button "Salvar" at bounding box center [149, 704] width 40 height 18
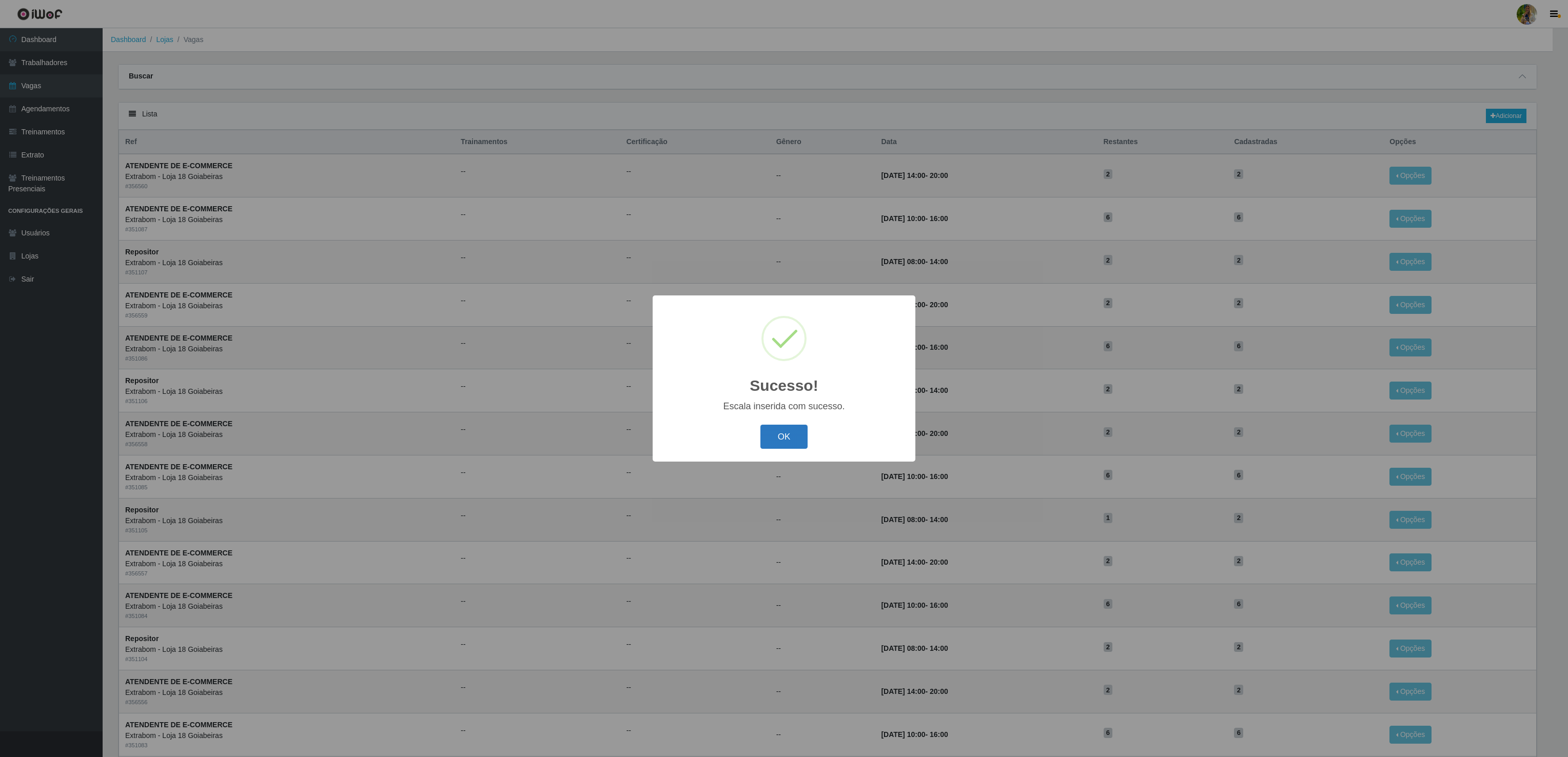
click at [788, 447] on button "OK" at bounding box center [784, 436] width 48 height 24
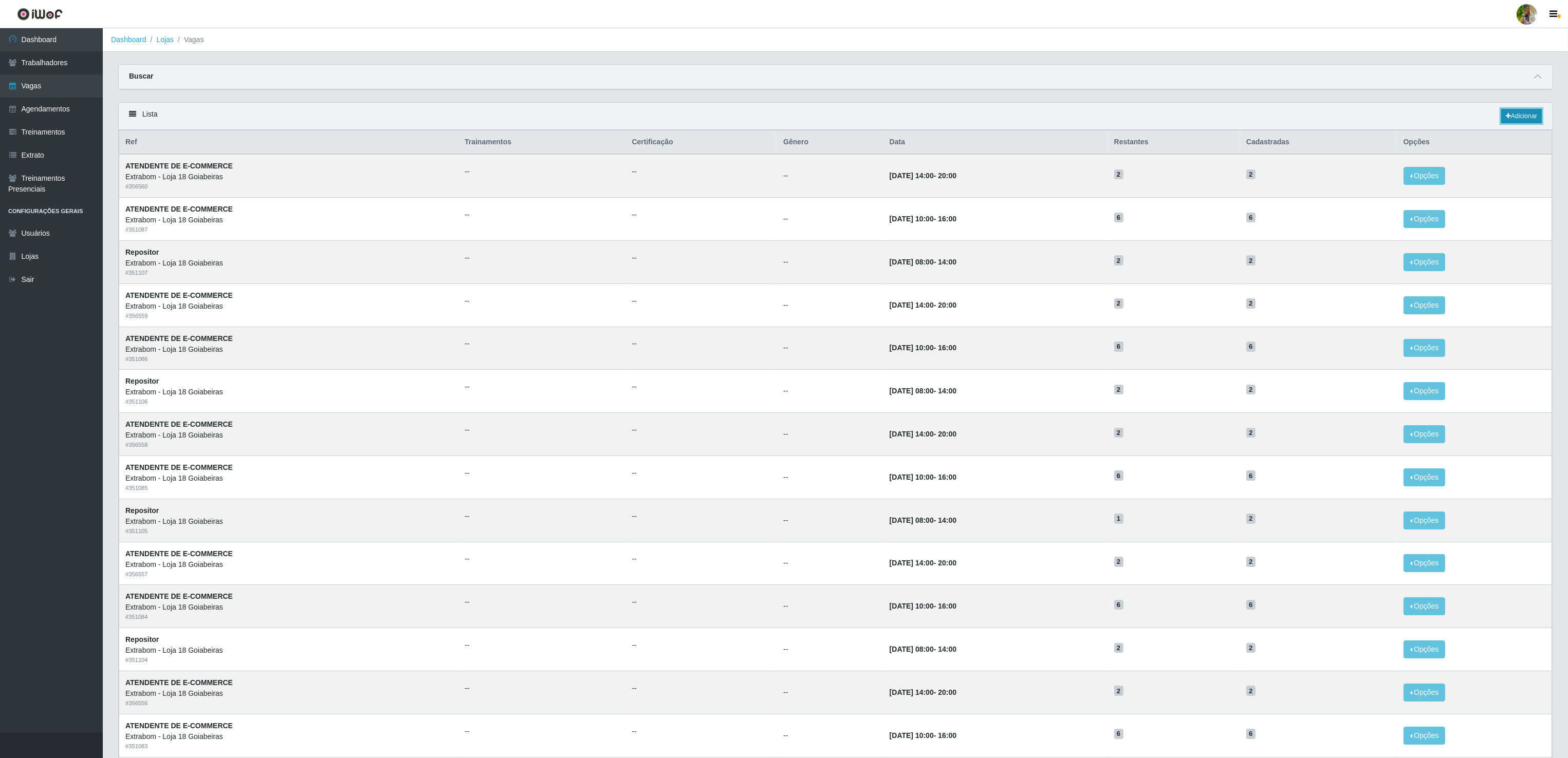
click at [1527, 113] on link "Adicionar" at bounding box center [1521, 116] width 41 height 14
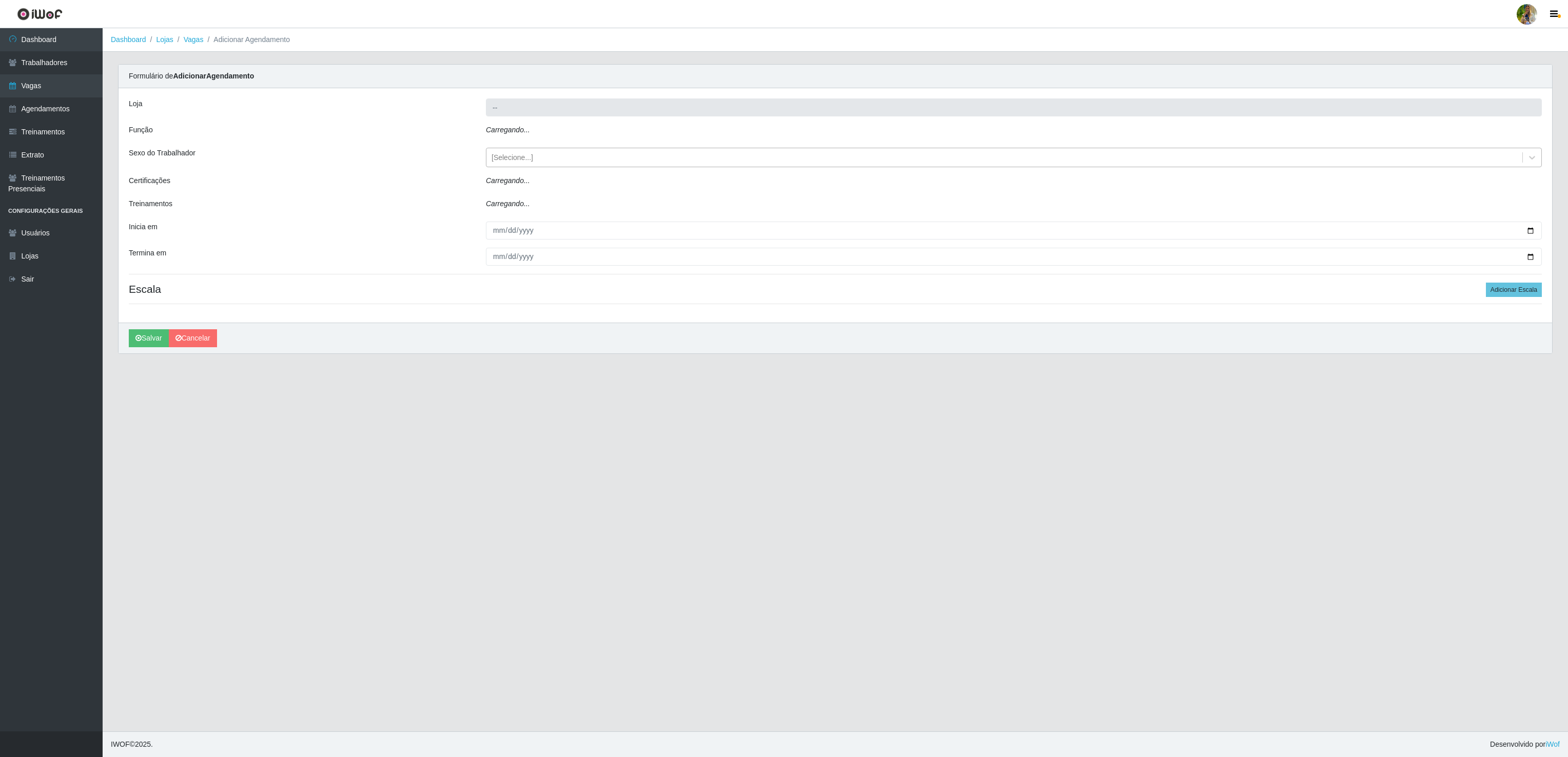
type input "Extrabom - Loja 18 Goiabeiras"
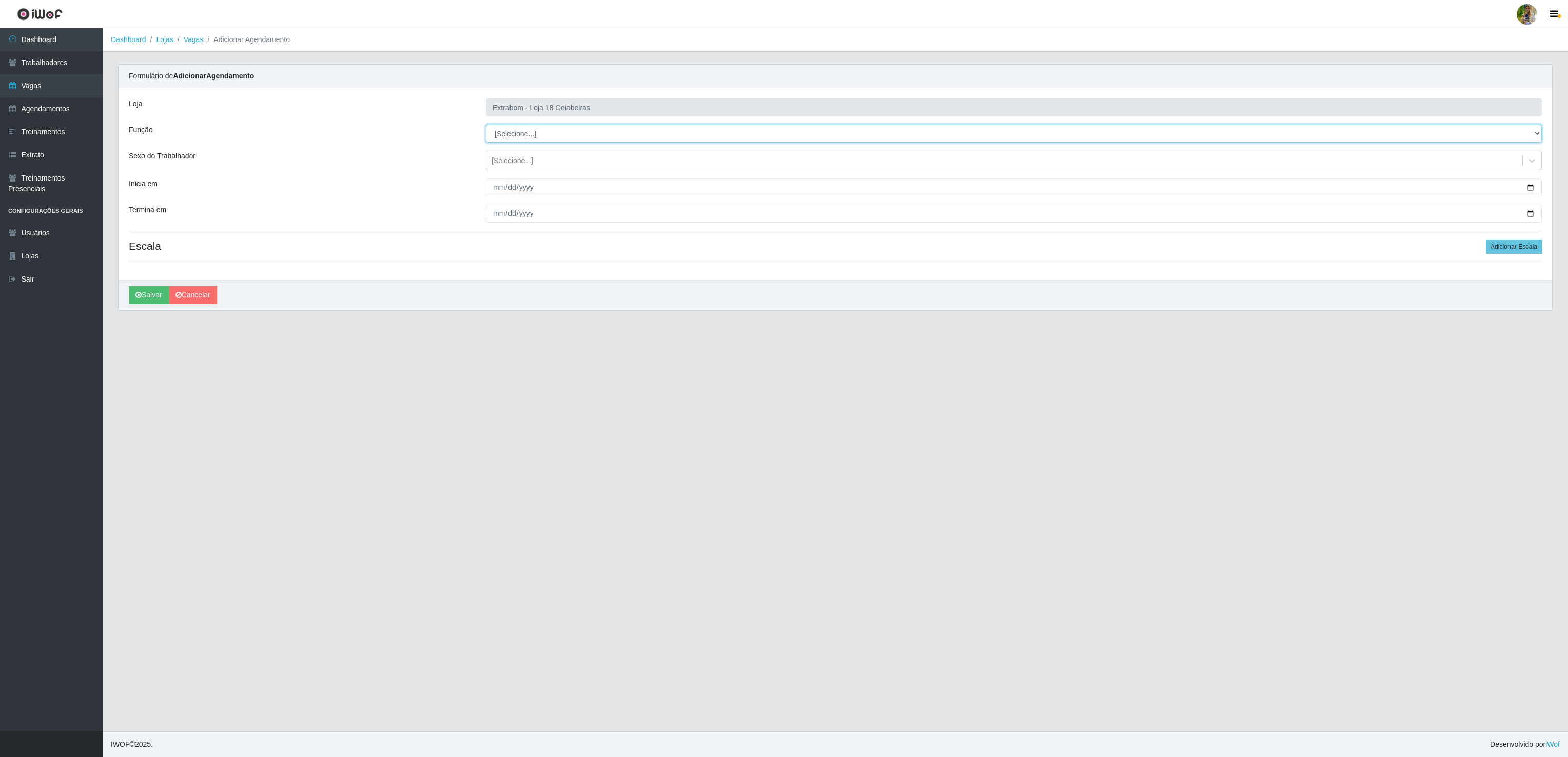
click at [534, 132] on select "[Selecione...] ATENDENTE DE E-COMMERCE ATENDENTE DE E-COMMERCE + ATENDENTE DE E…" at bounding box center [1014, 133] width 1056 height 18
select select "82"
click at [486, 125] on select "[Selecione...] ATENDENTE DE E-COMMERCE ATENDENTE DE E-COMMERCE + ATENDENTE DE E…" at bounding box center [1014, 133] width 1056 height 18
click at [496, 194] on input "Inicia em" at bounding box center [1014, 187] width 1056 height 18
type input "[DATE]"
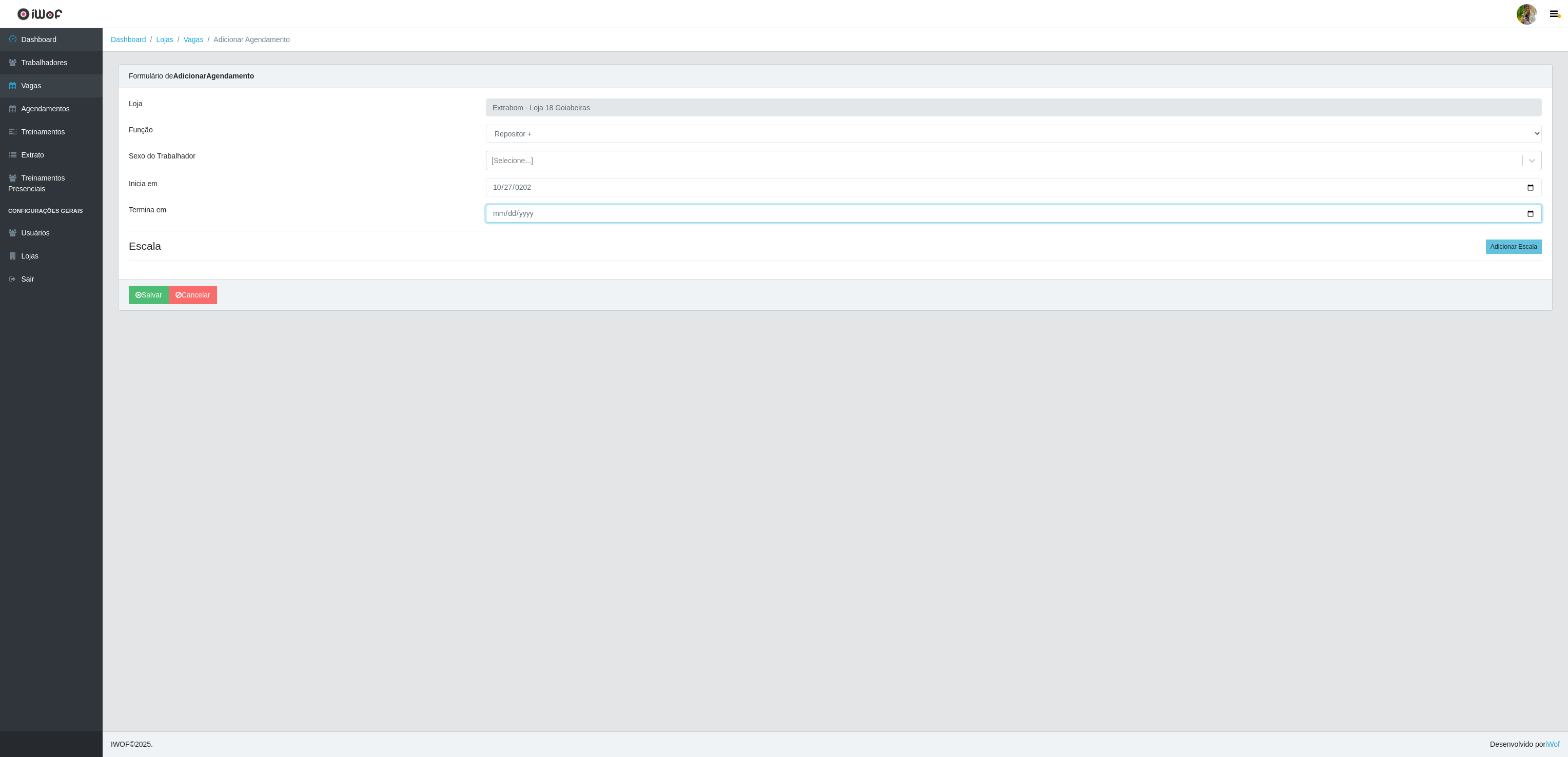
click at [496, 216] on input "Termina em" at bounding box center [1014, 214] width 1056 height 18
type input "[DATE]"
click at [1512, 246] on button "Adicionar Escala" at bounding box center [1513, 246] width 56 height 14
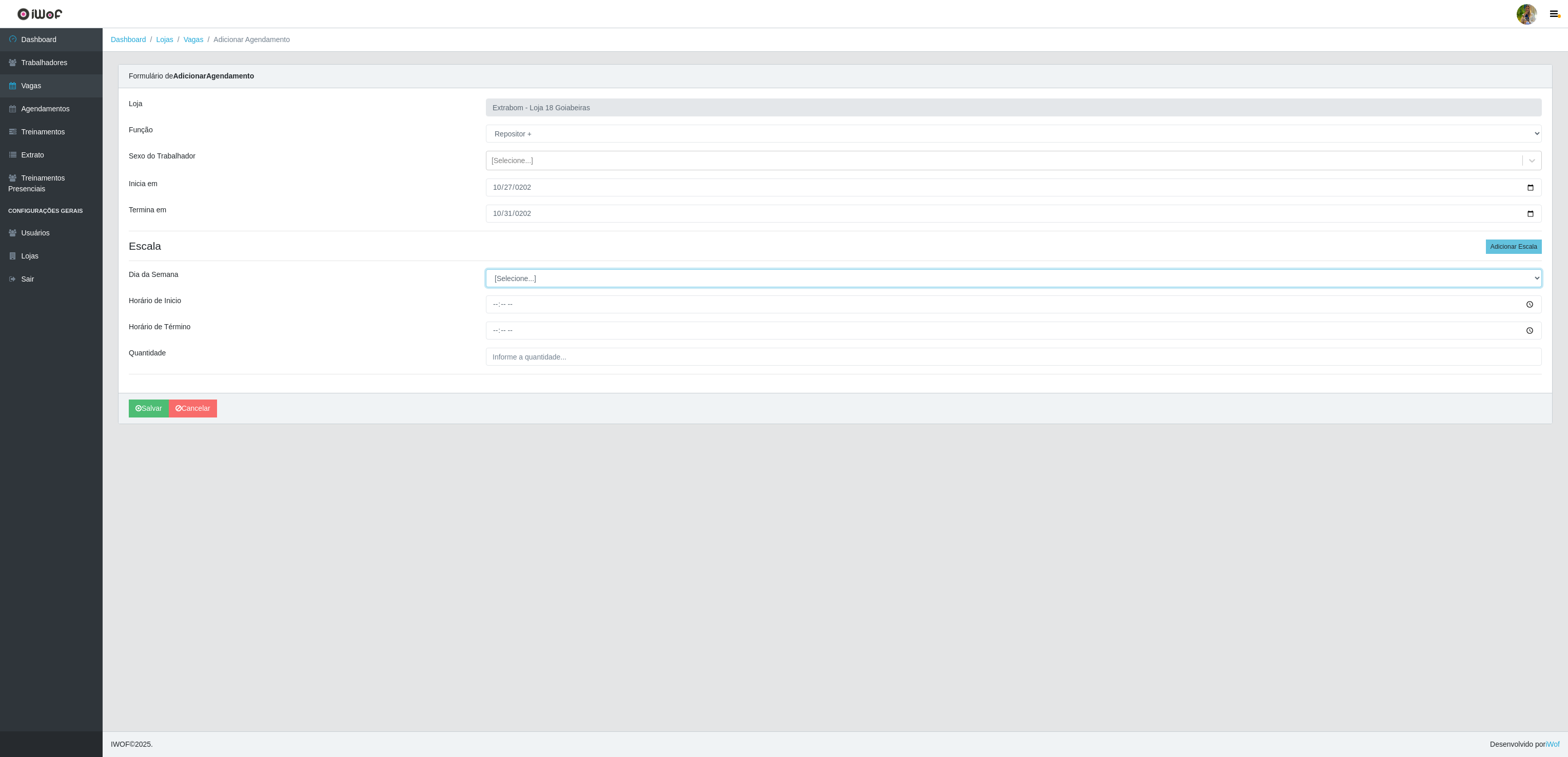
click at [583, 278] on select "[Selecione...] Segunda Terça Quarta Quinta Sexta Sábado Domingo" at bounding box center [1014, 278] width 1056 height 18
select select "6"
click at [486, 272] on select "[Selecione...] Segunda Terça Quarta Quinta Sexta Sábado Domingo" at bounding box center [1014, 278] width 1056 height 18
click at [489, 313] on input "Horário de Inicio" at bounding box center [1014, 304] width 1056 height 18
type input "14:00"
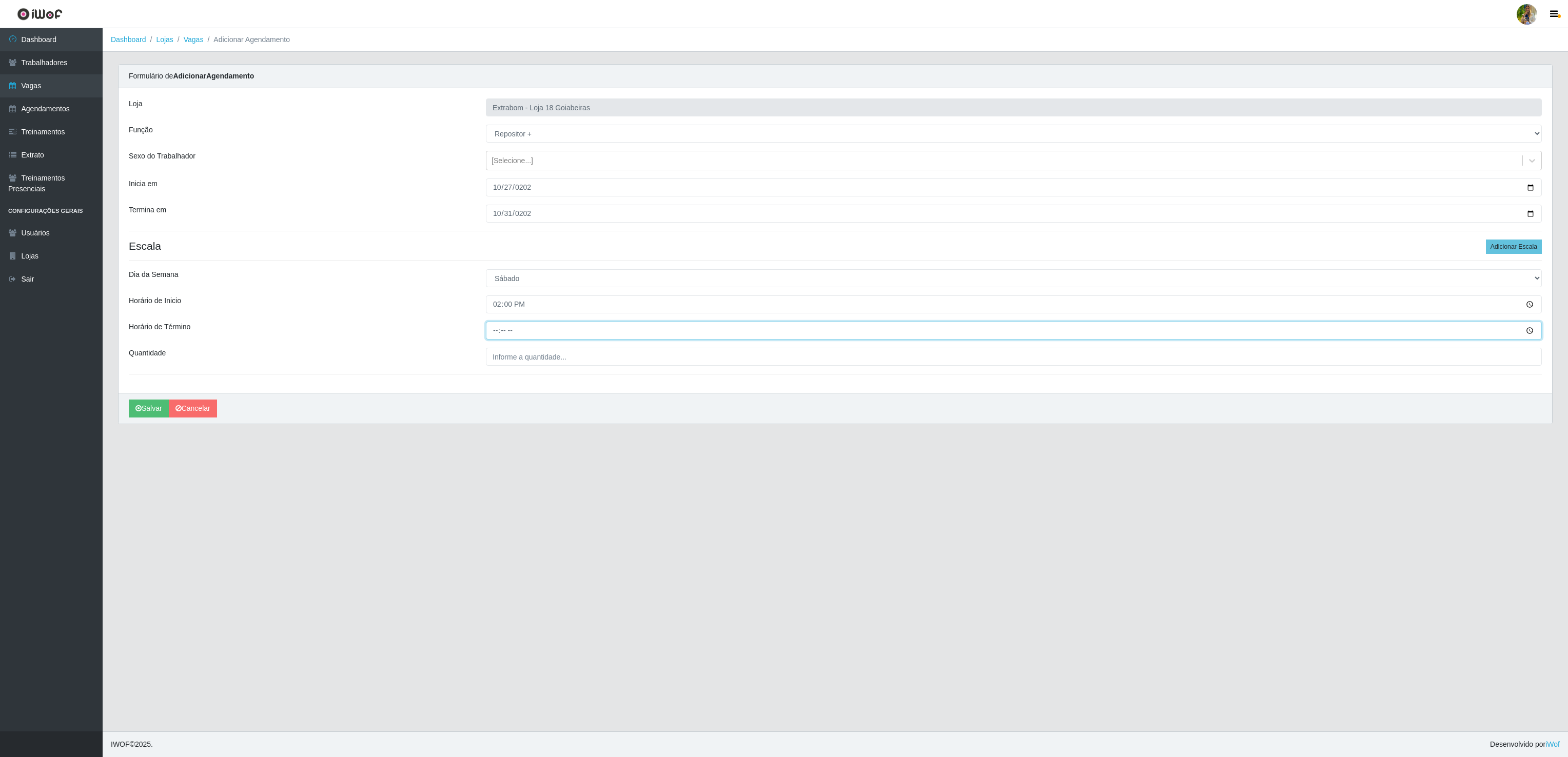
click at [489, 336] on input "Horário de Término" at bounding box center [1014, 330] width 1056 height 18
type input "20:00"
click at [511, 359] on input "___" at bounding box center [1014, 356] width 1056 height 18
type input "2__"
click at [453, 444] on main "Dashboard Lojas Vagas Adicionar Agendamento Carregando... Formulário de Adicion…" at bounding box center [835, 379] width 1465 height 703
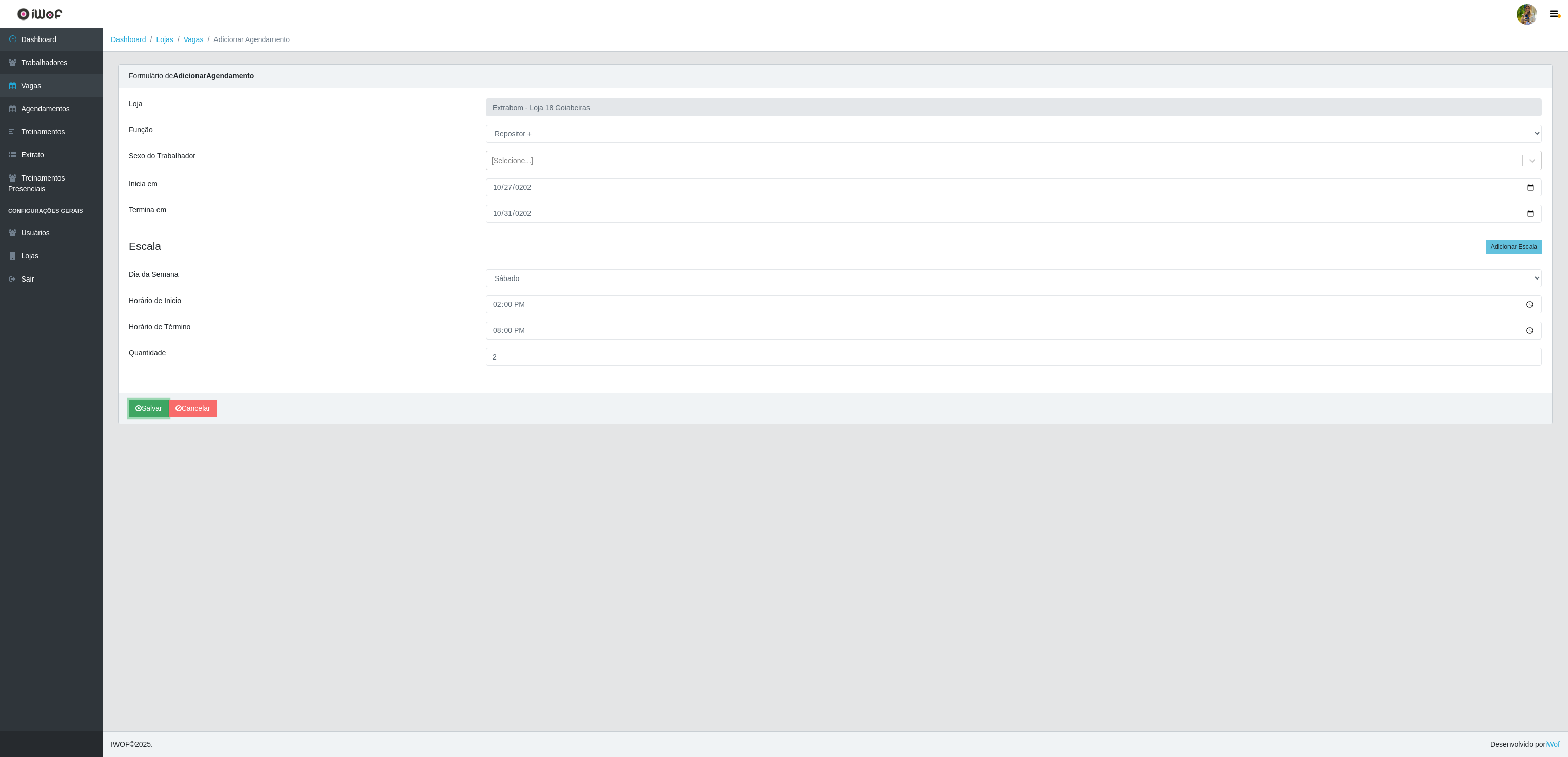
click at [143, 418] on button "Salvar" at bounding box center [149, 408] width 40 height 18
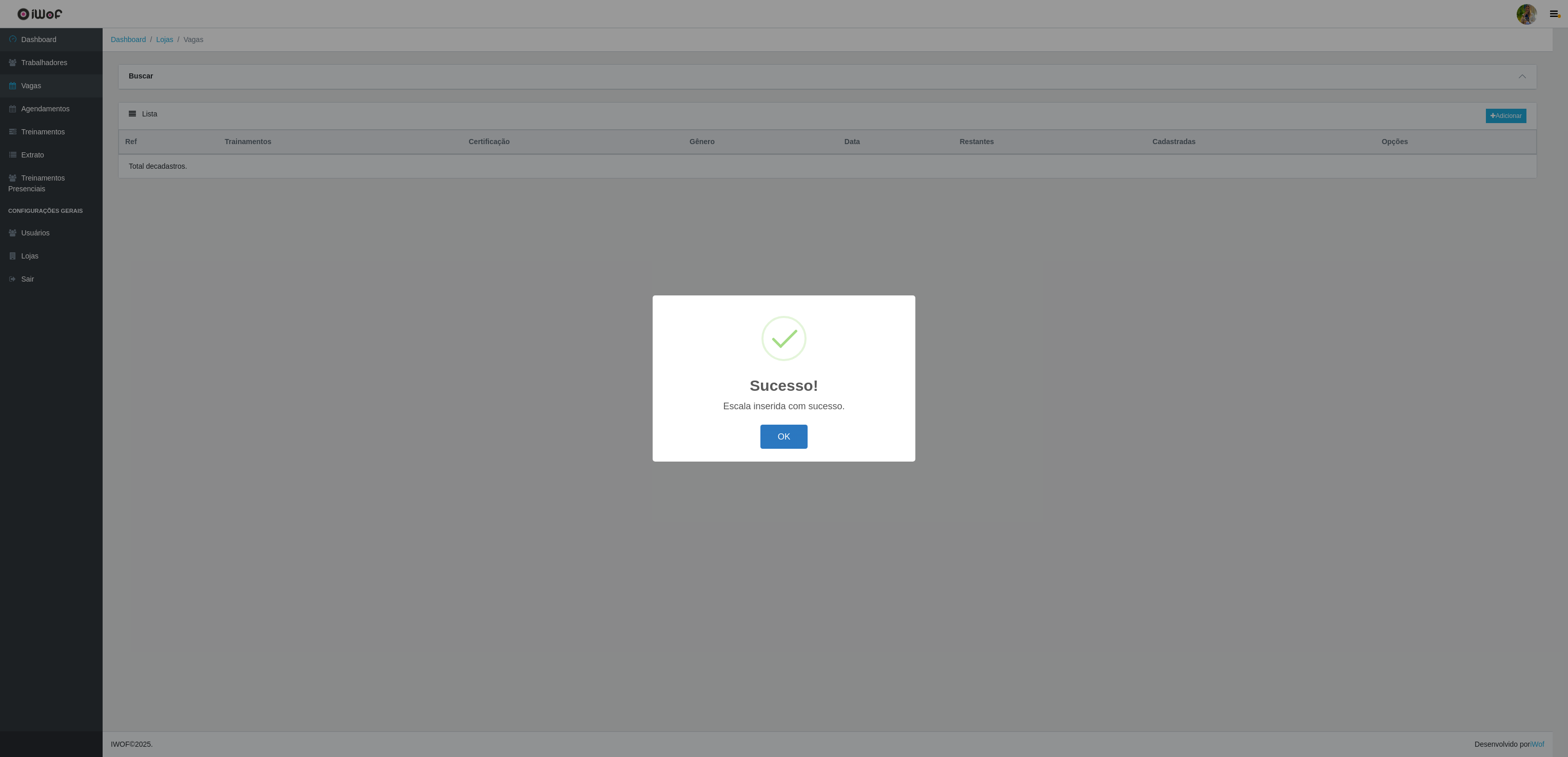
click at [777, 437] on button "OK" at bounding box center [784, 436] width 48 height 24
